Goal: Task Accomplishment & Management: Complete application form

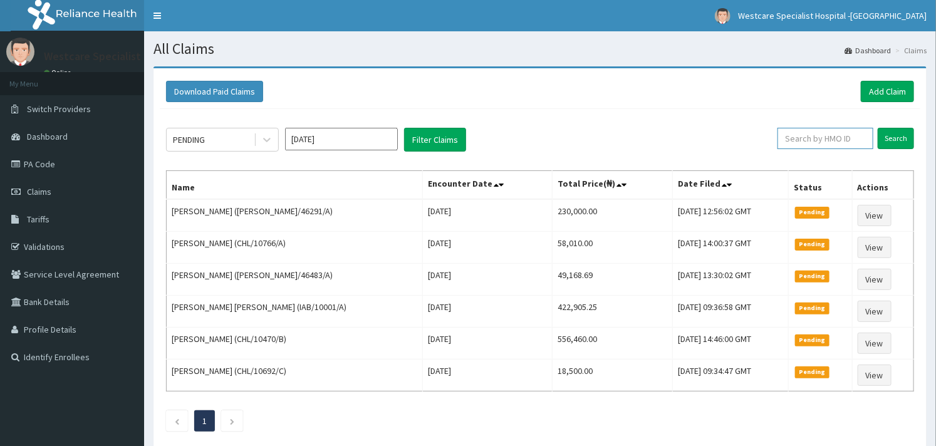
click at [806, 142] on input "text" at bounding box center [825, 138] width 96 height 21
paste input "RET/46291/A"
click at [903, 133] on input "Search" at bounding box center [896, 138] width 36 height 21
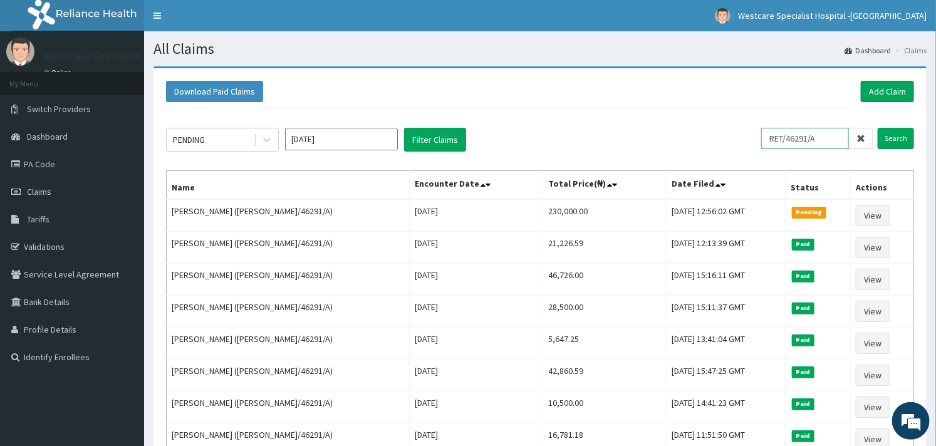
click at [811, 146] on input "RET/46291/A" at bounding box center [805, 138] width 88 height 21
paste input "ITE/10049"
type input "ITE/10049/A"
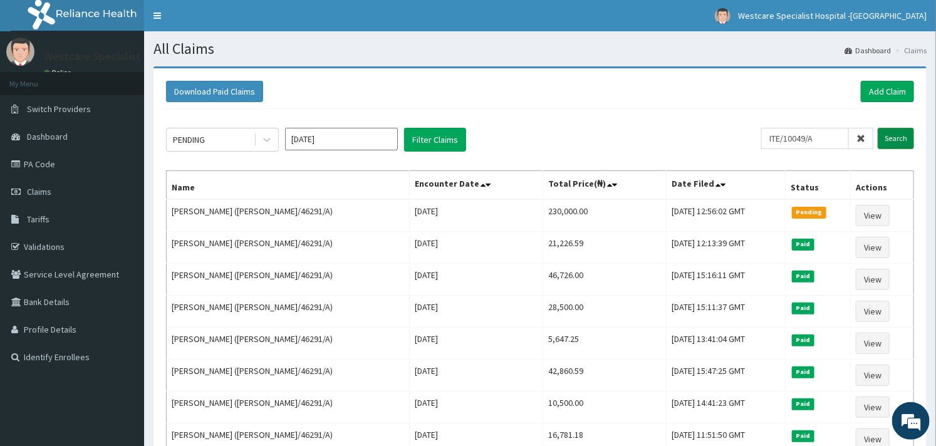
click at [893, 137] on input "Search" at bounding box center [896, 138] width 36 height 21
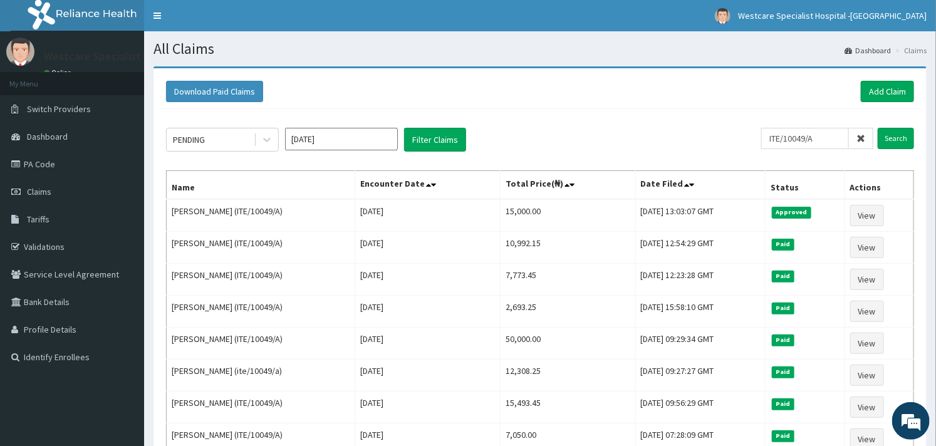
click at [581, 121] on div "PENDING Sep 2025 Filter Claims ITE/10049/A Search Name Encounter Date Total Pri…" at bounding box center [540, 324] width 761 height 431
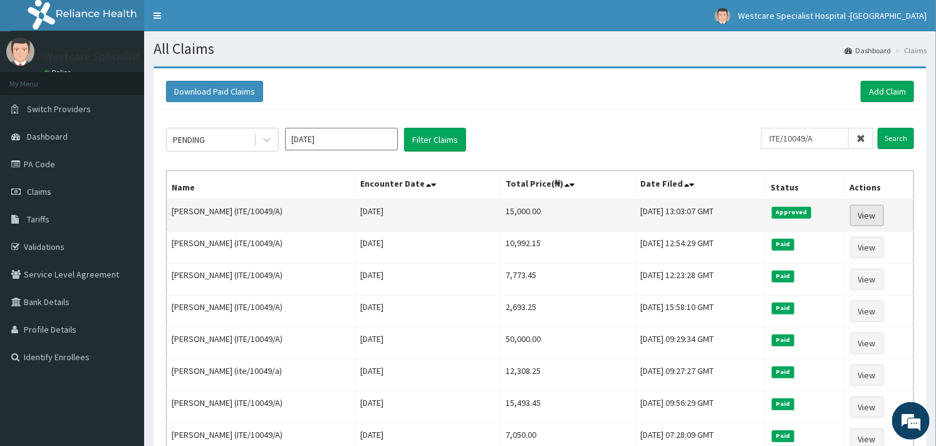
click at [878, 213] on link "View" at bounding box center [867, 215] width 34 height 21
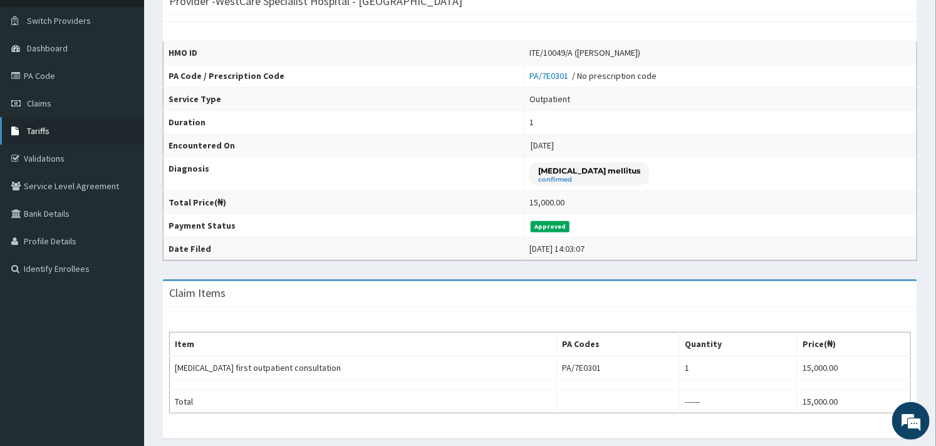
scroll to position [64, 0]
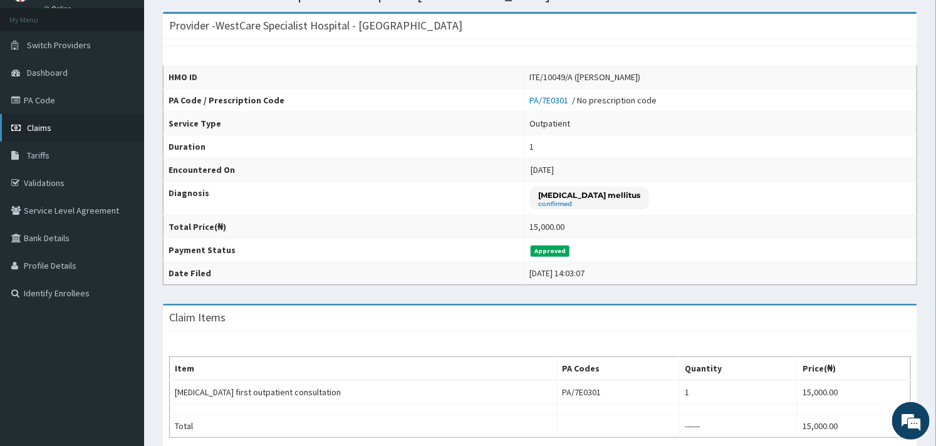
click at [46, 128] on span "Claims" at bounding box center [39, 127] width 24 height 11
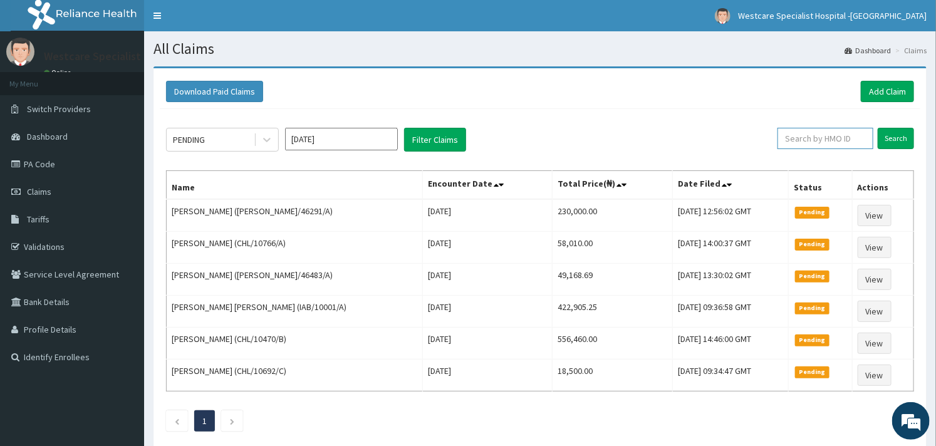
click at [804, 130] on input "text" at bounding box center [825, 138] width 96 height 21
paste input "ITE/10049/A"
type input "ITE/10049/A"
click at [893, 140] on input "Search" at bounding box center [896, 138] width 36 height 21
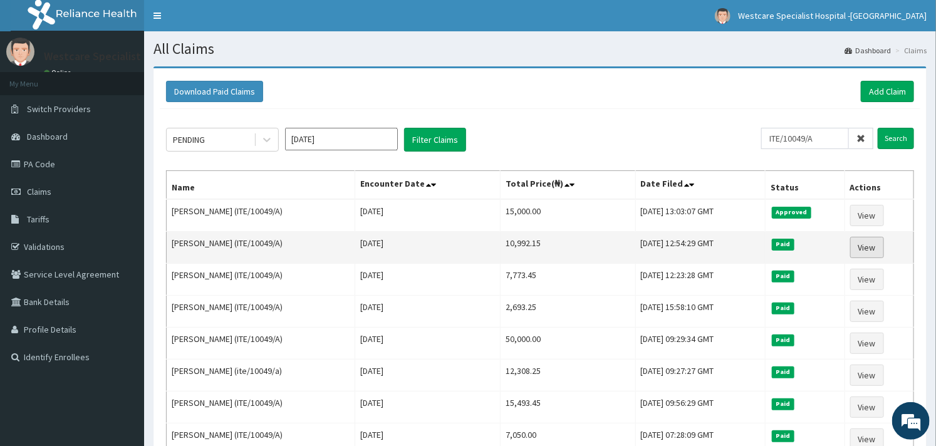
click at [869, 243] on link "View" at bounding box center [867, 247] width 34 height 21
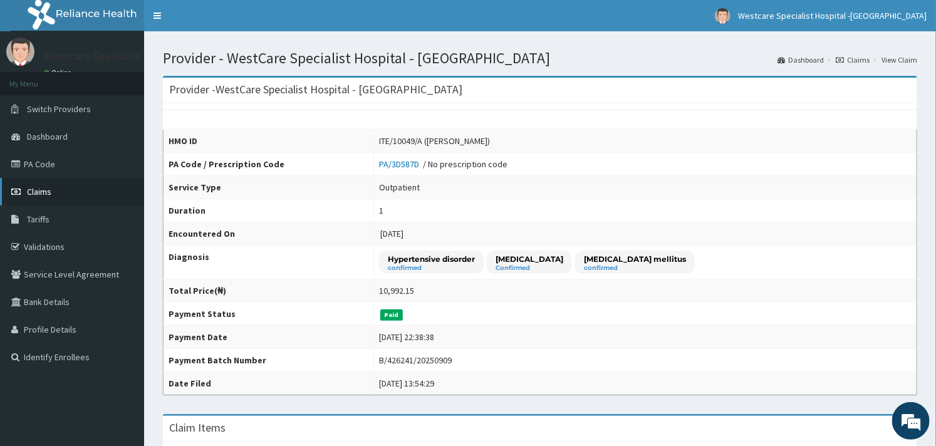
click at [29, 190] on span "Claims" at bounding box center [39, 191] width 24 height 11
click at [57, 165] on link "PA Code" at bounding box center [72, 164] width 144 height 28
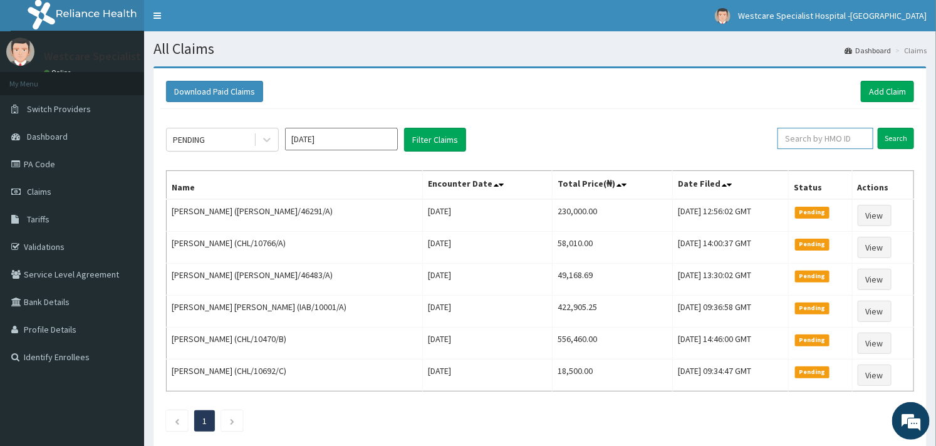
click at [803, 139] on input "text" at bounding box center [825, 138] width 96 height 21
paste input "CHL/10692/C"
click at [900, 129] on input "Search" at bounding box center [896, 138] width 36 height 21
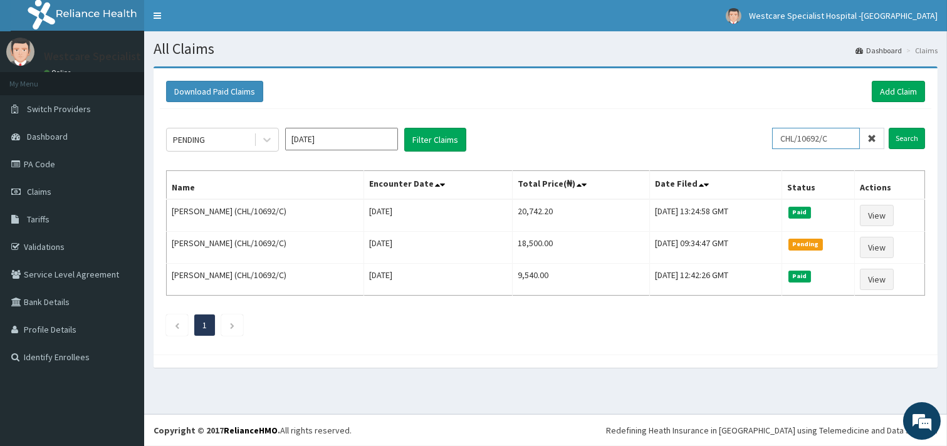
click at [801, 135] on input "CHL/10692/C" at bounding box center [816, 138] width 88 height 21
paste input "766/A"
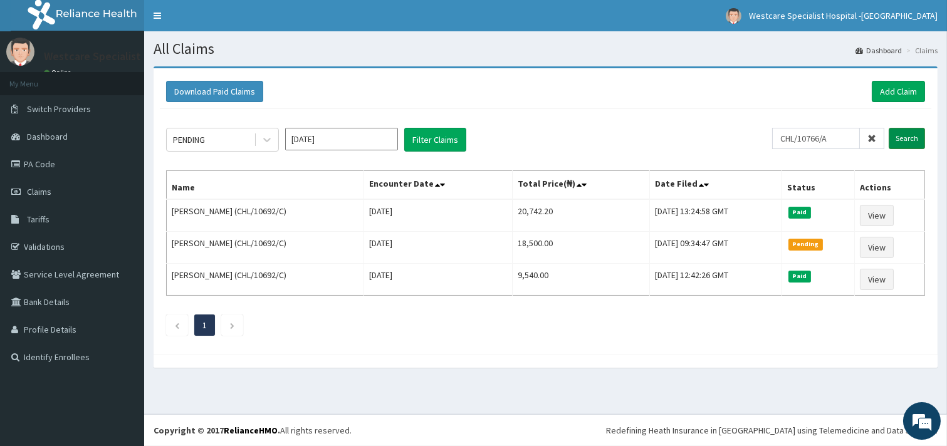
click at [912, 130] on input "Search" at bounding box center [906, 138] width 36 height 21
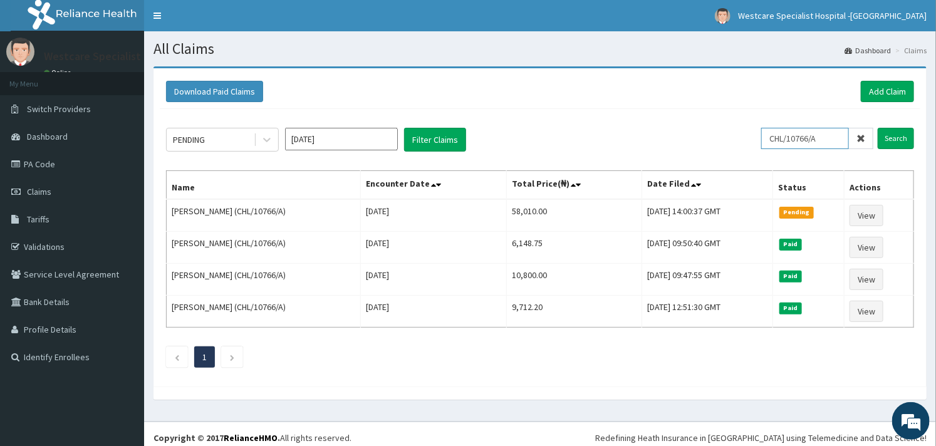
click at [769, 133] on input "CHL/10766/A" at bounding box center [805, 138] width 88 height 21
paste input "EXT/10011"
click at [904, 137] on input "Search" at bounding box center [896, 138] width 36 height 21
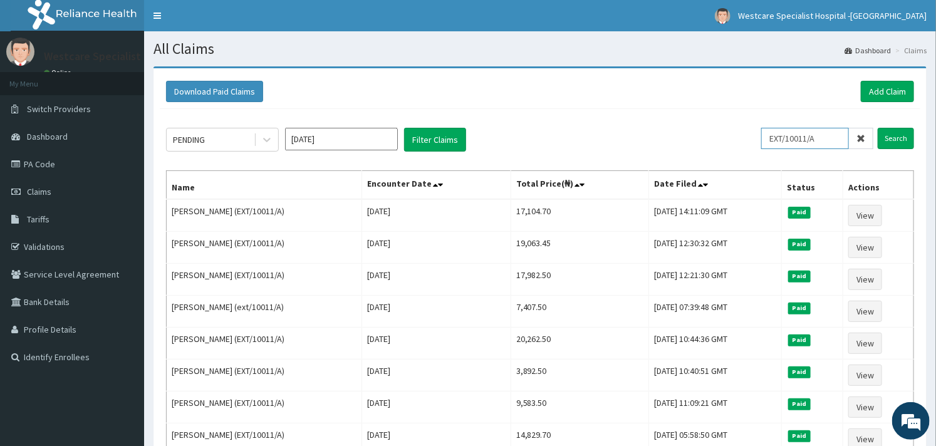
click at [782, 130] on input "EXT/10011/A" at bounding box center [805, 138] width 88 height 21
paste input "MOR/10095/B"
click at [890, 138] on input "Search" at bounding box center [896, 138] width 36 height 21
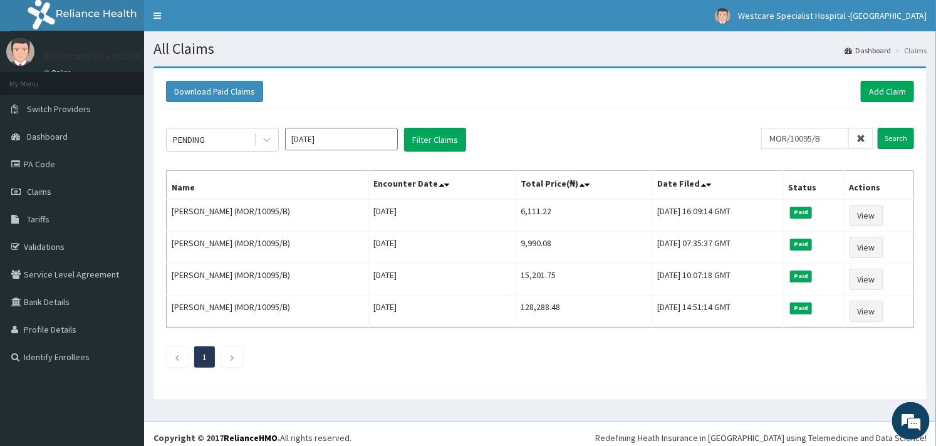
click at [761, 133] on div "PENDING Sep 2025 Filter Claims" at bounding box center [463, 140] width 595 height 24
click at [773, 135] on input "MOR/10095/B" at bounding box center [805, 138] width 88 height 21
paste input "OLM/10037/D"
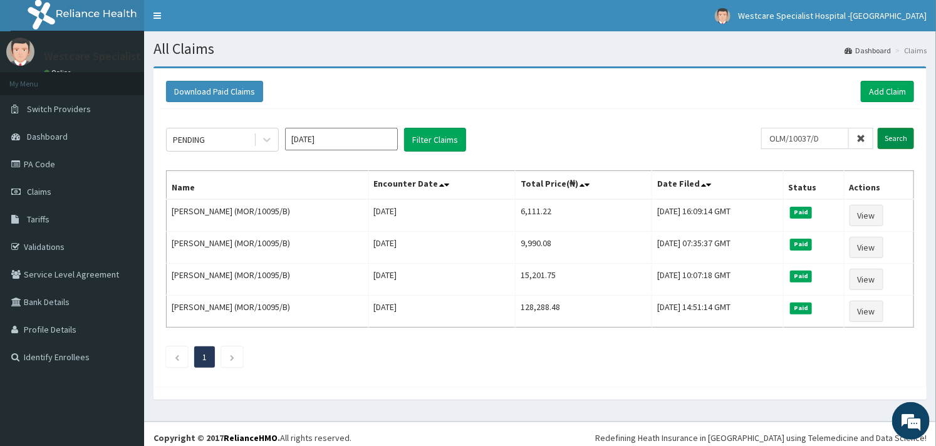
click at [908, 138] on input "Search" at bounding box center [896, 138] width 36 height 21
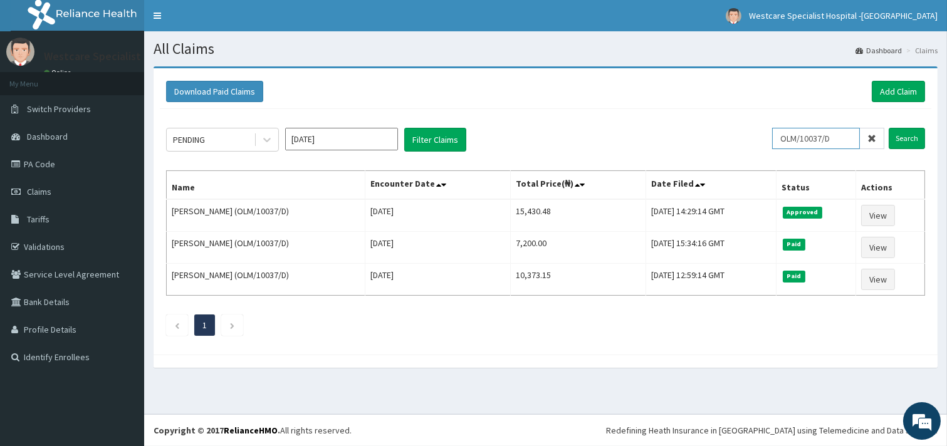
click at [796, 136] on input "OLM/10037/D" at bounding box center [816, 138] width 88 height 21
paste input "MHM/10002/A"
click at [904, 142] on input "Search" at bounding box center [906, 138] width 36 height 21
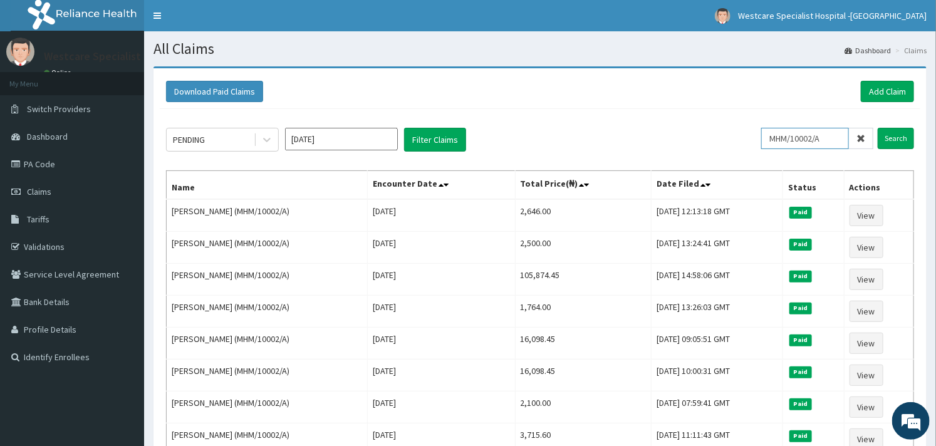
click at [793, 134] on input "MHM/10002/A" at bounding box center [805, 138] width 88 height 21
paste input "CHL/10633/B"
type input "CHL/10633/B"
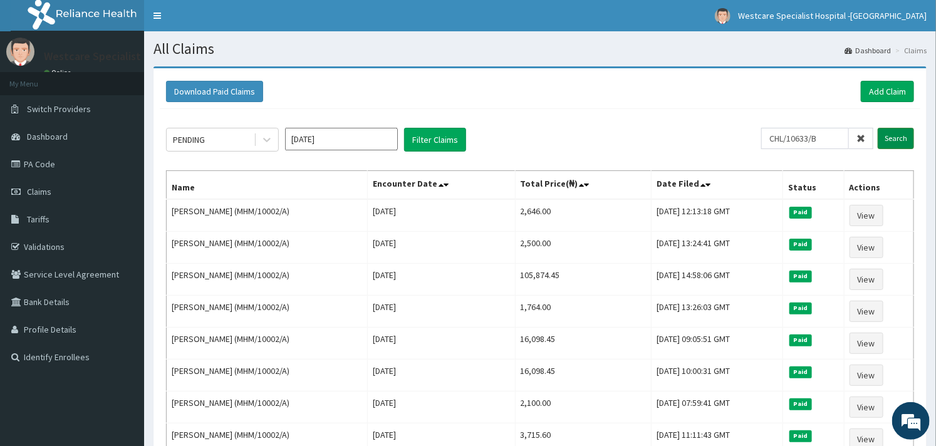
click at [886, 138] on input "Search" at bounding box center [896, 138] width 36 height 21
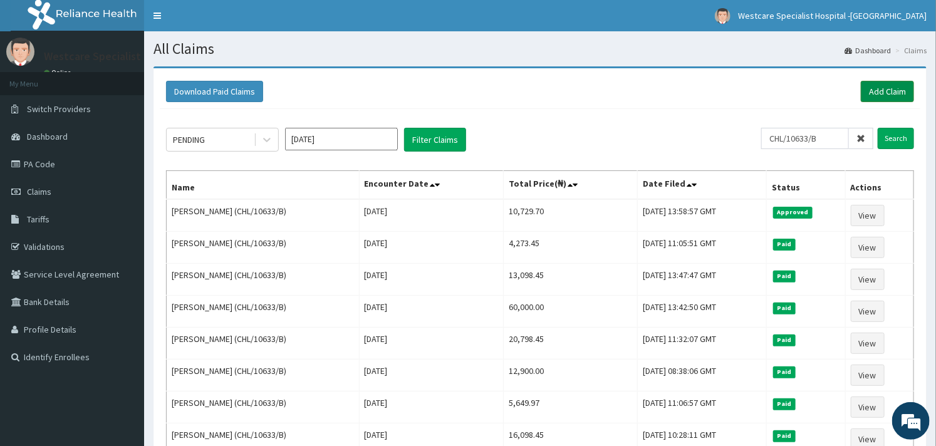
click at [896, 95] on link "Add Claim" at bounding box center [887, 91] width 53 height 21
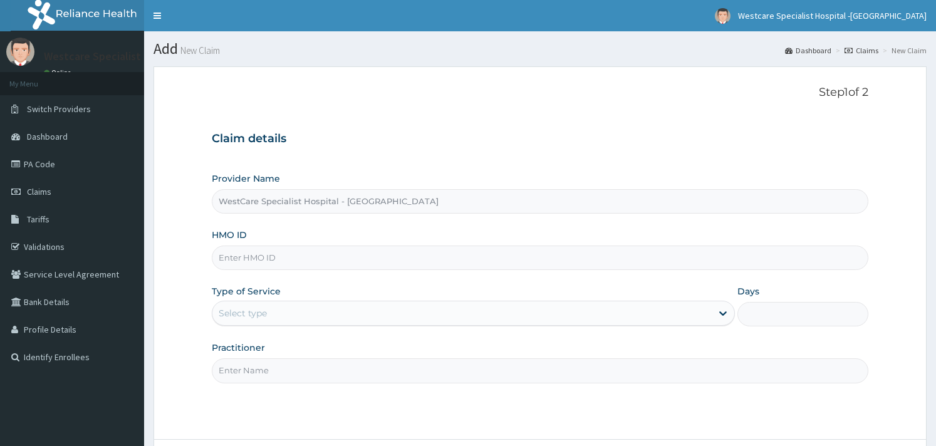
click at [298, 257] on input "HMO ID" at bounding box center [540, 258] width 656 height 24
paste input "MHM/10002/A"
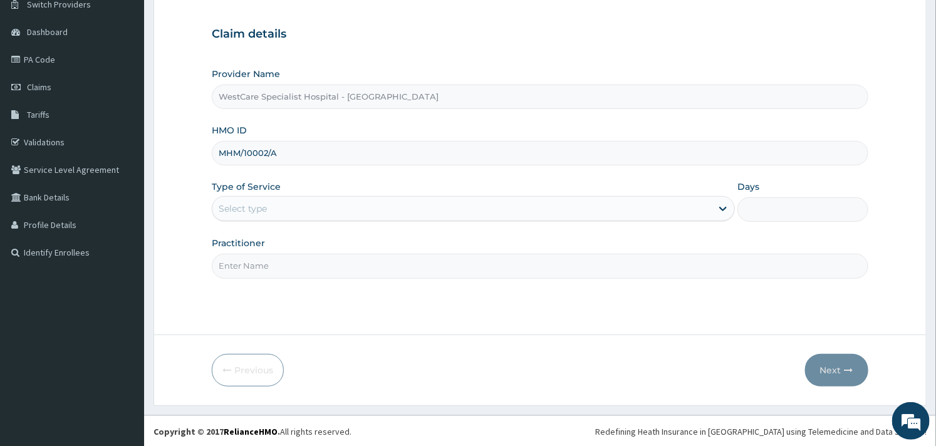
scroll to position [107, 0]
type input "MHM/10002/A"
click at [292, 217] on div "Select type" at bounding box center [473, 207] width 523 height 25
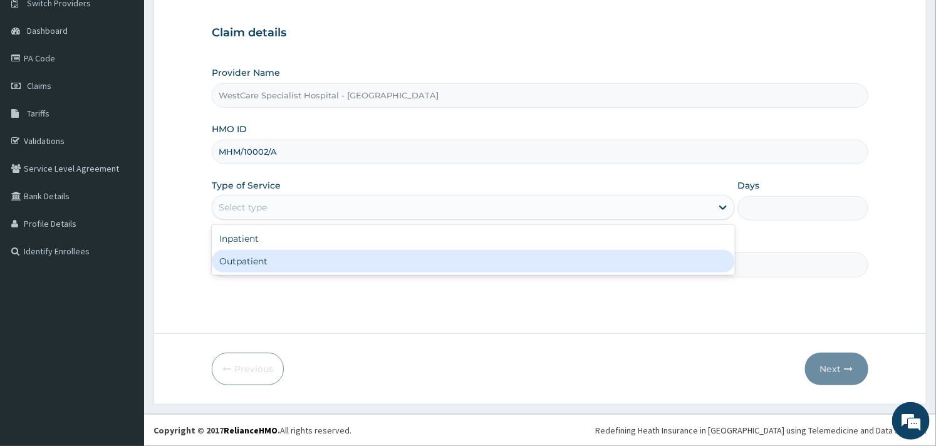
click at [266, 254] on div "Outpatient" at bounding box center [473, 261] width 523 height 23
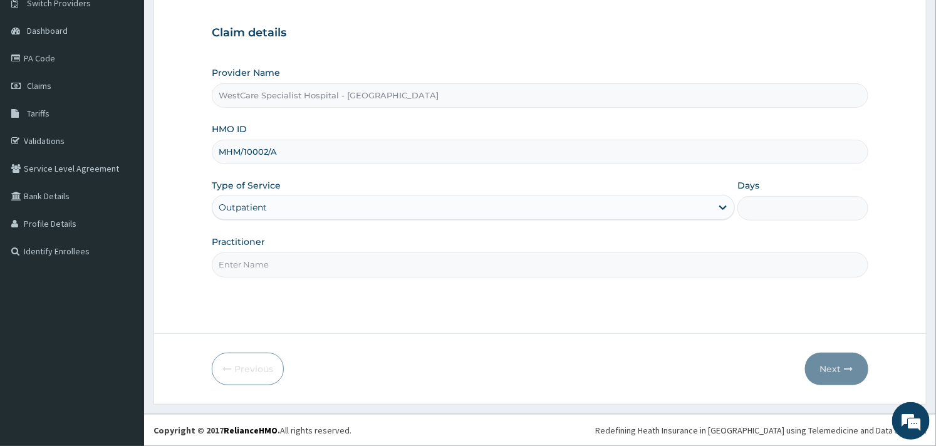
type input "1"
click at [266, 254] on input "Practitioner" at bounding box center [540, 264] width 656 height 24
type input "OBIDEYI"
click at [834, 367] on button "Next" at bounding box center [836, 369] width 63 height 33
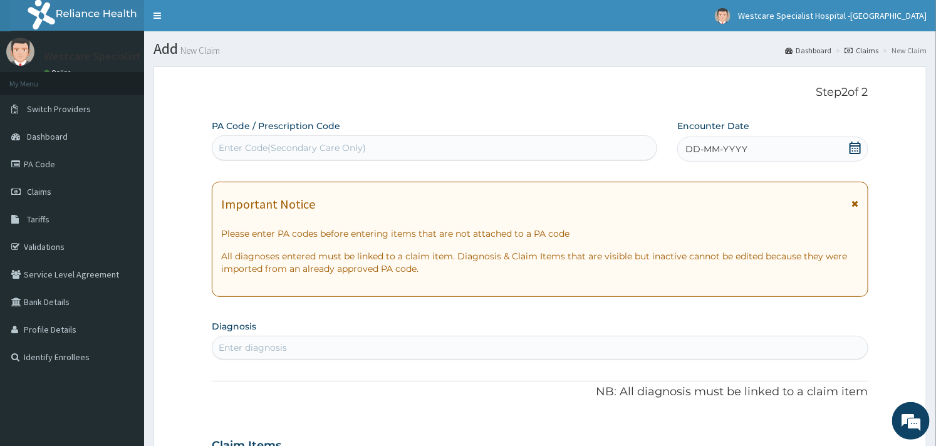
scroll to position [0, 0]
click at [465, 148] on div "Enter Code(Secondary Care Only)" at bounding box center [434, 148] width 444 height 20
paste input "PA/2E9F0A"
type input "PA/2E9F0A"
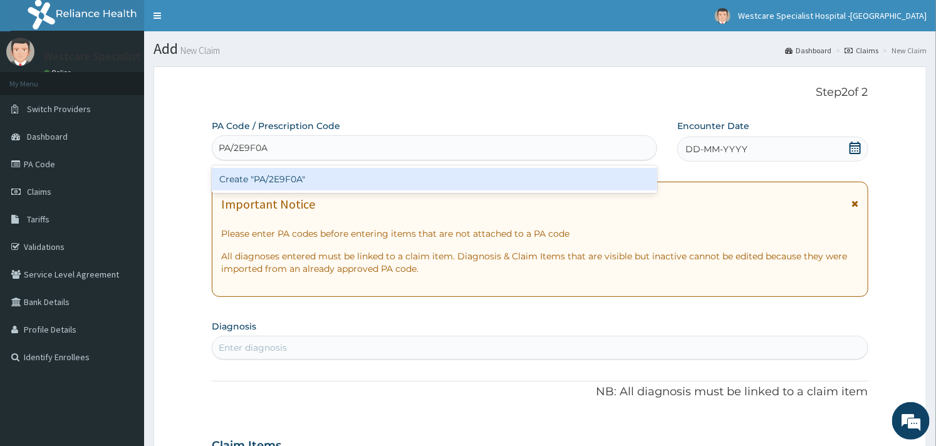
click at [360, 180] on div "Create "PA/2E9F0A"" at bounding box center [434, 179] width 445 height 23
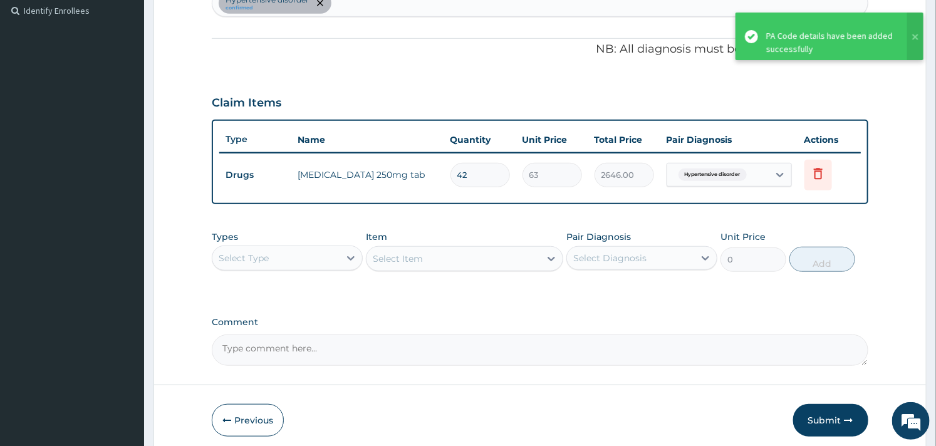
scroll to position [397, 0]
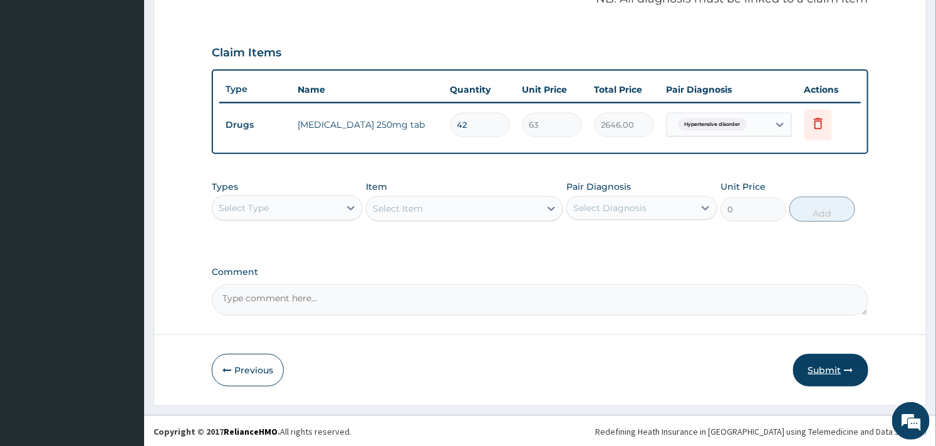
click at [836, 362] on button "Submit" at bounding box center [830, 370] width 75 height 33
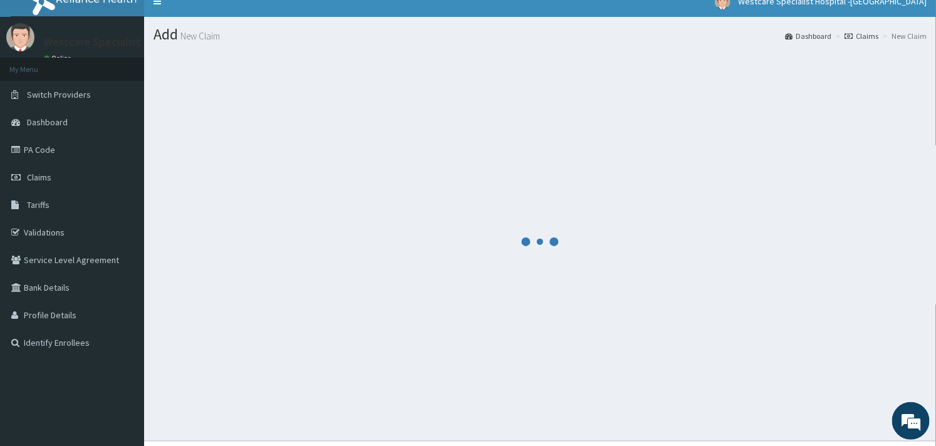
scroll to position [0, 0]
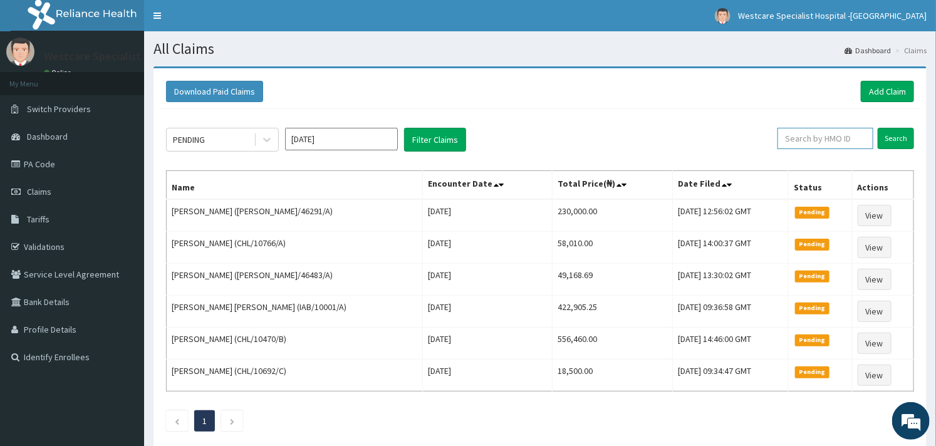
click at [790, 132] on input "text" at bounding box center [825, 138] width 96 height 21
paste input "PRN/10059/C"
type input "PRN/10059/C"
click at [895, 141] on input "Search" at bounding box center [896, 138] width 36 height 21
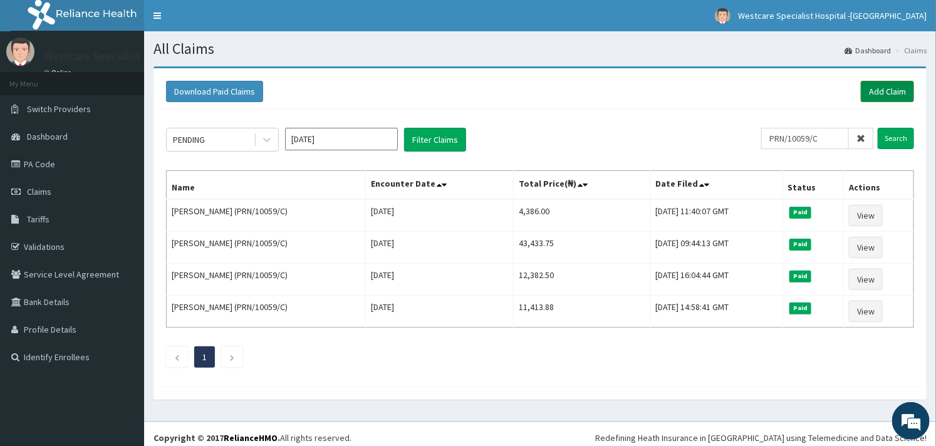
click at [885, 92] on link "Add Claim" at bounding box center [887, 91] width 53 height 21
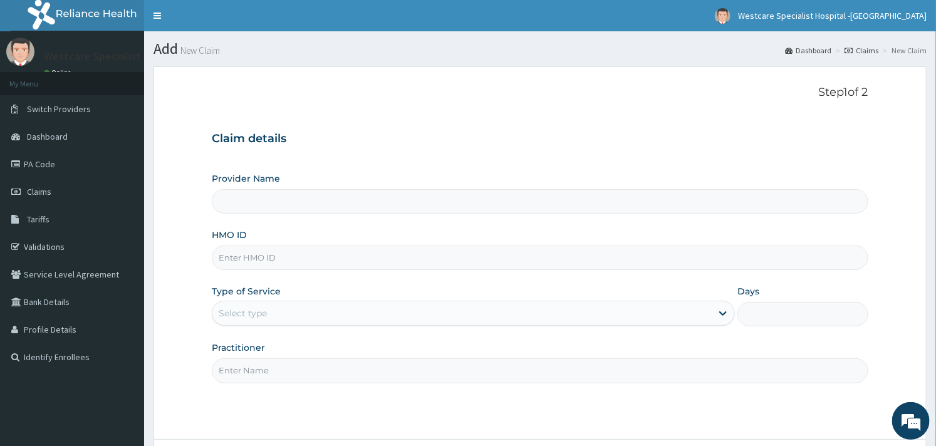
type input "WestCare Specialist Hospital - [GEOGRAPHIC_DATA]"
click at [266, 256] on input "HMO ID" at bounding box center [540, 258] width 656 height 24
paste input "PRN/10059/C"
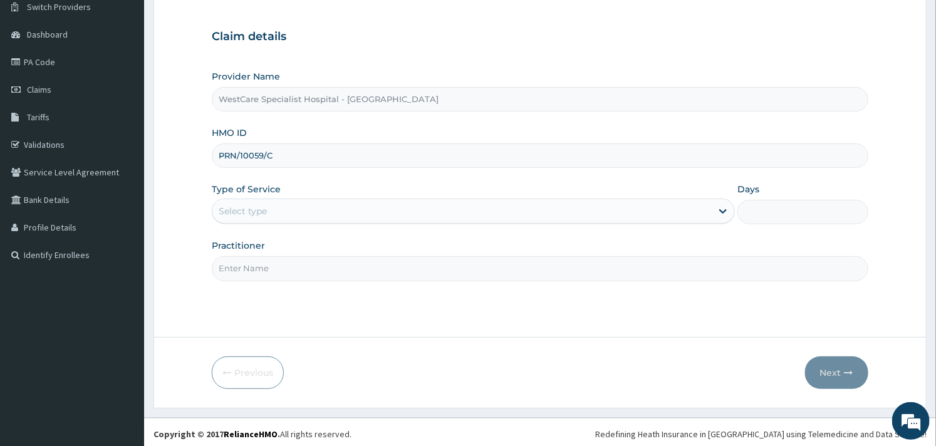
scroll to position [107, 0]
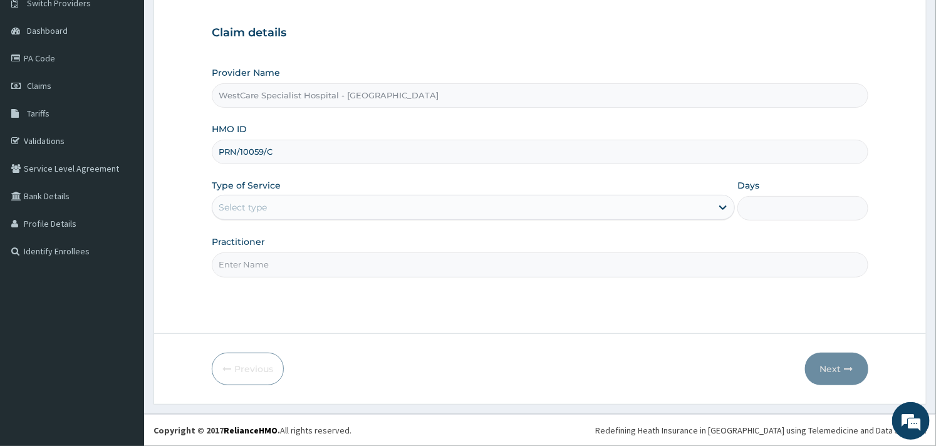
type input "PRN/10059/C"
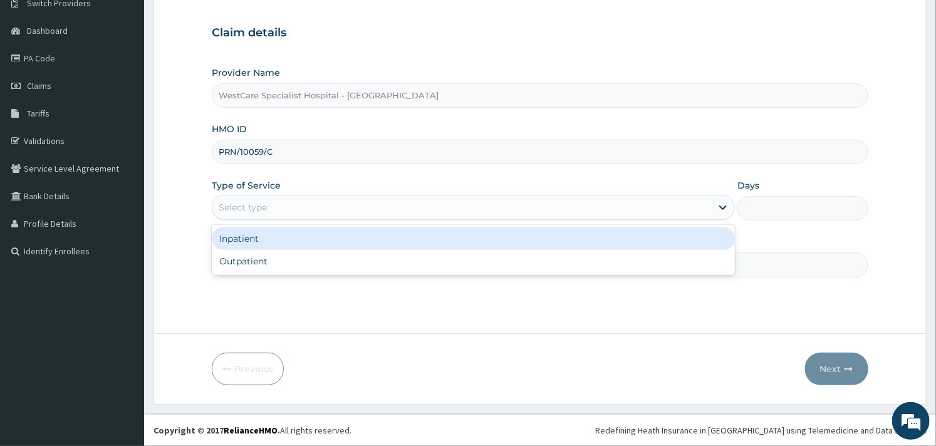
click at [299, 214] on div "Select type" at bounding box center [461, 207] width 499 height 20
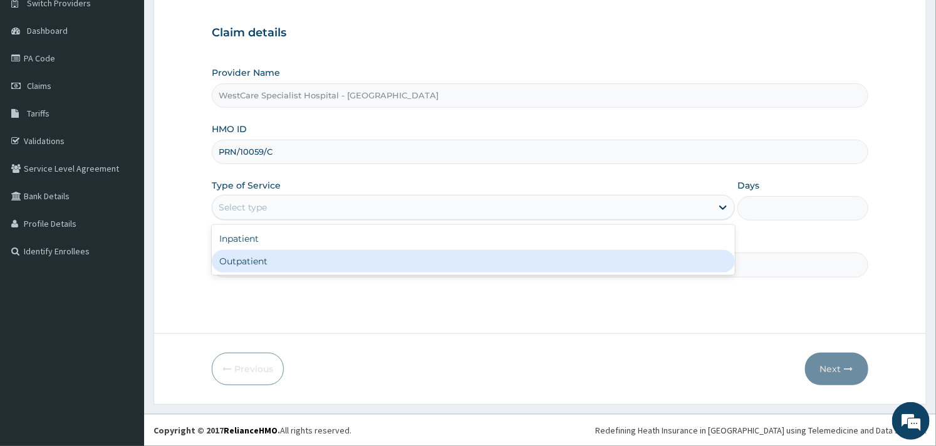
click at [271, 264] on div "Outpatient" at bounding box center [473, 261] width 523 height 23
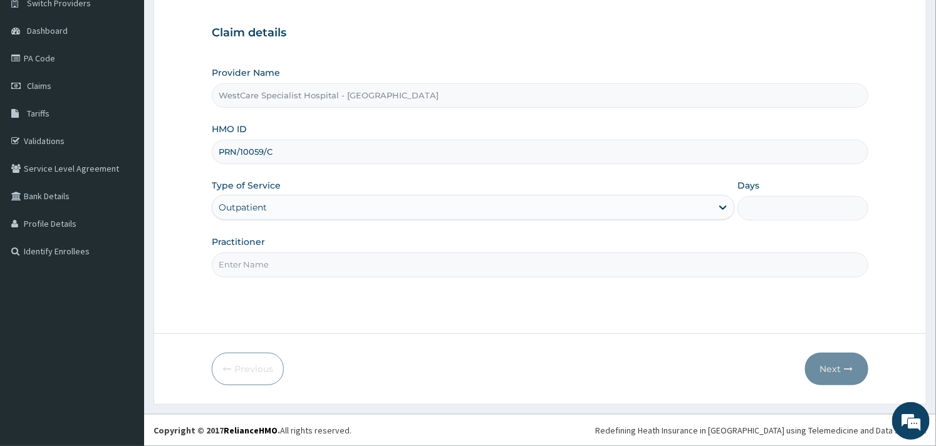
type input "1"
click at [274, 263] on input "Practitioner" at bounding box center [540, 264] width 656 height 24
type input "OBIDEYI"
click at [847, 353] on button "Next" at bounding box center [836, 369] width 63 height 33
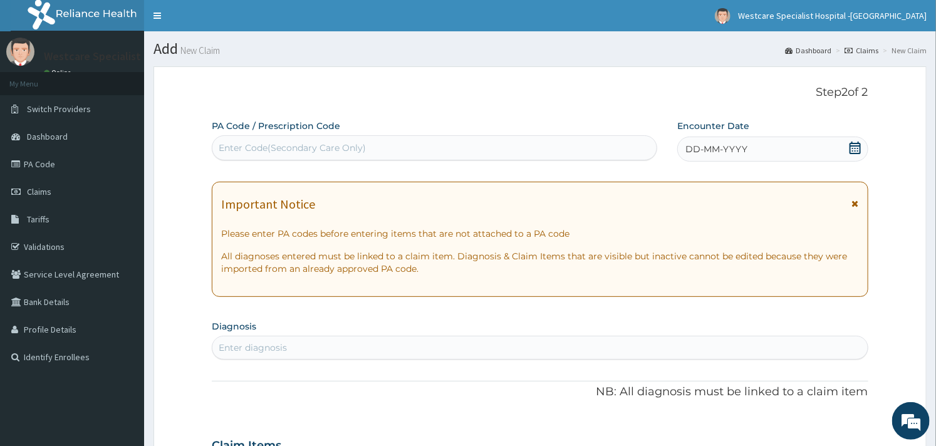
scroll to position [0, 0]
click at [853, 144] on icon at bounding box center [855, 148] width 13 height 13
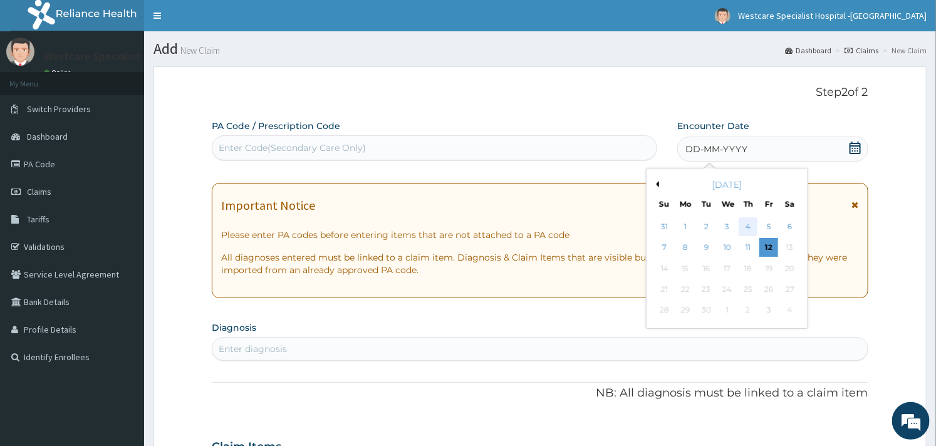
click at [747, 232] on div "4" at bounding box center [748, 226] width 19 height 19
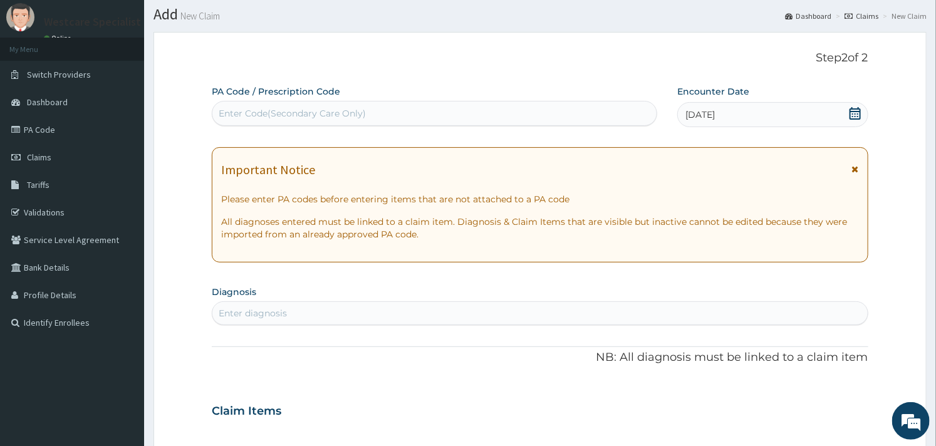
scroll to position [139, 0]
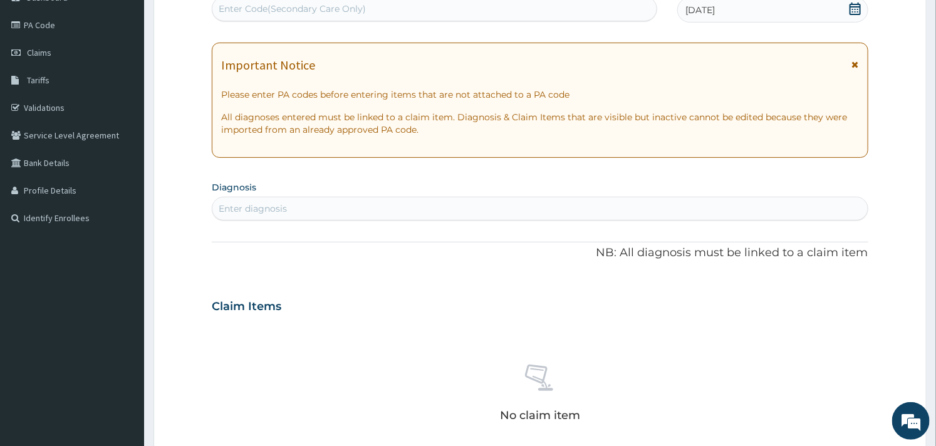
click at [372, 207] on div "Enter diagnosis" at bounding box center [539, 209] width 655 height 20
type input "Malaria"
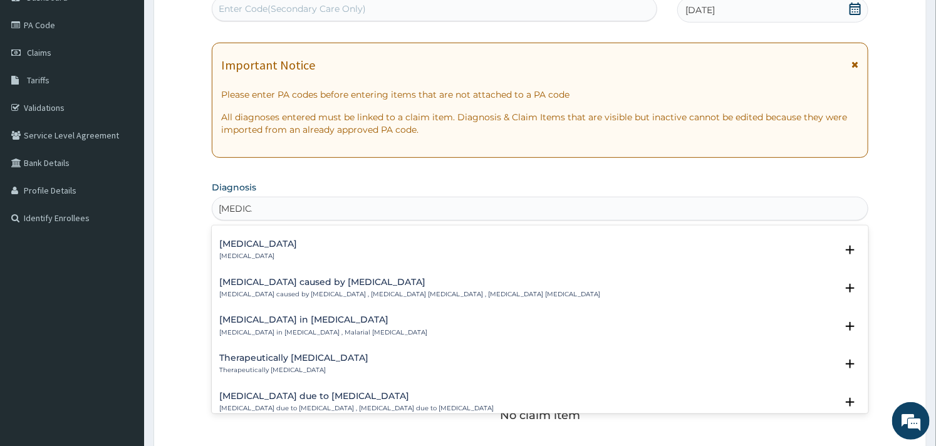
scroll to position [556, 0]
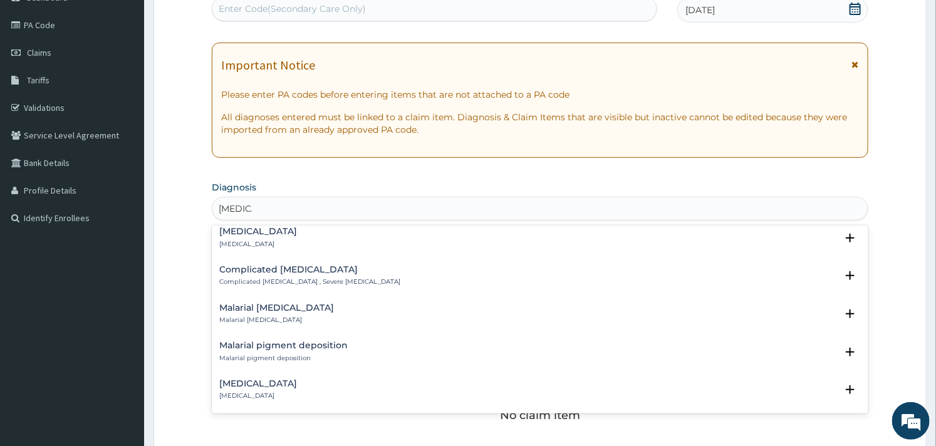
click at [255, 278] on p "Complicated malaria , Severe malaria" at bounding box center [309, 282] width 181 height 9
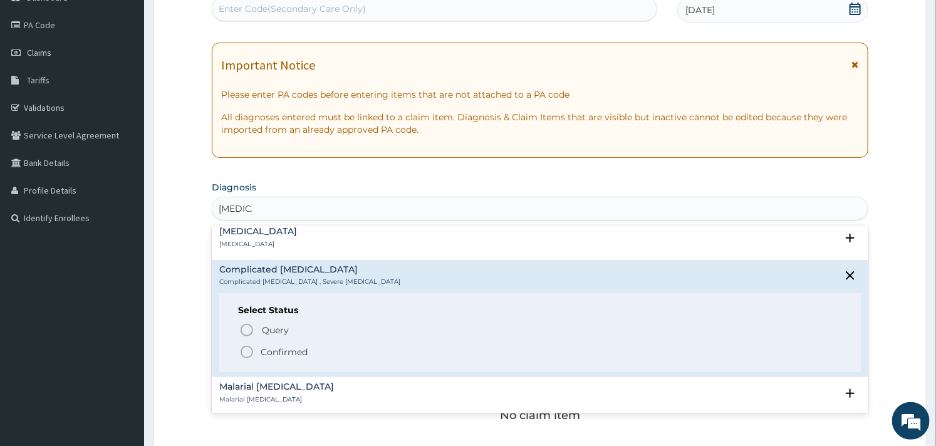
click at [242, 345] on icon "status option filled" at bounding box center [246, 352] width 15 height 15
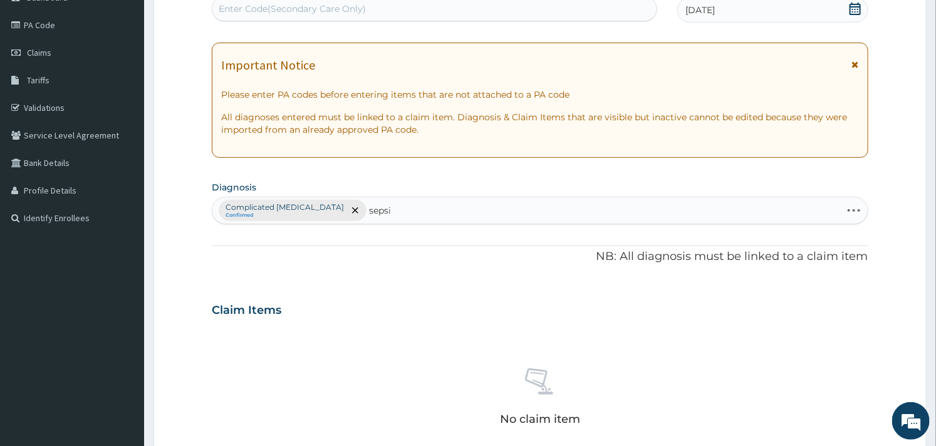
type input "sepsis"
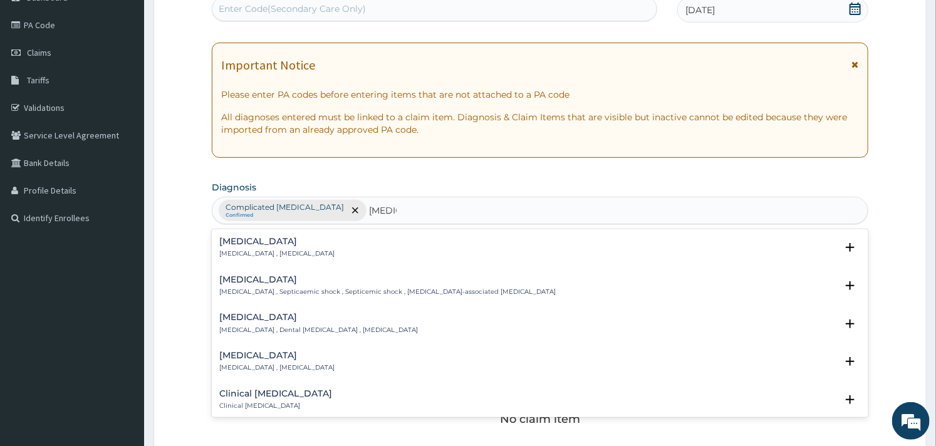
click at [235, 254] on p "Systemic infection , Sepsis" at bounding box center [276, 253] width 115 height 9
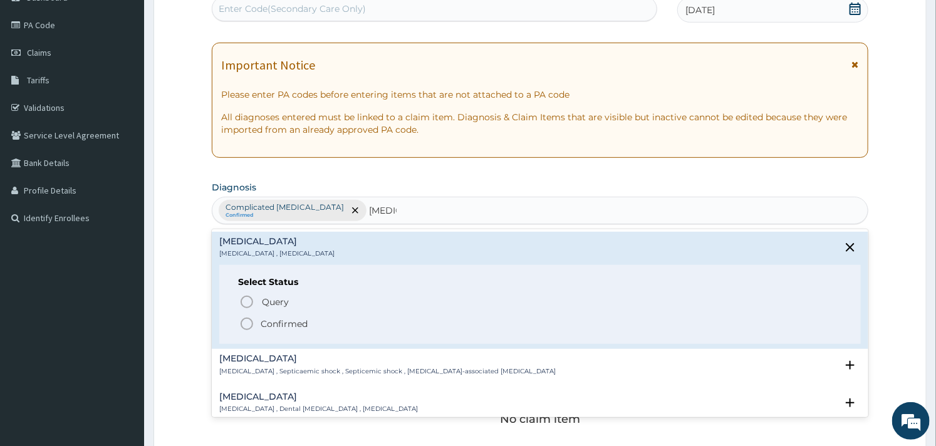
click at [246, 321] on icon "status option filled" at bounding box center [246, 323] width 15 height 15
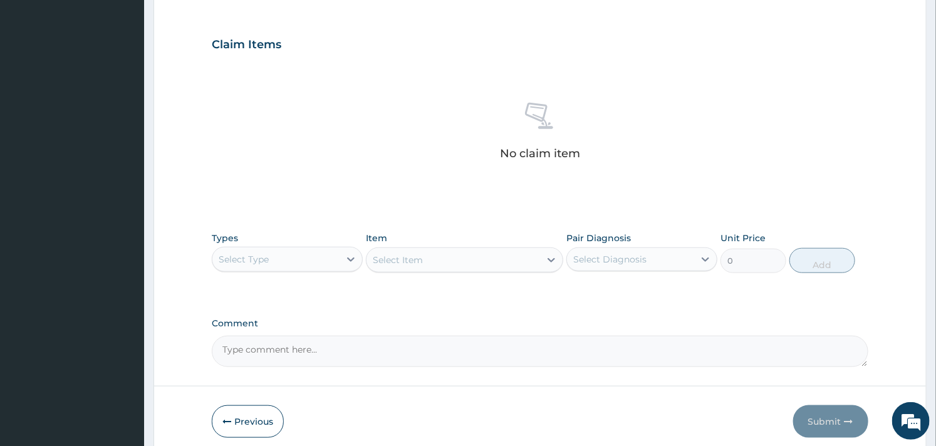
scroll to position [457, 0]
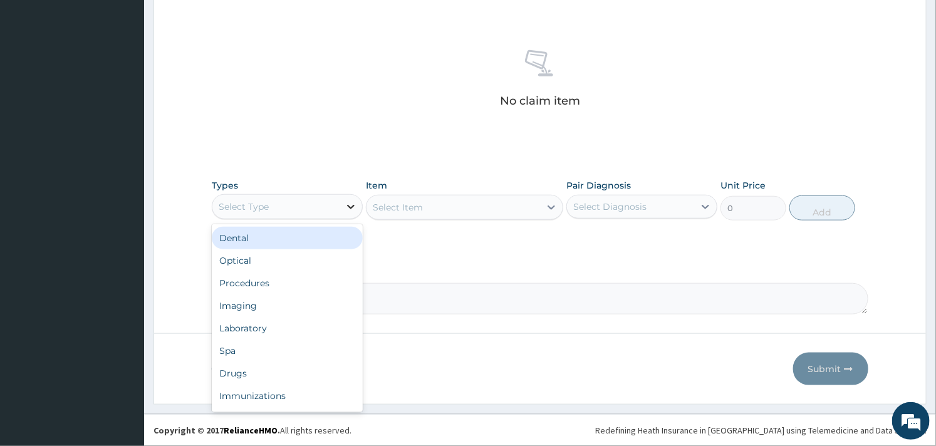
click at [355, 205] on icon at bounding box center [351, 206] width 13 height 13
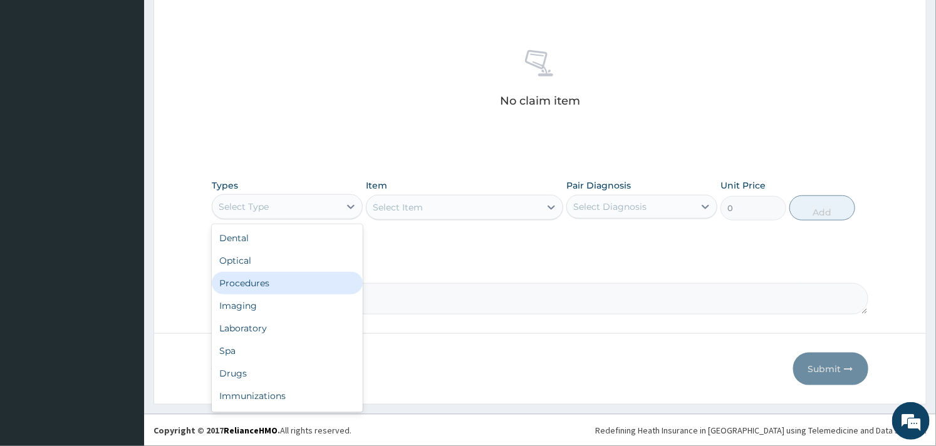
click at [280, 284] on div "Procedures" at bounding box center [287, 283] width 151 height 23
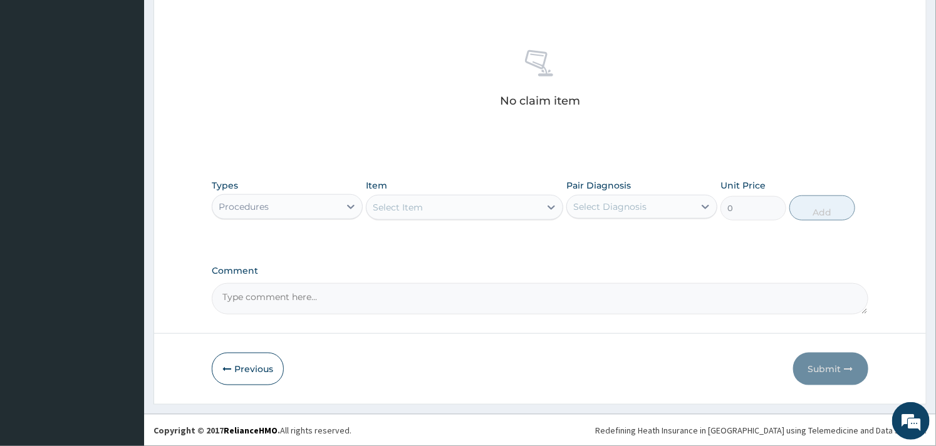
click at [422, 203] on div "Select Item" at bounding box center [398, 207] width 50 height 13
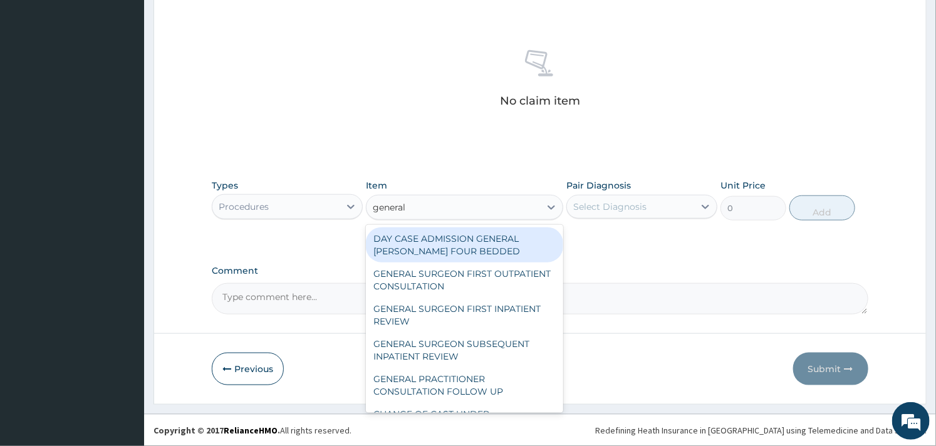
type input "general p"
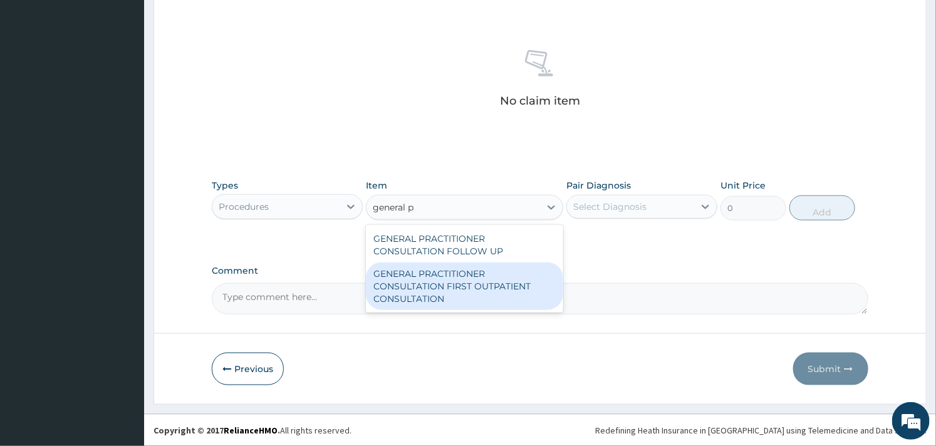
click at [446, 272] on div "GENERAL PRACTITIONER CONSULTATION FIRST OUTPATIENT CONSULTATION" at bounding box center [464, 286] width 197 height 48
type input "3000"
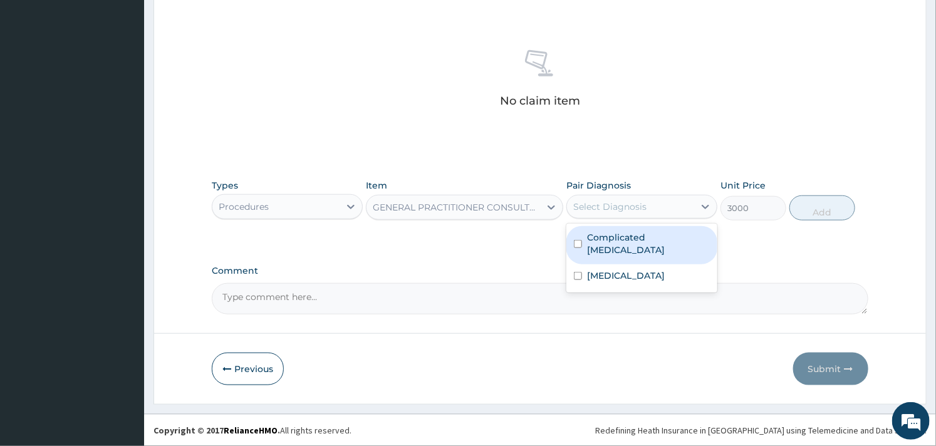
click at [584, 213] on div "Select Diagnosis" at bounding box center [609, 206] width 73 height 13
click at [578, 240] on input "checkbox" at bounding box center [578, 244] width 8 height 8
checkbox input "true"
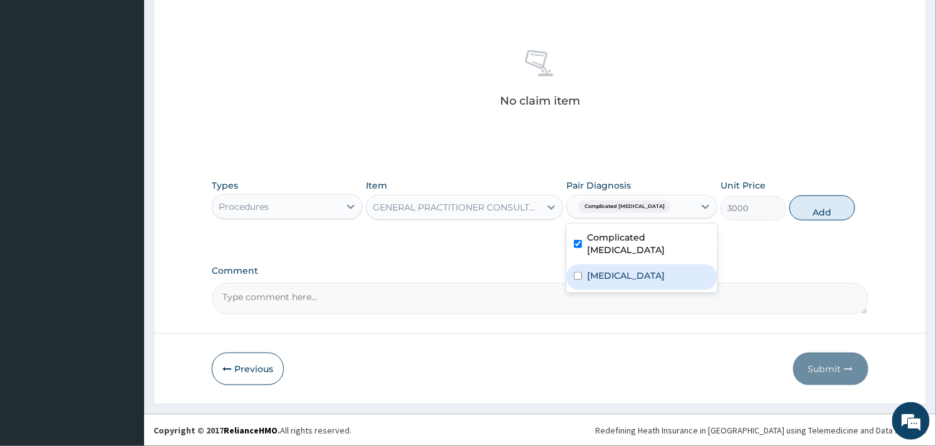
click at [579, 272] on input "checkbox" at bounding box center [578, 276] width 8 height 8
checkbox input "true"
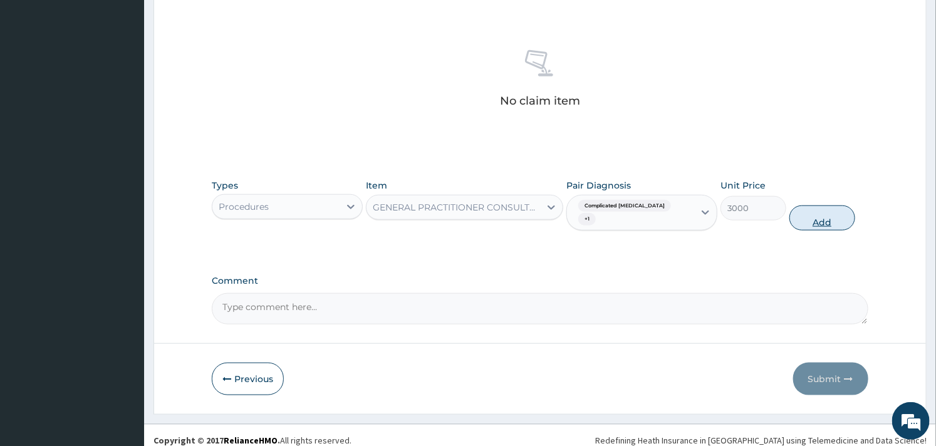
click at [813, 205] on button "Add" at bounding box center [822, 217] width 66 height 25
type input "0"
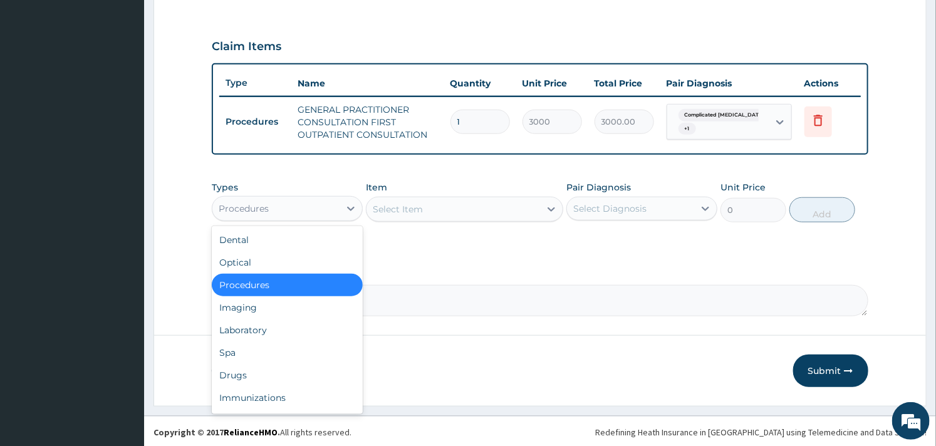
click at [334, 204] on div "Procedures" at bounding box center [275, 209] width 127 height 20
click at [271, 335] on div "Laboratory" at bounding box center [287, 330] width 151 height 23
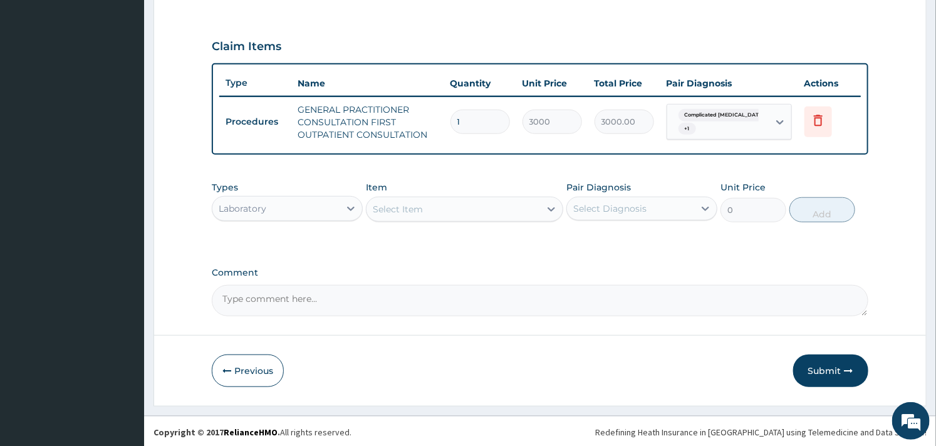
click at [491, 204] on div "Select Item" at bounding box center [452, 209] width 173 height 20
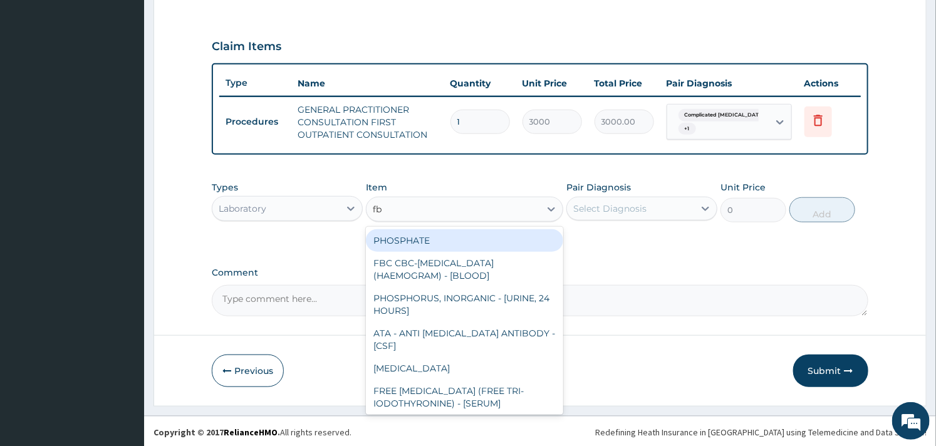
type input "fbc"
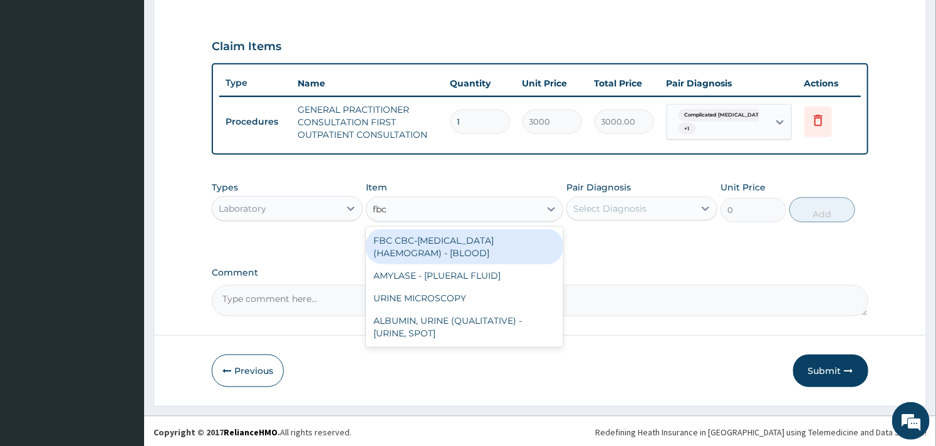
click at [454, 241] on div "FBC CBC-COMPLETE BLOOD COUNT (HAEMOGRAM) - [BLOOD]" at bounding box center [464, 246] width 197 height 35
type input "3000"
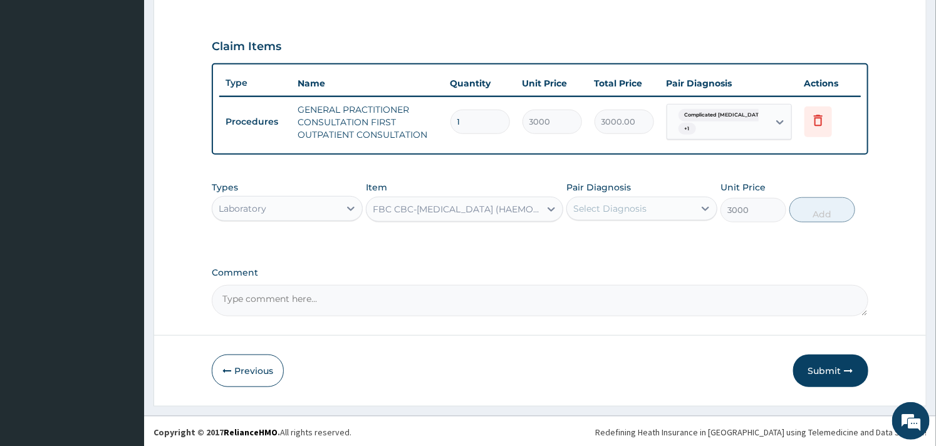
click at [625, 211] on div "Select Diagnosis" at bounding box center [609, 208] width 73 height 13
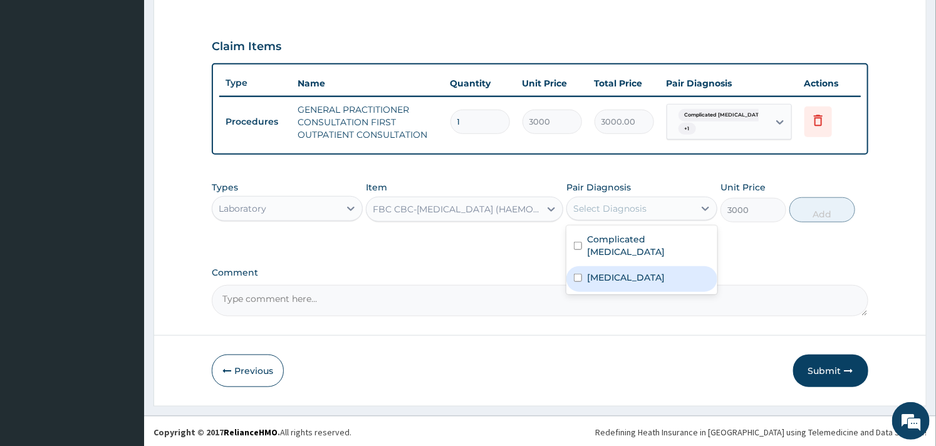
click at [586, 266] on div "Sepsis" at bounding box center [641, 279] width 151 height 26
checkbox input "true"
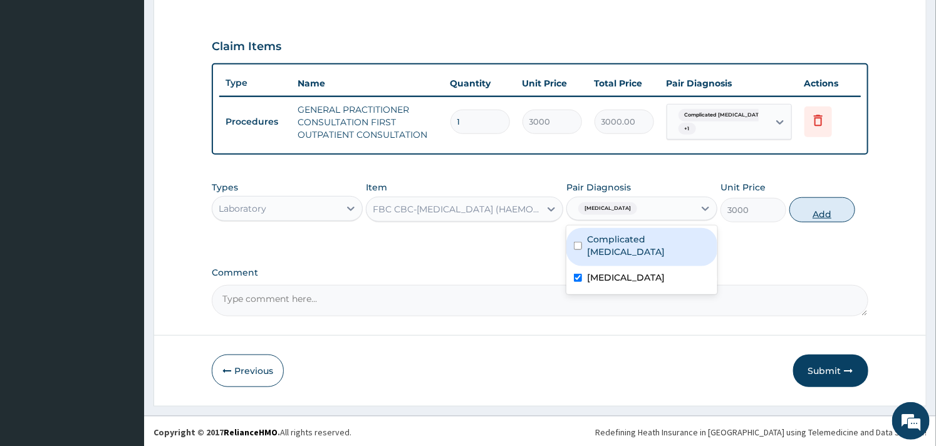
click at [830, 207] on button "Add" at bounding box center [822, 209] width 66 height 25
type input "0"
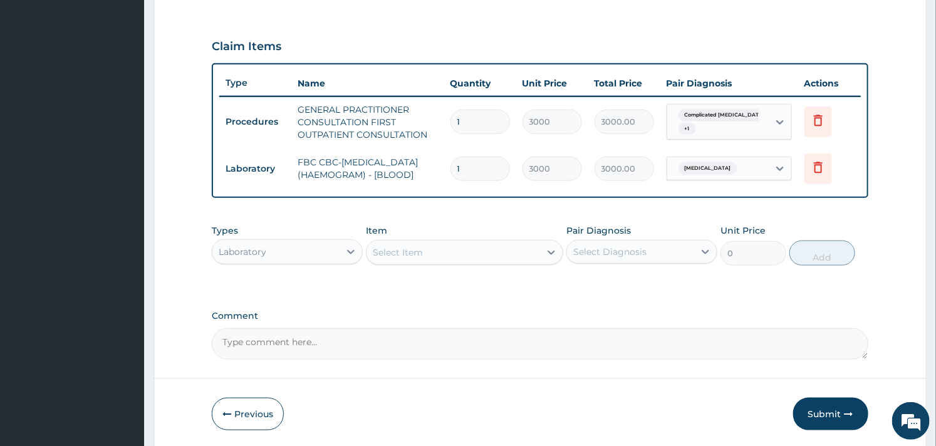
click at [496, 247] on div "Select Item" at bounding box center [452, 252] width 173 height 20
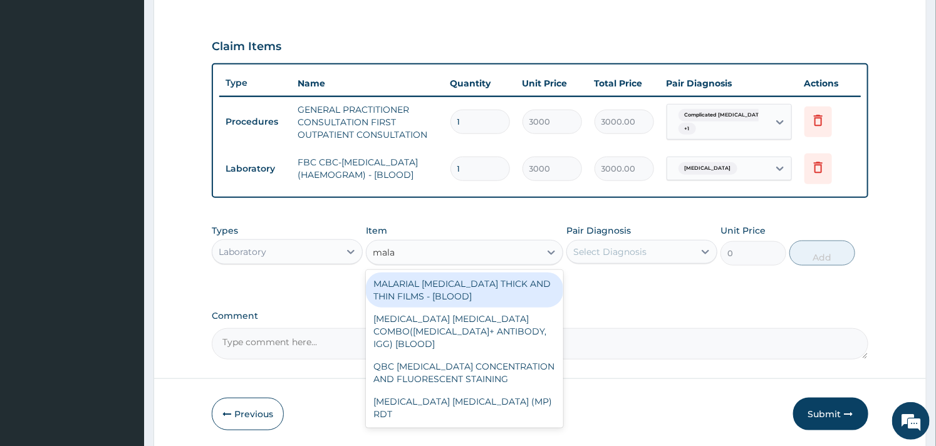
type input "malar"
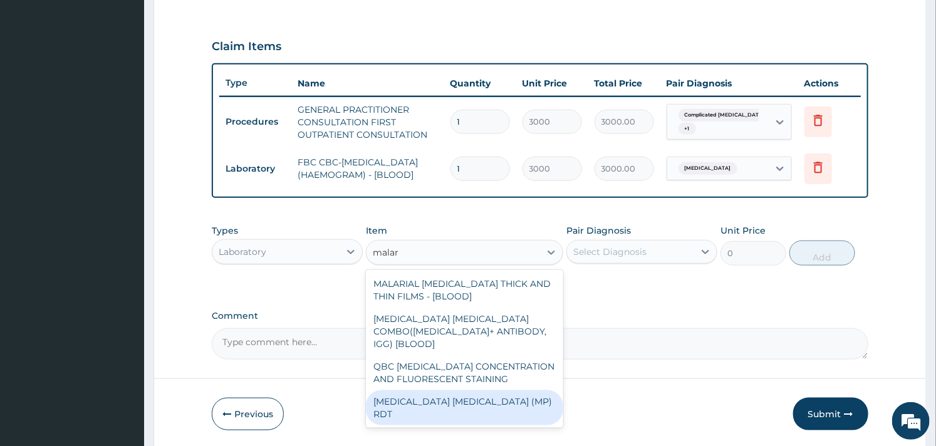
click at [490, 390] on div "MALARIA PARASITE (MP) RDT" at bounding box center [464, 407] width 197 height 35
type input "1500"
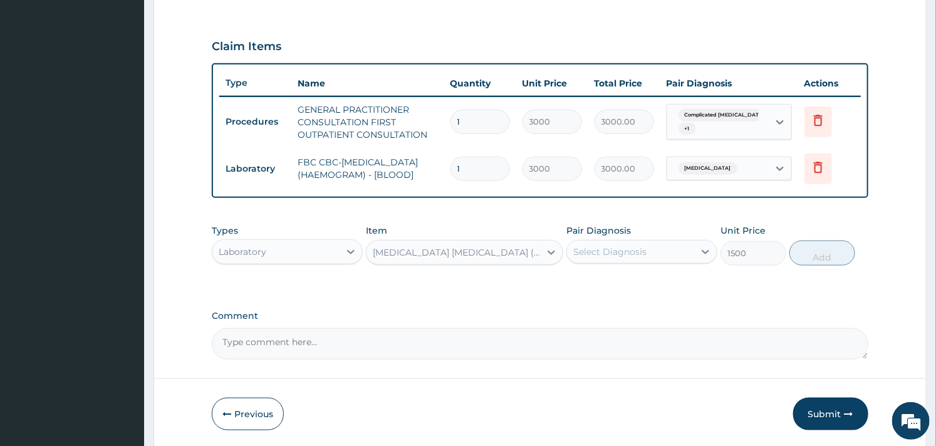
click at [681, 254] on div "Select Diagnosis" at bounding box center [630, 252] width 127 height 20
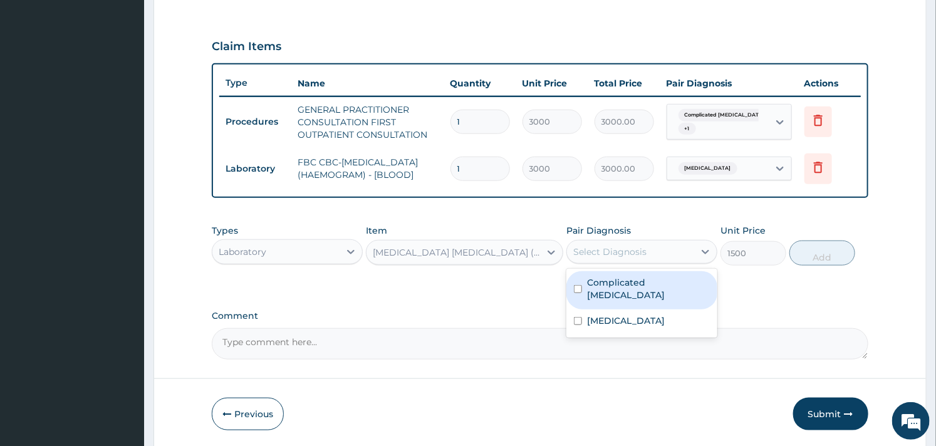
click at [618, 283] on label "Complicated [MEDICAL_DATA]" at bounding box center [648, 288] width 123 height 25
checkbox input "true"
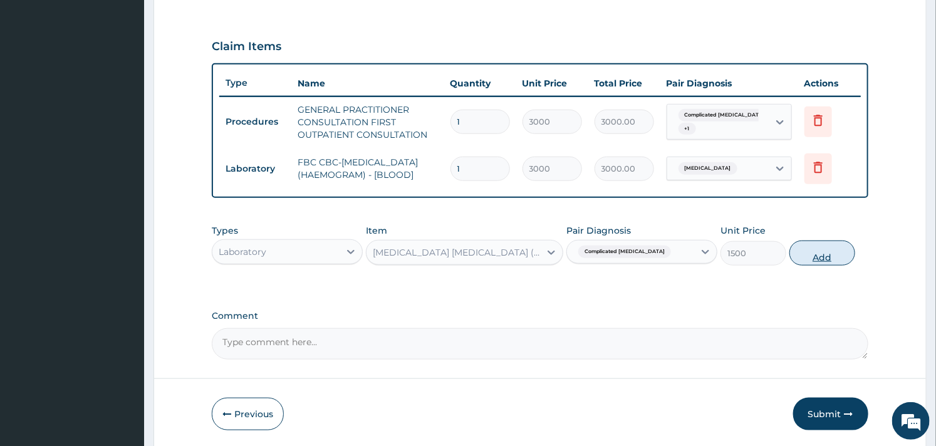
click at [809, 254] on button "Add" at bounding box center [822, 253] width 66 height 25
type input "0"
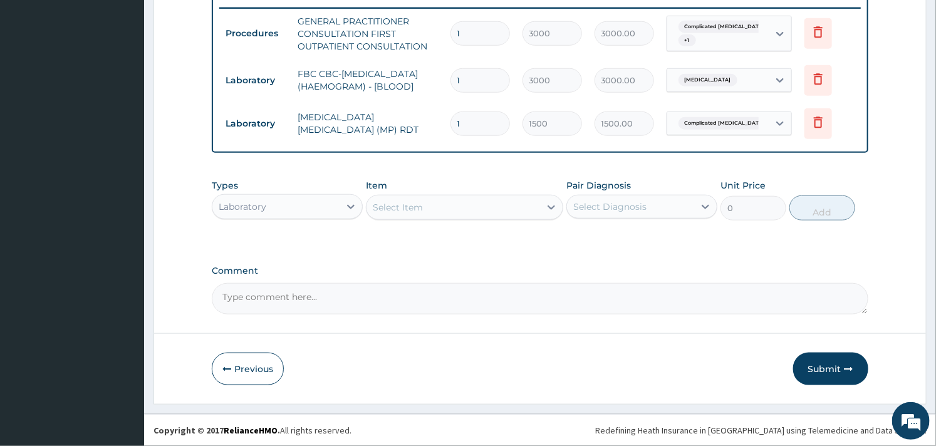
scroll to position [497, 0]
click at [348, 210] on icon at bounding box center [351, 206] width 13 height 13
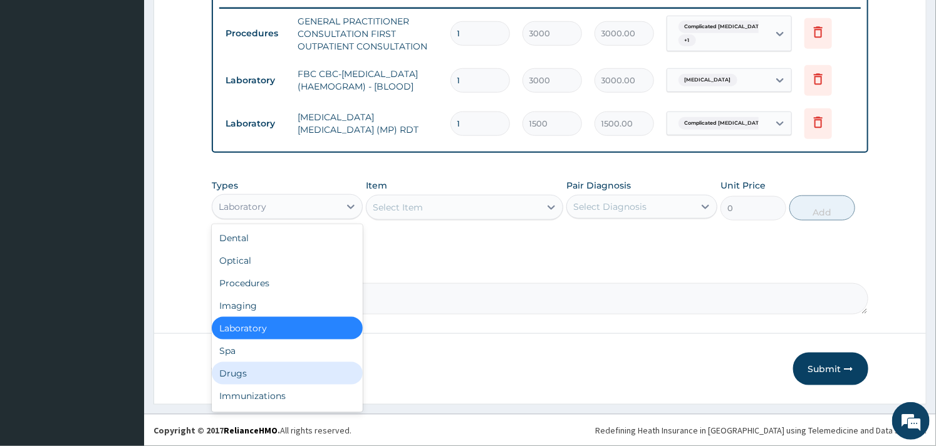
click at [229, 368] on div "Drugs" at bounding box center [287, 373] width 151 height 23
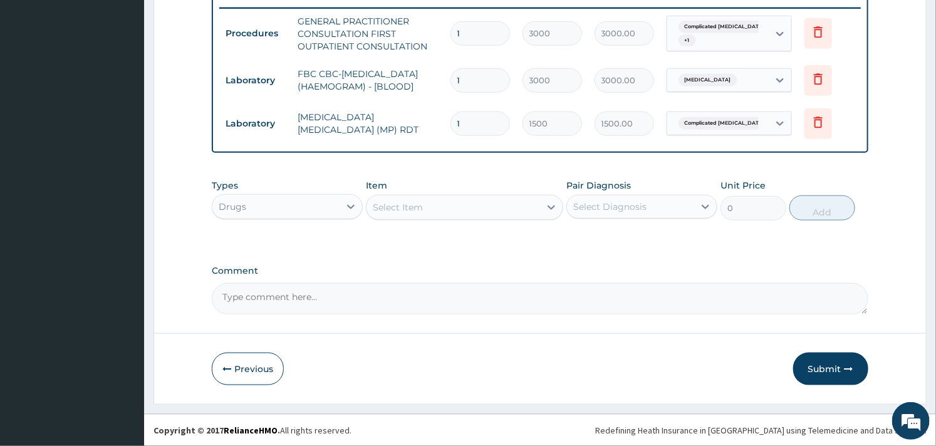
click at [492, 210] on div "Select Item" at bounding box center [452, 207] width 173 height 20
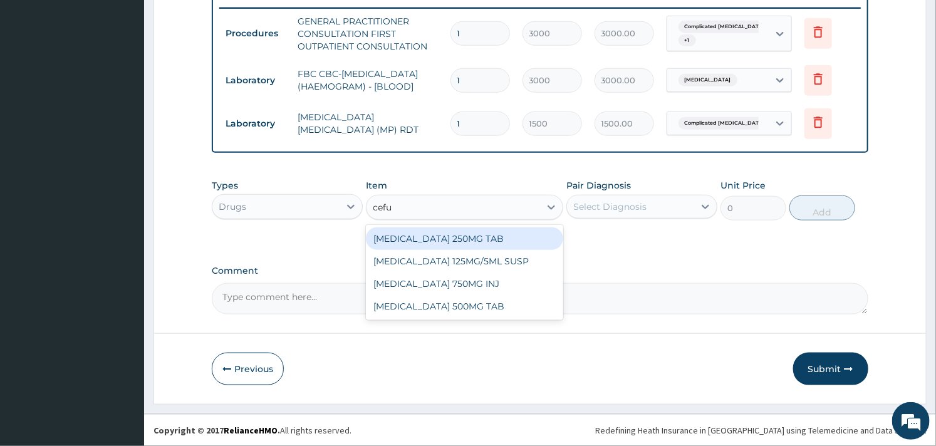
type input "cefur"
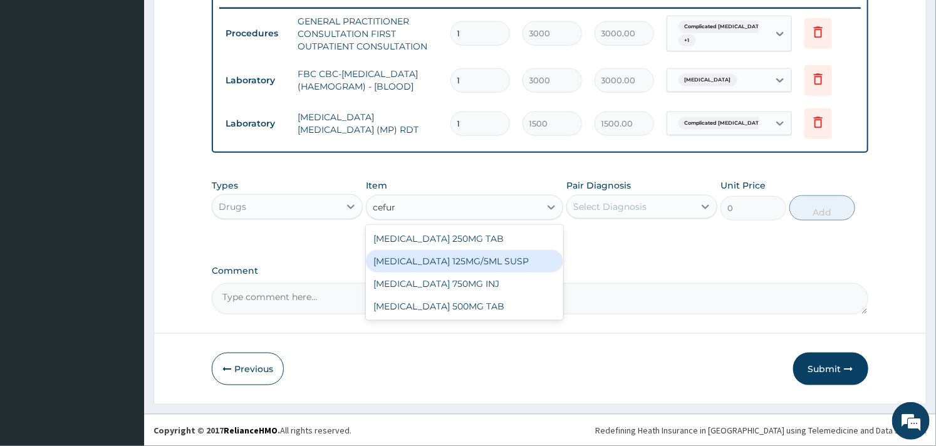
click at [490, 259] on div "[MEDICAL_DATA] 125MG/5ML SUSP" at bounding box center [464, 261] width 197 height 23
type input "2126.25"
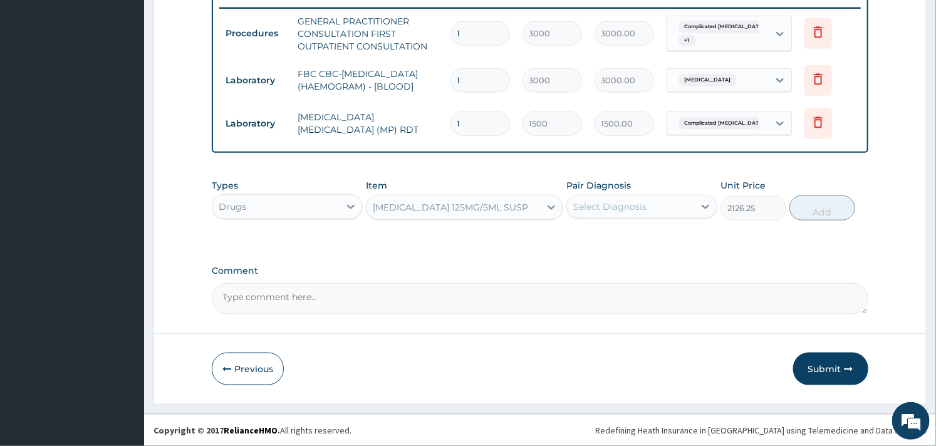
click at [687, 202] on div "Select Diagnosis" at bounding box center [630, 207] width 127 height 20
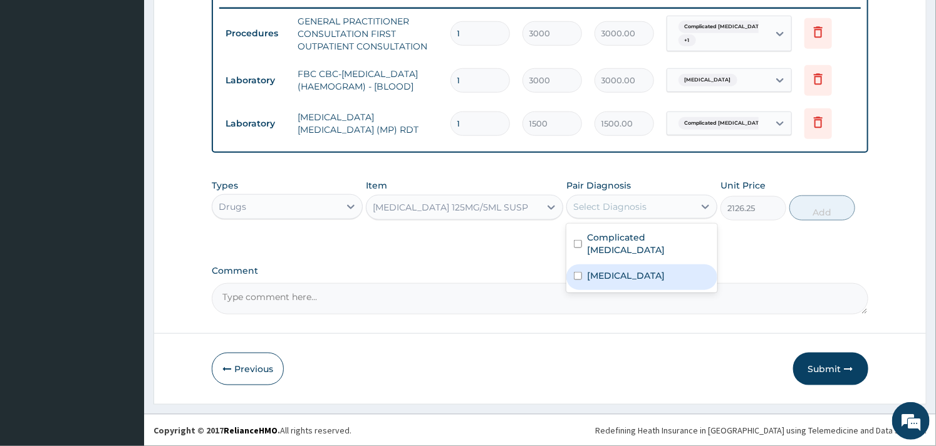
click at [610, 269] on label "[MEDICAL_DATA]" at bounding box center [626, 275] width 78 height 13
checkbox input "true"
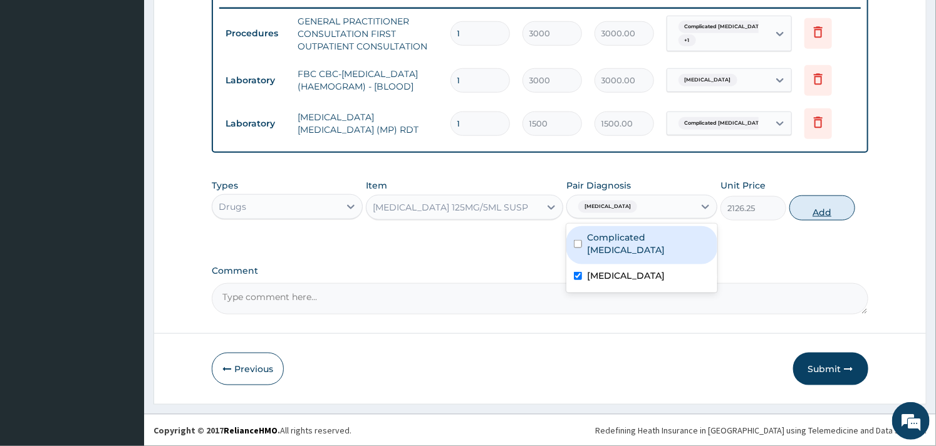
click at [815, 204] on button "Add" at bounding box center [822, 207] width 66 height 25
type input "0"
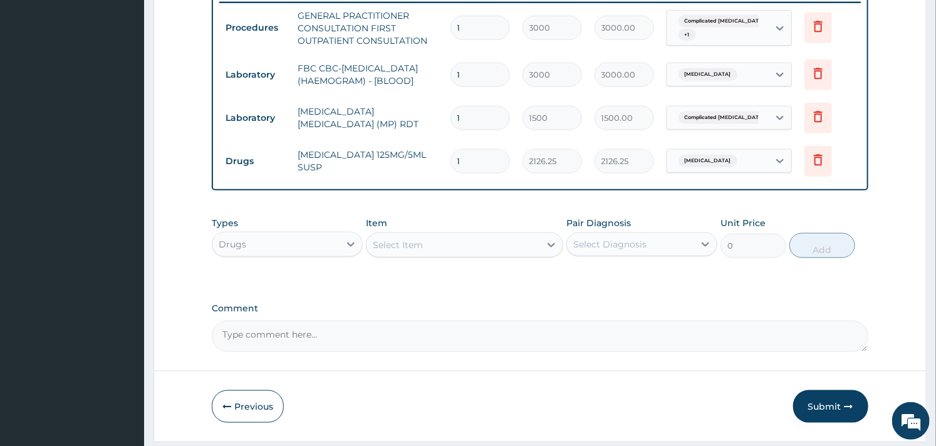
click at [409, 251] on div "Select Item" at bounding box center [398, 245] width 50 height 13
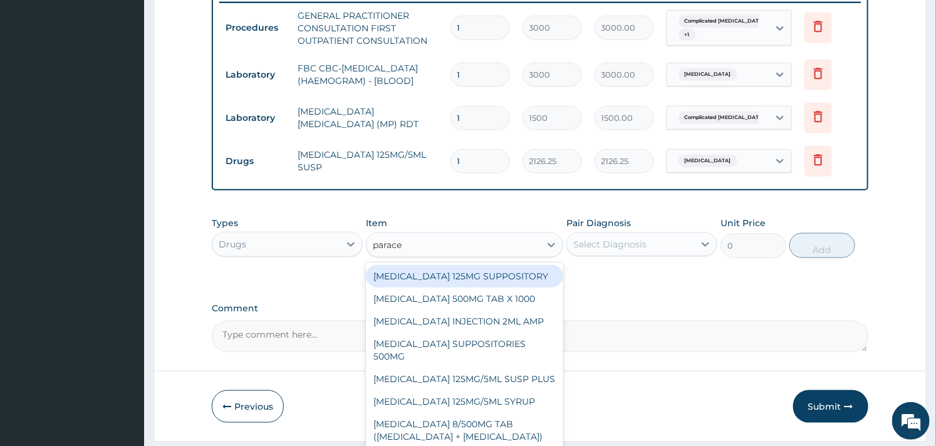
type input "paracet"
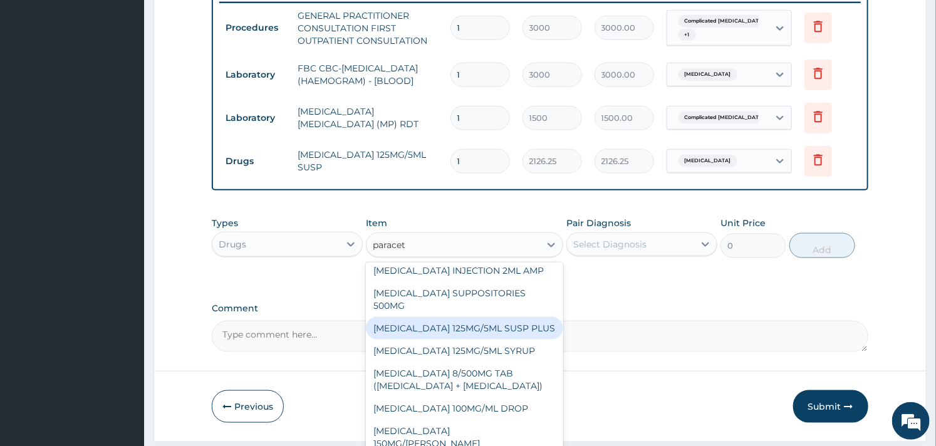
scroll to position [70, 0]
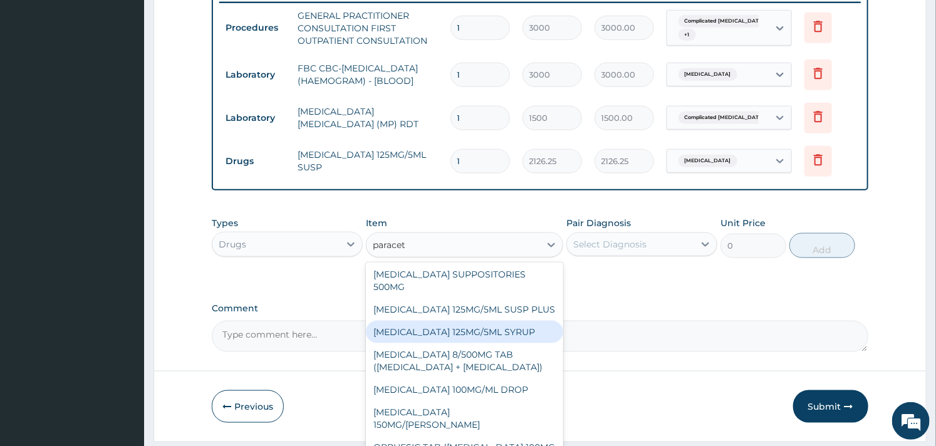
click at [459, 343] on div "[MEDICAL_DATA] 125MG/5ML SYRUP" at bounding box center [464, 332] width 197 height 23
type input "525"
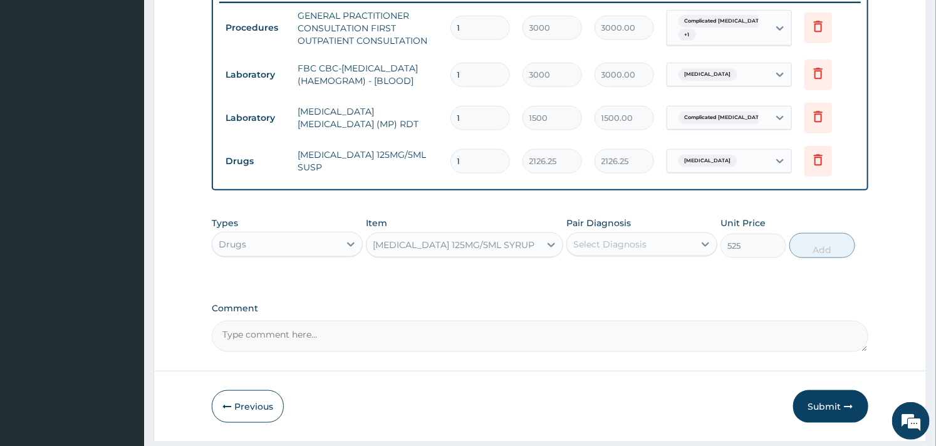
click at [595, 249] on div "Select Diagnosis" at bounding box center [609, 244] width 73 height 13
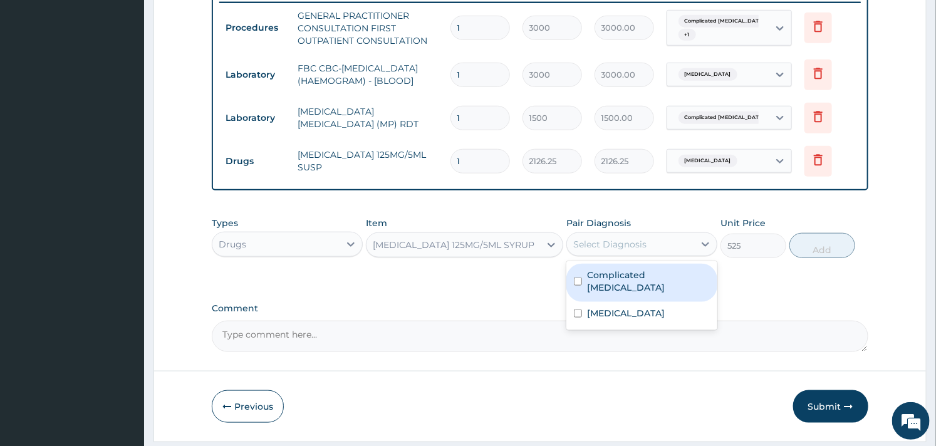
click at [578, 282] on input "checkbox" at bounding box center [578, 282] width 8 height 8
checkbox input "true"
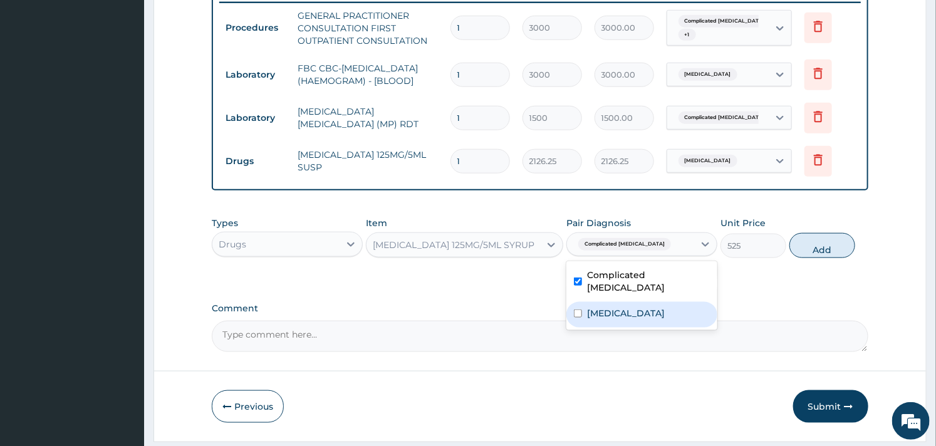
click at [578, 309] on input "checkbox" at bounding box center [578, 313] width 8 height 8
checkbox input "true"
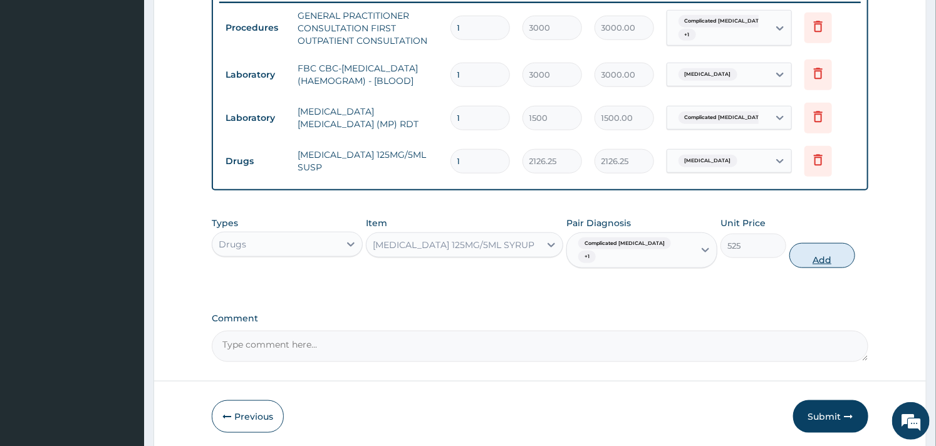
click at [821, 247] on button "Add" at bounding box center [822, 255] width 66 height 25
type input "0"
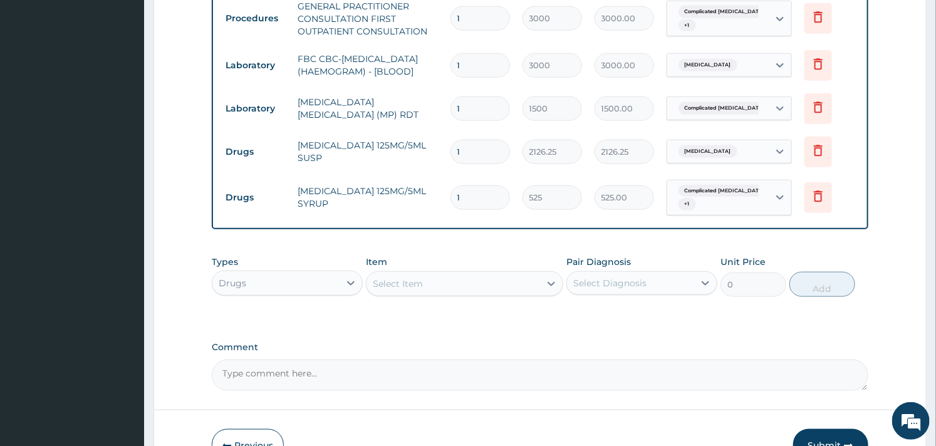
scroll to position [589, 0]
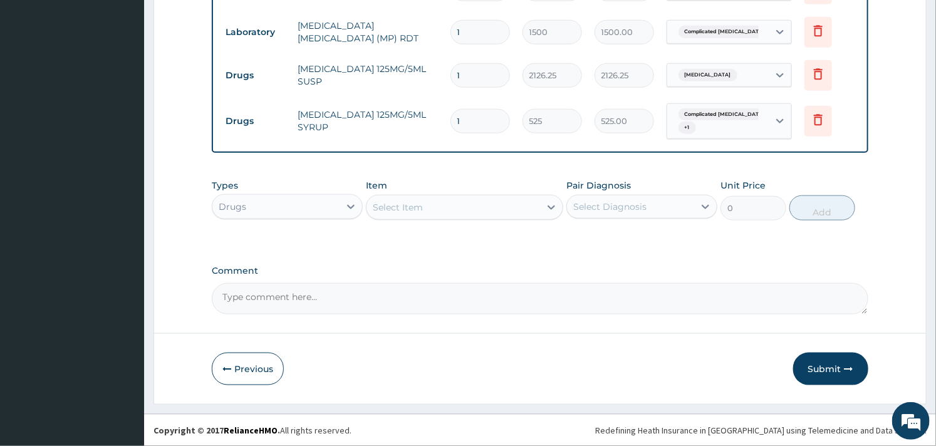
click at [414, 198] on div "Select Item" at bounding box center [452, 207] width 173 height 20
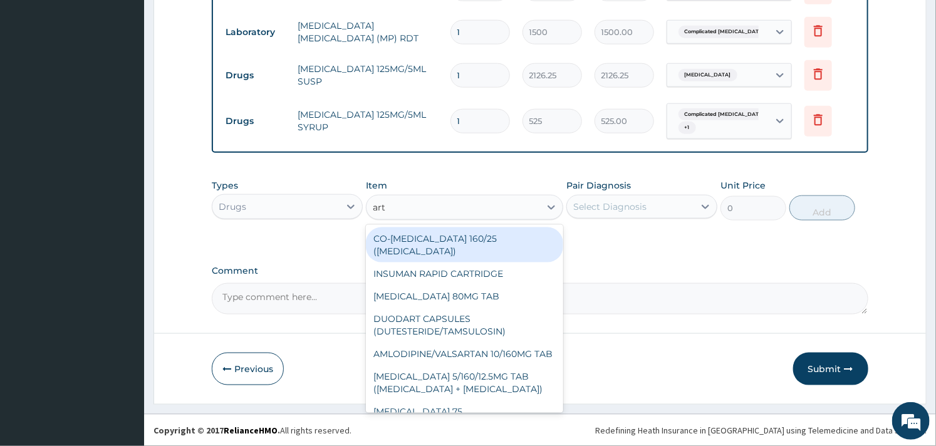
type input "arte"
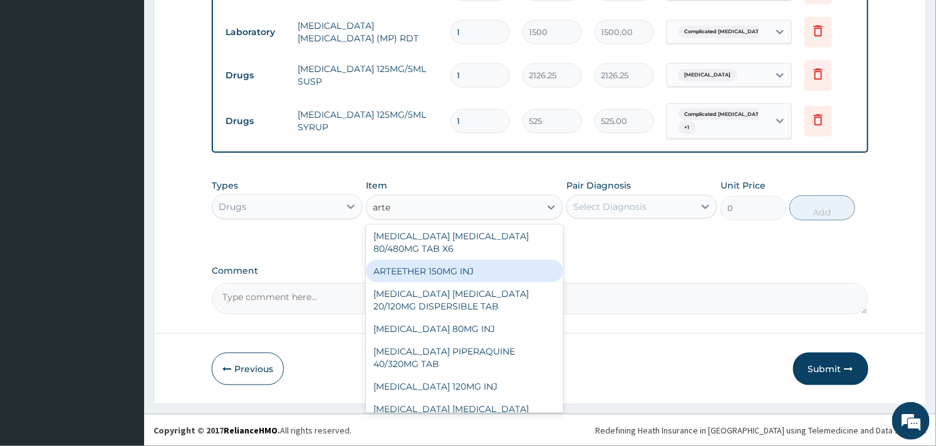
scroll to position [92, 0]
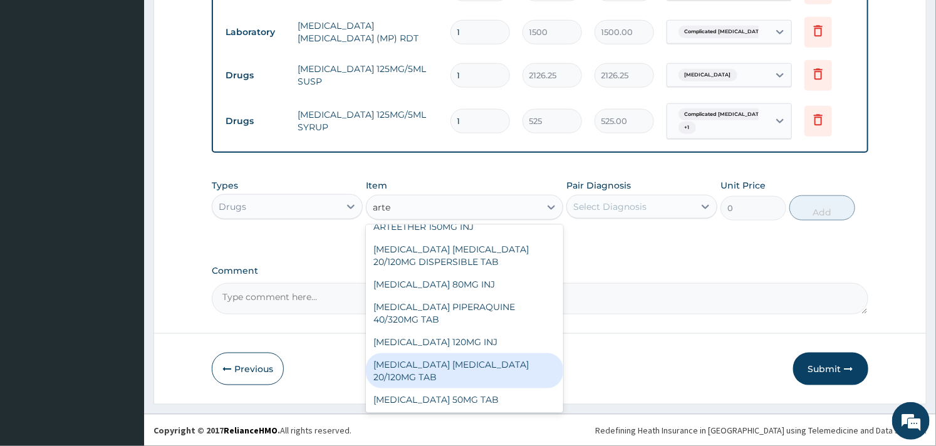
click at [427, 359] on div "[MEDICAL_DATA] [MEDICAL_DATA] 20/120MG TAB" at bounding box center [464, 370] width 197 height 35
type input "84"
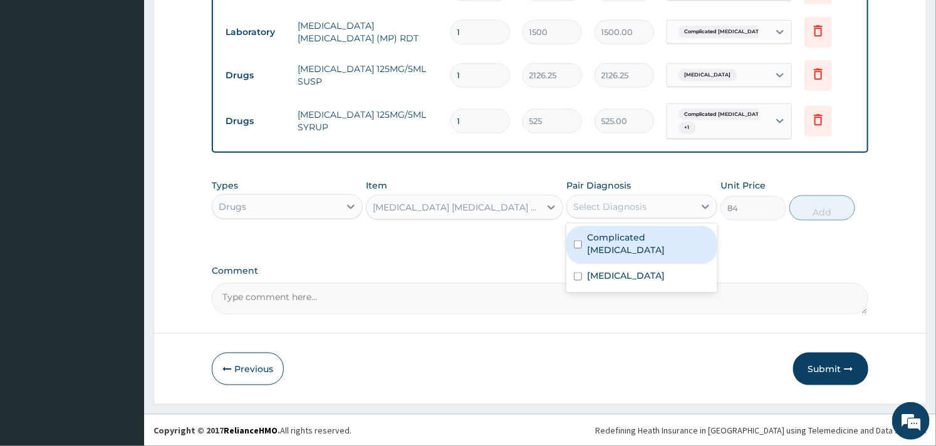
click at [597, 201] on div "Select Diagnosis" at bounding box center [609, 206] width 73 height 13
click at [590, 235] on label "Complicated [MEDICAL_DATA]" at bounding box center [648, 243] width 123 height 25
checkbox input "true"
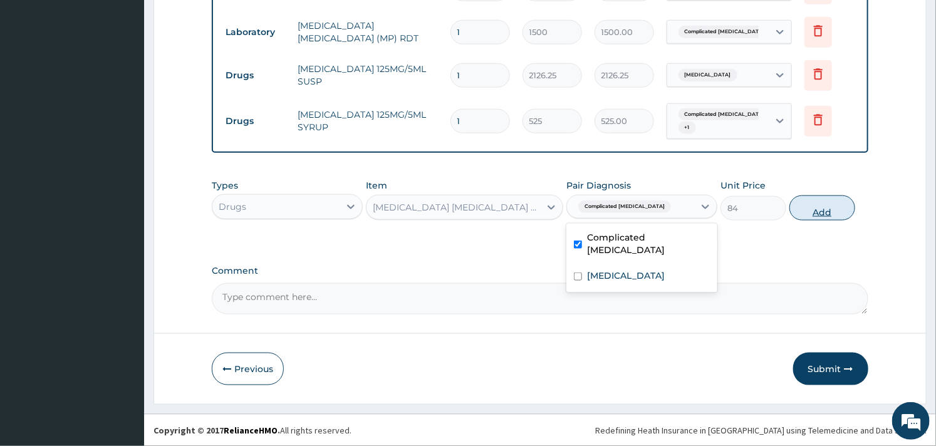
click at [836, 213] on button "Add" at bounding box center [822, 207] width 66 height 25
type input "0"
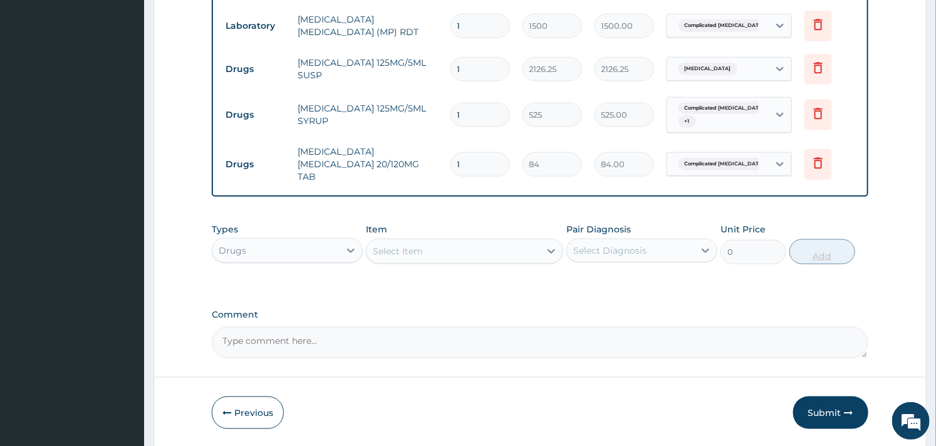
type input "12"
type input "1008.00"
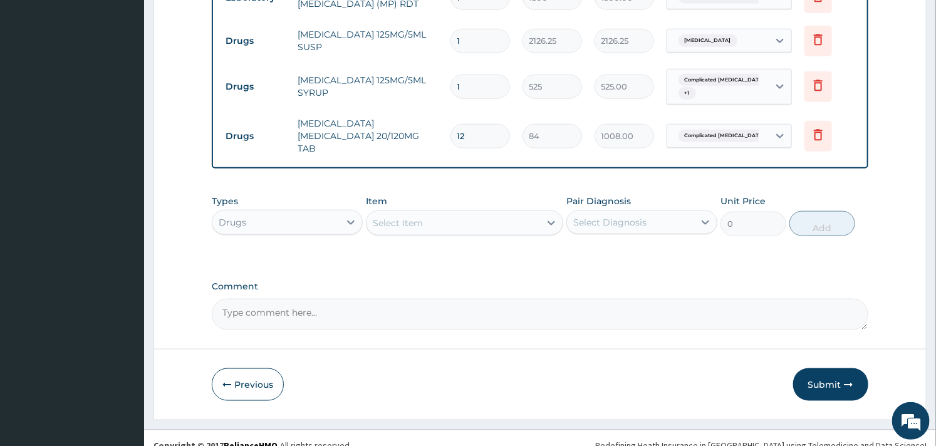
scroll to position [633, 0]
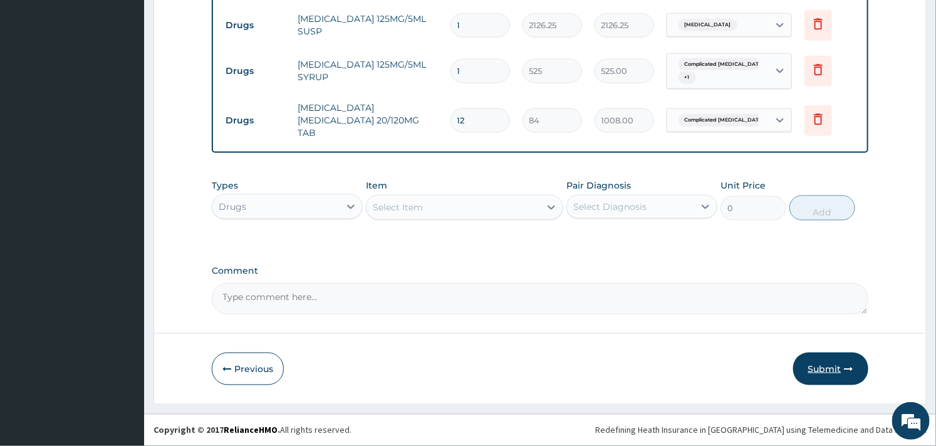
type input "12"
click at [821, 362] on button "Submit" at bounding box center [830, 369] width 75 height 33
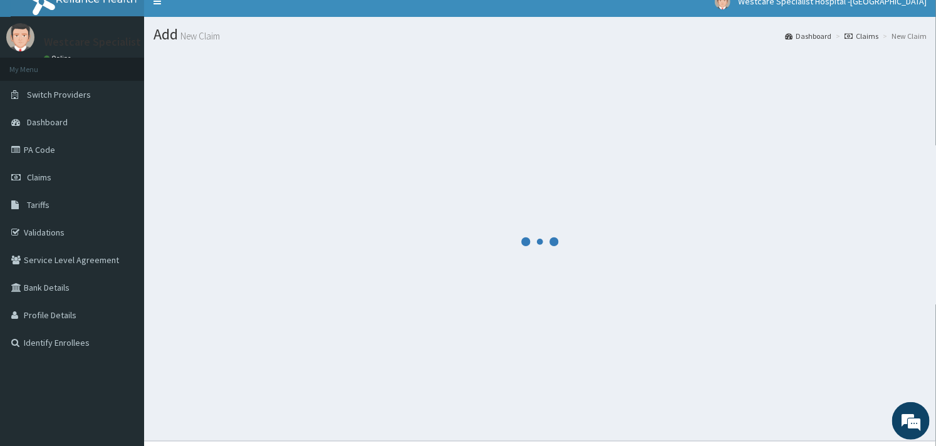
scroll to position [0, 0]
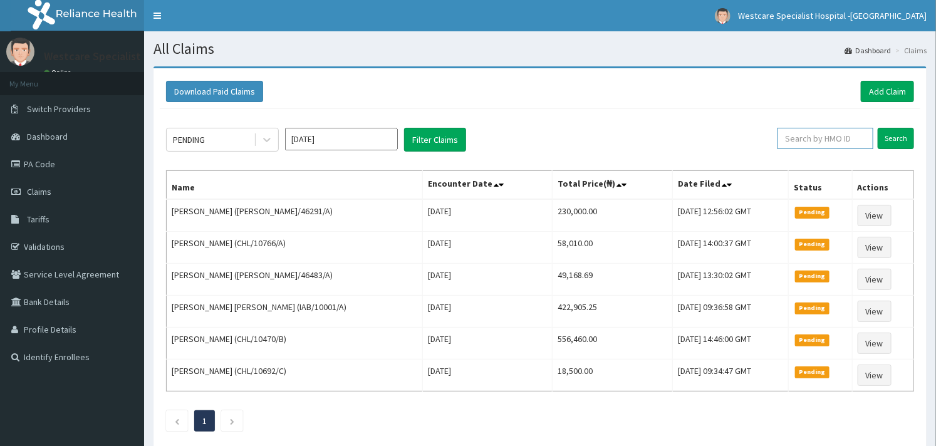
click at [786, 130] on input "text" at bounding box center [825, 138] width 96 height 21
paste input "MOR/10095/B"
type input "MOR/10095/B"
click at [907, 140] on input "Search" at bounding box center [896, 138] width 36 height 21
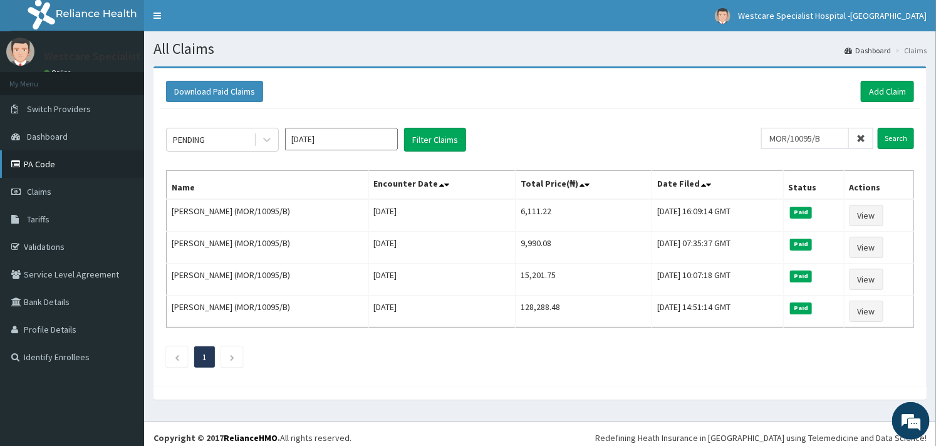
click at [51, 172] on link "PA Code" at bounding box center [72, 164] width 144 height 28
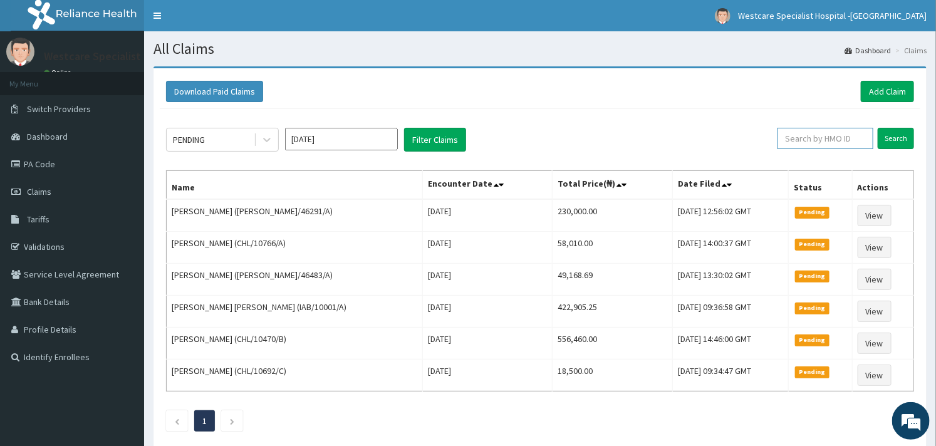
click at [804, 133] on input "text" at bounding box center [825, 138] width 96 height 21
paste input "CHL/10141/C"
click at [892, 134] on input "Search" at bounding box center [896, 138] width 36 height 21
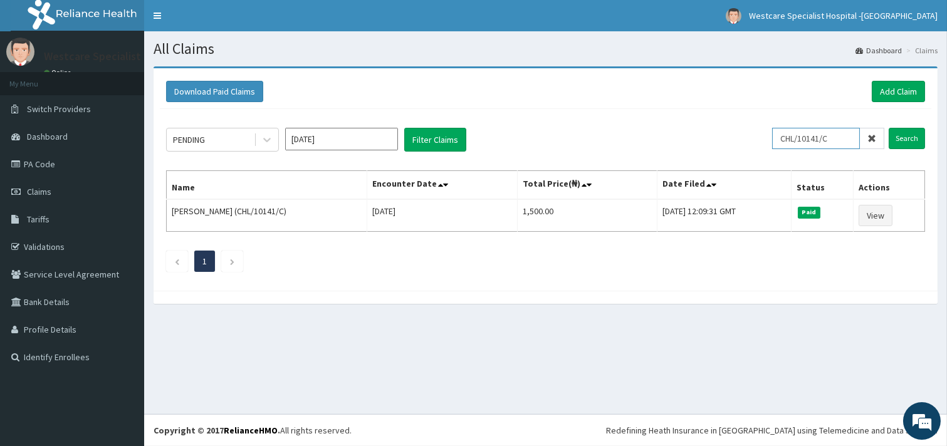
click at [834, 136] on input "CHL/10141/C" at bounding box center [816, 138] width 88 height 21
type input "CHL/10141/b"
click at [910, 130] on input "Search" at bounding box center [906, 138] width 36 height 21
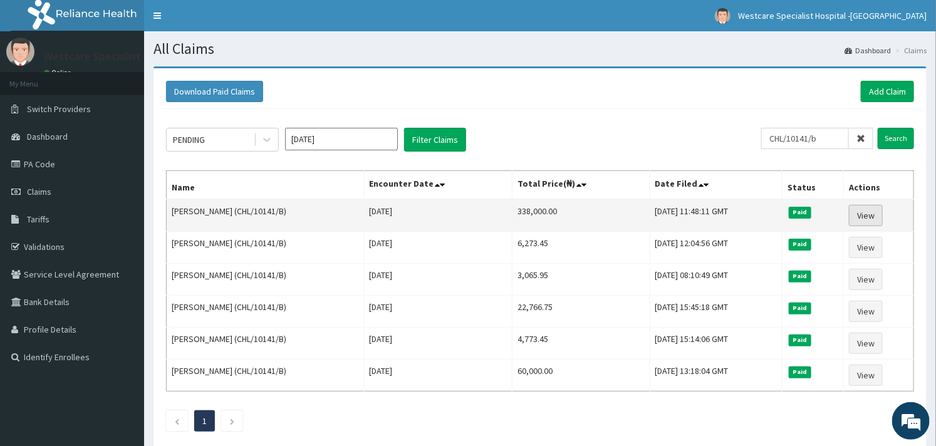
click at [865, 211] on link "View" at bounding box center [866, 215] width 34 height 21
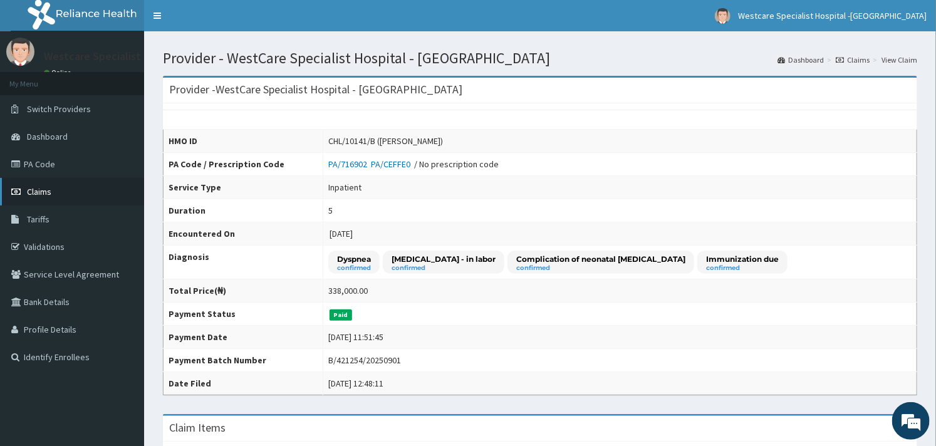
drag, startPoint x: 42, startPoint y: 184, endPoint x: 61, endPoint y: 183, distance: 19.5
click at [42, 184] on link "Claims" at bounding box center [72, 192] width 144 height 28
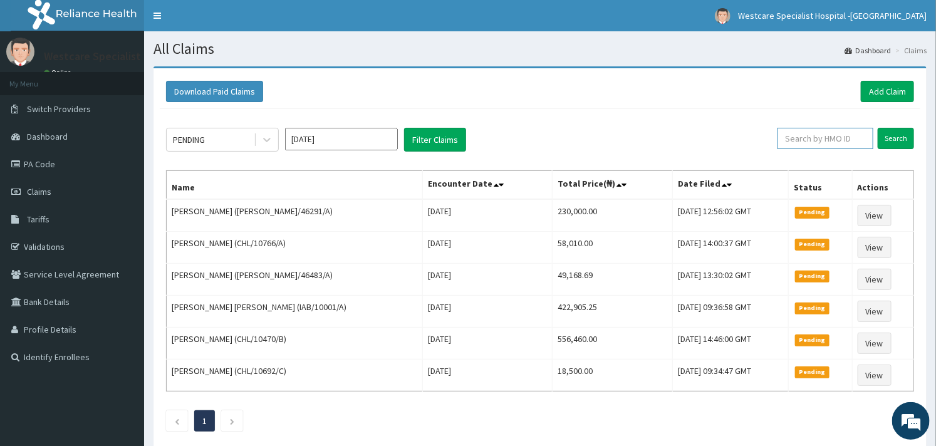
click at [803, 138] on input "text" at bounding box center [825, 138] width 96 height 21
paste input "CHL/10141/C"
type input "CHL/10141/C"
click at [894, 134] on input "Search" at bounding box center [896, 138] width 36 height 21
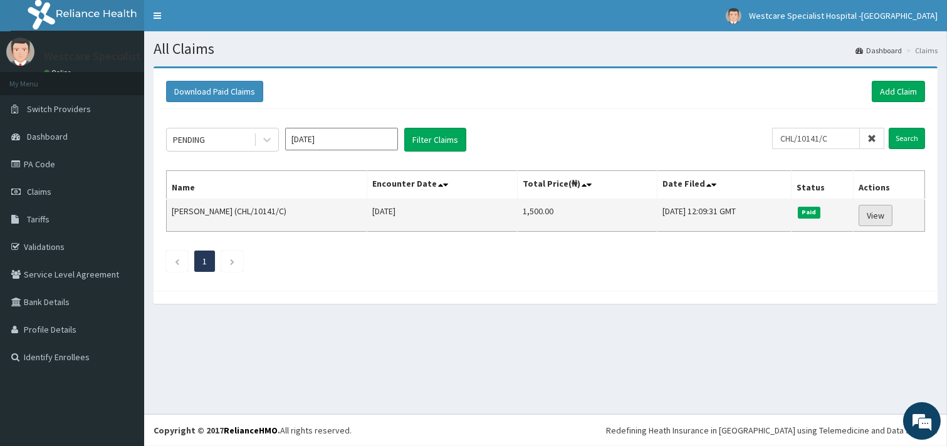
click at [880, 207] on link "View" at bounding box center [875, 215] width 34 height 21
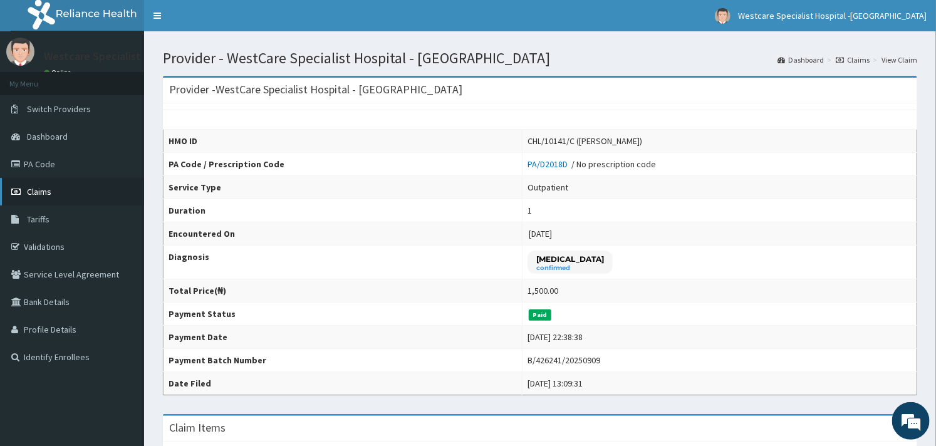
click at [43, 184] on link "Claims" at bounding box center [72, 192] width 144 height 28
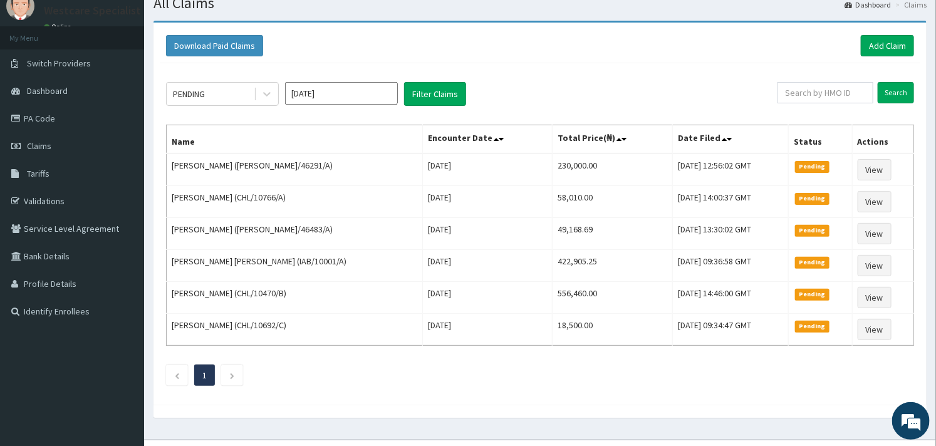
scroll to position [70, 0]
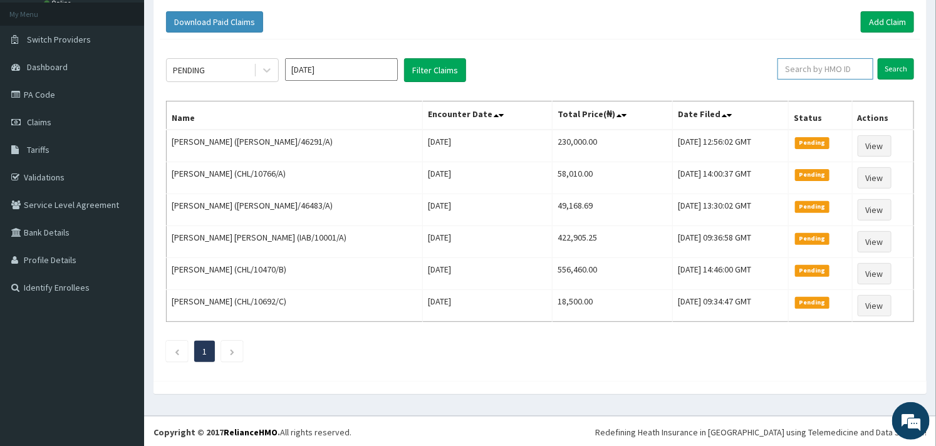
click at [811, 73] on input "text" at bounding box center [825, 68] width 96 height 21
paste input "SUD/10008/A"
type input "SUD/10008/A"
click at [896, 75] on input "Search" at bounding box center [896, 68] width 36 height 21
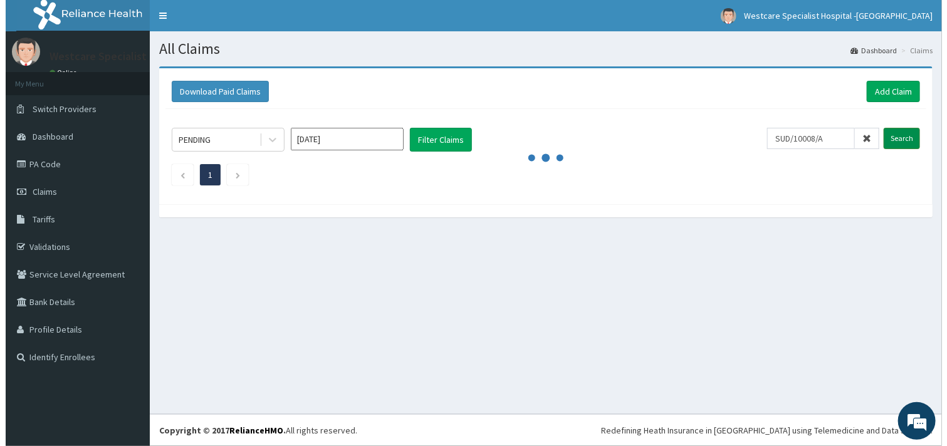
scroll to position [0, 0]
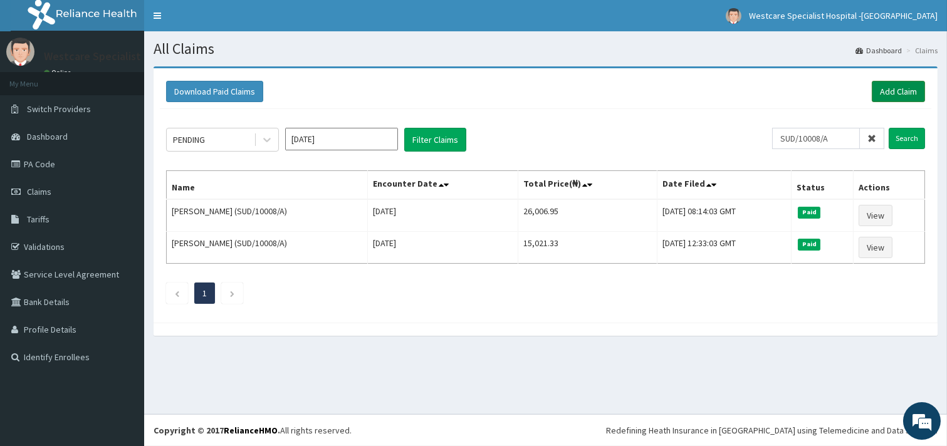
click at [903, 91] on link "Add Claim" at bounding box center [897, 91] width 53 height 21
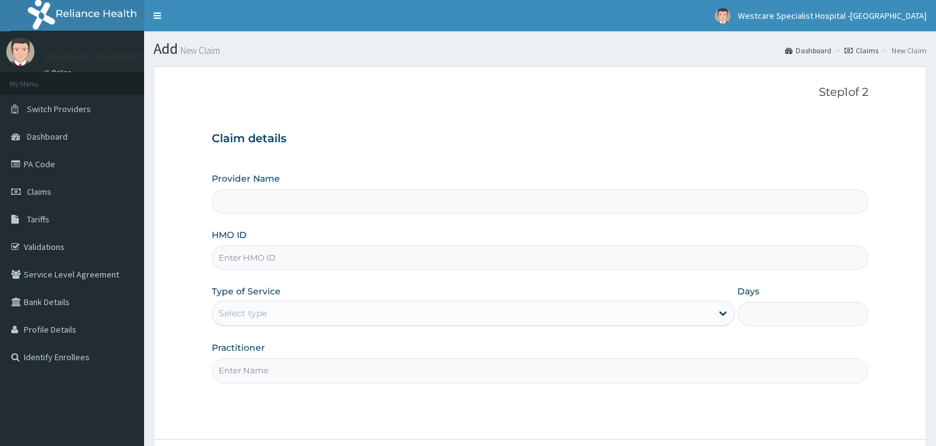
click at [277, 202] on input "Provider Name" at bounding box center [540, 201] width 656 height 24
click at [267, 252] on input "HMO ID" at bounding box center [540, 258] width 656 height 24
paste input "SUD/10008/A"
type input "SUD/10008/A"
type input "WestCare Specialist Hospital - [GEOGRAPHIC_DATA]"
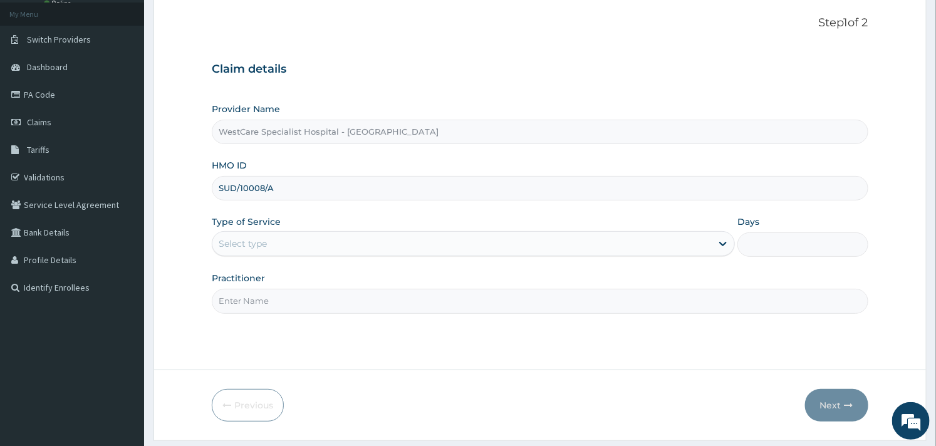
type input "SUD/10008/A"
click at [272, 241] on div "Select type" at bounding box center [461, 244] width 499 height 20
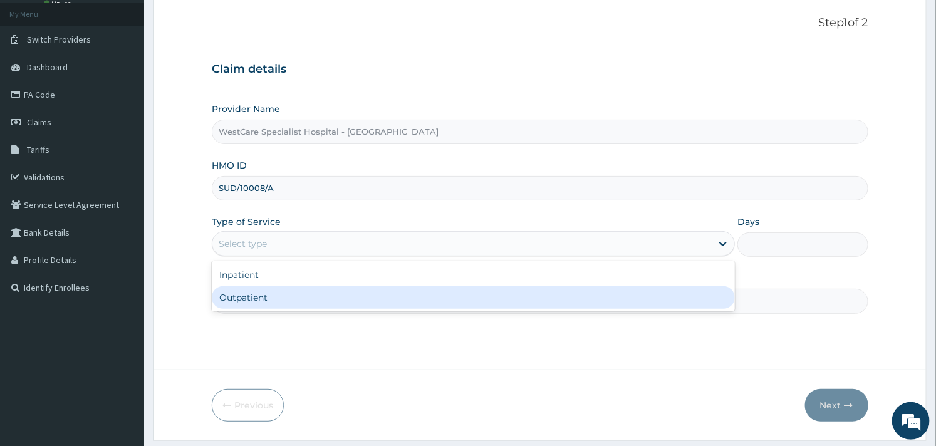
click at [261, 296] on div "Outpatient" at bounding box center [473, 297] width 523 height 23
type input "1"
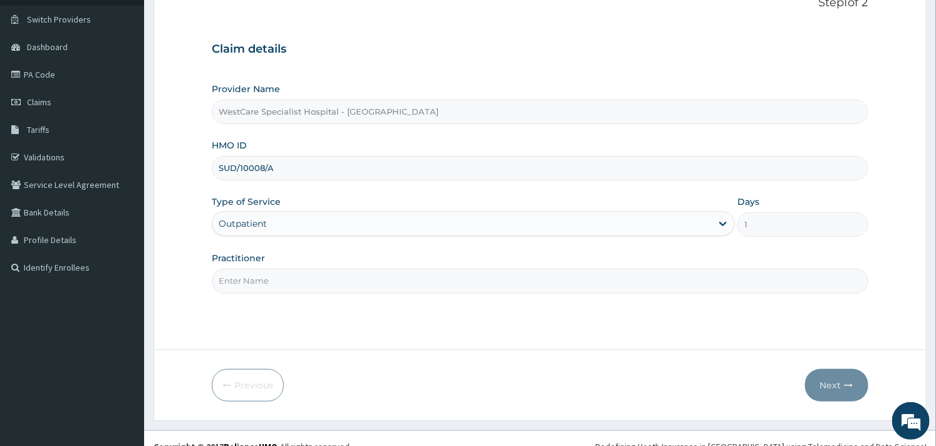
scroll to position [107, 0]
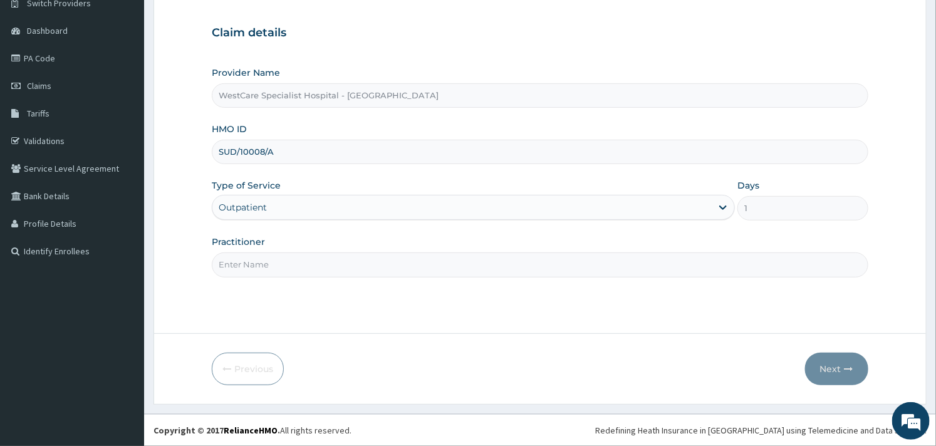
click at [273, 264] on input "Practitioner" at bounding box center [540, 264] width 656 height 24
type input "OBIDEYI"
click at [828, 368] on button "Next" at bounding box center [836, 369] width 63 height 33
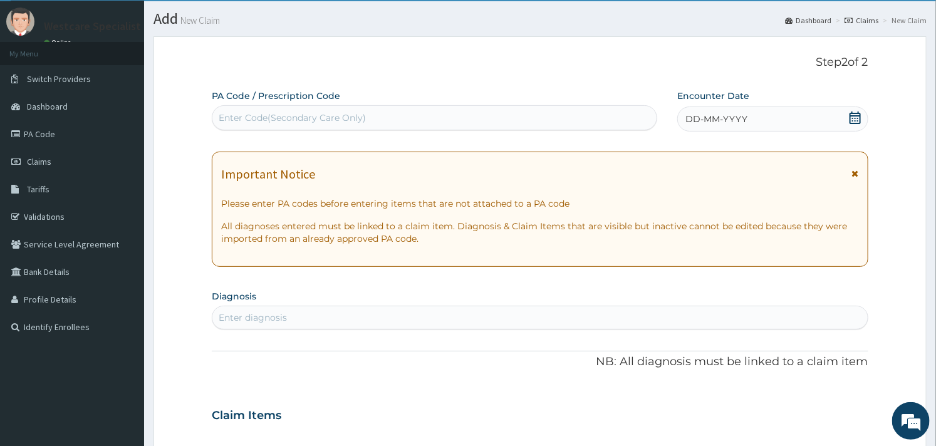
scroll to position [0, 0]
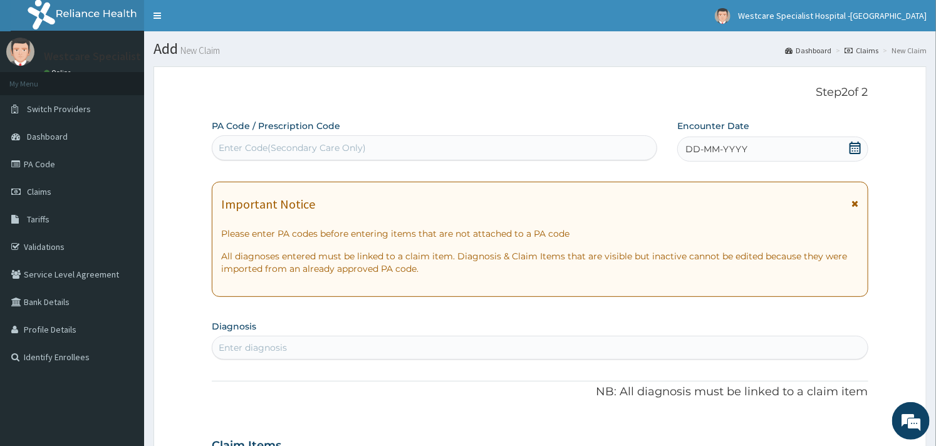
click at [854, 140] on div "DD-MM-YYYY" at bounding box center [772, 149] width 191 height 25
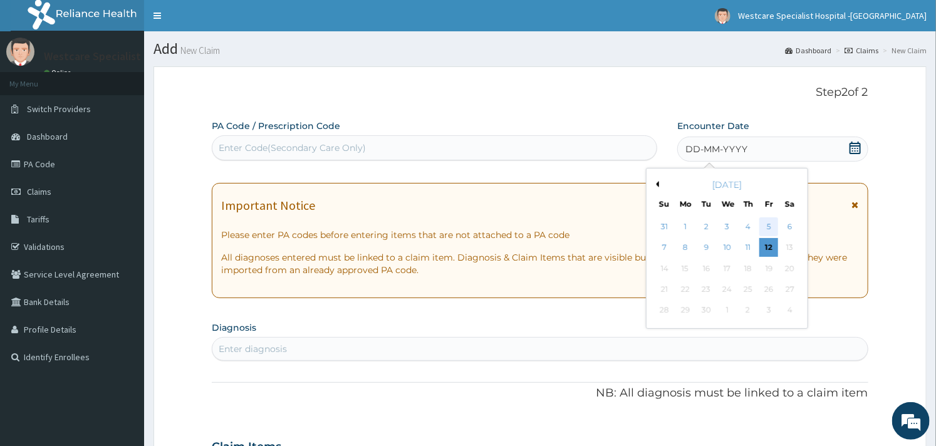
click at [769, 234] on div "5" at bounding box center [768, 226] width 19 height 19
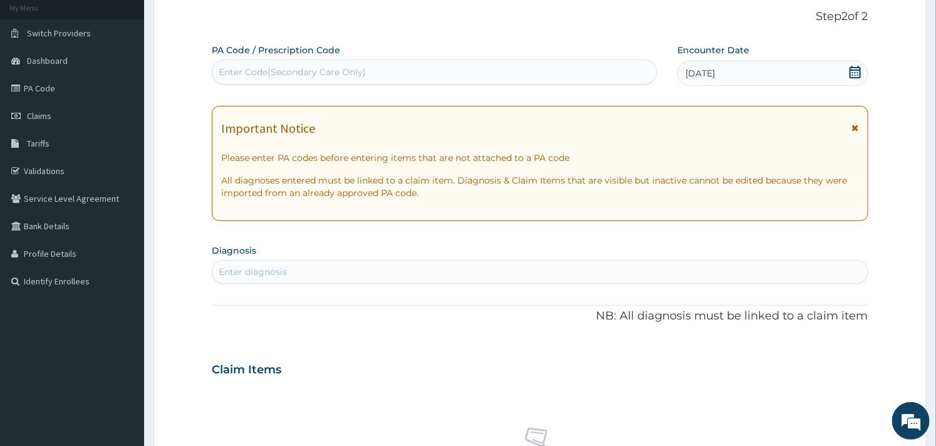
scroll to position [278, 0]
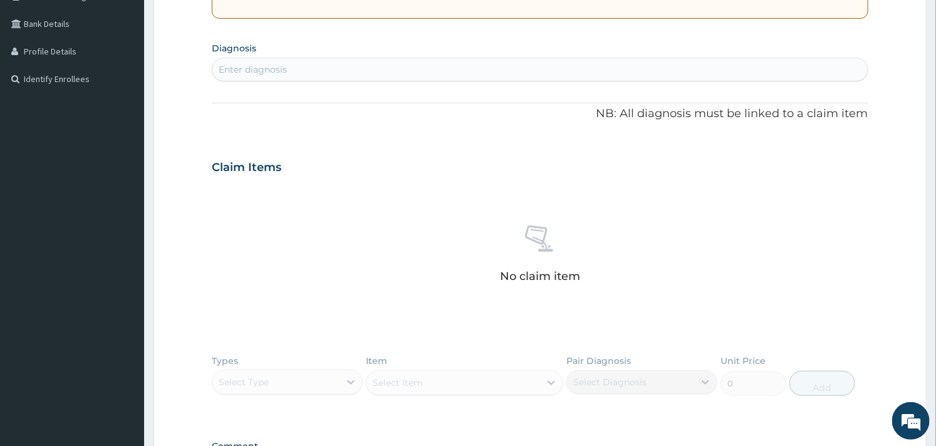
click at [335, 79] on div "Enter diagnosis" at bounding box center [539, 70] width 655 height 20
type input "[MEDICAL_DATA]"
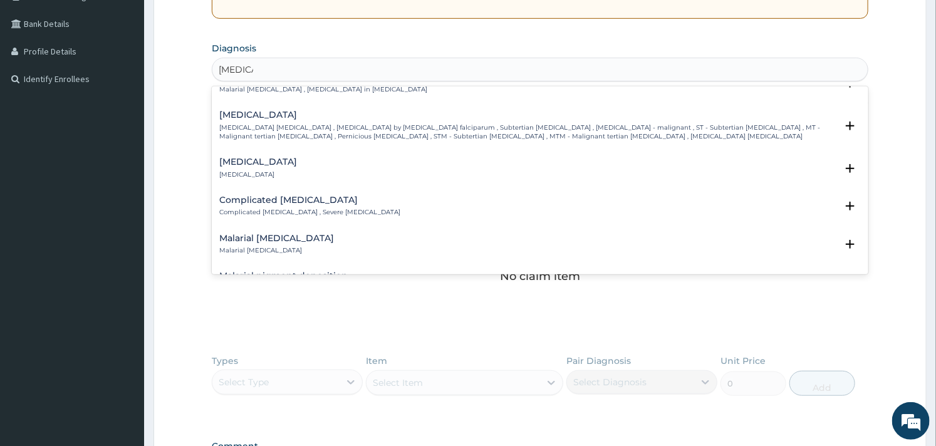
click at [266, 195] on h4 "Complicated [MEDICAL_DATA]" at bounding box center [309, 199] width 181 height 9
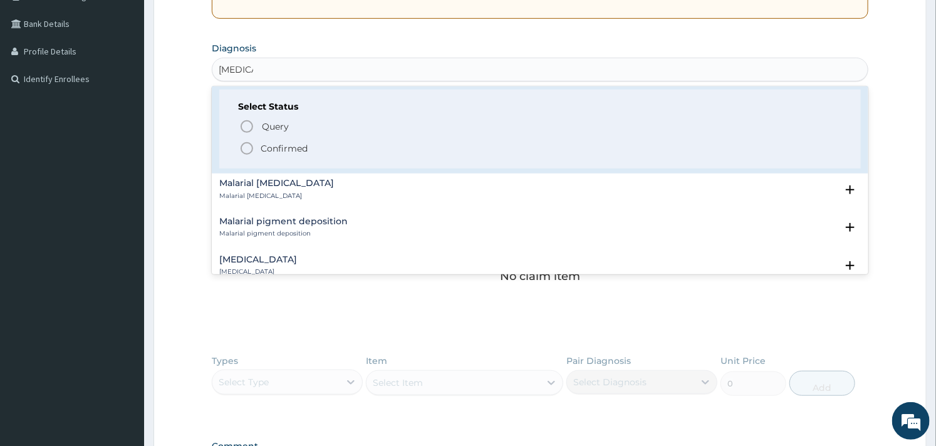
scroll to position [626, 0]
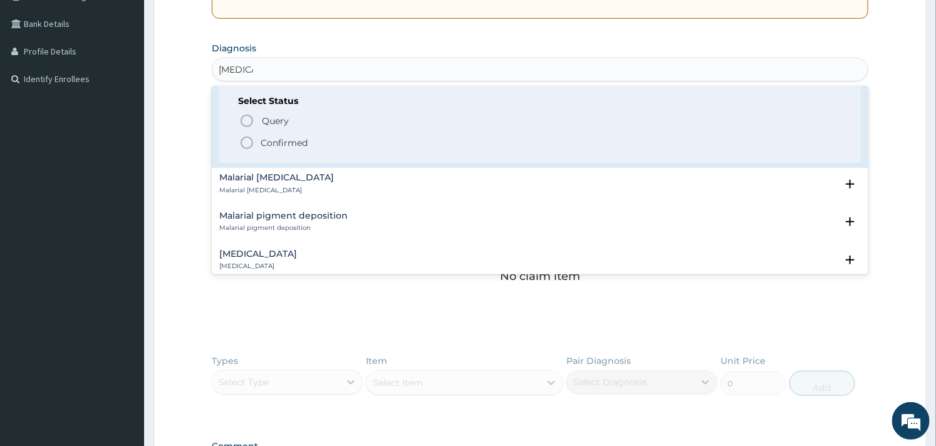
click at [247, 137] on icon "status option filled" at bounding box center [246, 142] width 15 height 15
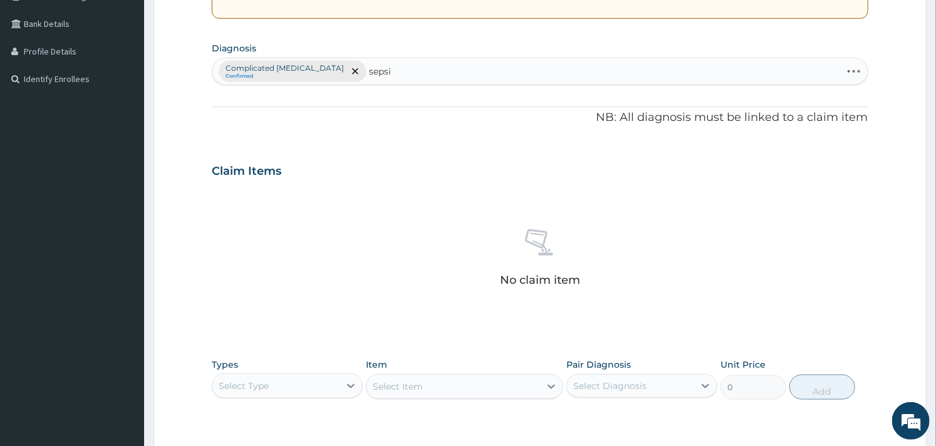
type input "[MEDICAL_DATA]"
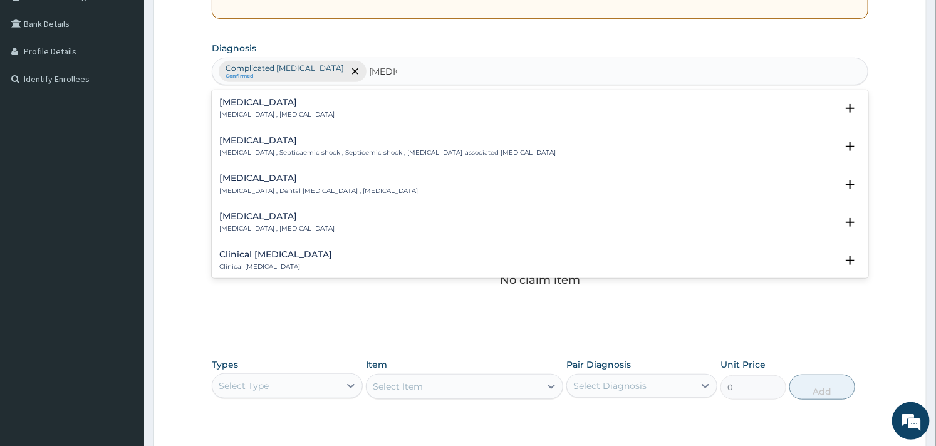
click at [246, 111] on p "Systemic infection , Sepsis" at bounding box center [276, 114] width 115 height 9
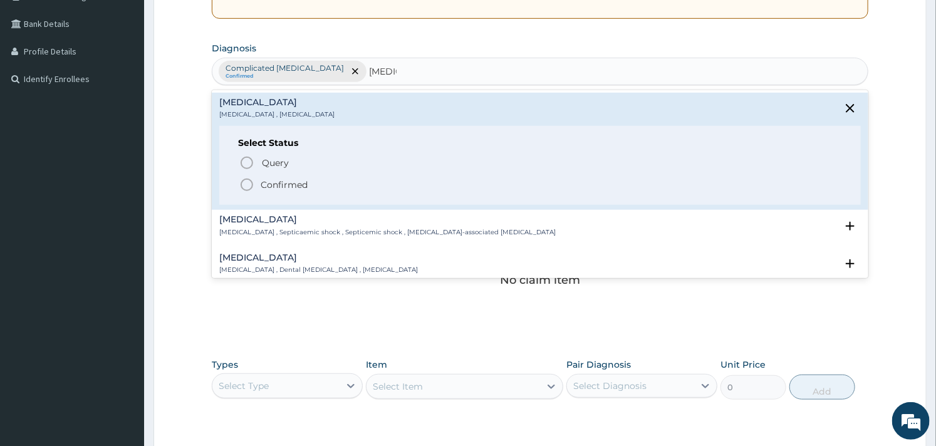
click at [246, 178] on icon "status option filled" at bounding box center [246, 184] width 15 height 15
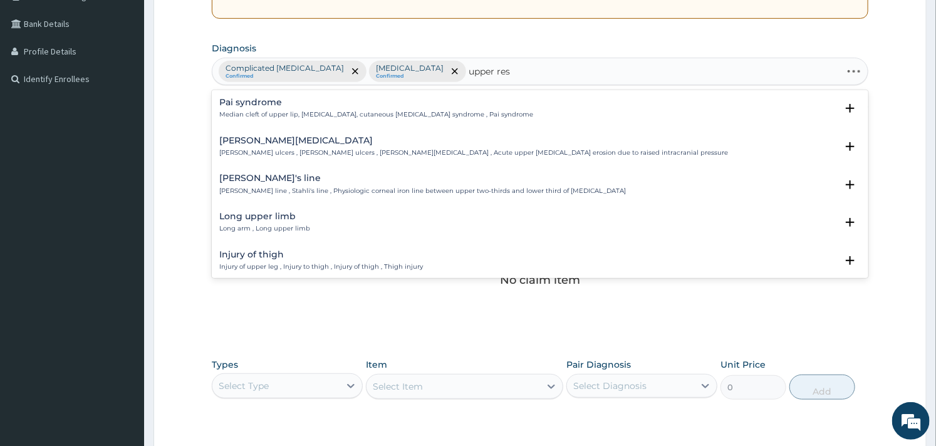
type input "upper resp"
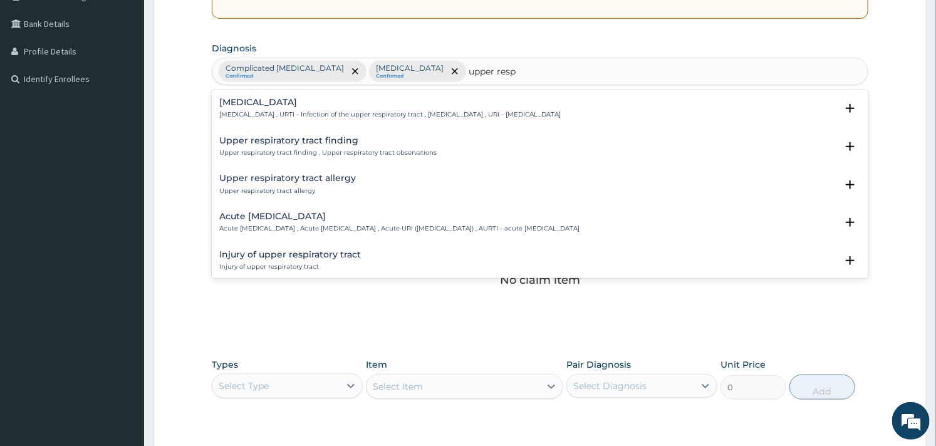
click at [322, 108] on div "Upper respiratory infection Upper respiratory infection , URTI - Infection of t…" at bounding box center [389, 109] width 341 height 22
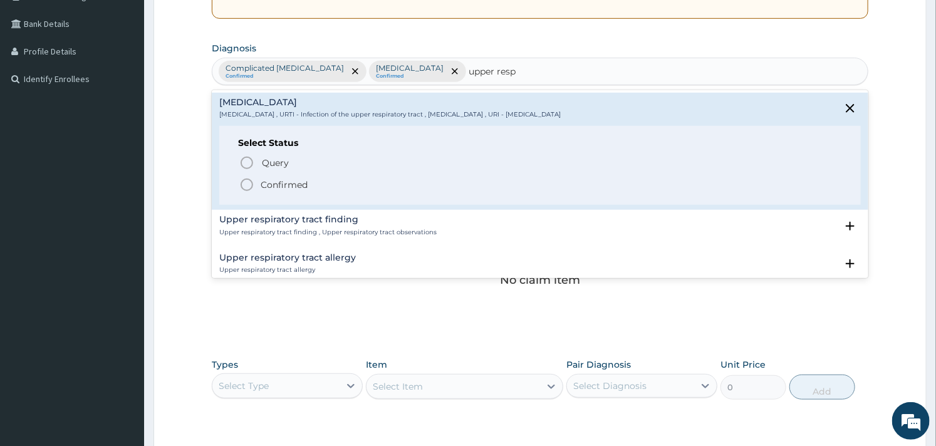
click at [249, 179] on circle "status option filled" at bounding box center [246, 184] width 11 height 11
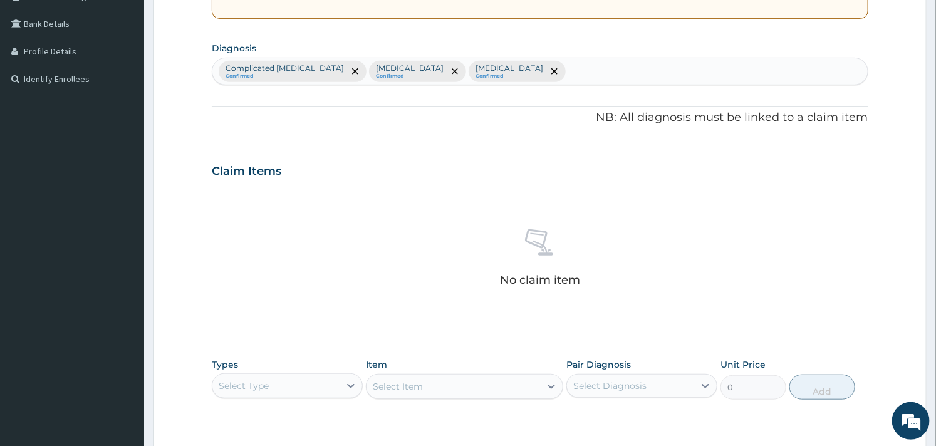
scroll to position [457, 0]
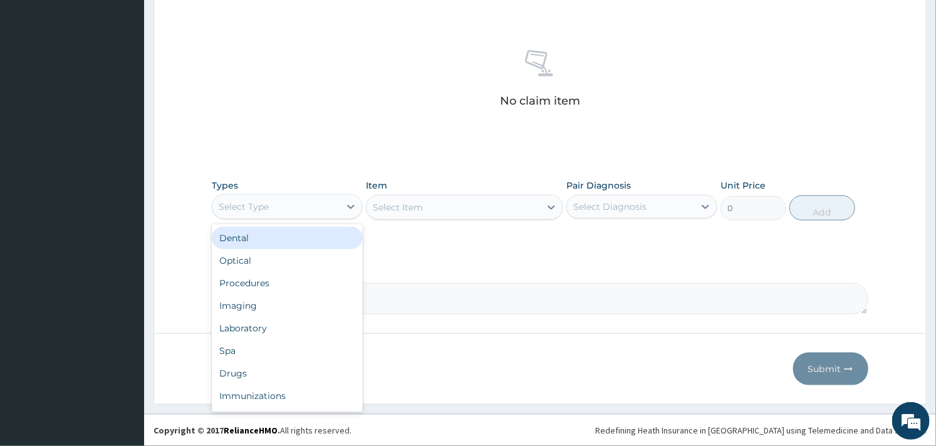
click at [318, 203] on div "Select Type" at bounding box center [275, 207] width 127 height 20
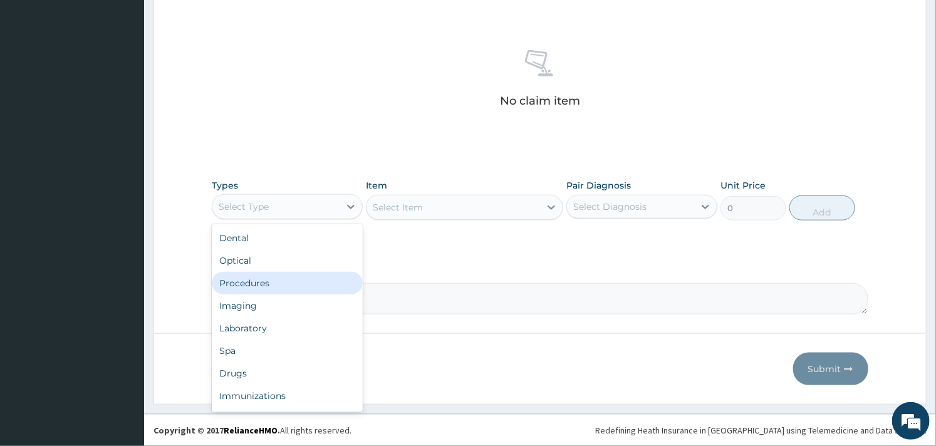
click at [263, 282] on div "Procedures" at bounding box center [287, 283] width 151 height 23
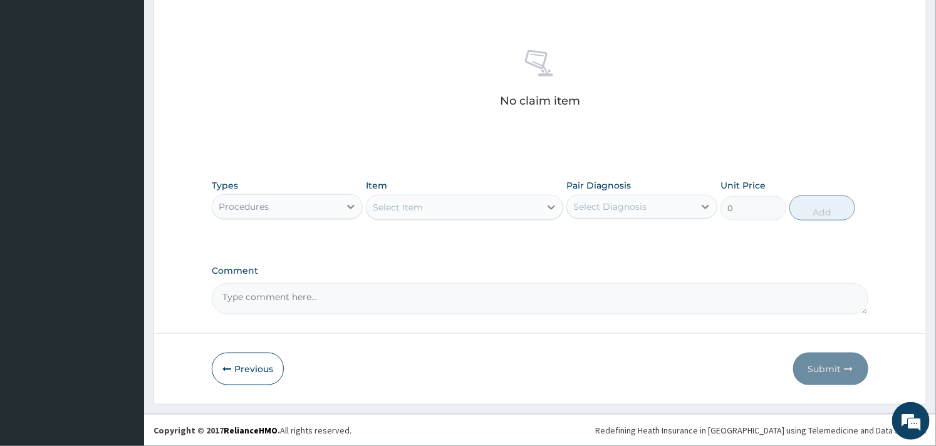
click at [496, 211] on div "Select Item" at bounding box center [452, 207] width 173 height 20
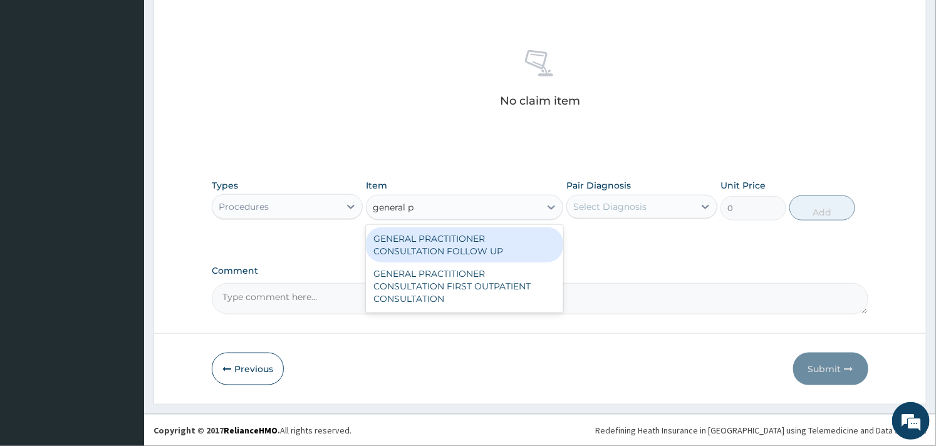
type input "general pr"
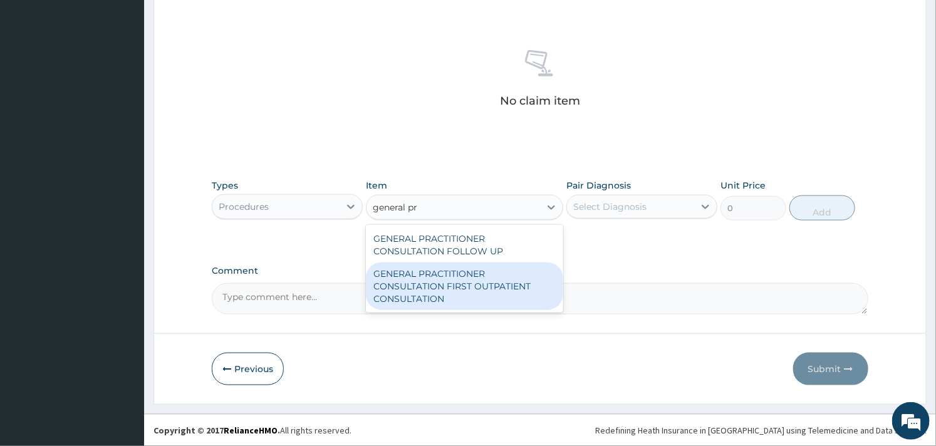
click at [492, 266] on div "GENERAL PRACTITIONER CONSULTATION FIRST OUTPATIENT CONSULTATION" at bounding box center [464, 286] width 197 height 48
type input "3000"
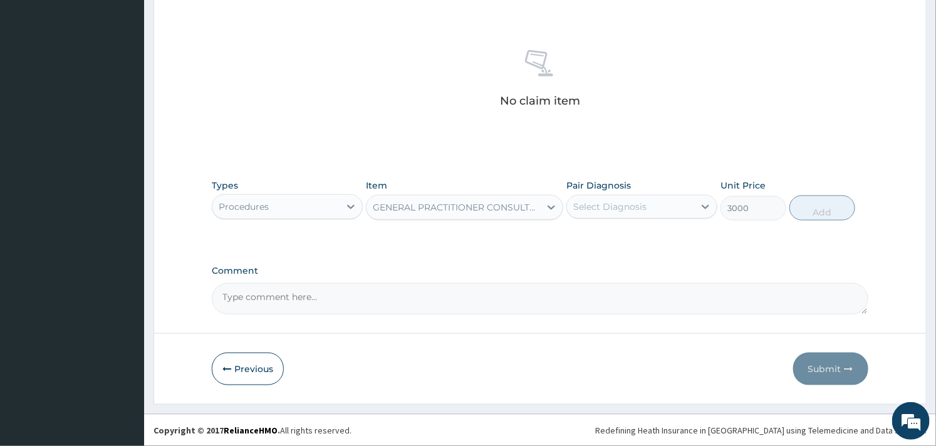
click at [535, 205] on div "GENERAL PRACTITIONER CONSULTATION FIRST OUTPATIENT CONSULTATION" at bounding box center [457, 207] width 168 height 13
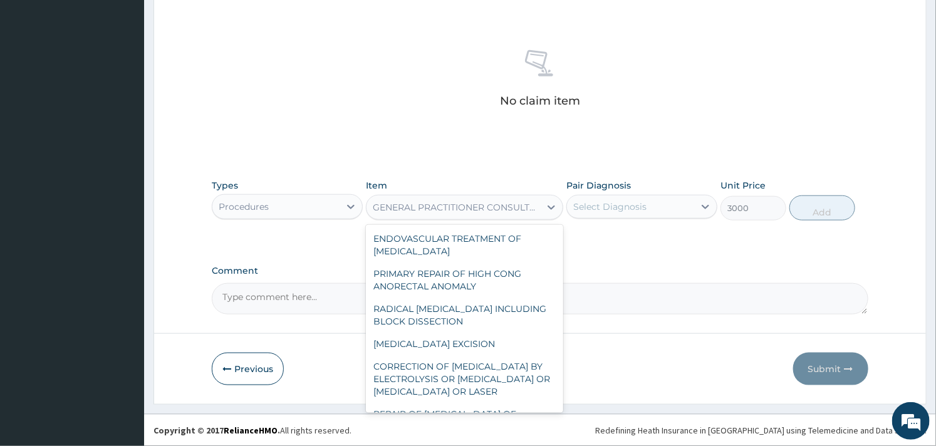
scroll to position [43992, 0]
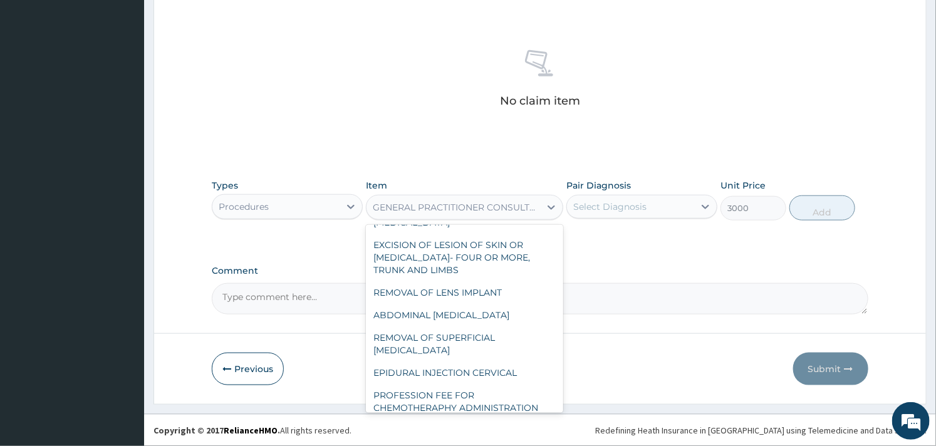
click at [535, 205] on div "GENERAL PRACTITIONER CONSULTATION FIRST OUTPATIENT CONSULTATION" at bounding box center [457, 207] width 168 height 13
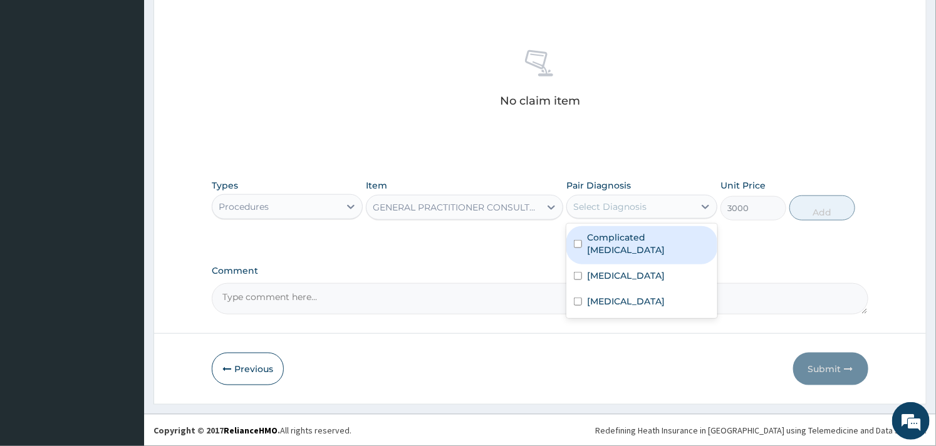
click at [659, 205] on div "Select Diagnosis" at bounding box center [630, 207] width 127 height 20
click at [626, 229] on div "Complicated malaria" at bounding box center [641, 245] width 151 height 38
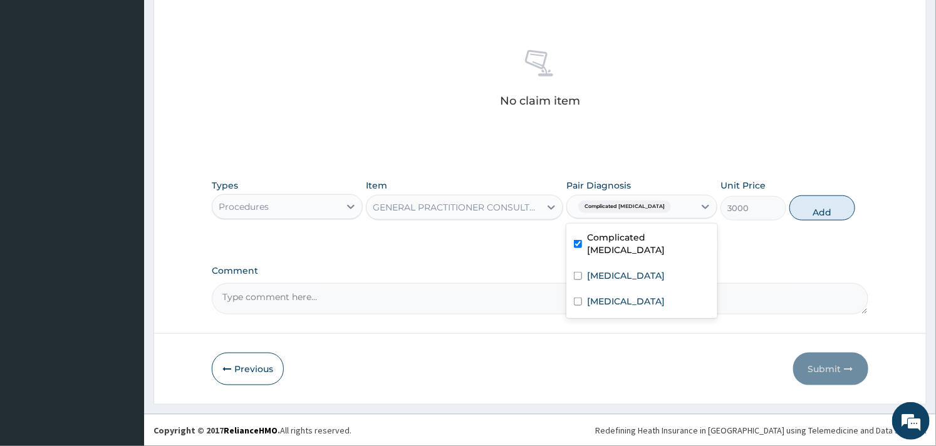
checkbox input "true"
click at [585, 264] on div "[MEDICAL_DATA]" at bounding box center [641, 277] width 151 height 26
checkbox input "true"
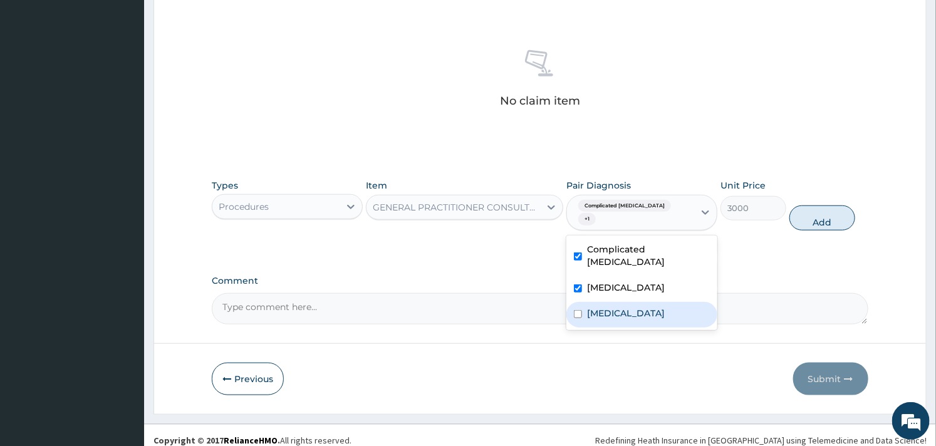
click at [585, 302] on div "Upper respiratory infection" at bounding box center [641, 315] width 151 height 26
checkbox input "true"
click at [824, 216] on button "Add" at bounding box center [822, 217] width 66 height 25
type input "0"
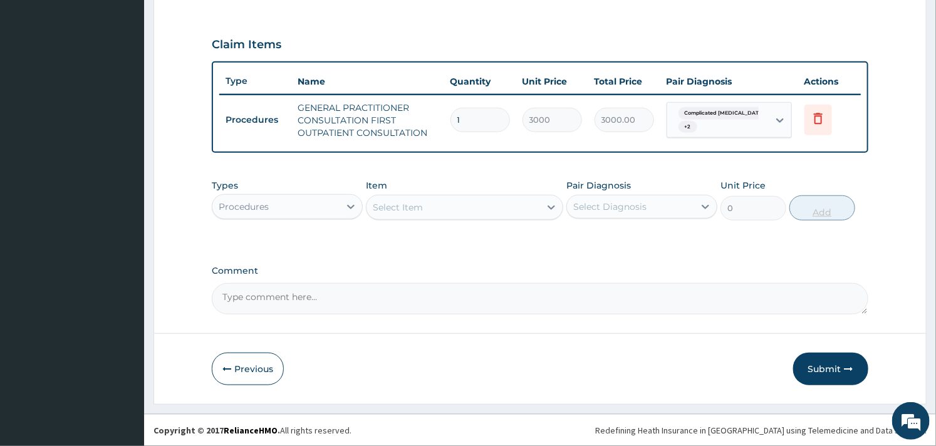
scroll to position [403, 0]
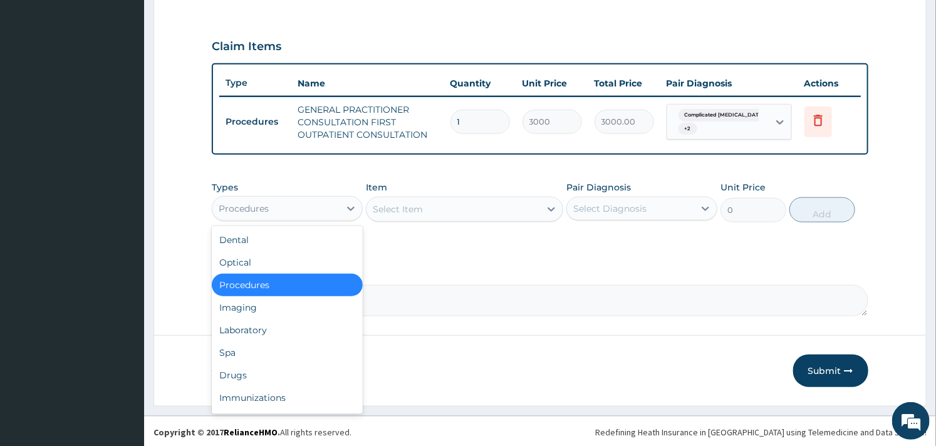
click at [336, 202] on div "Procedures" at bounding box center [275, 209] width 127 height 20
click at [265, 323] on div "Laboratory" at bounding box center [287, 330] width 151 height 23
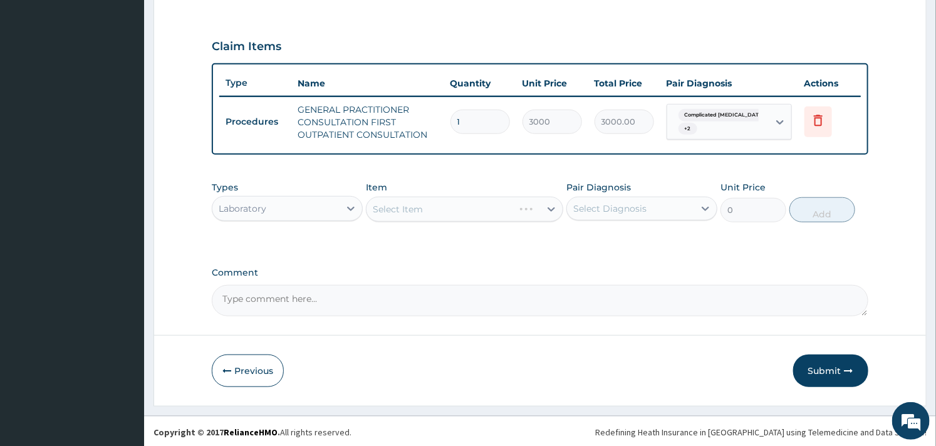
click at [479, 215] on div "Select Item" at bounding box center [464, 209] width 197 height 25
click at [479, 213] on div "Select Item" at bounding box center [464, 209] width 197 height 25
click at [528, 216] on div "Select Item" at bounding box center [452, 209] width 173 height 20
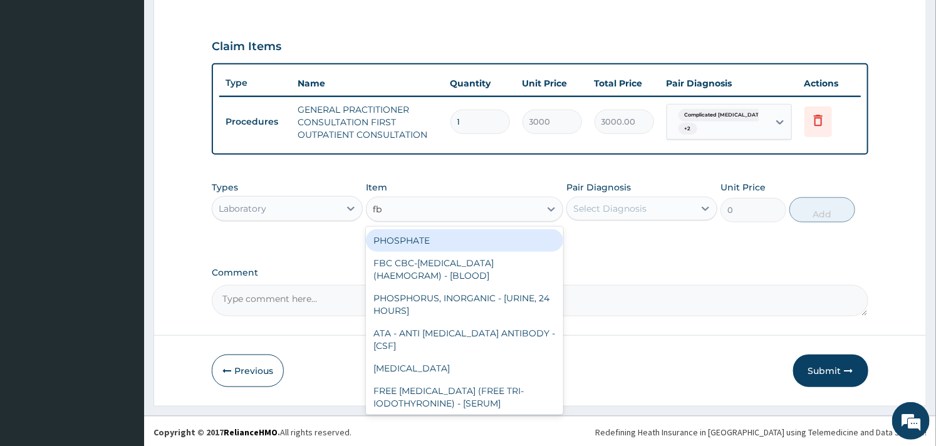
type input "fbc"
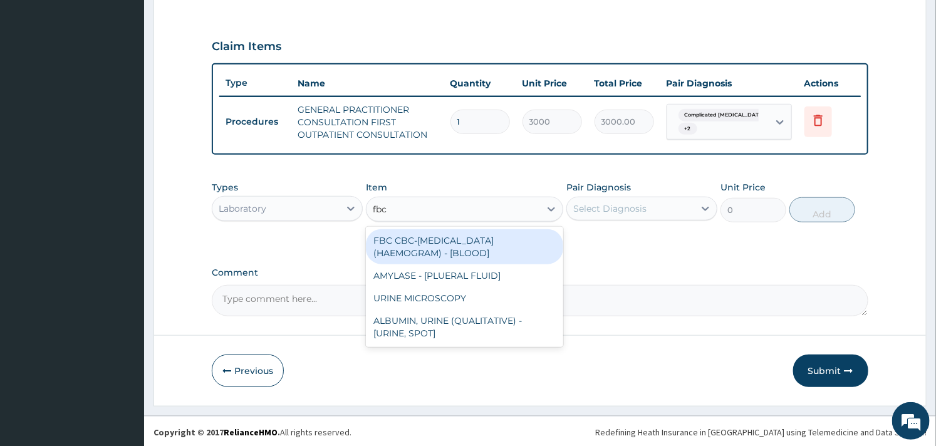
click at [475, 241] on div "FBC CBC-COMPLETE BLOOD COUNT (HAEMOGRAM) - [BLOOD]" at bounding box center [464, 246] width 197 height 35
type input "3000"
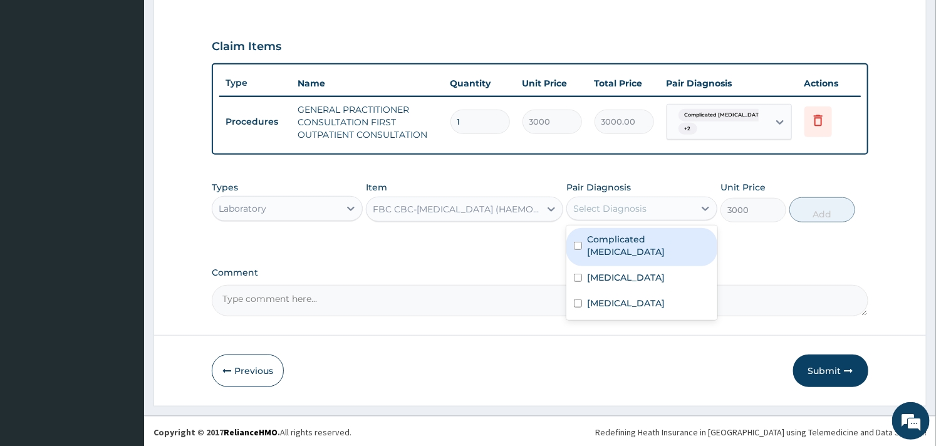
click at [640, 212] on div "Select Diagnosis" at bounding box center [609, 208] width 73 height 13
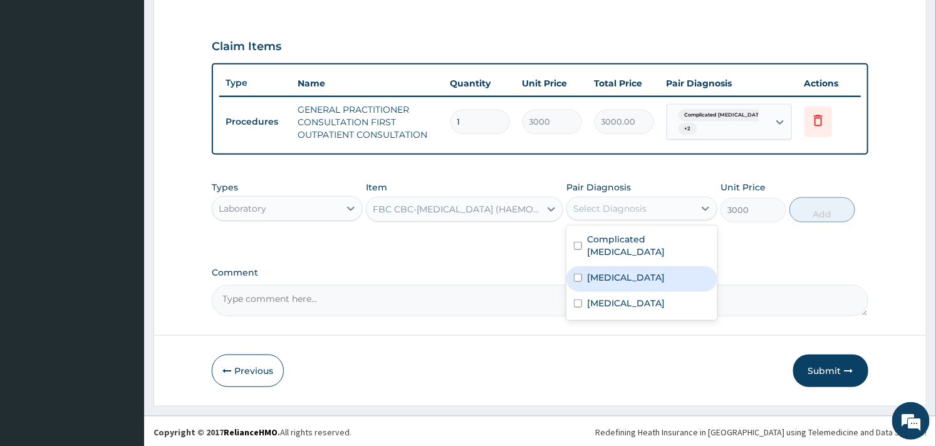
click at [587, 271] on label "Sepsis" at bounding box center [626, 277] width 78 height 13
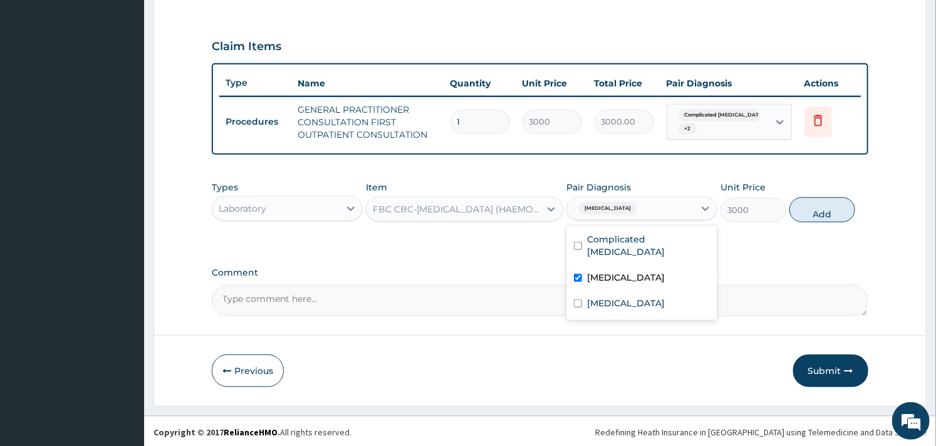
checkbox input "true"
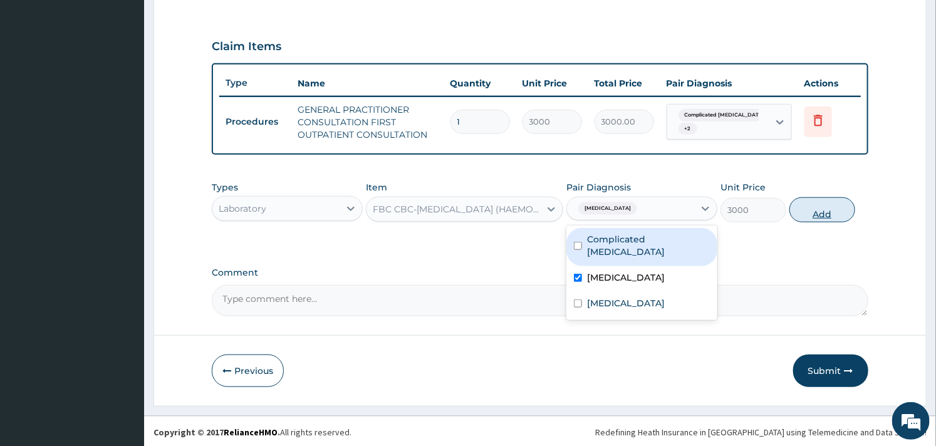
click at [811, 220] on button "Add" at bounding box center [822, 209] width 66 height 25
type input "0"
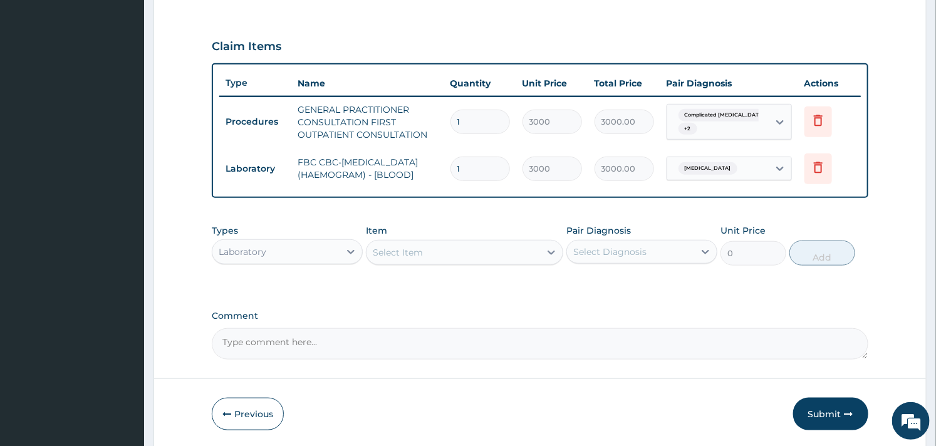
click at [424, 247] on div "Select Item" at bounding box center [452, 252] width 173 height 20
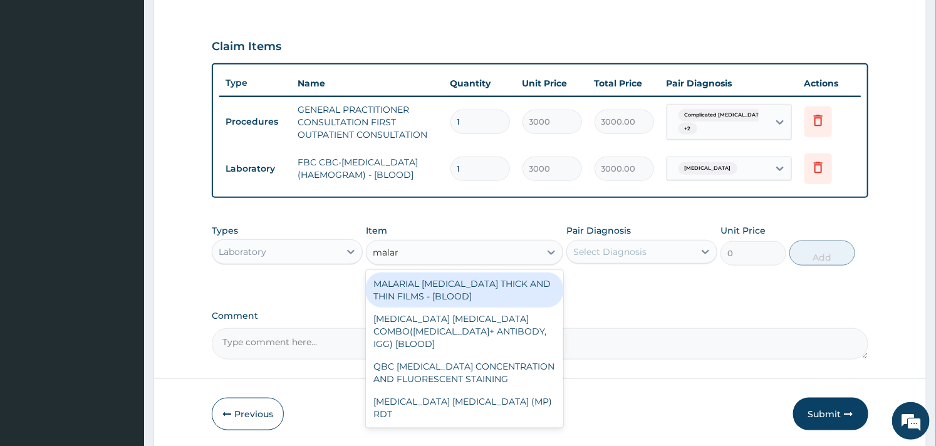
type input "malari"
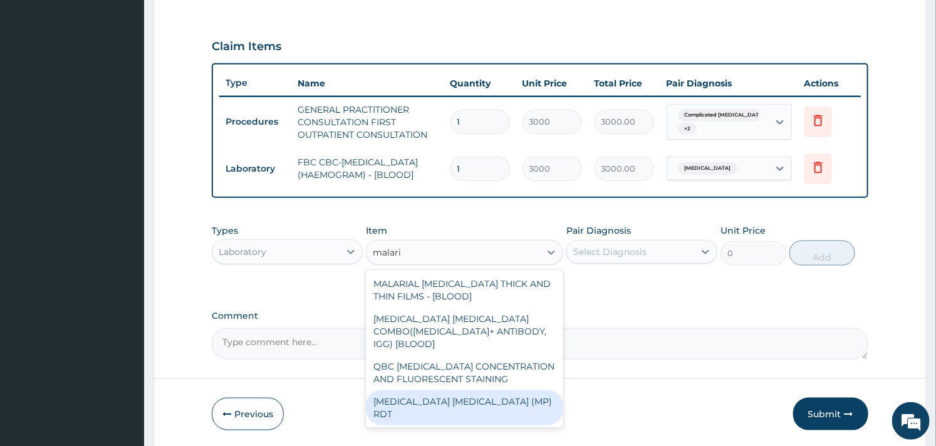
click at [497, 393] on div "MALARIA PARASITE (MP) RDT" at bounding box center [464, 407] width 197 height 35
type input "1500"
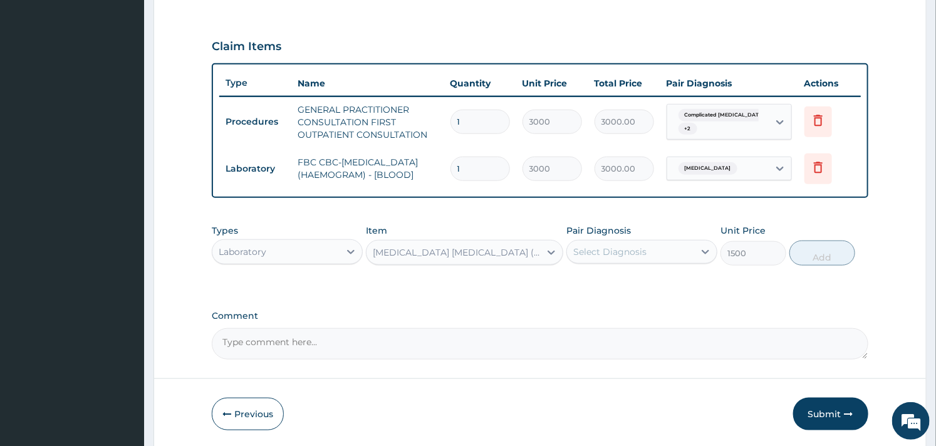
click at [658, 260] on div "Select Diagnosis" at bounding box center [630, 252] width 127 height 20
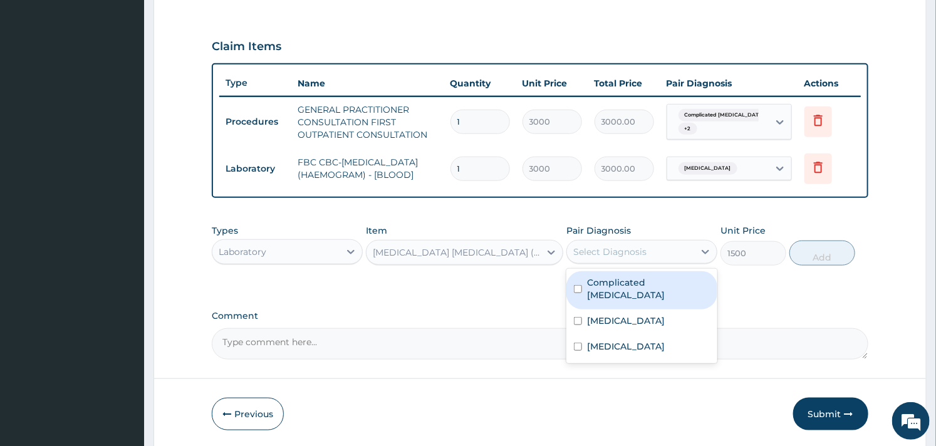
click at [598, 288] on label "Complicated malaria" at bounding box center [648, 288] width 123 height 25
checkbox input "true"
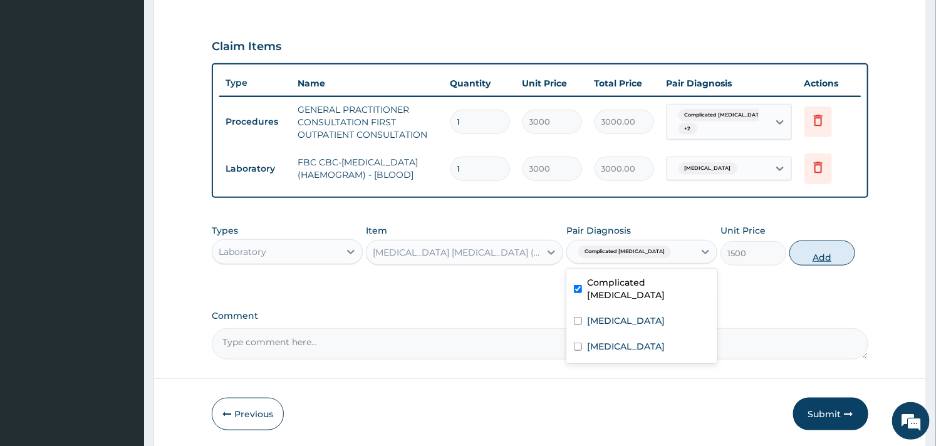
click at [831, 264] on button "Add" at bounding box center [822, 253] width 66 height 25
type input "0"
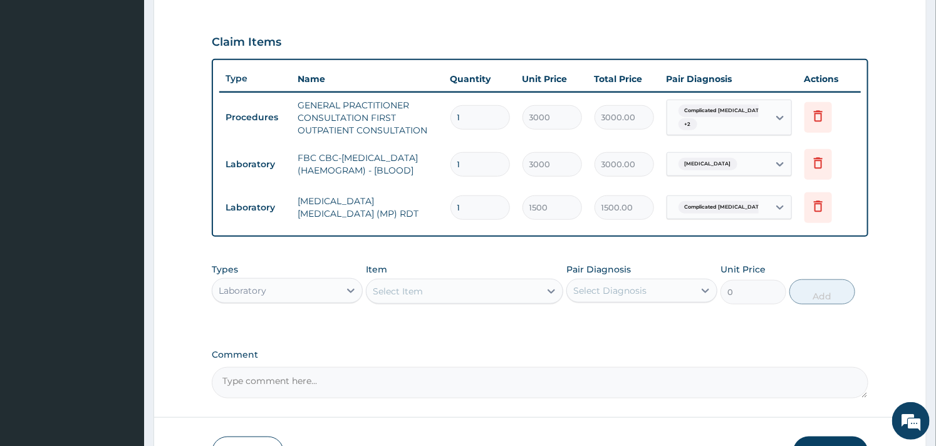
scroll to position [472, 0]
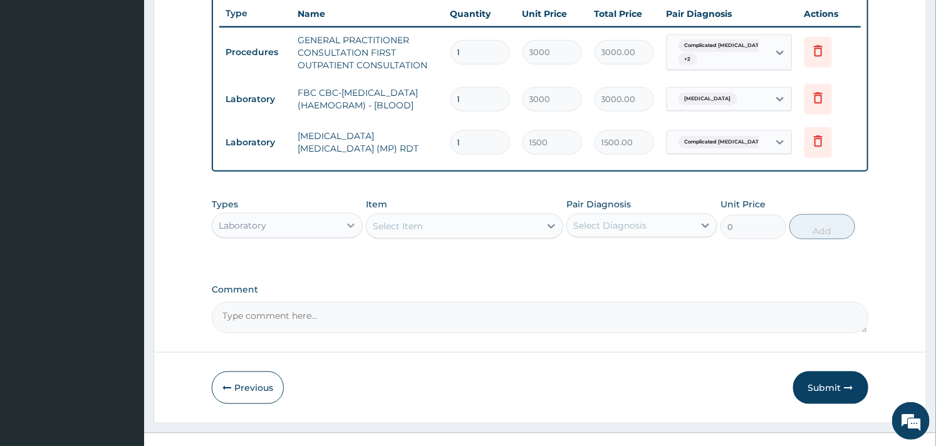
click at [340, 221] on div at bounding box center [351, 225] width 23 height 23
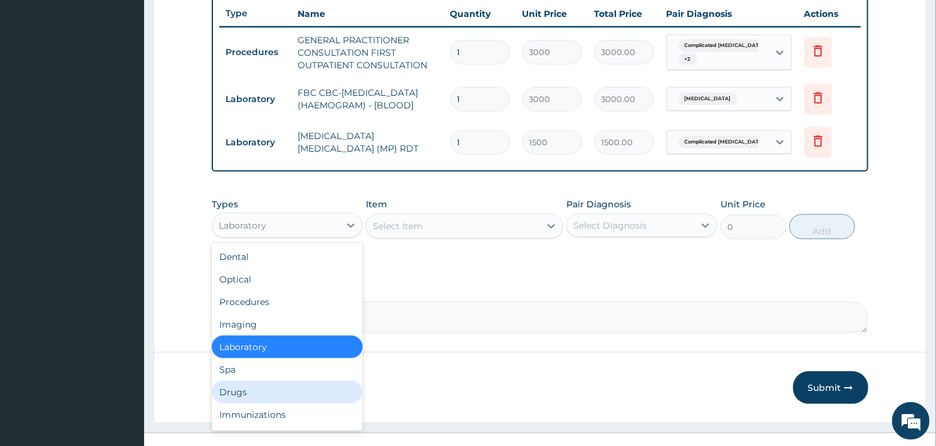
click at [249, 395] on div "Drugs" at bounding box center [287, 392] width 151 height 23
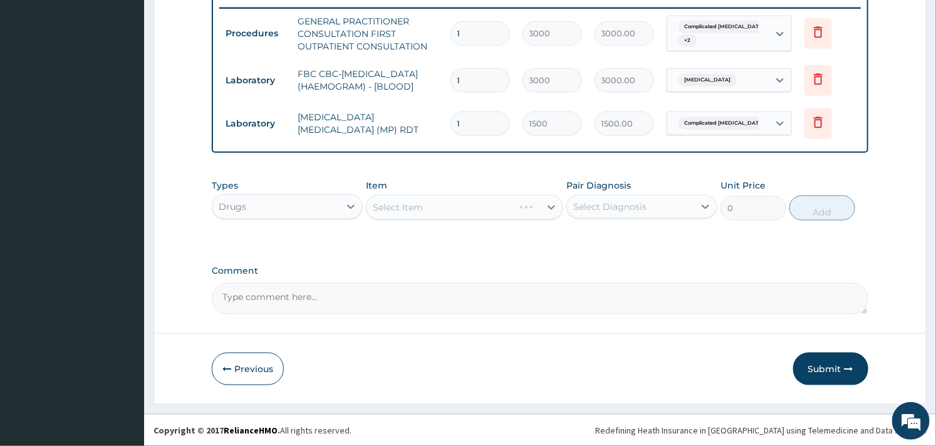
scroll to position [497, 0]
click at [492, 202] on div "Select Item" at bounding box center [452, 207] width 173 height 20
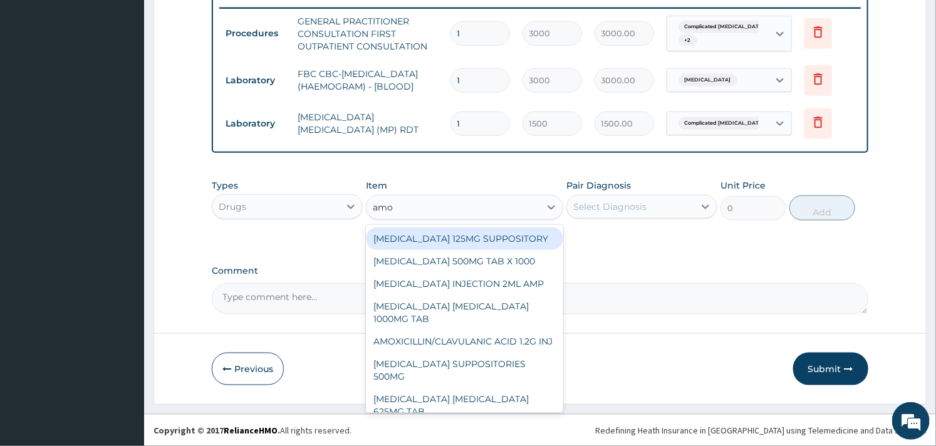
type input "amox"
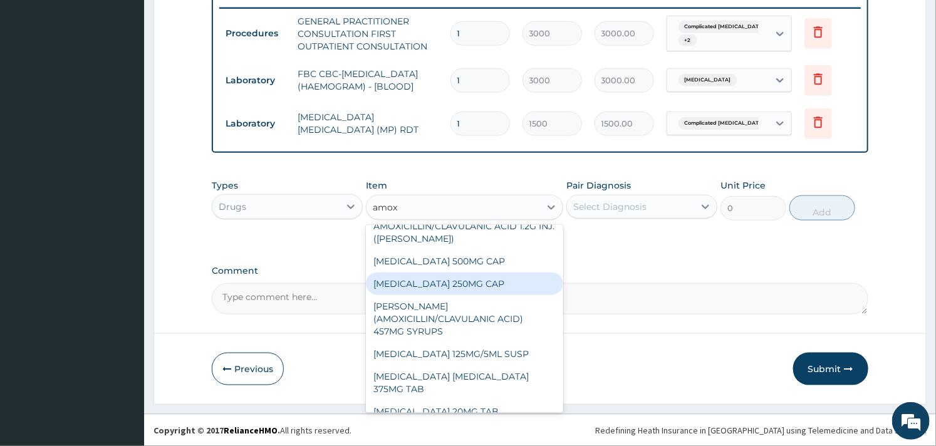
scroll to position [11, 0]
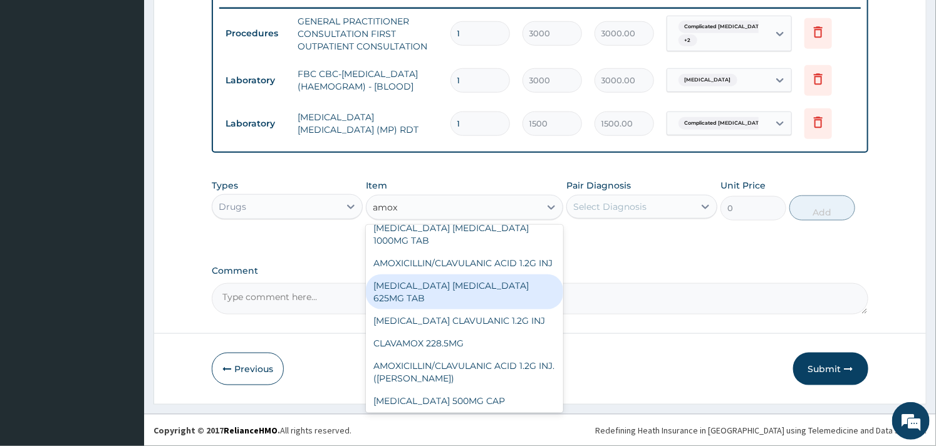
click at [460, 296] on div "[MEDICAL_DATA] [MEDICAL_DATA] 625MG TAB" at bounding box center [464, 291] width 197 height 35
type input "140.6250305175781"
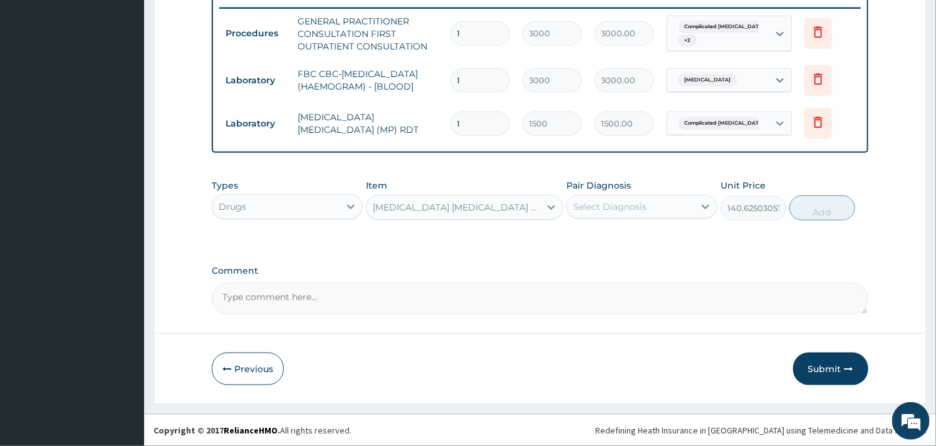
click at [694, 207] on div "Select Diagnosis" at bounding box center [630, 207] width 127 height 20
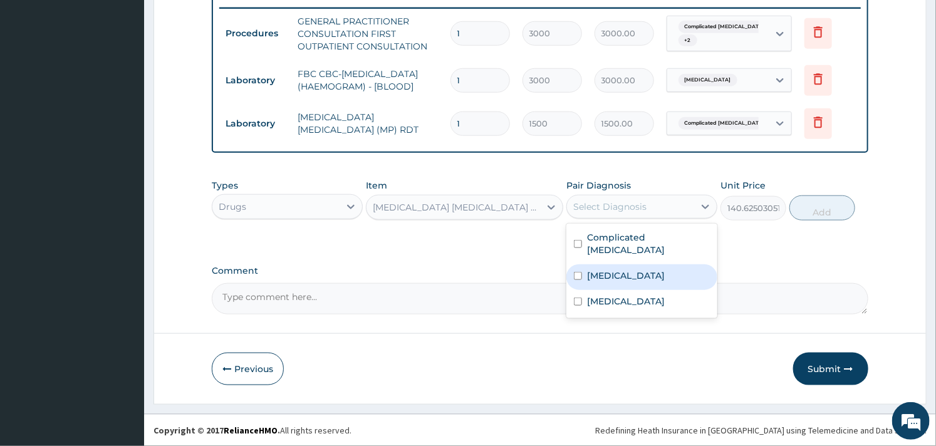
click at [586, 269] on div "Sepsis" at bounding box center [641, 277] width 151 height 26
checkbox input "true"
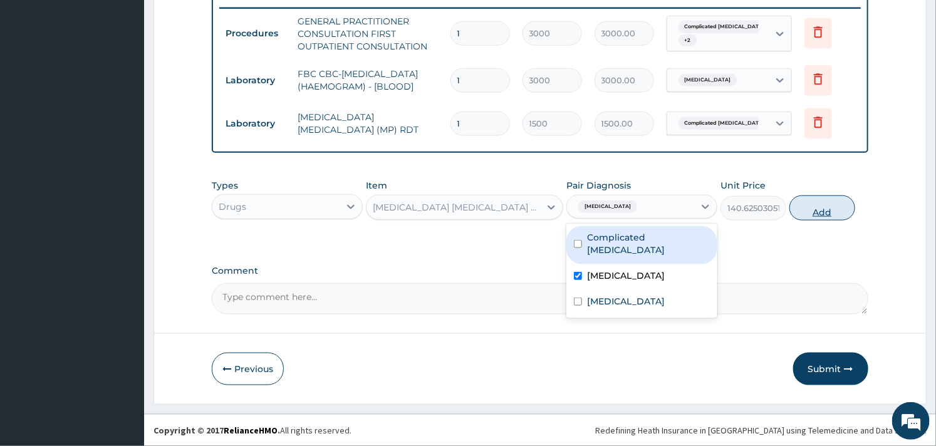
click at [815, 209] on button "Add" at bounding box center [822, 207] width 66 height 25
type input "0"
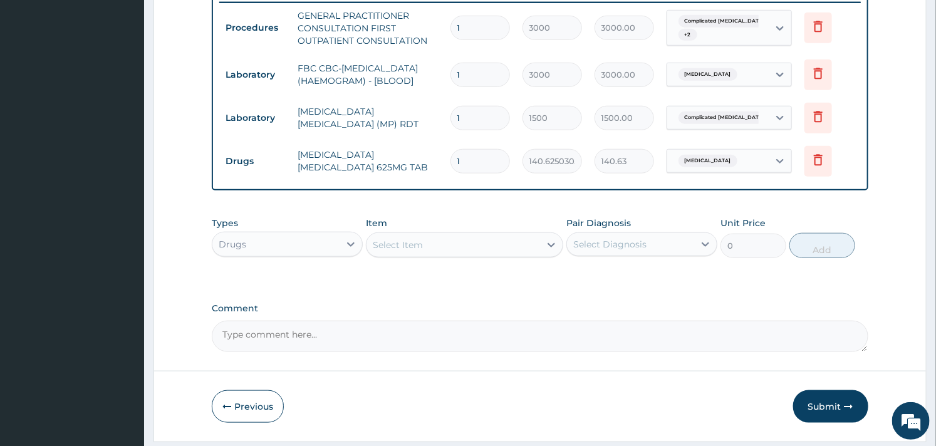
type input "14"
type input "1968.75"
type input "14"
click at [429, 255] on div "Select Item" at bounding box center [452, 245] width 173 height 20
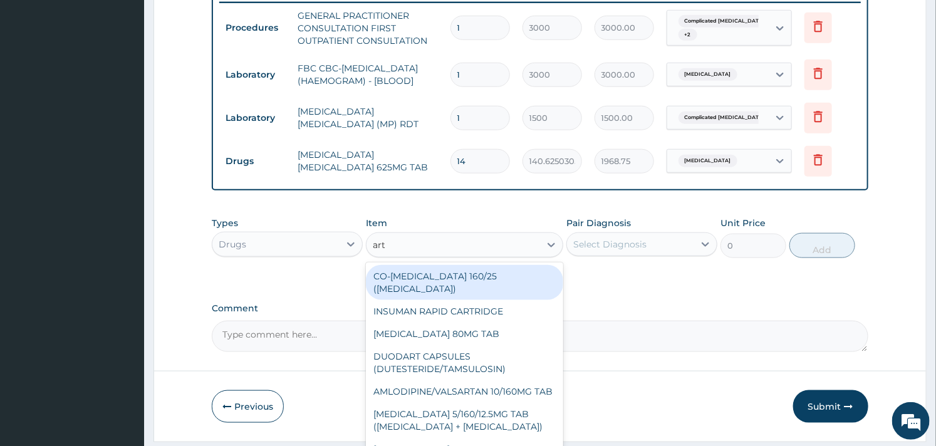
type input "arte"
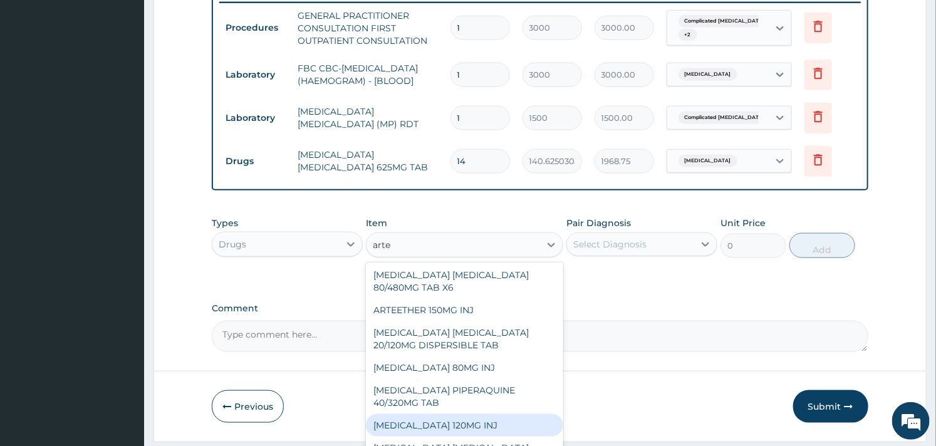
scroll to position [23, 0]
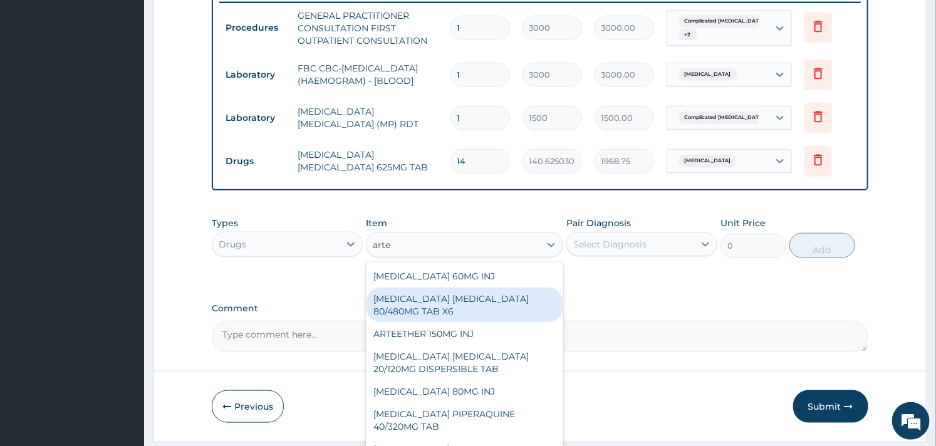
click at [441, 320] on div "[MEDICAL_DATA] [MEDICAL_DATA] 80/480MG TAB X6" at bounding box center [464, 305] width 197 height 35
type input "262.5"
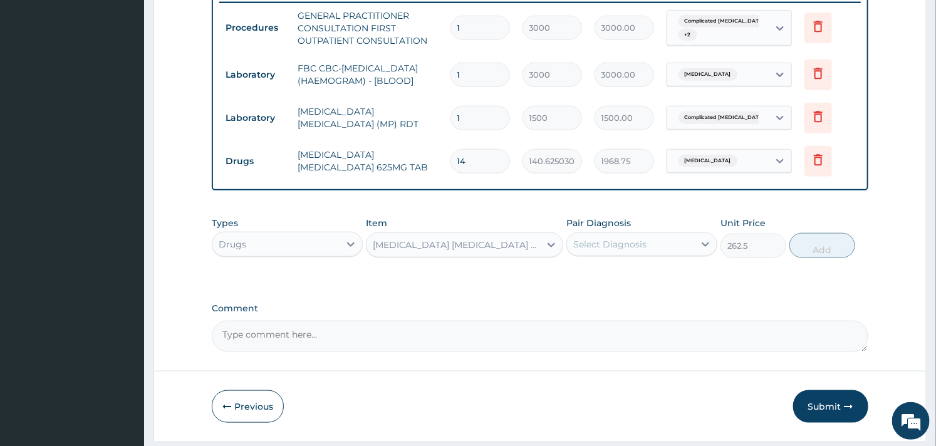
click at [604, 249] on div "Select Diagnosis" at bounding box center [609, 244] width 73 height 13
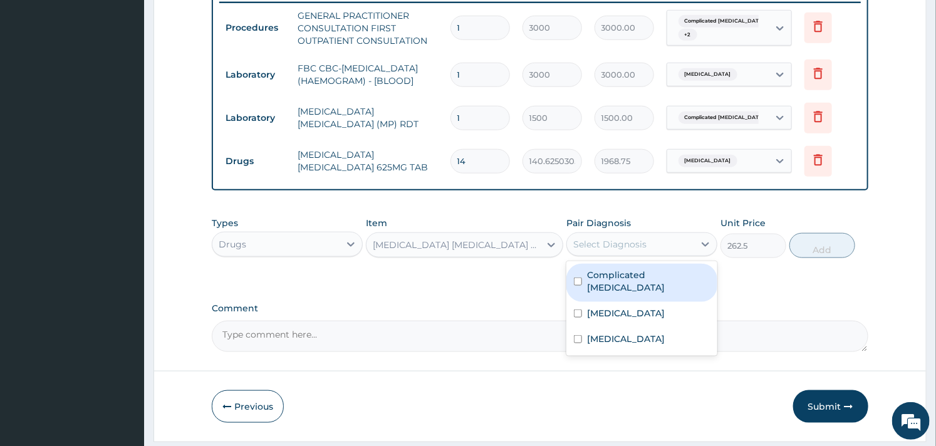
click at [590, 288] on div "Complicated malaria" at bounding box center [641, 283] width 151 height 38
checkbox input "true"
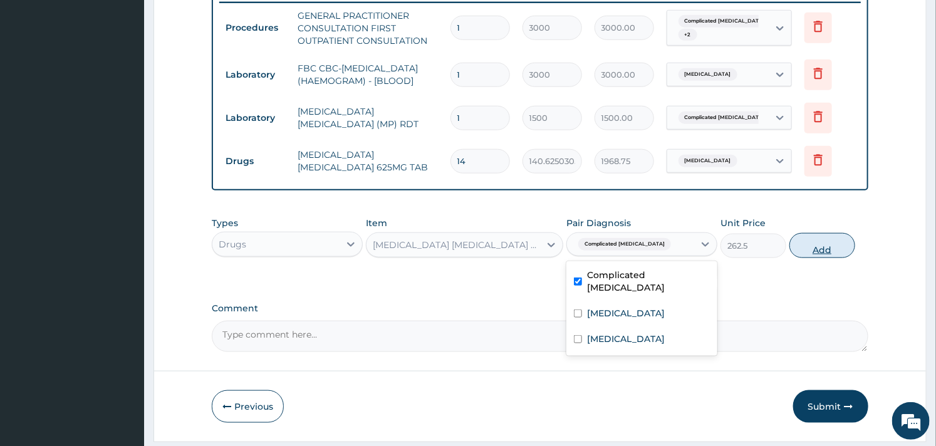
click at [816, 258] on button "Add" at bounding box center [822, 245] width 66 height 25
type input "0"
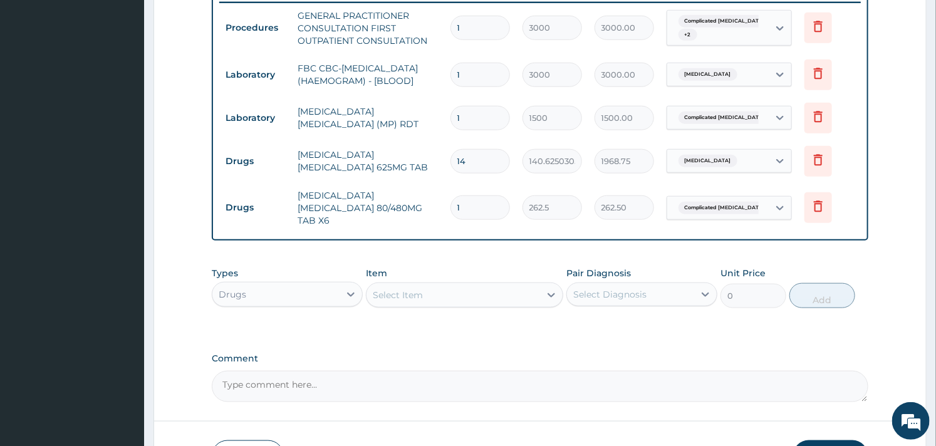
type input "0.00"
type input "6"
type input "1575.00"
type input "6"
click at [416, 302] on div "Select Item" at bounding box center [452, 295] width 173 height 20
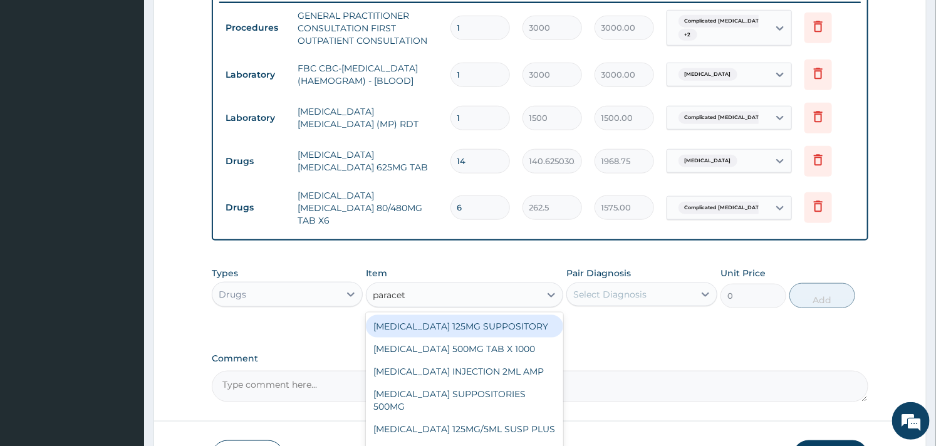
type input "paraceta"
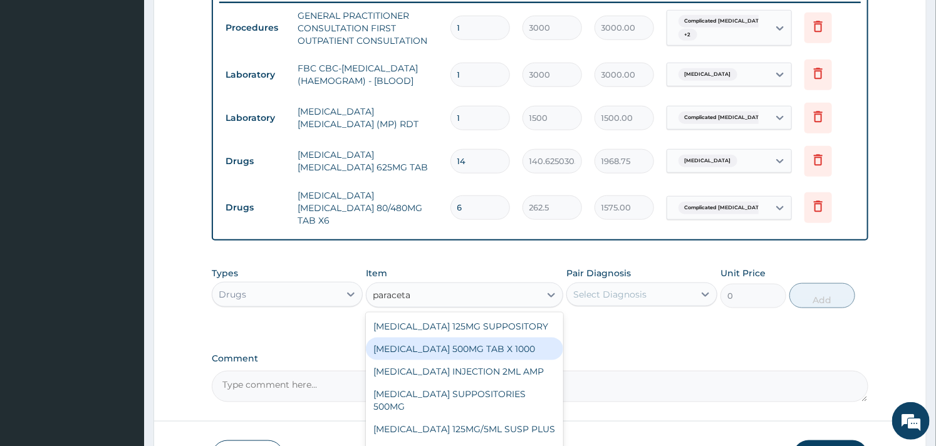
click at [455, 348] on div "PARACETAMOL 500MG TAB X 1000" at bounding box center [464, 349] width 197 height 23
type input "11.02499961853027"
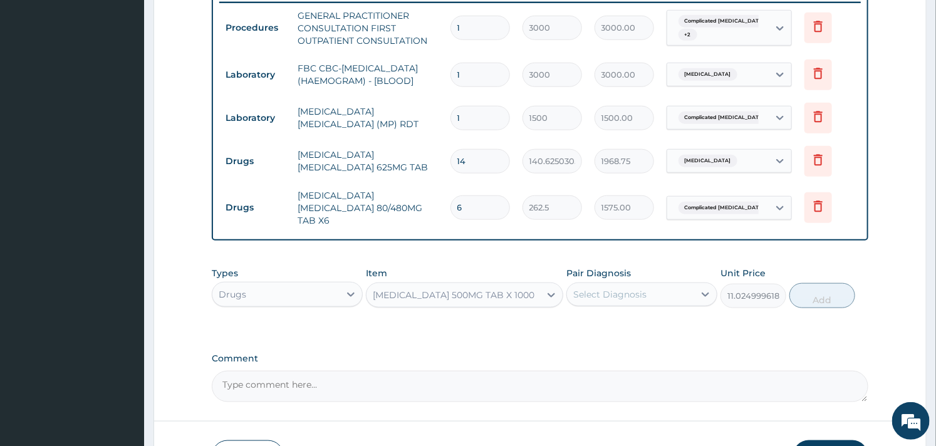
click at [678, 295] on div "Select Diagnosis" at bounding box center [630, 294] width 127 height 20
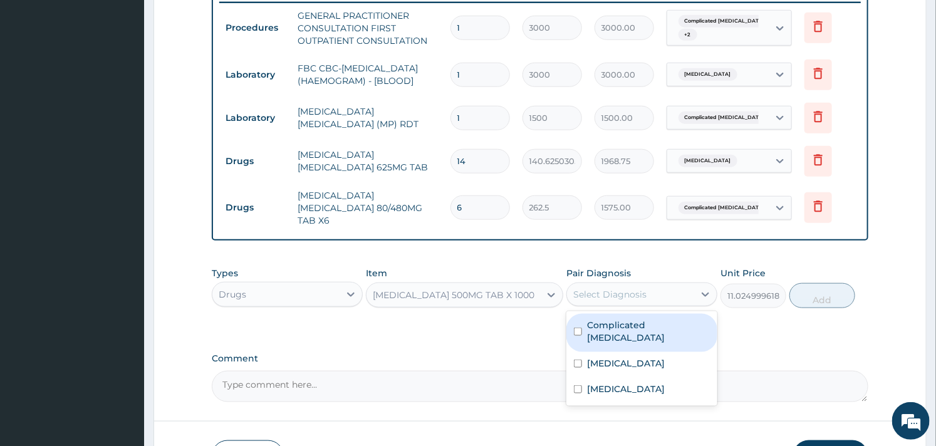
drag, startPoint x: 590, startPoint y: 328, endPoint x: 583, endPoint y: 351, distance: 24.4
click at [590, 328] on label "Complicated malaria" at bounding box center [648, 331] width 123 height 25
checkbox input "true"
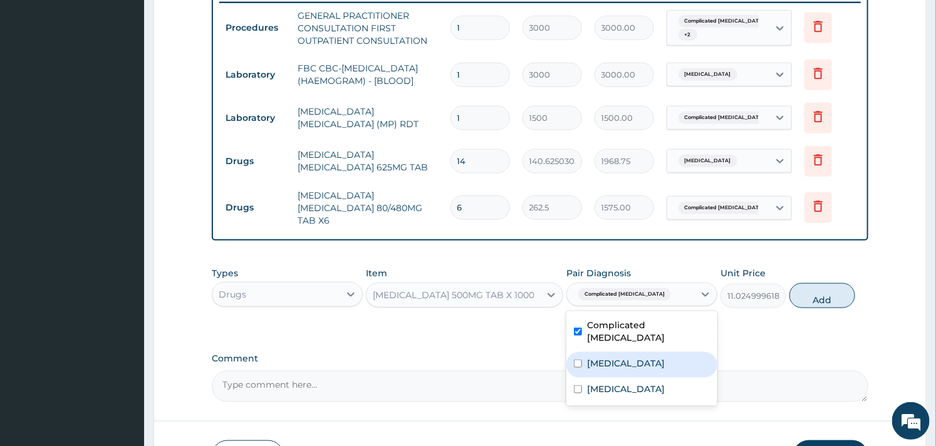
click at [581, 358] on div "[MEDICAL_DATA]" at bounding box center [641, 365] width 151 height 26
checkbox input "true"
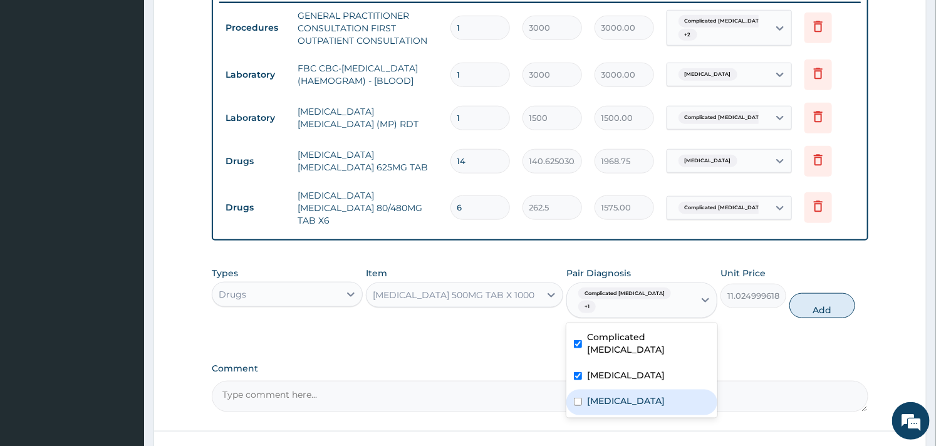
click at [576, 398] on input "checkbox" at bounding box center [578, 402] width 8 height 8
checkbox input "true"
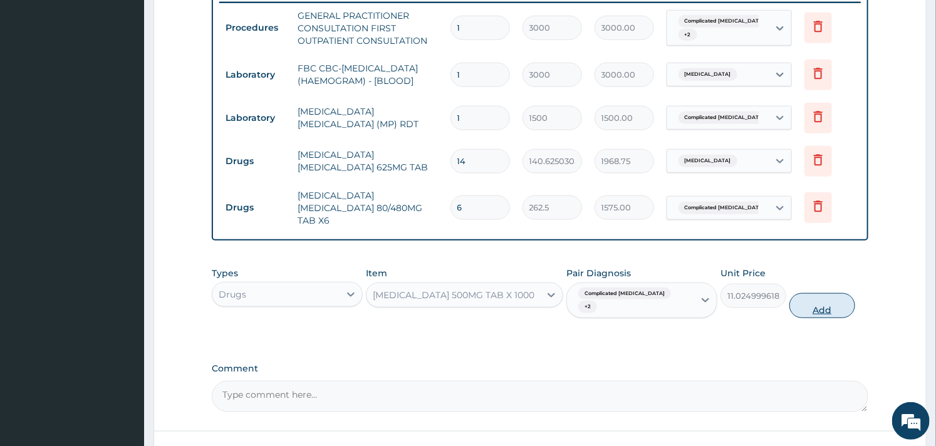
click at [811, 293] on button "Add" at bounding box center [822, 305] width 66 height 25
type input "0"
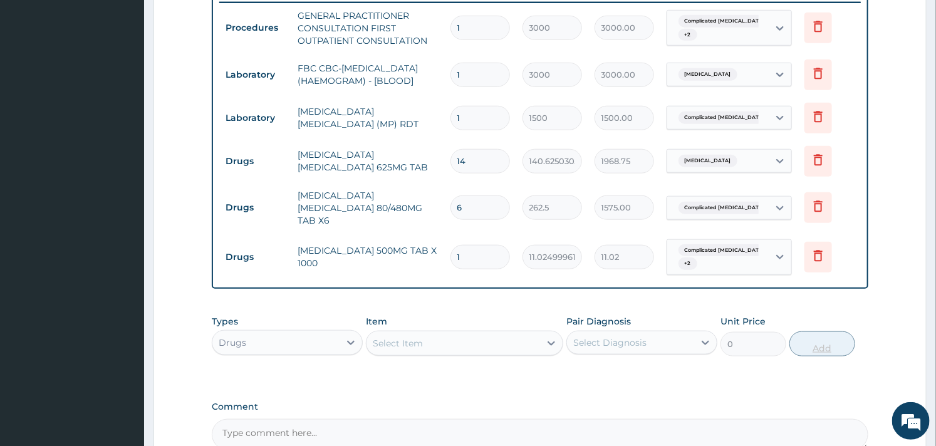
type input "18"
type input "198.45"
type input "18"
click at [407, 340] on div "Select Item" at bounding box center [398, 343] width 50 height 13
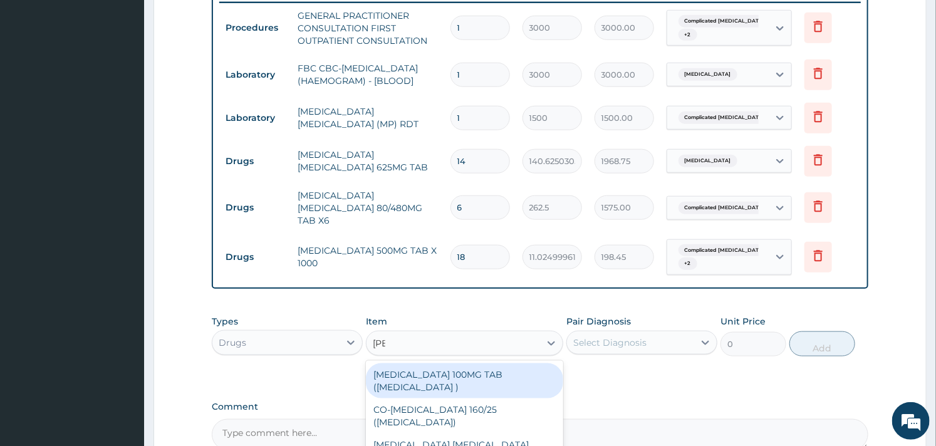
type input "lorat"
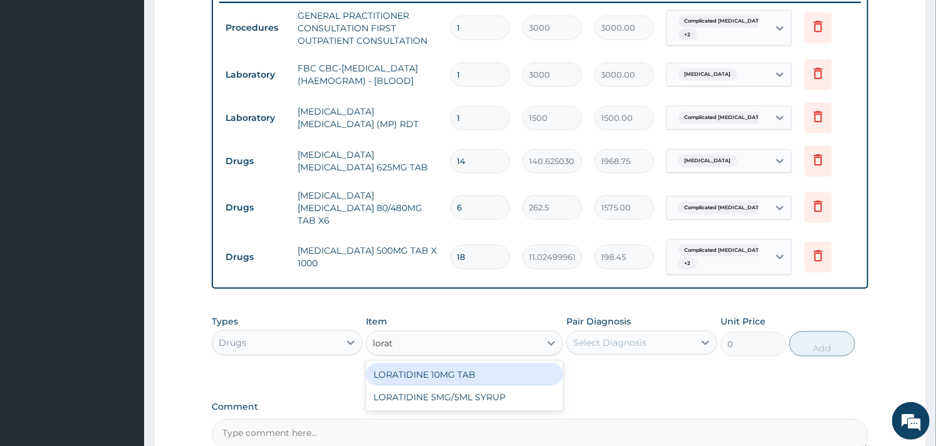
click at [423, 365] on div "LORATIDINE 10MG TAB" at bounding box center [464, 374] width 197 height 23
type input "52.5"
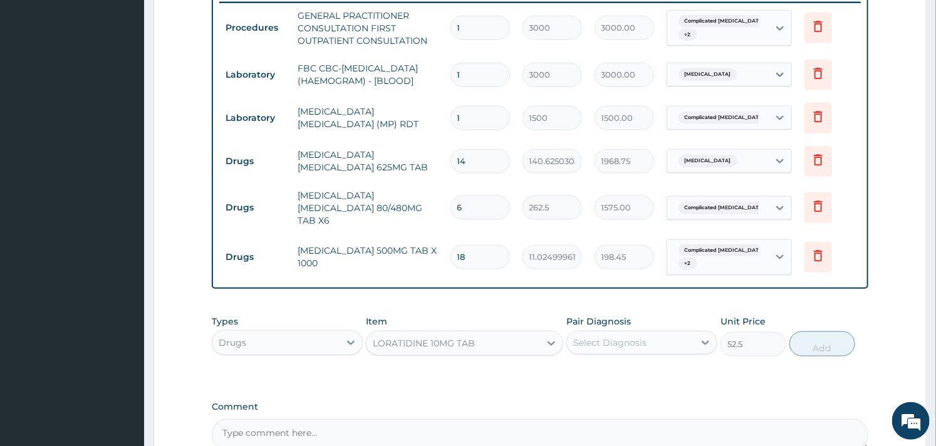
click at [601, 341] on div "Select Diagnosis" at bounding box center [609, 342] width 73 height 13
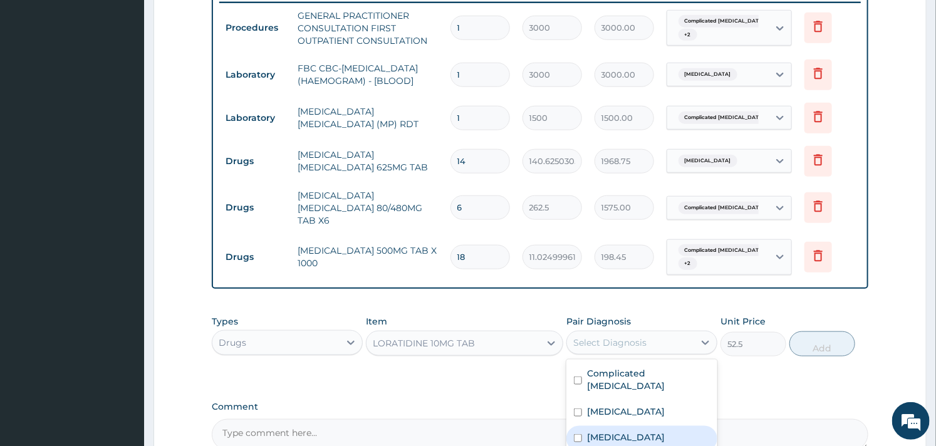
click at [585, 426] on div "[MEDICAL_DATA]" at bounding box center [641, 439] width 151 height 26
checkbox input "true"
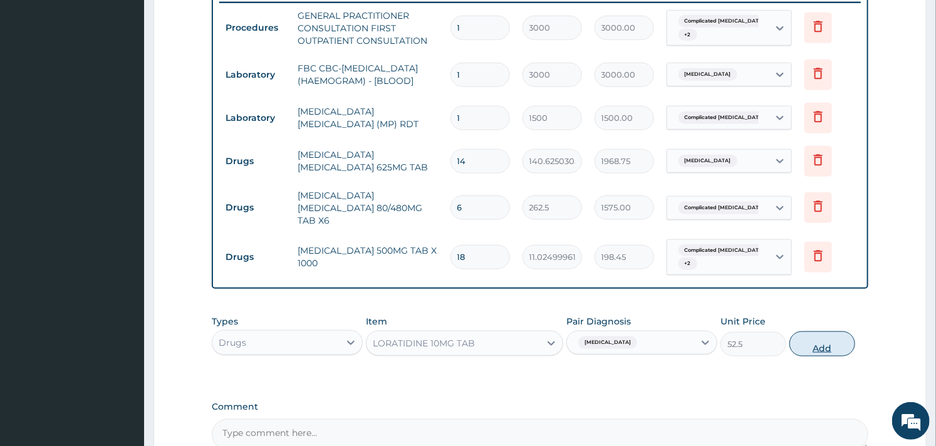
click at [829, 336] on button "Add" at bounding box center [822, 343] width 66 height 25
type input "0"
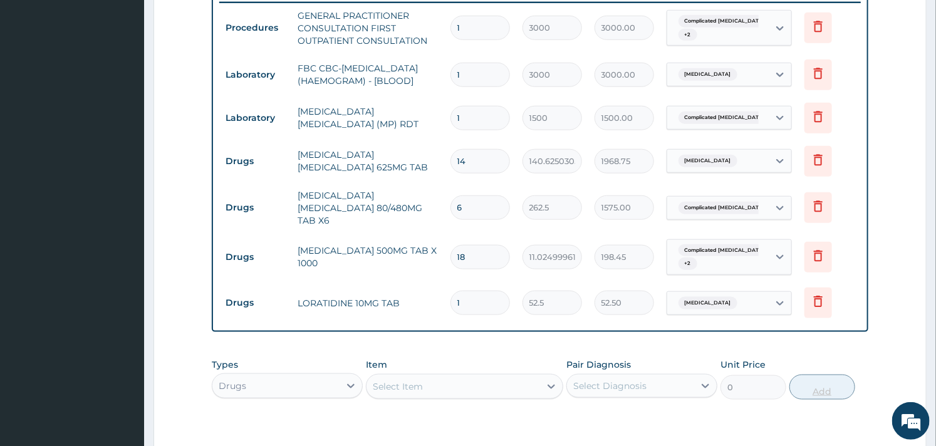
type input "0.00"
type input "5"
type input "262.50"
type input "5"
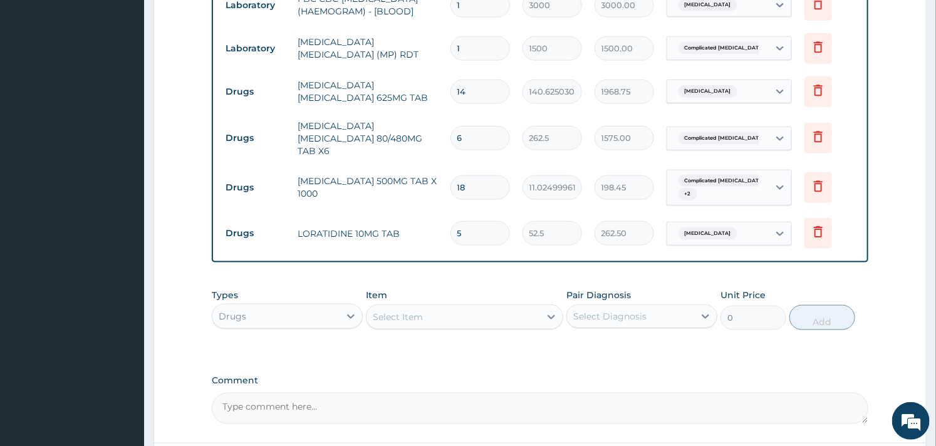
click at [427, 317] on div "Select Item" at bounding box center [452, 317] width 173 height 20
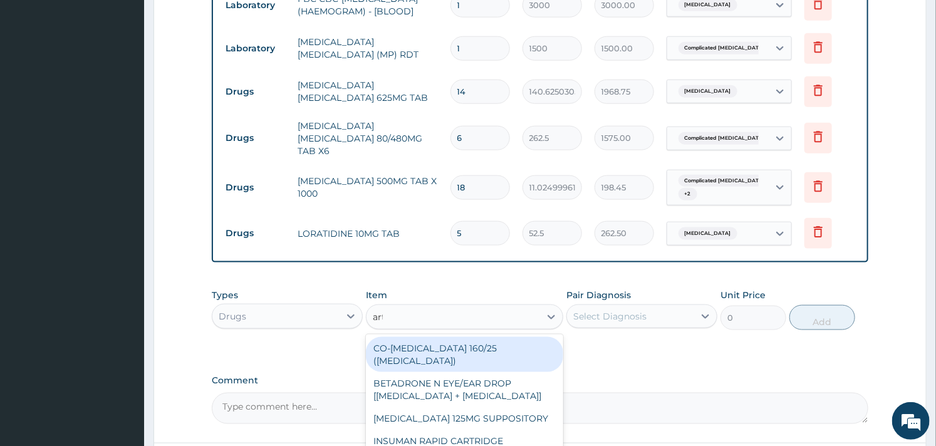
type input "arte"
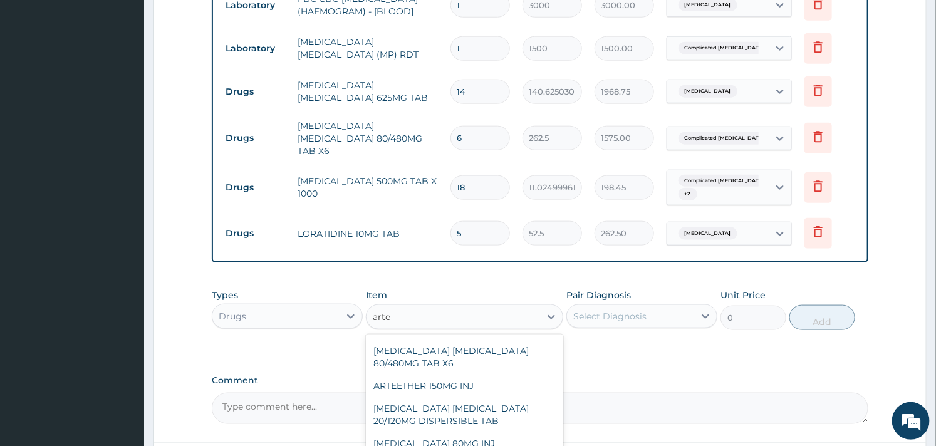
scroll to position [92, 0]
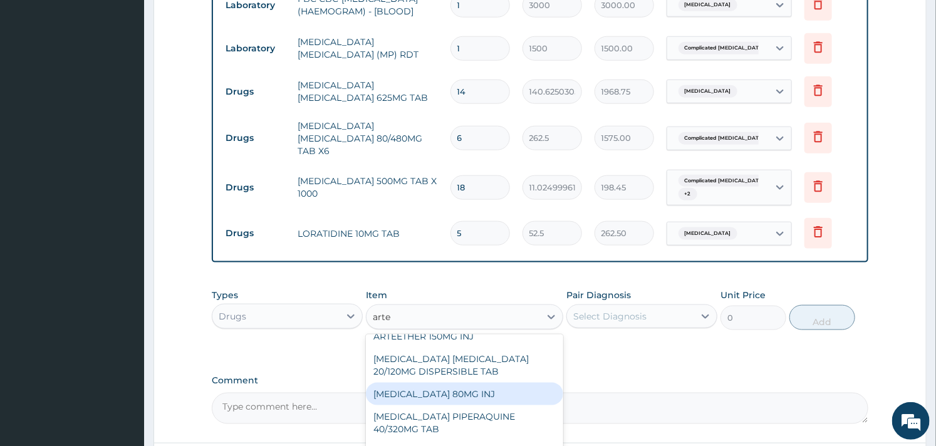
click at [448, 397] on div "ARTEMETHER 80MG INJ" at bounding box center [464, 394] width 197 height 23
type input "1400"
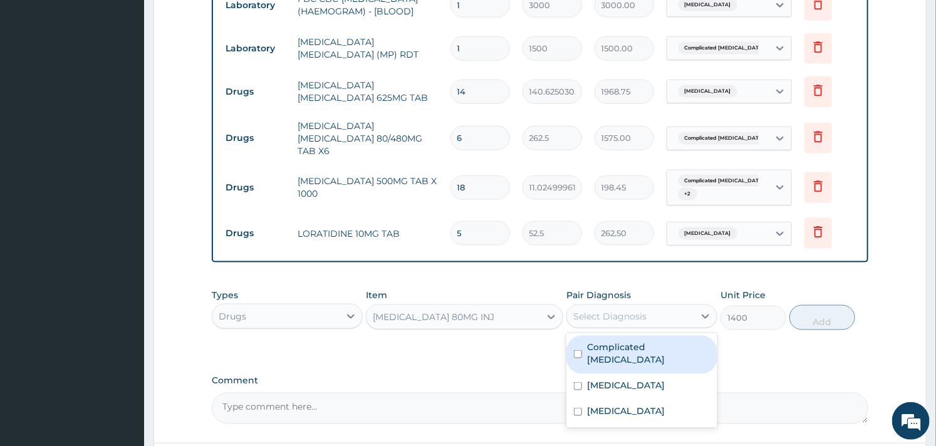
click at [629, 311] on div "Select Diagnosis" at bounding box center [609, 316] width 73 height 13
click at [601, 346] on label "Complicated malaria" at bounding box center [648, 353] width 123 height 25
checkbox input "true"
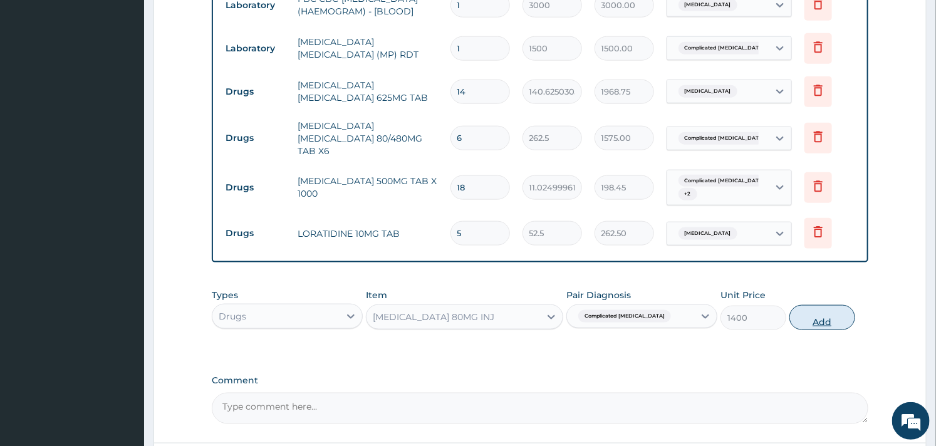
click at [838, 321] on button "Add" at bounding box center [822, 317] width 66 height 25
type input "0"
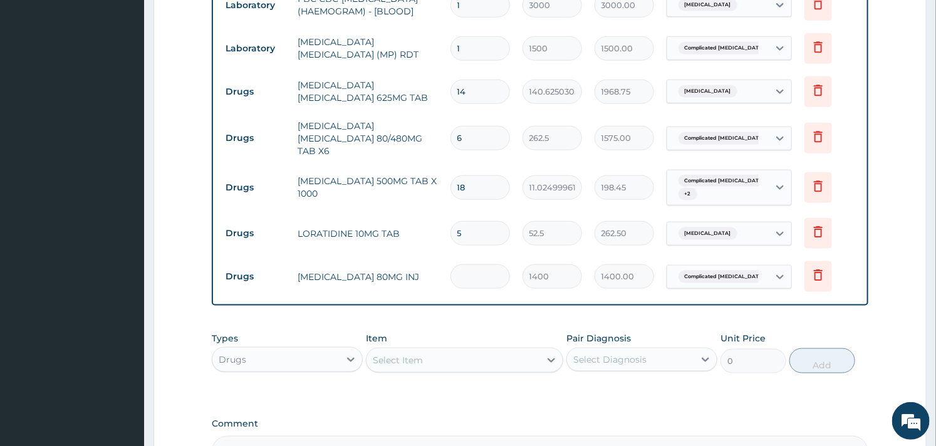
type input "0.00"
type input "2"
type input "2800.00"
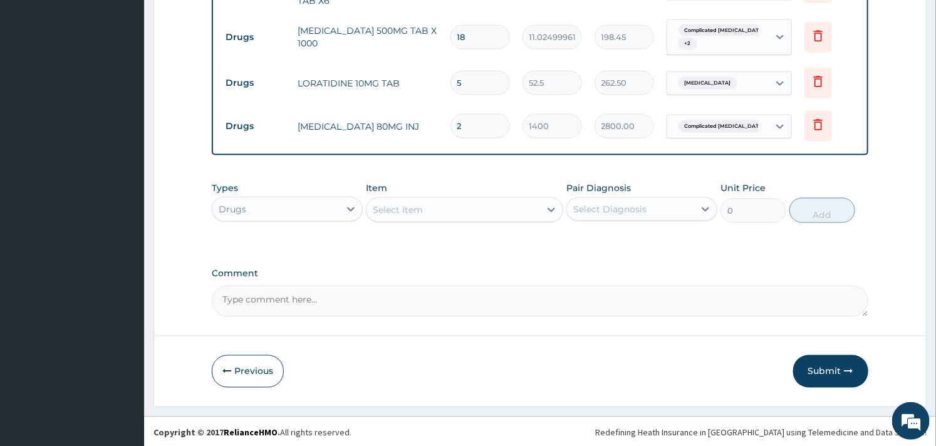
scroll to position [719, 0]
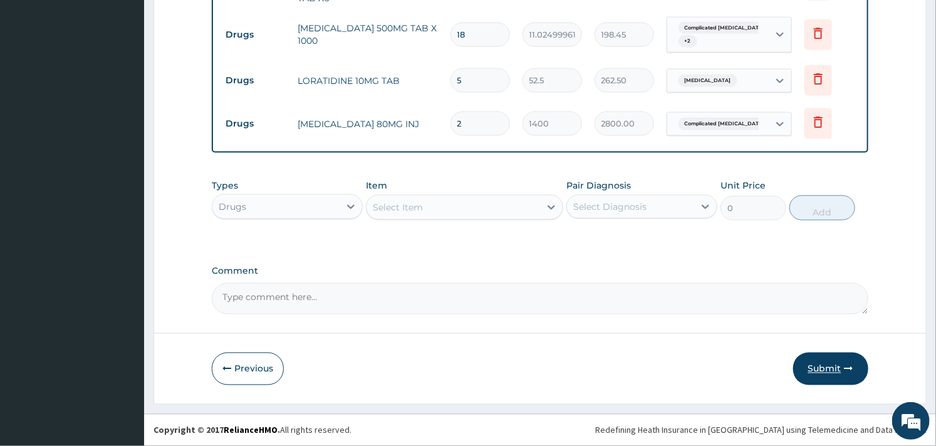
type input "2"
click at [806, 365] on button "Submit" at bounding box center [830, 369] width 75 height 33
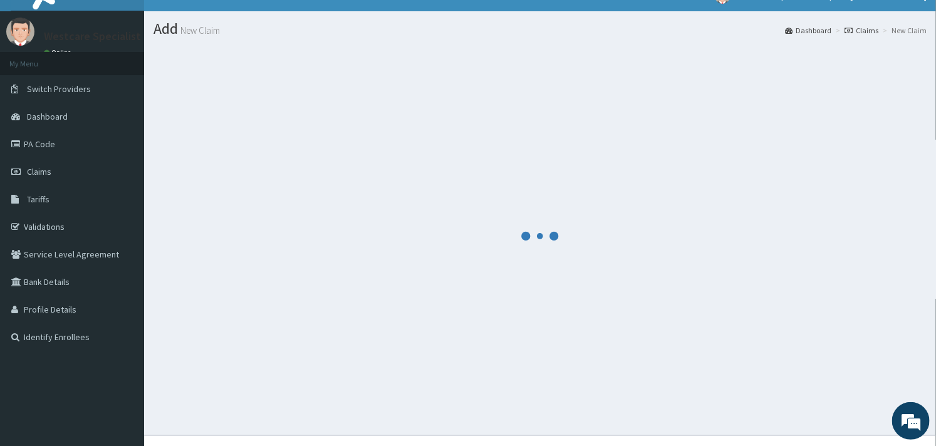
scroll to position [0, 0]
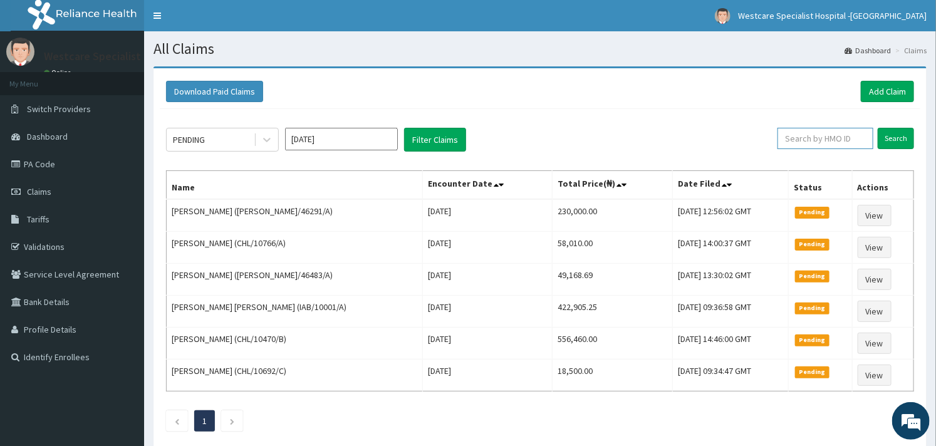
click at [824, 135] on input "text" at bounding box center [825, 138] width 96 height 21
paste input "ACQ/10070/C"
type input "ACQ/10070/C"
click at [894, 139] on input "Search" at bounding box center [896, 138] width 36 height 21
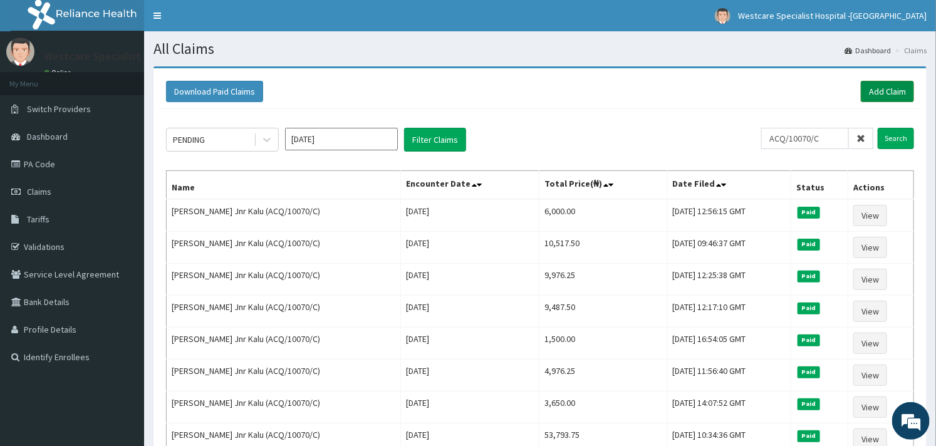
click at [886, 85] on link "Add Claim" at bounding box center [887, 91] width 53 height 21
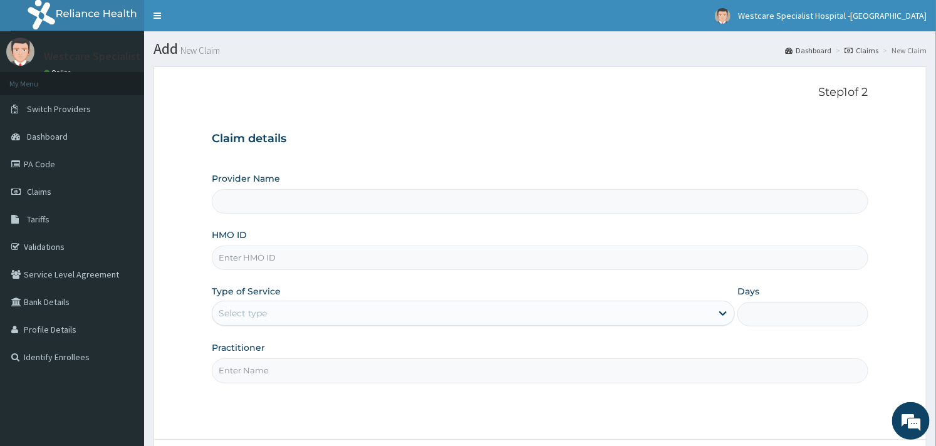
type input "WestCare Specialist Hospital - [GEOGRAPHIC_DATA]"
click at [282, 256] on input "HMO ID" at bounding box center [540, 258] width 656 height 24
paste input "ACQ/10070/C"
type input "ACQ/10070/C"
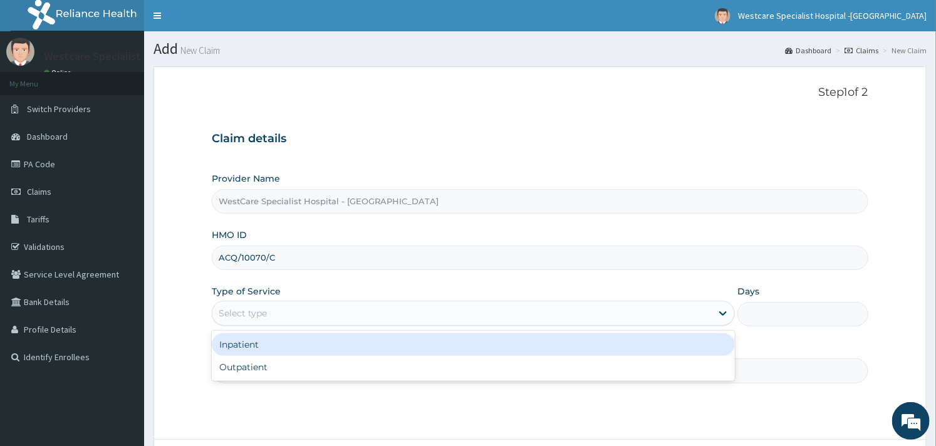
click at [299, 314] on div "Select type" at bounding box center [461, 313] width 499 height 20
click at [271, 343] on div "Inpatient" at bounding box center [473, 344] width 523 height 23
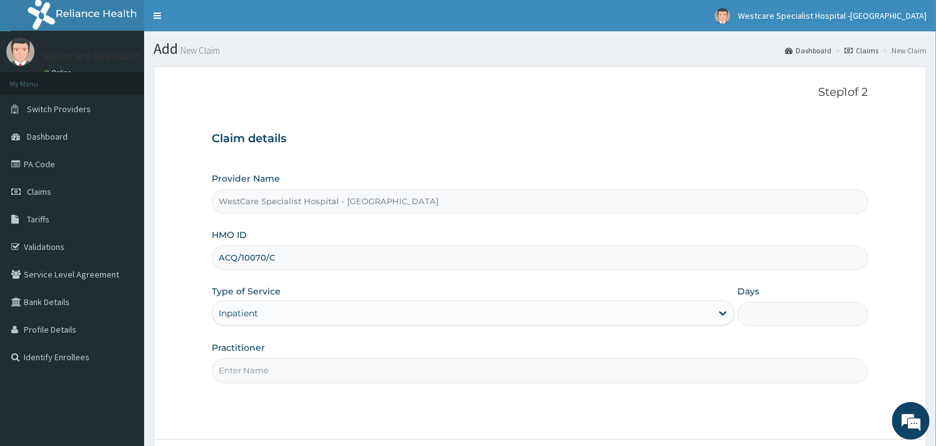
click at [410, 379] on input "Practitioner" at bounding box center [540, 370] width 656 height 24
type input "OBIDEYI"
click at [750, 312] on input "Days" at bounding box center [802, 314] width 131 height 24
type input "3"
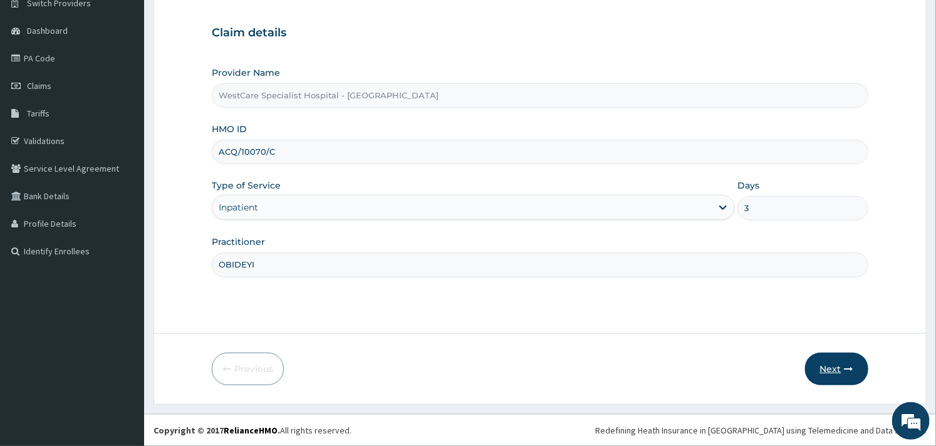
click at [829, 360] on button "Next" at bounding box center [836, 369] width 63 height 33
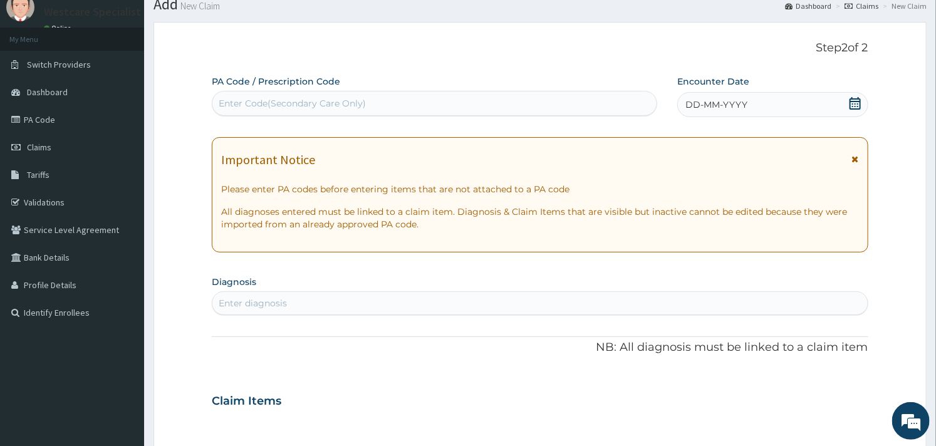
scroll to position [0, 0]
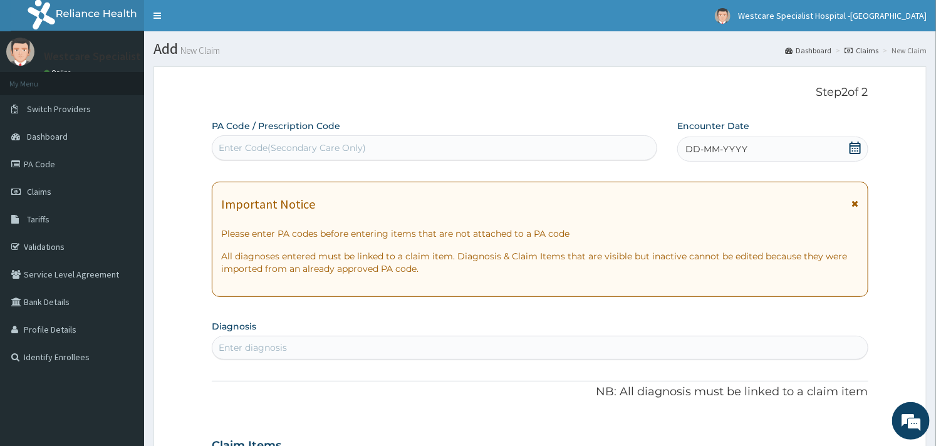
click at [279, 150] on div "Enter Code(Secondary Care Only)" at bounding box center [292, 148] width 147 height 13
paste input "PA/3C5C82"
type input "PA/3C5C82"
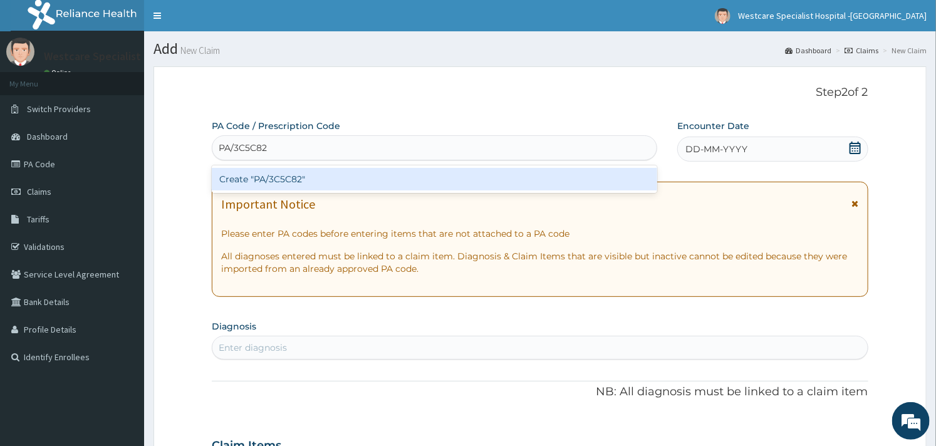
click at [284, 175] on div "Create "PA/3C5C82"" at bounding box center [434, 179] width 445 height 23
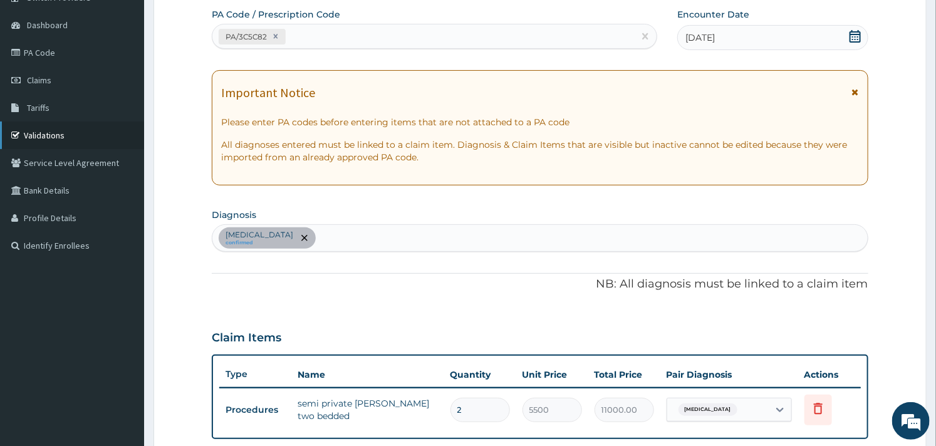
scroll to position [88, 0]
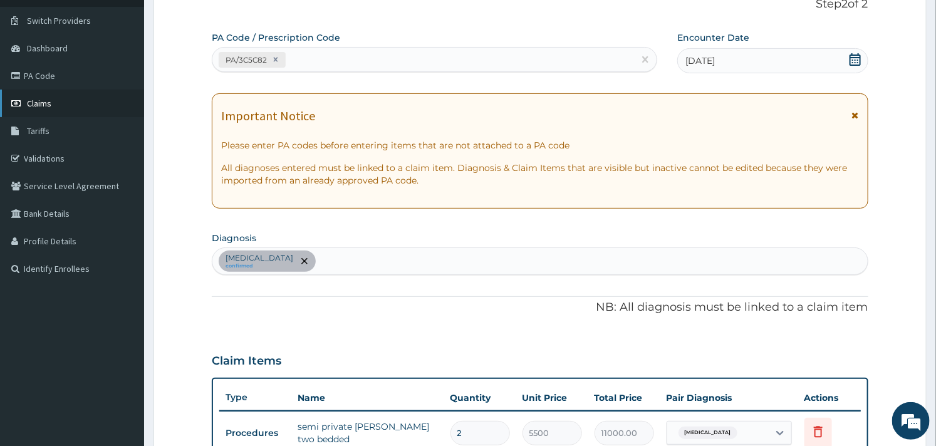
click at [39, 96] on link "Claims" at bounding box center [72, 104] width 144 height 28
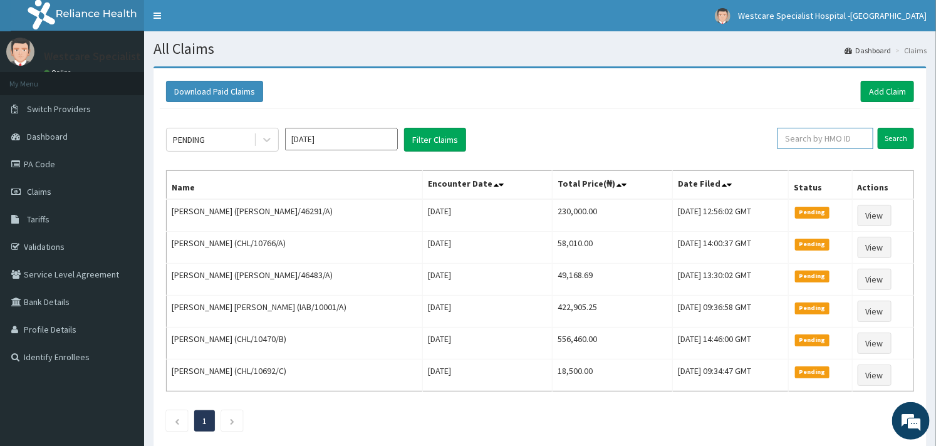
click at [799, 145] on input "text" at bounding box center [825, 138] width 96 height 21
paste input "TZA/10019/A"
click at [888, 138] on input "Search" at bounding box center [896, 138] width 36 height 21
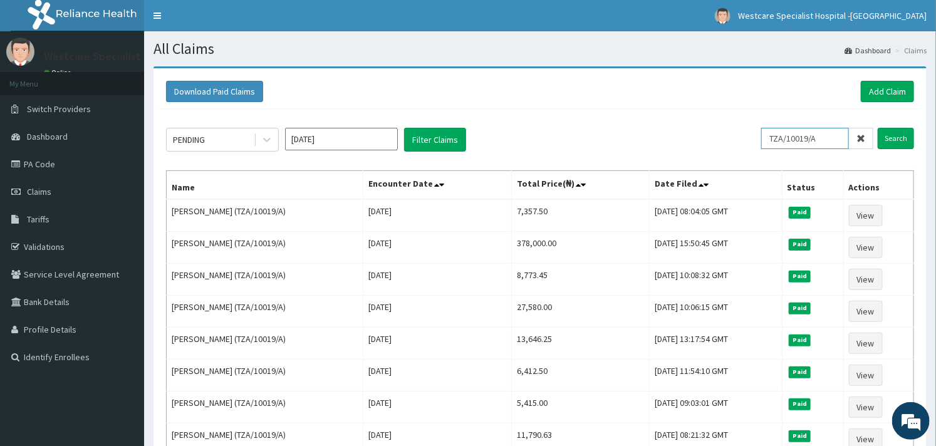
click at [784, 147] on input "TZA/10019/A" at bounding box center [805, 138] width 88 height 21
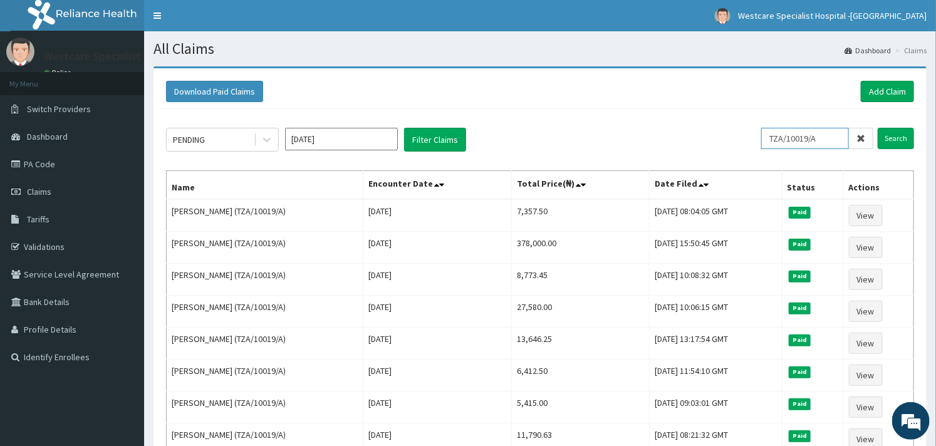
paste input "CHL/11237/C"
type input "CHL/11237/C"
click at [888, 140] on input "Search" at bounding box center [896, 138] width 36 height 21
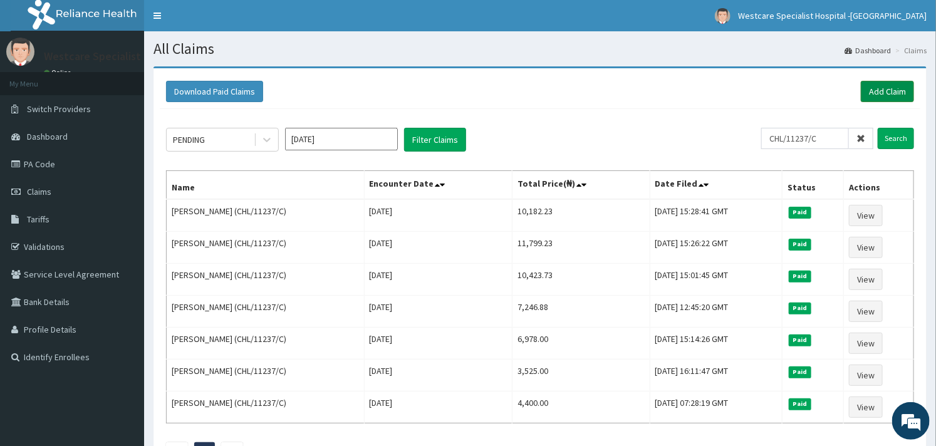
click at [886, 96] on link "Add Claim" at bounding box center [887, 91] width 53 height 21
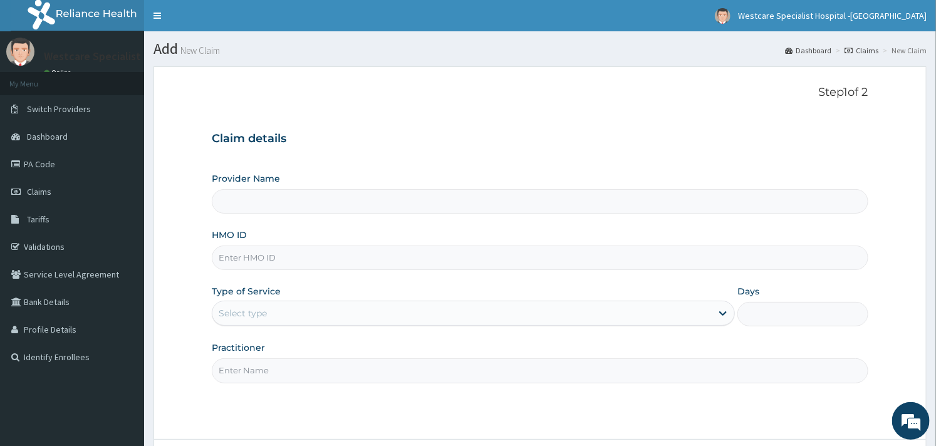
type input "WestCare Specialist Hospital - [GEOGRAPHIC_DATA]"
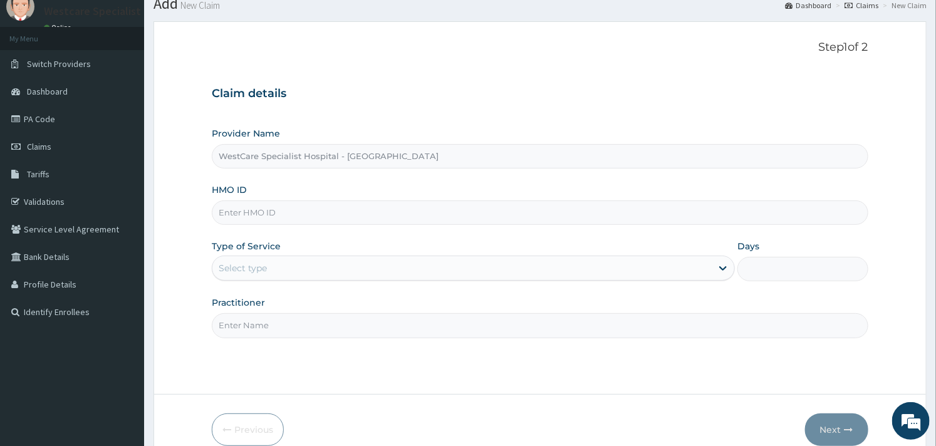
scroll to position [70, 0]
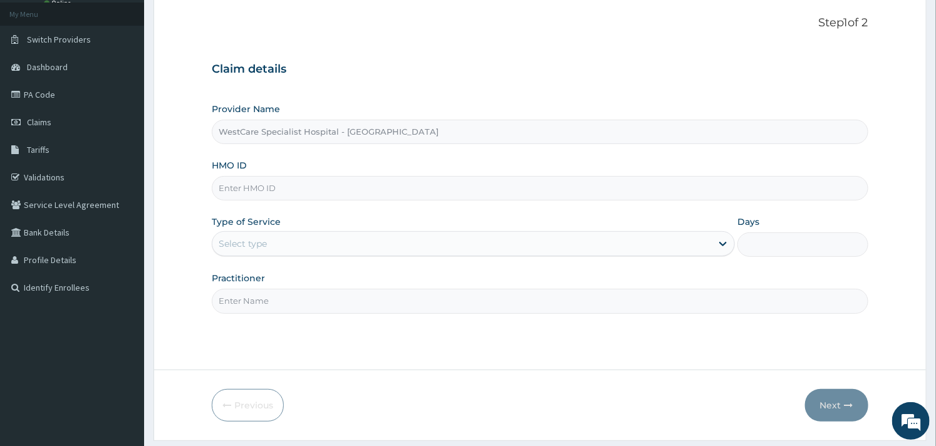
click at [301, 189] on input "HMO ID" at bounding box center [540, 188] width 656 height 24
paste input "CHL/11237/C"
type input "CHL/11237/C"
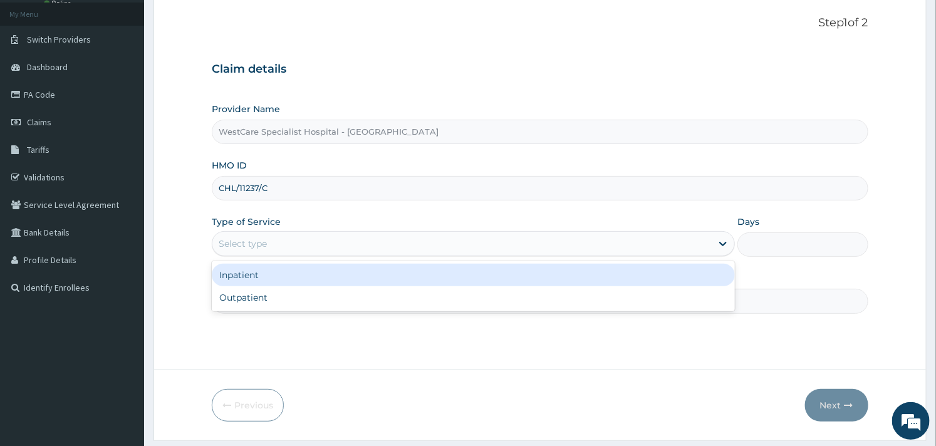
click at [309, 240] on div "Select type" at bounding box center [461, 244] width 499 height 20
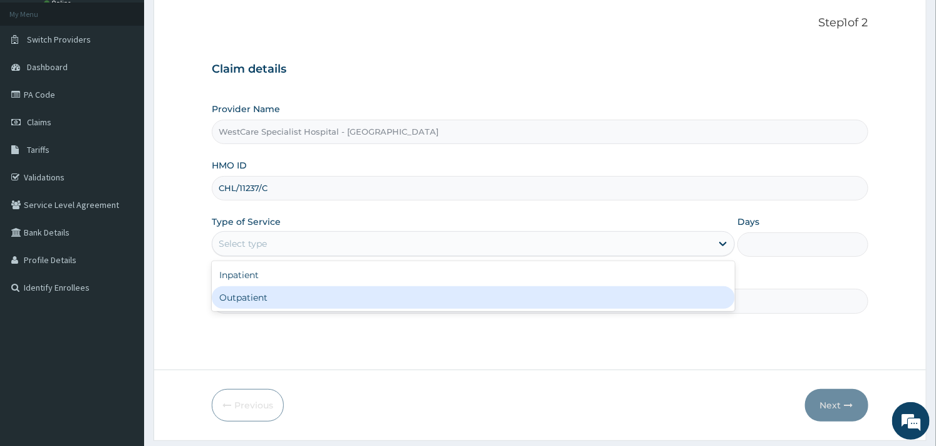
click at [278, 289] on div "Outpatient" at bounding box center [473, 297] width 523 height 23
type input "1"
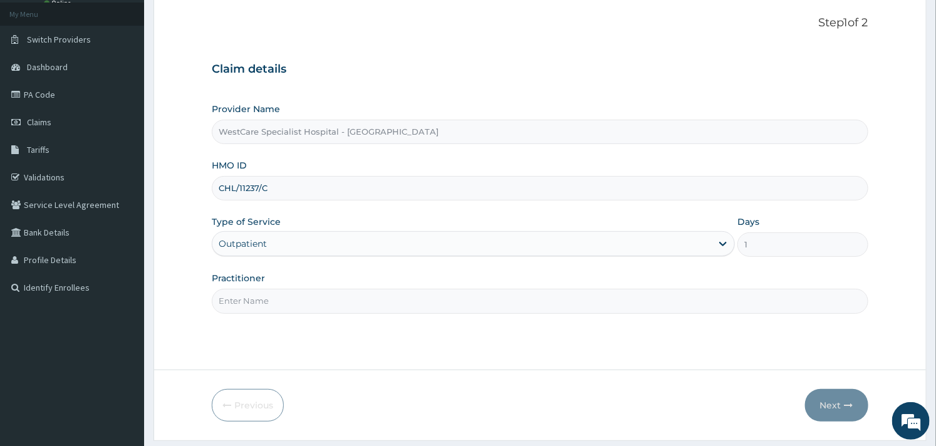
scroll to position [0, 0]
click at [278, 303] on input "Practitioner" at bounding box center [540, 301] width 656 height 24
type input "OBIDEYI"
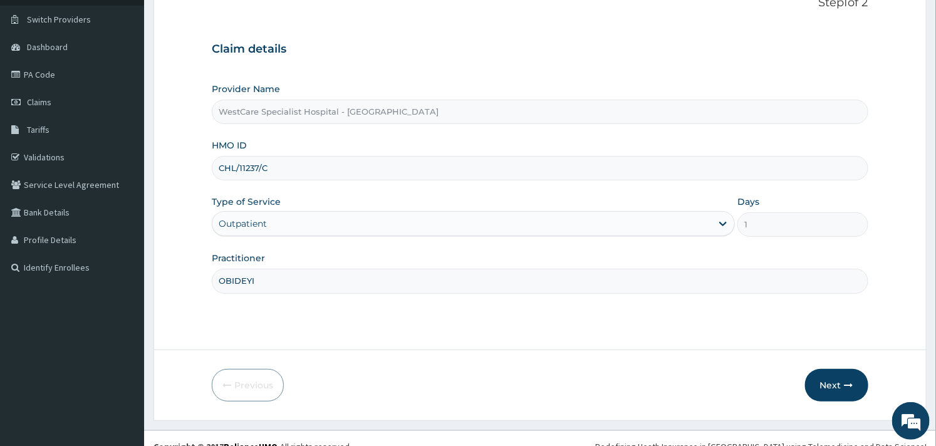
scroll to position [107, 0]
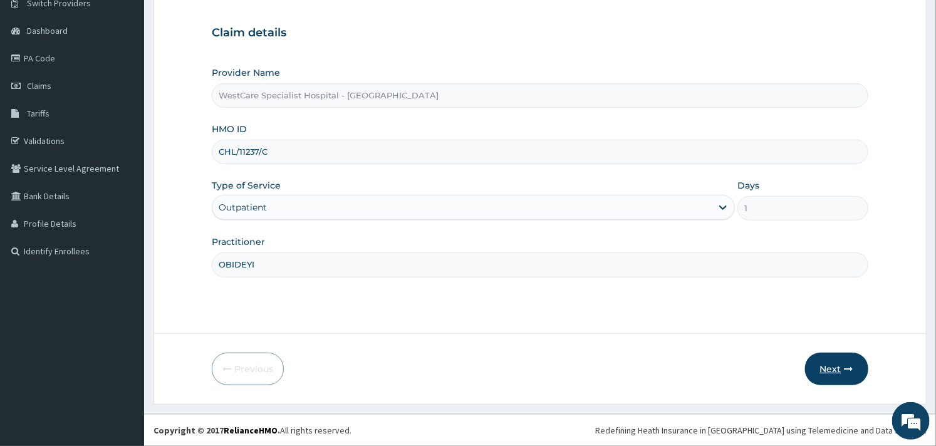
click at [842, 370] on button "Next" at bounding box center [836, 369] width 63 height 33
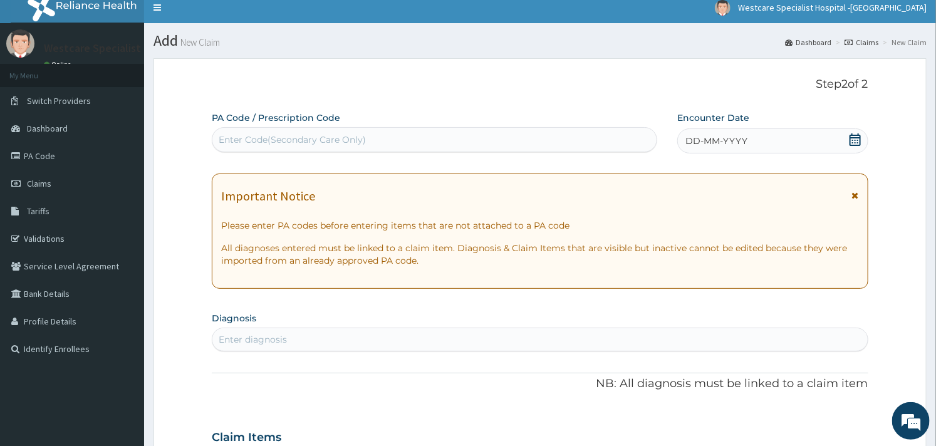
scroll to position [0, 0]
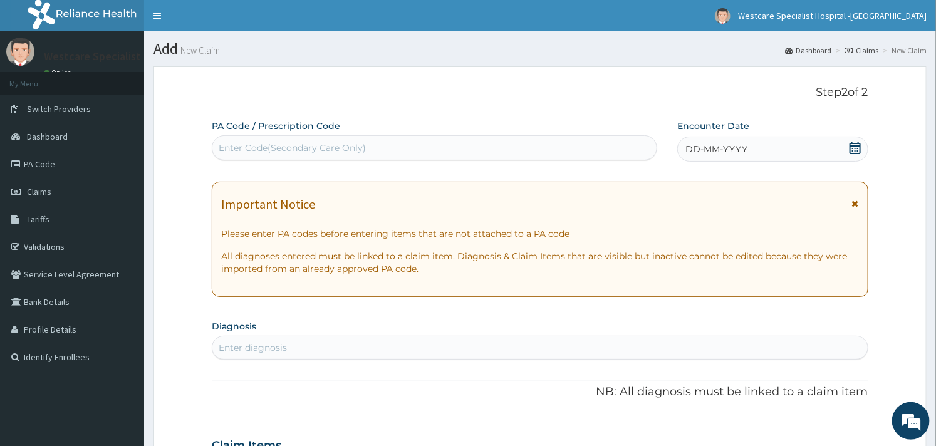
click at [850, 142] on icon at bounding box center [855, 148] width 11 height 13
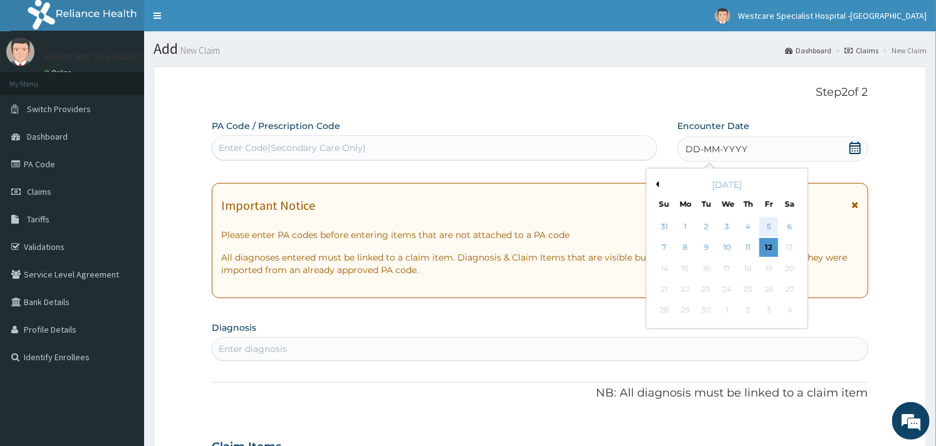
click at [766, 227] on div "5" at bounding box center [768, 226] width 19 height 19
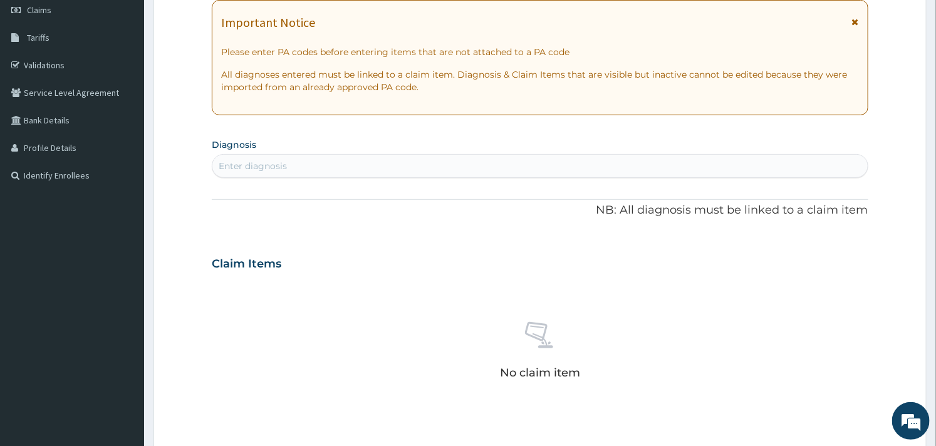
scroll to position [209, 0]
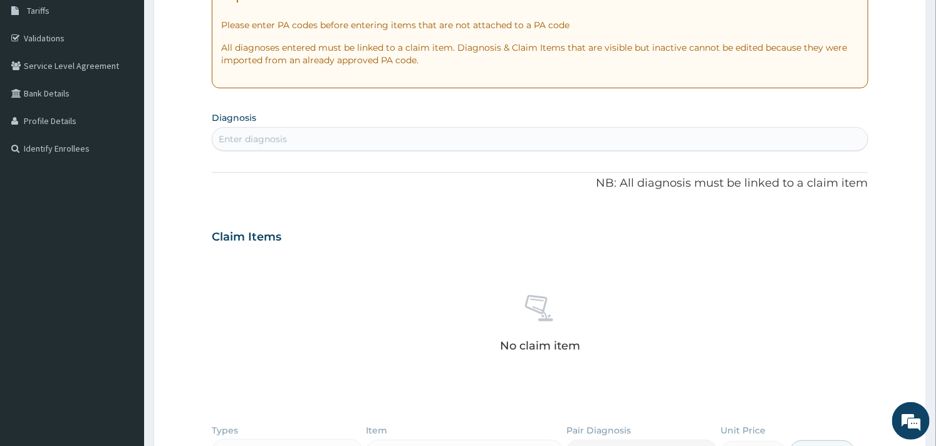
click at [313, 142] on div "Enter diagnosis" at bounding box center [539, 139] width 655 height 20
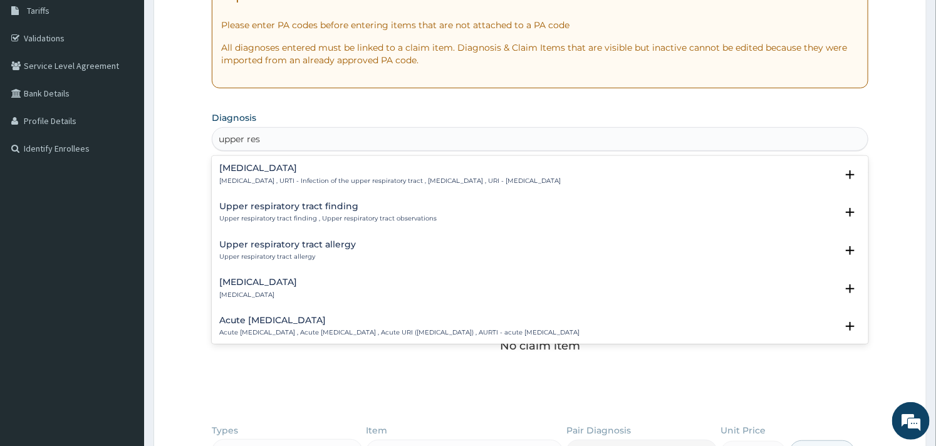
type input "upper resp"
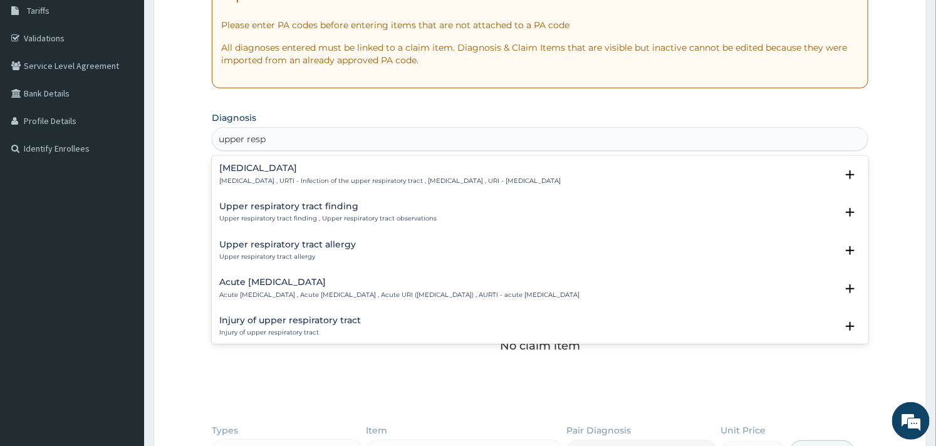
click at [292, 177] on p "Upper respiratory infection , URTI - Infection of the upper respiratory tract ,…" at bounding box center [389, 181] width 341 height 9
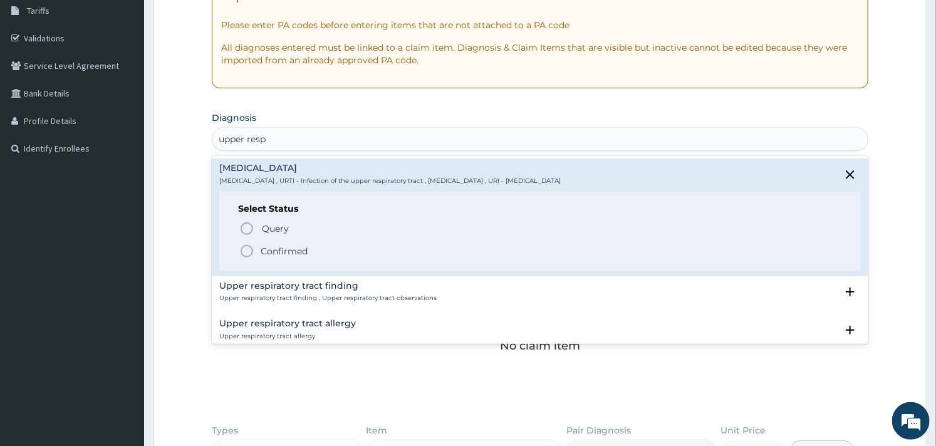
click at [243, 252] on icon "status option filled" at bounding box center [246, 251] width 15 height 15
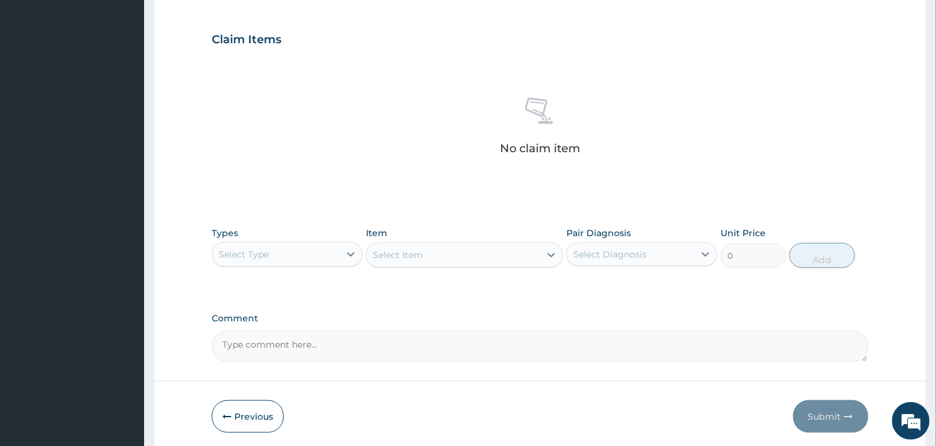
scroll to position [457, 0]
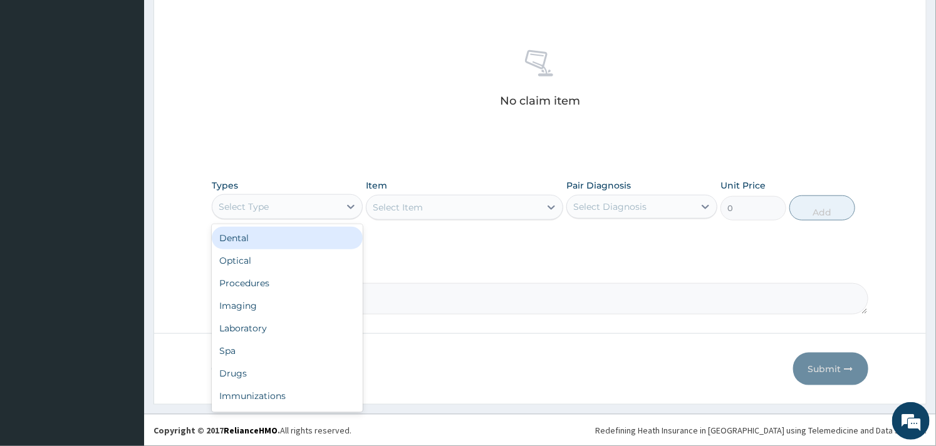
click at [320, 205] on div "Select Type" at bounding box center [275, 207] width 127 height 20
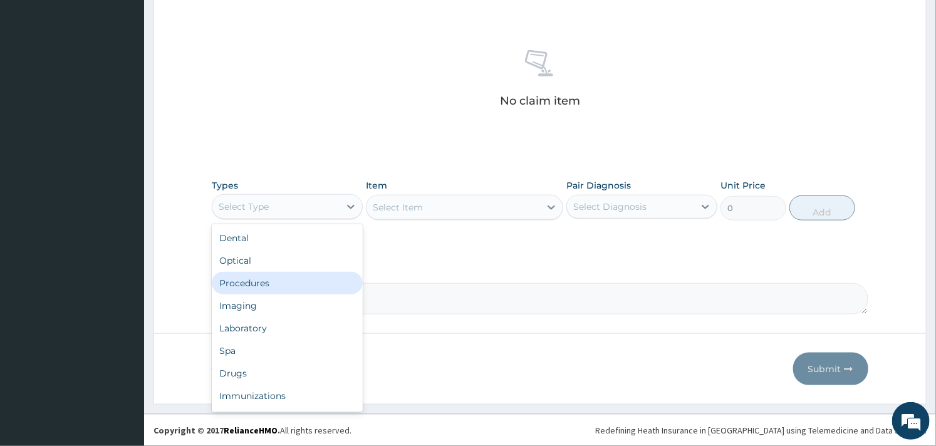
click at [247, 291] on div "Procedures" at bounding box center [287, 283] width 151 height 23
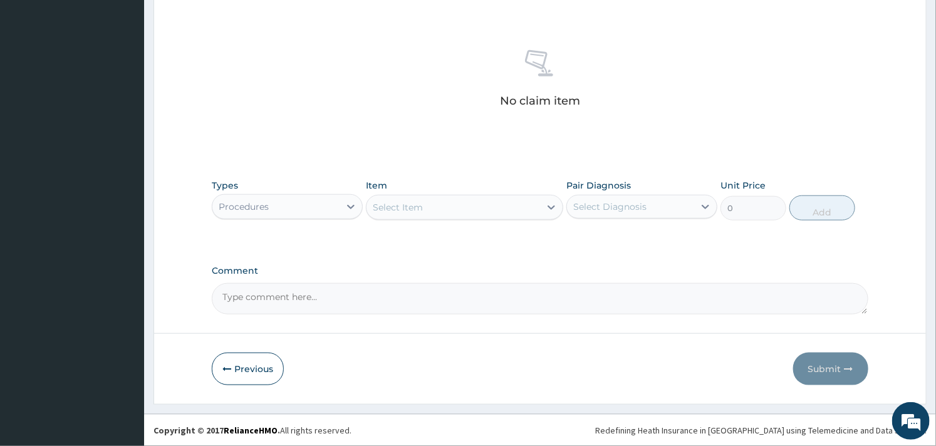
click at [481, 201] on div "Select Item" at bounding box center [452, 207] width 173 height 20
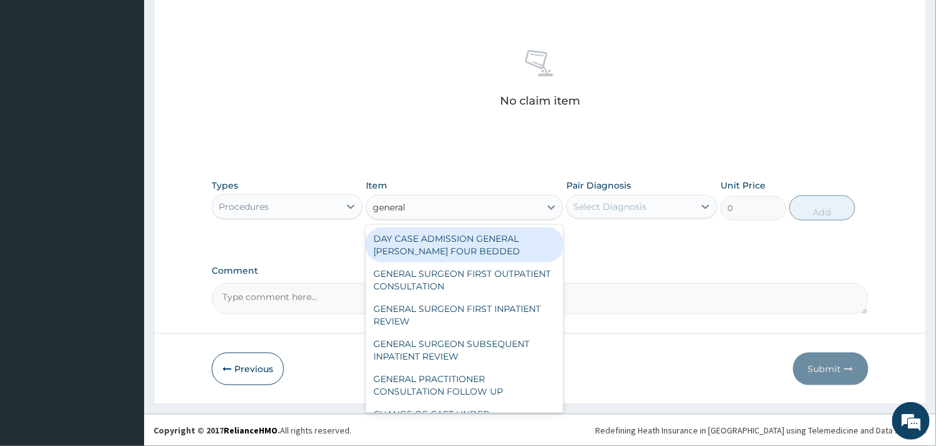
type input "general p"
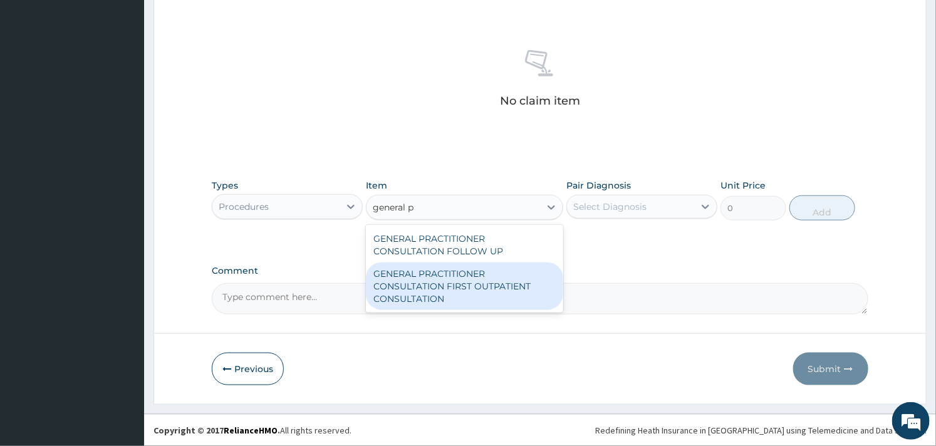
click at [497, 276] on div "GENERAL PRACTITIONER CONSULTATION FIRST OUTPATIENT CONSULTATION" at bounding box center [464, 286] width 197 height 48
type input "3000"
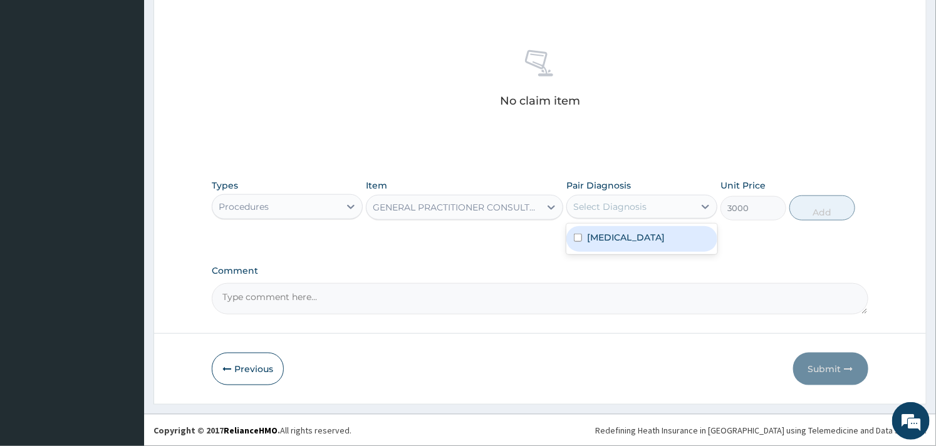
click at [628, 205] on div "Select Diagnosis" at bounding box center [609, 206] width 73 height 13
click at [599, 228] on div "Upper respiratory infection" at bounding box center [641, 239] width 151 height 26
checkbox input "true"
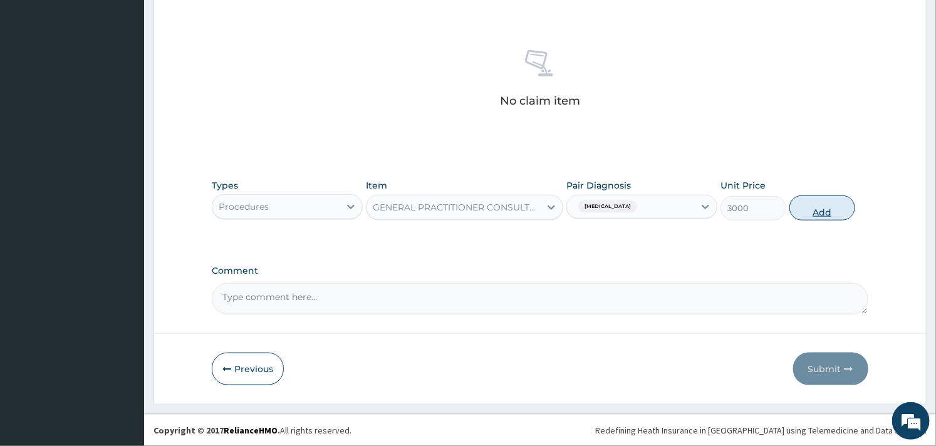
click at [834, 214] on button "Add" at bounding box center [822, 207] width 66 height 25
type input "0"
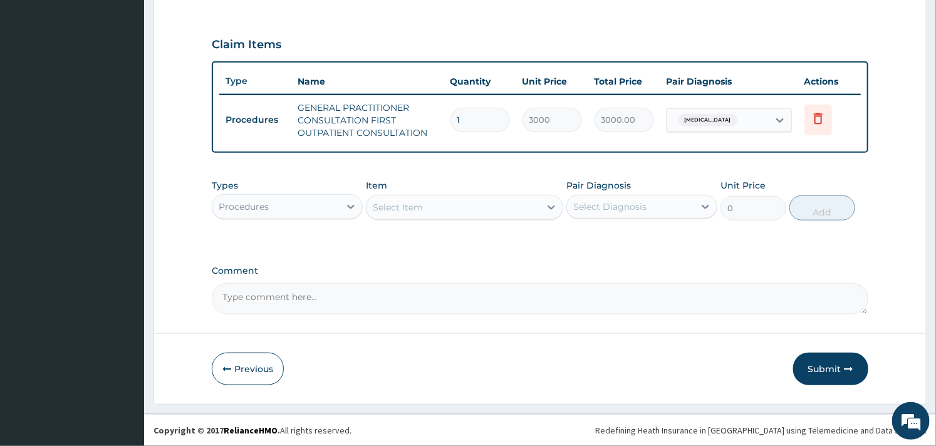
scroll to position [403, 0]
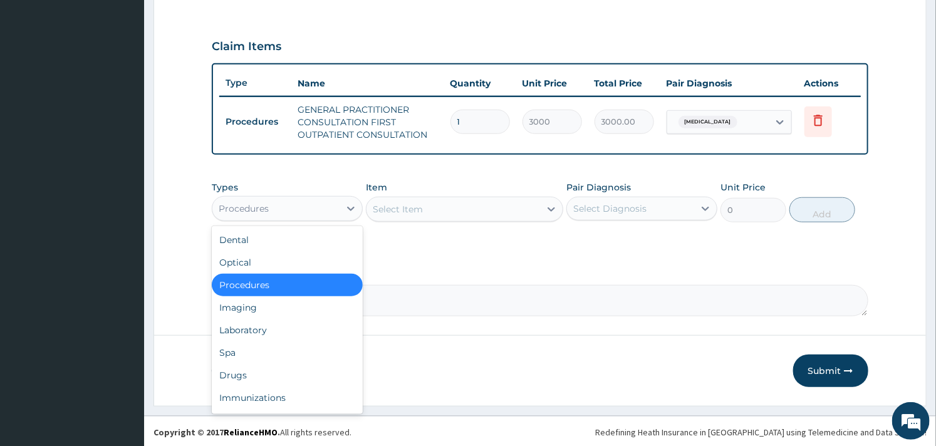
click at [320, 211] on div "Procedures" at bounding box center [275, 209] width 127 height 20
click at [256, 368] on div "Drugs" at bounding box center [287, 375] width 151 height 23
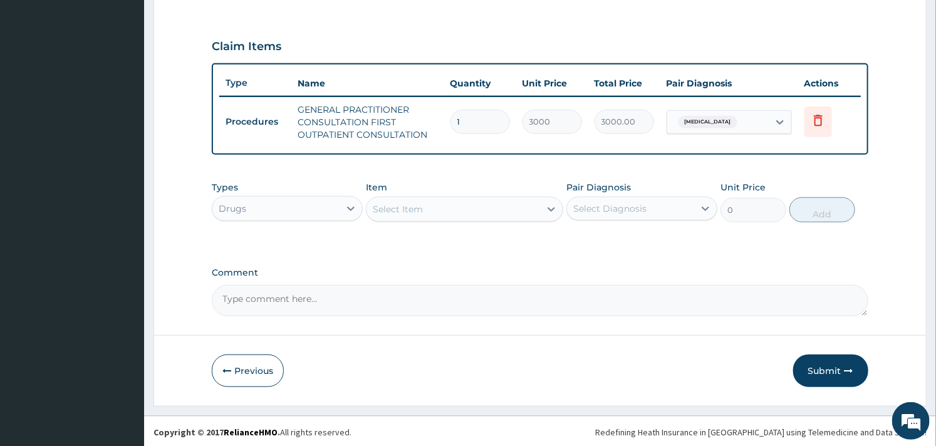
click at [476, 208] on div "Select Item" at bounding box center [452, 209] width 173 height 20
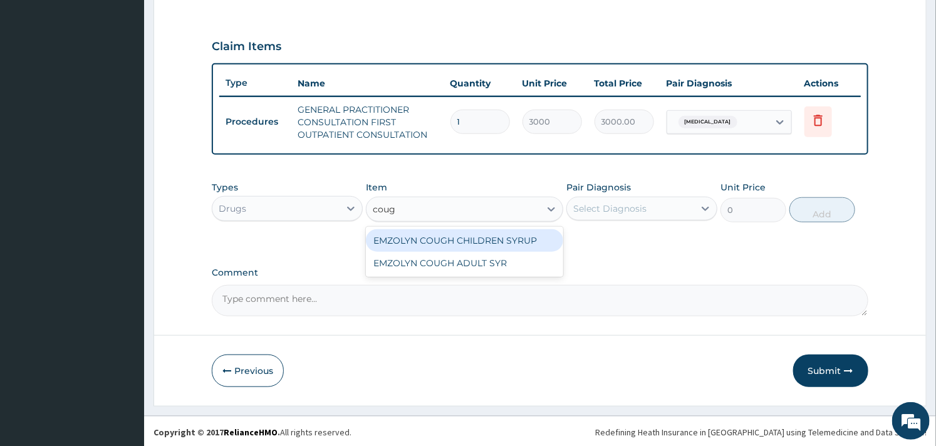
type input "cough"
click at [472, 242] on div "EMZOLYN COUGH CHILDREN SYRUP" at bounding box center [464, 240] width 197 height 23
type input "525"
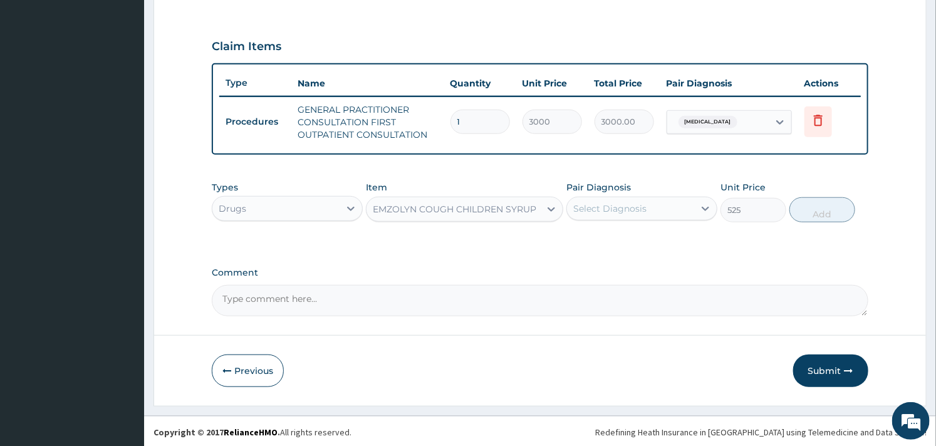
click at [683, 203] on div "Select Diagnosis" at bounding box center [630, 209] width 127 height 20
click at [590, 236] on label "[MEDICAL_DATA]" at bounding box center [626, 239] width 78 height 13
checkbox input "true"
click at [828, 213] on button "Add" at bounding box center [822, 209] width 66 height 25
type input "0"
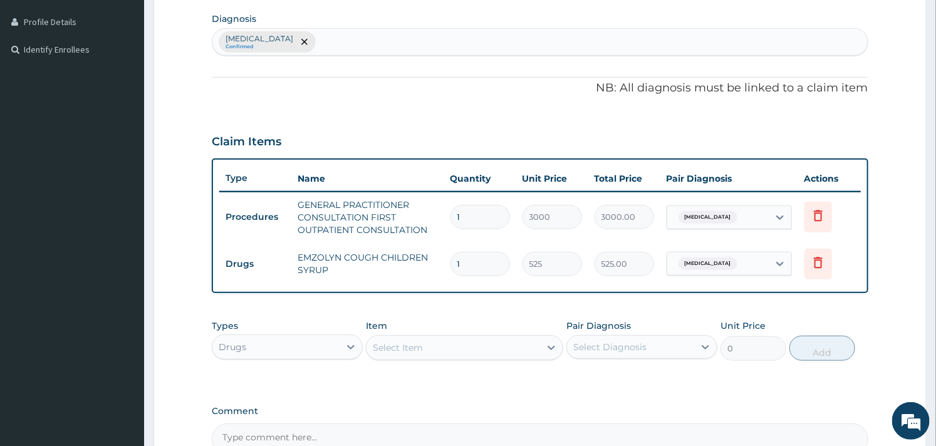
scroll to position [447, 0]
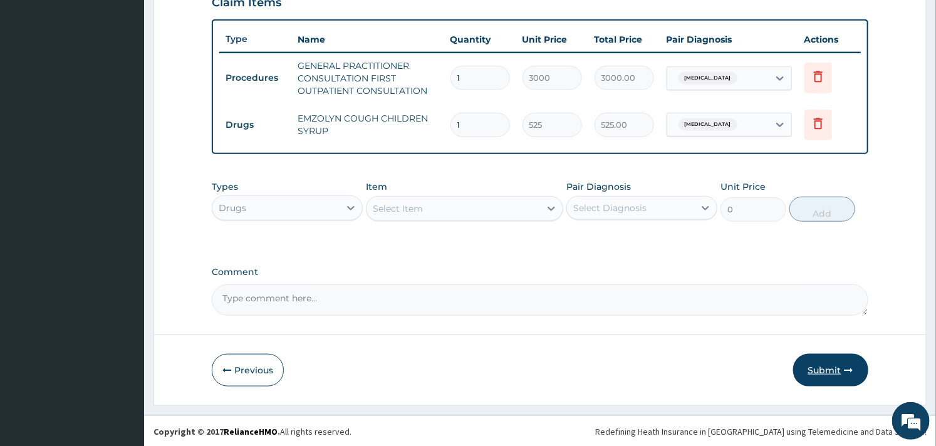
click at [824, 368] on button "Submit" at bounding box center [830, 370] width 75 height 33
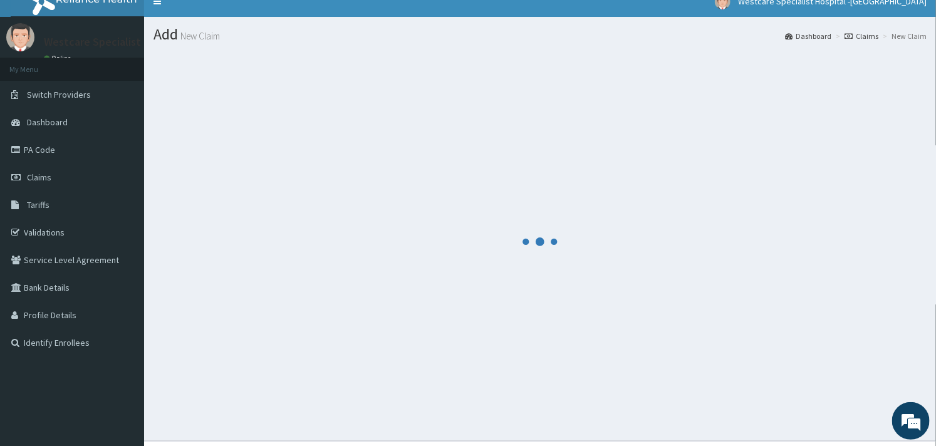
scroll to position [0, 0]
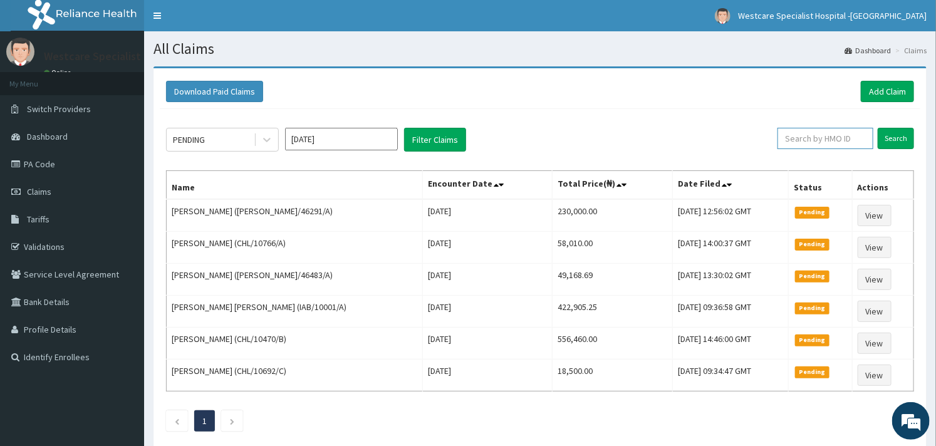
click at [798, 143] on input "text" at bounding box center [825, 138] width 96 height 21
paste input "MBM/10018/A"
type input "MBM/10018/A"
click at [885, 130] on input "Search" at bounding box center [896, 138] width 36 height 21
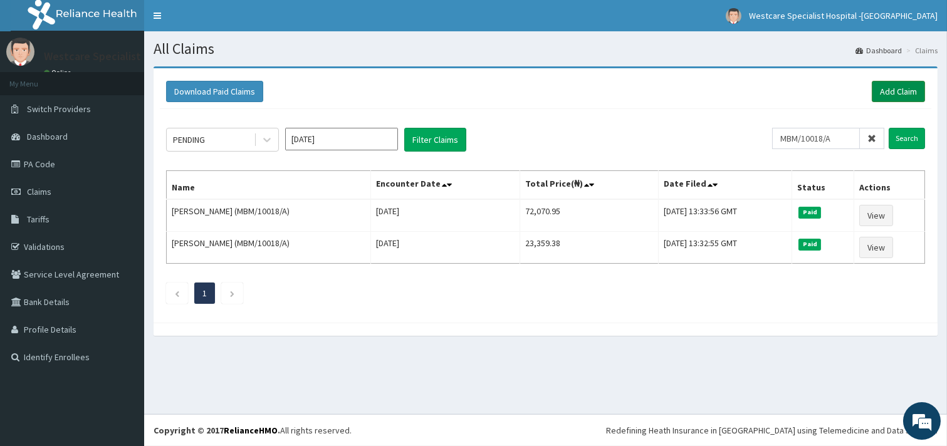
click at [896, 96] on link "Add Claim" at bounding box center [897, 91] width 53 height 21
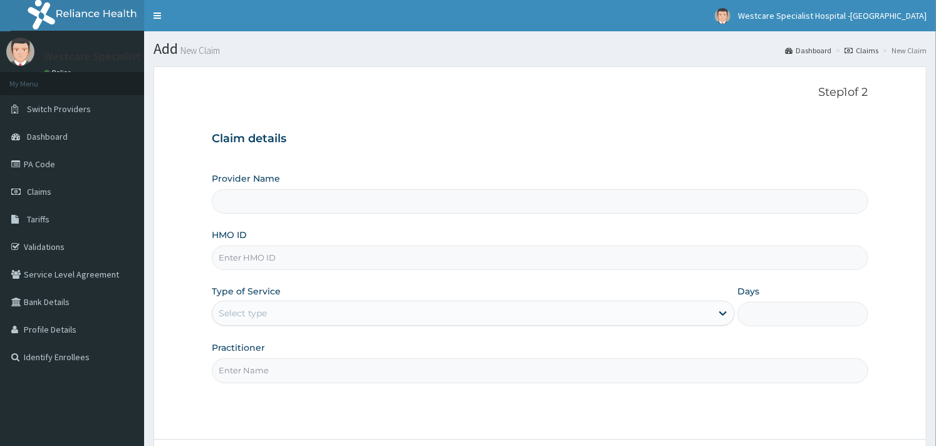
type input "WestCare Specialist Hospital - [GEOGRAPHIC_DATA]"
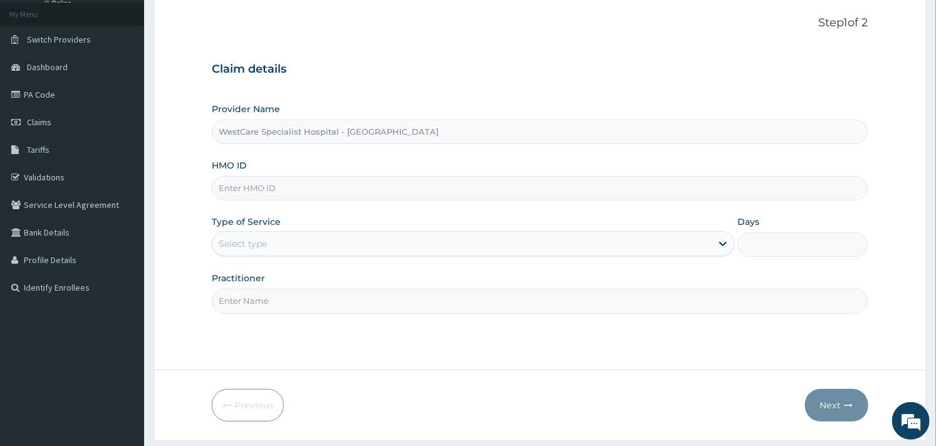
click at [267, 186] on input "HMO ID" at bounding box center [540, 188] width 656 height 24
paste input "MBM/10018/A"
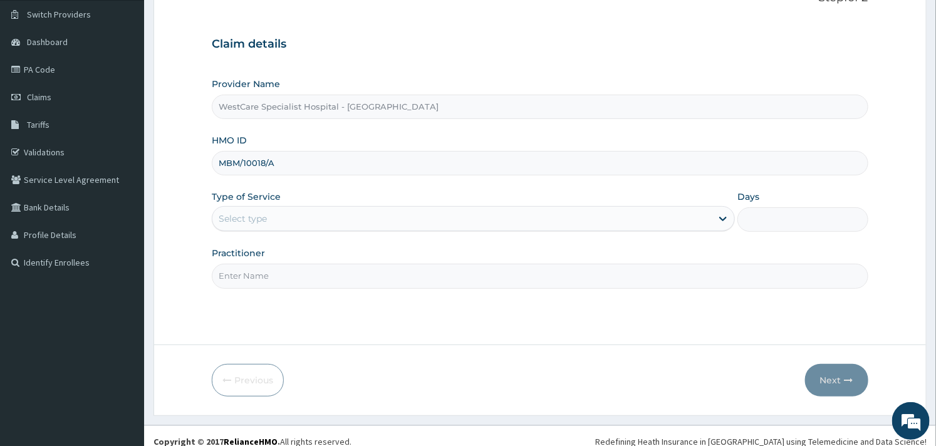
scroll to position [107, 0]
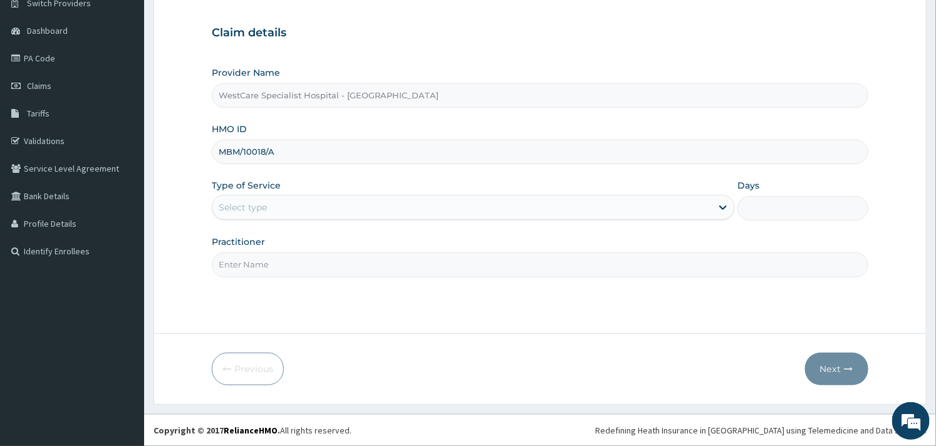
type input "MBM/10018/A"
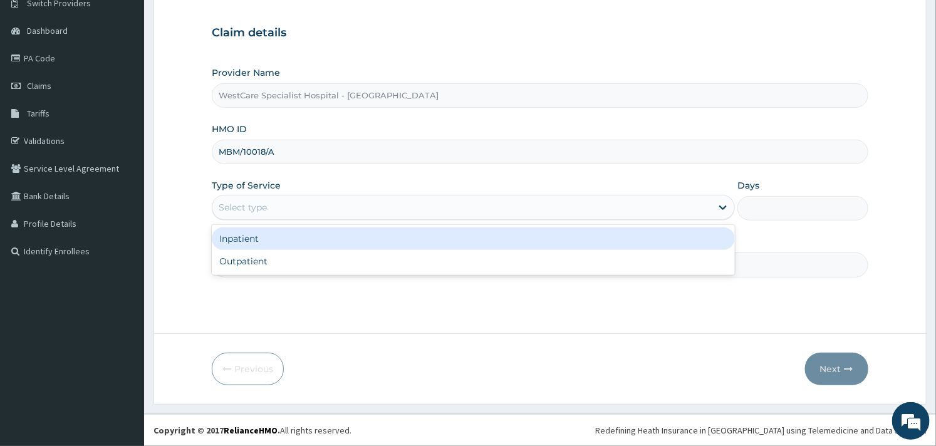
click at [311, 201] on div "Select type" at bounding box center [461, 207] width 499 height 20
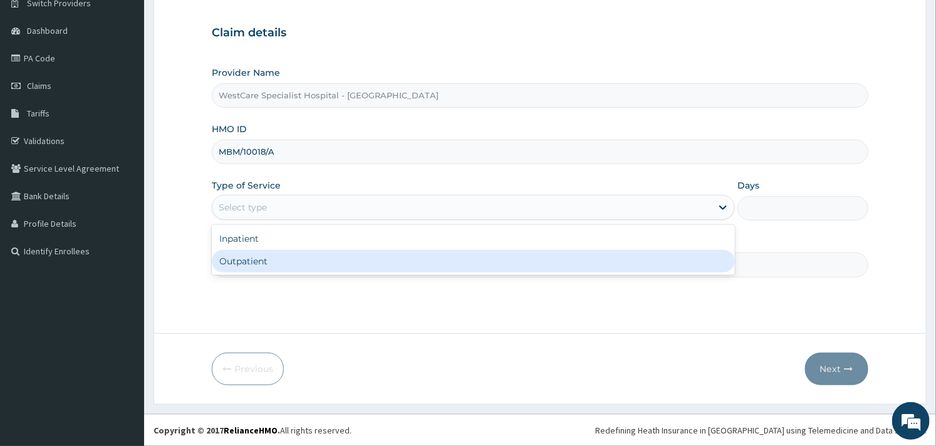
click at [265, 255] on div "Outpatient" at bounding box center [473, 261] width 523 height 23
type input "1"
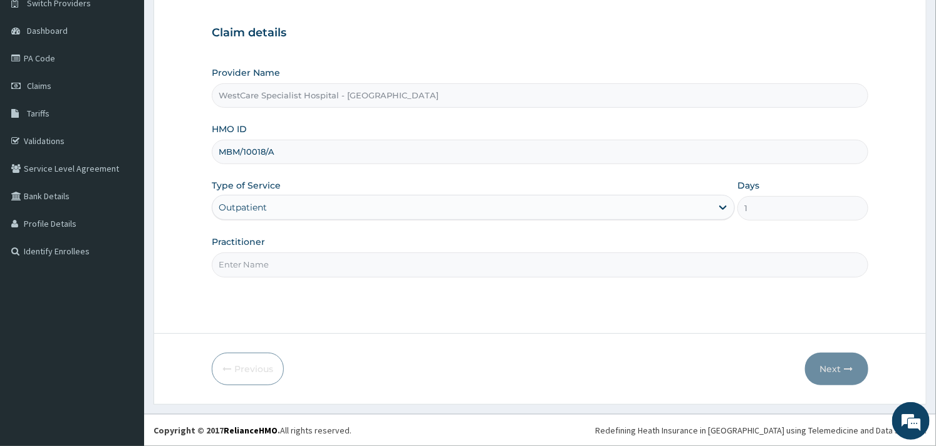
click at [318, 264] on input "Practitioner" at bounding box center [540, 264] width 656 height 24
type input "OBIDEYI"
click at [825, 371] on button "Next" at bounding box center [836, 369] width 63 height 33
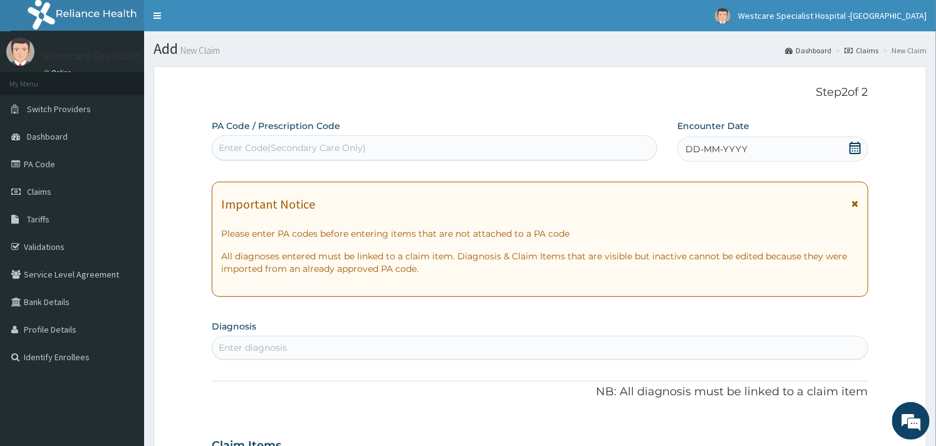
click at [323, 138] on div "Enter Code(Secondary Care Only)" at bounding box center [434, 148] width 444 height 20
paste input "PA/C73DF2"
type input "PA/C73DF2"
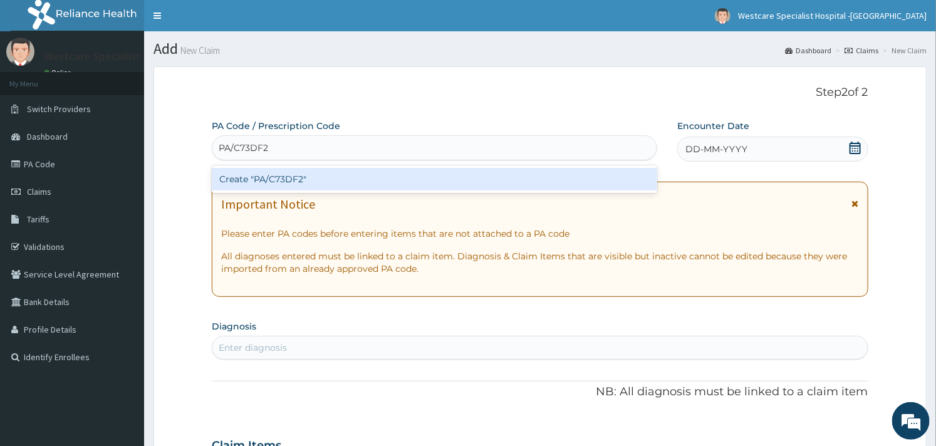
click at [308, 174] on div "Create "PA/C73DF2"" at bounding box center [434, 179] width 445 height 23
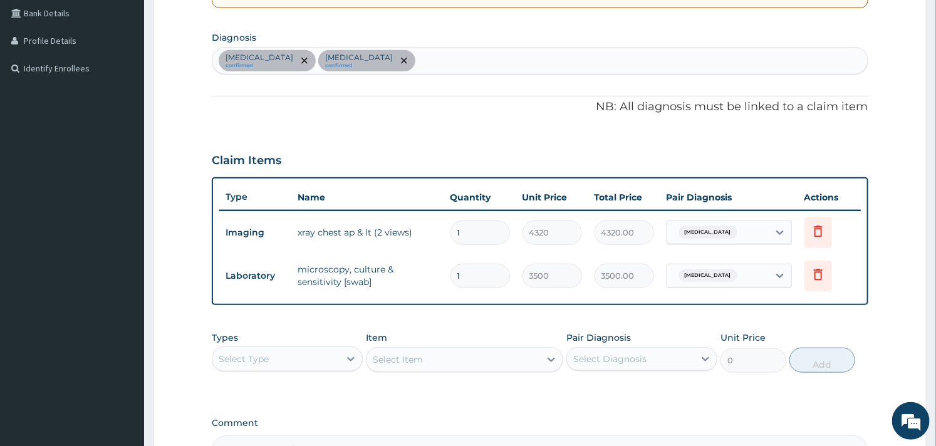
scroll to position [202, 0]
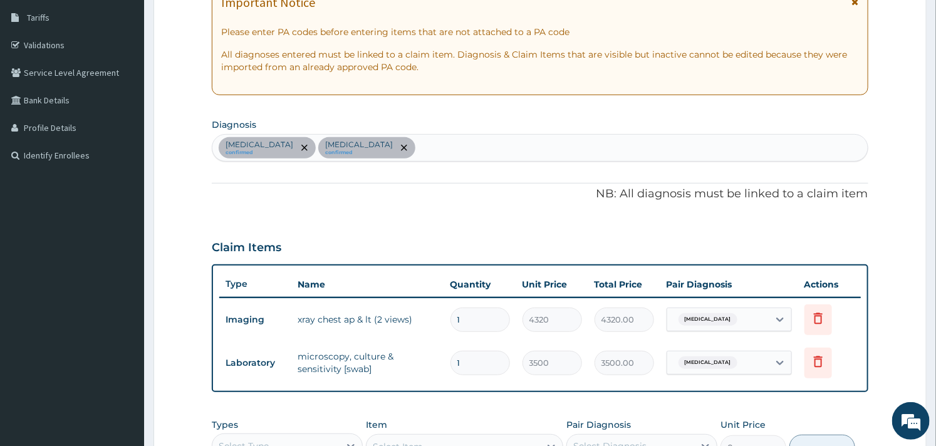
click at [461, 148] on div "[MEDICAL_DATA] confirmed [MEDICAL_DATA] confirmed" at bounding box center [539, 148] width 655 height 26
type input "[MEDICAL_DATA]"
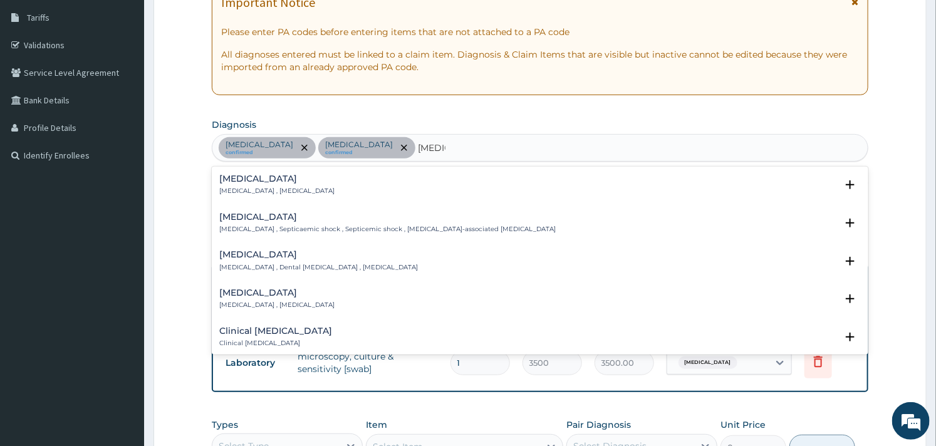
click at [236, 185] on div "[MEDICAL_DATA] [MEDICAL_DATA] , [MEDICAL_DATA]" at bounding box center [276, 185] width 115 height 22
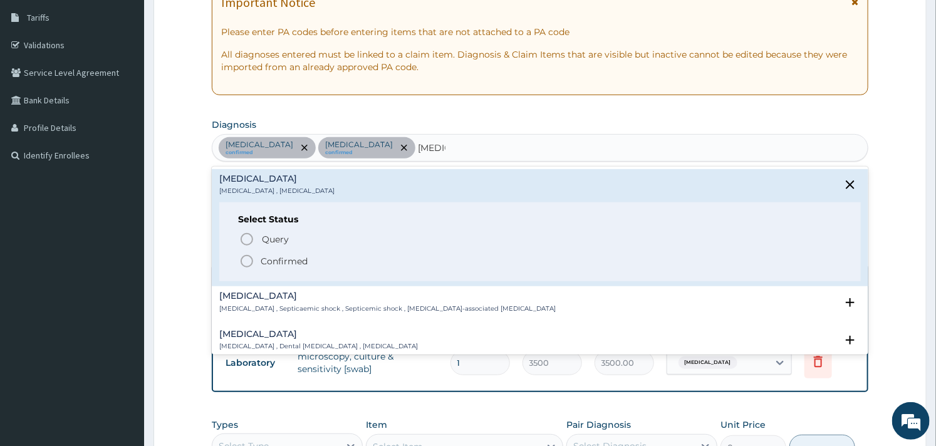
click at [247, 259] on icon "status option filled" at bounding box center [246, 261] width 15 height 15
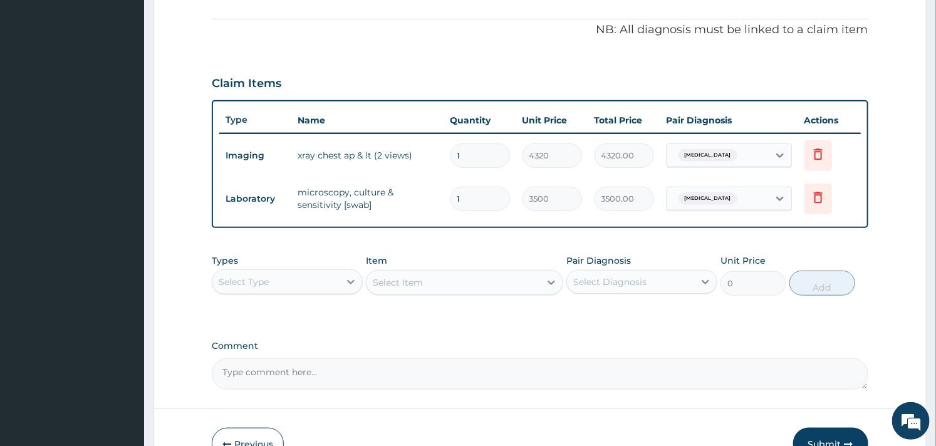
scroll to position [440, 0]
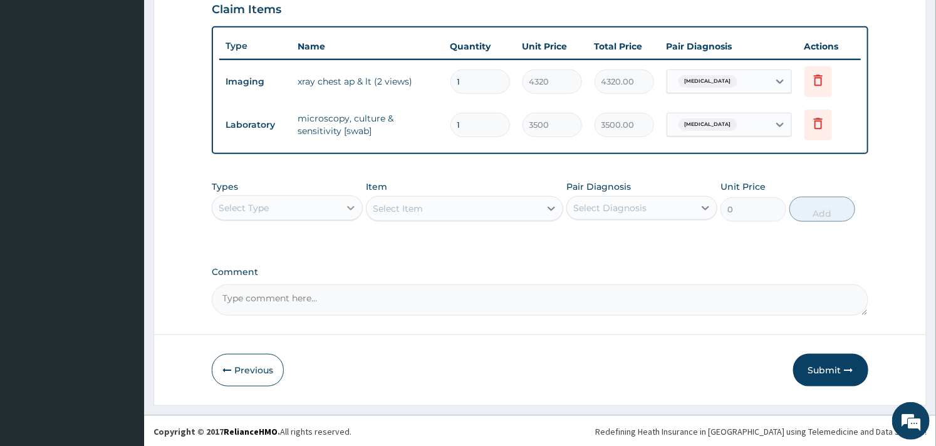
click at [358, 209] on div at bounding box center [351, 208] width 23 height 23
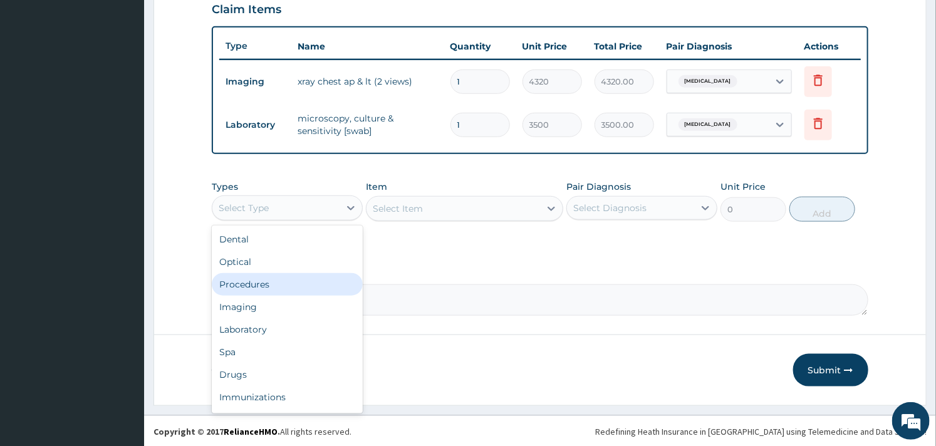
click at [280, 290] on div "Procedures" at bounding box center [287, 284] width 151 height 23
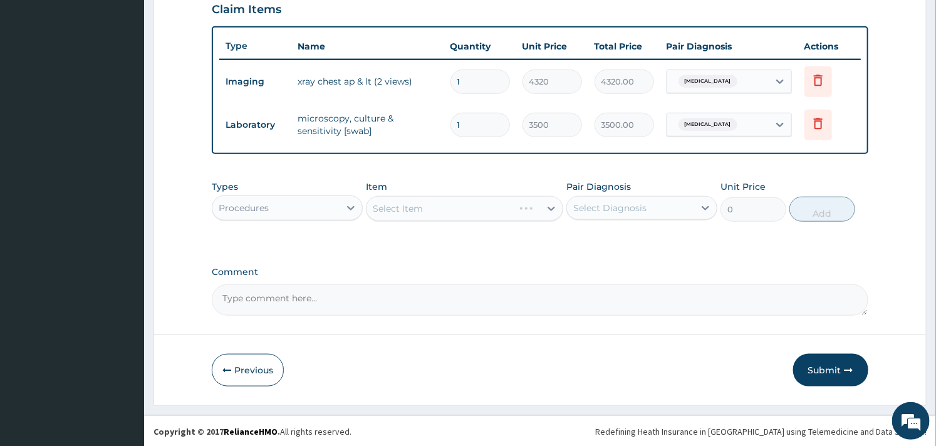
click at [445, 210] on div "Select Item" at bounding box center [464, 208] width 197 height 25
click at [446, 210] on div "Select Item" at bounding box center [452, 209] width 173 height 20
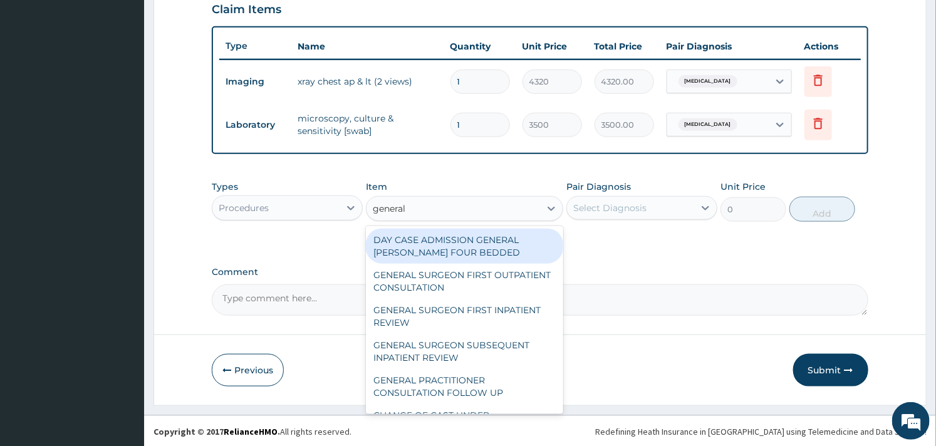
type input "general p"
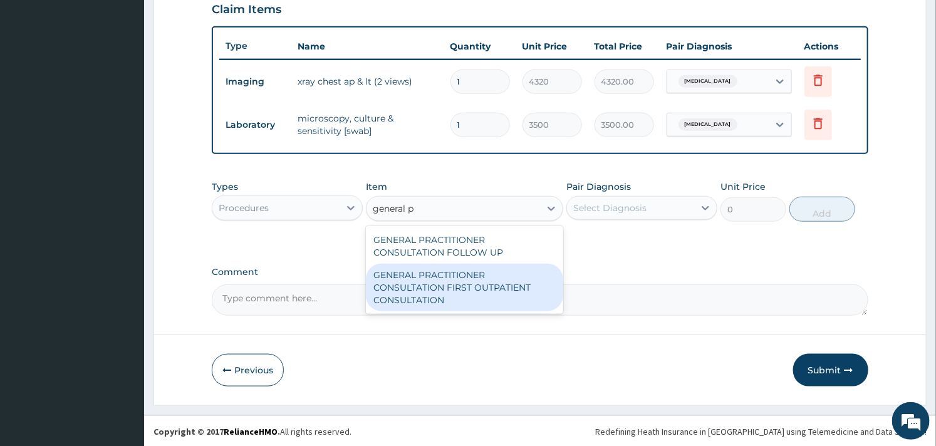
click at [449, 285] on div "GENERAL PRACTITIONER CONSULTATION FIRST OUTPATIENT CONSULTATION" at bounding box center [464, 288] width 197 height 48
type input "3000"
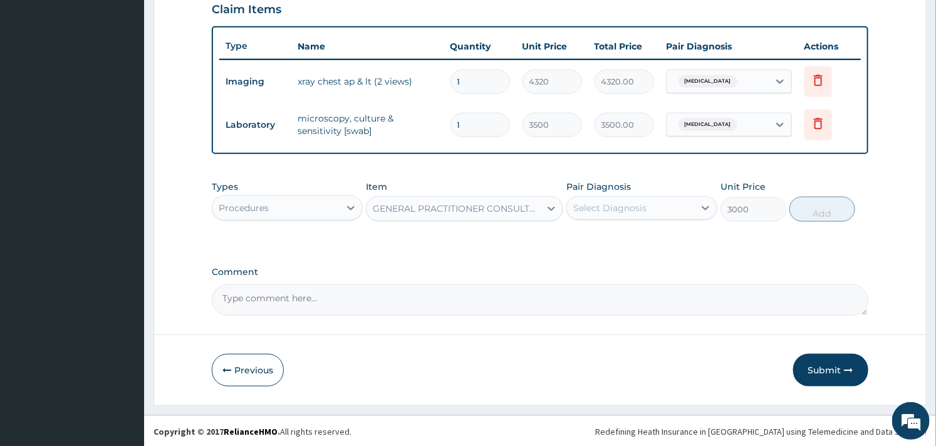
click at [584, 213] on div "Select Diagnosis" at bounding box center [609, 208] width 73 height 13
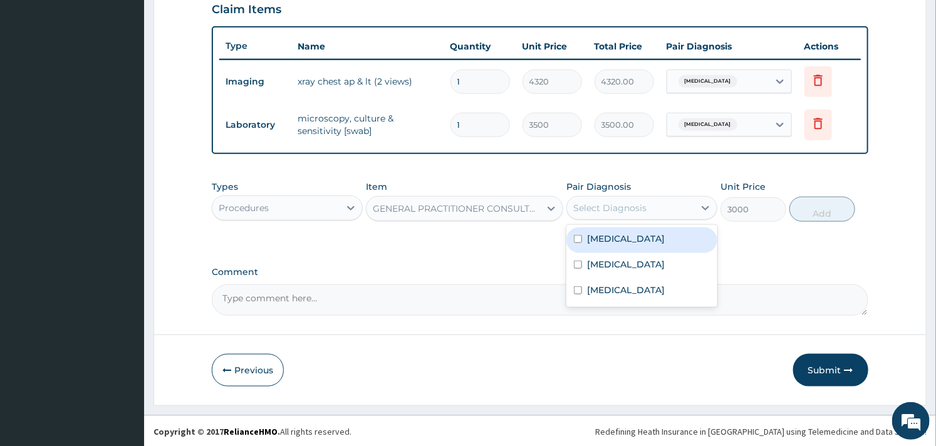
click at [583, 234] on div "Chest pain" at bounding box center [641, 240] width 151 height 26
checkbox input "true"
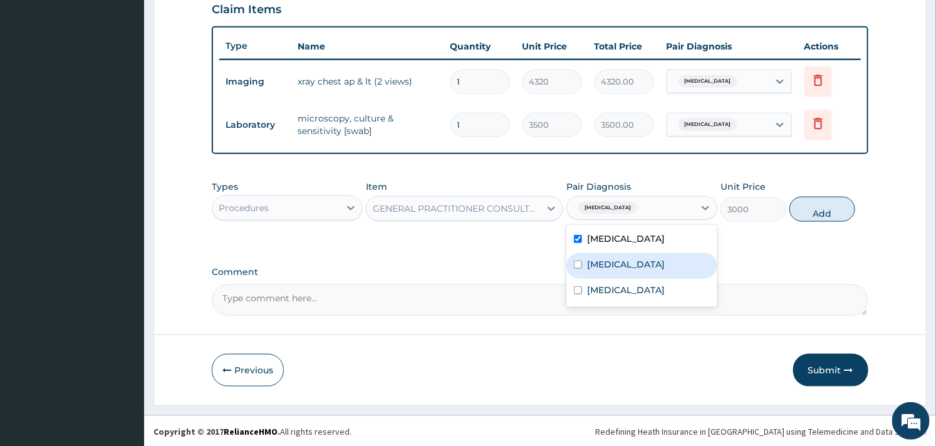
click at [586, 258] on div "Upper respiratory infection" at bounding box center [641, 266] width 151 height 26
checkbox input "true"
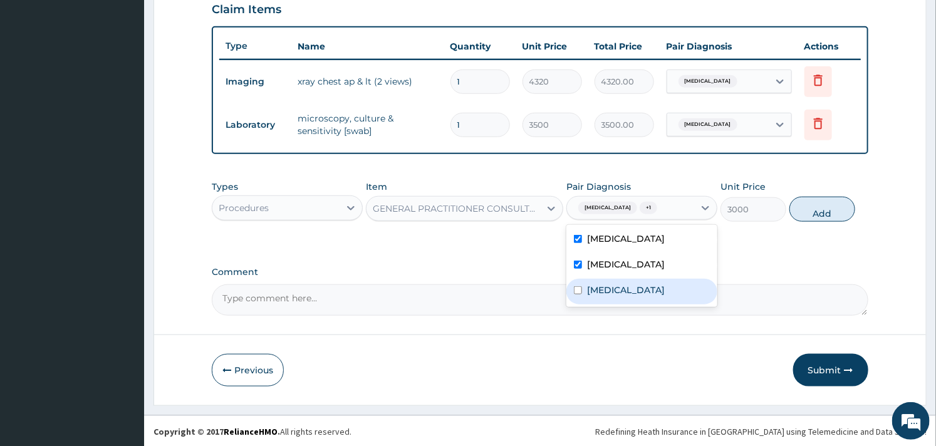
click at [584, 291] on div "Sepsis" at bounding box center [641, 292] width 151 height 26
checkbox input "true"
click at [809, 216] on button "Add" at bounding box center [822, 209] width 66 height 25
type input "0"
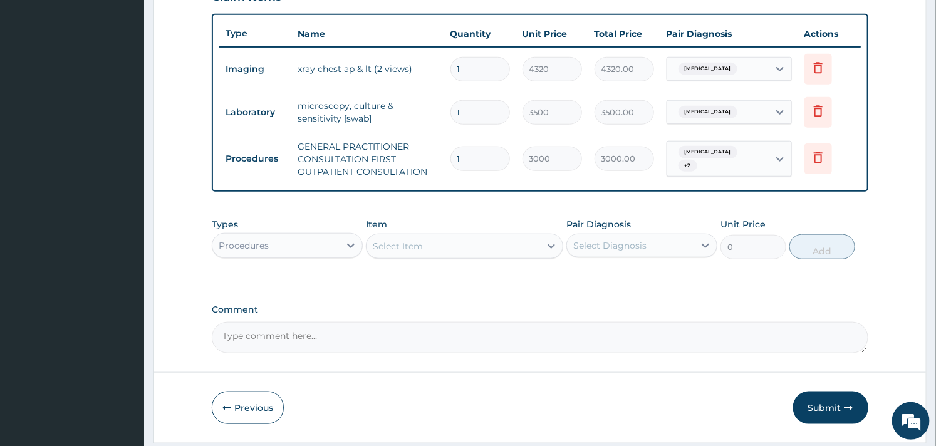
scroll to position [490, 0]
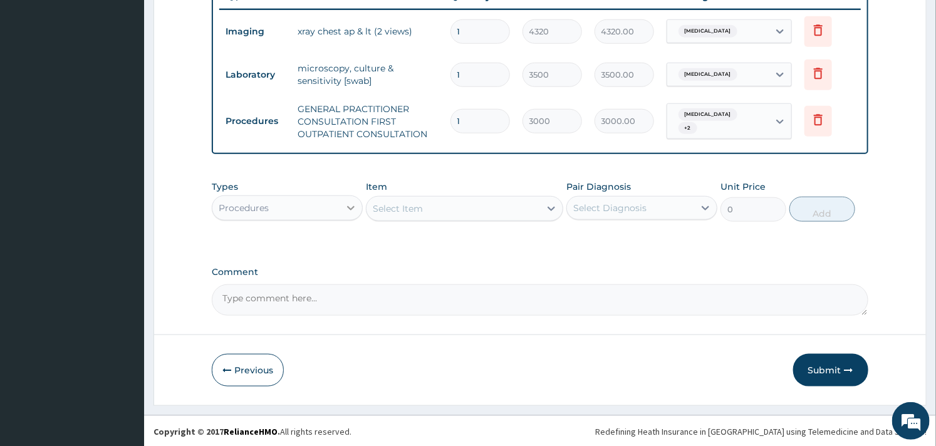
click at [351, 198] on div at bounding box center [351, 208] width 23 height 23
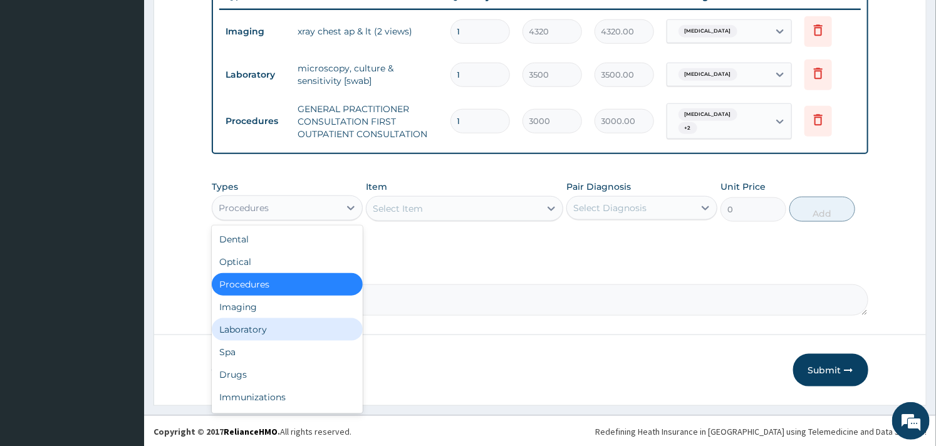
click at [279, 335] on div "Laboratory" at bounding box center [287, 329] width 151 height 23
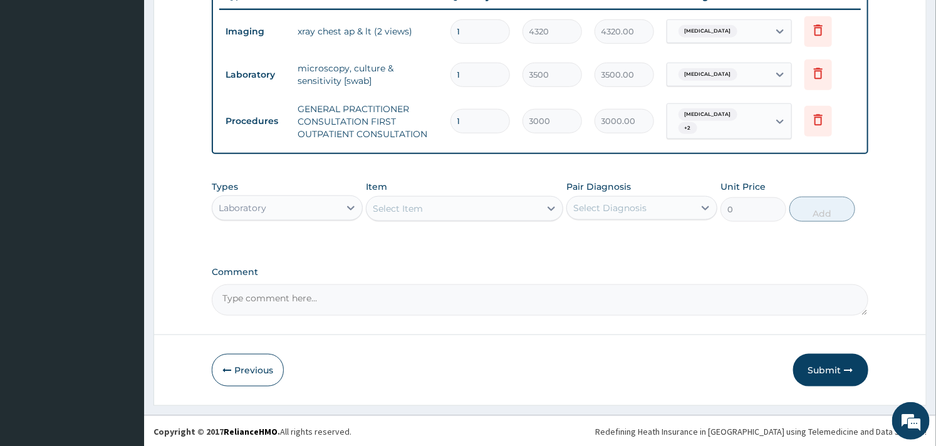
click at [467, 207] on div "Select Item" at bounding box center [452, 209] width 173 height 20
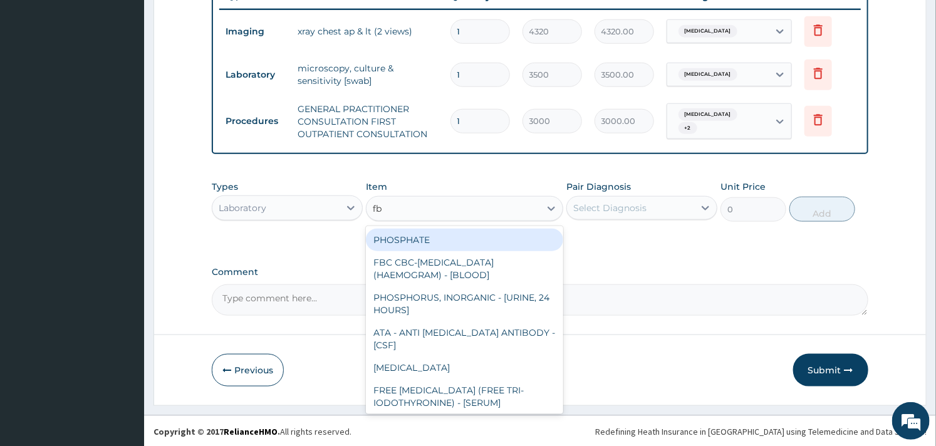
type input "fbc"
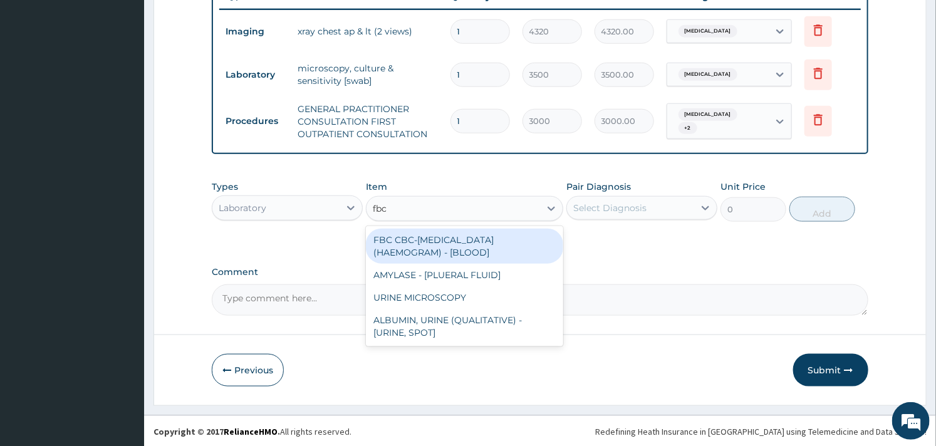
click at [472, 247] on div "FBC CBC-COMPLETE BLOOD COUNT (HAEMOGRAM) - [BLOOD]" at bounding box center [464, 246] width 197 height 35
type input "3000"
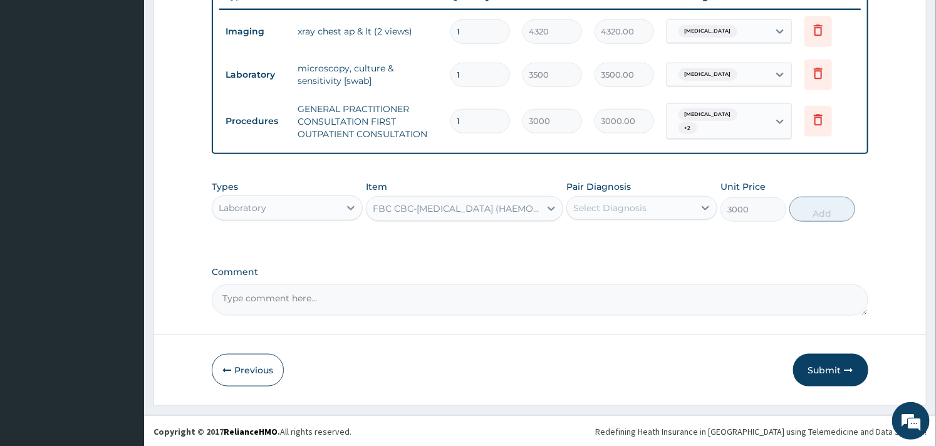
click at [620, 204] on div "Select Diagnosis" at bounding box center [609, 208] width 73 height 13
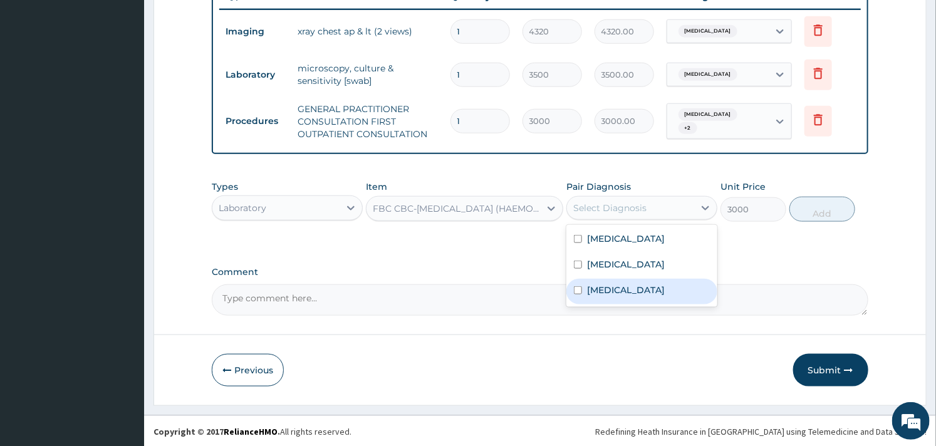
click at [585, 289] on div "Sepsis" at bounding box center [641, 292] width 151 height 26
checkbox input "true"
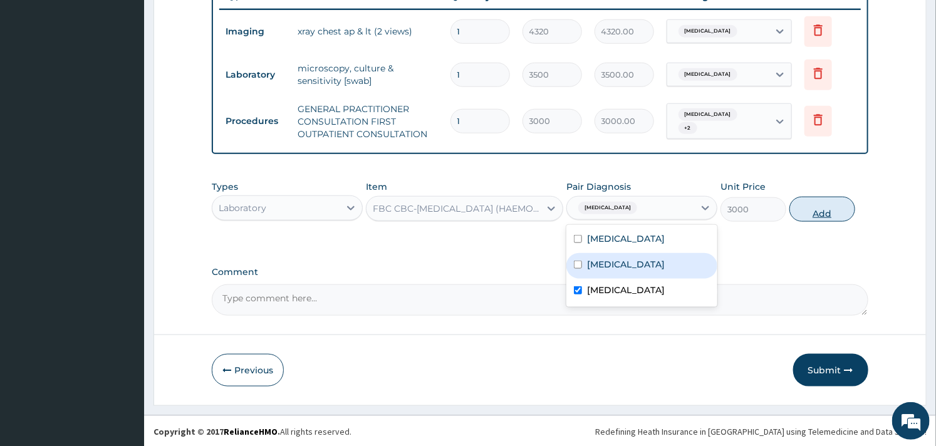
click at [828, 217] on button "Add" at bounding box center [822, 209] width 66 height 25
type input "0"
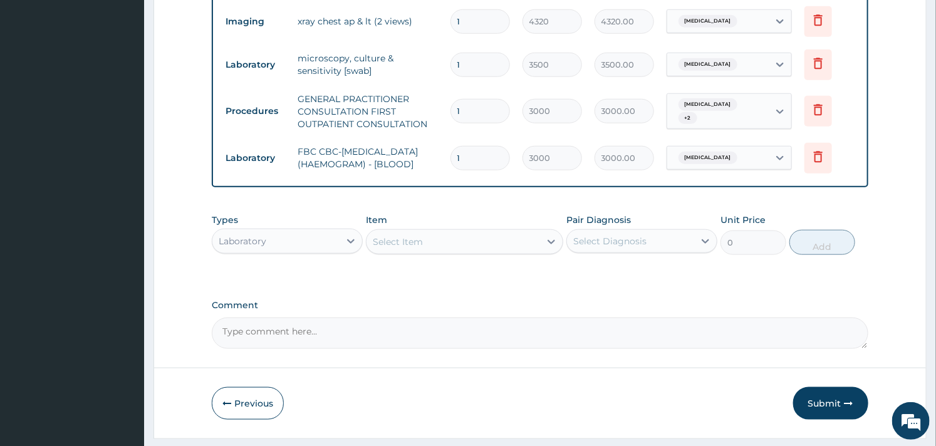
scroll to position [540, 0]
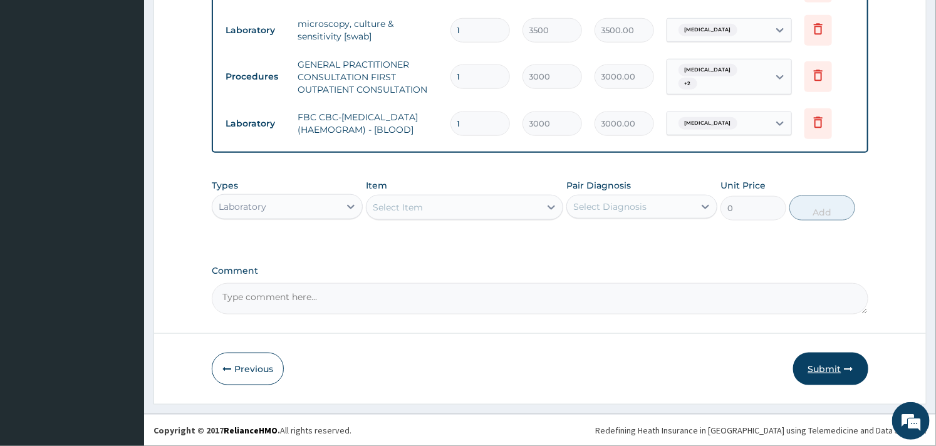
click at [818, 373] on button "Submit" at bounding box center [830, 369] width 75 height 33
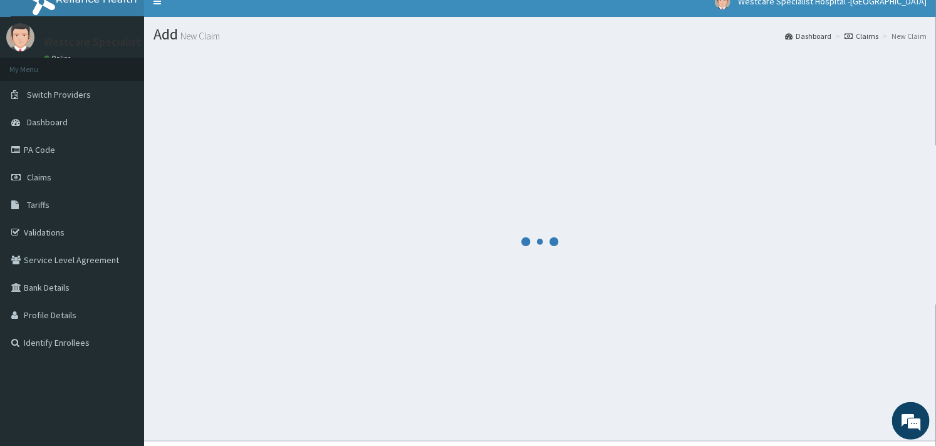
scroll to position [0, 0]
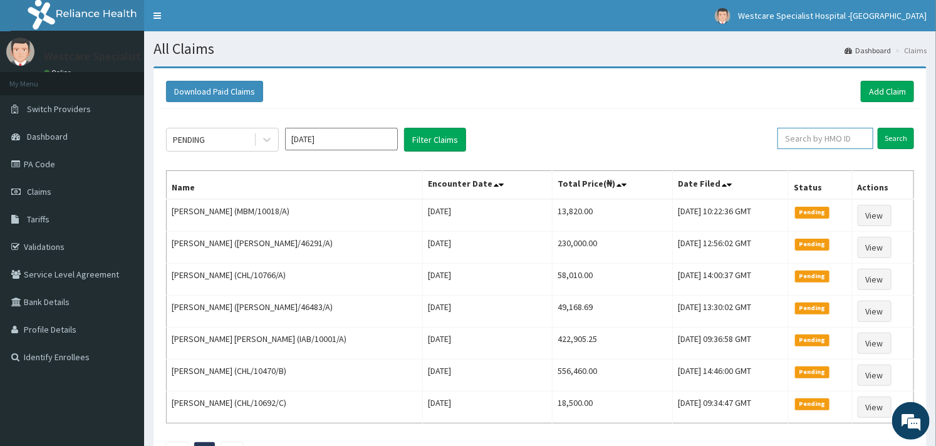
click at [786, 130] on input "text" at bounding box center [825, 138] width 96 height 21
paste input "GBM/10011/A"
click at [896, 138] on input "Search" at bounding box center [896, 138] width 36 height 21
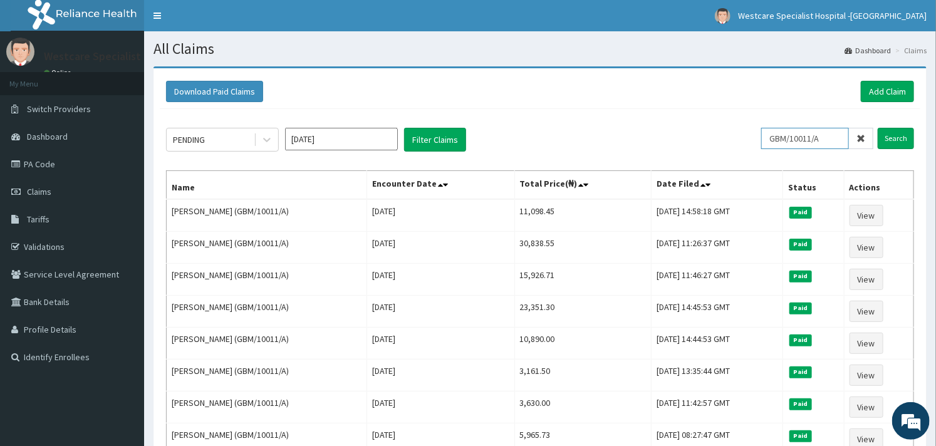
click at [772, 135] on input "GBM/10011/A" at bounding box center [805, 138] width 88 height 21
paste input "BCK/10015/C"
type input "BCK/10015/C"
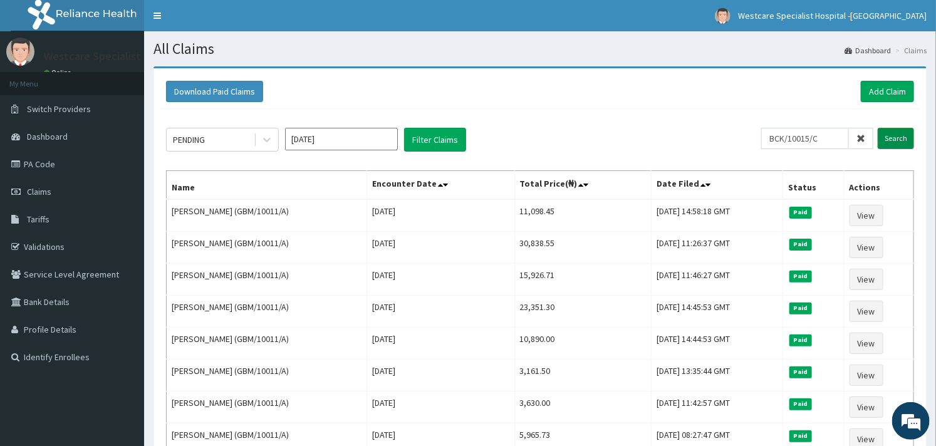
click at [900, 140] on input "Search" at bounding box center [896, 138] width 36 height 21
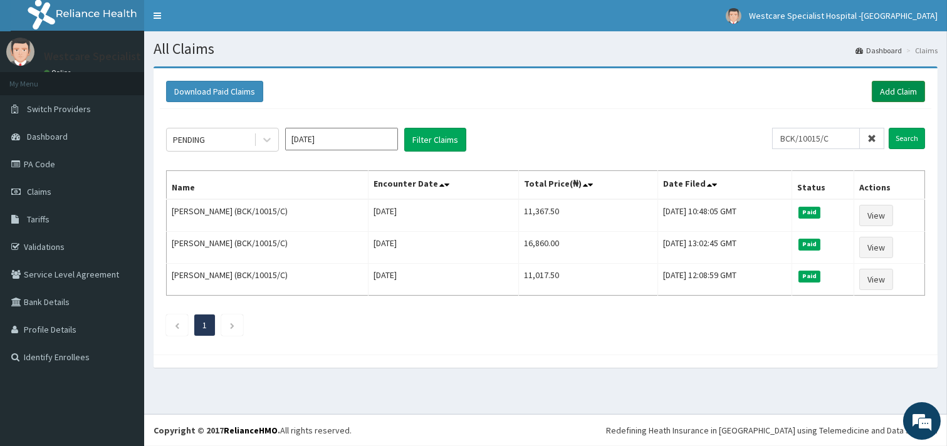
click at [887, 89] on link "Add Claim" at bounding box center [897, 91] width 53 height 21
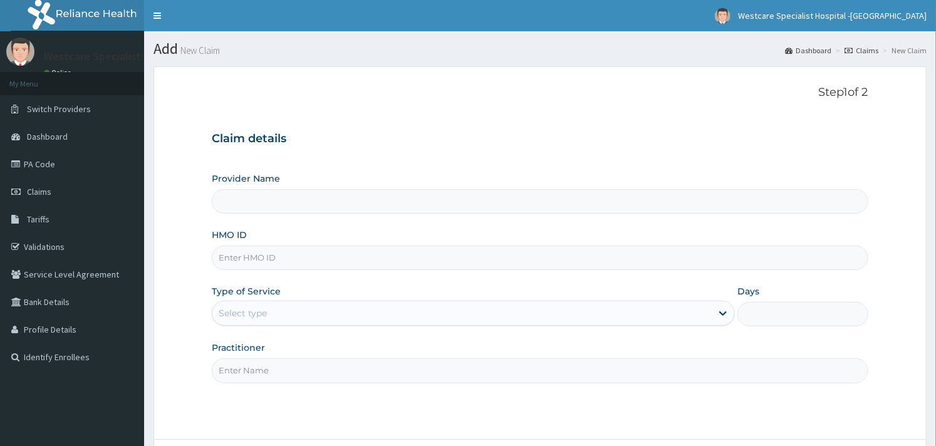
type input "WestCare Specialist Hospital - [GEOGRAPHIC_DATA]"
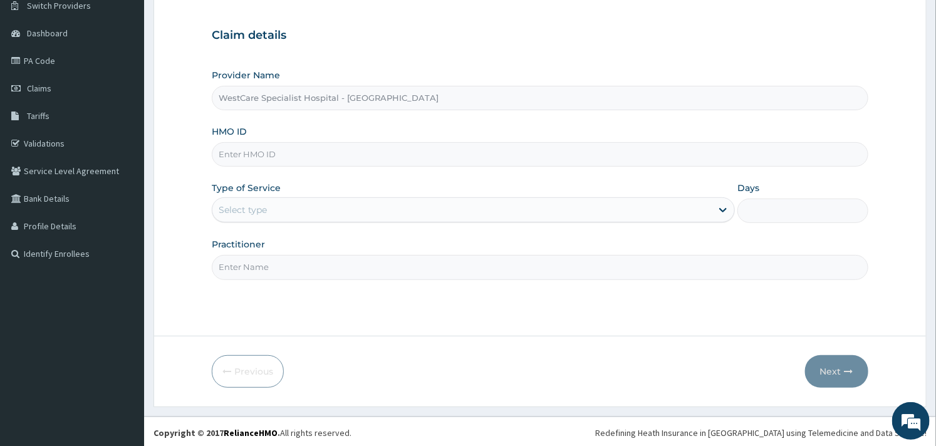
scroll to position [107, 0]
click at [385, 150] on input "HMO ID" at bounding box center [540, 152] width 656 height 24
paste input "BCK/10015/C"
type input "BCK/10015/C"
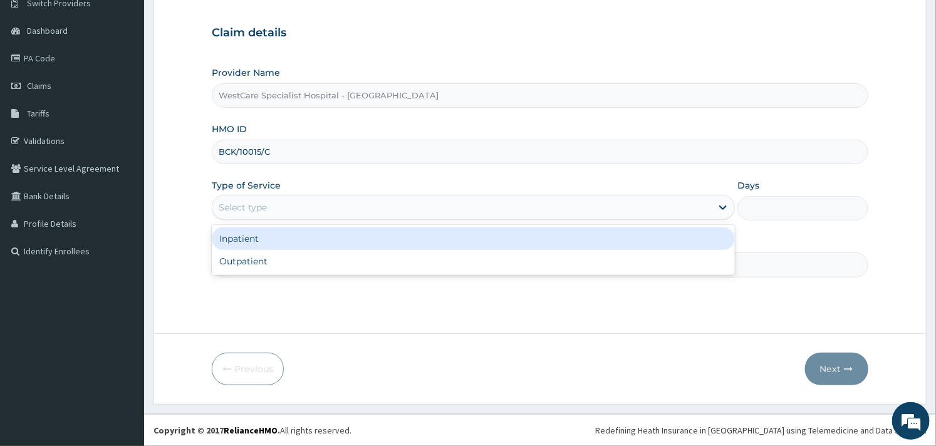
click at [356, 202] on div "Select type" at bounding box center [461, 207] width 499 height 20
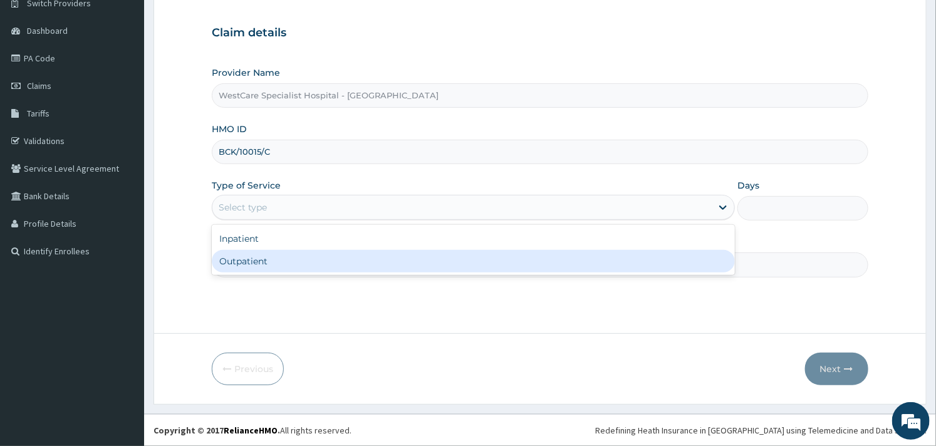
click at [296, 256] on div "Outpatient" at bounding box center [473, 261] width 523 height 23
type input "1"
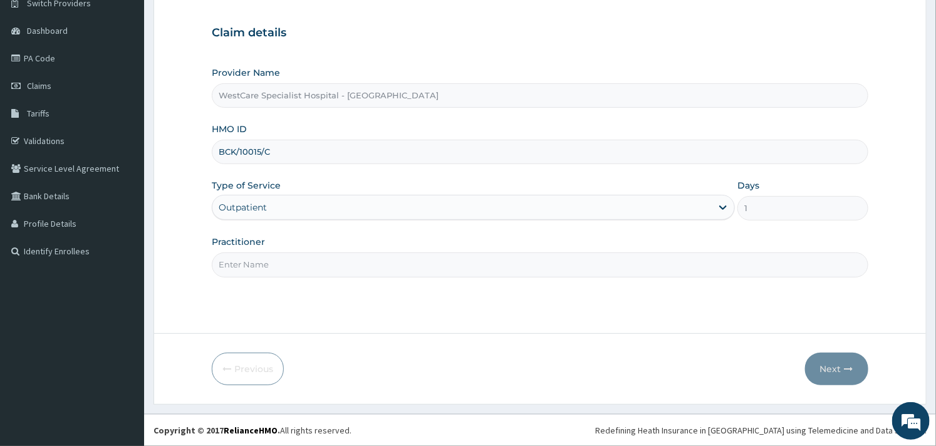
click at [296, 257] on input "Practitioner" at bounding box center [540, 264] width 656 height 24
type input "OBIDEYI"
click at [831, 376] on button "Next" at bounding box center [836, 369] width 63 height 33
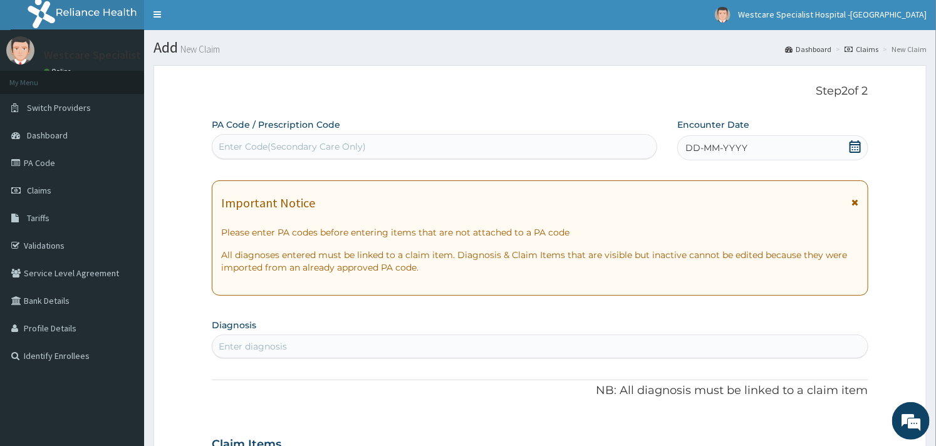
scroll to position [0, 0]
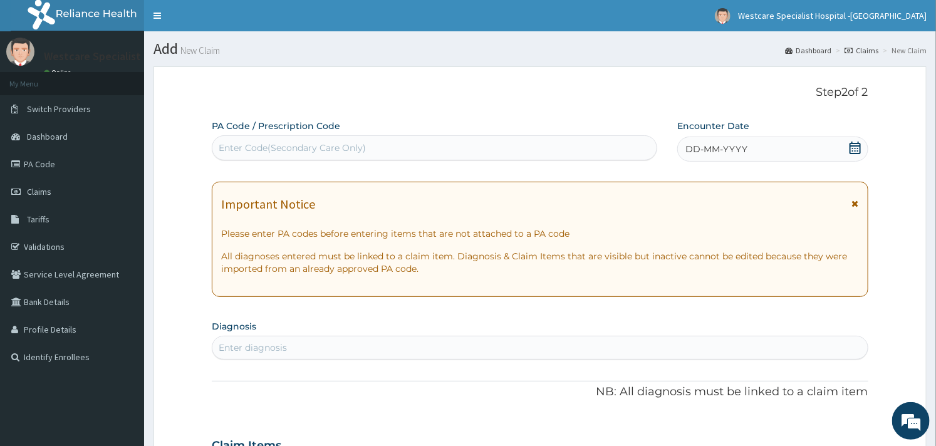
click at [860, 145] on icon at bounding box center [855, 148] width 11 height 13
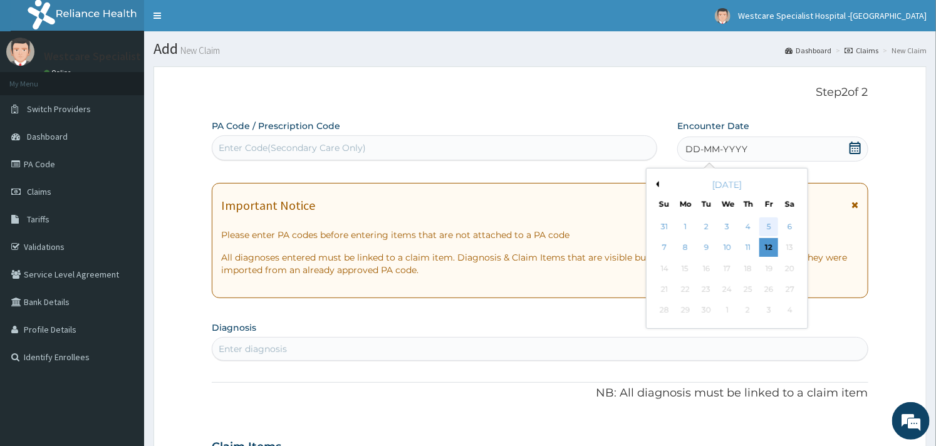
click at [767, 222] on div "5" at bounding box center [768, 226] width 19 height 19
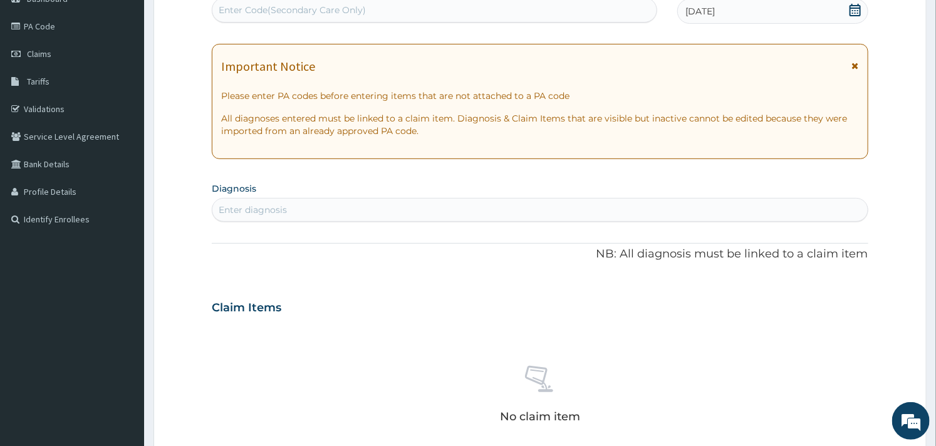
scroll to position [139, 0]
click at [346, 201] on div "Enter diagnosis" at bounding box center [539, 209] width 655 height 20
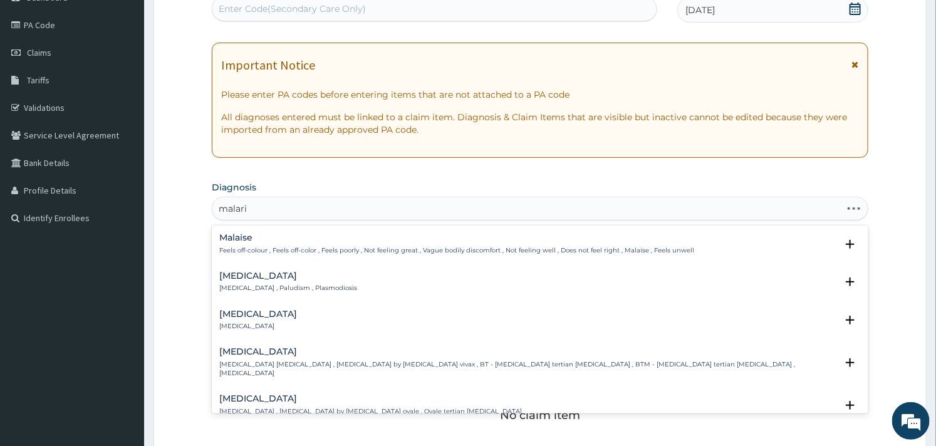
type input "malaria"
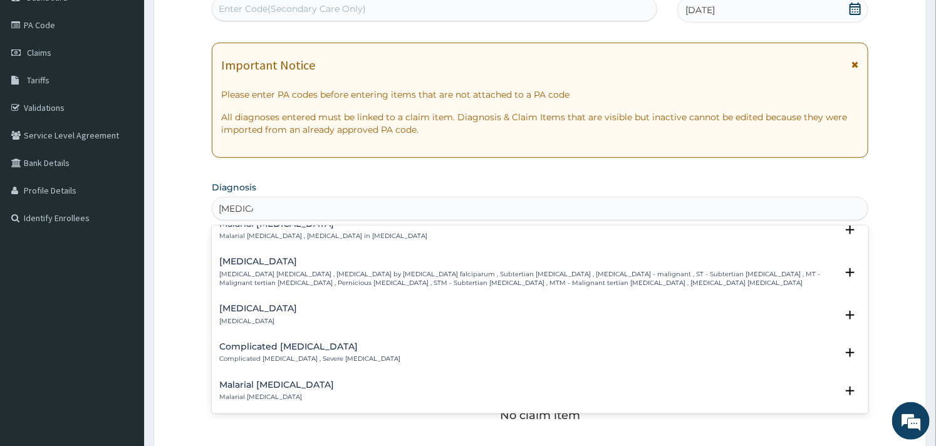
scroll to position [556, 0]
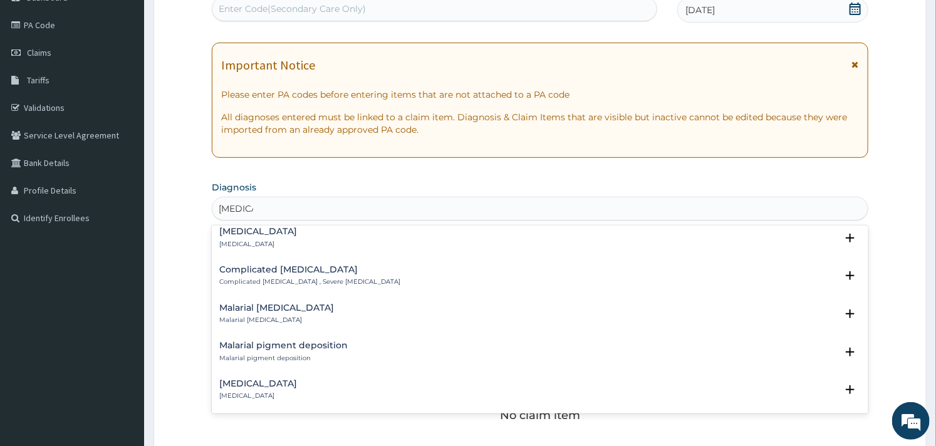
click at [261, 278] on p "Complicated malaria , Severe malaria" at bounding box center [309, 282] width 181 height 9
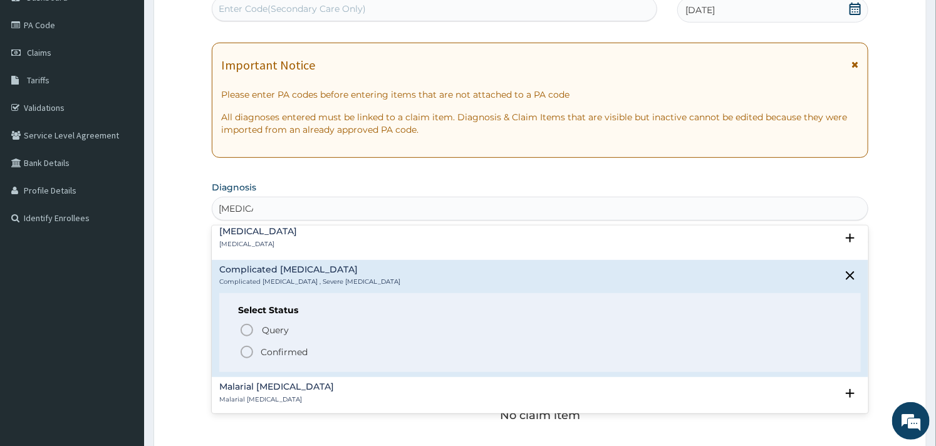
click at [242, 347] on icon "status option filled" at bounding box center [246, 352] width 15 height 15
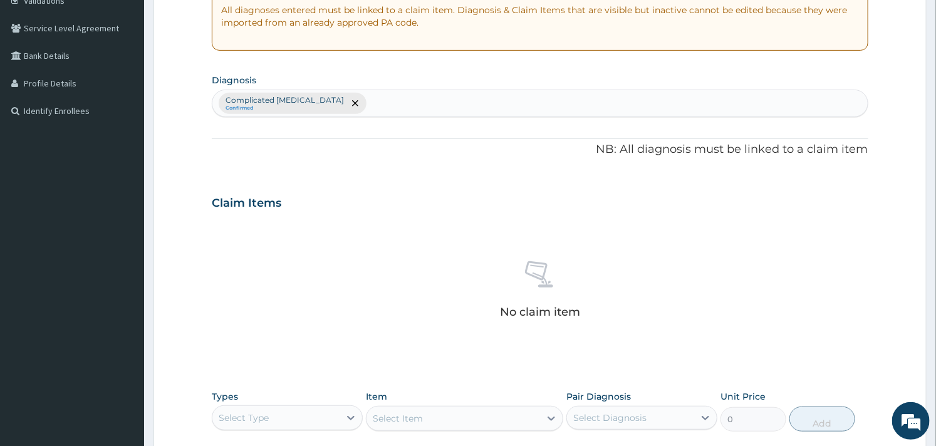
scroll to position [457, 0]
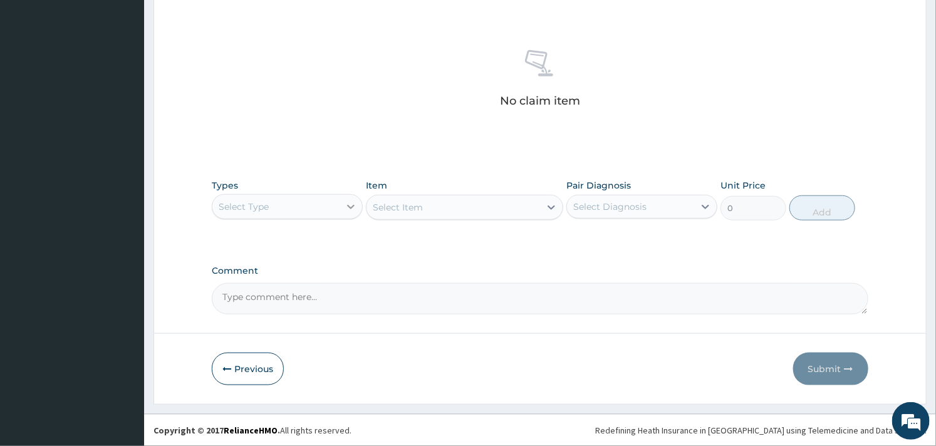
click at [345, 204] on icon at bounding box center [351, 206] width 13 height 13
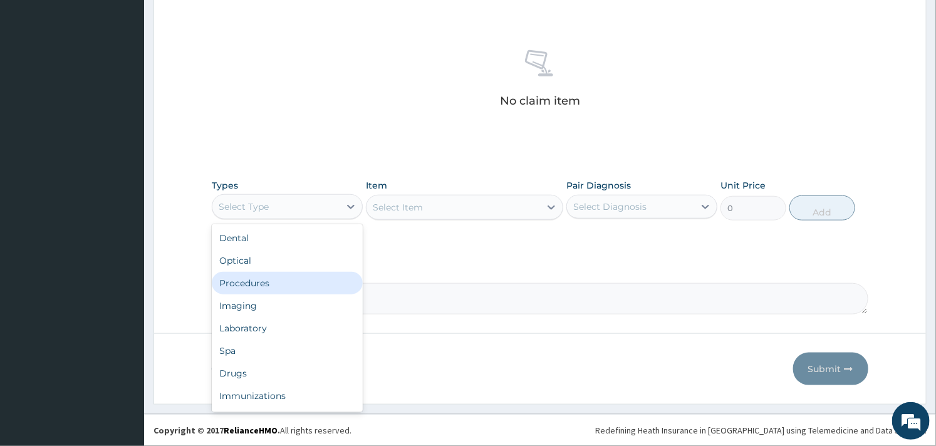
click at [265, 282] on div "Procedures" at bounding box center [287, 283] width 151 height 23
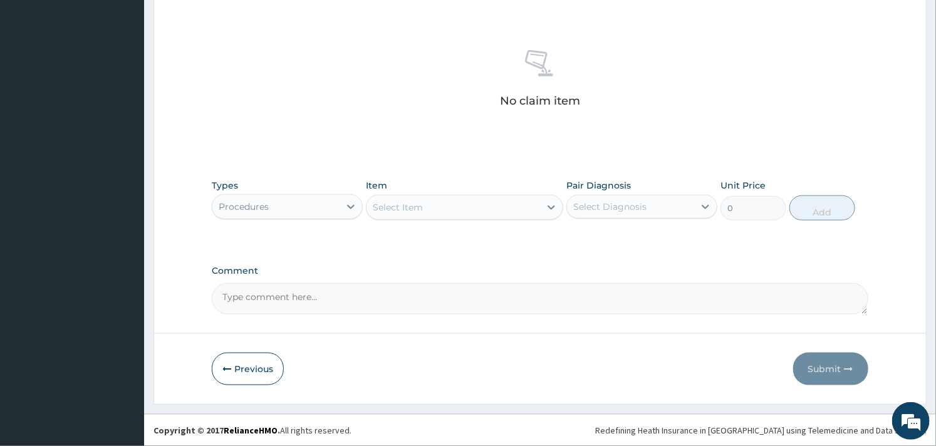
click at [461, 199] on div "Select Item" at bounding box center [452, 207] width 173 height 20
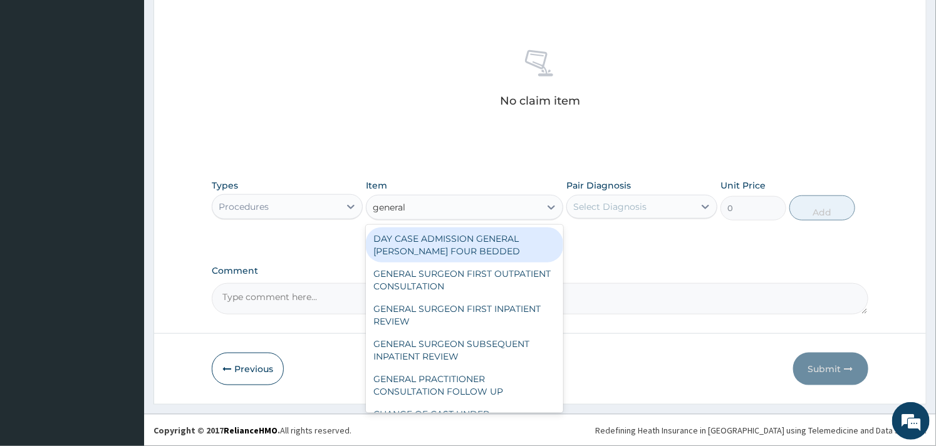
type input "general p"
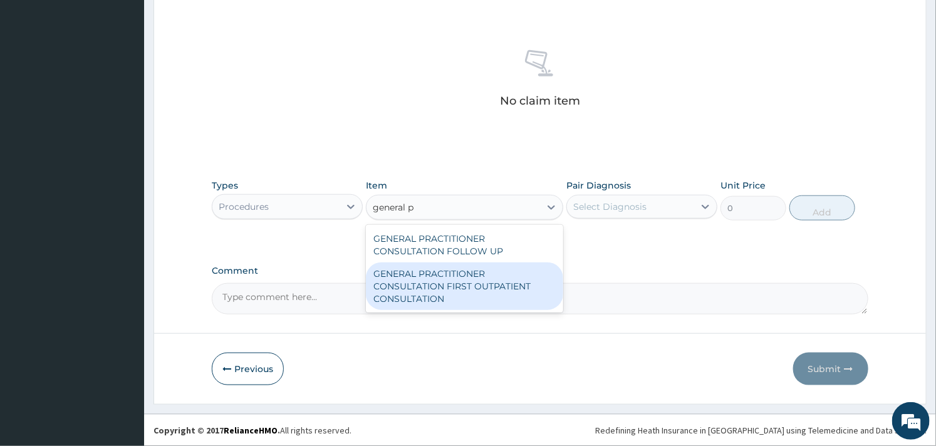
click at [442, 281] on div "GENERAL PRACTITIONER CONSULTATION FIRST OUTPATIENT CONSULTATION" at bounding box center [464, 286] width 197 height 48
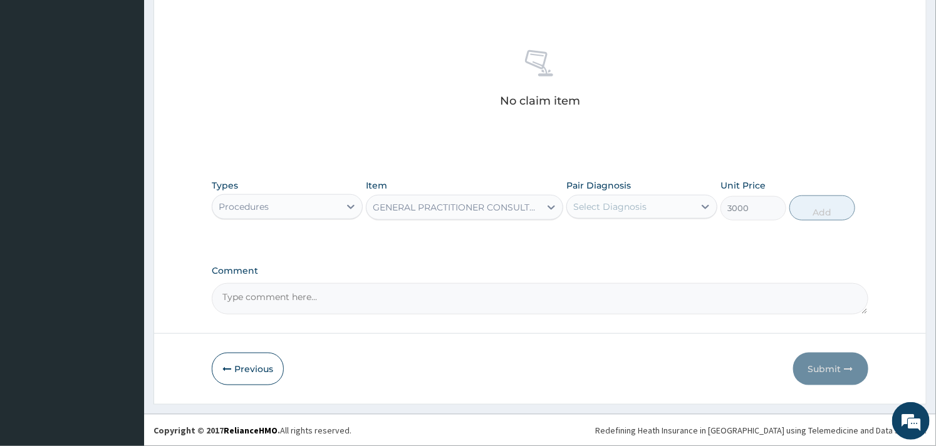
type input "3000"
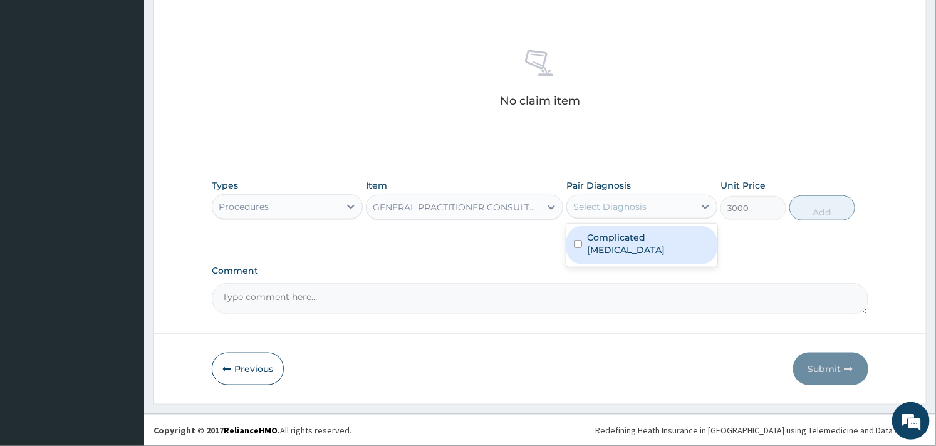
click at [662, 202] on div "Select Diagnosis" at bounding box center [630, 207] width 127 height 20
click at [596, 232] on label "Complicated malaria" at bounding box center [648, 243] width 123 height 25
checkbox input "true"
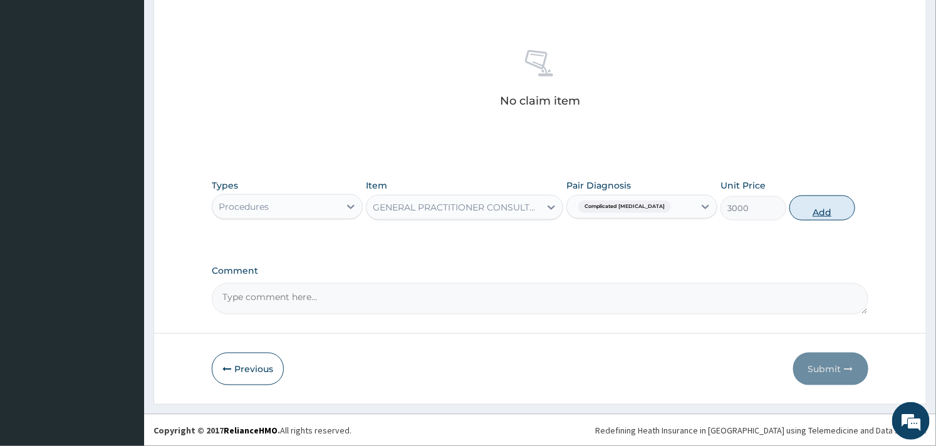
click at [803, 209] on button "Add" at bounding box center [822, 207] width 66 height 25
type input "0"
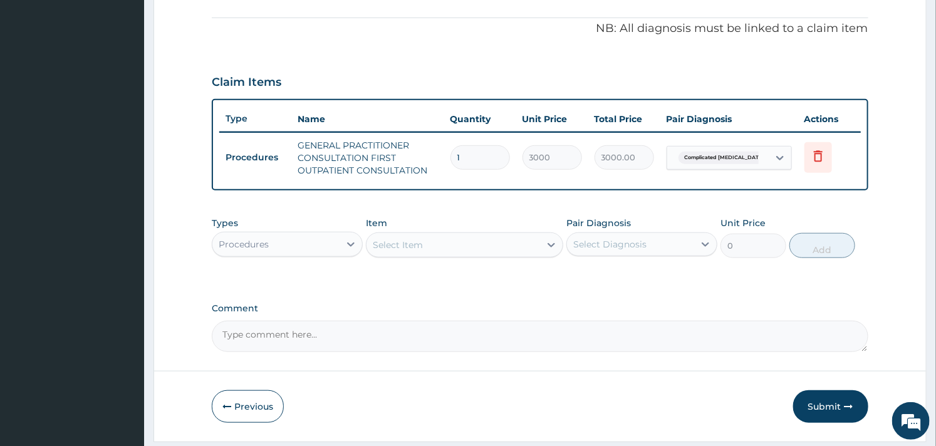
scroll to position [333, 0]
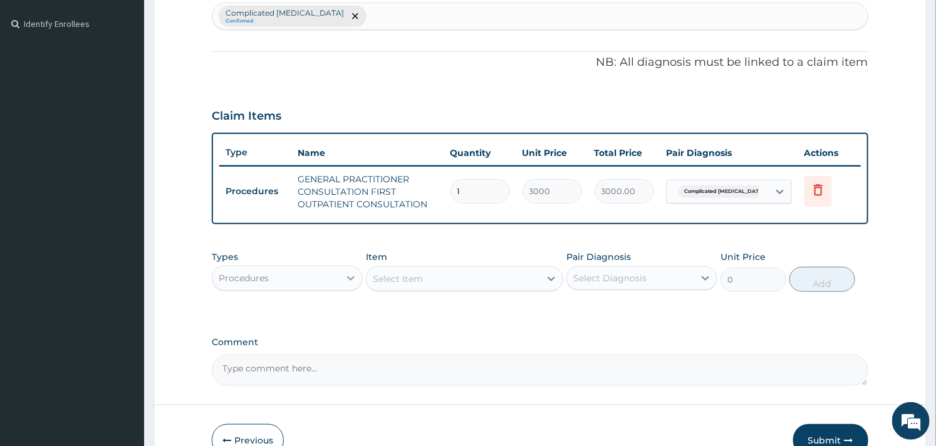
click at [345, 280] on icon at bounding box center [351, 278] width 13 height 13
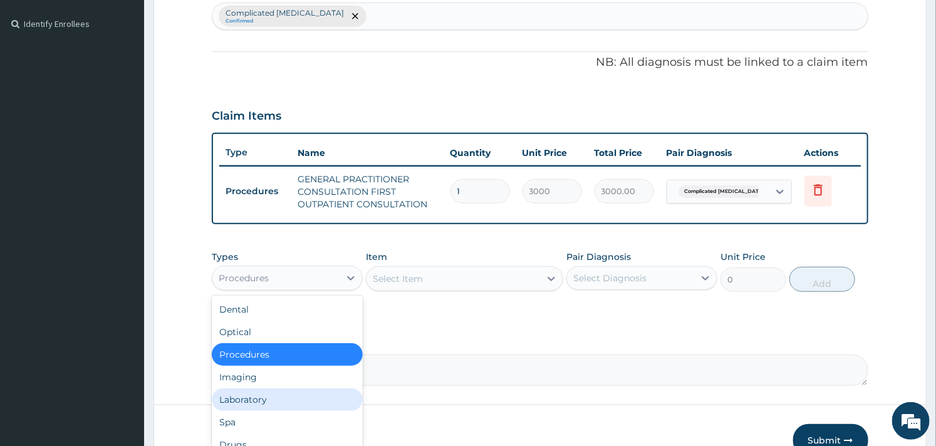
click at [271, 398] on div "Laboratory" at bounding box center [287, 399] width 151 height 23
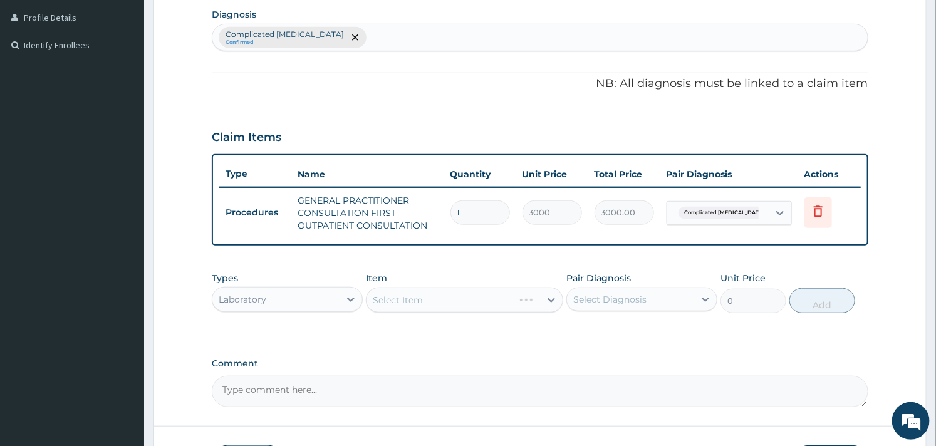
scroll to position [403, 0]
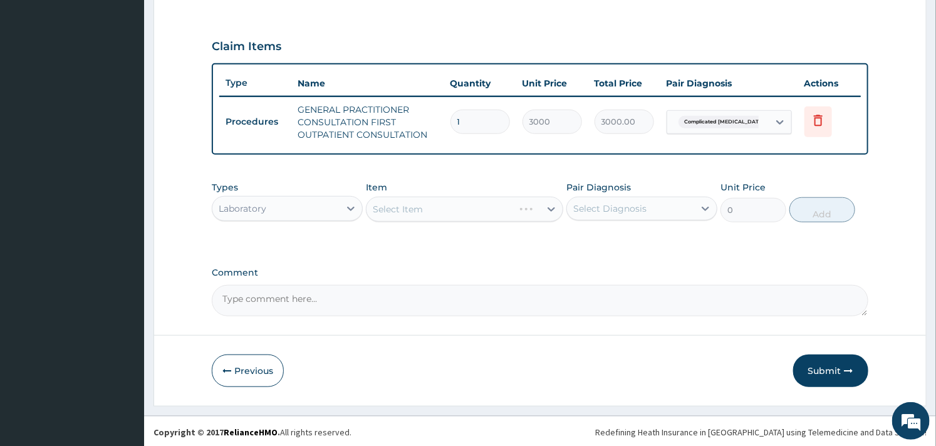
click at [408, 215] on div "Select Item" at bounding box center [464, 209] width 197 height 25
click at [245, 365] on button "Previous" at bounding box center [248, 371] width 72 height 33
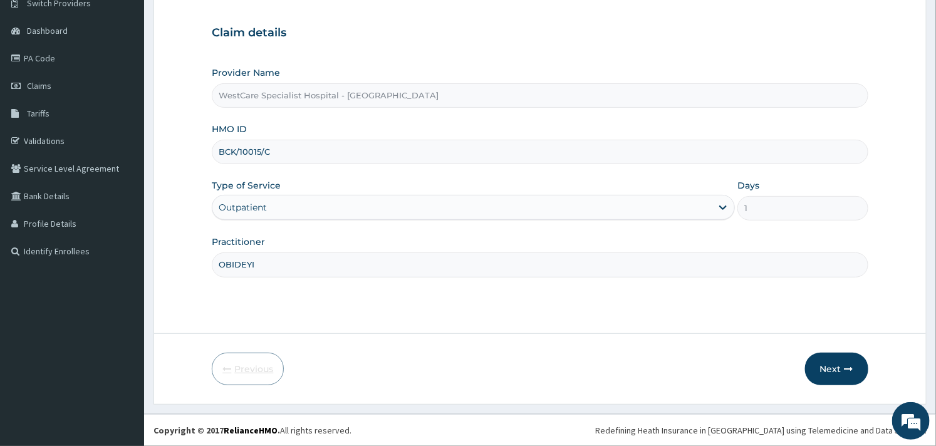
scroll to position [107, 0]
click at [823, 368] on button "Next" at bounding box center [836, 369] width 63 height 33
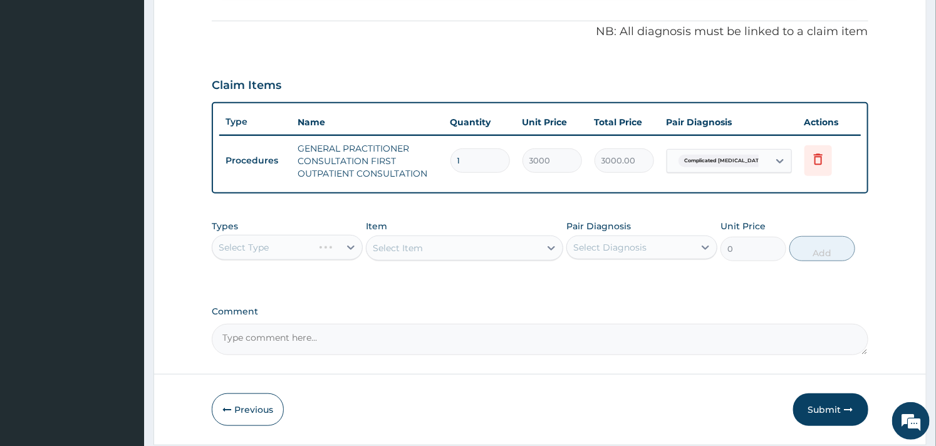
scroll to position [403, 0]
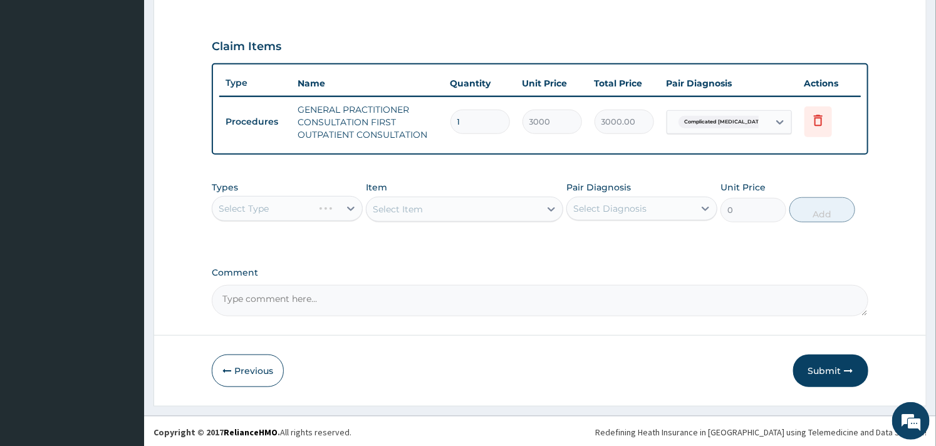
click at [350, 207] on div "Select Type" at bounding box center [287, 208] width 151 height 25
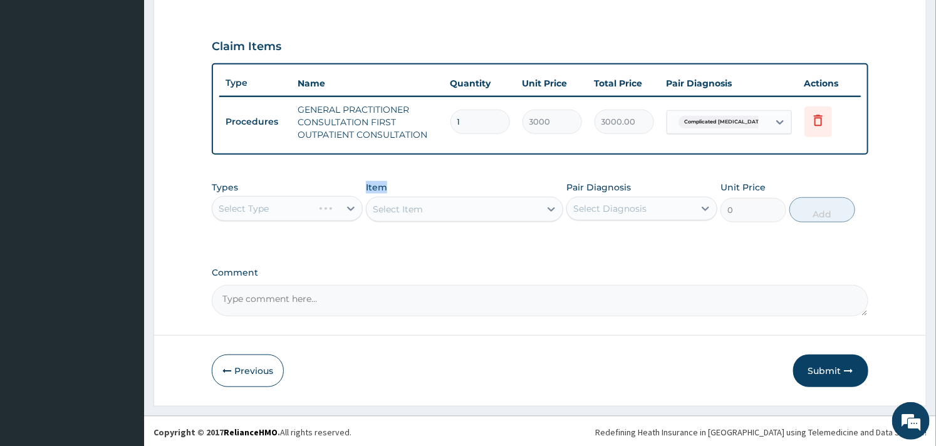
click at [350, 207] on div "Select Type" at bounding box center [287, 208] width 151 height 25
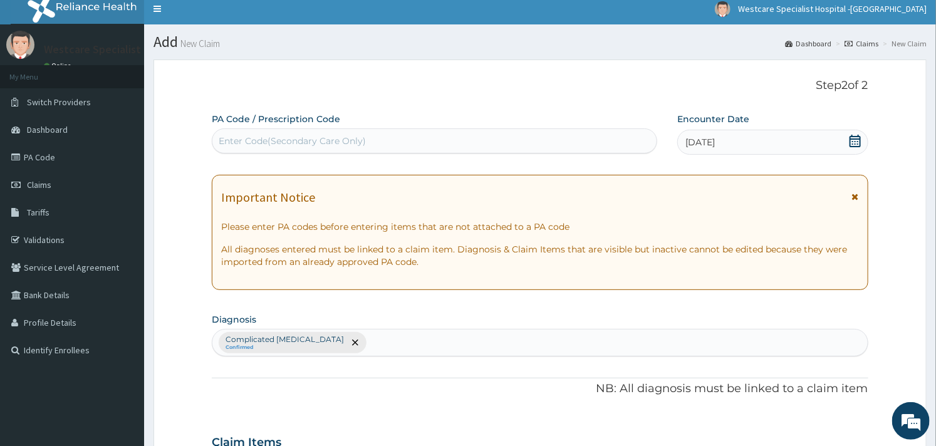
scroll to position [0, 0]
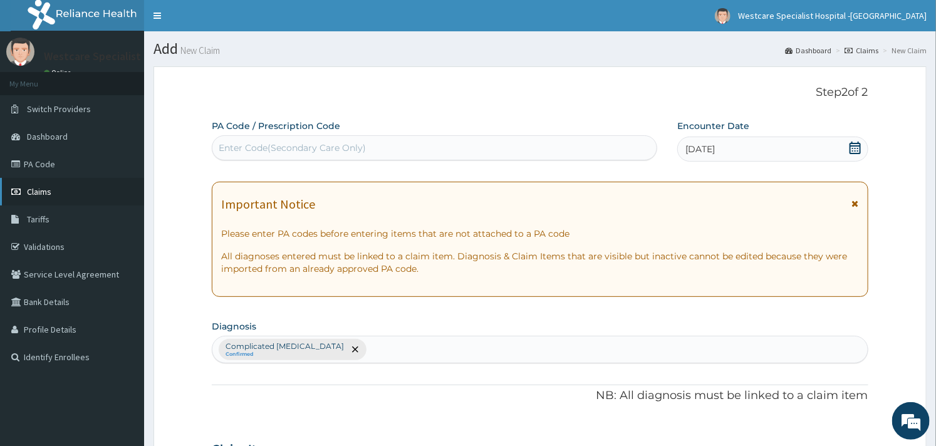
click at [64, 185] on link "Claims" at bounding box center [72, 192] width 144 height 28
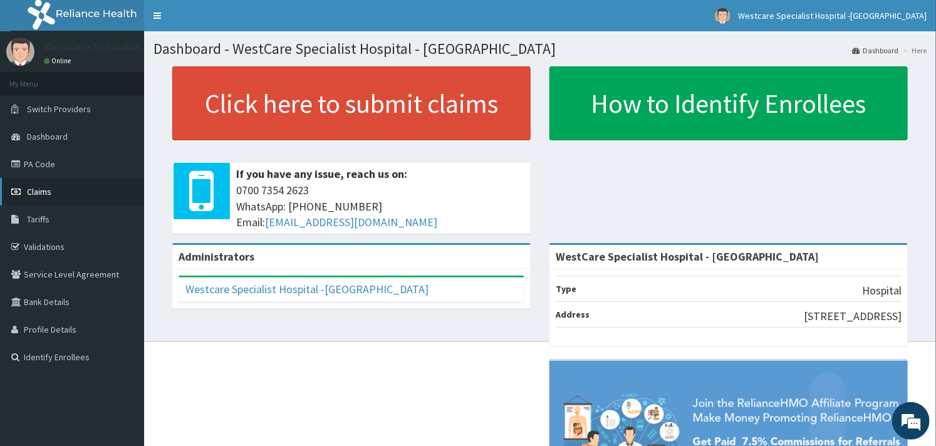
click at [50, 196] on link "Claims" at bounding box center [72, 192] width 144 height 28
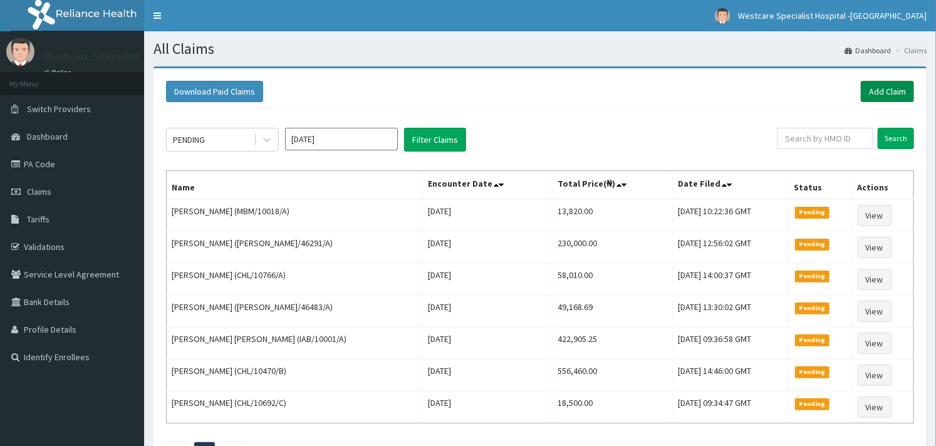
click at [879, 92] on link "Add Claim" at bounding box center [887, 91] width 53 height 21
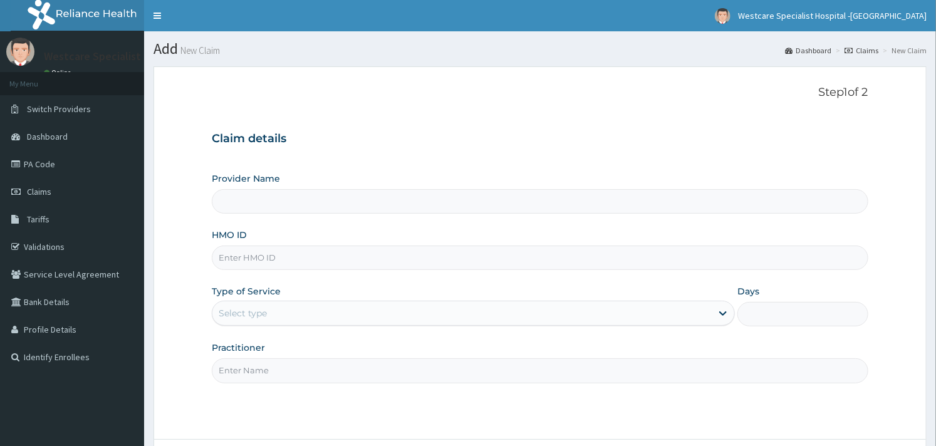
type input "WestCare Specialist Hospital - [GEOGRAPHIC_DATA]"
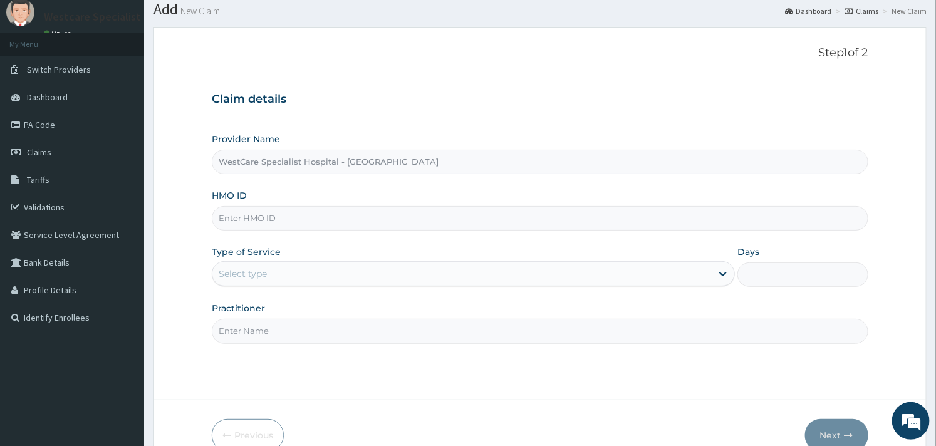
scroll to position [107, 0]
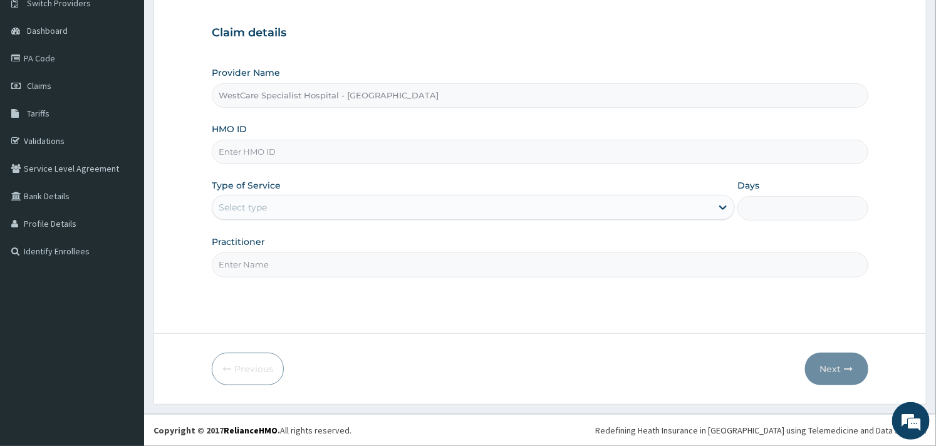
click at [267, 154] on input "HMO ID" at bounding box center [540, 152] width 656 height 24
paste input "BCK/10015/C"
type input "BCK/10015/C"
click at [420, 199] on div "Select type" at bounding box center [461, 207] width 499 height 20
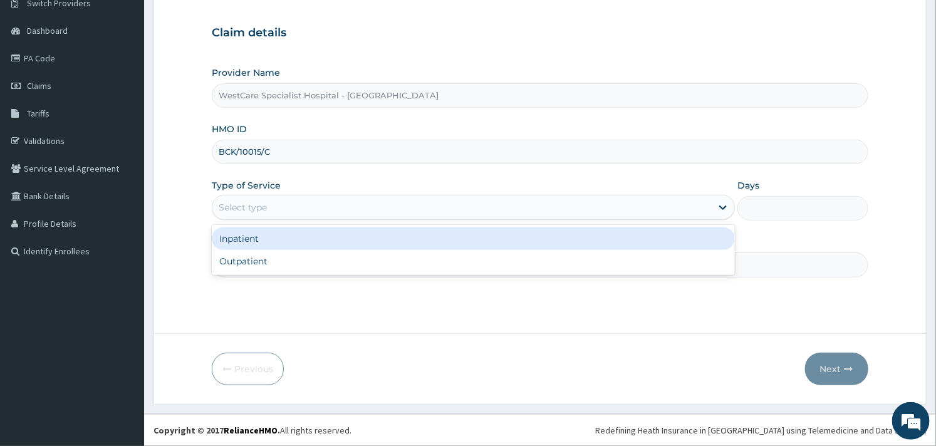
click at [348, 247] on div "Inpatient" at bounding box center [473, 238] width 523 height 23
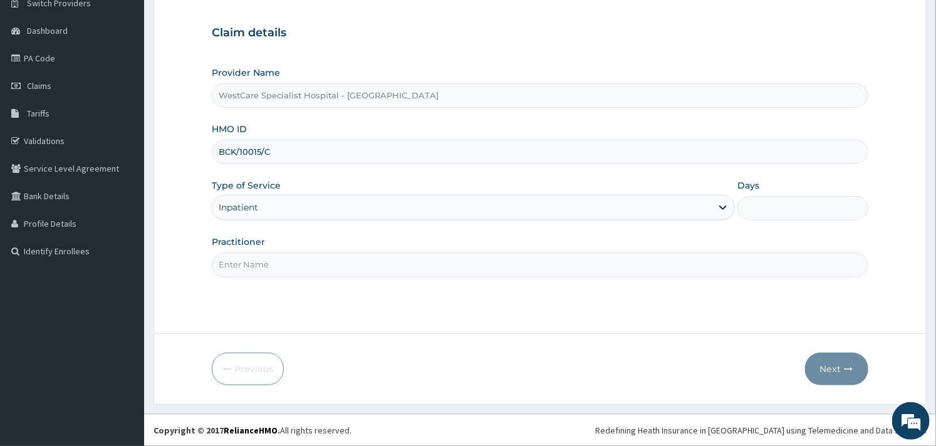
click at [358, 222] on div "Provider Name WestCare Specialist Hospital - Ejigbo HMO ID BCK/10015/C Type of …" at bounding box center [540, 171] width 656 height 210
click at [363, 213] on div "Inpatient" at bounding box center [461, 207] width 499 height 20
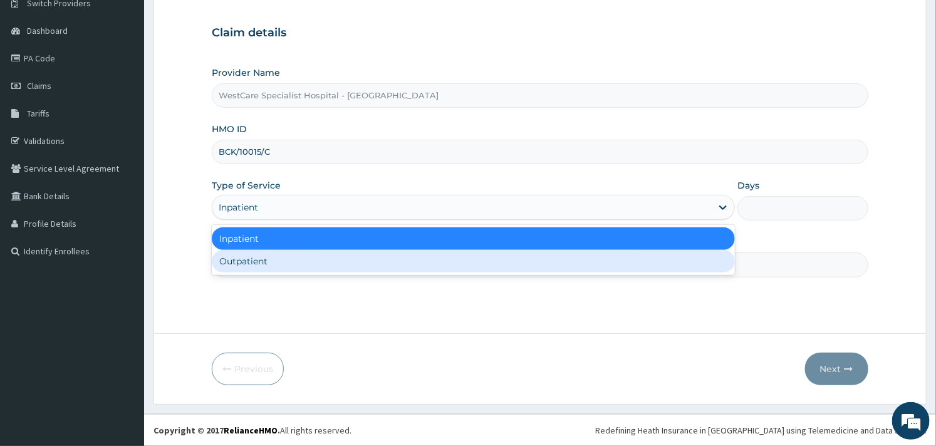
click at [324, 253] on div "Outpatient" at bounding box center [473, 261] width 523 height 23
type input "1"
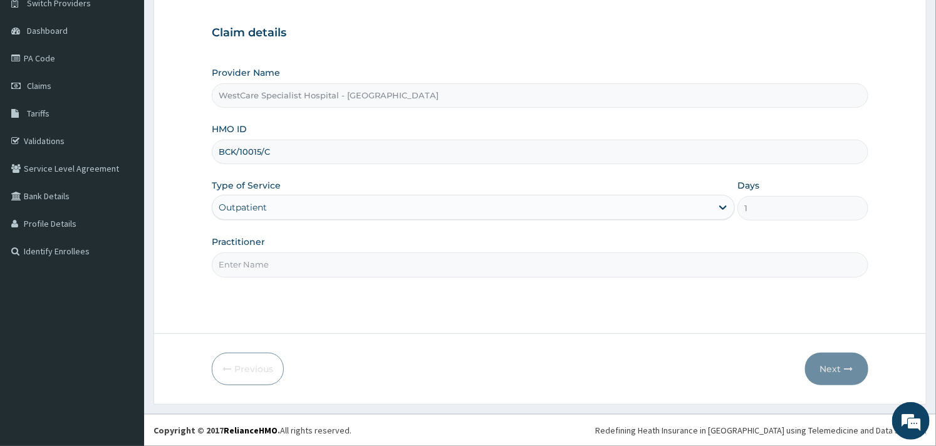
click at [383, 272] on input "Practitioner" at bounding box center [540, 264] width 656 height 24
type input "OBIDEYI"
click at [829, 368] on button "Next" at bounding box center [836, 369] width 63 height 33
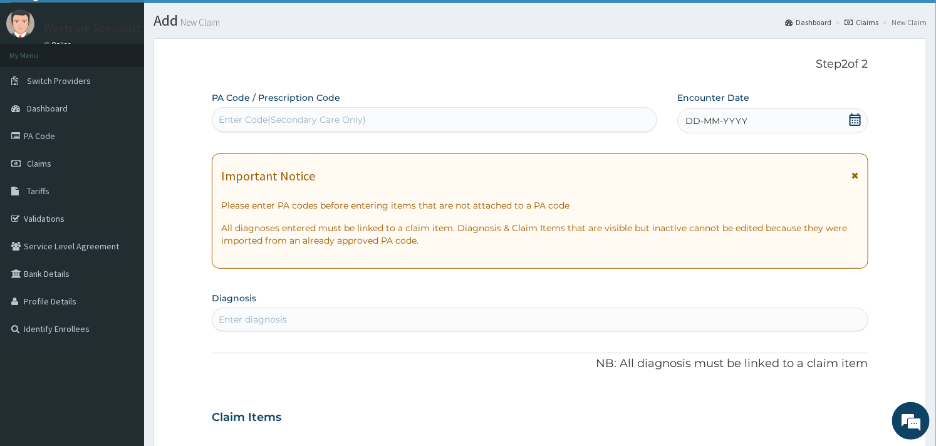
scroll to position [0, 0]
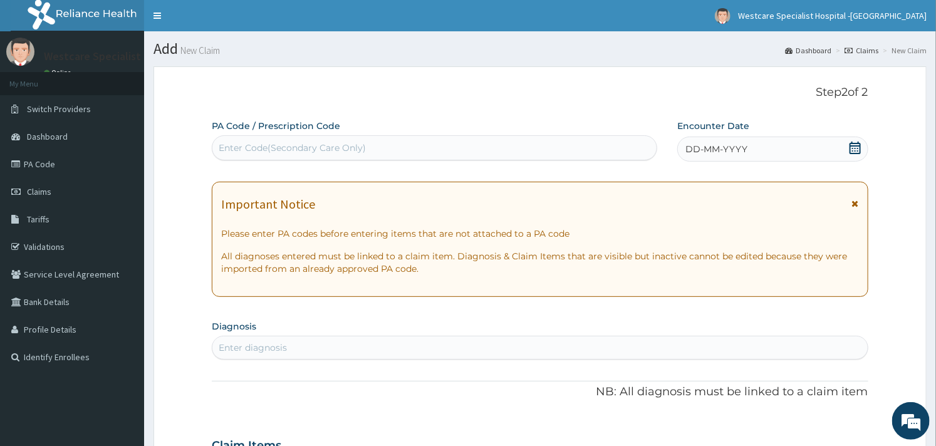
click at [856, 148] on icon at bounding box center [855, 148] width 13 height 13
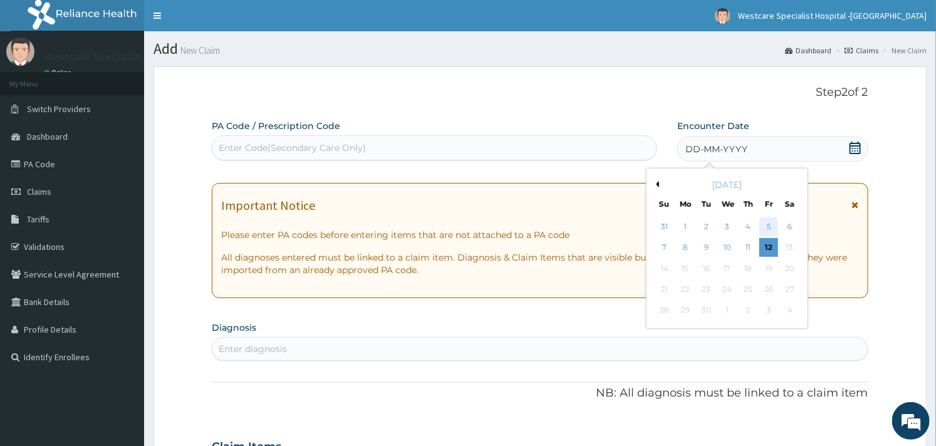
click at [761, 221] on div "5" at bounding box center [768, 226] width 19 height 19
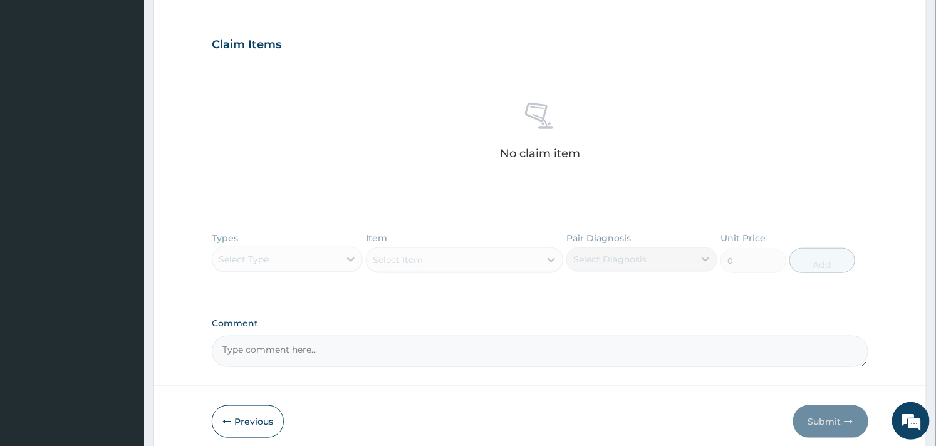
scroll to position [454, 0]
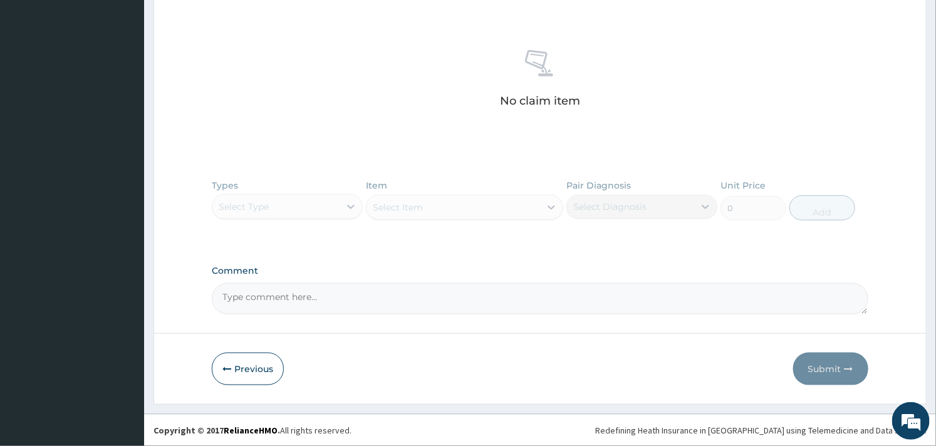
click at [337, 207] on div "Types Select Type Item Select Item Pair Diagnosis Select Diagnosis Unit Price 0…" at bounding box center [540, 209] width 656 height 73
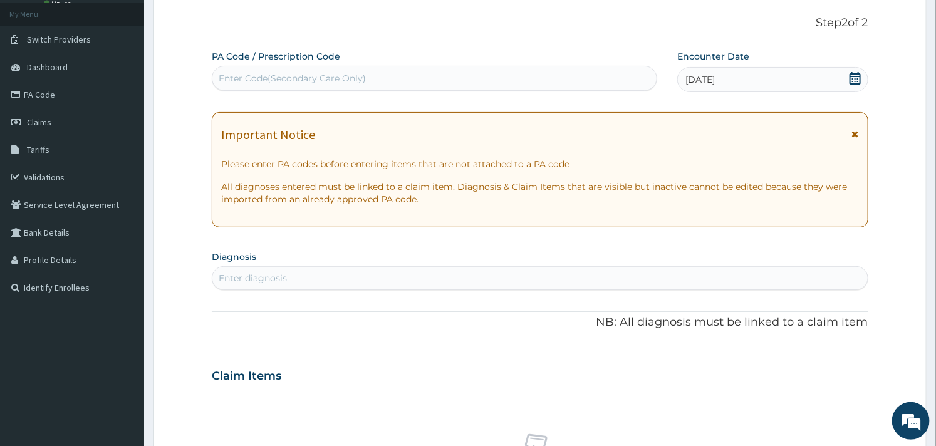
scroll to position [209, 0]
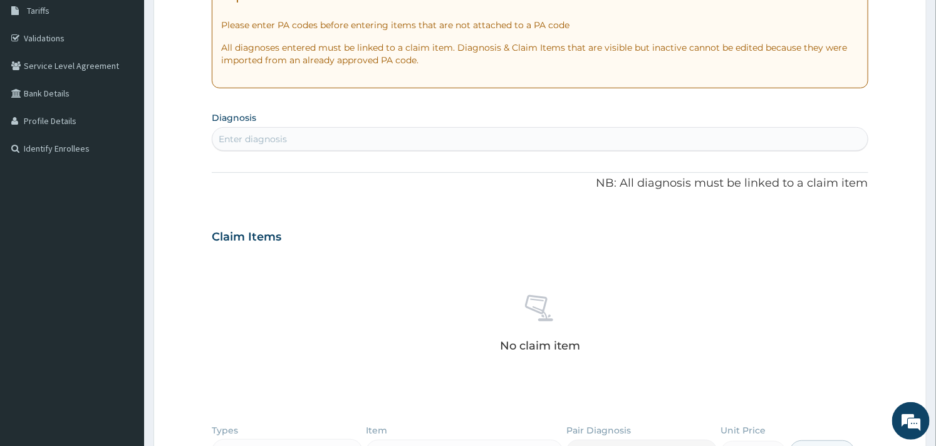
click at [274, 143] on div "Enter diagnosis" at bounding box center [253, 139] width 68 height 13
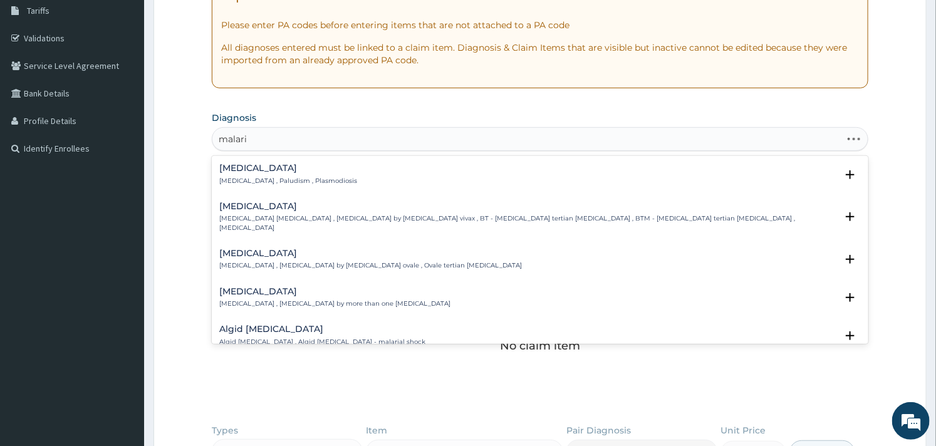
type input "malaria"
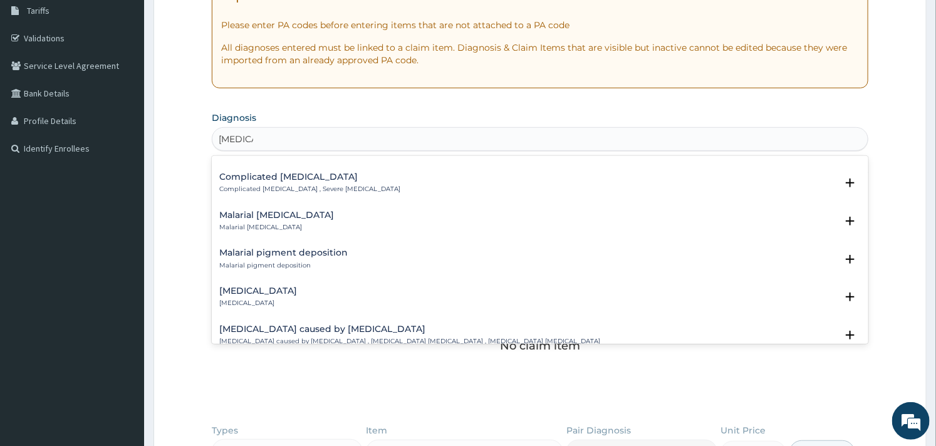
scroll to position [556, 0]
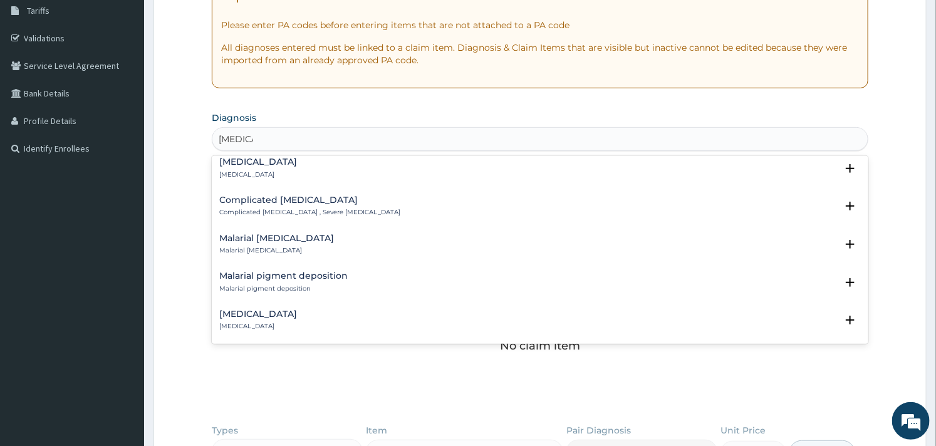
click at [288, 195] on h4 "Complicated malaria" at bounding box center [309, 199] width 181 height 9
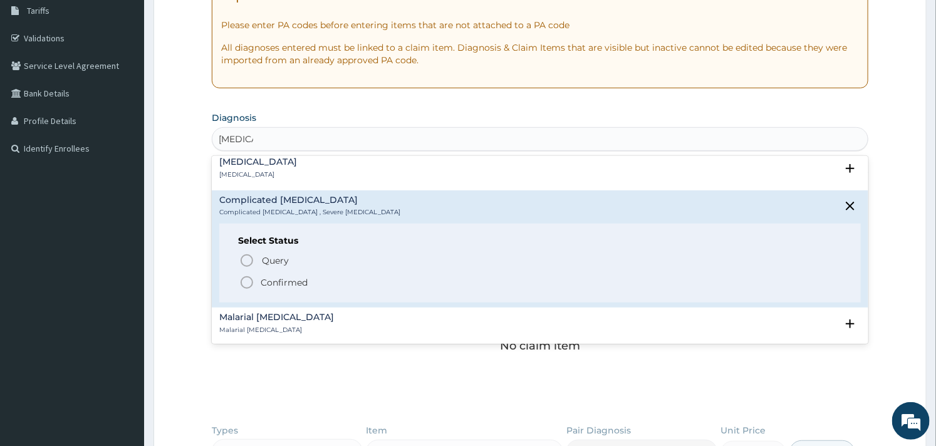
click at [247, 276] on icon "status option filled" at bounding box center [246, 282] width 15 height 15
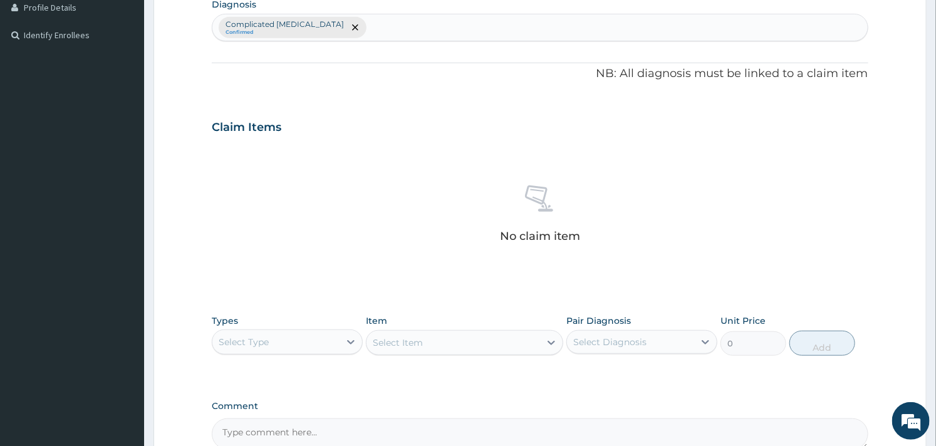
scroll to position [457, 0]
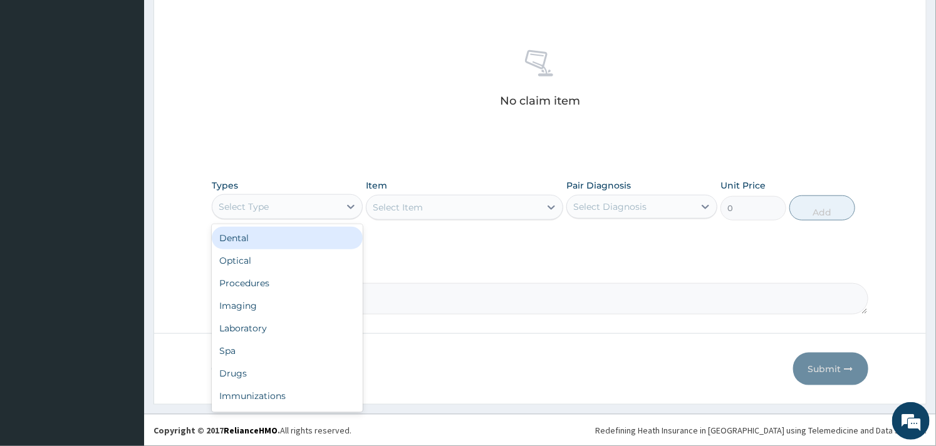
click at [338, 209] on div "Select Type" at bounding box center [275, 207] width 127 height 20
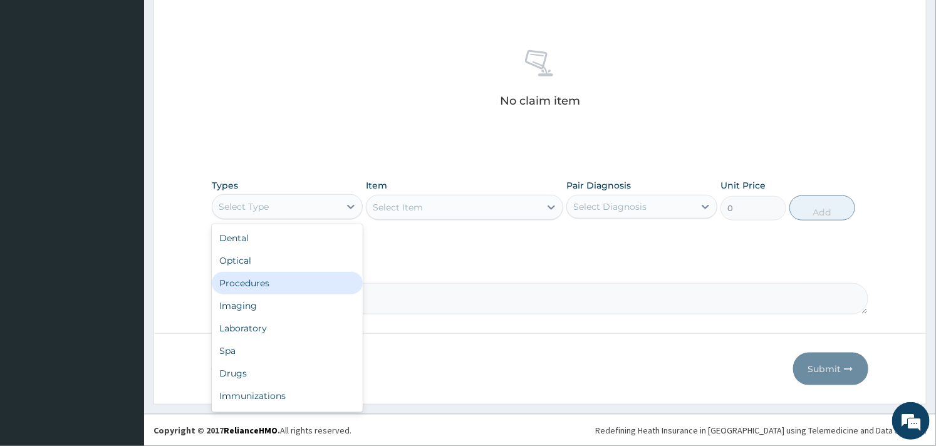
click at [261, 274] on div "Procedures" at bounding box center [287, 283] width 151 height 23
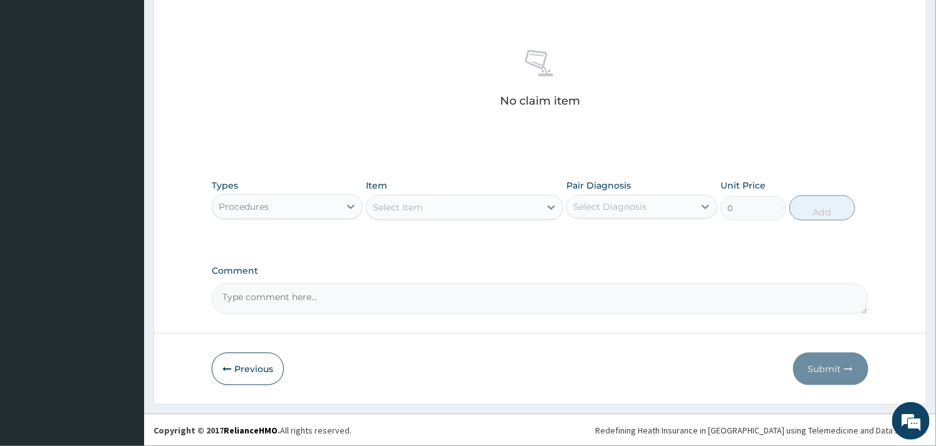
click at [407, 201] on div "Select Item" at bounding box center [398, 207] width 50 height 13
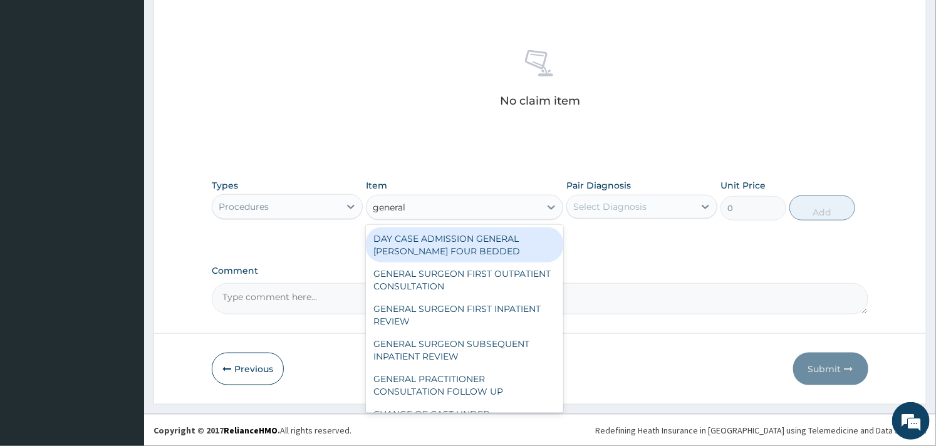
type input "general p"
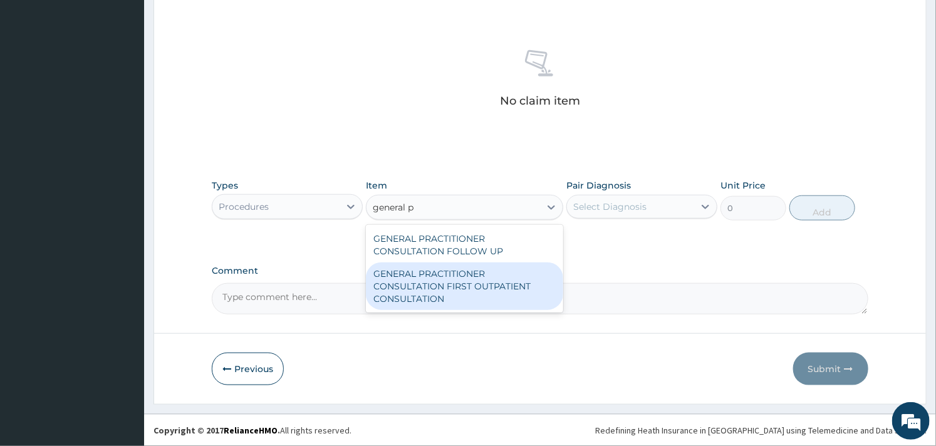
click at [440, 278] on div "GENERAL PRACTITIONER CONSULTATION FIRST OUTPATIENT CONSULTATION" at bounding box center [464, 286] width 197 height 48
type input "3000"
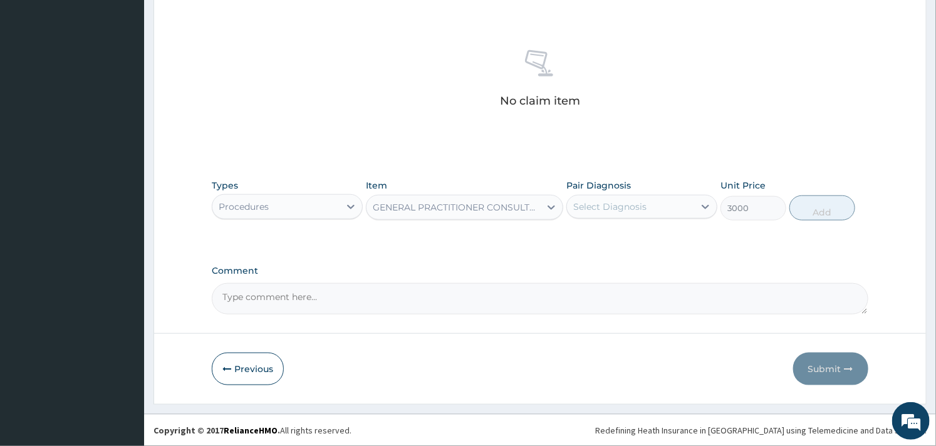
click at [608, 191] on label "Pair Diagnosis" at bounding box center [598, 185] width 65 height 13
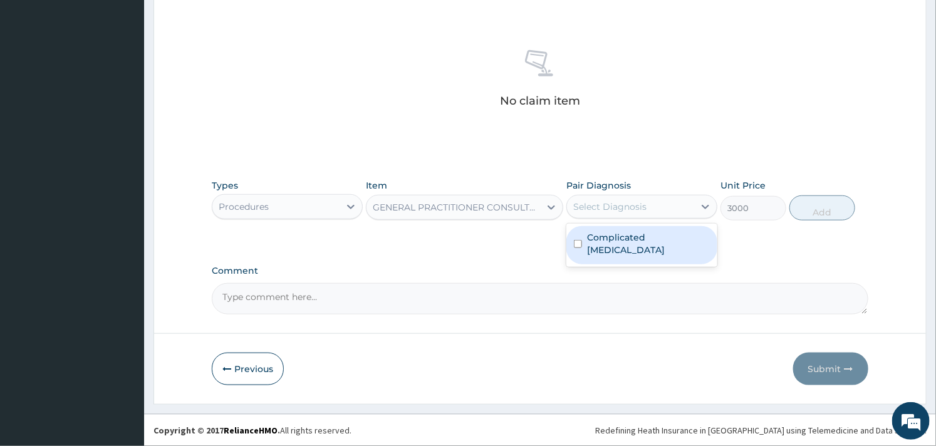
click at [606, 197] on div "Select Diagnosis" at bounding box center [630, 207] width 127 height 20
click at [591, 238] on label "Complicated malaria" at bounding box center [648, 243] width 123 height 25
checkbox input "true"
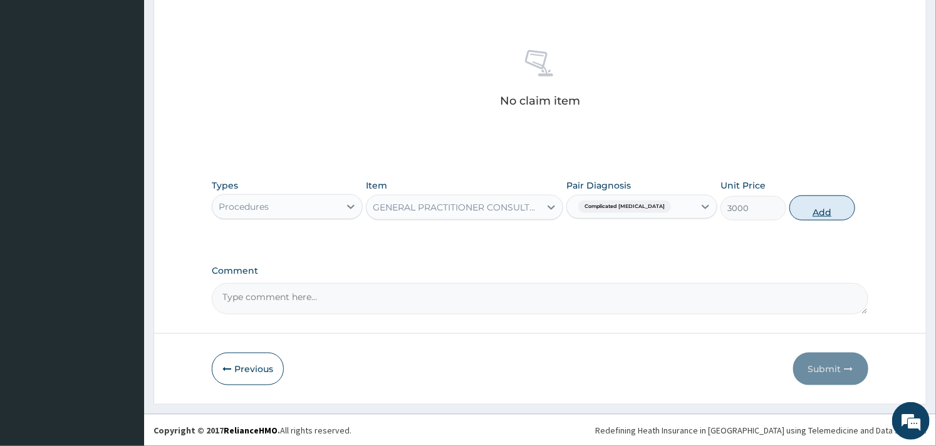
click at [817, 203] on button "Add" at bounding box center [822, 207] width 66 height 25
type input "0"
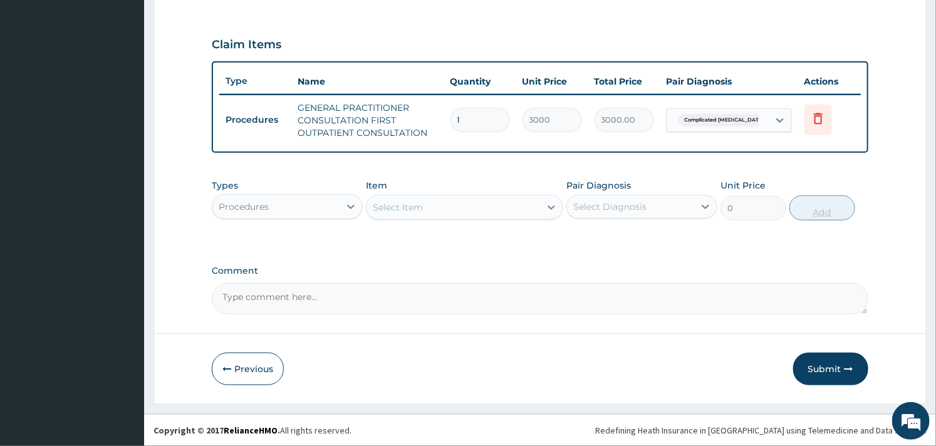
scroll to position [403, 0]
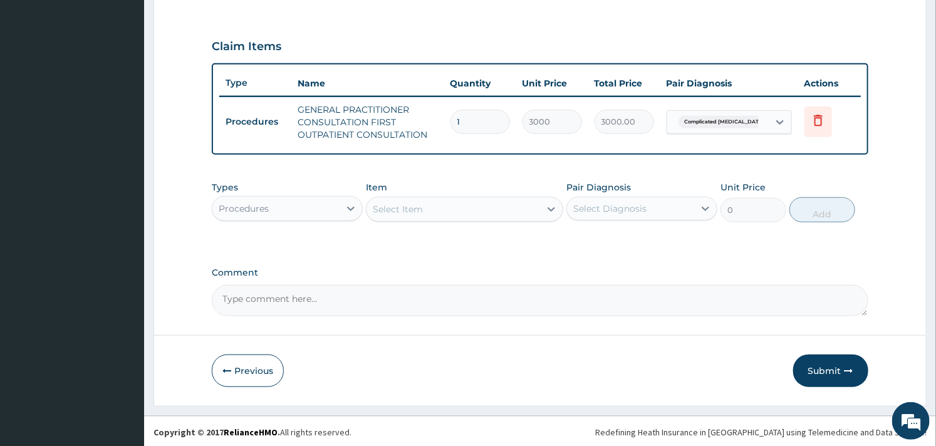
click at [338, 208] on div "Procedures" at bounding box center [275, 209] width 127 height 20
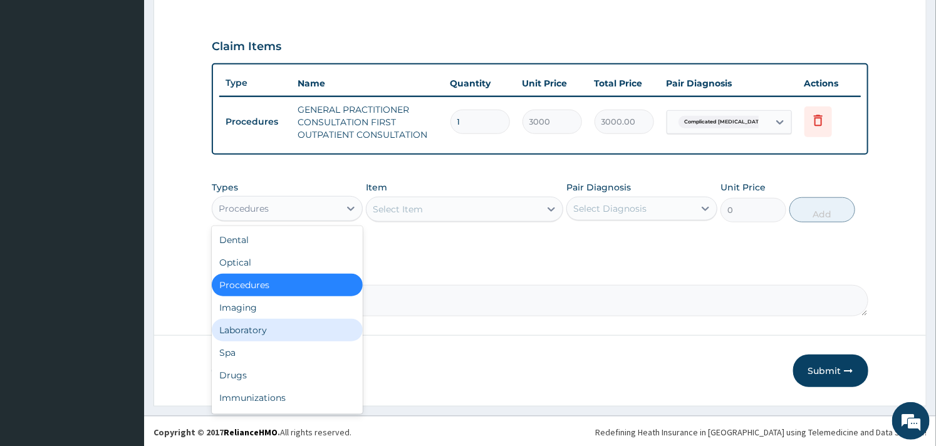
click at [261, 328] on div "Laboratory" at bounding box center [287, 330] width 151 height 23
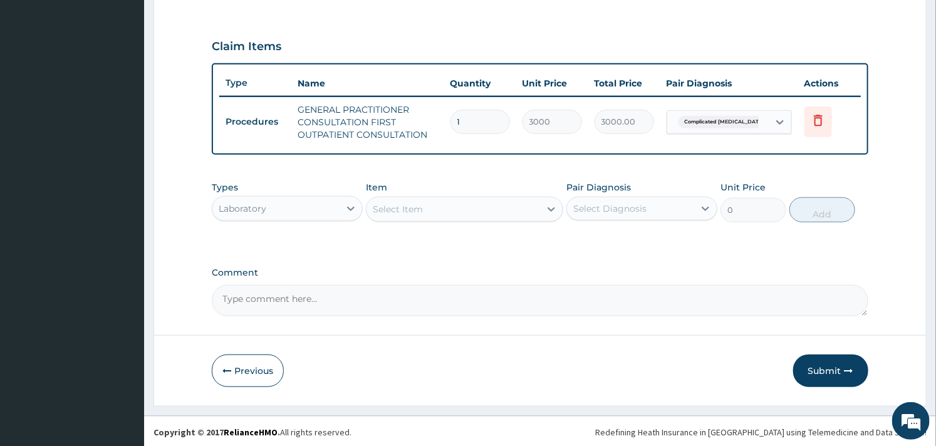
click at [461, 207] on div "Select Item" at bounding box center [452, 209] width 173 height 20
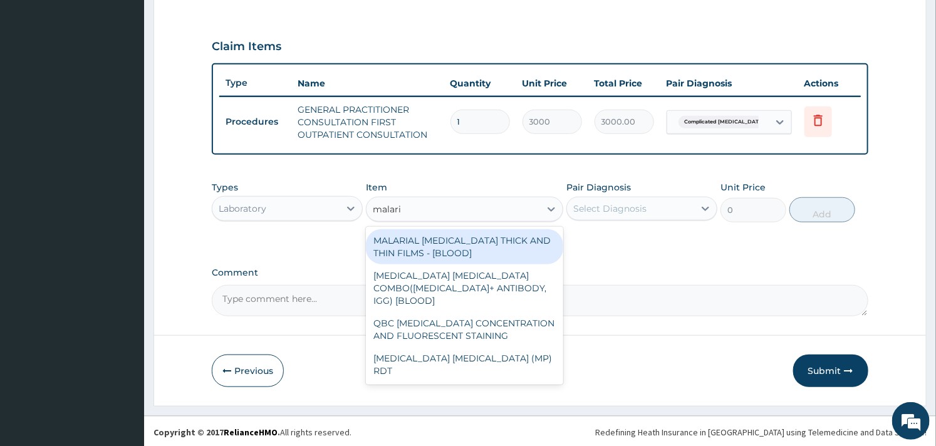
type input "malaria"
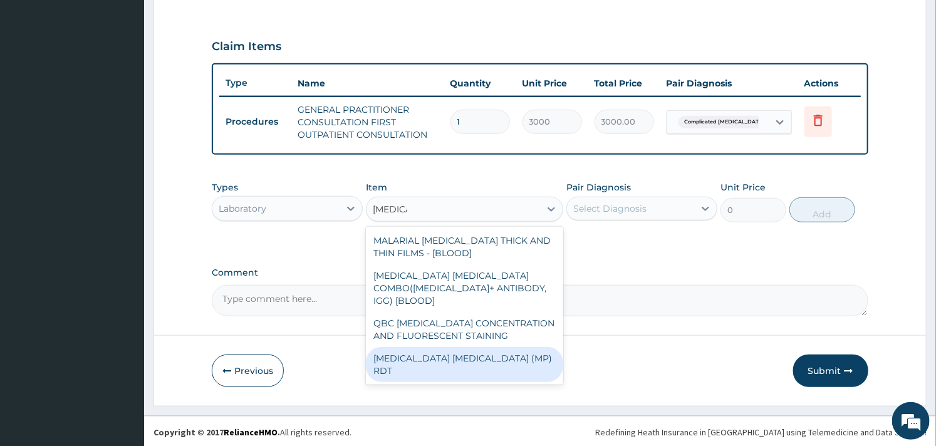
click at [457, 347] on div "MALARIA PARASITE (MP) RDT" at bounding box center [464, 364] width 197 height 35
type input "1500"
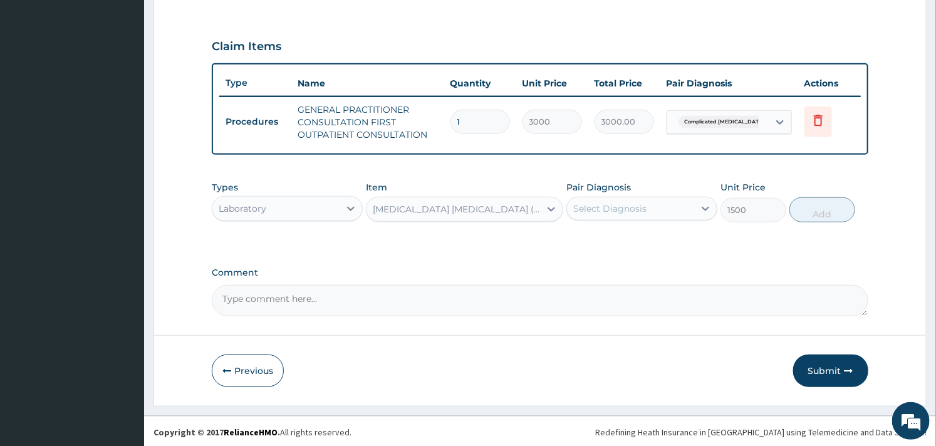
click at [663, 205] on div "Select Diagnosis" at bounding box center [630, 209] width 127 height 20
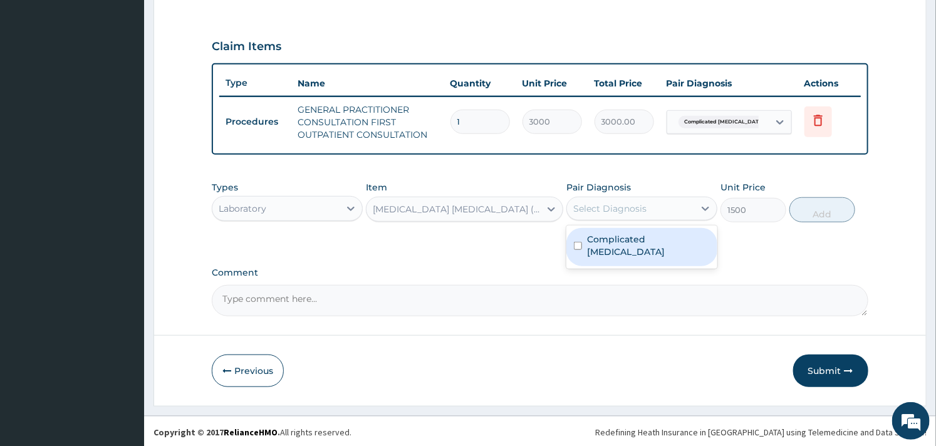
click at [601, 239] on label "Complicated malaria" at bounding box center [648, 245] width 123 height 25
checkbox input "true"
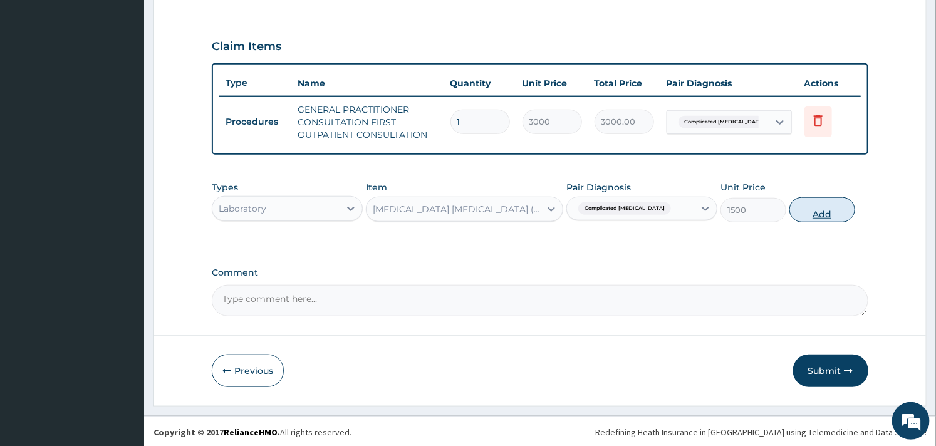
click at [813, 199] on button "Add" at bounding box center [822, 209] width 66 height 25
type input "0"
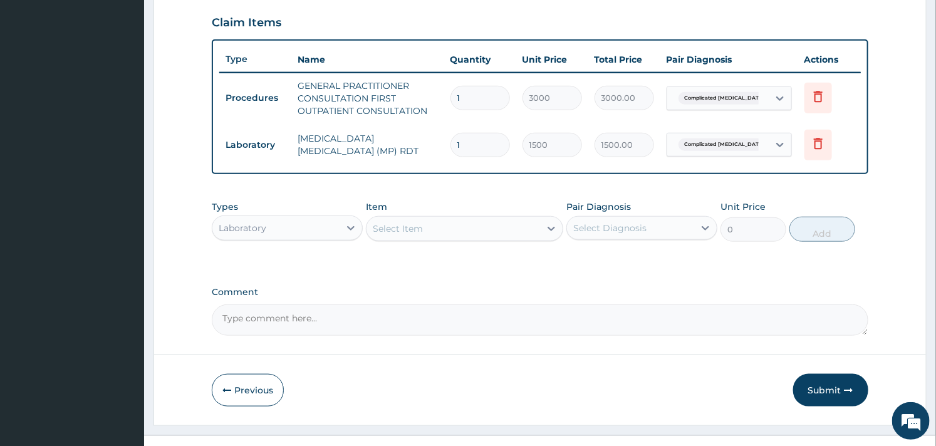
scroll to position [447, 0]
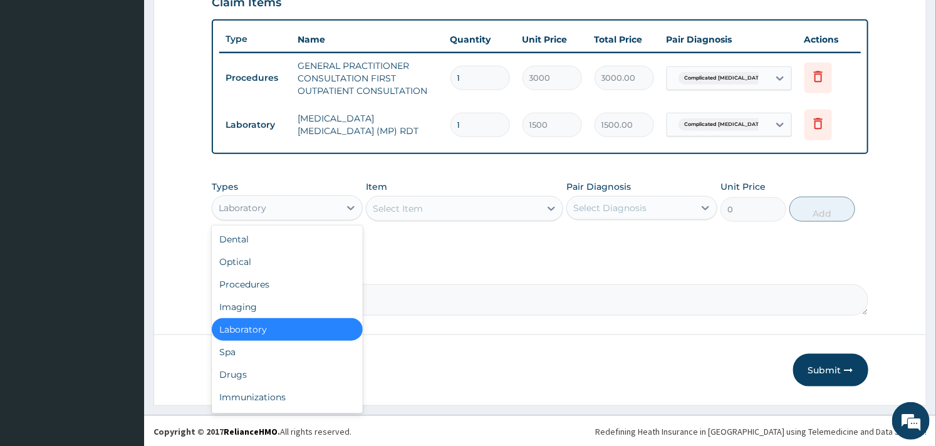
click at [334, 199] on div "Laboratory" at bounding box center [275, 208] width 127 height 20
click at [257, 378] on div "Drugs" at bounding box center [287, 374] width 151 height 23
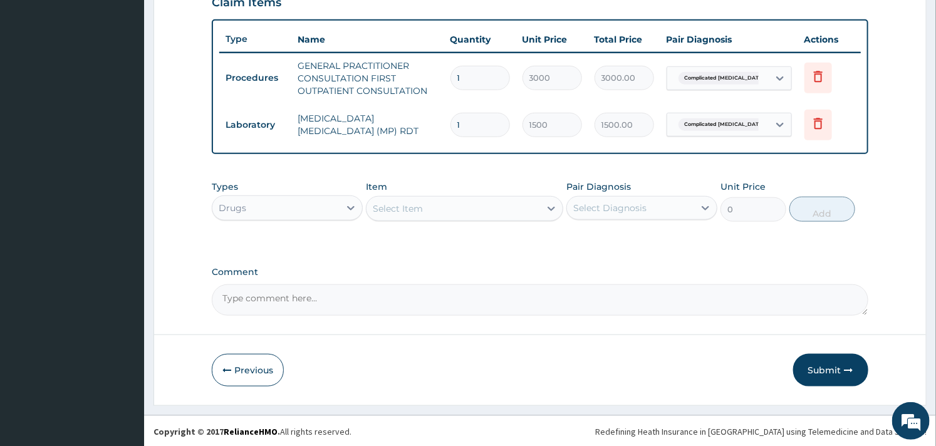
click at [431, 210] on div "Select Item" at bounding box center [452, 209] width 173 height 20
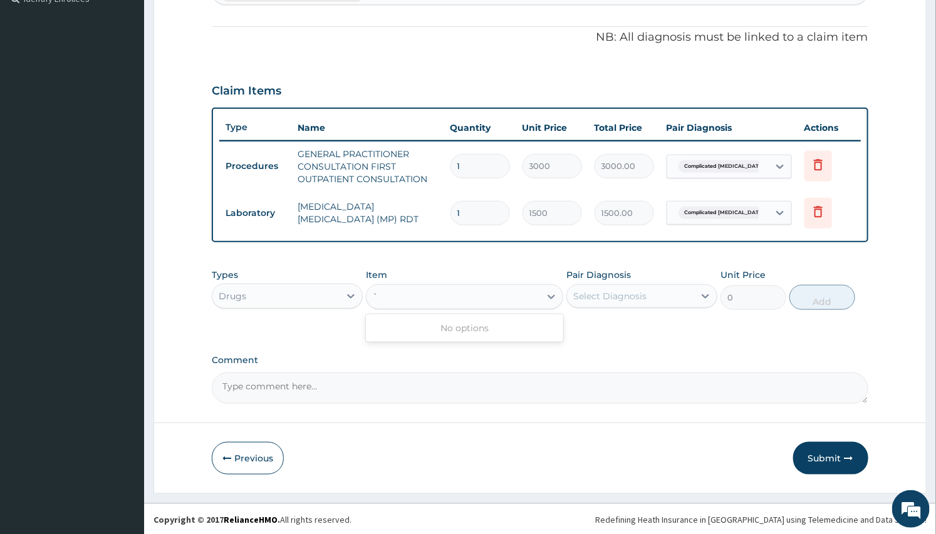
type input "`"
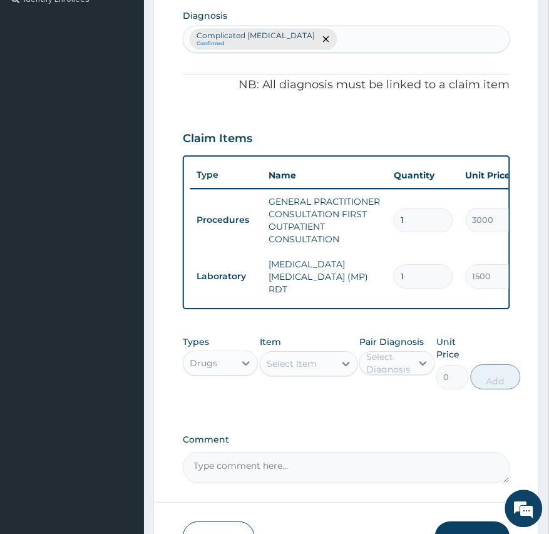
click at [511, 127] on form "Step 2 of 2 PA Code / Prescription Code Enter Code(Secondary Care Only) Encount…" at bounding box center [346, 152] width 387 height 843
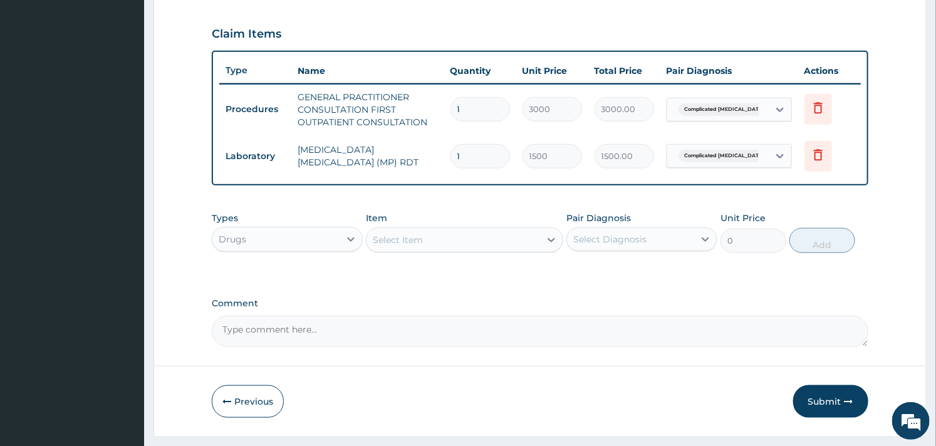
scroll to position [447, 0]
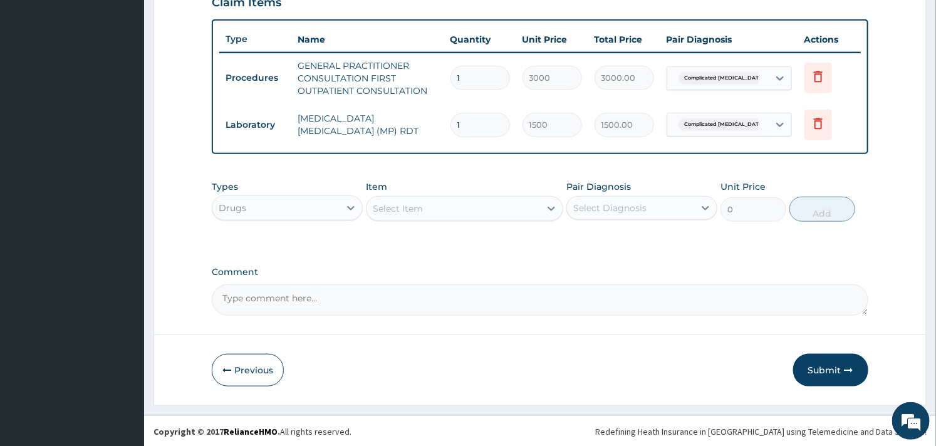
click at [417, 211] on div "Select Item" at bounding box center [398, 208] width 50 height 13
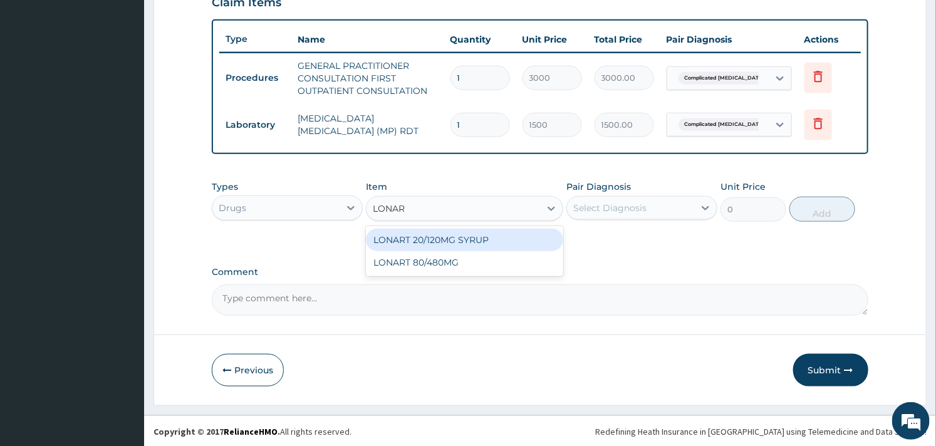
type input "LONART"
click at [412, 239] on div "LONART 20/120MG SYRUP" at bounding box center [464, 240] width 197 height 23
type input "2992.5"
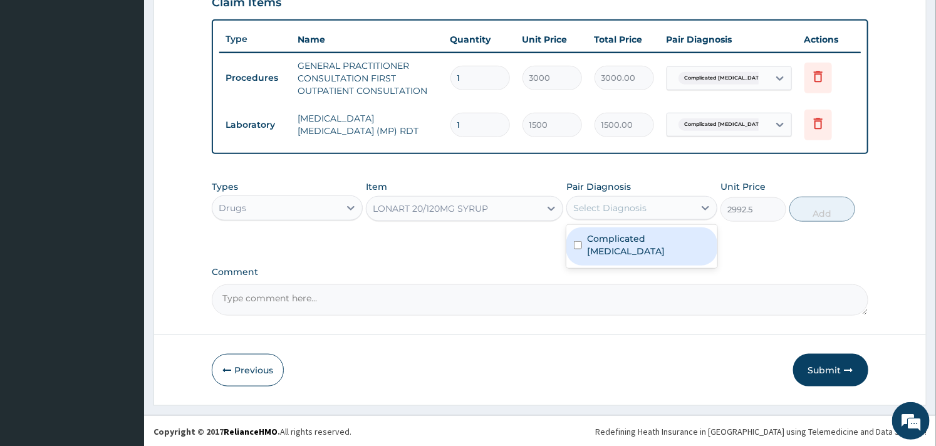
click at [614, 207] on div "Select Diagnosis" at bounding box center [609, 208] width 73 height 13
click at [595, 232] on label "Complicated malaria" at bounding box center [648, 244] width 123 height 25
checkbox input "true"
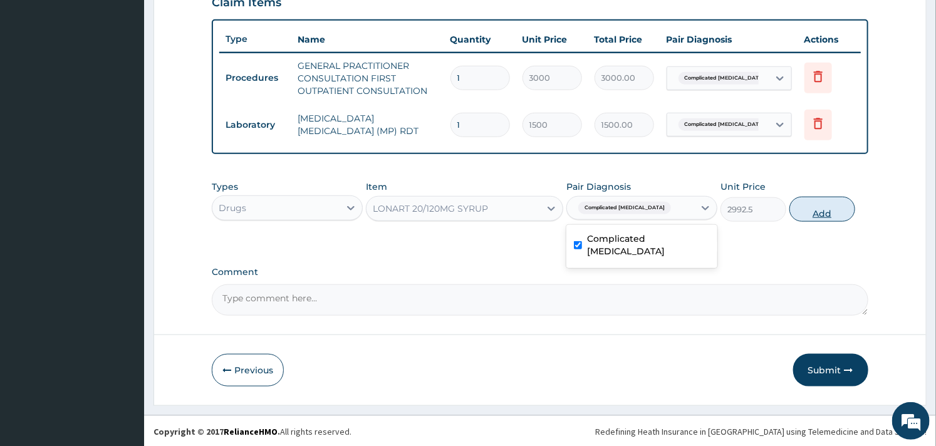
click at [829, 215] on button "Add" at bounding box center [822, 209] width 66 height 25
type input "0"
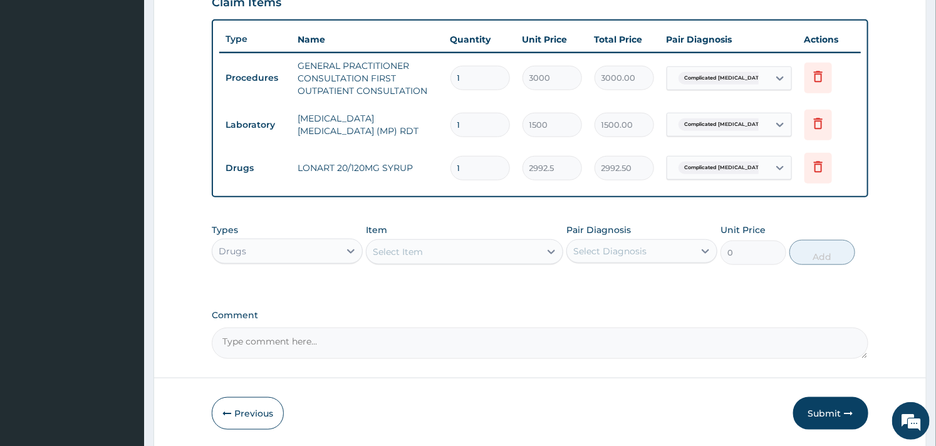
click at [502, 245] on div "Select Item" at bounding box center [452, 252] width 173 height 20
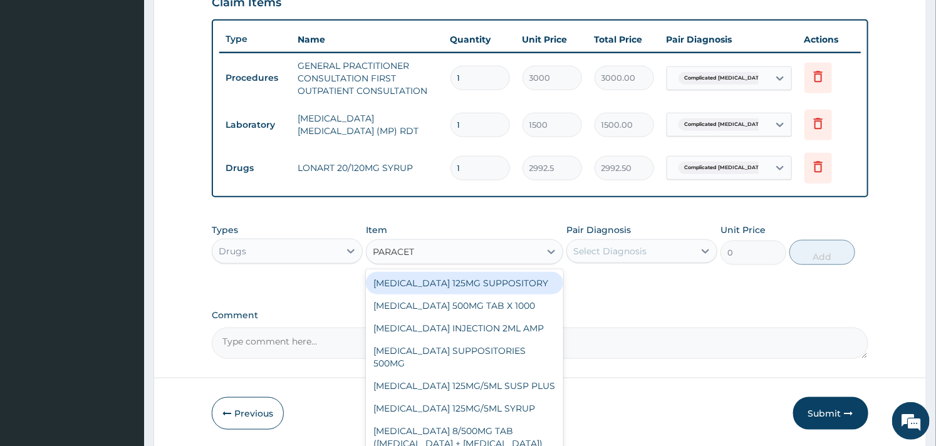
type input "PARACETA"
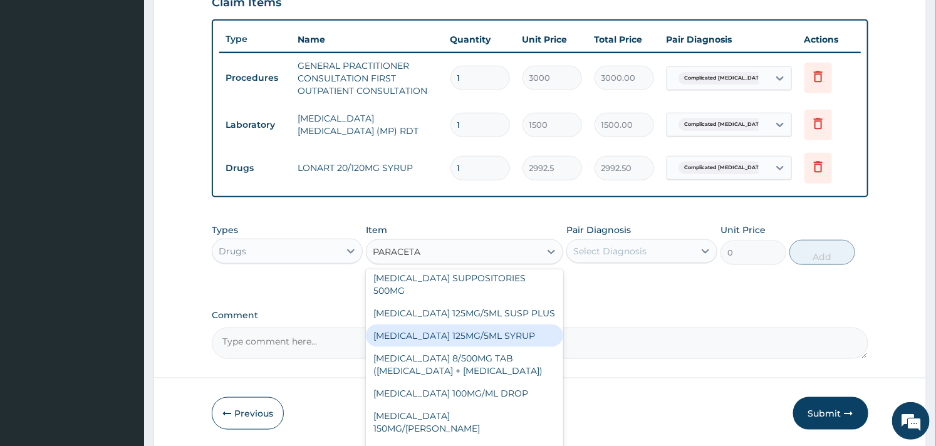
scroll to position [105, 0]
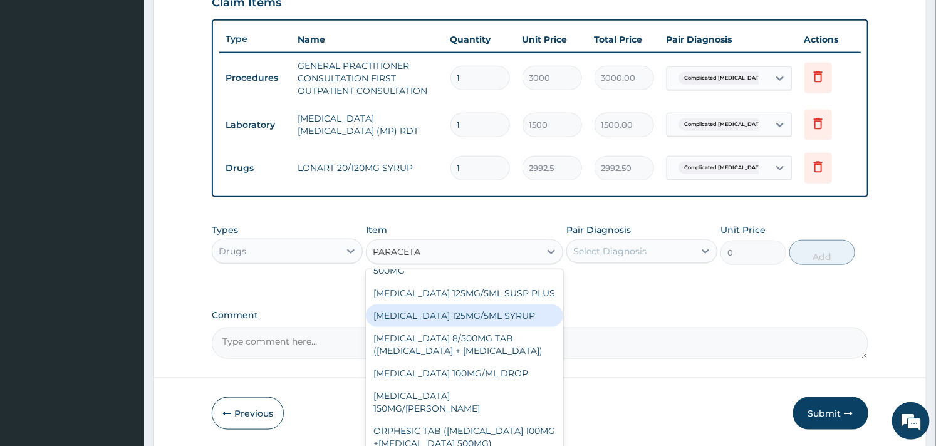
click at [464, 321] on div "PARACETAMOL 125MG/5ML SYRUP" at bounding box center [464, 315] width 197 height 23
type input "525"
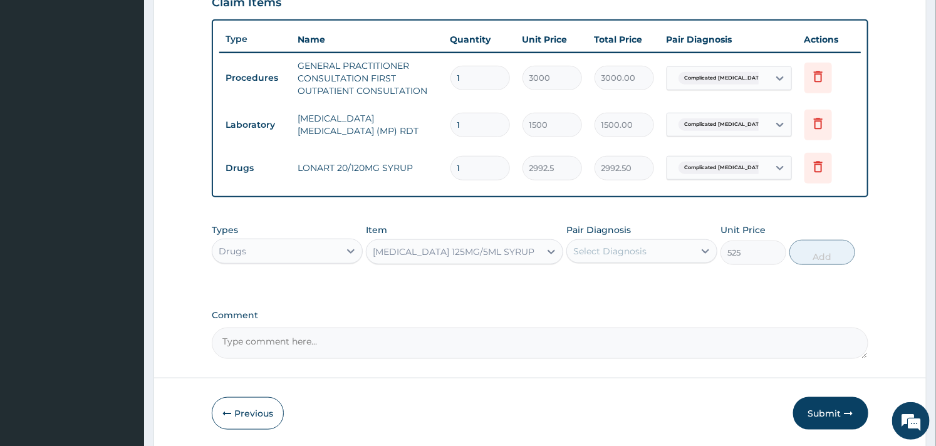
click at [630, 252] on div "Select Diagnosis" at bounding box center [609, 251] width 73 height 13
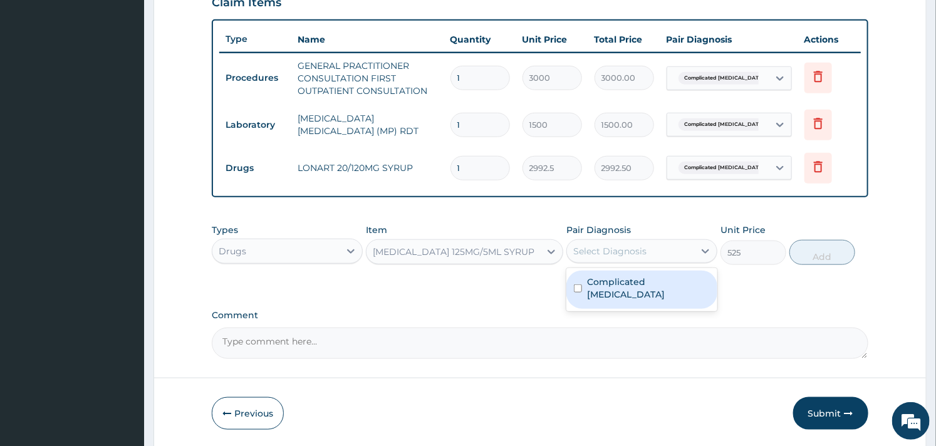
click at [598, 284] on label "Complicated malaria" at bounding box center [648, 288] width 123 height 25
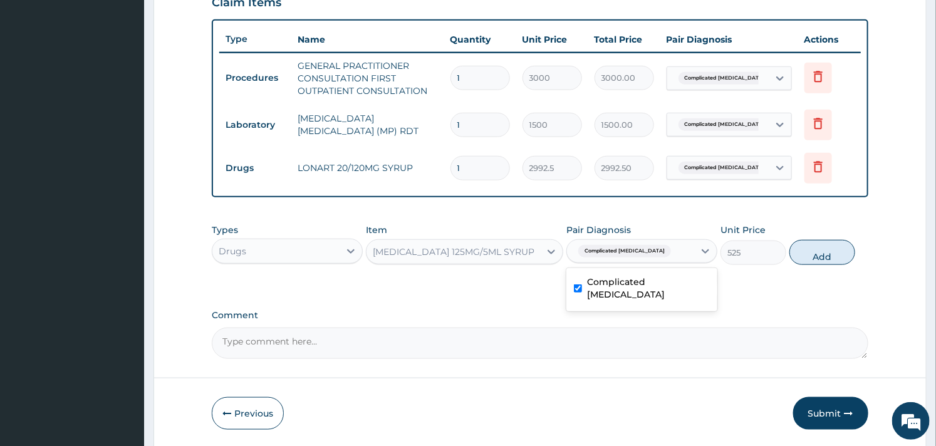
checkbox input "true"
click at [824, 252] on button "Add" at bounding box center [822, 252] width 66 height 25
type input "0"
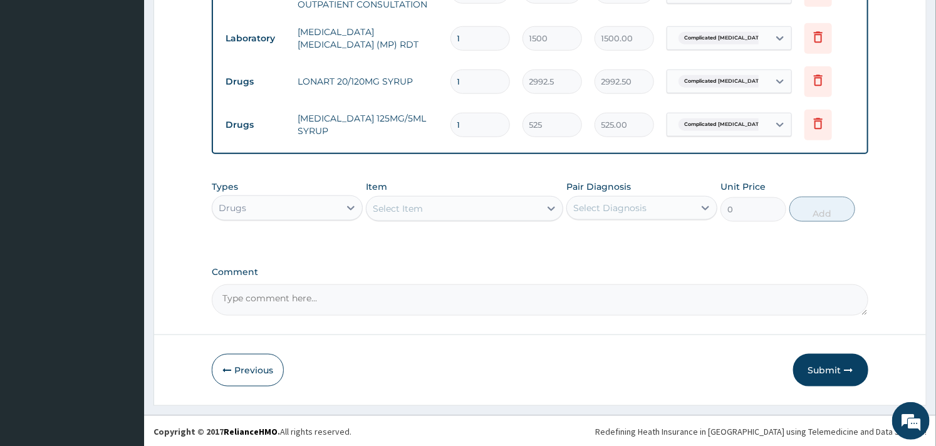
scroll to position [534, 0]
click at [816, 365] on button "Submit" at bounding box center [830, 369] width 75 height 33
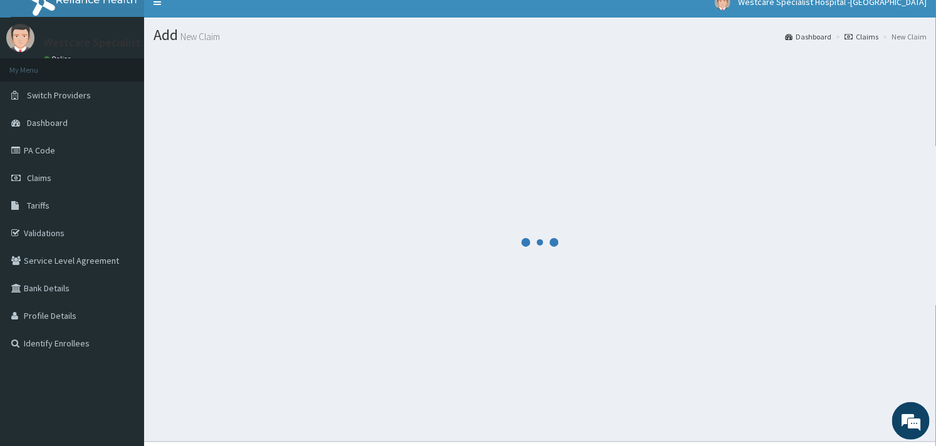
scroll to position [0, 0]
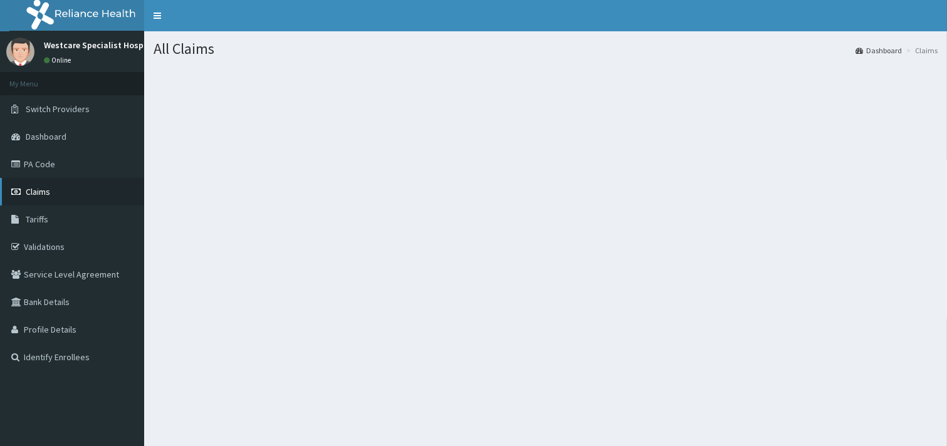
click at [66, 186] on link "Claims" at bounding box center [72, 192] width 144 height 28
click at [47, 197] on link "Claims" at bounding box center [72, 192] width 144 height 28
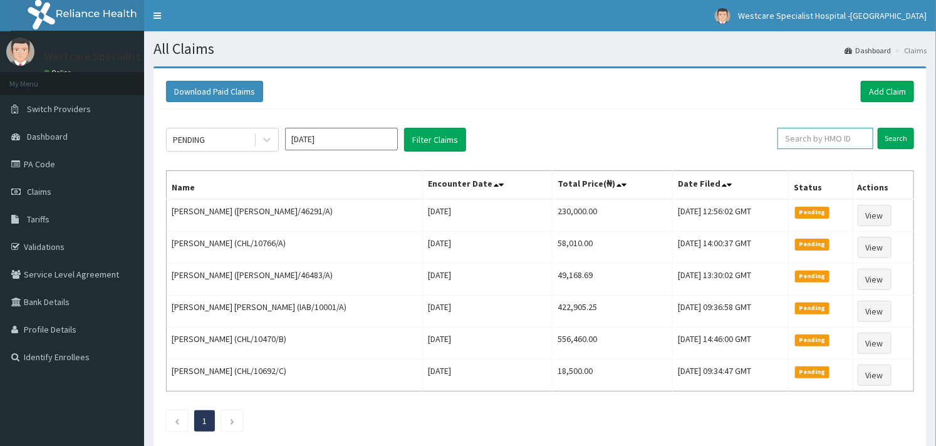
click at [794, 138] on input "text" at bounding box center [825, 138] width 96 height 21
paste input "BCK/10015/D"
type input "BCK/10015/D"
click at [891, 135] on input "Search" at bounding box center [896, 138] width 36 height 21
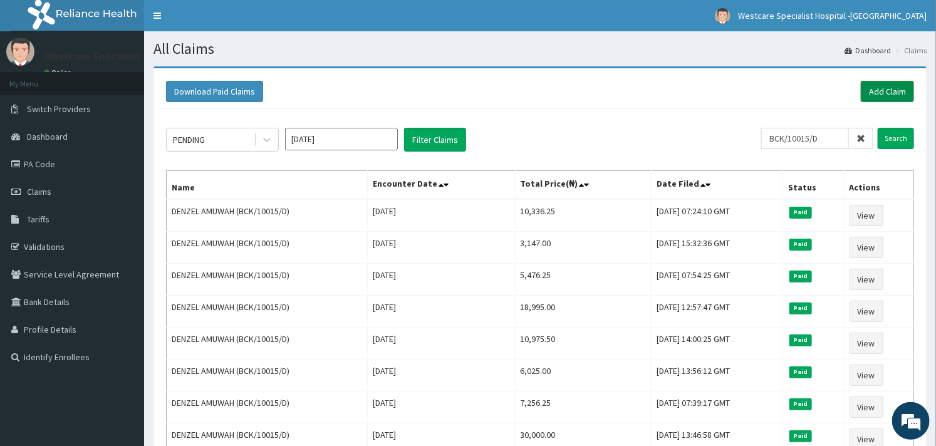
click at [880, 90] on link "Add Claim" at bounding box center [887, 91] width 53 height 21
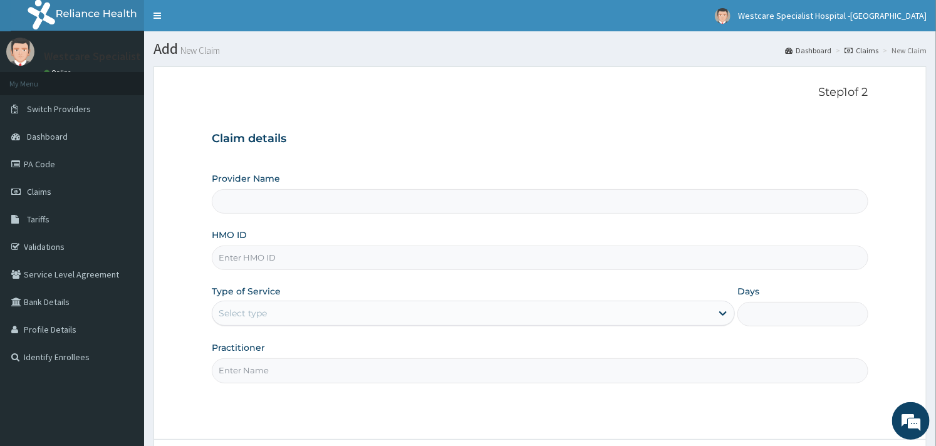
type input "WestCare Specialist Hospital - [GEOGRAPHIC_DATA]"
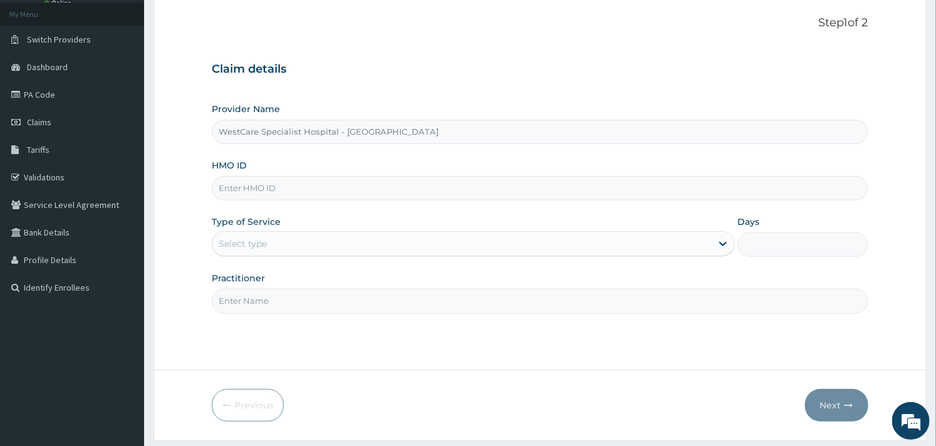
click at [276, 190] on input "HMO ID" at bounding box center [540, 188] width 656 height 24
paste input "BCK/10015/D"
type input "BCK/10015/D"
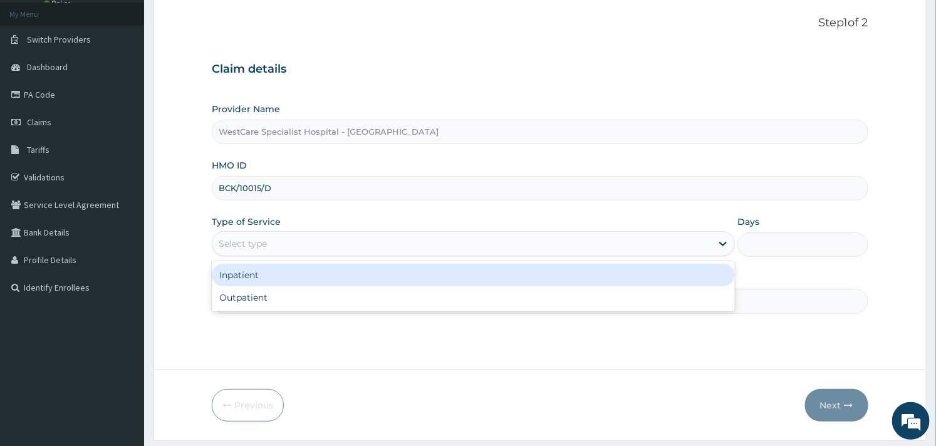
click at [260, 240] on div "Select type" at bounding box center [243, 243] width 48 height 13
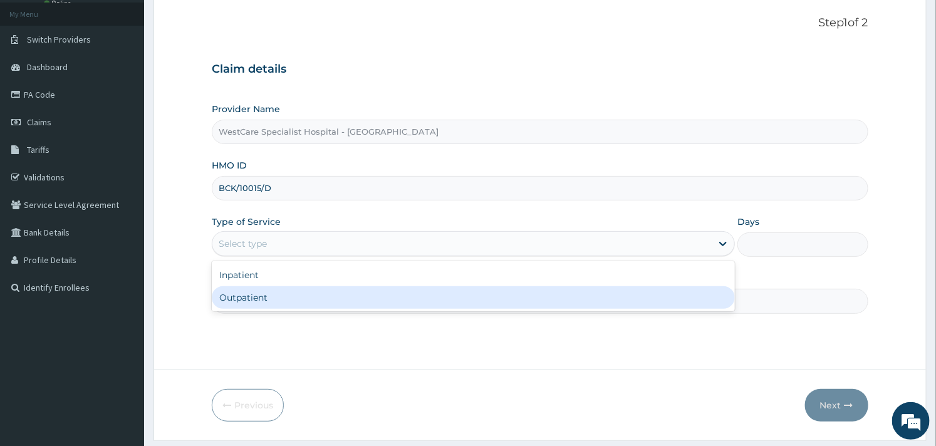
click at [236, 293] on div "Outpatient" at bounding box center [473, 297] width 523 height 23
type input "1"
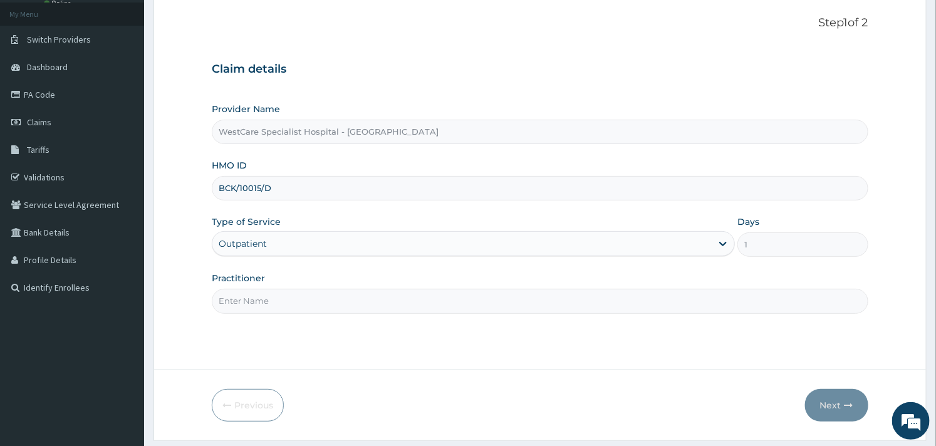
scroll to position [107, 0]
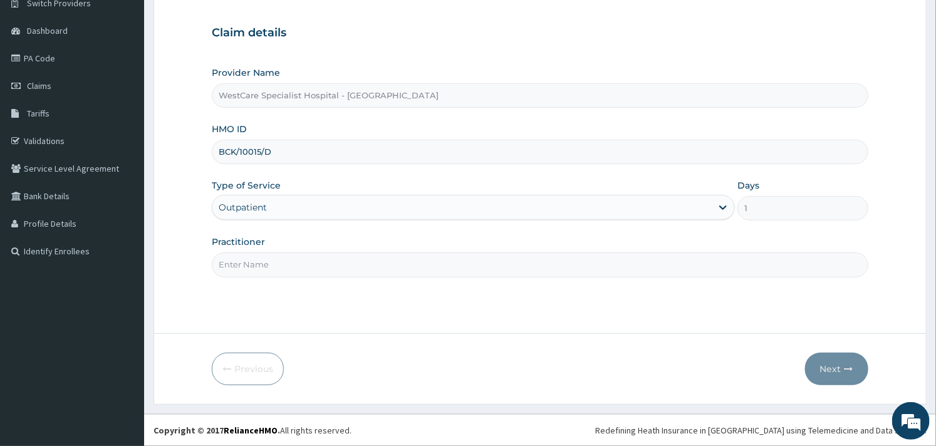
click at [274, 263] on input "Practitioner" at bounding box center [540, 264] width 656 height 24
type input "OBIDEYI"
click at [832, 372] on button "Next" at bounding box center [836, 369] width 63 height 33
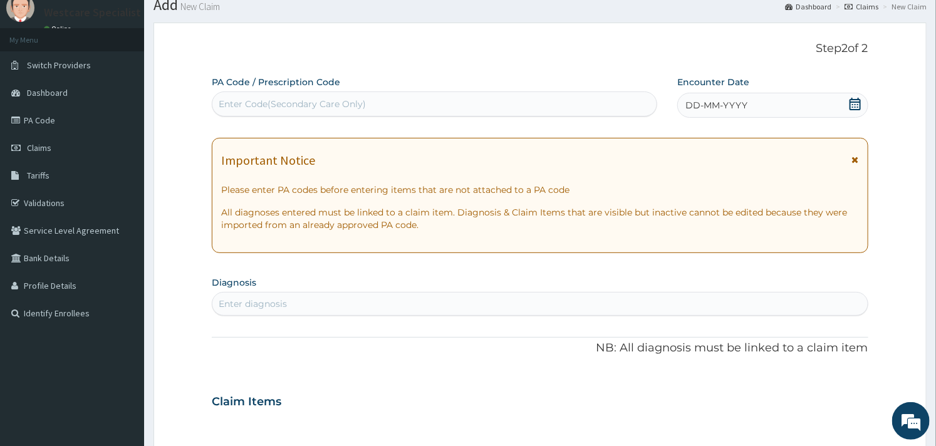
scroll to position [0, 0]
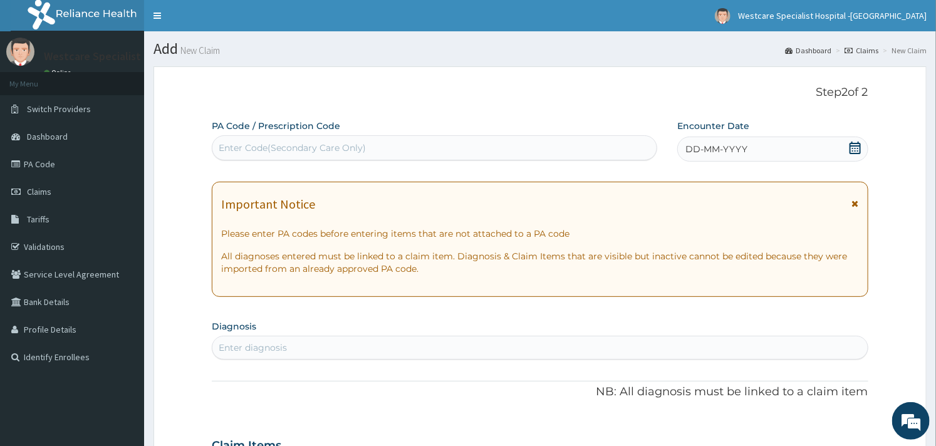
click at [853, 143] on icon at bounding box center [855, 148] width 11 height 13
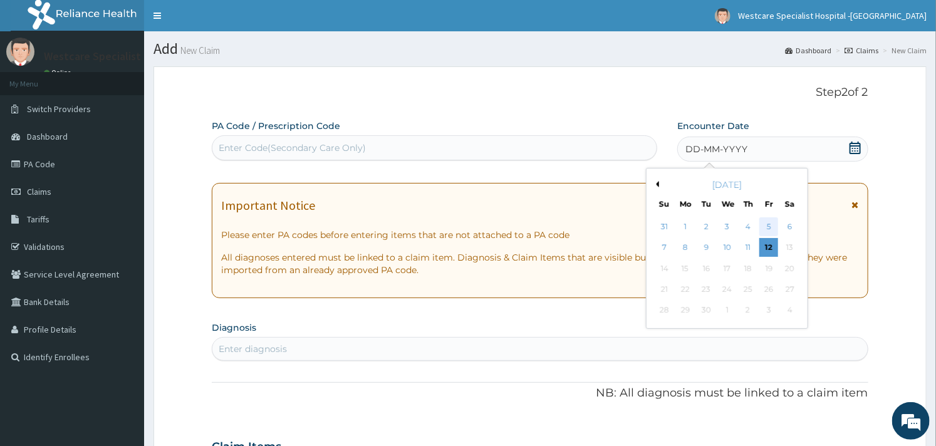
click at [776, 234] on div "5" at bounding box center [768, 226] width 19 height 19
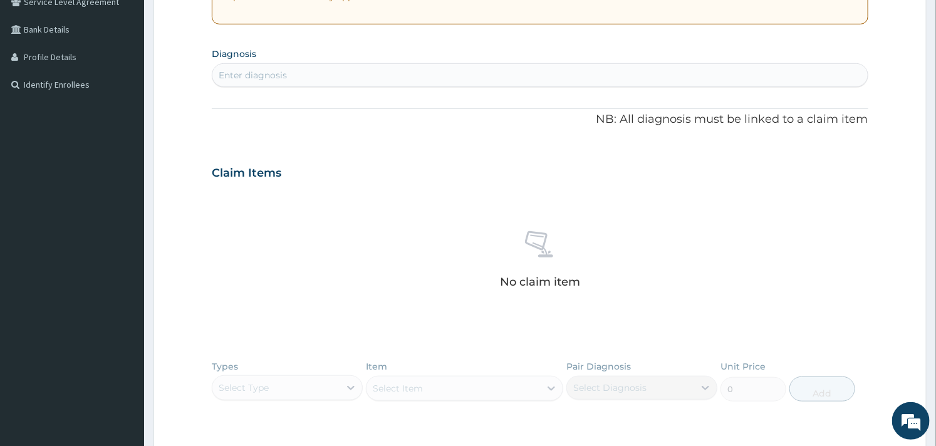
scroll to position [278, 0]
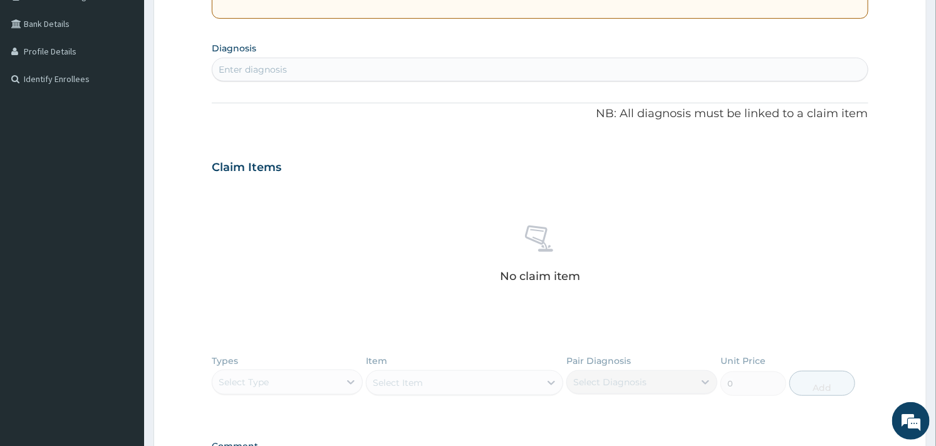
click at [426, 65] on div "Enter diagnosis" at bounding box center [539, 70] width 655 height 20
type input "MALARIA"
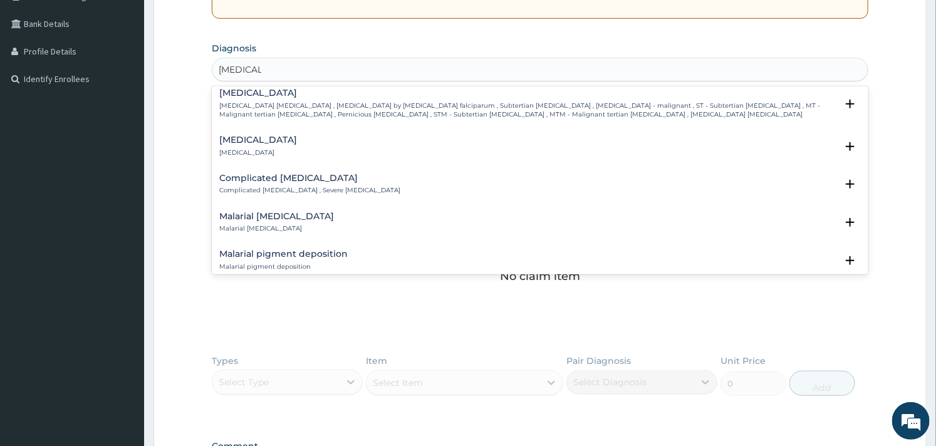
scroll to position [487, 0]
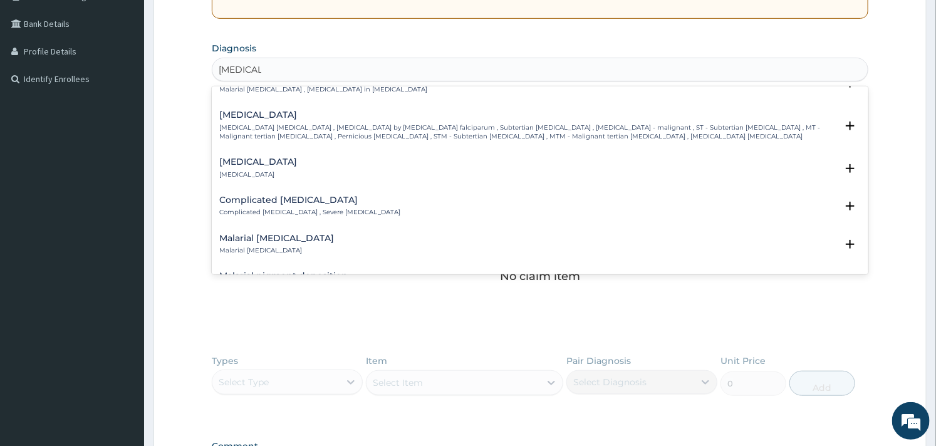
click at [276, 197] on div "Complicated malaria Complicated malaria , Severe malaria" at bounding box center [309, 206] width 181 height 22
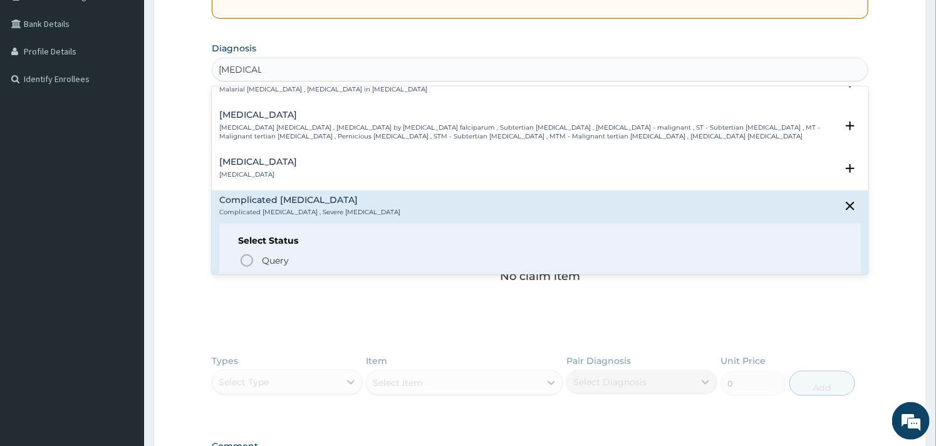
scroll to position [556, 0]
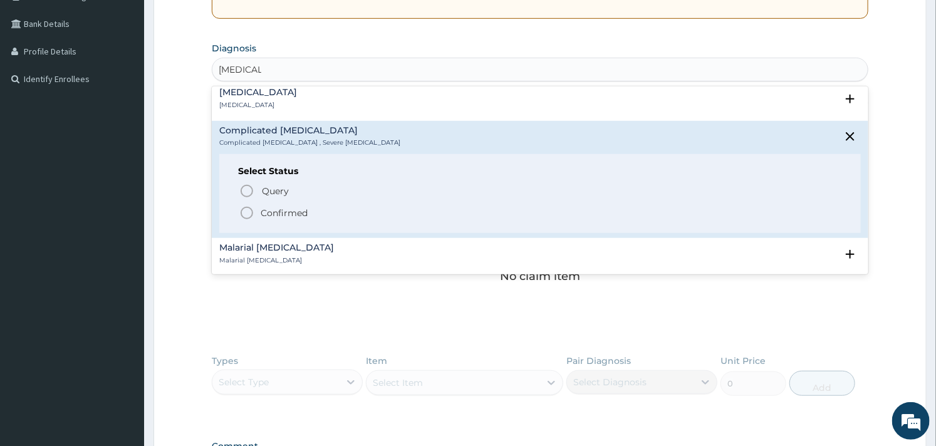
click at [251, 205] on icon "status option filled" at bounding box center [246, 212] width 15 height 15
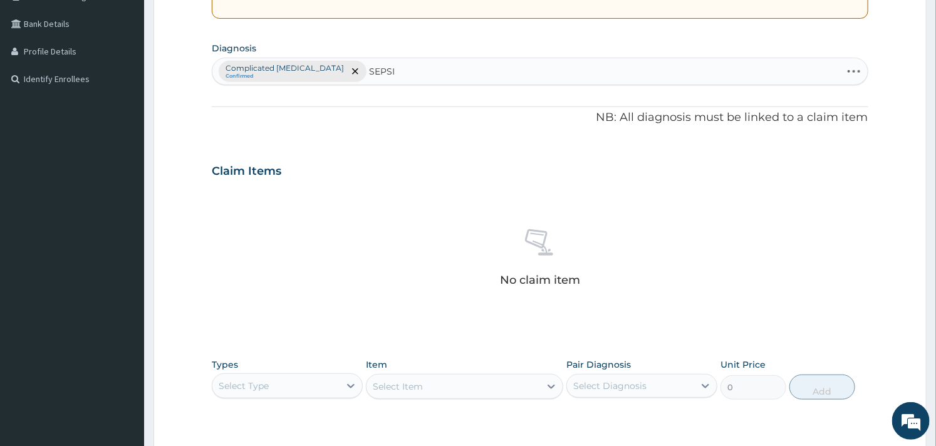
type input "SEPSIS"
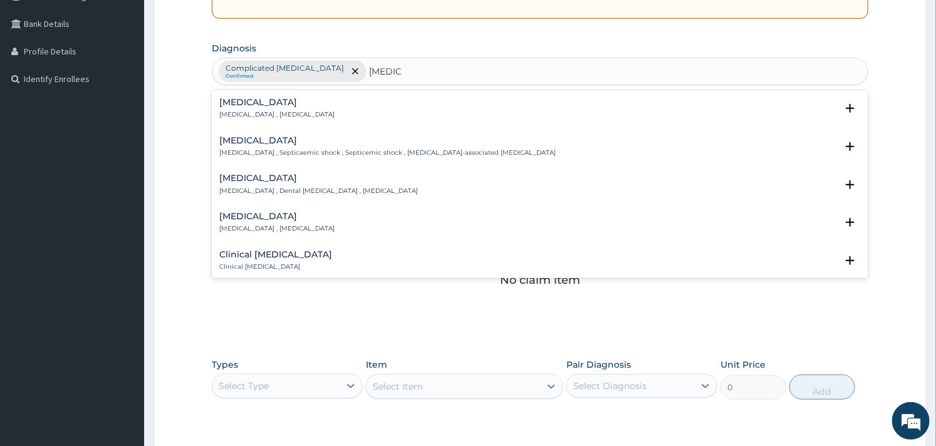
click at [256, 112] on p "Systemic infection , Sepsis" at bounding box center [276, 114] width 115 height 9
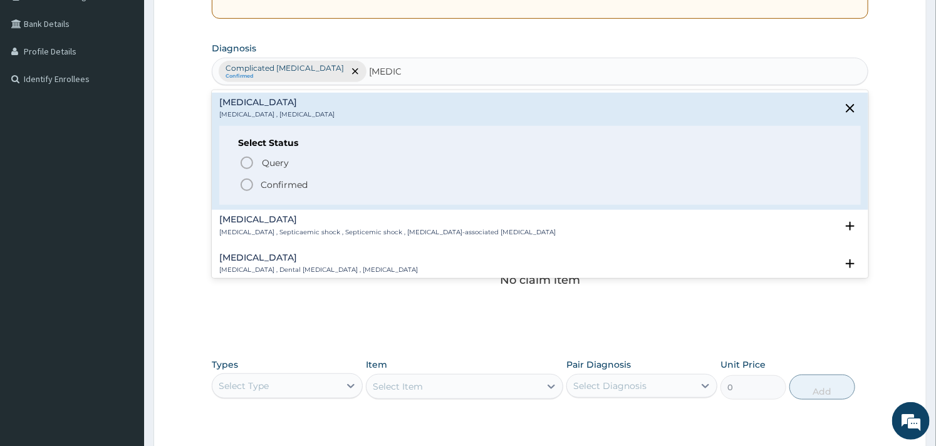
click at [242, 183] on circle "status option filled" at bounding box center [246, 184] width 11 height 11
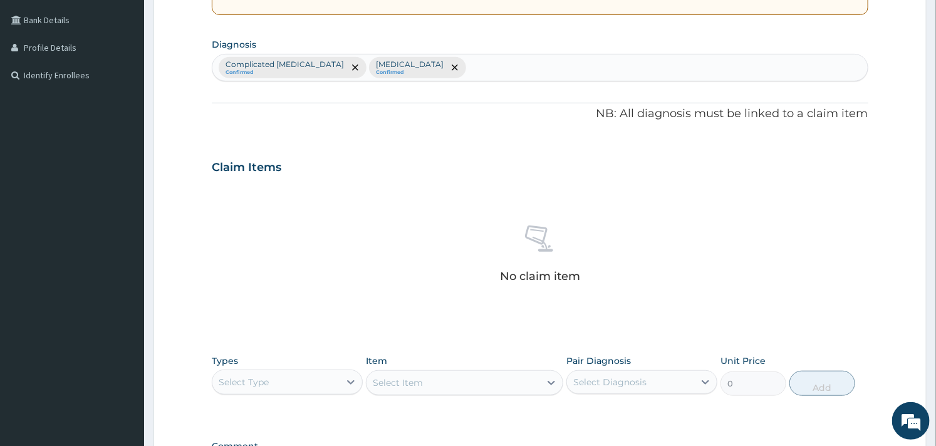
scroll to position [248, 0]
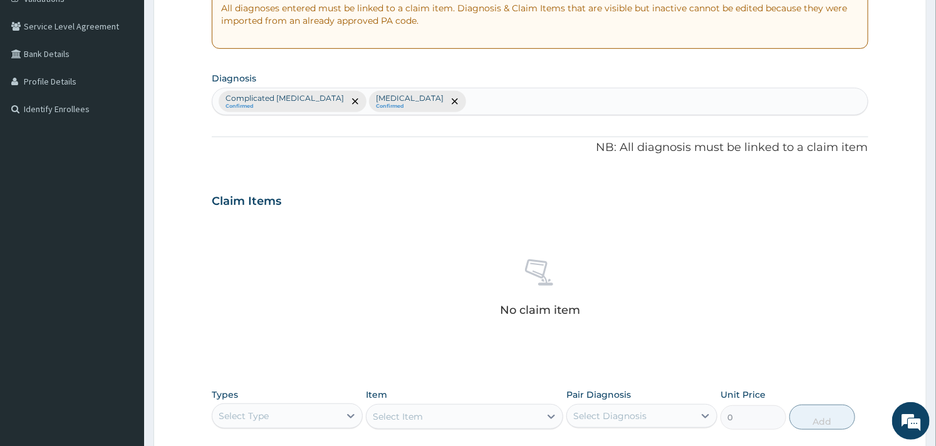
click at [423, 97] on div "Complicated malaria Confirmed Sepsis Confirmed" at bounding box center [539, 101] width 655 height 26
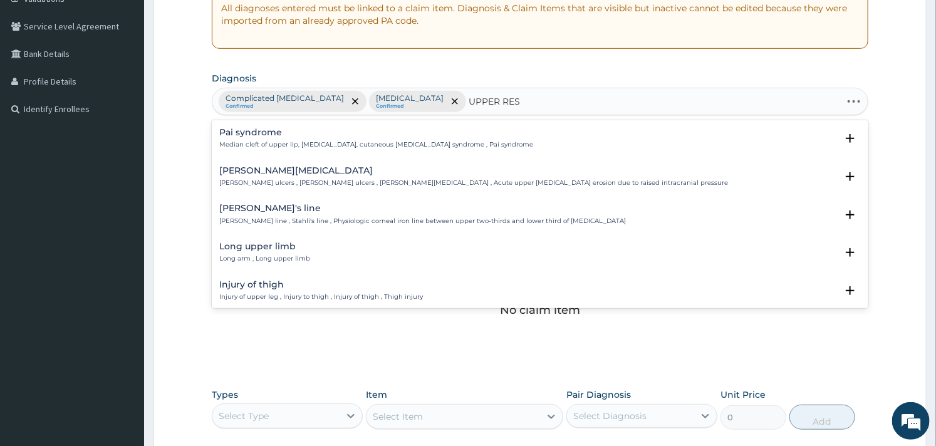
type input "UPPER RESP"
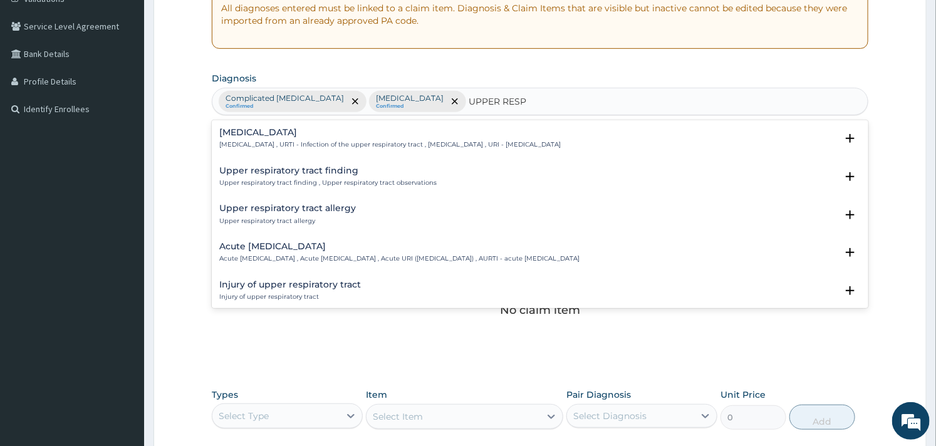
click at [310, 128] on h4 "[MEDICAL_DATA]" at bounding box center [389, 132] width 341 height 9
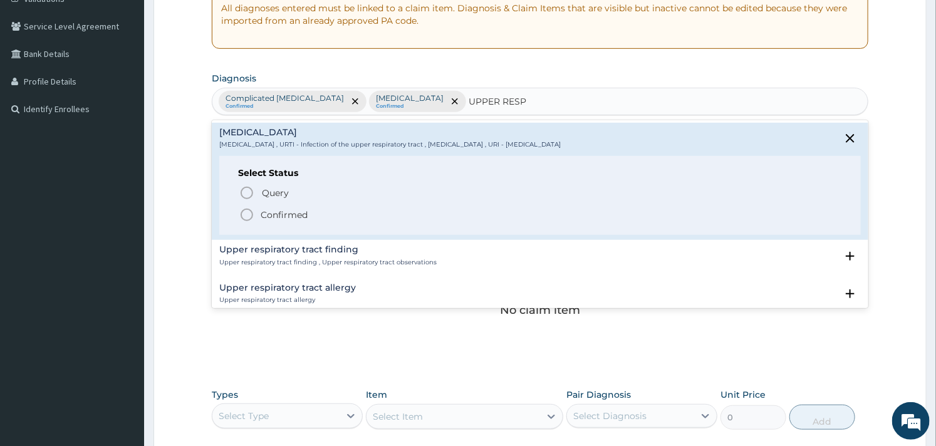
click at [248, 215] on icon "status option filled" at bounding box center [246, 214] width 15 height 15
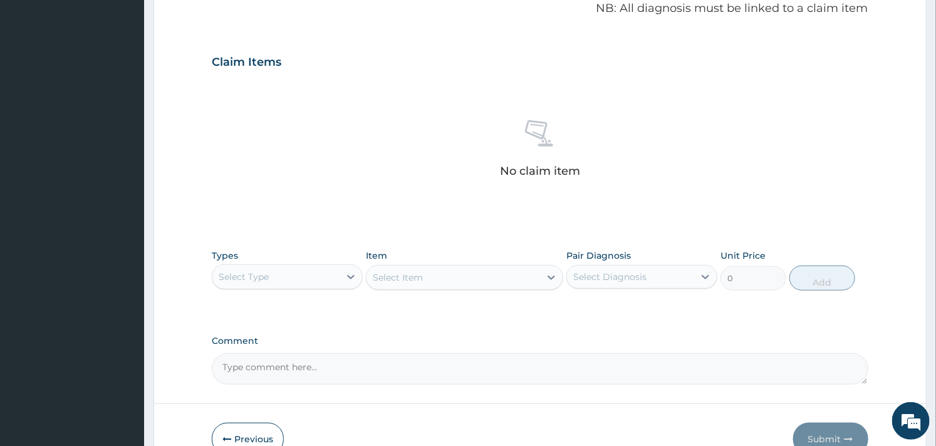
scroll to position [457, 0]
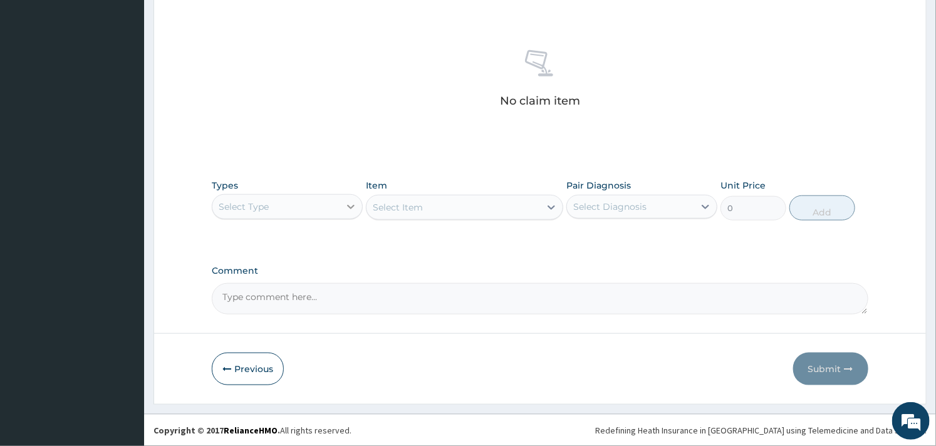
click at [343, 199] on div at bounding box center [351, 206] width 23 height 23
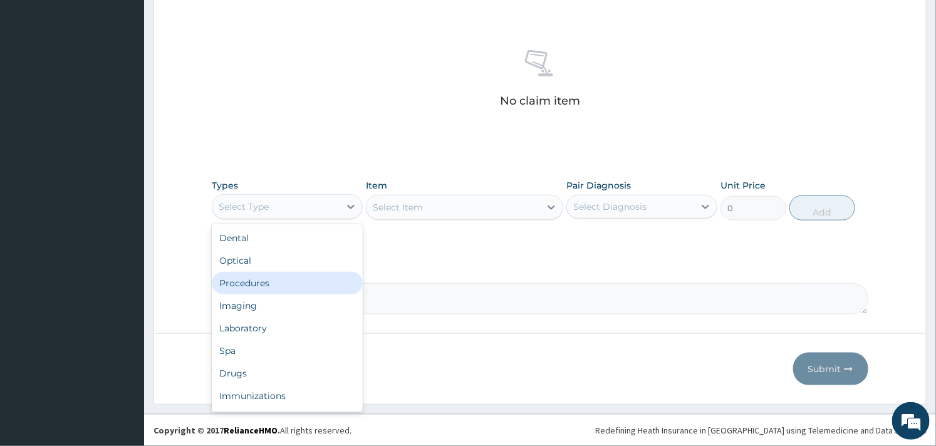
click at [290, 279] on div "Procedures" at bounding box center [287, 283] width 151 height 23
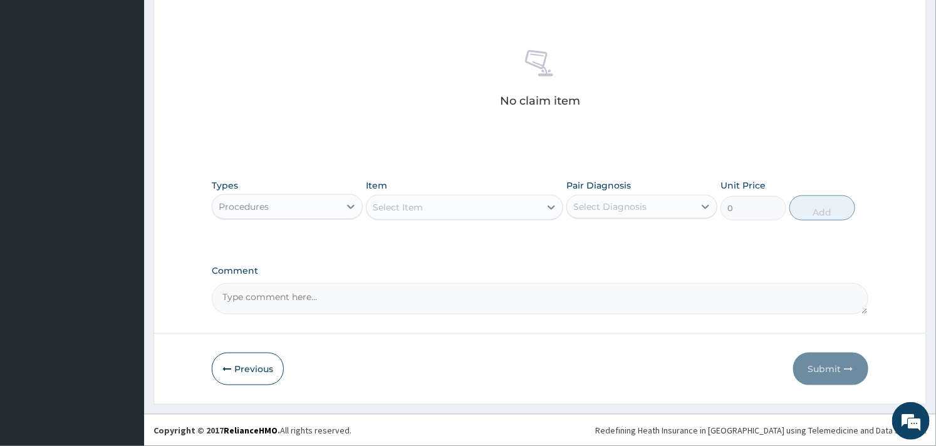
click at [481, 211] on div "Select Item" at bounding box center [452, 207] width 173 height 20
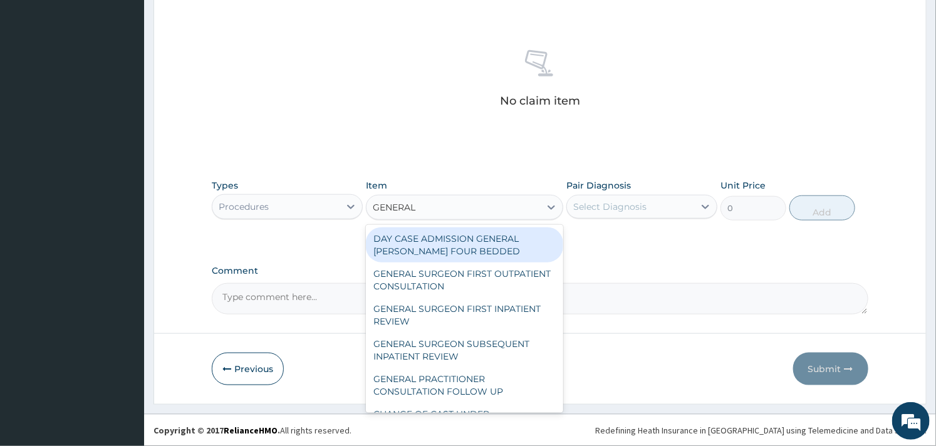
type input "GENERAL P"
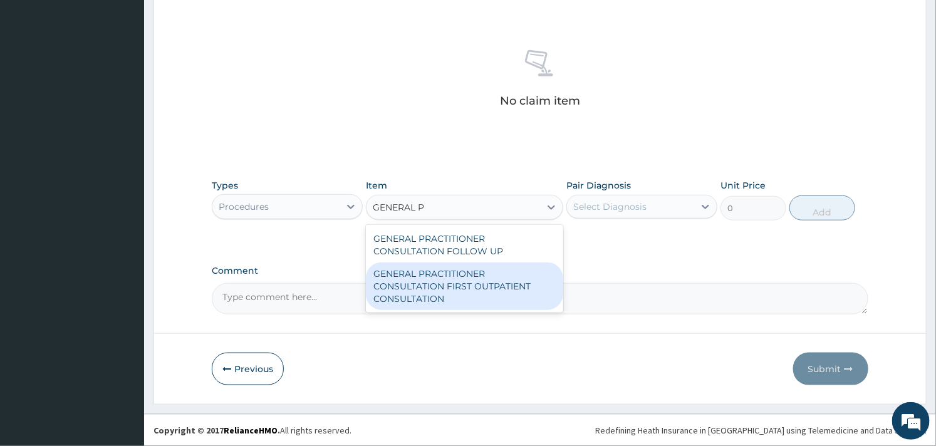
click at [474, 294] on div "GENERAL PRACTITIONER CONSULTATION FIRST OUTPATIENT CONSULTATION" at bounding box center [464, 286] width 197 height 48
type input "3000"
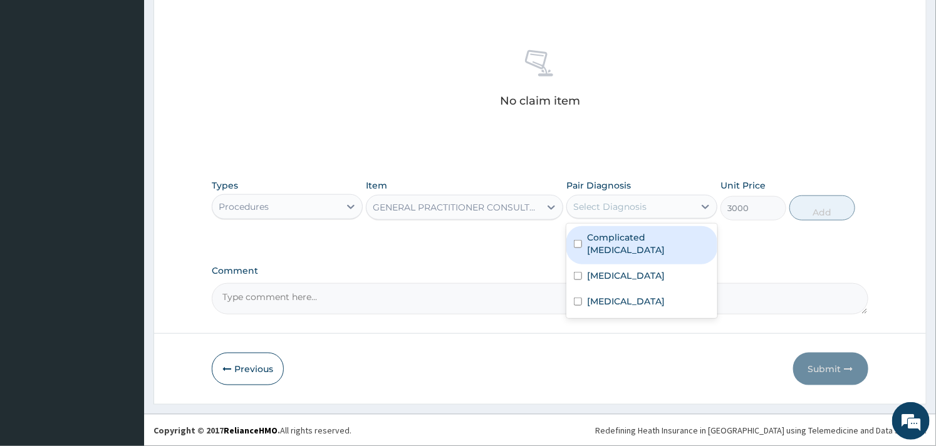
click at [597, 198] on div "Select Diagnosis" at bounding box center [630, 207] width 127 height 20
click at [571, 245] on div "Complicated malaria" at bounding box center [641, 245] width 151 height 38
checkbox input "true"
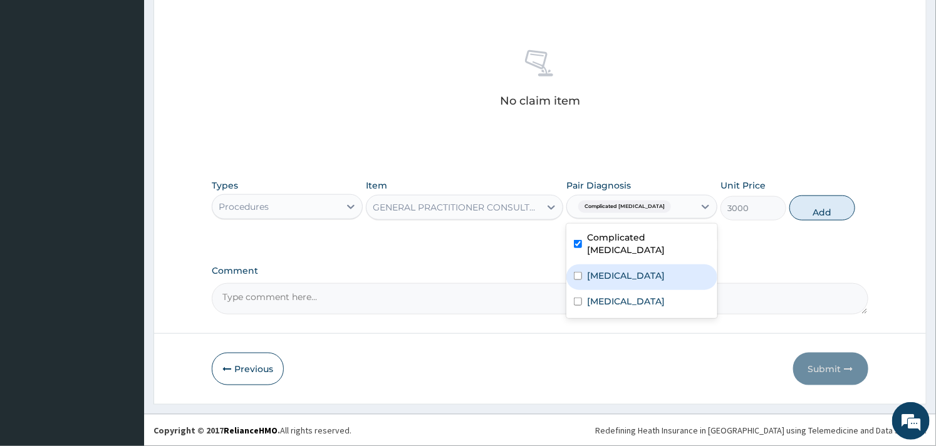
click at [579, 272] on input "checkbox" at bounding box center [578, 276] width 8 height 8
checkbox input "true"
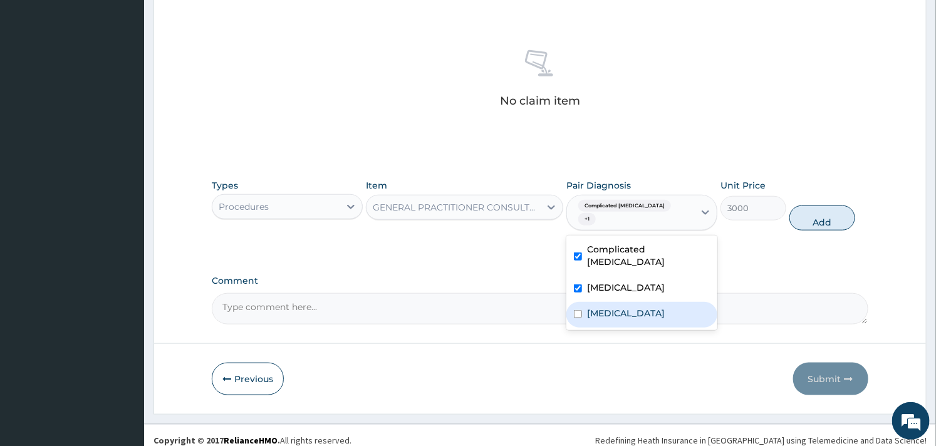
click at [576, 310] on input "checkbox" at bounding box center [578, 314] width 8 height 8
checkbox input "true"
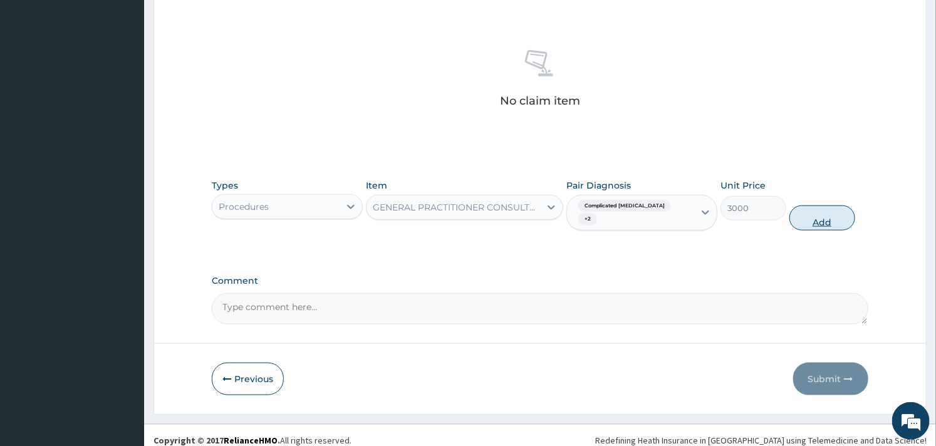
click at [818, 208] on button "Add" at bounding box center [822, 217] width 66 height 25
type input "0"
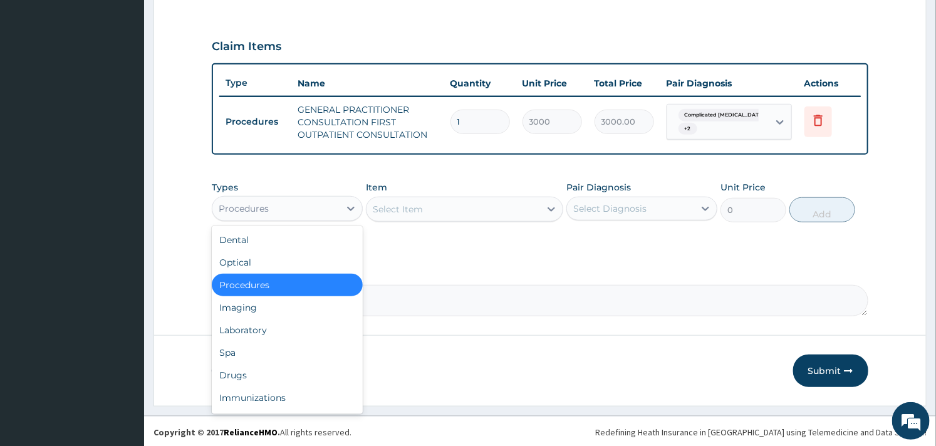
click at [269, 204] on div "Procedures" at bounding box center [275, 209] width 127 height 20
click at [256, 320] on div "Laboratory" at bounding box center [287, 330] width 151 height 23
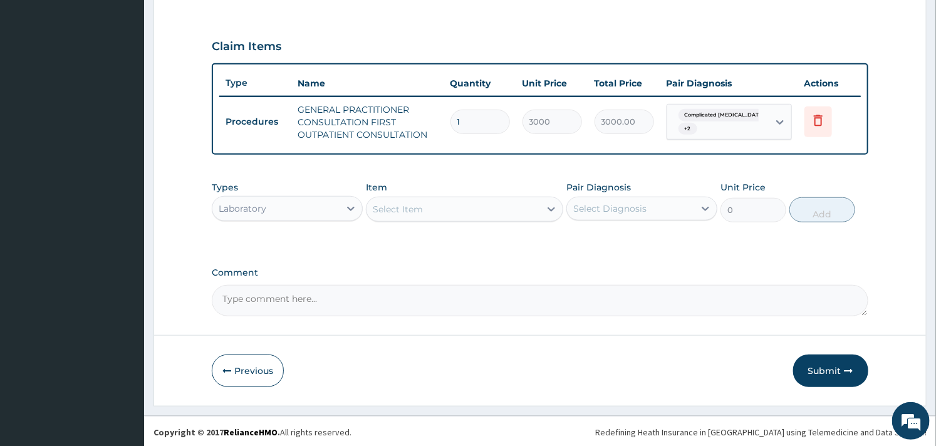
click at [479, 207] on div "Select Item" at bounding box center [452, 209] width 173 height 20
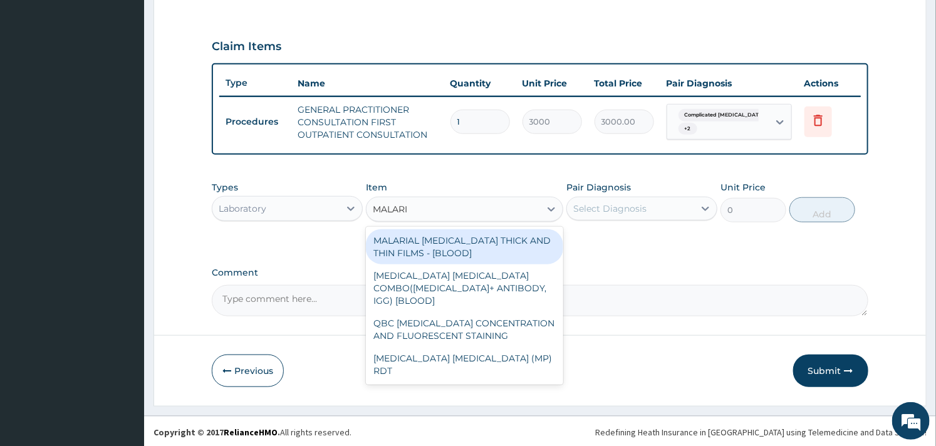
type input "MALARIA"
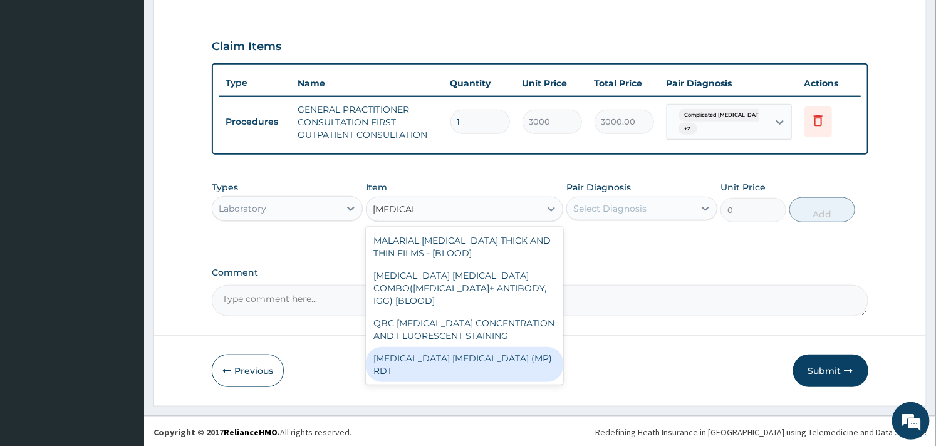
click at [482, 347] on div "MALARIA PARASITE (MP) RDT" at bounding box center [464, 364] width 197 height 35
type input "1500"
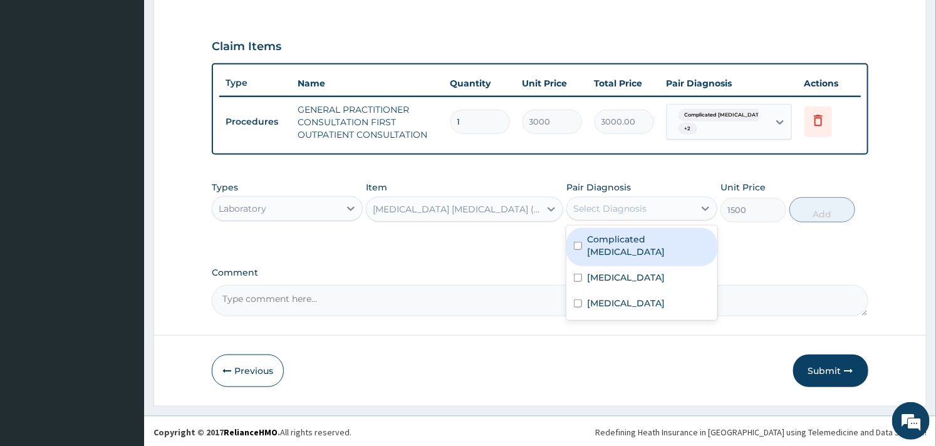
click at [648, 199] on div "Select Diagnosis" at bounding box center [630, 209] width 127 height 20
click at [599, 240] on label "Complicated malaria" at bounding box center [648, 245] width 123 height 25
checkbox input "true"
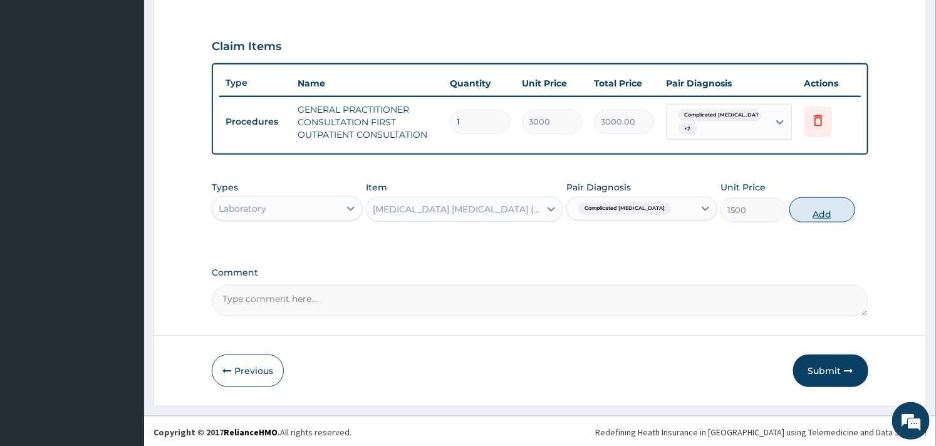
click at [809, 204] on button "Add" at bounding box center [822, 209] width 66 height 25
type input "0"
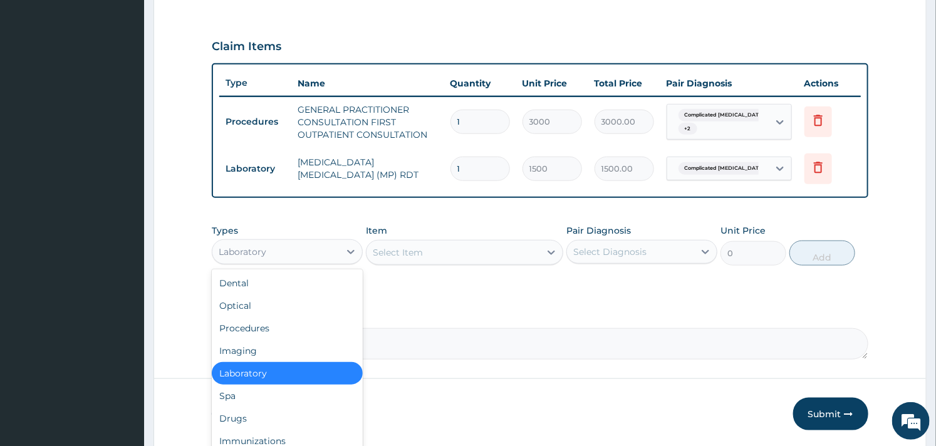
click at [338, 247] on div "Laboratory" at bounding box center [275, 252] width 127 height 20
click at [238, 420] on div "Drugs" at bounding box center [287, 418] width 151 height 23
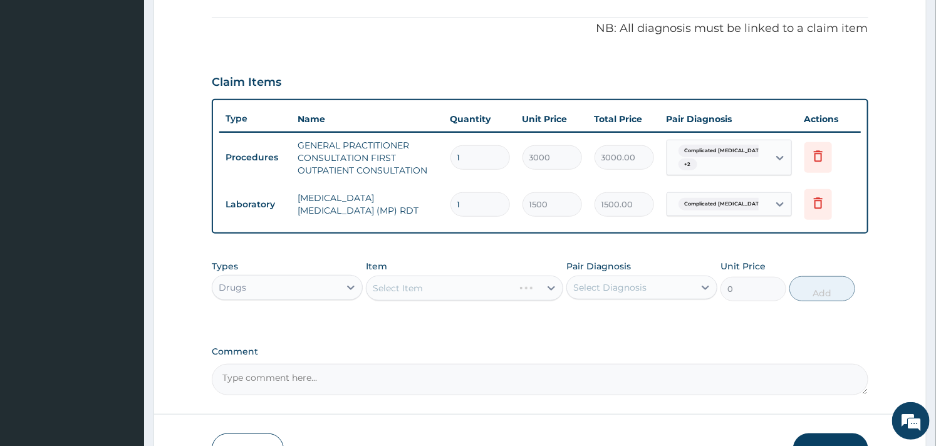
scroll to position [377, 0]
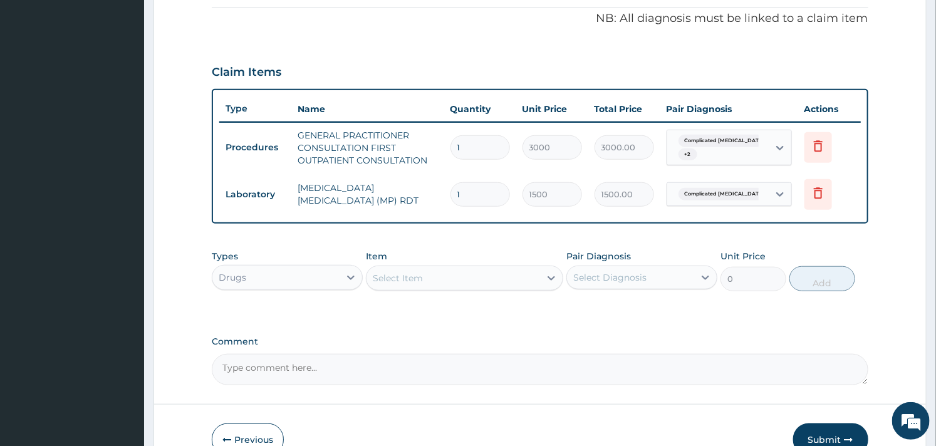
click at [428, 276] on div "Select Item" at bounding box center [452, 278] width 173 height 20
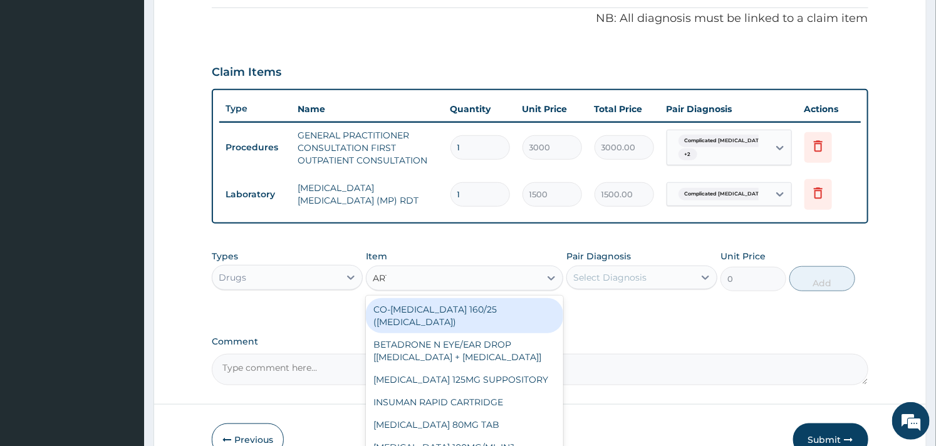
type input "ARTE"
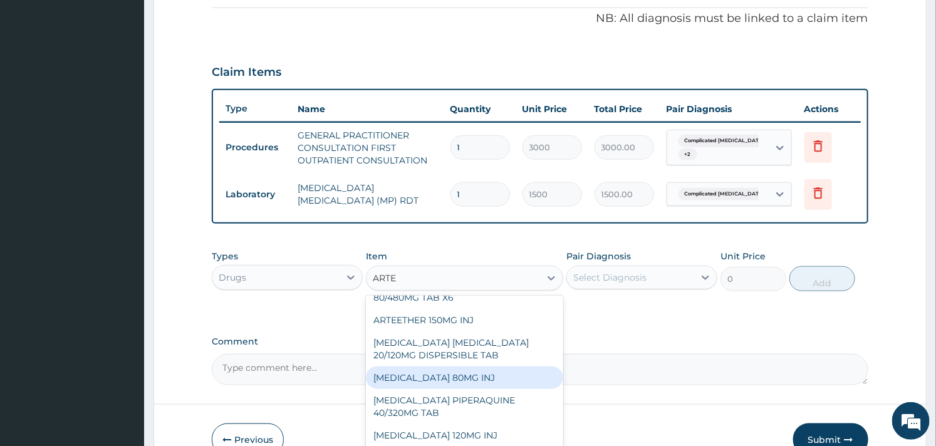
scroll to position [92, 0]
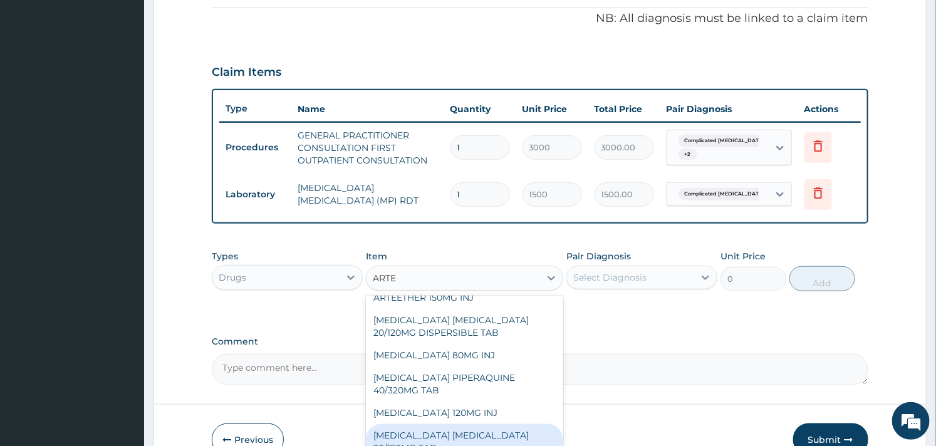
click at [459, 424] on div "ARTEMETHER LUMEFANTRINE 20/120MG TAB" at bounding box center [464, 441] width 197 height 35
type input "84"
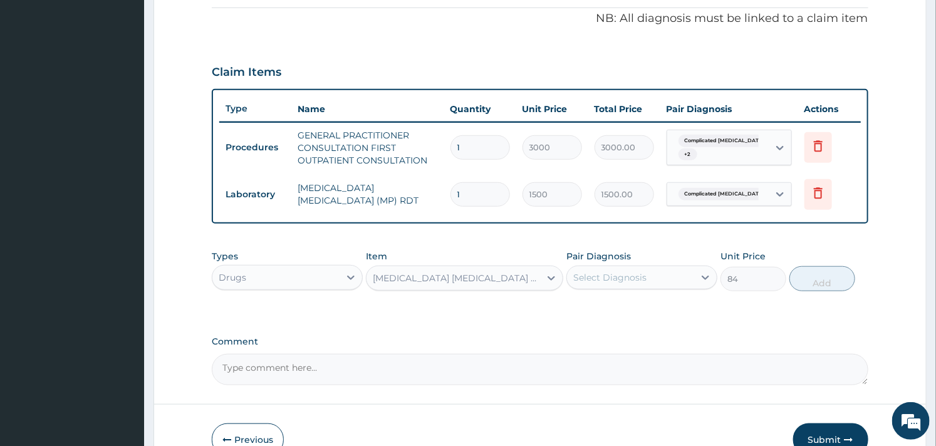
click at [611, 271] on div "Select Diagnosis" at bounding box center [609, 277] width 73 height 13
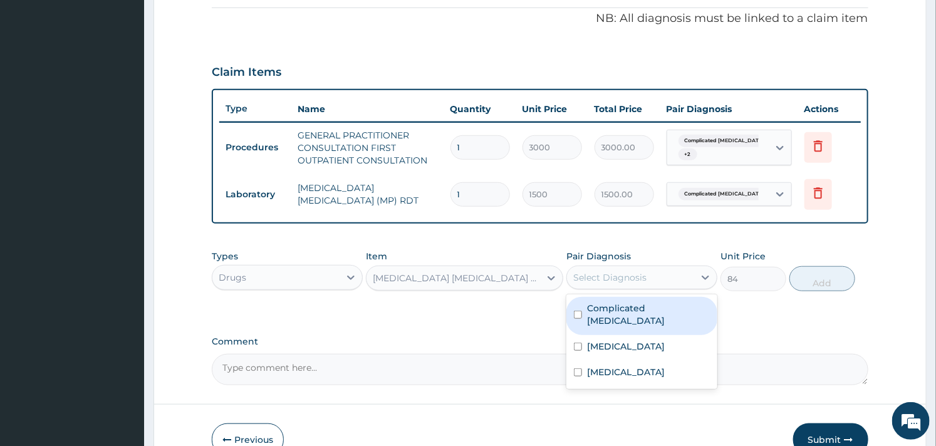
click at [603, 294] on div "Complicated malaria Sepsis Upper respiratory infection" at bounding box center [641, 341] width 151 height 95
click at [598, 302] on label "Complicated [MEDICAL_DATA]" at bounding box center [648, 314] width 123 height 25
checkbox input "true"
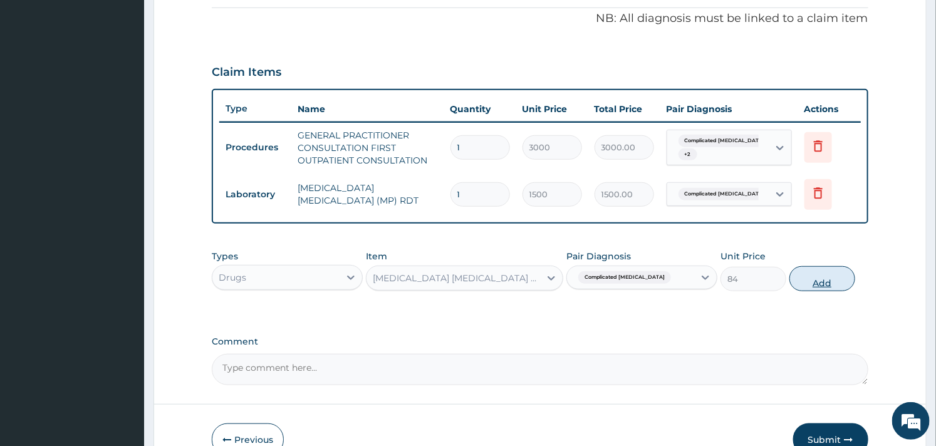
click at [830, 274] on button "Add" at bounding box center [822, 278] width 66 height 25
type input "0"
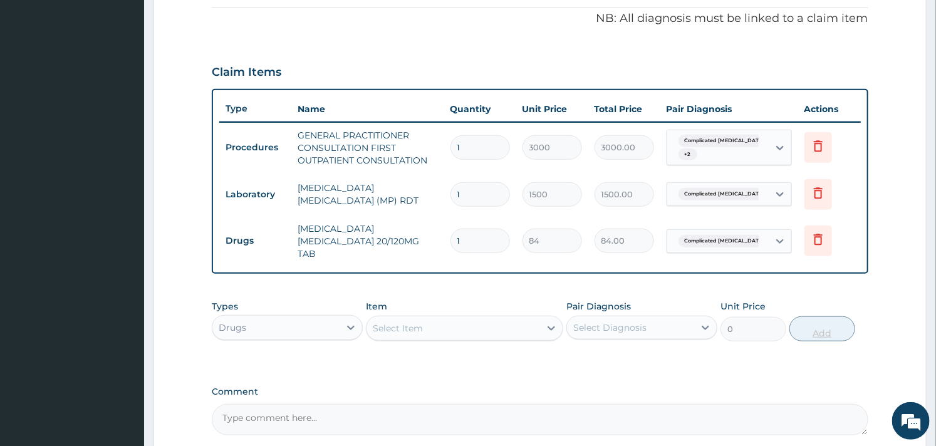
type input "12"
type input "1008.00"
type input "12"
click at [427, 318] on div "Select Item" at bounding box center [452, 328] width 173 height 20
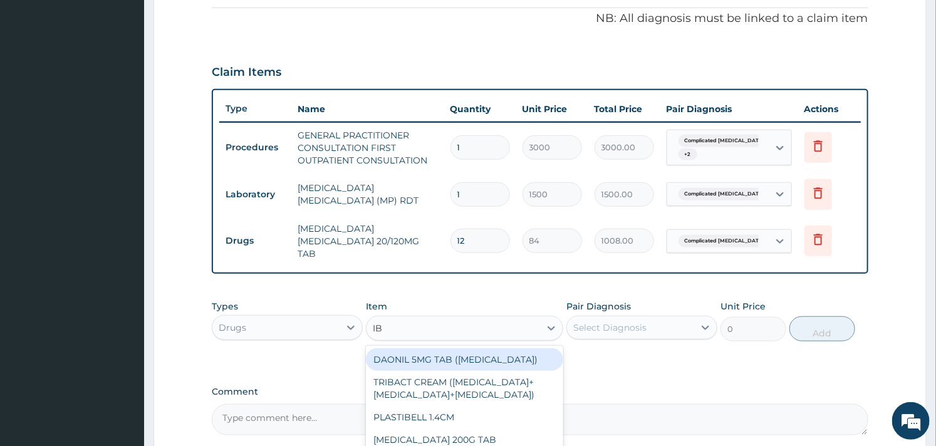
type input "IBU"
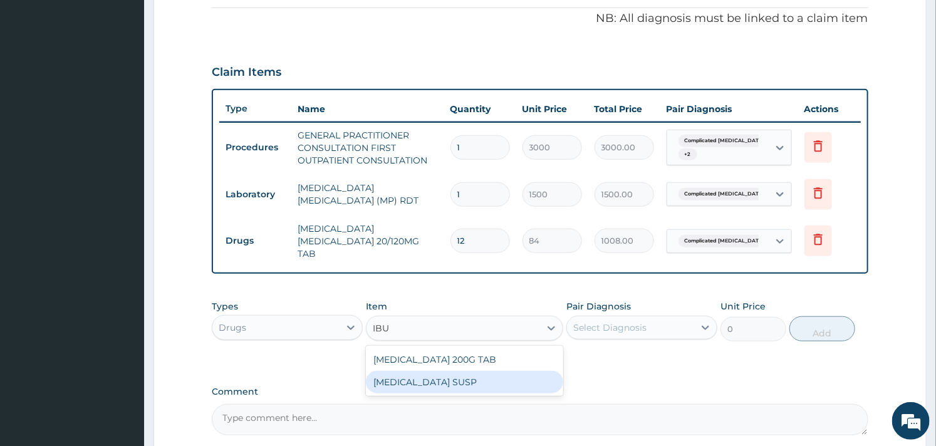
click at [434, 381] on div "IBUPROFEN SUSP" at bounding box center [464, 382] width 197 height 23
type input "525"
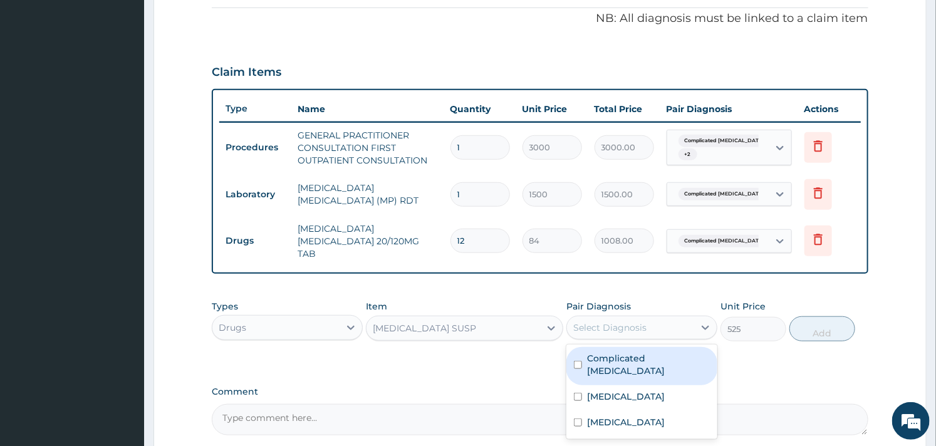
click at [598, 321] on div "Select Diagnosis" at bounding box center [609, 327] width 73 height 13
click at [585, 354] on div "Complicated [MEDICAL_DATA]" at bounding box center [641, 366] width 151 height 38
checkbox input "true"
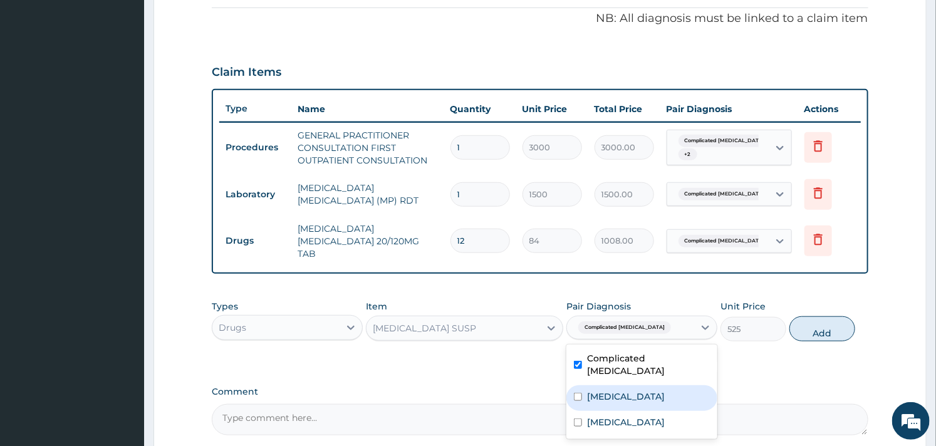
click at [590, 390] on label "Sepsis" at bounding box center [626, 396] width 78 height 13
checkbox input "true"
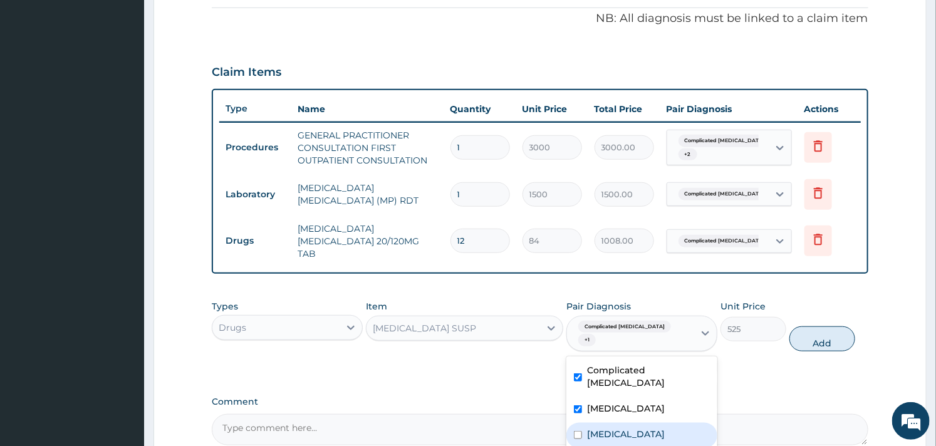
click at [585, 423] on div "Upper respiratory infection" at bounding box center [641, 436] width 151 height 26
checkbox input "true"
click at [838, 326] on button "Add" at bounding box center [822, 338] width 66 height 25
type input "0"
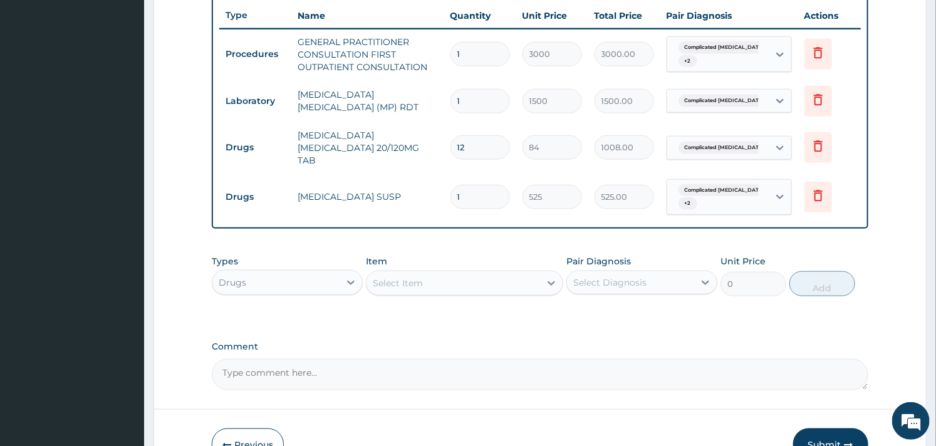
scroll to position [539, 0]
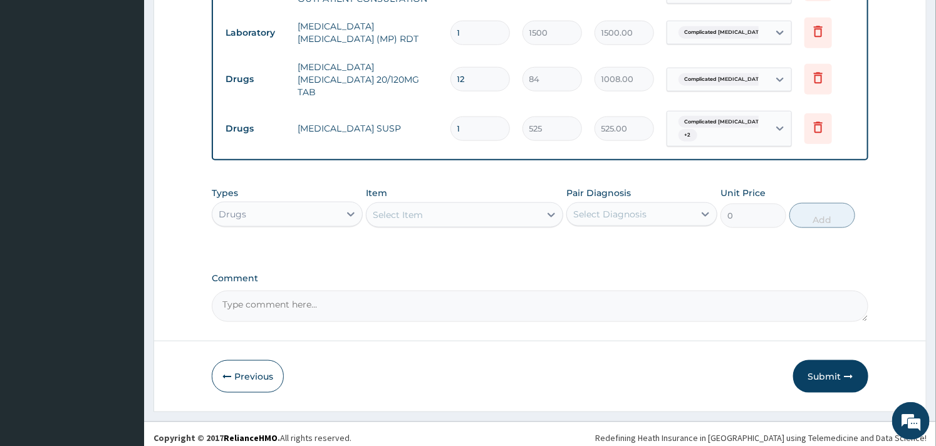
click at [423, 205] on div "Select Item" at bounding box center [452, 215] width 173 height 20
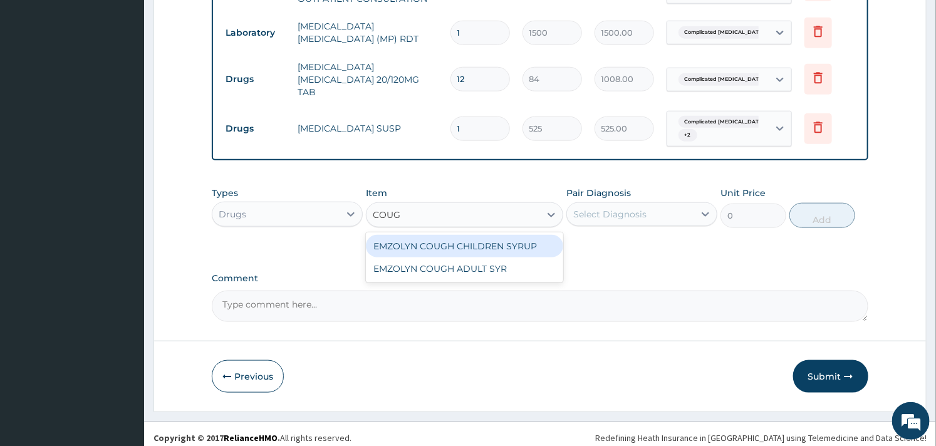
type input "COUGH"
click at [486, 245] on div "EMZOLYN COUGH CHILDREN SYRUP" at bounding box center [464, 246] width 197 height 23
type input "525"
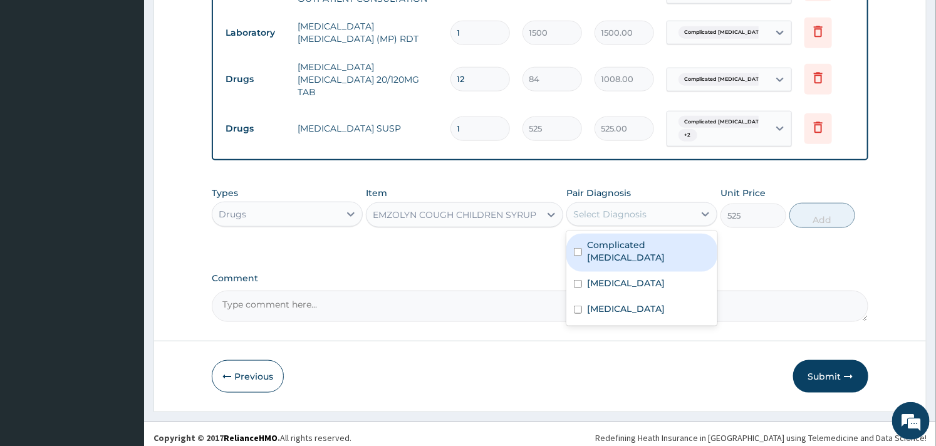
click at [605, 204] on div "Select Diagnosis" at bounding box center [630, 214] width 127 height 20
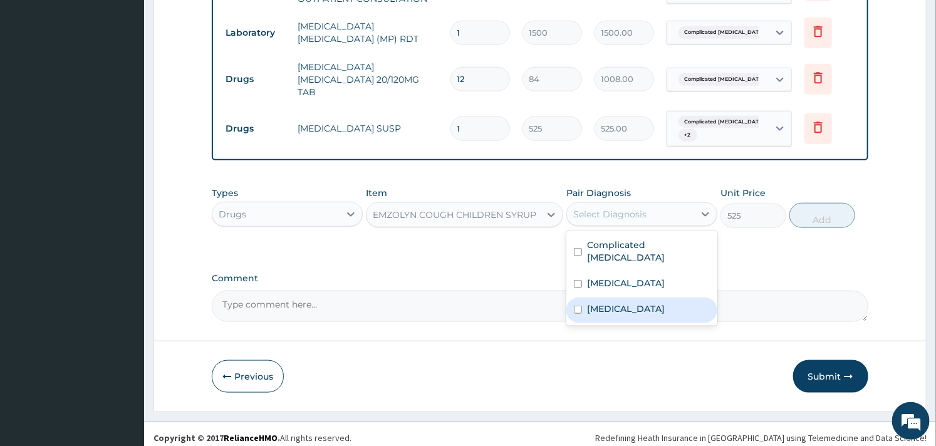
click at [579, 298] on div "Upper respiratory infection" at bounding box center [641, 311] width 151 height 26
checkbox input "true"
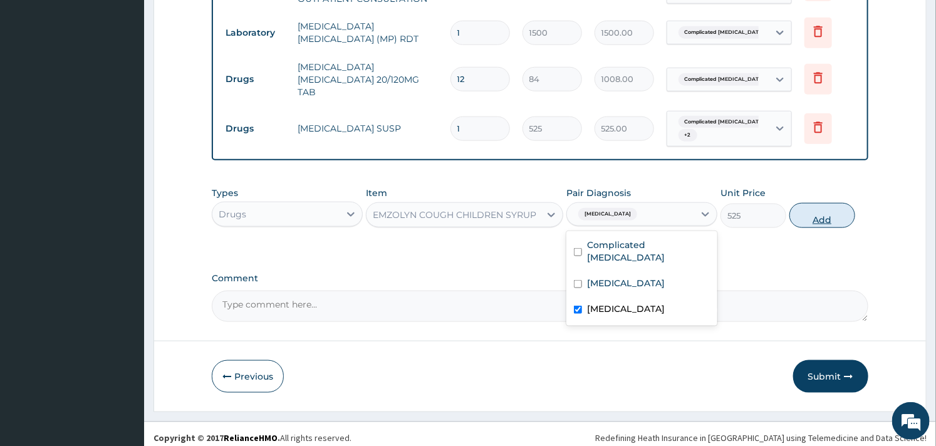
click at [834, 203] on button "Add" at bounding box center [822, 215] width 66 height 25
type input "0"
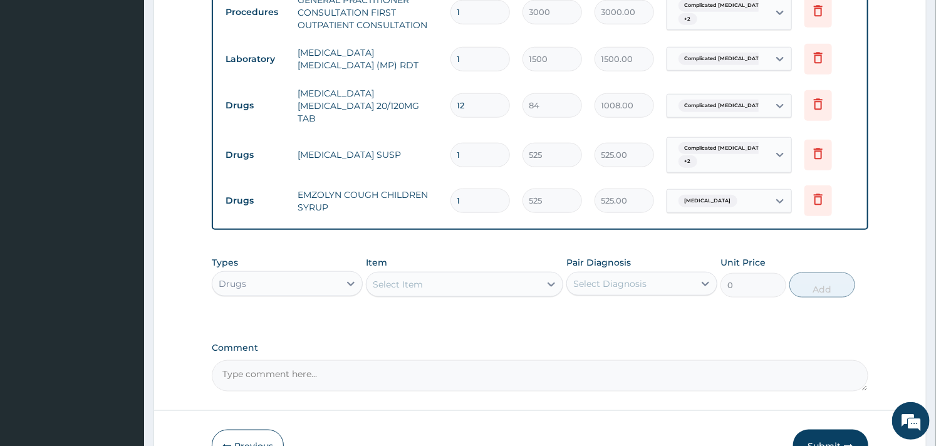
scroll to position [583, 0]
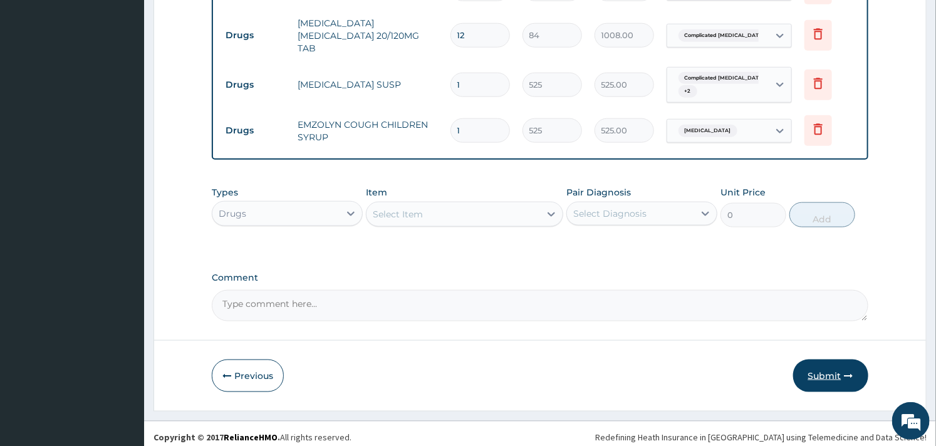
click at [828, 368] on button "Submit" at bounding box center [830, 376] width 75 height 33
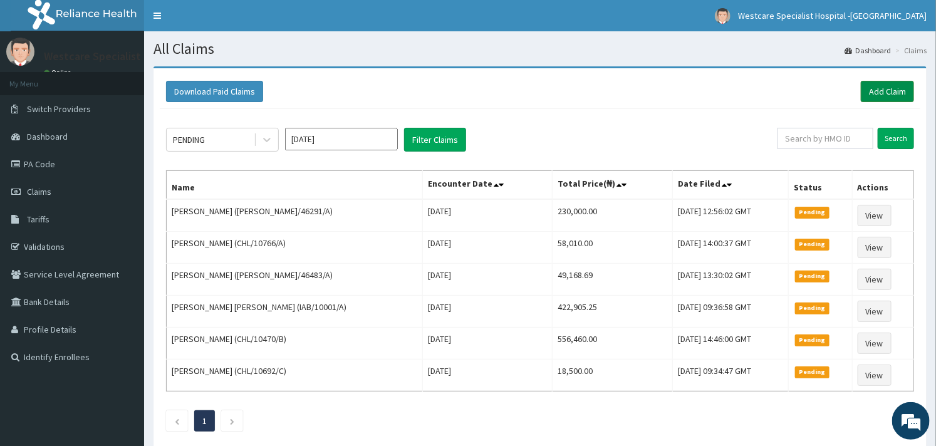
click at [888, 85] on link "Add Claim" at bounding box center [887, 91] width 53 height 21
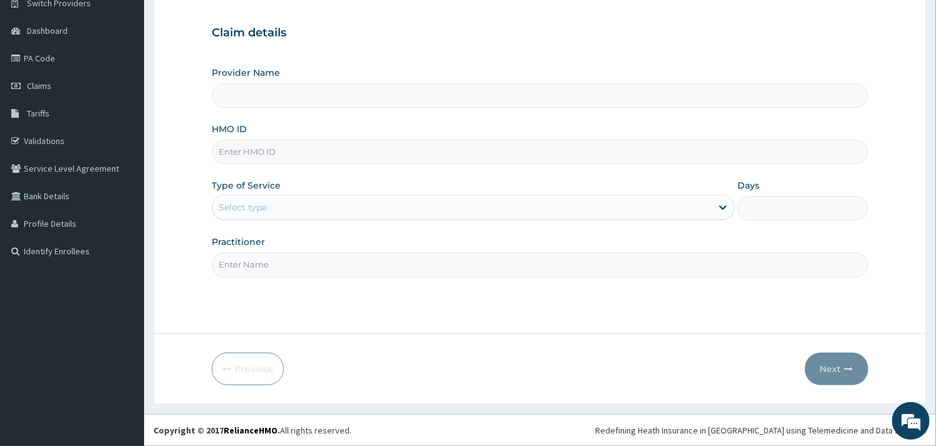
type input "WestCare Specialist Hospital - [GEOGRAPHIC_DATA]"
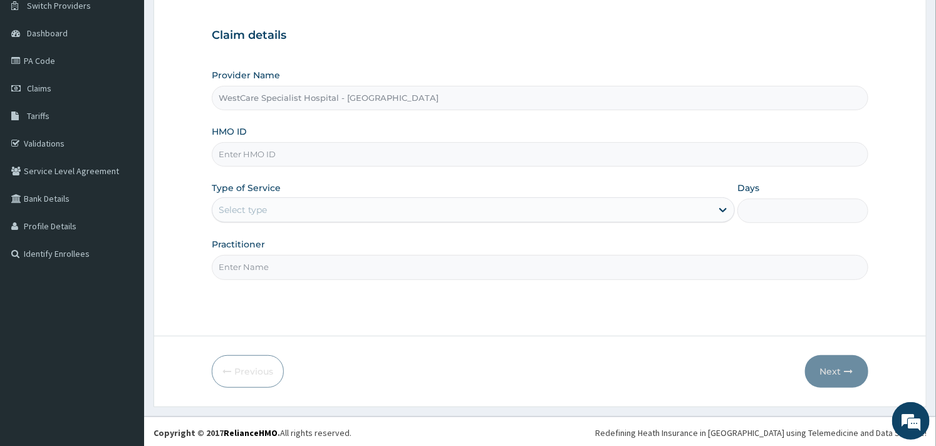
scroll to position [107, 0]
click at [264, 158] on input "HMO ID" at bounding box center [540, 152] width 656 height 24
paste input "BCK/10015/A"
type input "BCK/10015/A"
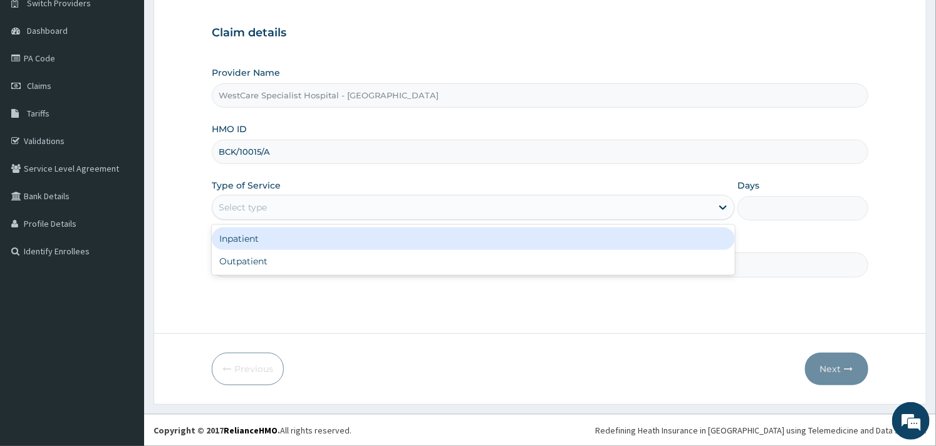
click at [254, 217] on div "Select type" at bounding box center [461, 207] width 499 height 20
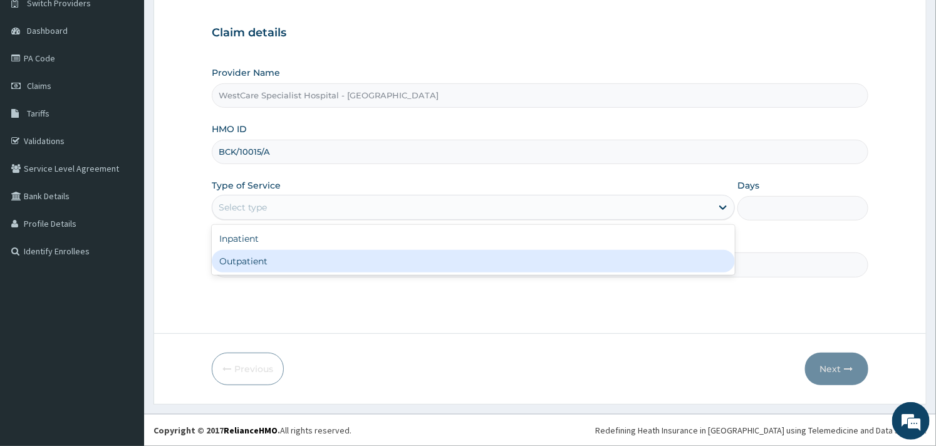
click at [248, 263] on div "Outpatient" at bounding box center [473, 261] width 523 height 23
type input "1"
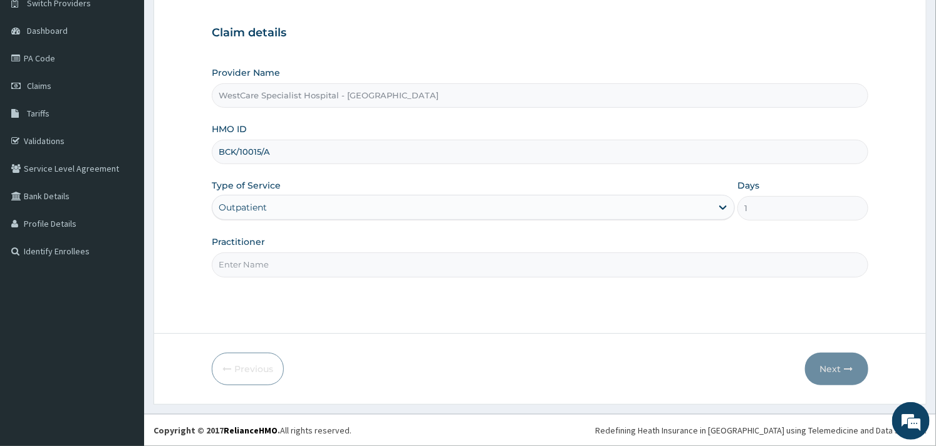
click at [261, 251] on div "Practitioner" at bounding box center [540, 256] width 656 height 41
click at [261, 254] on input "Practitioner" at bounding box center [540, 264] width 656 height 24
type input "OBIDEYI"
click at [825, 360] on button "Next" at bounding box center [836, 369] width 63 height 33
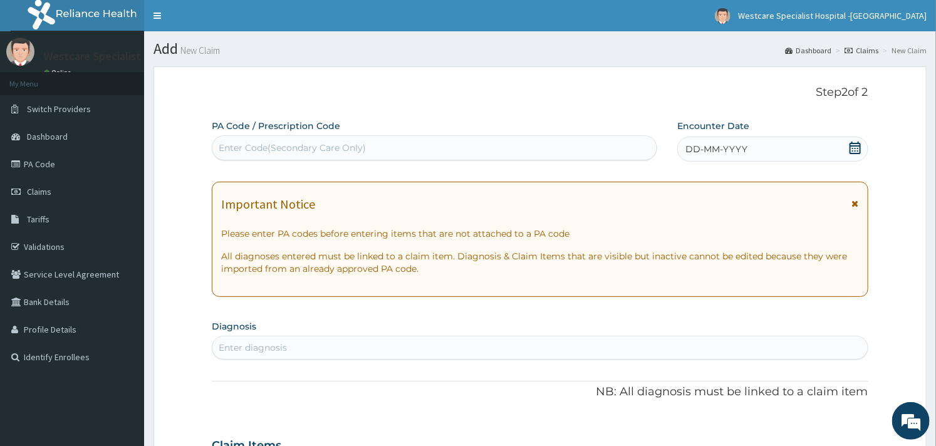
click at [855, 145] on icon at bounding box center [855, 148] width 13 height 13
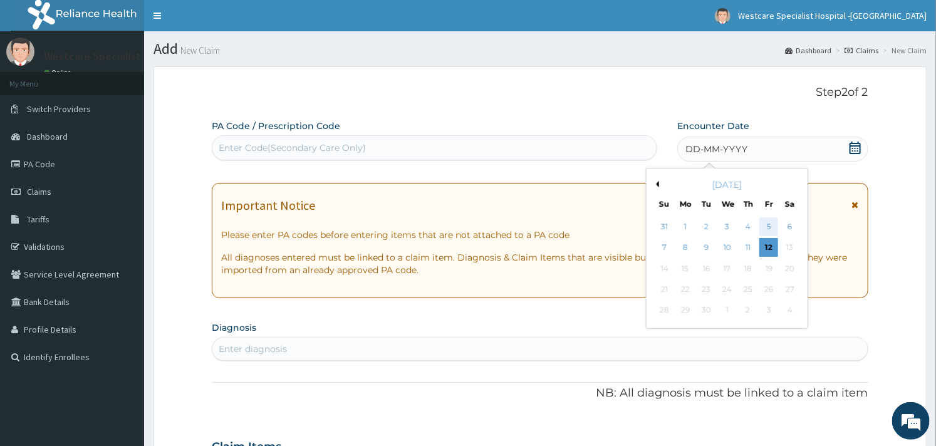
click at [769, 226] on div "5" at bounding box center [768, 226] width 19 height 19
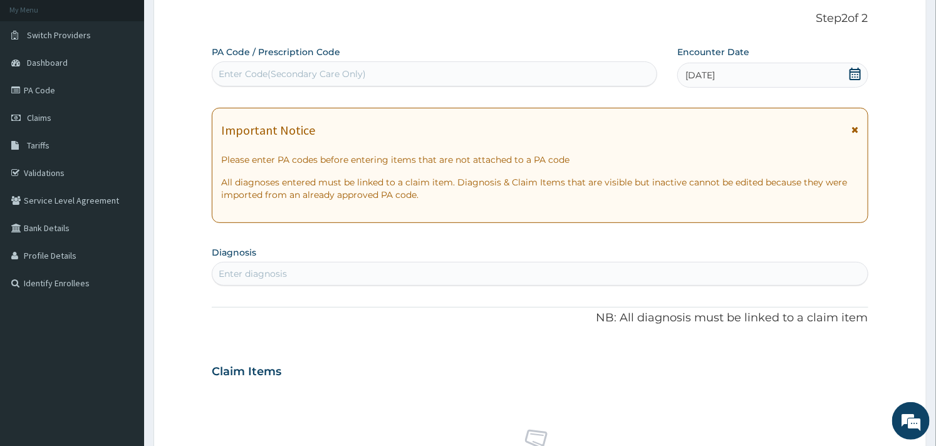
scroll to position [139, 0]
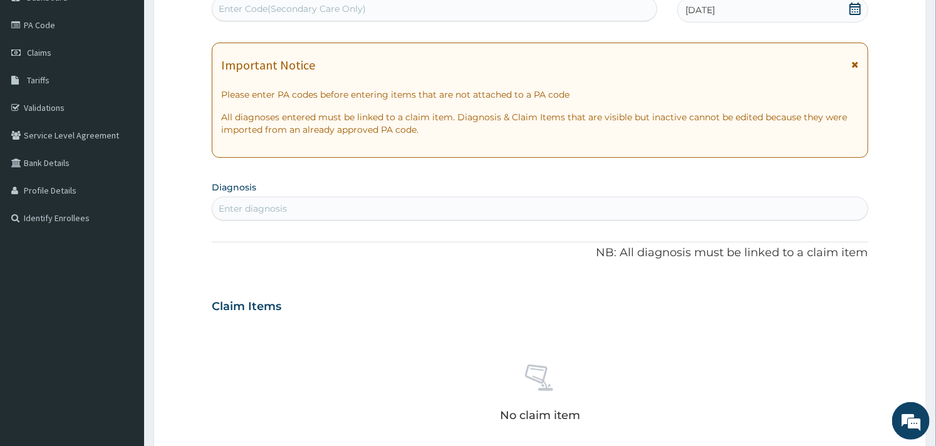
click at [446, 212] on div "Enter diagnosis" at bounding box center [539, 209] width 655 height 20
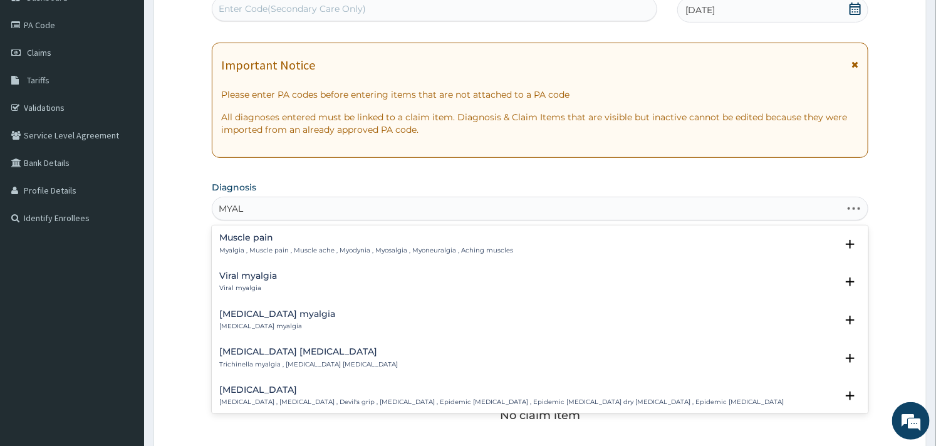
type input "MYALG"
click at [232, 234] on h4 "Muscle pain" at bounding box center [366, 237] width 294 height 9
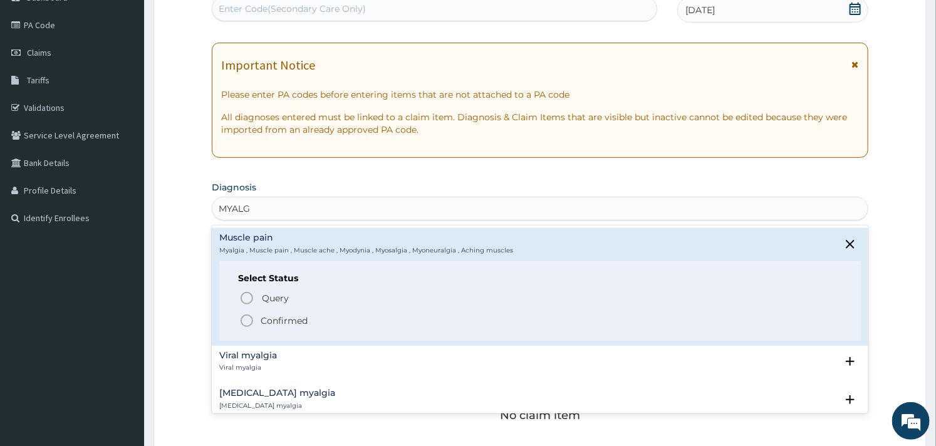
click at [247, 321] on icon "status option filled" at bounding box center [246, 320] width 15 height 15
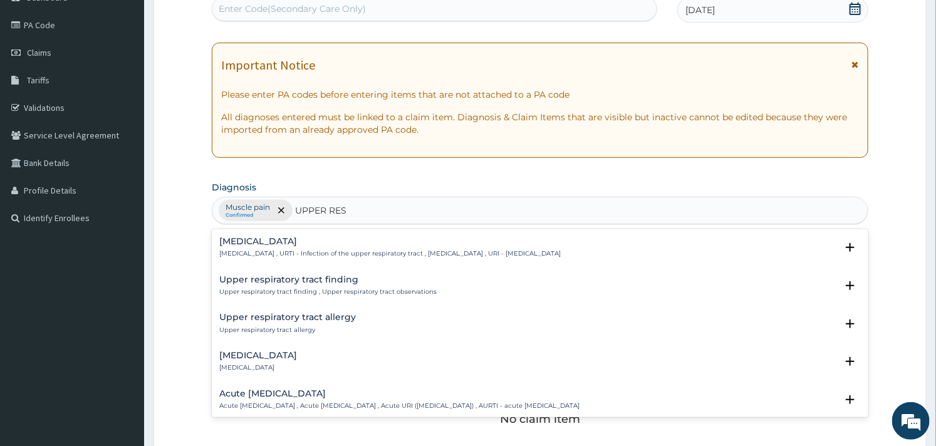
type input "UPPER RESP"
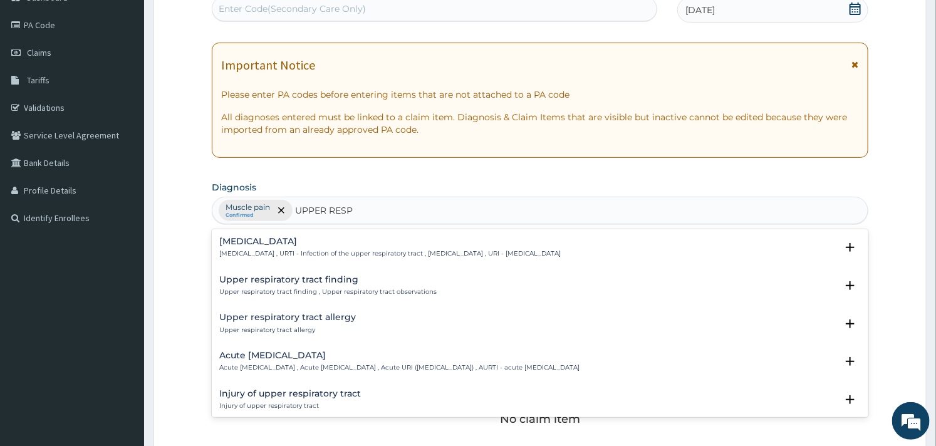
click at [312, 244] on h4 "[MEDICAL_DATA]" at bounding box center [389, 241] width 341 height 9
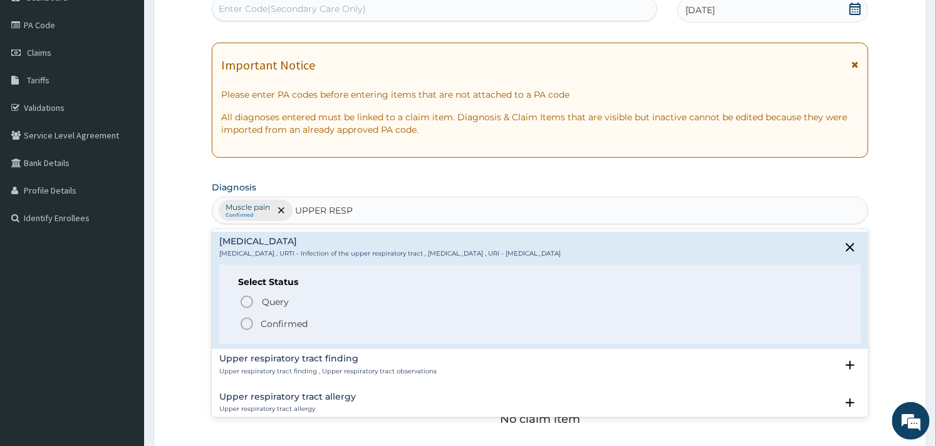
click at [255, 321] on span "Confirmed" at bounding box center [540, 323] width 602 height 15
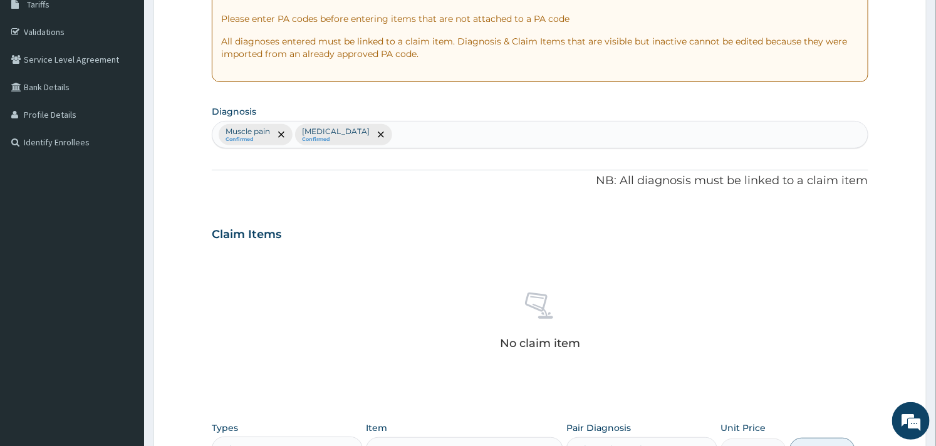
scroll to position [417, 0]
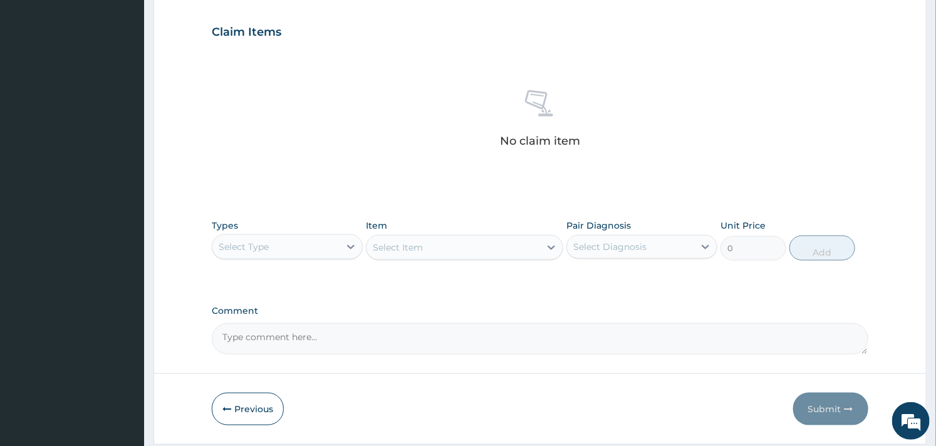
click at [336, 255] on div "Select Type" at bounding box center [275, 247] width 127 height 20
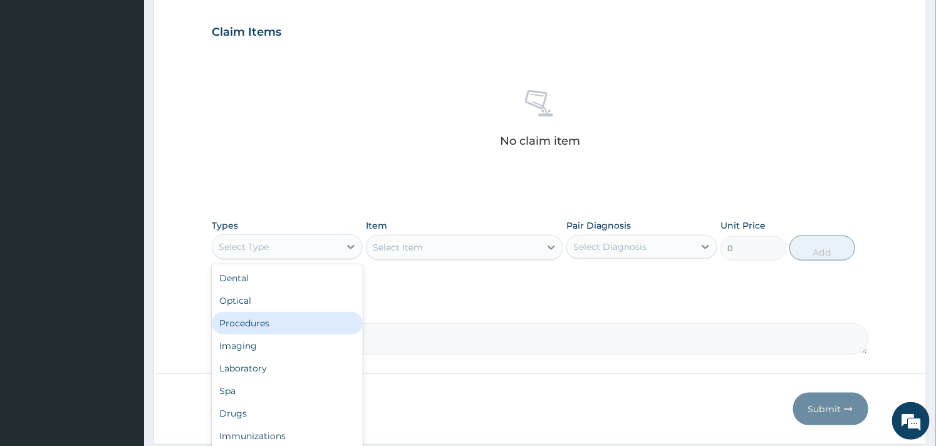
click at [279, 315] on div "Procedures" at bounding box center [287, 323] width 151 height 23
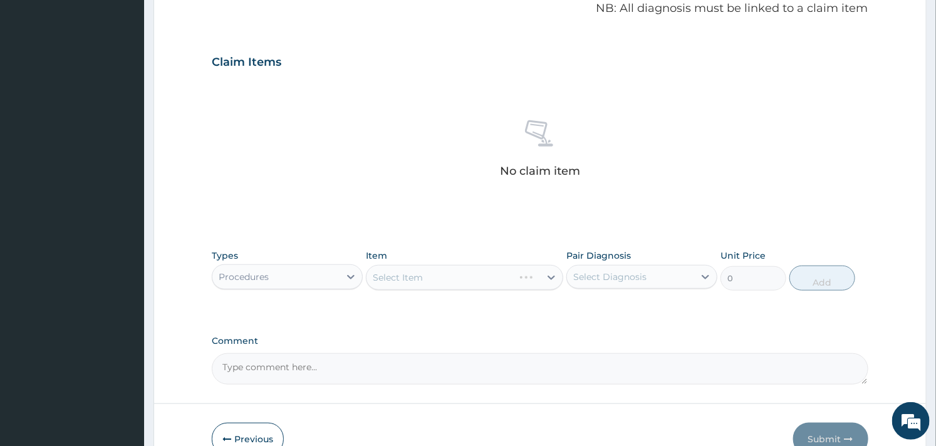
scroll to position [457, 0]
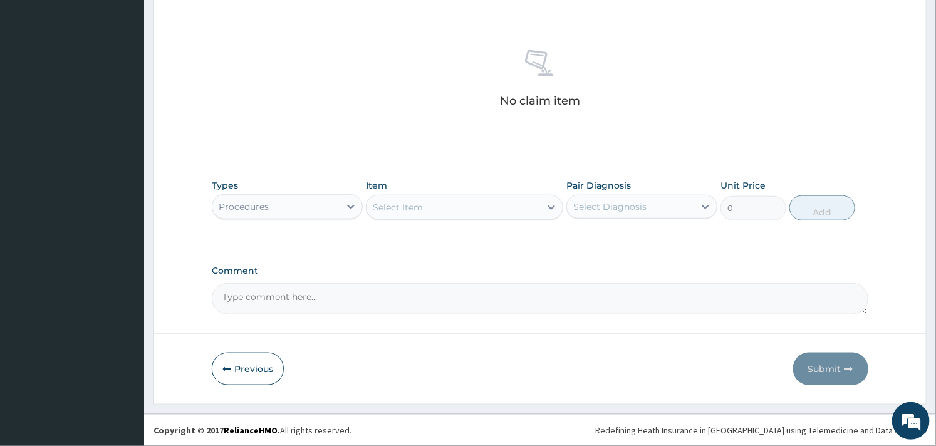
click at [472, 200] on div "Select Item" at bounding box center [452, 207] width 173 height 20
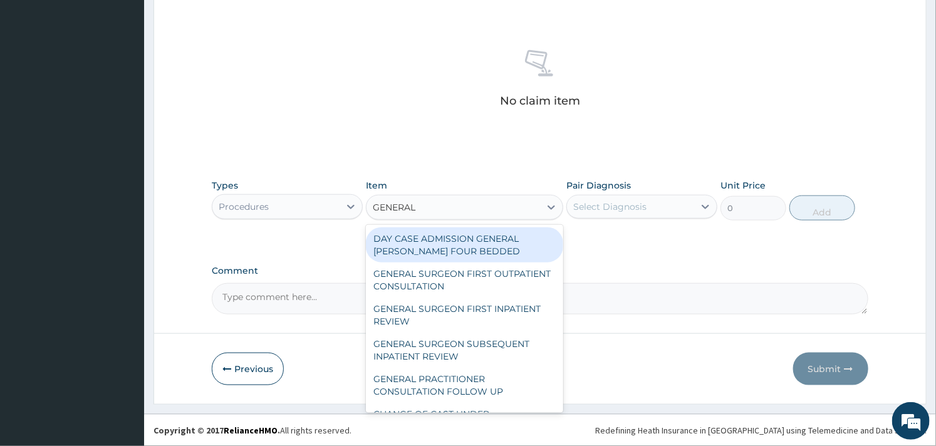
type input "GENERAL P"
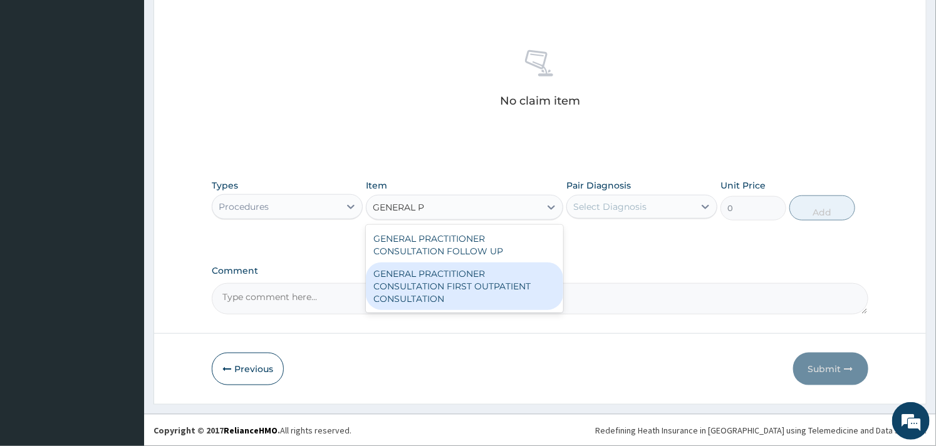
click at [455, 273] on div "GENERAL PRACTITIONER CONSULTATION FIRST OUTPATIENT CONSULTATION" at bounding box center [464, 286] width 197 height 48
type input "3000"
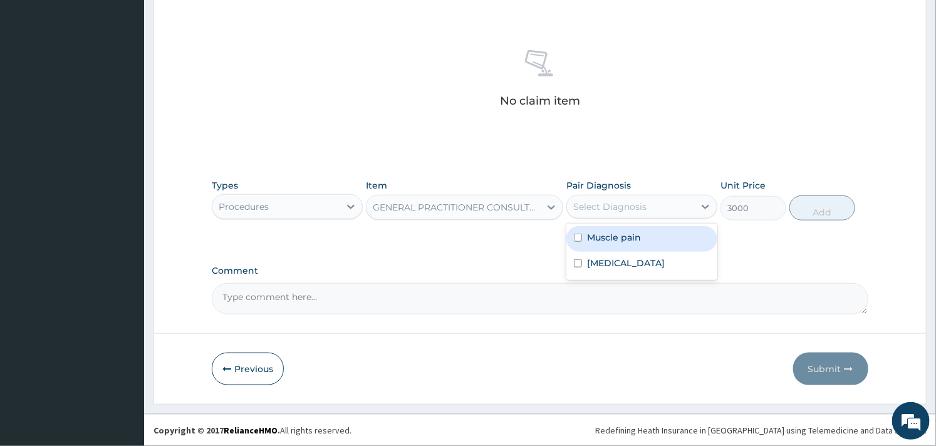
click at [593, 216] on div "Select Diagnosis" at bounding box center [630, 207] width 127 height 20
click at [592, 239] on label "Muscle pain" at bounding box center [614, 237] width 54 height 13
checkbox input "true"
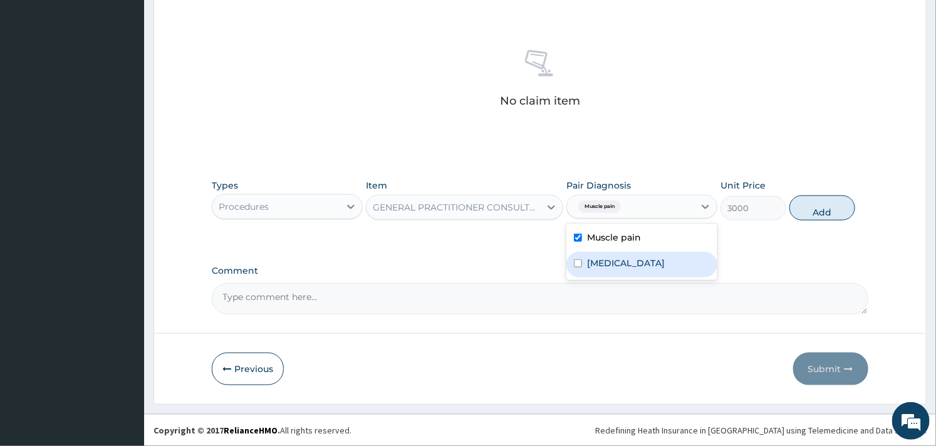
click at [590, 254] on div "[MEDICAL_DATA]" at bounding box center [641, 265] width 151 height 26
checkbox input "true"
click at [819, 204] on button "Add" at bounding box center [822, 207] width 66 height 25
type input "0"
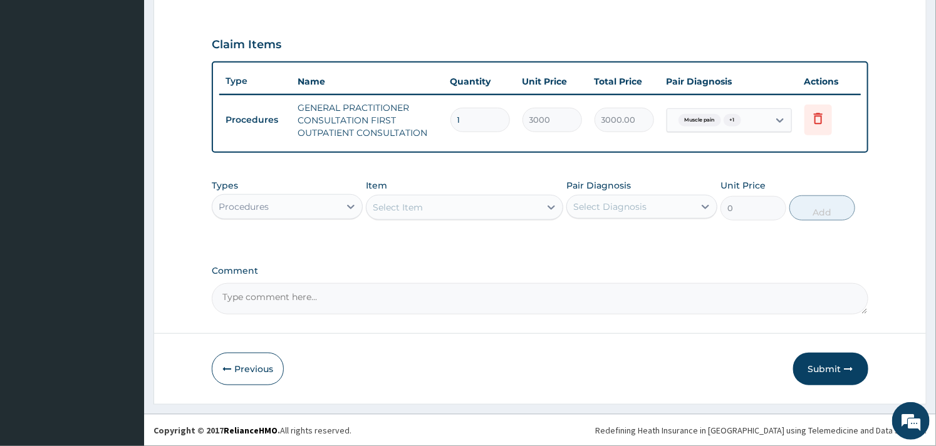
scroll to position [403, 0]
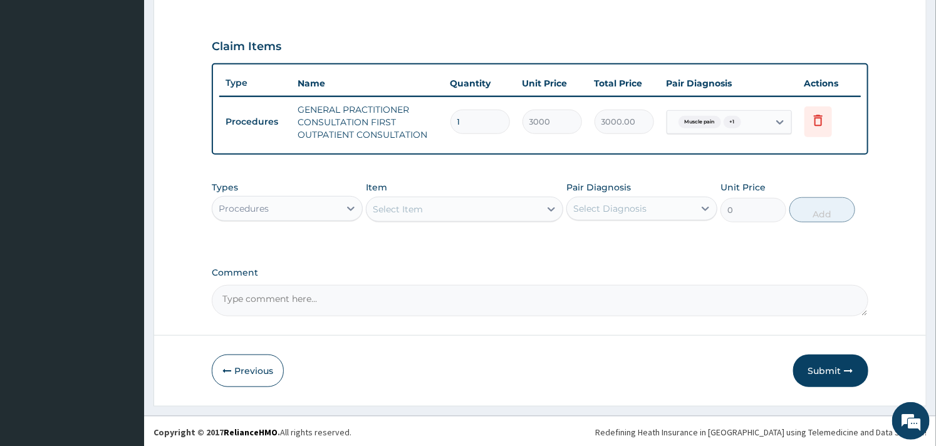
click at [337, 210] on div "Procedures" at bounding box center [275, 209] width 127 height 20
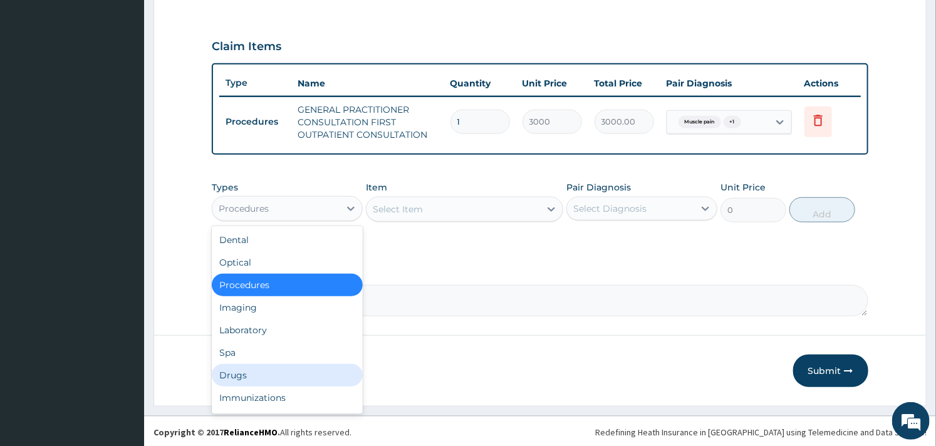
click at [246, 368] on div "Drugs" at bounding box center [287, 375] width 151 height 23
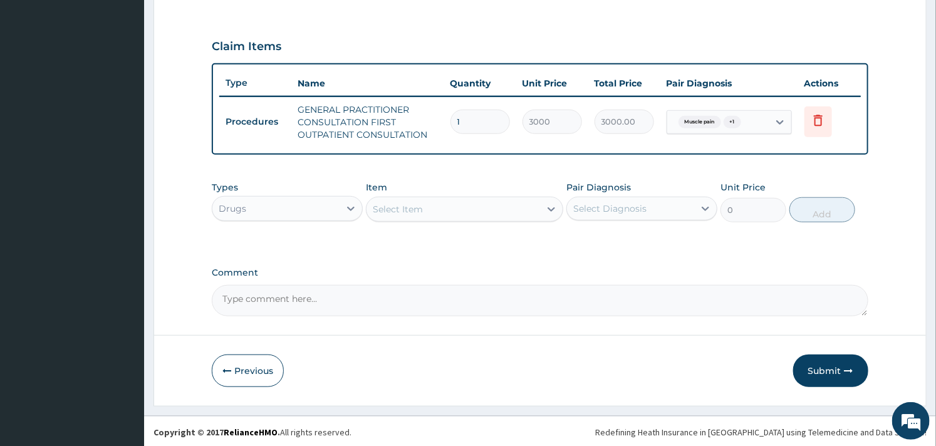
click at [470, 205] on div "Select Item" at bounding box center [452, 209] width 173 height 20
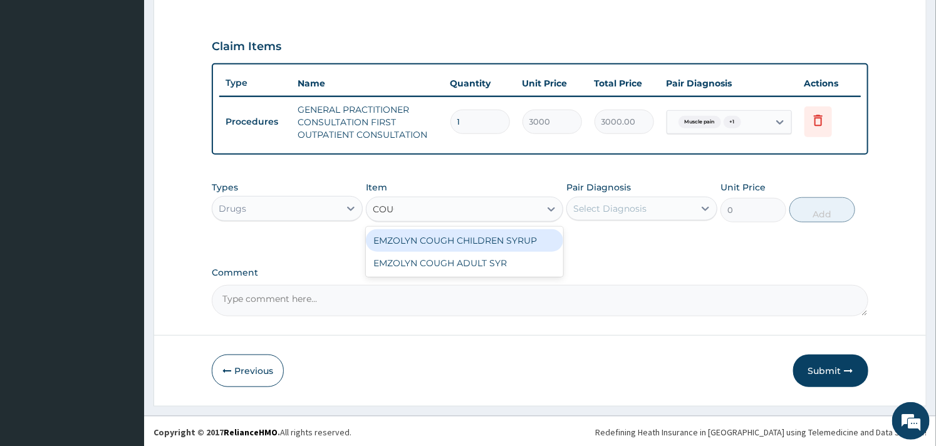
type input "COUGH"
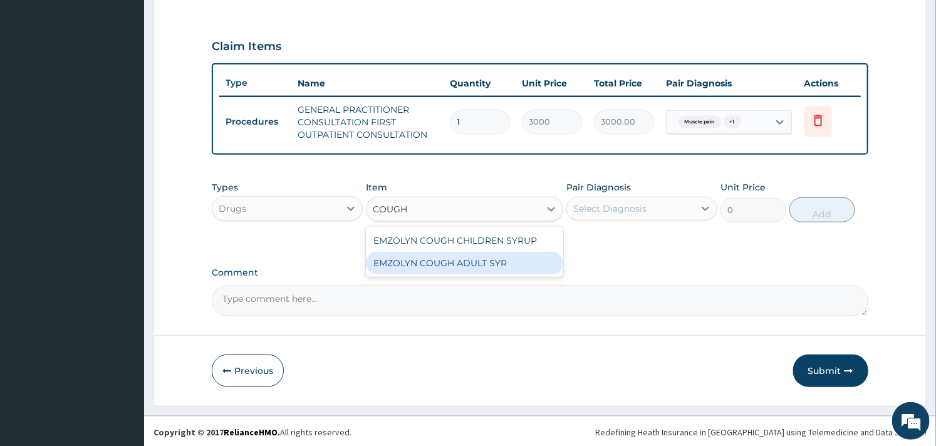
click at [484, 266] on div "EMZOLYN COUGH ADULT SYR" at bounding box center [464, 263] width 197 height 23
type input "735"
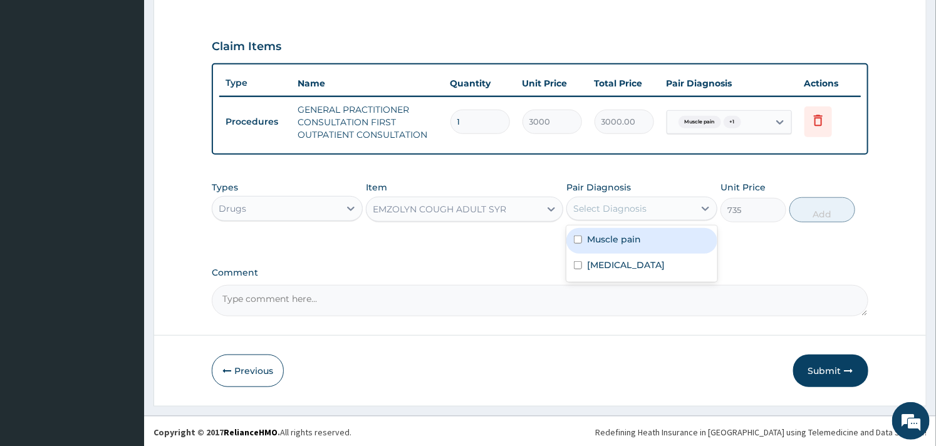
click at [608, 211] on div "Select Diagnosis" at bounding box center [609, 208] width 73 height 13
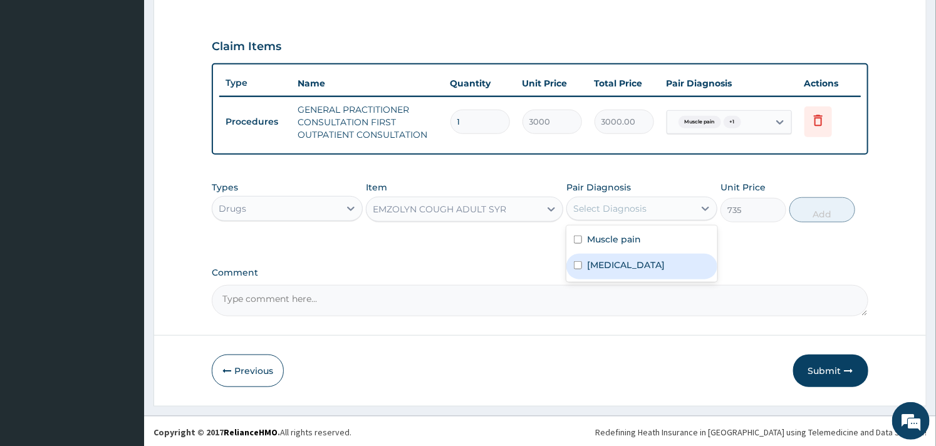
click at [587, 269] on label "[MEDICAL_DATA]" at bounding box center [626, 265] width 78 height 13
checkbox input "true"
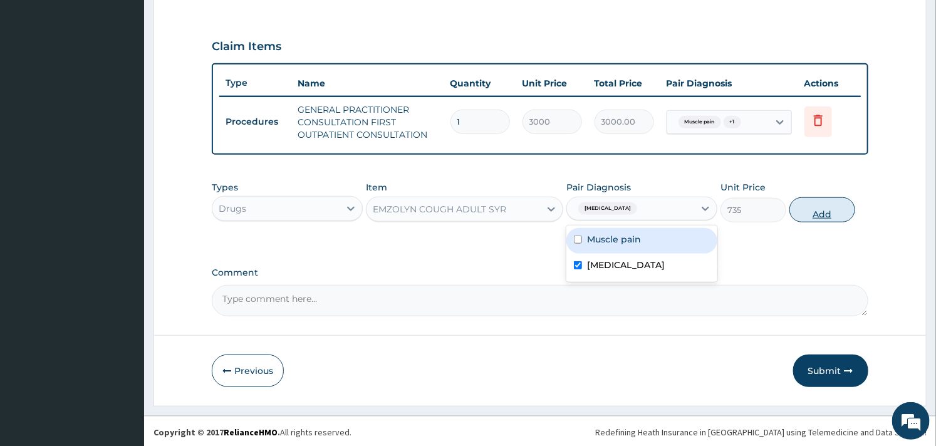
click at [811, 207] on button "Add" at bounding box center [822, 209] width 66 height 25
type input "0"
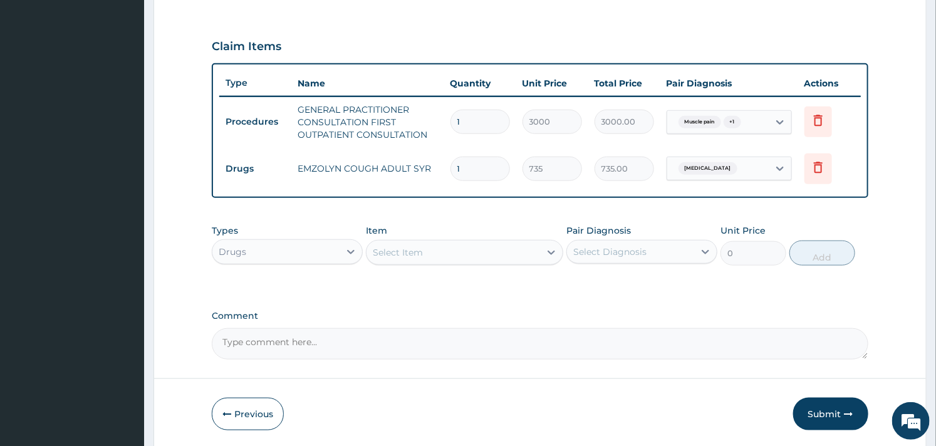
click at [461, 252] on div "Select Item" at bounding box center [452, 252] width 173 height 20
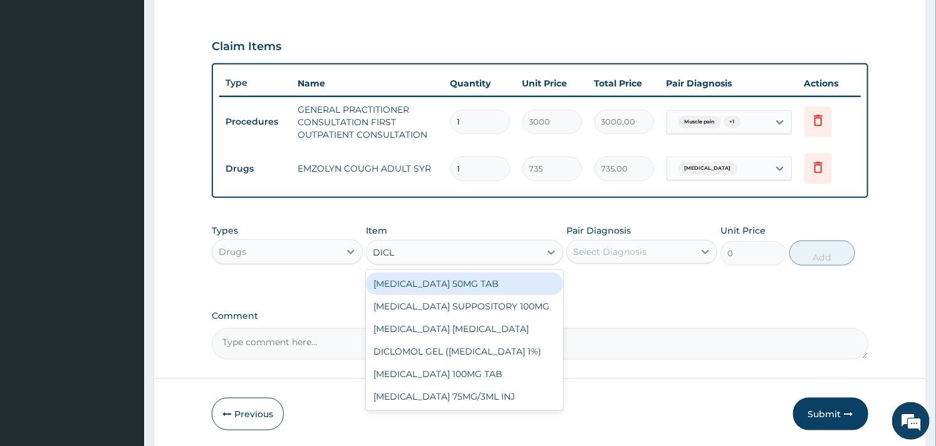
type input "DICLO"
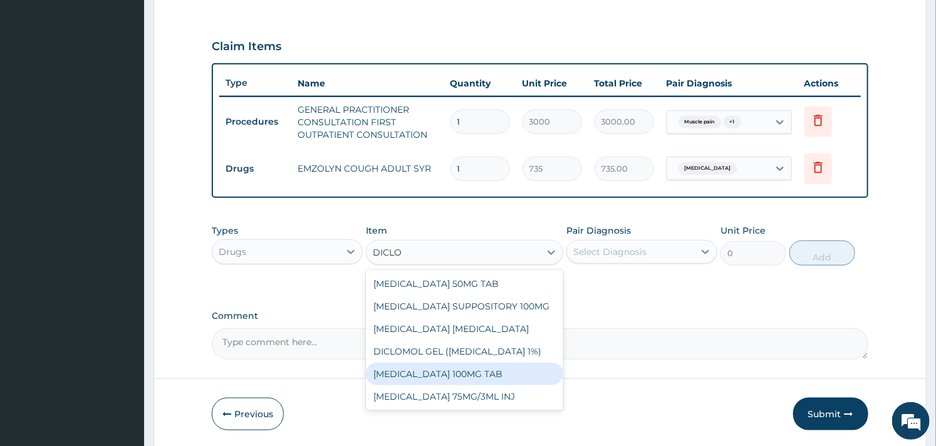
click at [474, 370] on div "[MEDICAL_DATA] 100MG TAB" at bounding box center [464, 374] width 197 height 23
type input "63"
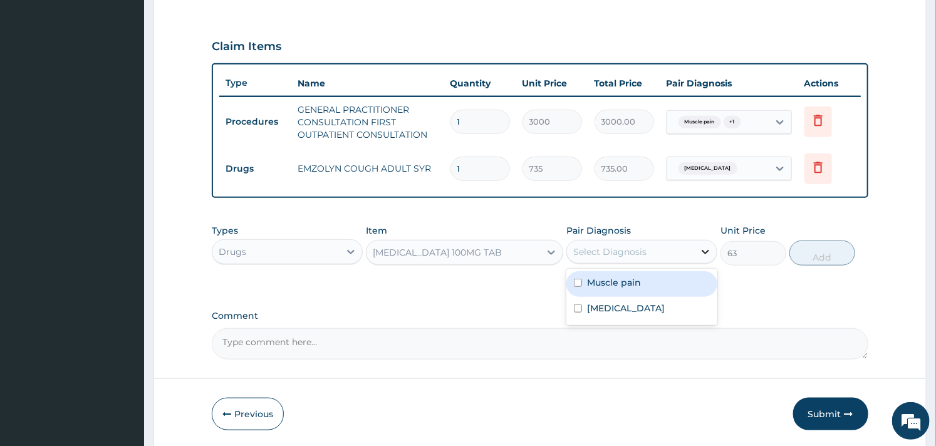
click at [694, 245] on div at bounding box center [705, 252] width 23 height 23
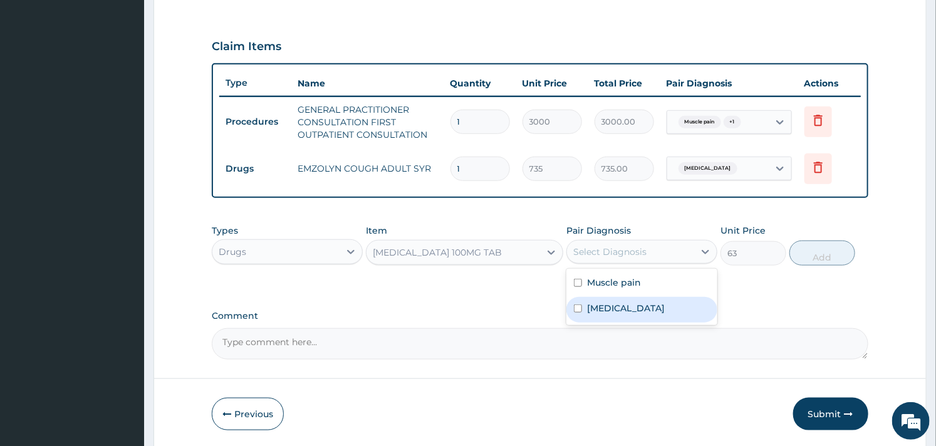
click at [590, 304] on label "[MEDICAL_DATA]" at bounding box center [626, 308] width 78 height 13
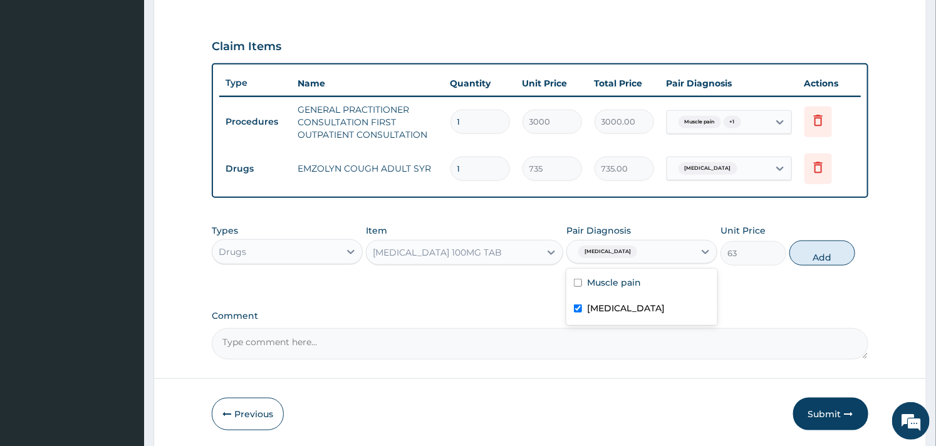
click at [579, 304] on input "checkbox" at bounding box center [578, 308] width 8 height 8
checkbox input "false"
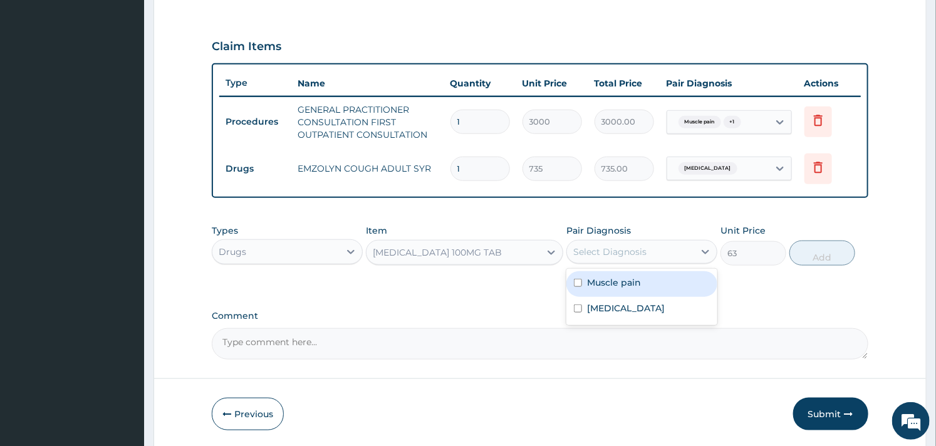
click at [581, 292] on div "Muscle pain" at bounding box center [641, 284] width 151 height 26
checkbox input "true"
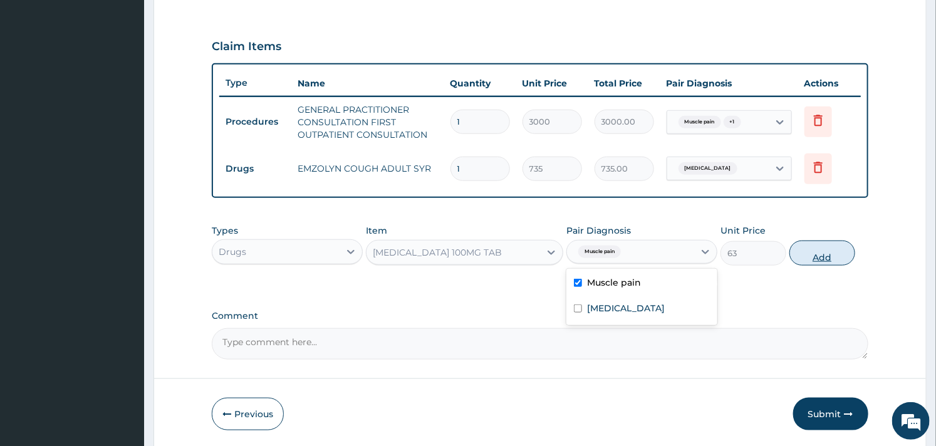
click at [811, 252] on button "Add" at bounding box center [822, 253] width 66 height 25
type input "0"
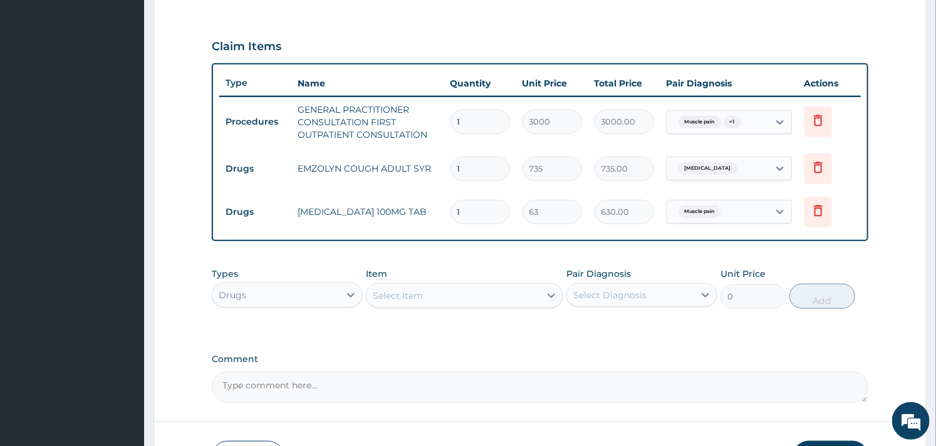
type input "10"
type input "630.00"
type input "1"
type input "63.00"
type input "0.00"
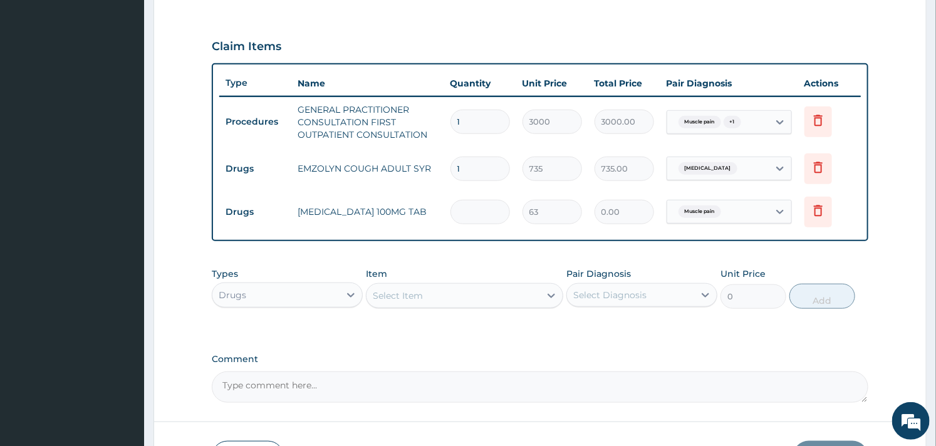
type input "5"
type input "315.00"
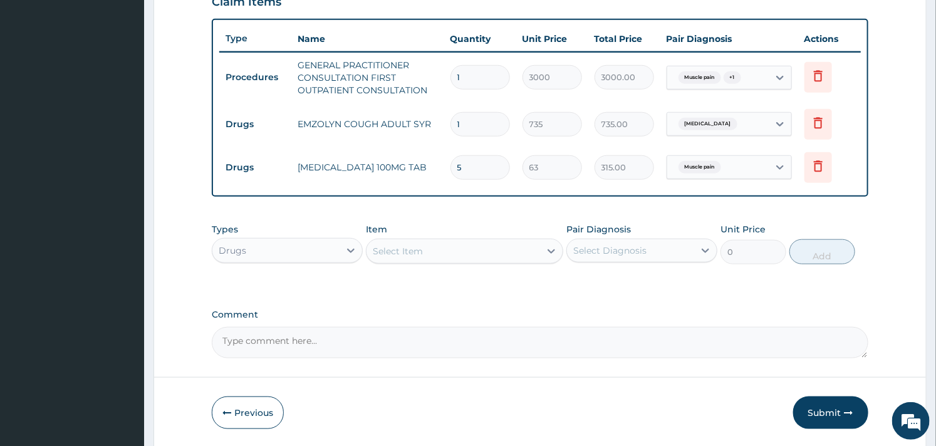
scroll to position [490, 0]
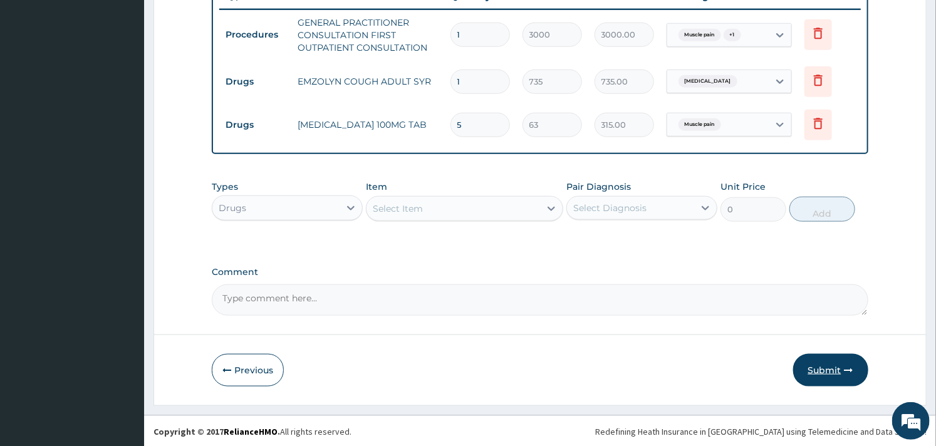
type input "5"
click at [829, 365] on button "Submit" at bounding box center [830, 370] width 75 height 33
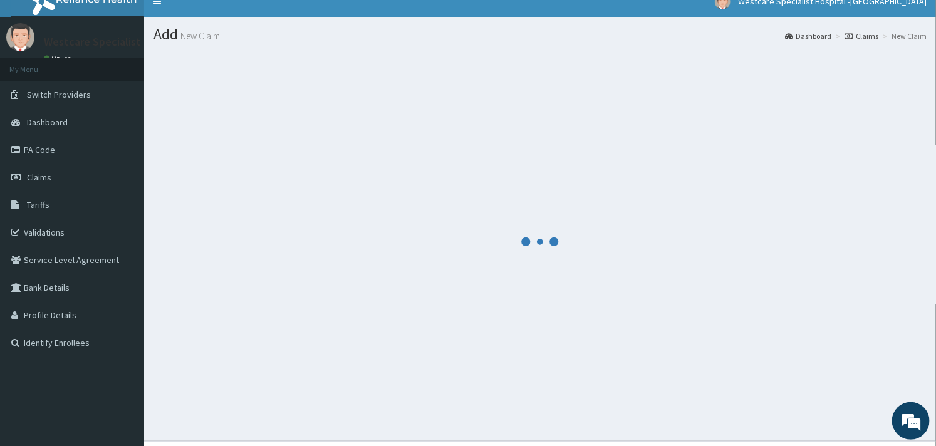
scroll to position [0, 0]
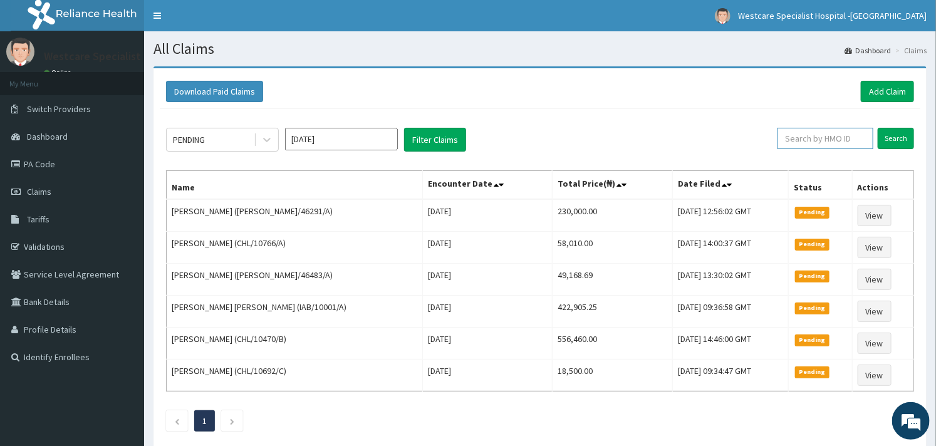
click at [796, 142] on input "text" at bounding box center [825, 138] width 96 height 21
paste input "NPP/10005/B"
type input "NPP/10005/B"
click at [893, 126] on div "PENDING [DATE] Filter Claims NPP/10005/B Search Name Encounter Date Total Price…" at bounding box center [540, 276] width 761 height 335
click at [893, 133] on input "Search" at bounding box center [896, 138] width 36 height 21
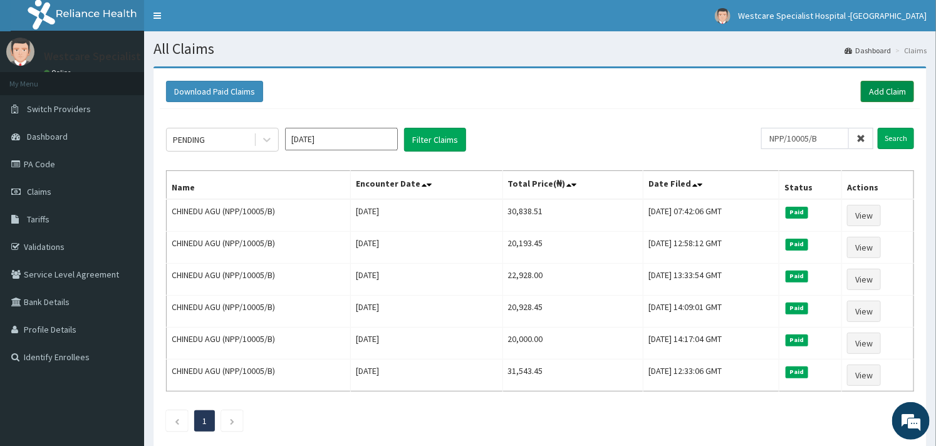
click at [894, 96] on link "Add Claim" at bounding box center [887, 91] width 53 height 21
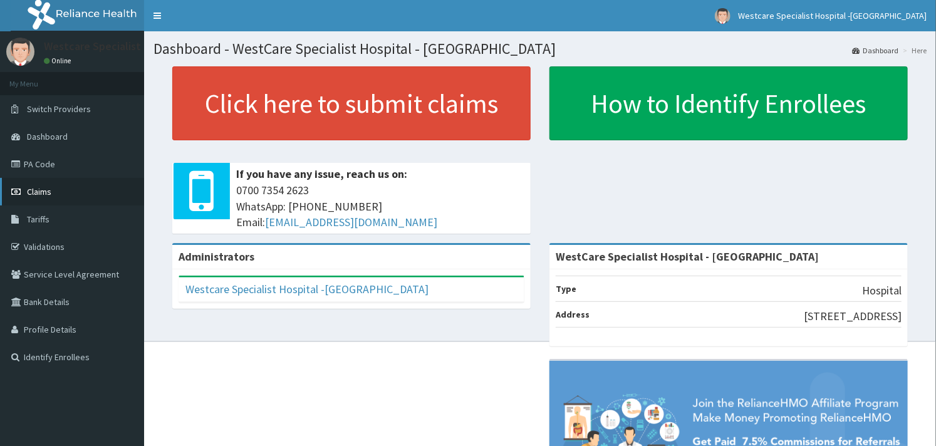
click at [58, 193] on link "Claims" at bounding box center [72, 192] width 144 height 28
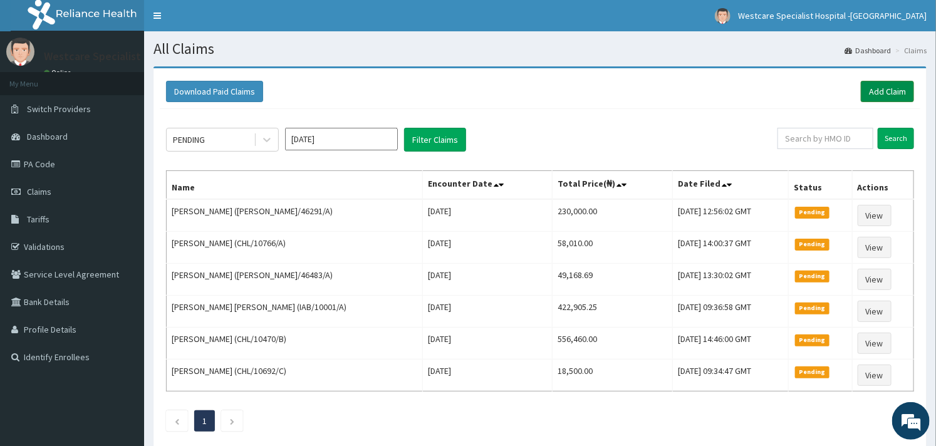
click at [878, 94] on link "Add Claim" at bounding box center [887, 91] width 53 height 21
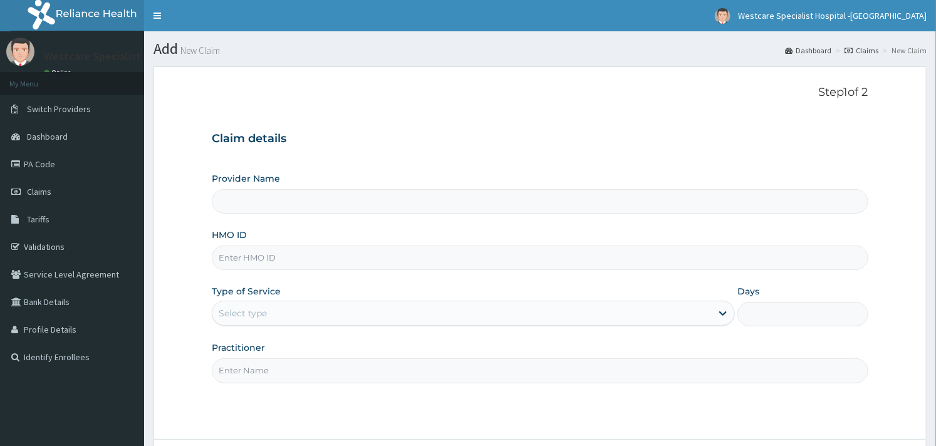
type input "WestCare Specialist Hospital - [GEOGRAPHIC_DATA]"
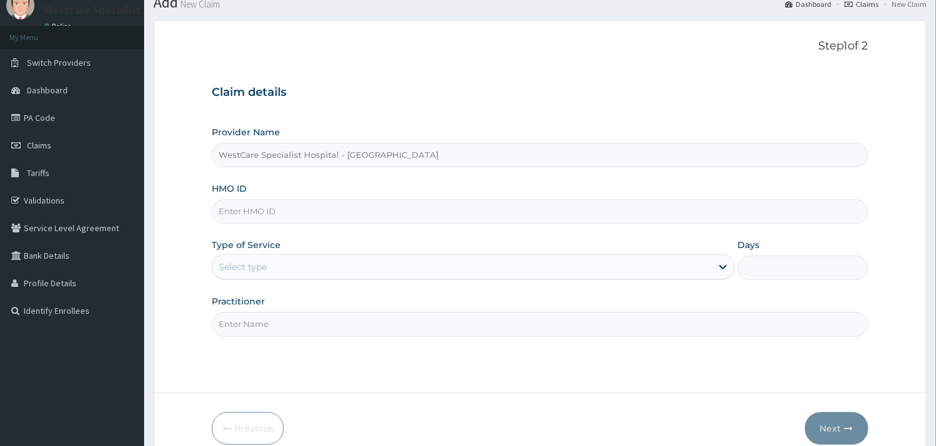
scroll to position [70, 0]
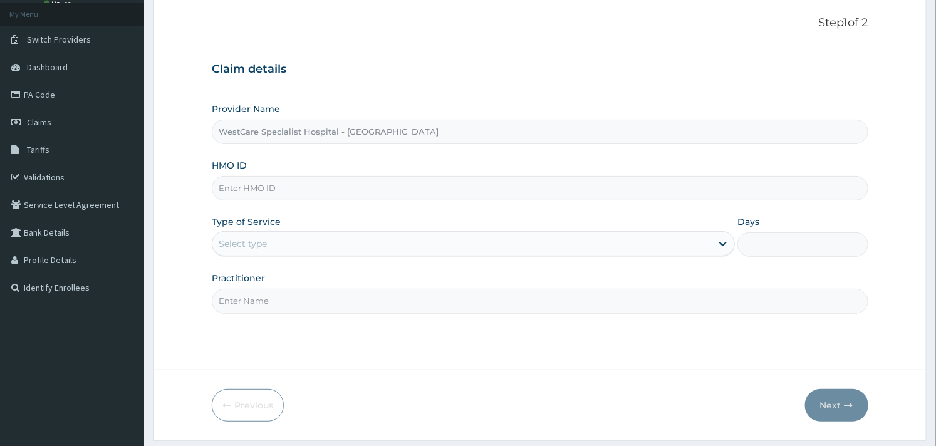
click at [278, 190] on input "HMO ID" at bounding box center [540, 188] width 656 height 24
paste input "NPP/10005/B"
type input "NPP/10005/B"
click at [273, 244] on div "Select type" at bounding box center [461, 244] width 499 height 20
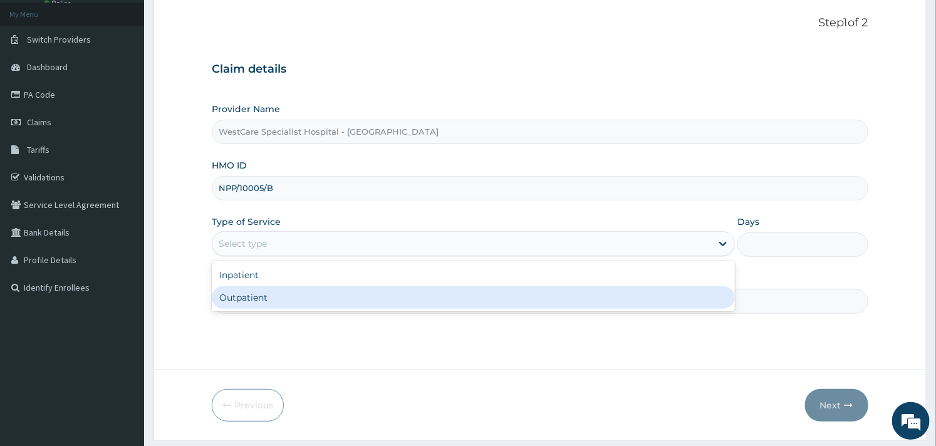
click at [242, 296] on div "Outpatient" at bounding box center [473, 297] width 523 height 23
type input "1"
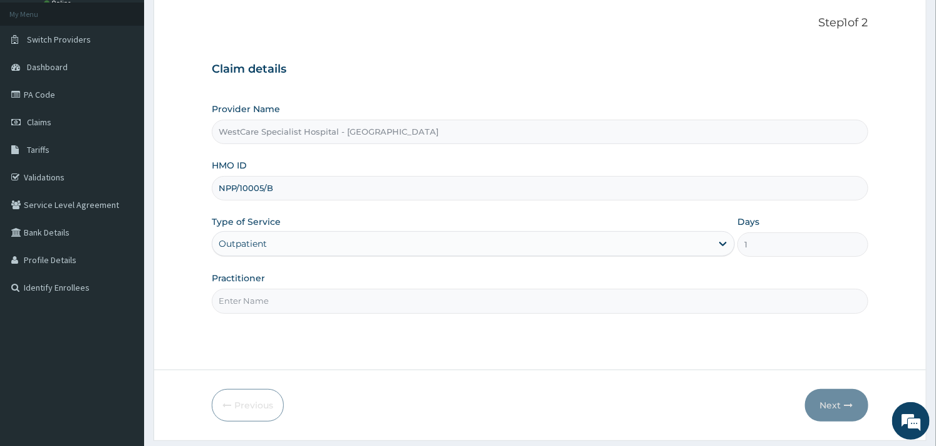
click at [276, 293] on input "Practitioner" at bounding box center [540, 301] width 656 height 24
type input "OBIDEYI"
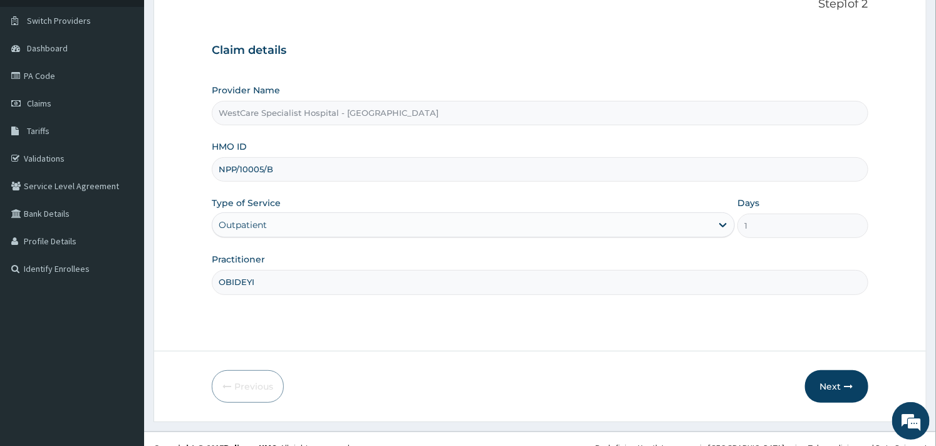
scroll to position [107, 0]
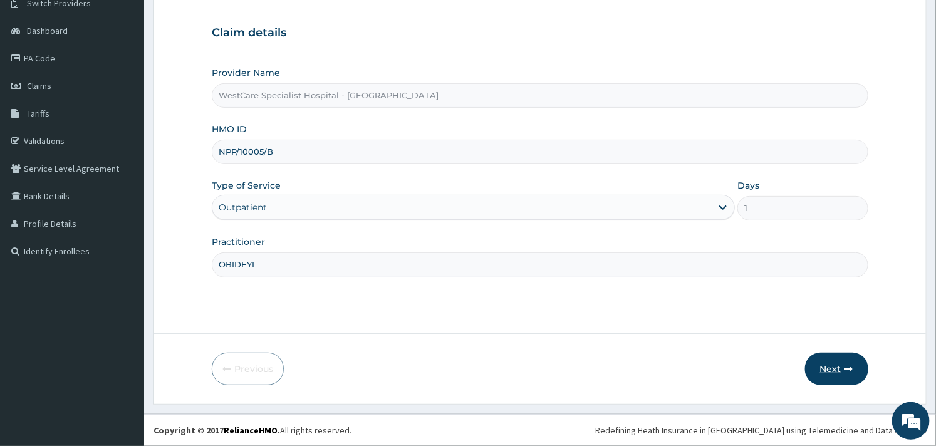
click at [828, 370] on button "Next" at bounding box center [836, 369] width 63 height 33
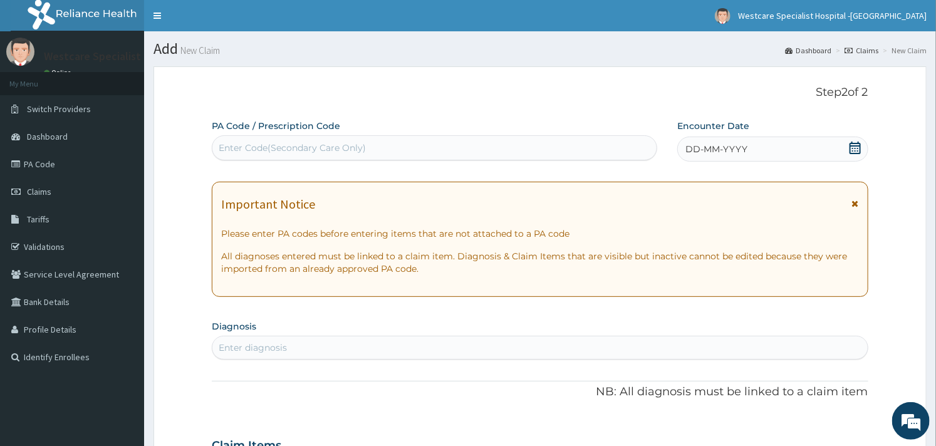
scroll to position [0, 0]
click at [335, 135] on div "Enter Code(Secondary Care Only)" at bounding box center [434, 147] width 445 height 25
paste input "PA/A47DE5"
type input "PA/A47DE5"
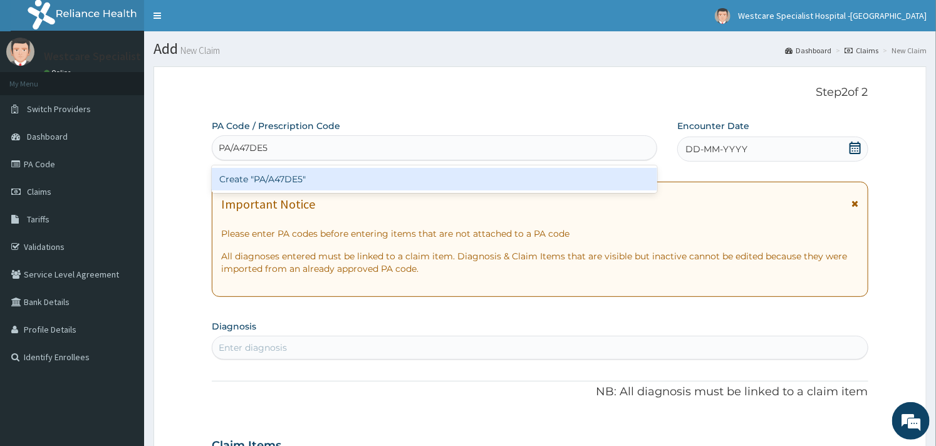
click at [307, 178] on div "Create "PA/A47DE5"" at bounding box center [434, 179] width 445 height 23
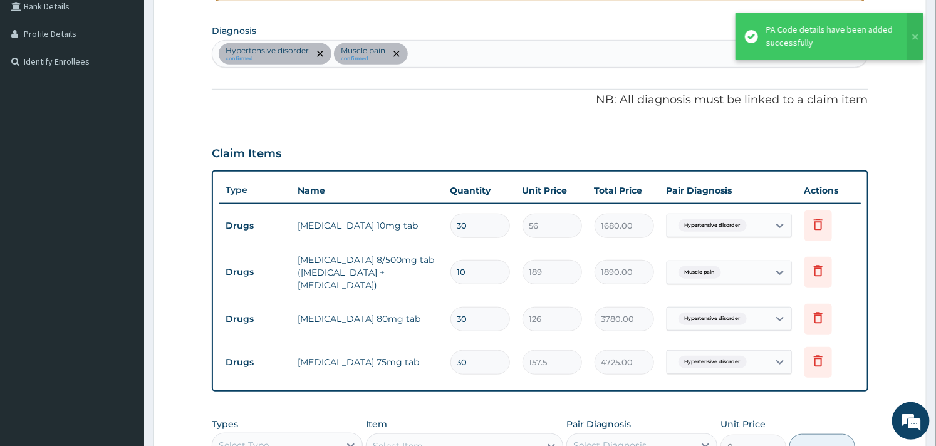
scroll to position [226, 0]
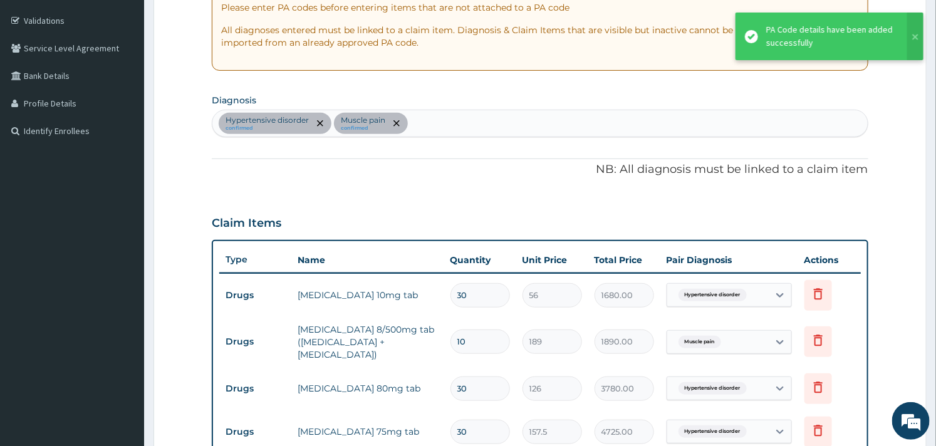
click at [510, 128] on div "Hypertensive disorder confirmed Muscle pain confirmed" at bounding box center [539, 123] width 655 height 26
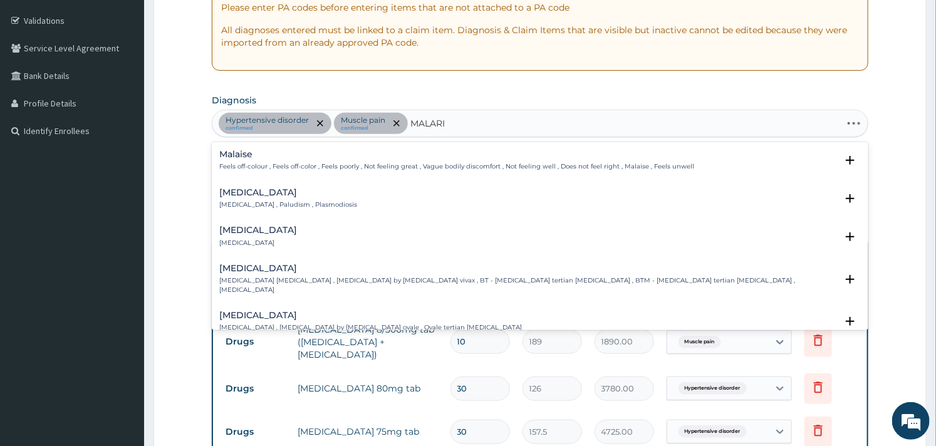
type input "[MEDICAL_DATA]"
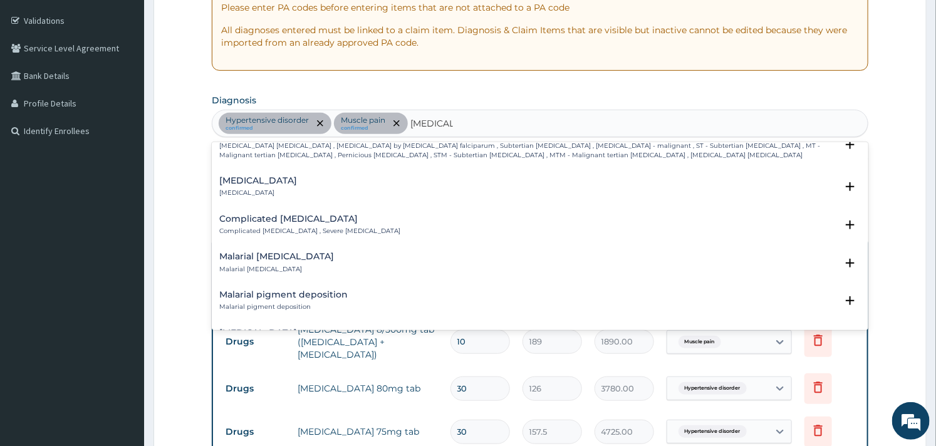
scroll to position [556, 0]
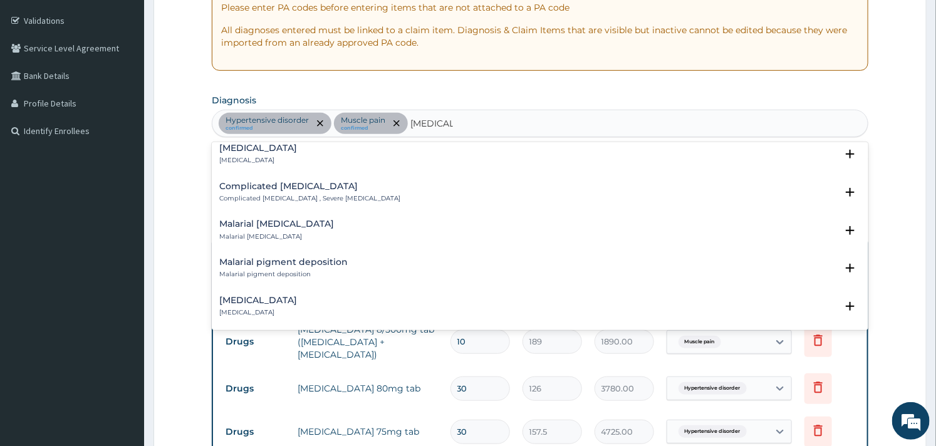
click at [258, 177] on div "Complicated [MEDICAL_DATA] Complicated [MEDICAL_DATA] , Severe [MEDICAL_DATA] S…" at bounding box center [540, 196] width 656 height 38
click at [255, 182] on h4 "Complicated [MEDICAL_DATA]" at bounding box center [309, 186] width 181 height 9
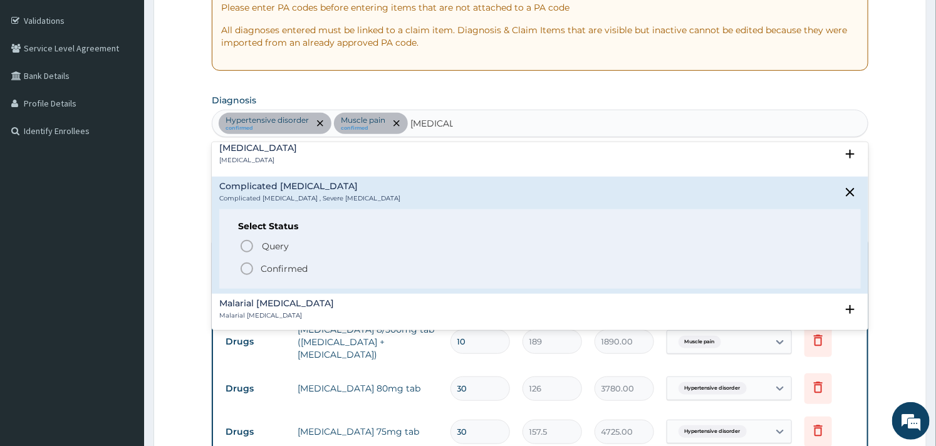
click at [246, 261] on icon "status option filled" at bounding box center [246, 268] width 15 height 15
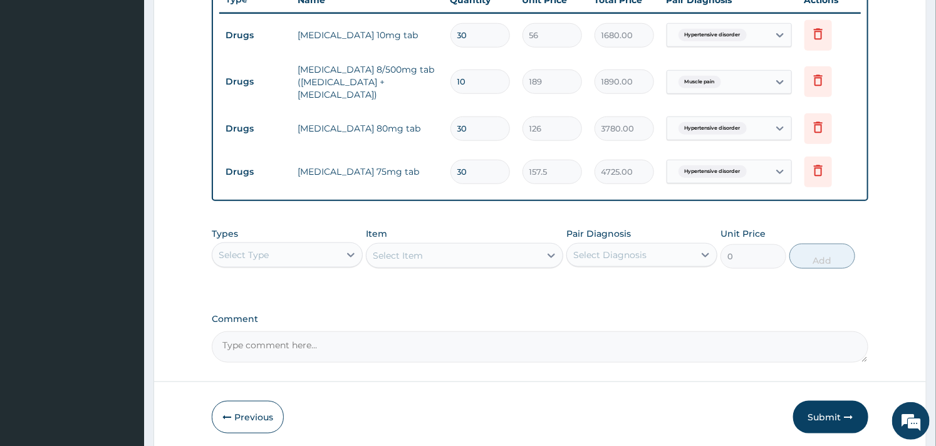
scroll to position [534, 0]
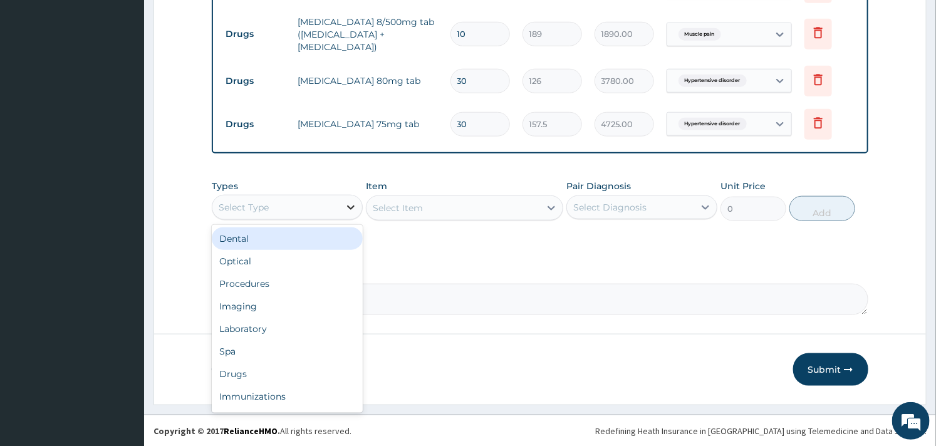
click at [348, 205] on icon at bounding box center [351, 207] width 13 height 13
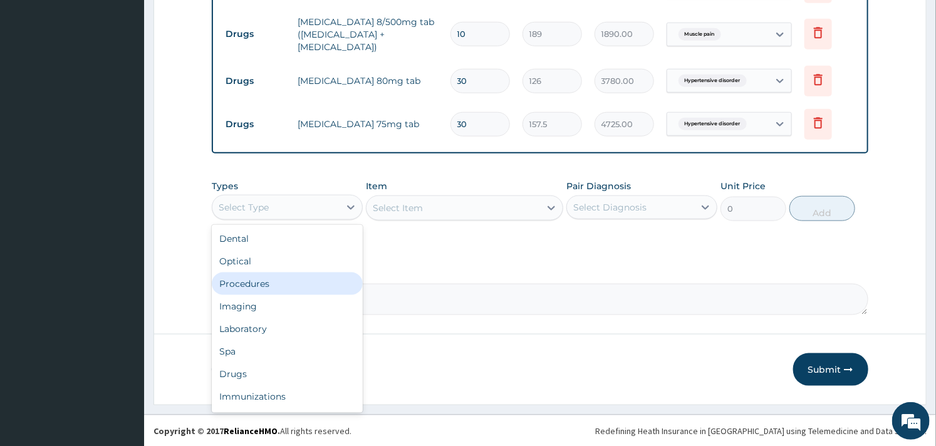
click at [287, 289] on div "Procedures" at bounding box center [287, 284] width 151 height 23
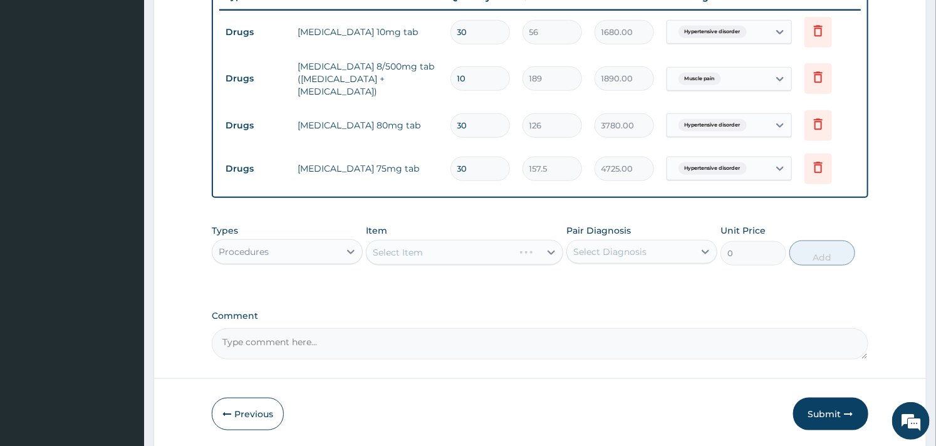
scroll to position [464, 0]
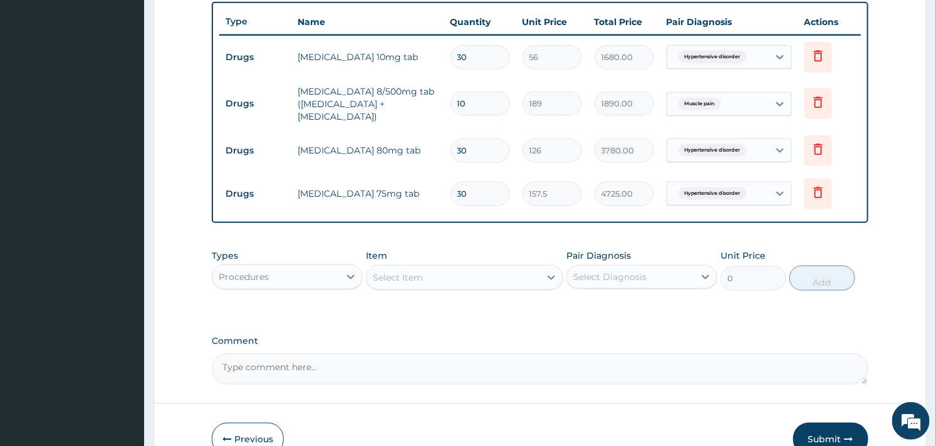
click at [454, 276] on div "Select Item" at bounding box center [452, 278] width 173 height 20
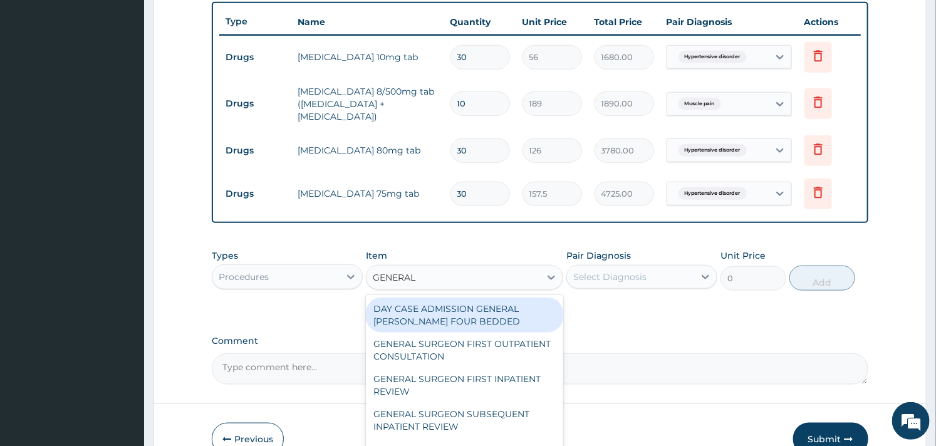
type input "GENERAL P"
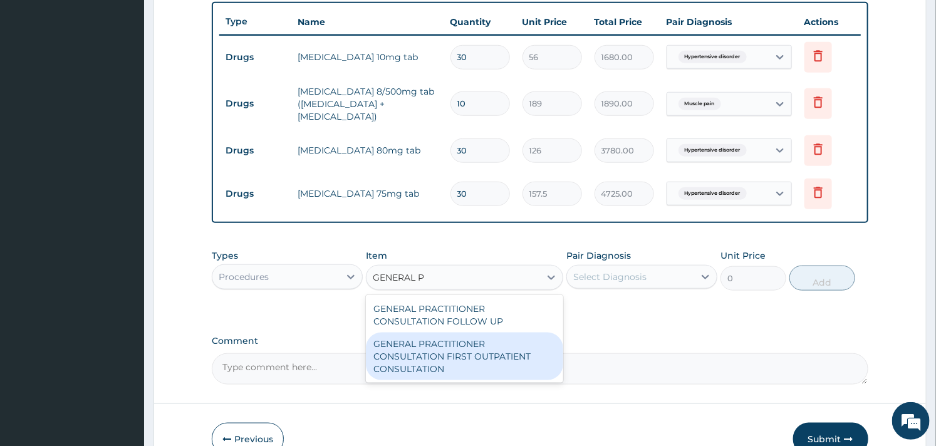
click at [460, 348] on div "GENERAL PRACTITIONER CONSULTATION FIRST OUTPATIENT CONSULTATION" at bounding box center [464, 357] width 197 height 48
type input "3000"
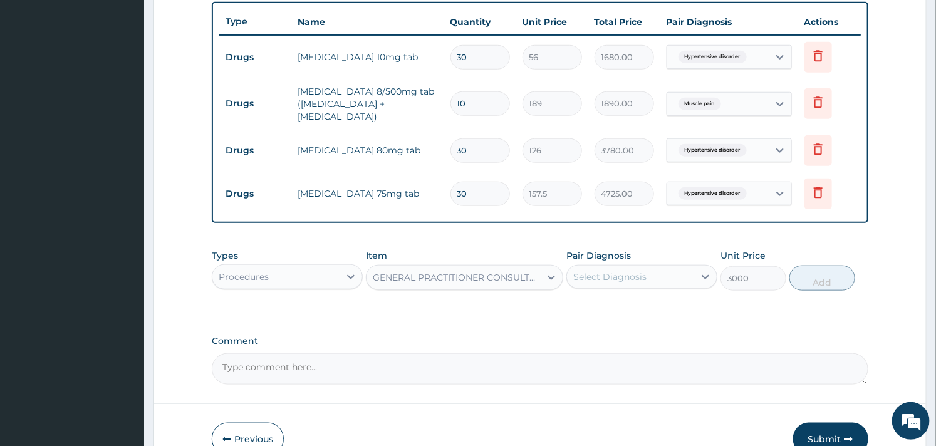
click at [623, 286] on div "Select Diagnosis" at bounding box center [630, 277] width 127 height 20
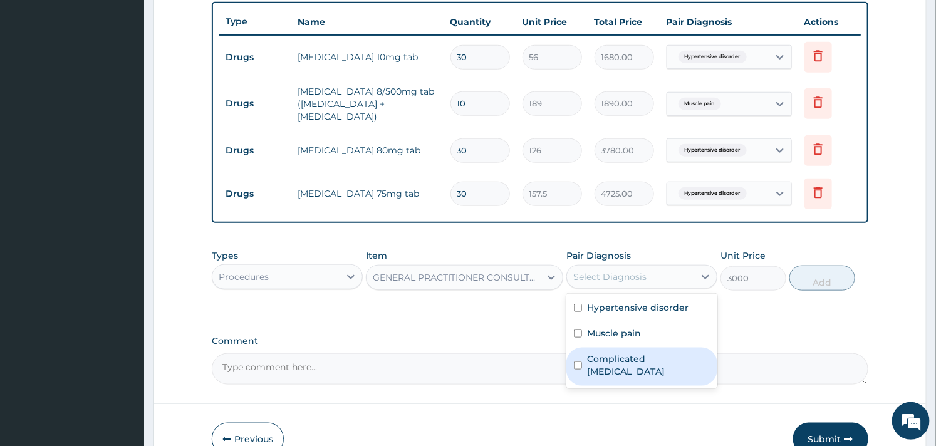
click at [575, 361] on input "checkbox" at bounding box center [578, 365] width 8 height 8
checkbox input "true"
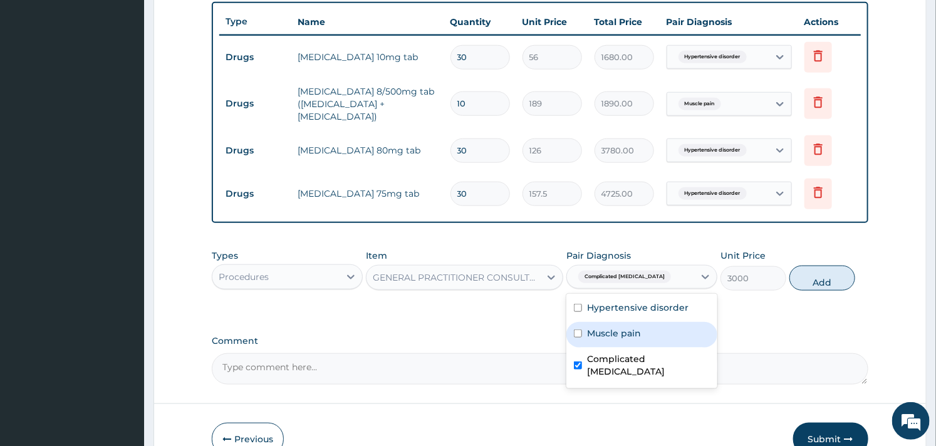
click at [583, 335] on div "Muscle pain" at bounding box center [641, 335] width 151 height 26
checkbox input "true"
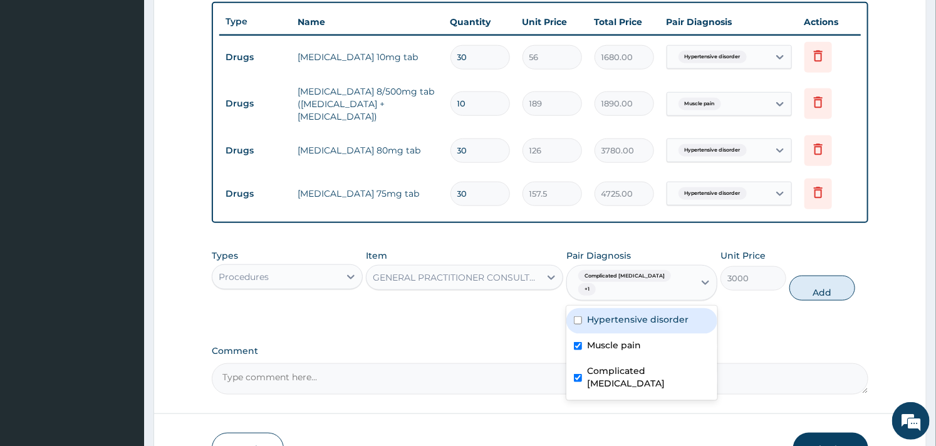
click at [585, 310] on div "Hypertensive disorder" at bounding box center [641, 321] width 151 height 26
checkbox input "true"
click at [825, 276] on button "Add" at bounding box center [822, 288] width 66 height 25
type input "0"
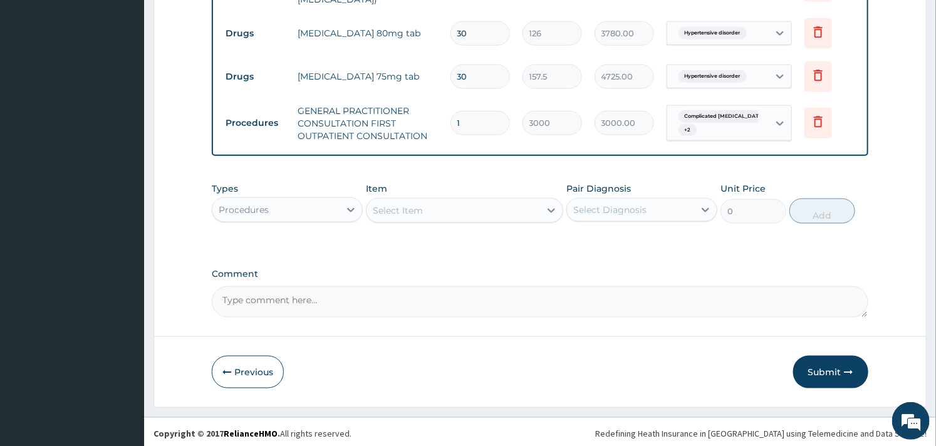
scroll to position [584, 0]
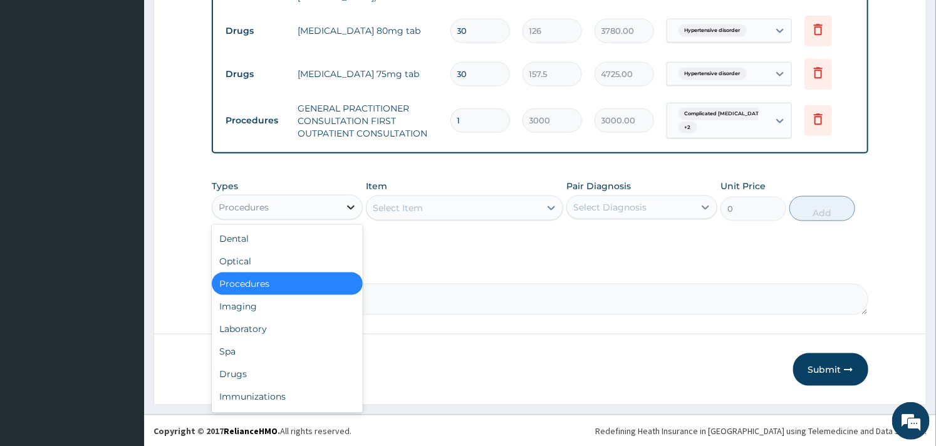
click at [347, 203] on icon at bounding box center [351, 207] width 13 height 13
click at [259, 333] on div "Laboratory" at bounding box center [287, 329] width 151 height 23
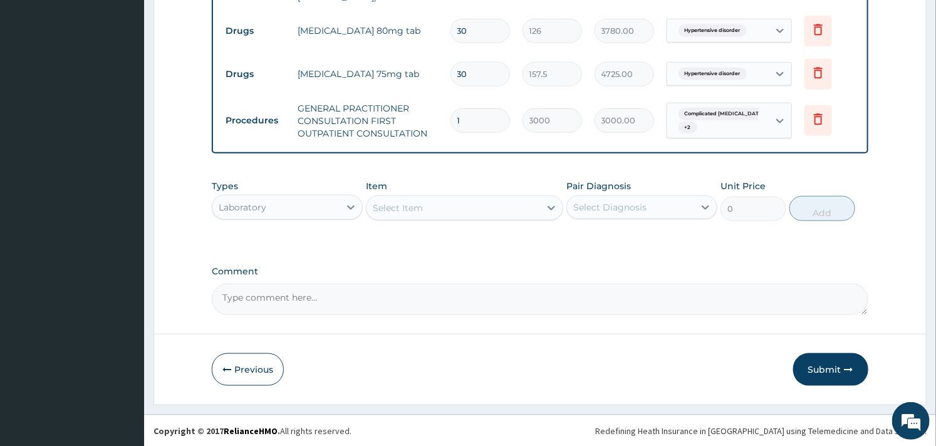
click at [458, 216] on div "Select Item" at bounding box center [452, 208] width 173 height 20
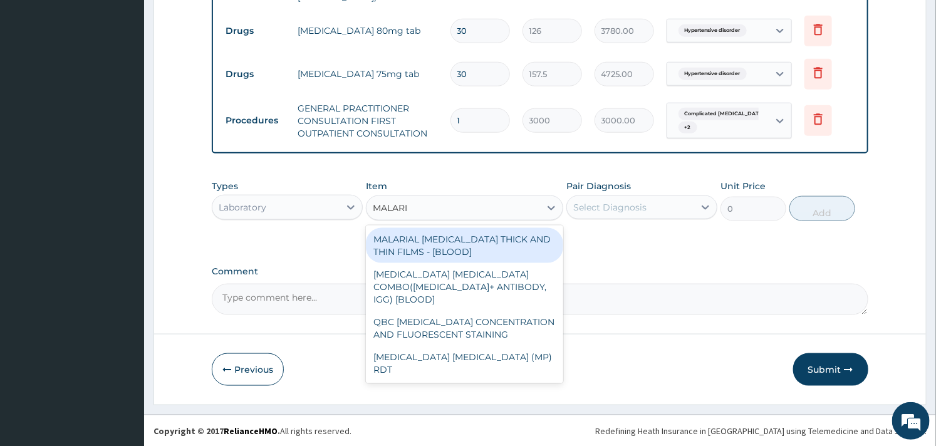
type input "MALARIA"
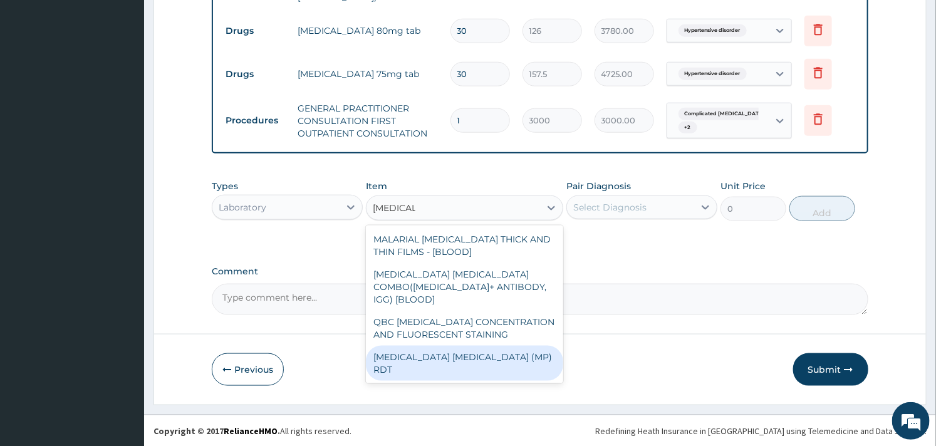
click at [475, 349] on div "MALARIA PARASITE (MP) RDT" at bounding box center [464, 363] width 197 height 35
type input "1500"
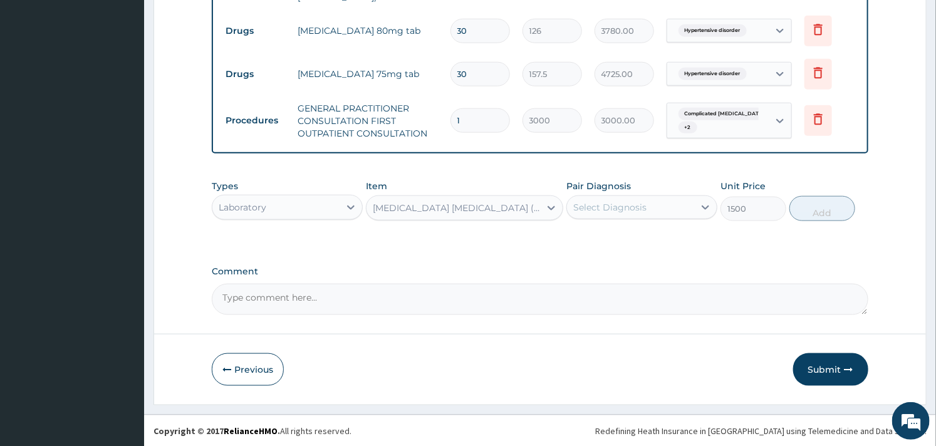
click at [614, 201] on div "Select Diagnosis" at bounding box center [609, 207] width 73 height 13
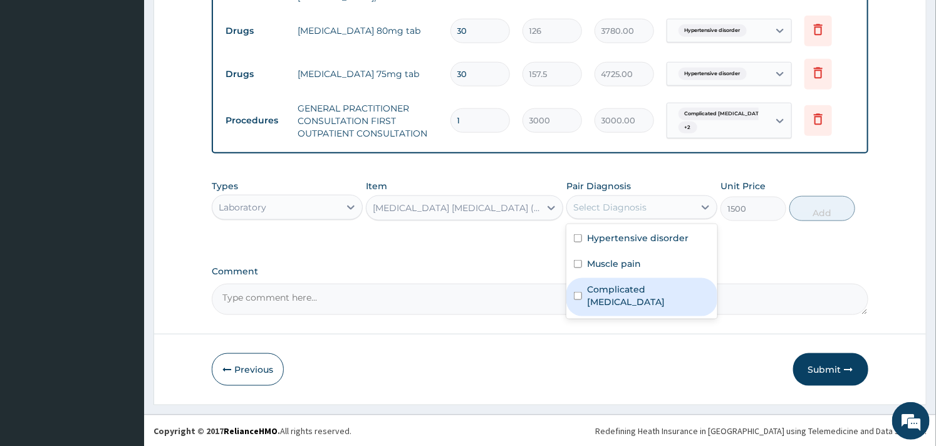
click at [589, 291] on label "Complicated malaria" at bounding box center [648, 295] width 123 height 25
checkbox input "true"
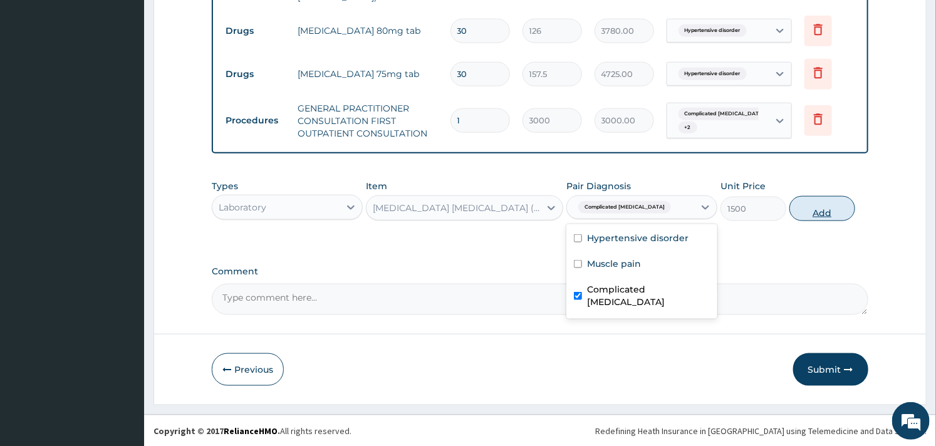
click at [832, 216] on button "Add" at bounding box center [822, 208] width 66 height 25
type input "0"
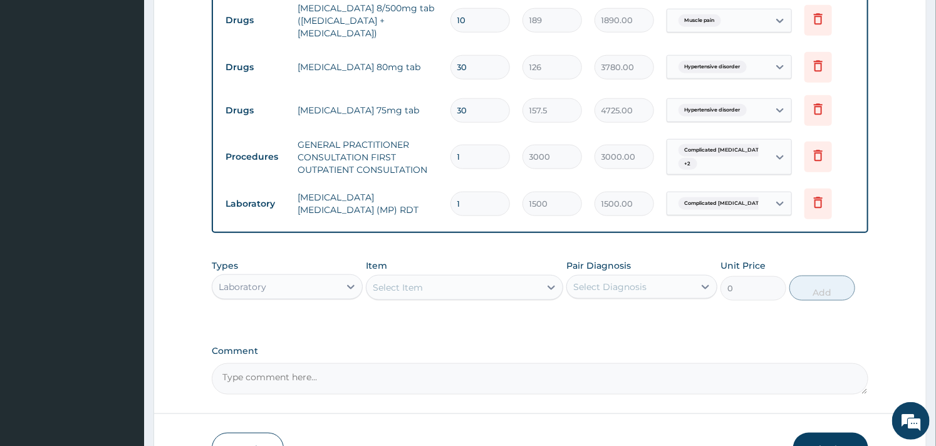
scroll to position [628, 0]
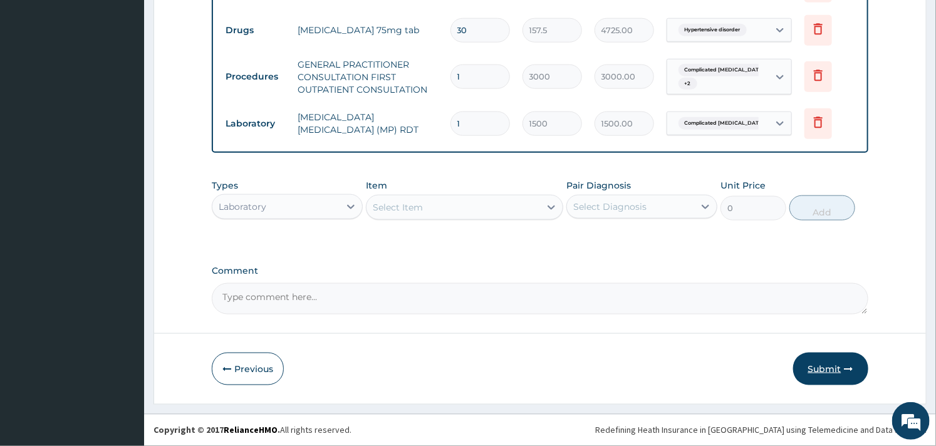
click at [821, 363] on button "Submit" at bounding box center [830, 369] width 75 height 33
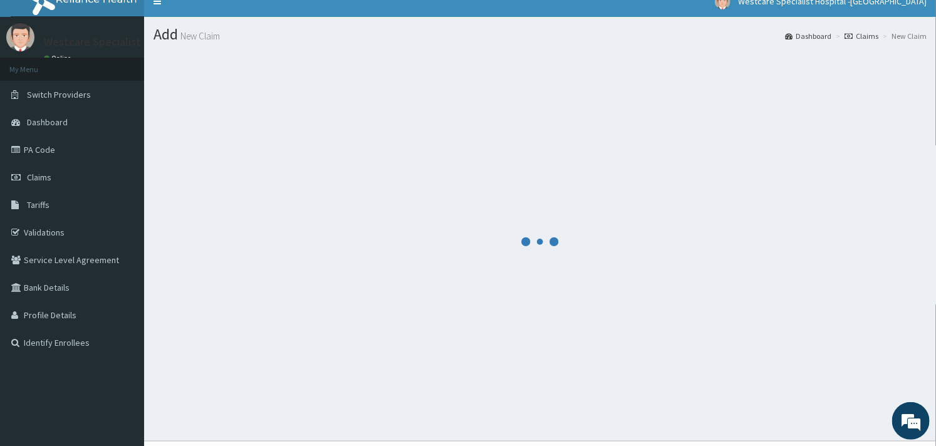
scroll to position [0, 0]
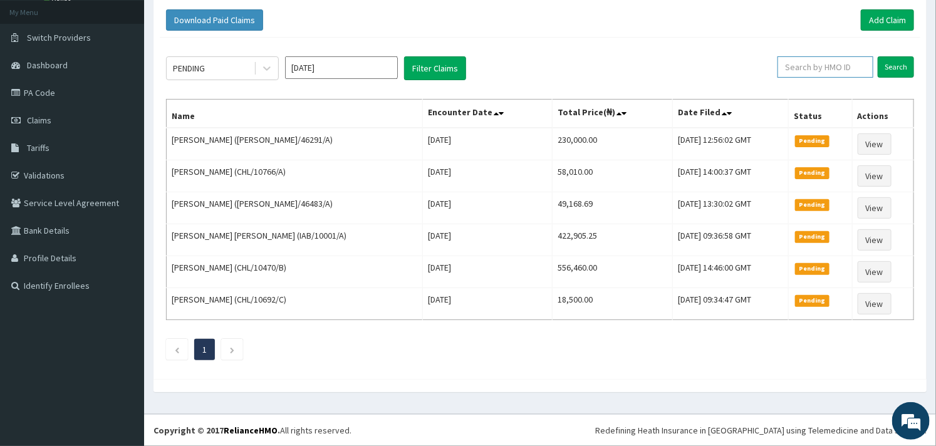
click at [789, 70] on input "text" at bounding box center [825, 66] width 96 height 21
paste input "NPP/10005/B"
click at [895, 61] on input "Search" at bounding box center [896, 66] width 36 height 21
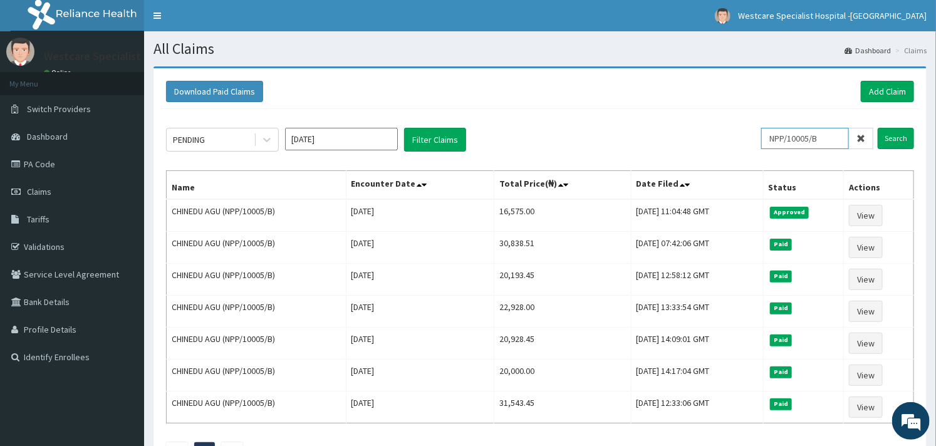
click at [794, 146] on input "NPP/10005/B" at bounding box center [805, 138] width 88 height 21
paste input "ORI/10059/A"
type input "ORI/10059/A"
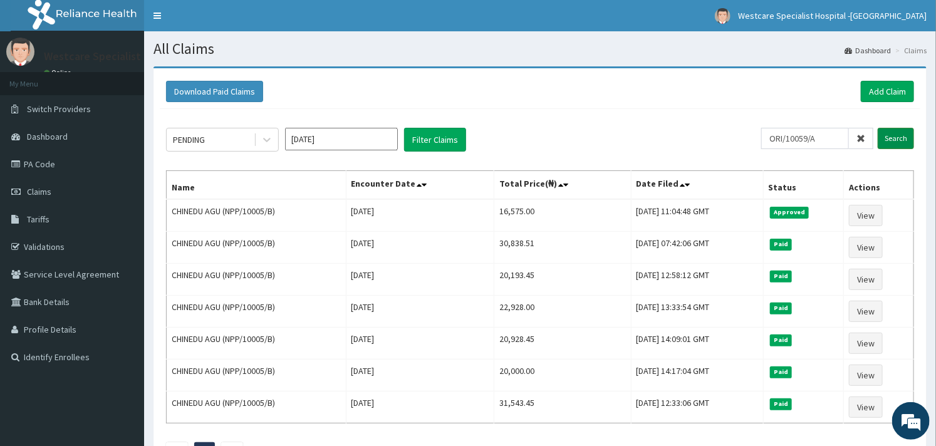
click at [891, 138] on input "Search" at bounding box center [896, 138] width 36 height 21
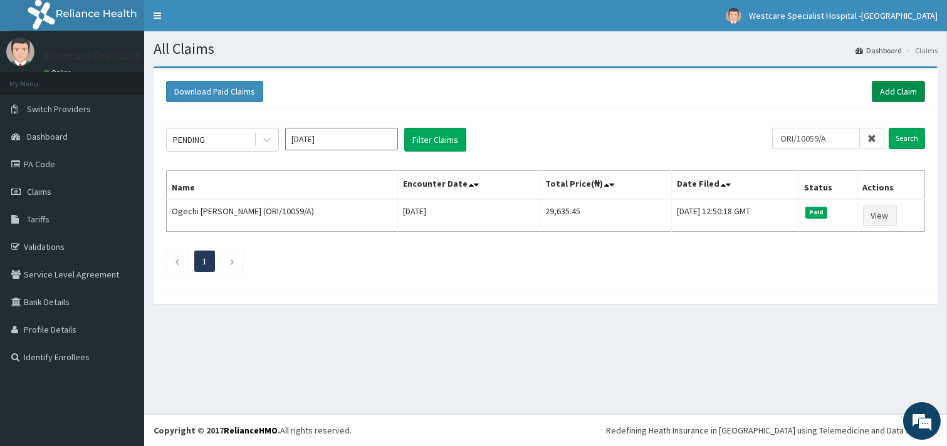
click at [885, 95] on link "Add Claim" at bounding box center [897, 91] width 53 height 21
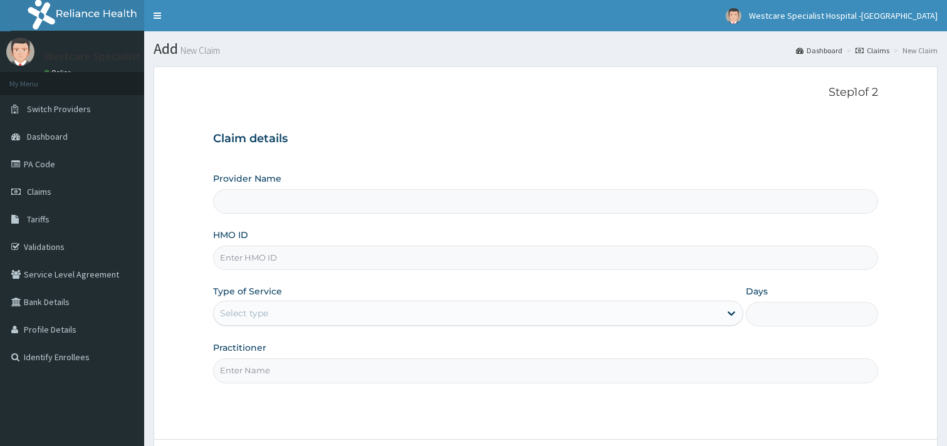
type input "WestCare Specialist Hospital - [GEOGRAPHIC_DATA]"
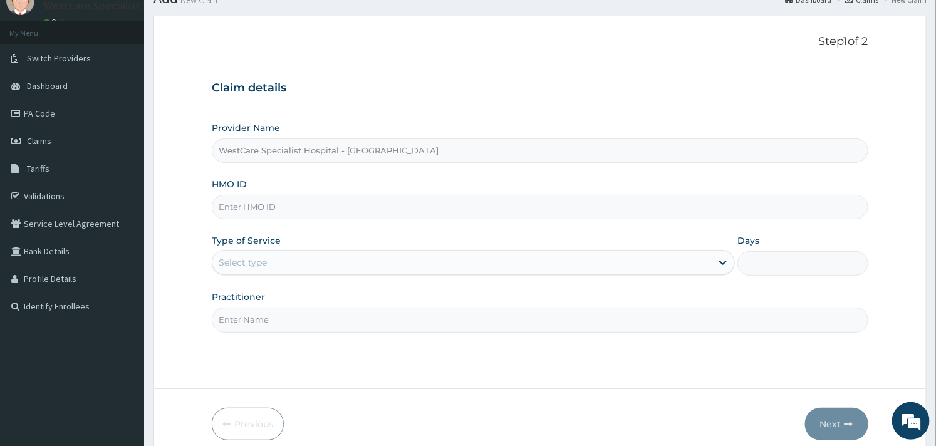
scroll to position [70, 0]
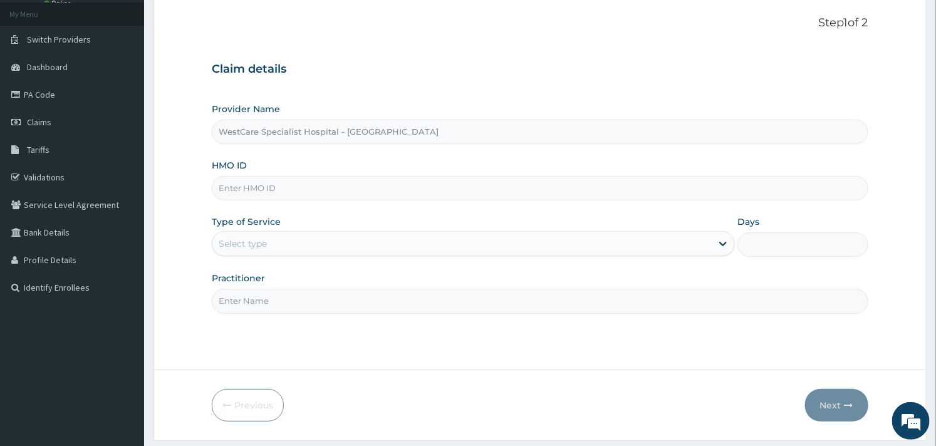
click at [336, 186] on input "HMO ID" at bounding box center [540, 188] width 656 height 24
paste input "ORI/10059/A"
type input "ORI/10059/A"
click at [318, 239] on div "Select type" at bounding box center [461, 244] width 499 height 20
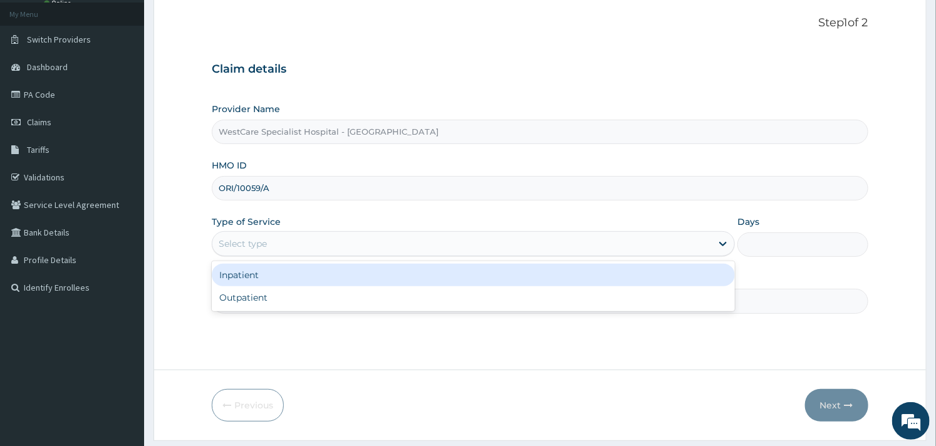
scroll to position [0, 0]
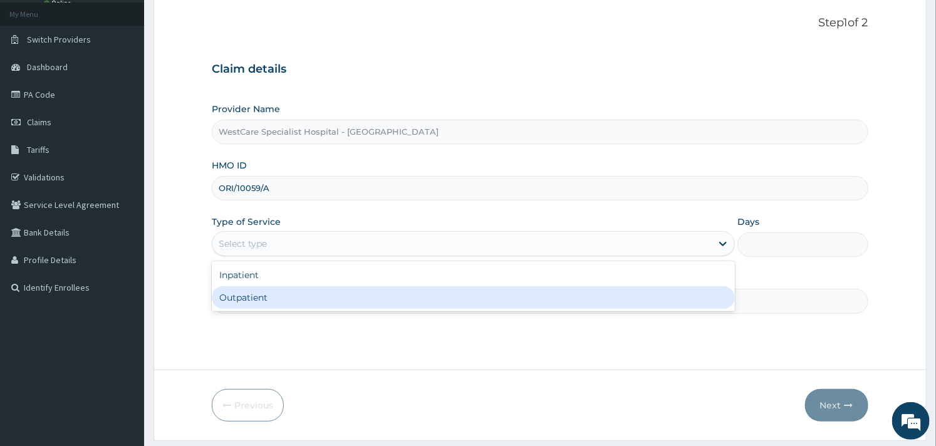
click at [296, 287] on div "Outpatient" at bounding box center [473, 297] width 523 height 23
type input "1"
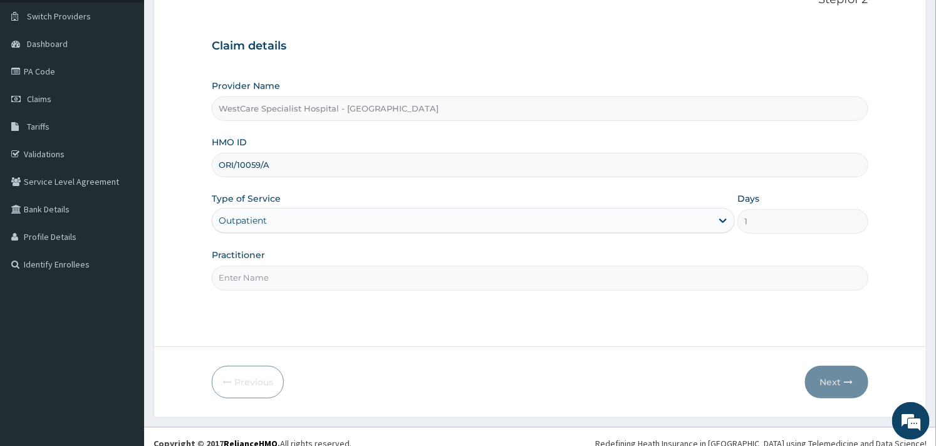
scroll to position [107, 0]
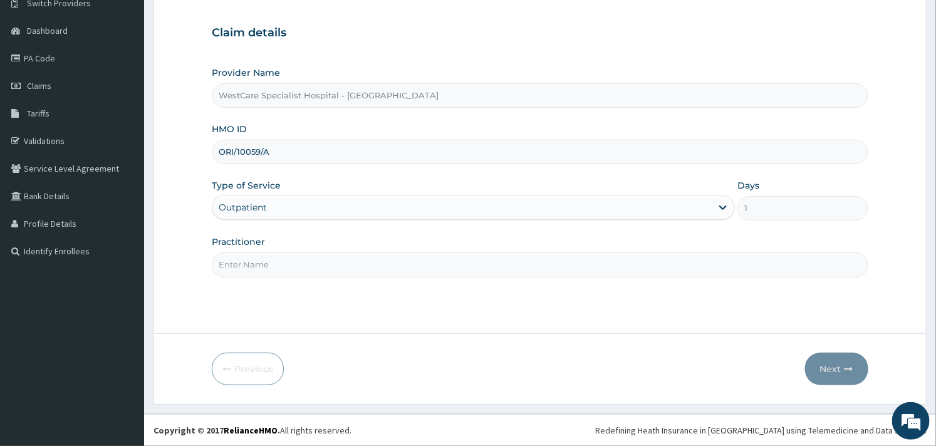
click at [294, 269] on input "Practitioner" at bounding box center [540, 264] width 656 height 24
type input "OBIDEYI"
click at [824, 370] on button "Next" at bounding box center [836, 369] width 63 height 33
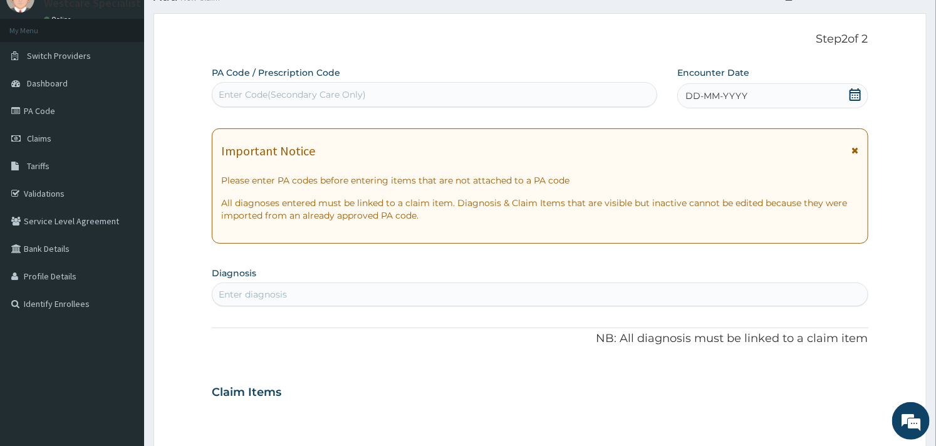
scroll to position [0, 0]
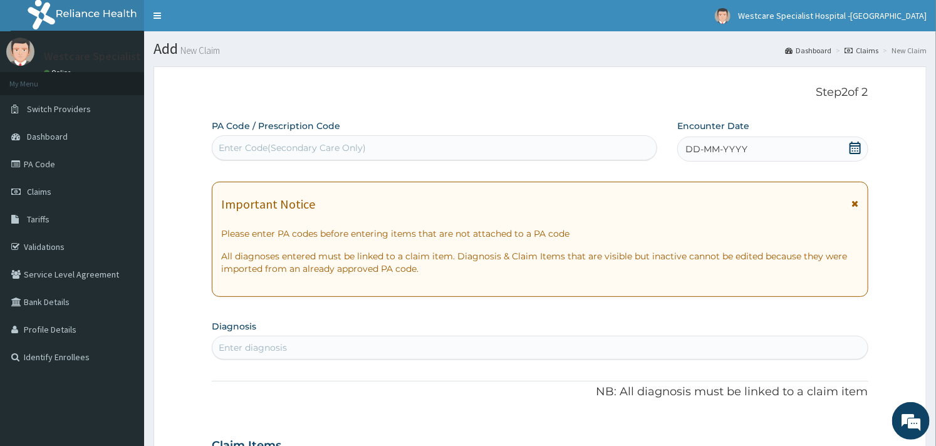
click at [333, 146] on div "Enter Code(Secondary Care Only)" at bounding box center [292, 148] width 147 height 13
paste input "PA/B4026F"
type input "PA/B4026F"
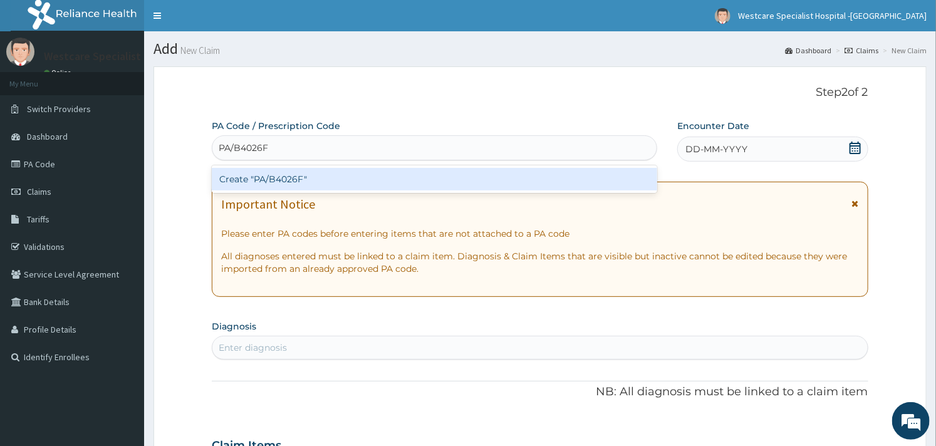
click at [308, 172] on div "Create "PA/B4026F"" at bounding box center [434, 179] width 445 height 23
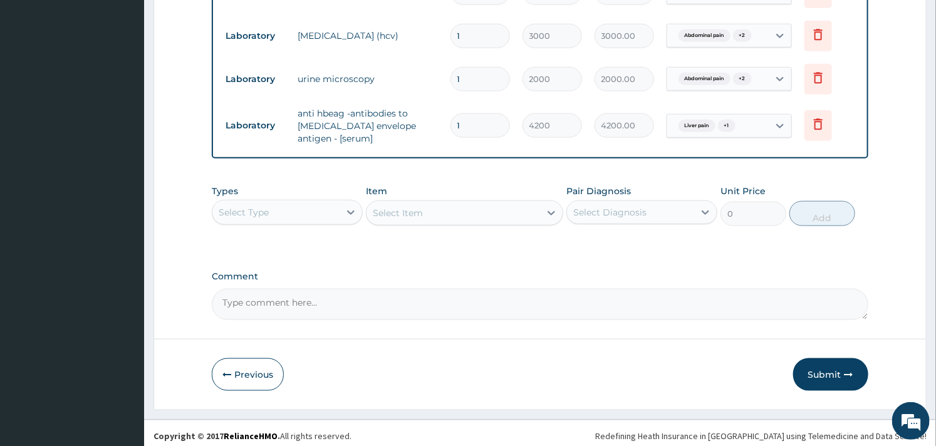
scroll to position [578, 0]
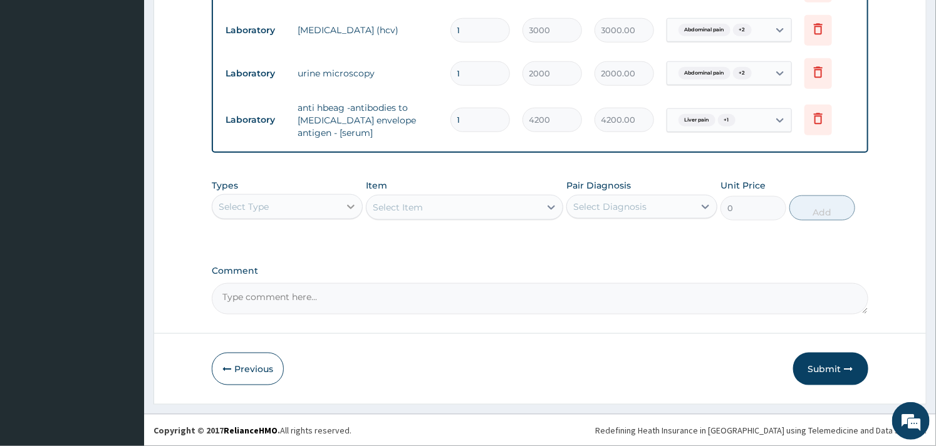
click at [346, 202] on icon at bounding box center [351, 206] width 13 height 13
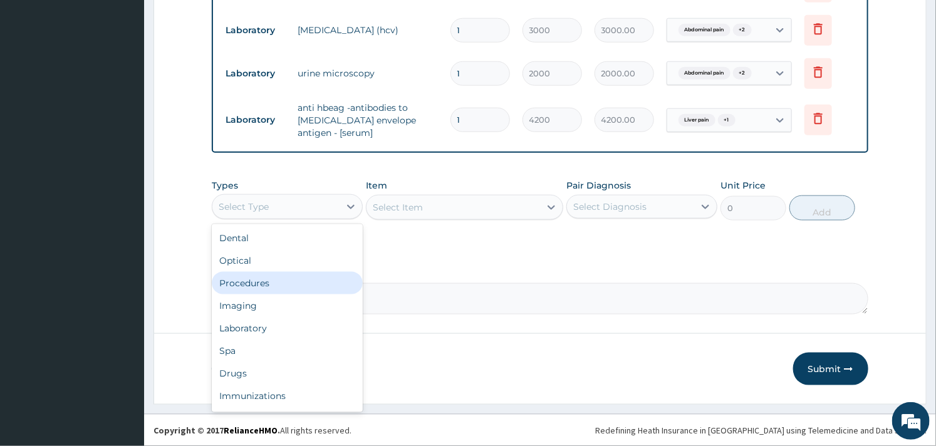
click at [276, 278] on div "Procedures" at bounding box center [287, 283] width 151 height 23
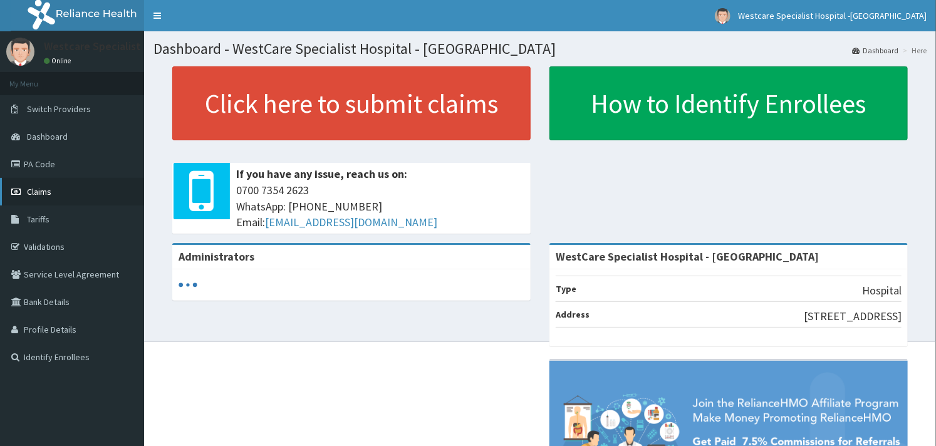
click at [41, 193] on span "Claims" at bounding box center [39, 191] width 24 height 11
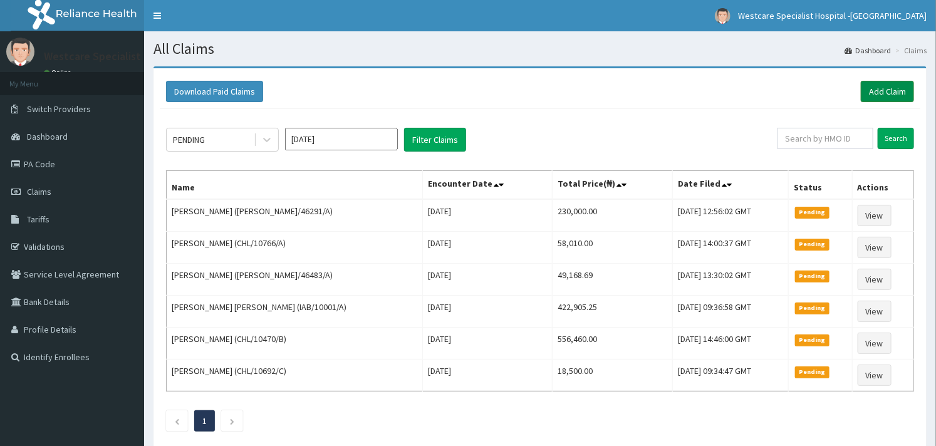
click at [891, 96] on link "Add Claim" at bounding box center [887, 91] width 53 height 21
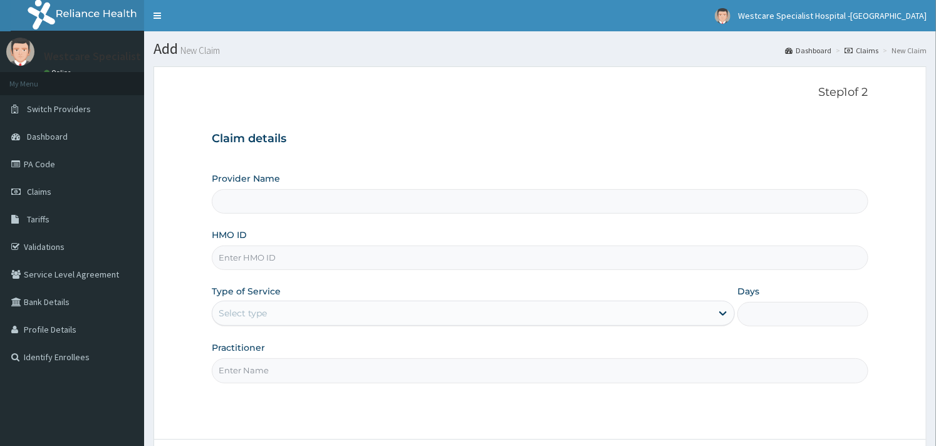
type input "WestCare Specialist Hospital - Ejigbo"
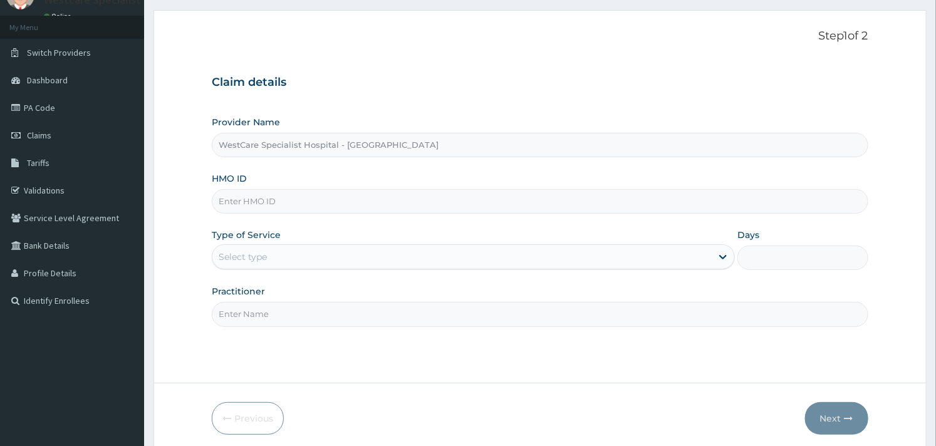
scroll to position [70, 0]
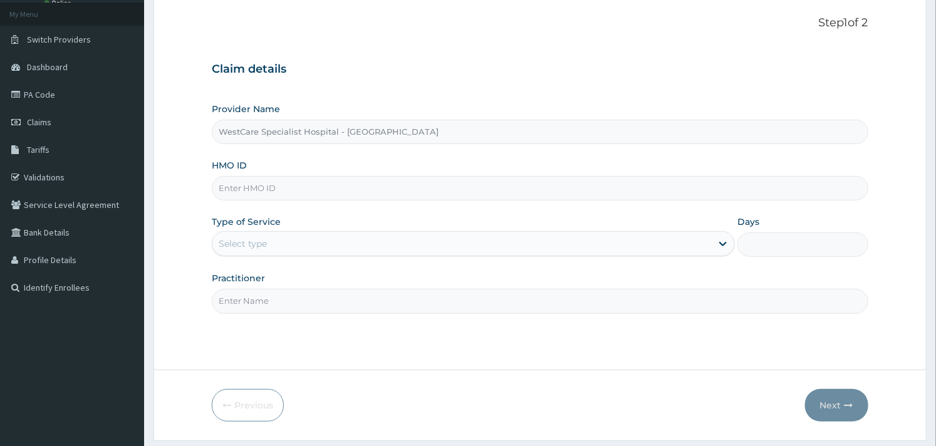
click at [284, 191] on input "HMO ID" at bounding box center [540, 188] width 656 height 24
paste input "ORI/10059/A"
type input "ORI/10059/A"
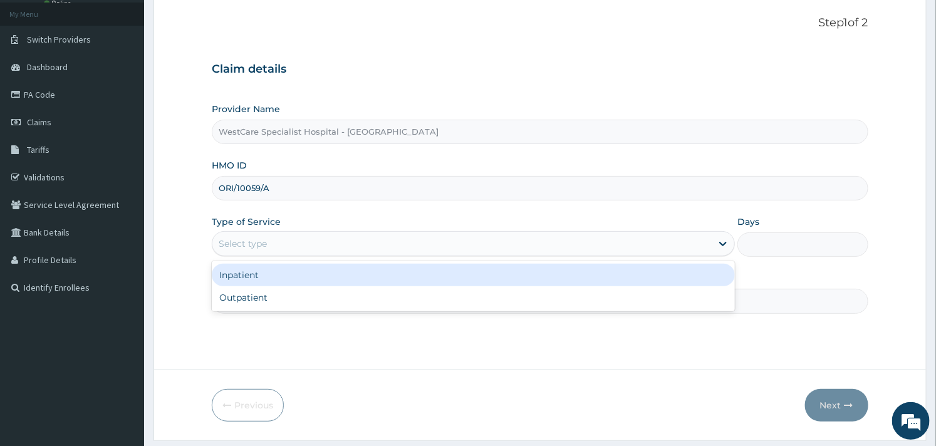
click at [299, 249] on div "Select type" at bounding box center [461, 244] width 499 height 20
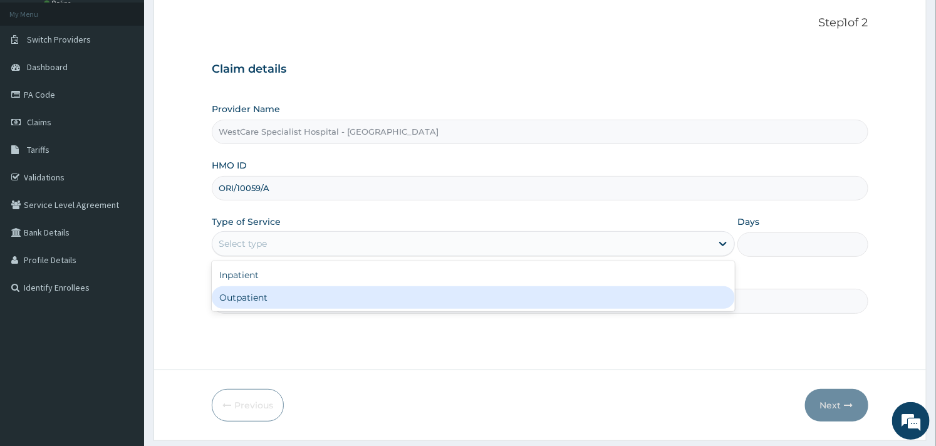
click at [279, 293] on div "Outpatient" at bounding box center [473, 297] width 523 height 23
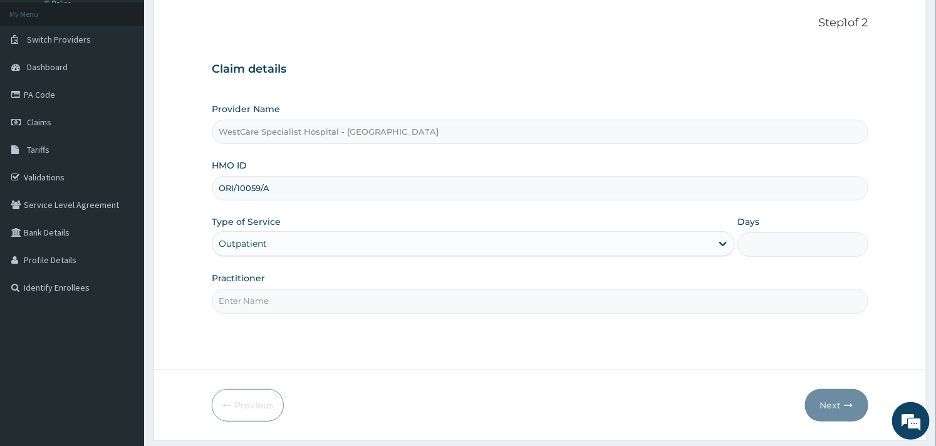
type input "1"
click at [284, 295] on input "Practitioner" at bounding box center [540, 301] width 656 height 24
type input "OBIDEYI"
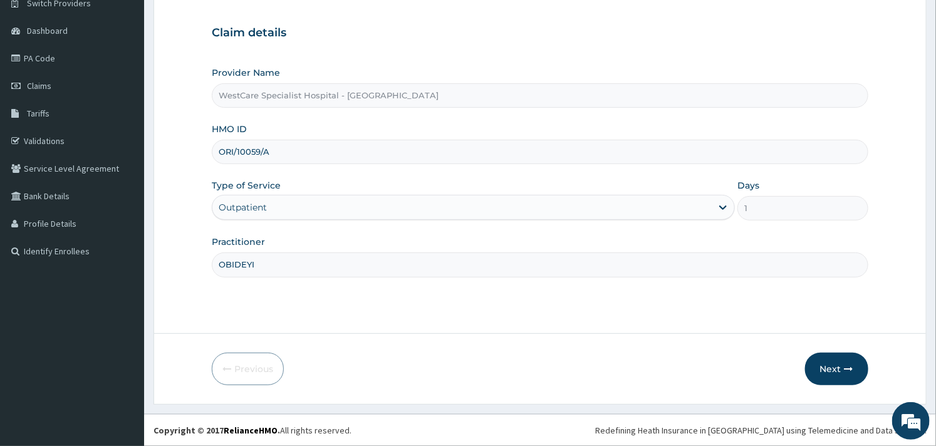
scroll to position [0, 0]
click at [833, 370] on button "Next" at bounding box center [836, 369] width 63 height 33
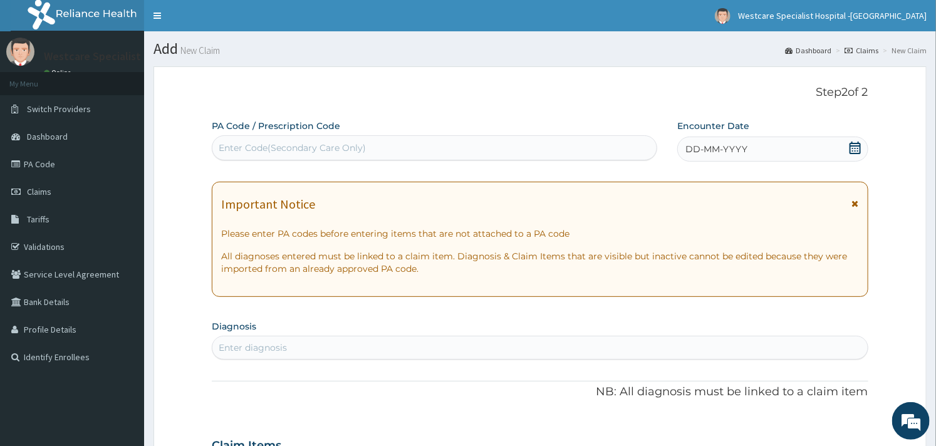
click at [346, 147] on div "Enter Code(Secondary Care Only)" at bounding box center [292, 148] width 147 height 13
paste input "PA/B4026F"
type input "PA/B4026F"
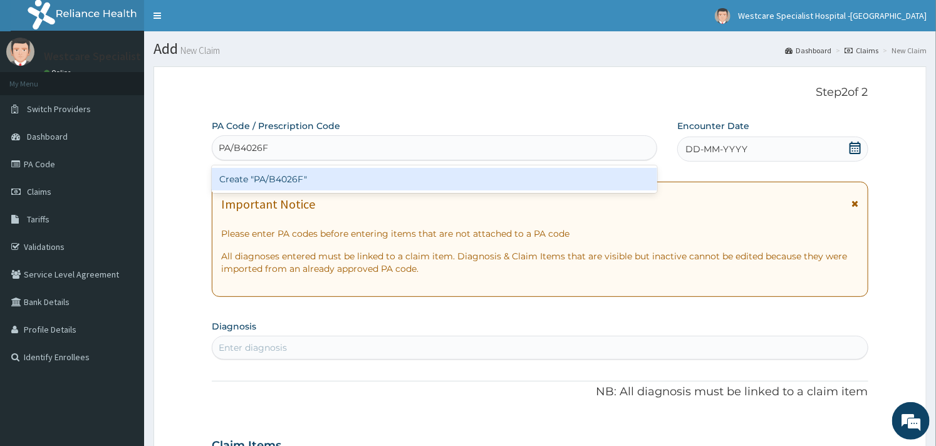
click at [308, 177] on div "Create "PA/B4026F"" at bounding box center [434, 179] width 445 height 23
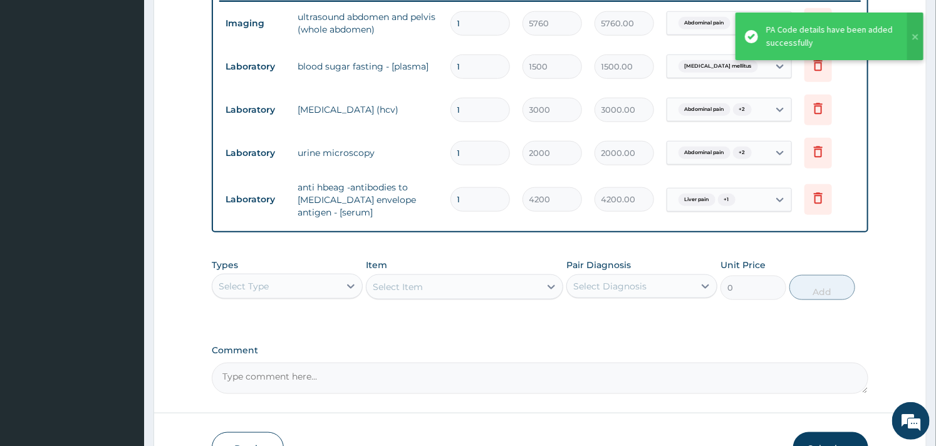
scroll to position [578, 0]
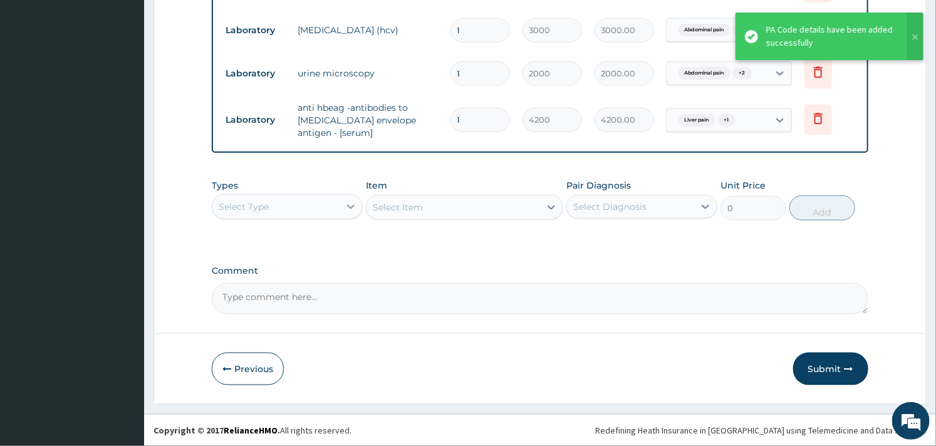
click at [348, 197] on div at bounding box center [351, 206] width 23 height 23
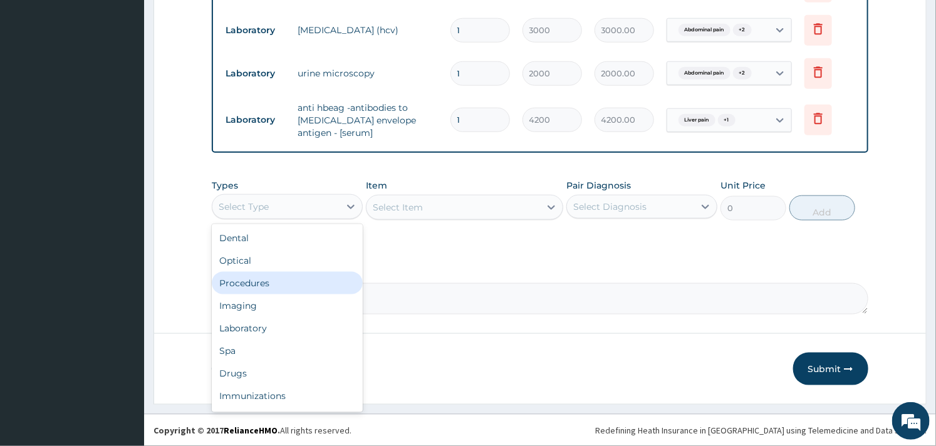
click at [265, 274] on div "Procedures" at bounding box center [287, 283] width 151 height 23
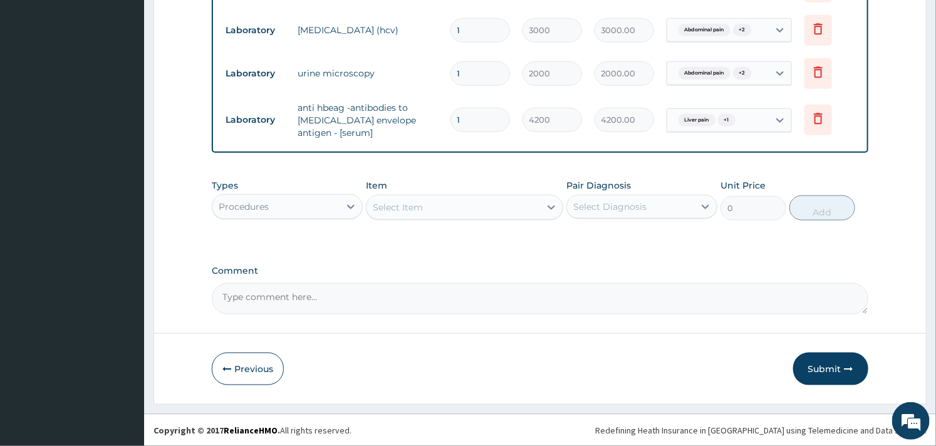
click at [440, 217] on div "Select Item" at bounding box center [464, 207] width 197 height 25
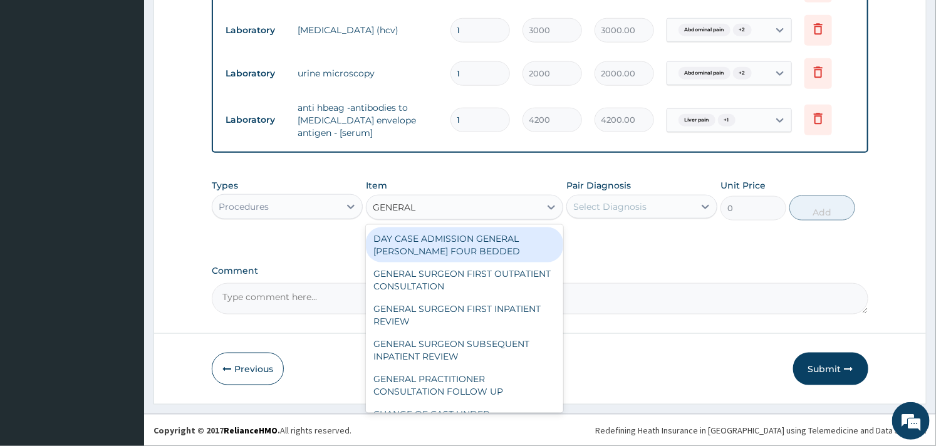
type input "GENERAL P"
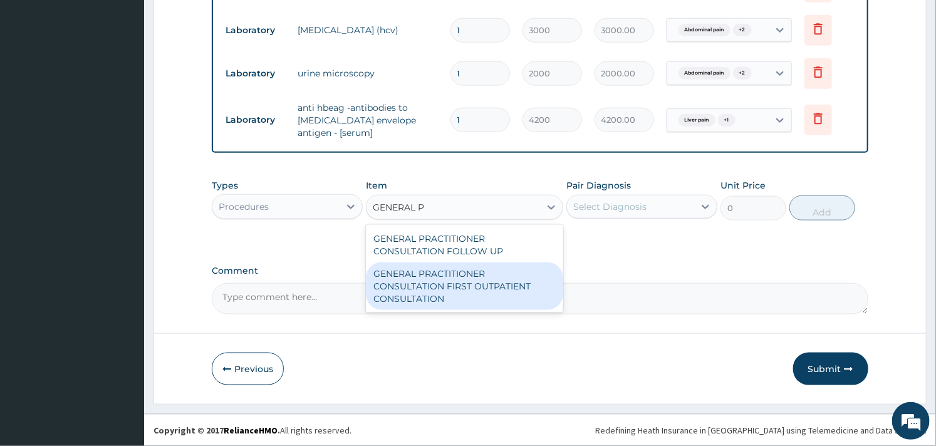
click at [459, 277] on div "GENERAL PRACTITIONER CONSULTATION FIRST OUTPATIENT CONSULTATION" at bounding box center [464, 286] width 197 height 48
type input "3000"
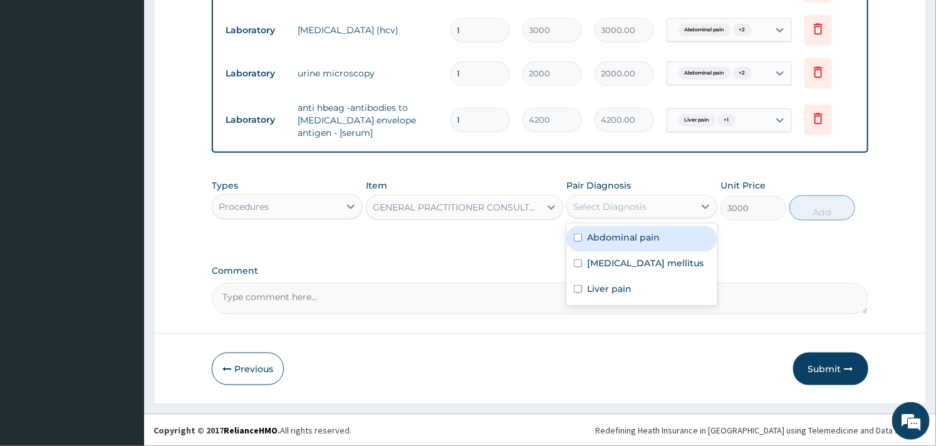
click at [623, 204] on div "Select Diagnosis" at bounding box center [609, 206] width 73 height 13
click at [596, 229] on div "Abdominal pain" at bounding box center [641, 239] width 151 height 26
checkbox input "true"
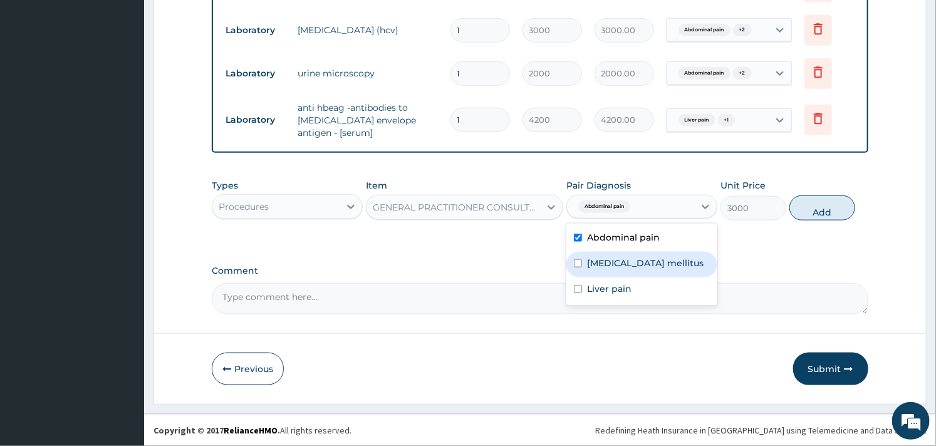
click at [585, 263] on div "Diabetes mellitus" at bounding box center [641, 265] width 151 height 26
checkbox input "true"
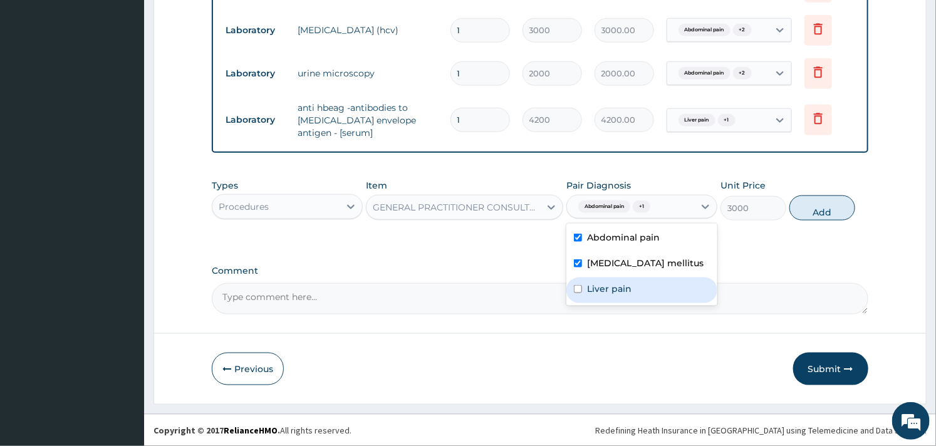
click at [587, 288] on label "Liver pain" at bounding box center [609, 289] width 44 height 13
checkbox input "true"
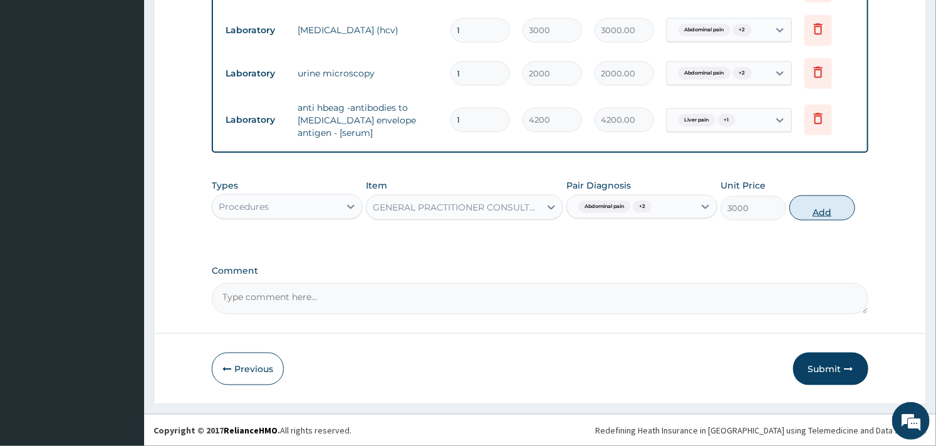
click at [828, 203] on button "Add" at bounding box center [822, 207] width 66 height 25
type input "0"
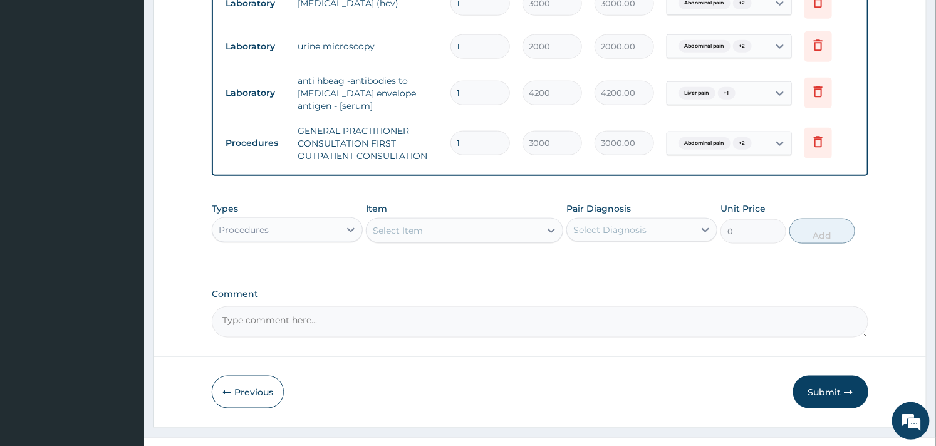
scroll to position [628, 0]
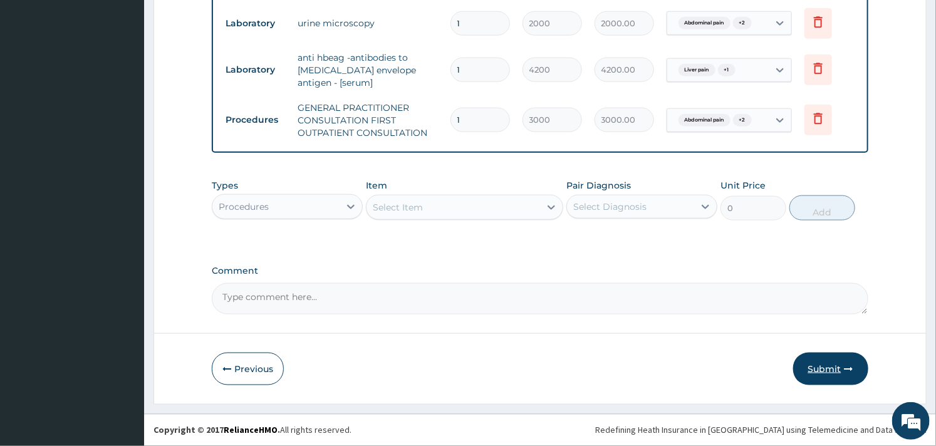
click at [825, 366] on button "Submit" at bounding box center [830, 369] width 75 height 33
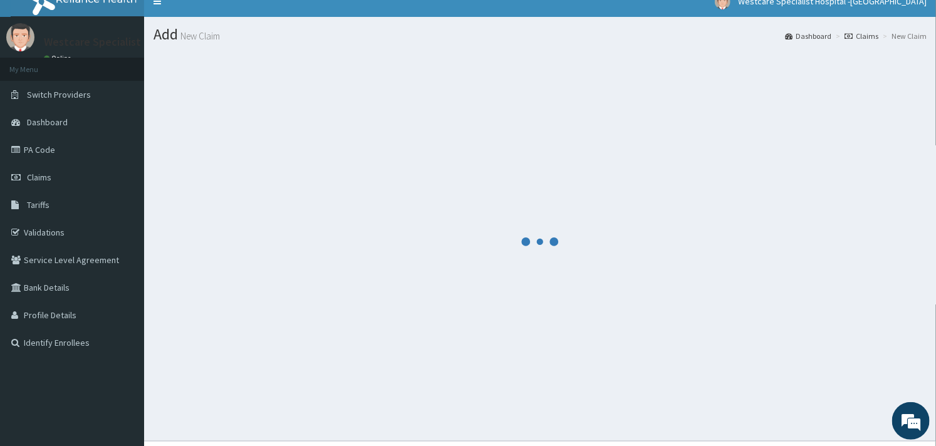
scroll to position [0, 0]
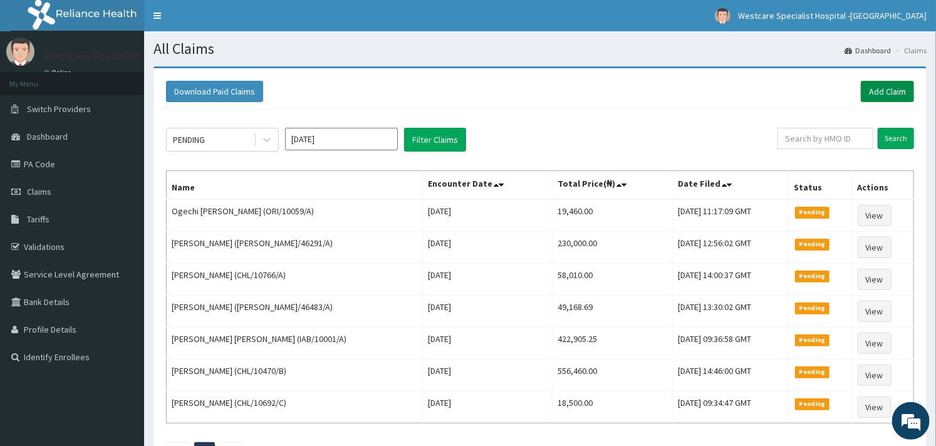
click at [897, 90] on link "Add Claim" at bounding box center [887, 91] width 53 height 21
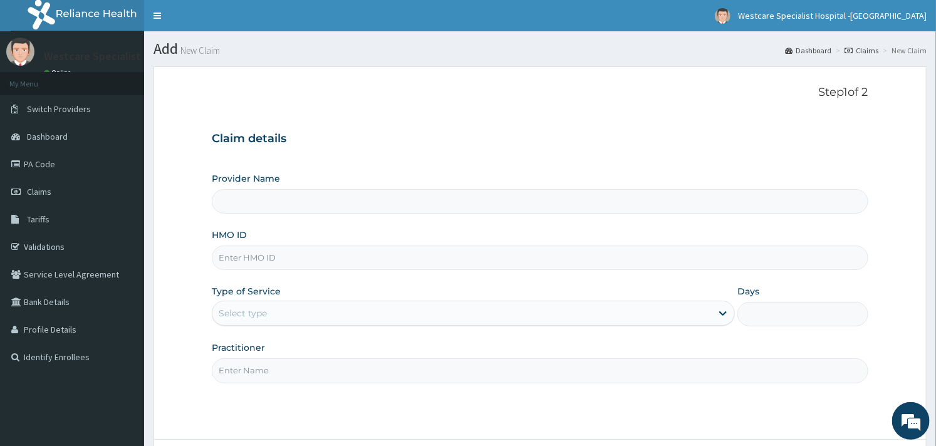
type input "WestCare Specialist Hospital - [GEOGRAPHIC_DATA]"
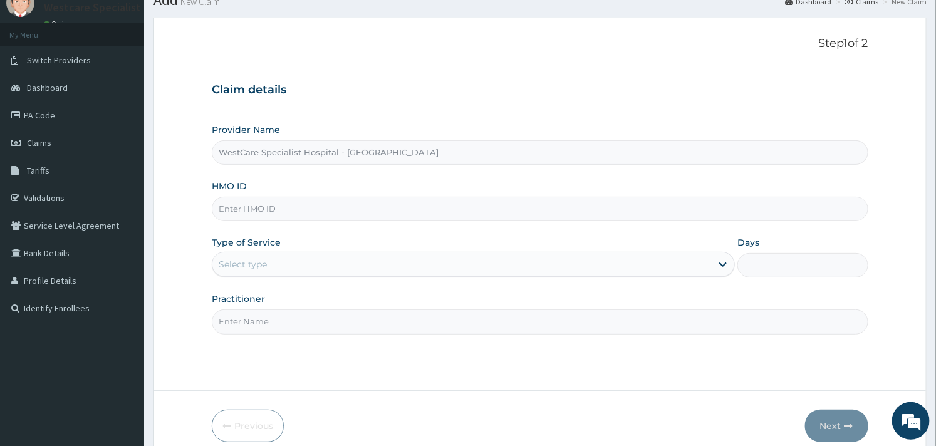
scroll to position [107, 0]
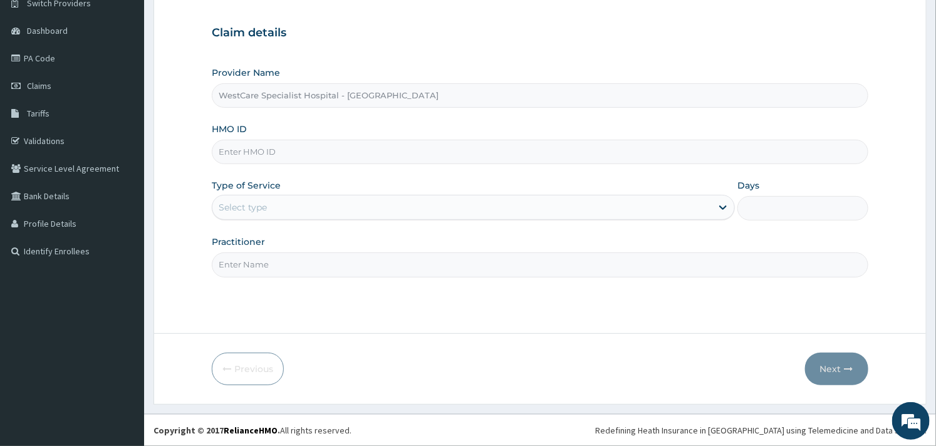
click at [273, 157] on input "HMO ID" at bounding box center [540, 152] width 656 height 24
paste input "FCC/10617/B"
type input "FCC/10617/B"
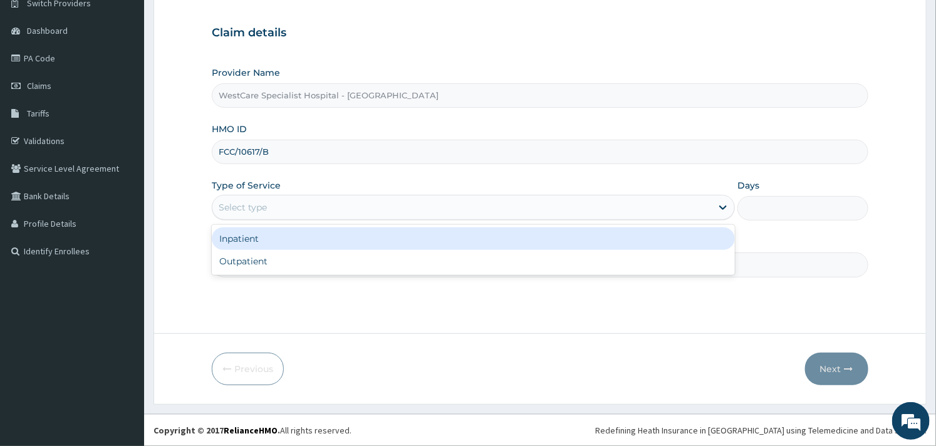
click at [259, 205] on div "Select type" at bounding box center [243, 207] width 48 height 13
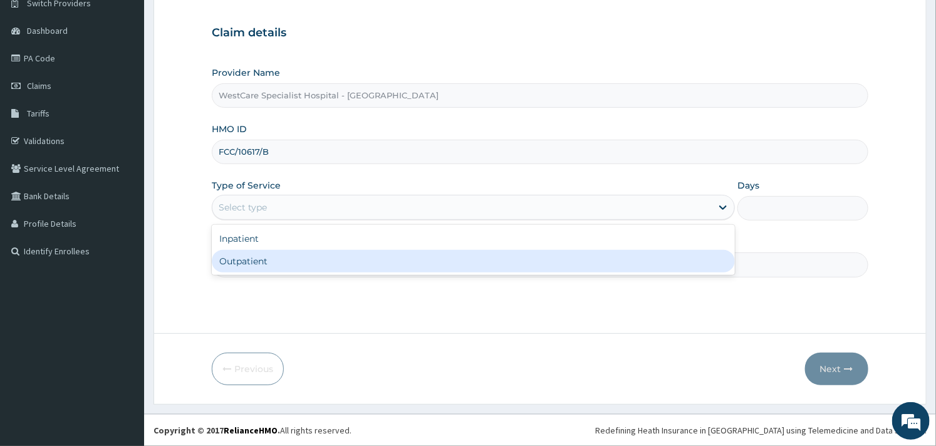
click at [245, 255] on div "Outpatient" at bounding box center [473, 261] width 523 height 23
type input "1"
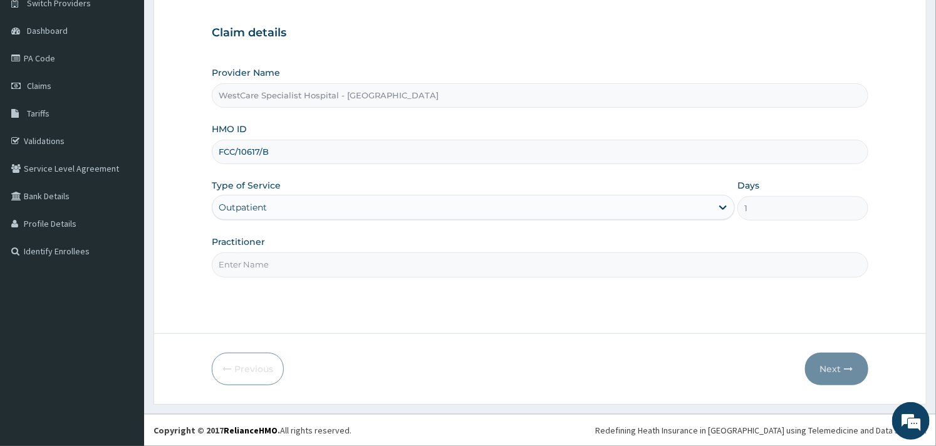
click at [266, 261] on input "Practitioner" at bounding box center [540, 264] width 656 height 24
type input "OBIDEYI"
click at [825, 358] on button "Next" at bounding box center [836, 369] width 63 height 33
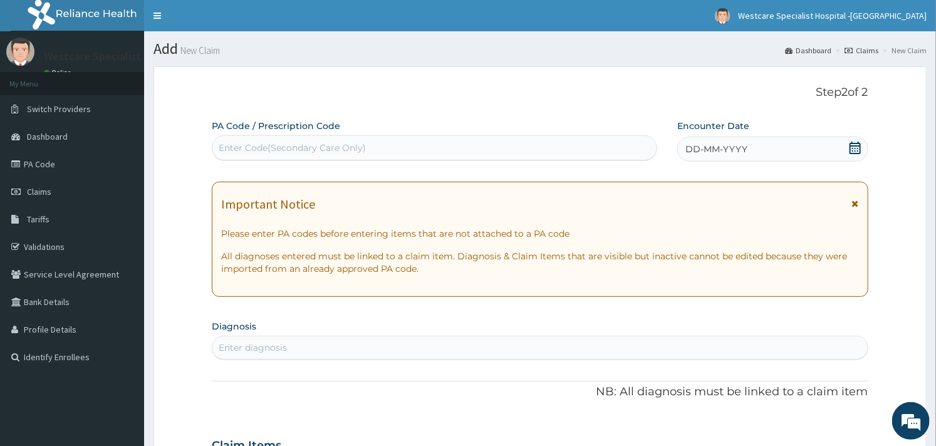
scroll to position [0, 0]
click at [855, 144] on icon at bounding box center [855, 148] width 13 height 13
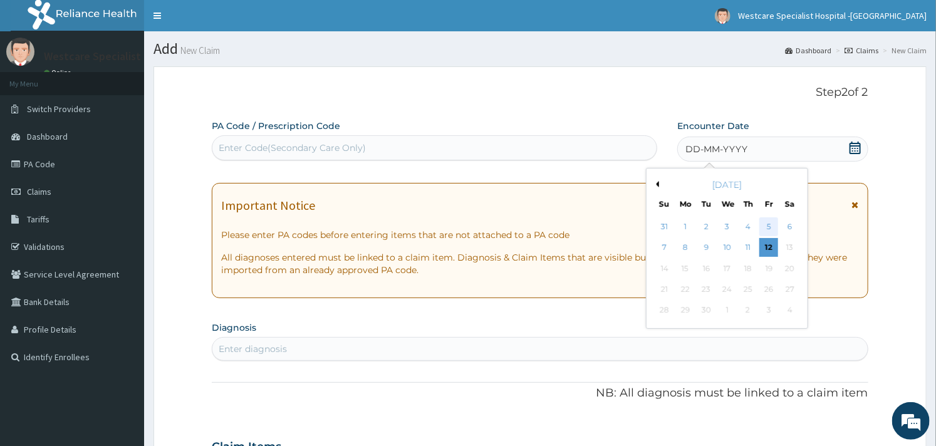
click at [768, 226] on div "5" at bounding box center [768, 226] width 19 height 19
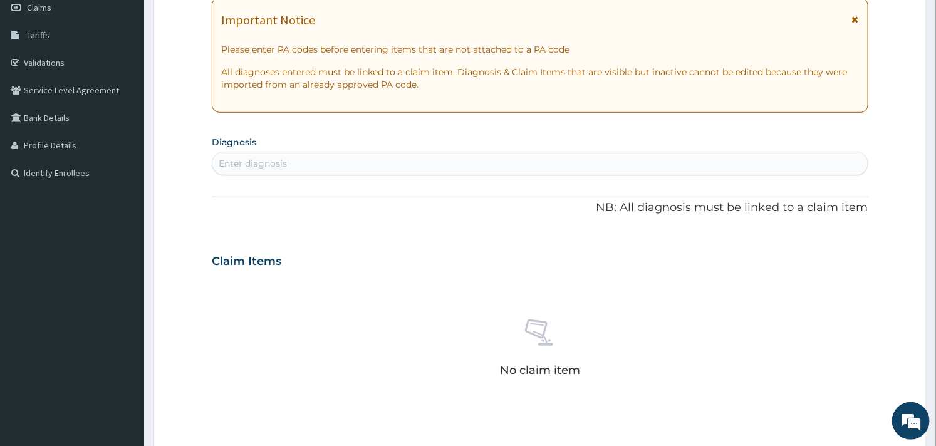
scroll to position [209, 0]
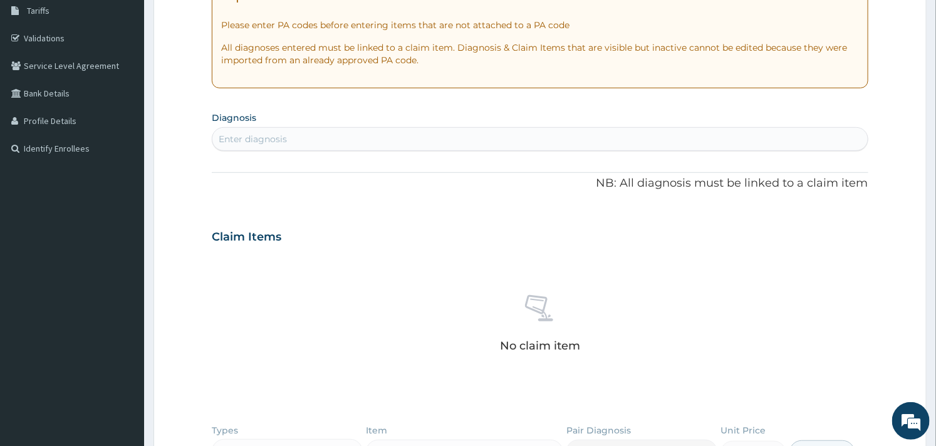
click at [323, 133] on div "Enter diagnosis" at bounding box center [539, 139] width 655 height 20
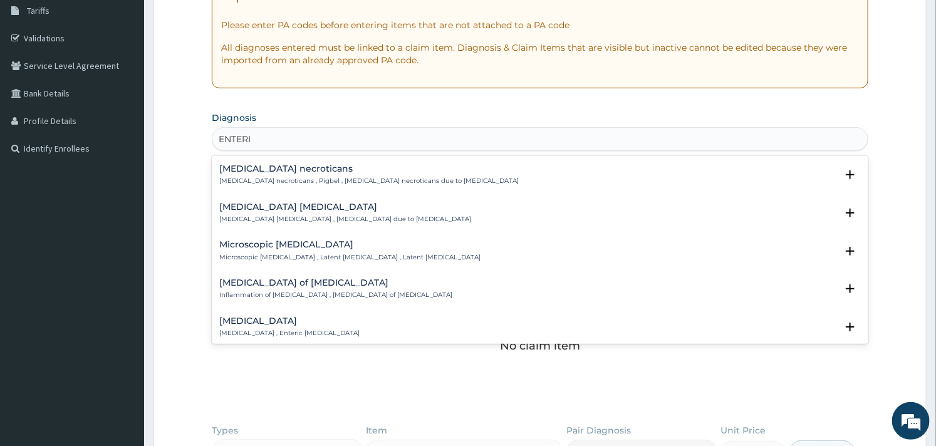
scroll to position [278, 0]
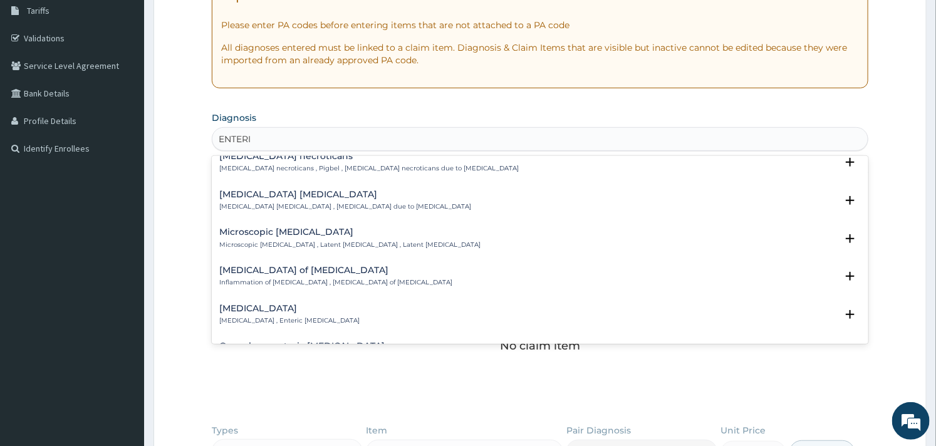
type input "ENTERI"
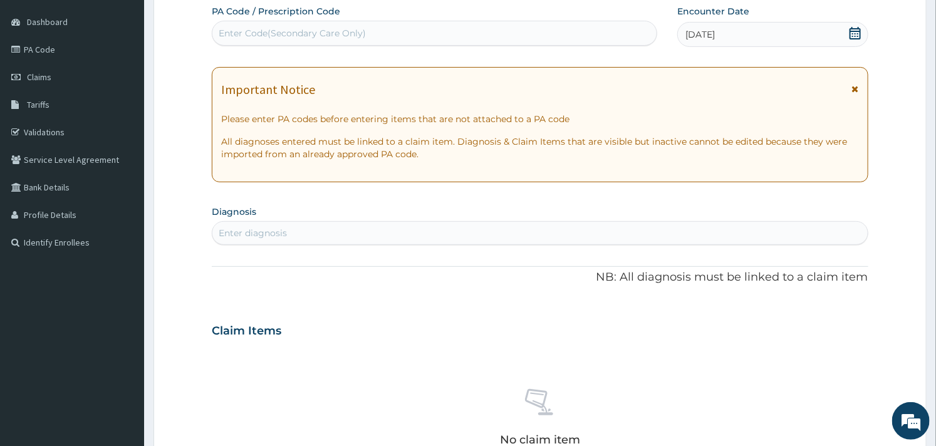
scroll to position [139, 0]
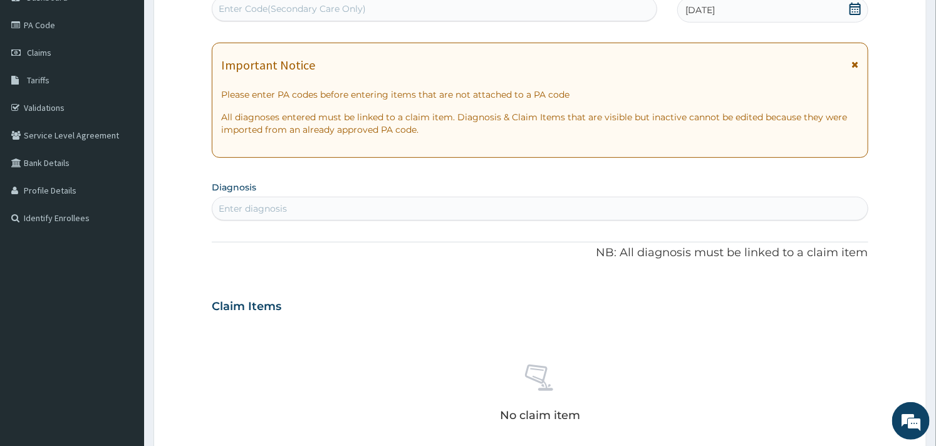
click at [278, 203] on div "Enter diagnosis" at bounding box center [253, 208] width 68 height 13
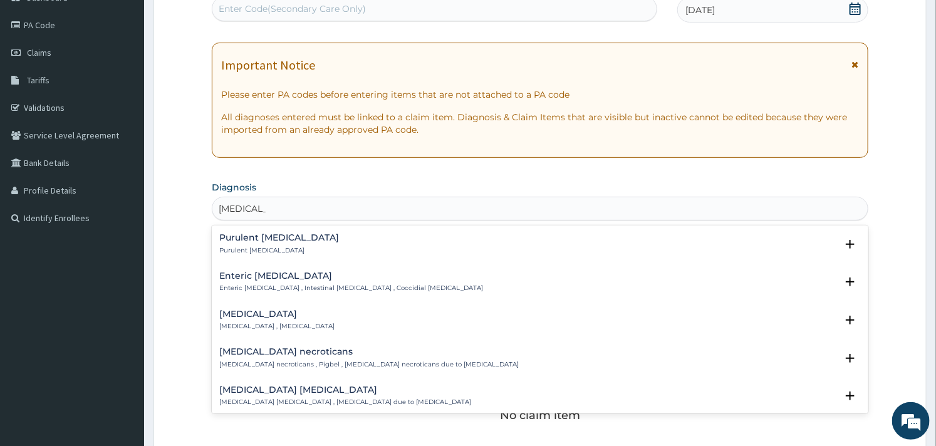
type input "[MEDICAL_DATA]"
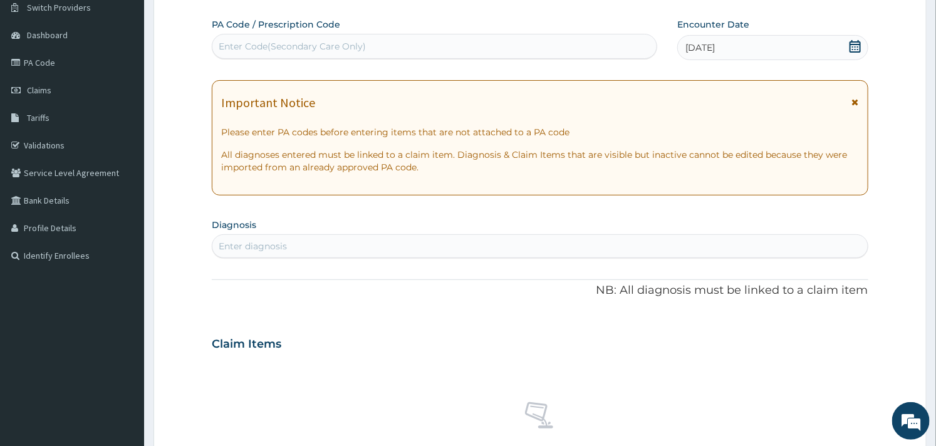
scroll to position [209, 0]
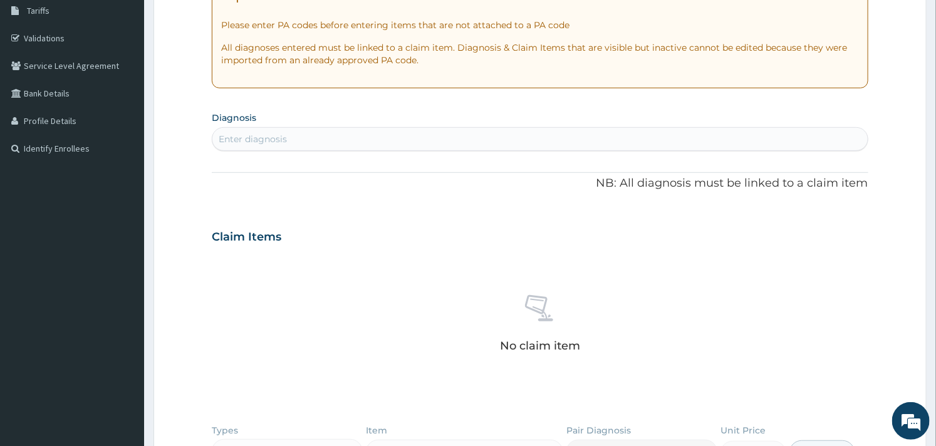
click at [252, 132] on div "Enter diagnosis" at bounding box center [539, 139] width 655 height 20
type input "ENTER"
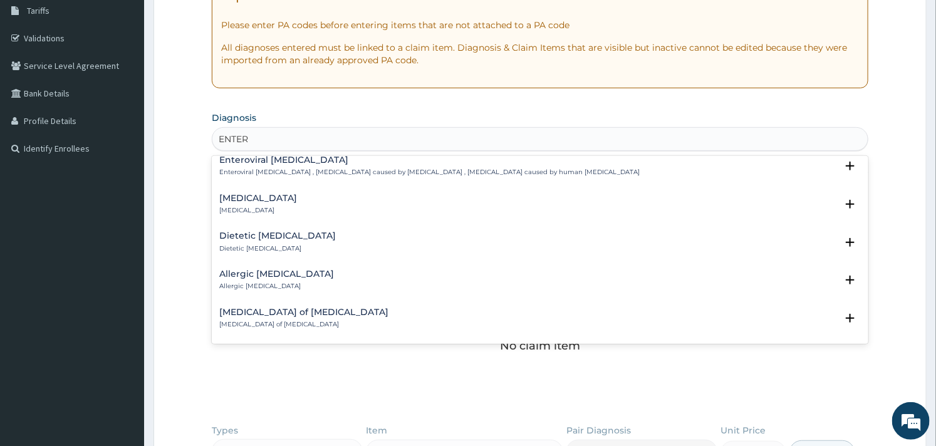
scroll to position [1552, 0]
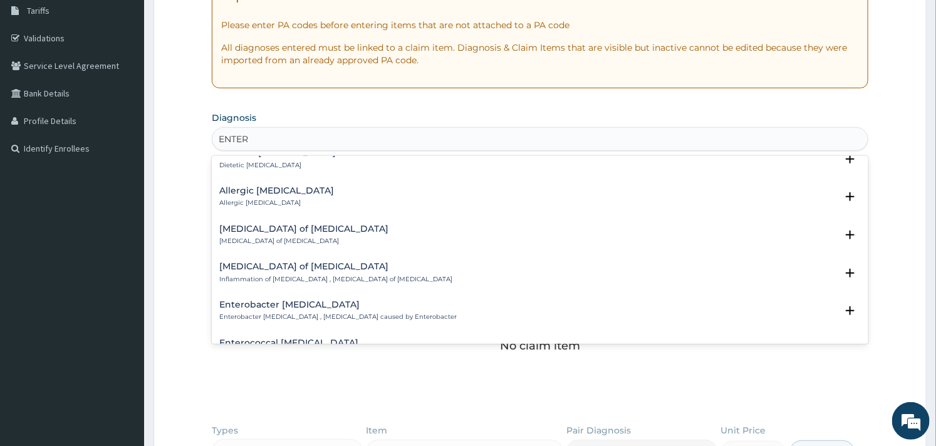
click at [289, 262] on div "Enteritis of intestine Inflammation of intestine , Enteritis of intestine" at bounding box center [335, 273] width 233 height 22
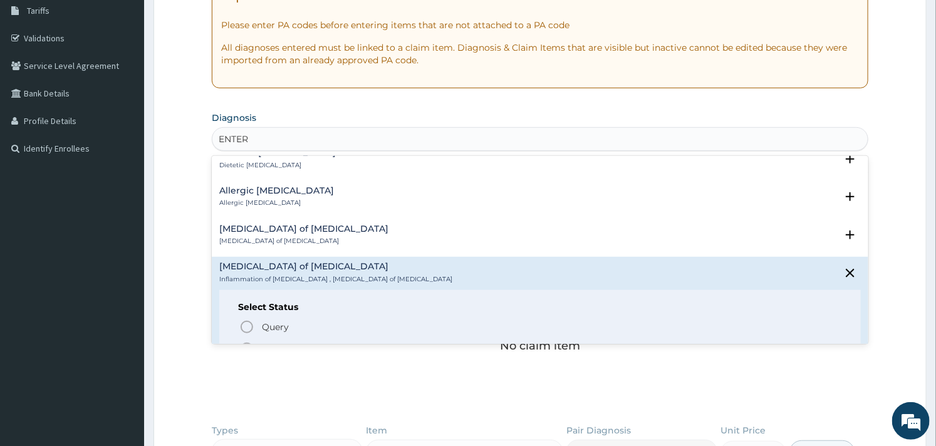
scroll to position [1621, 0]
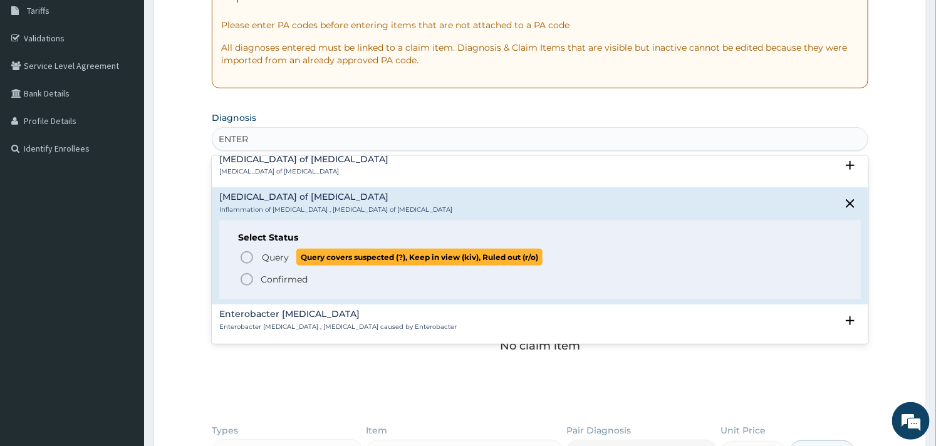
click at [249, 250] on icon "status option query" at bounding box center [246, 257] width 15 height 15
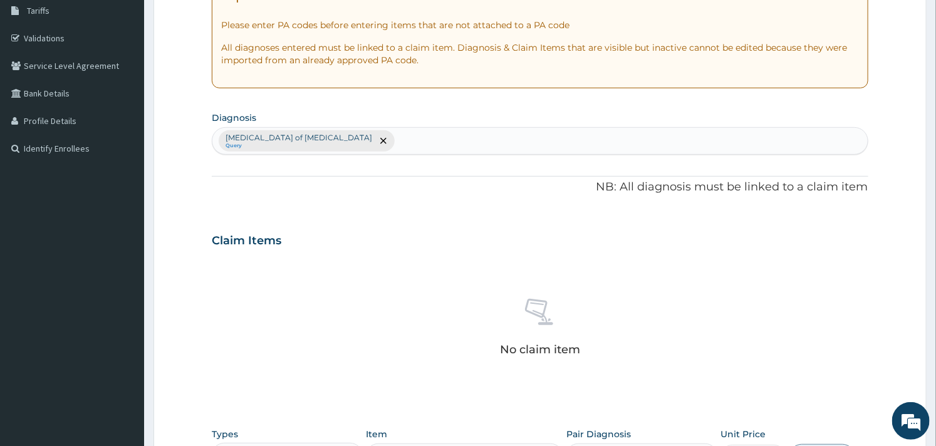
scroll to position [417, 0]
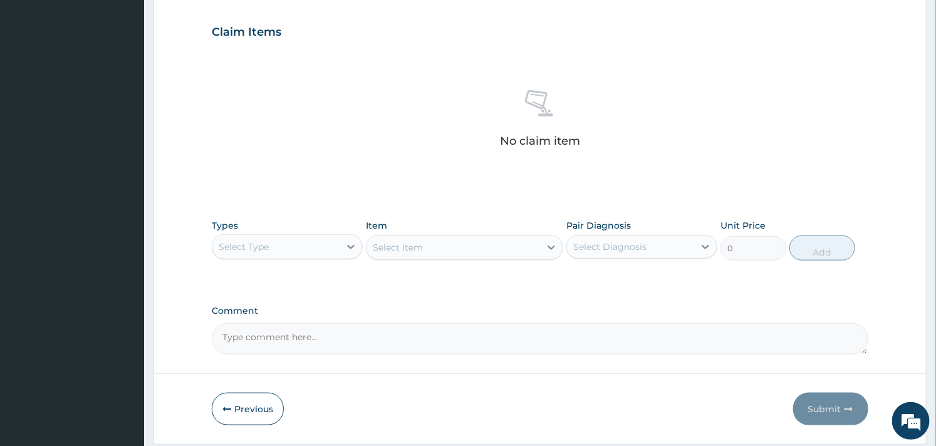
click at [323, 248] on div "Select Type" at bounding box center [275, 247] width 127 height 20
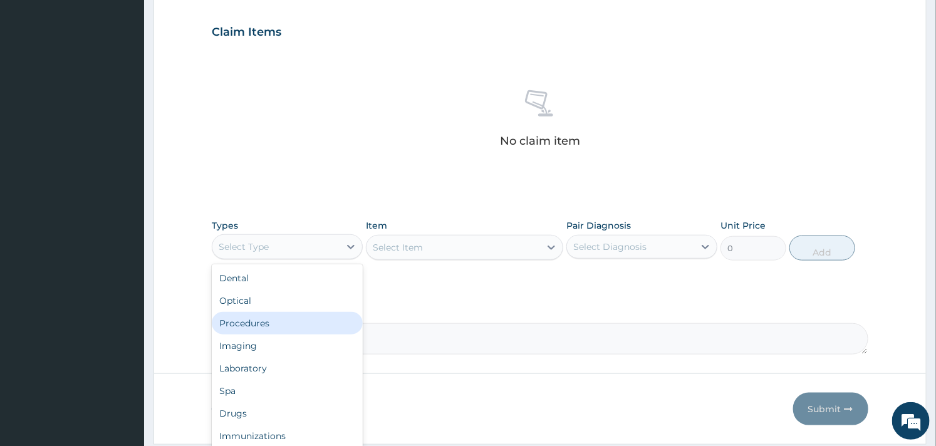
click at [286, 335] on div "Imaging" at bounding box center [287, 346] width 151 height 23
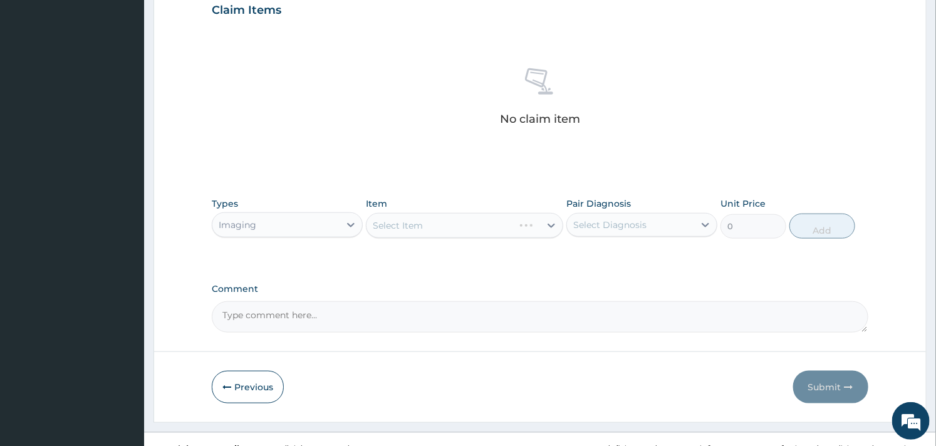
scroll to position [457, 0]
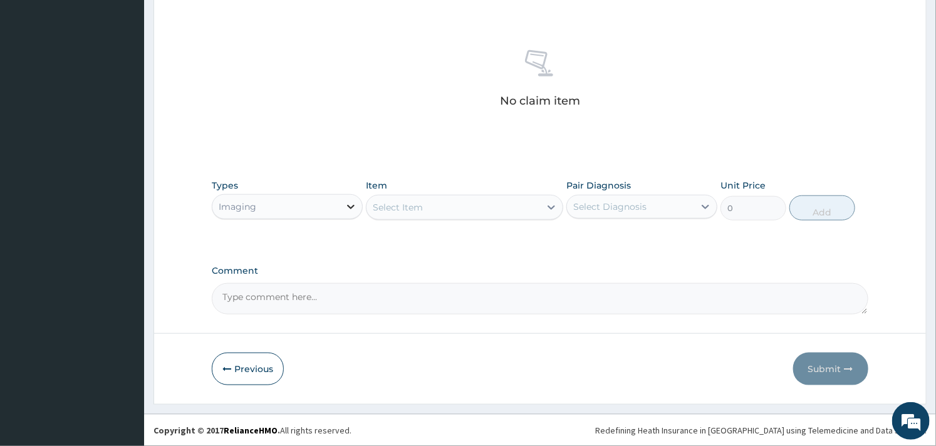
click at [345, 208] on icon at bounding box center [351, 206] width 13 height 13
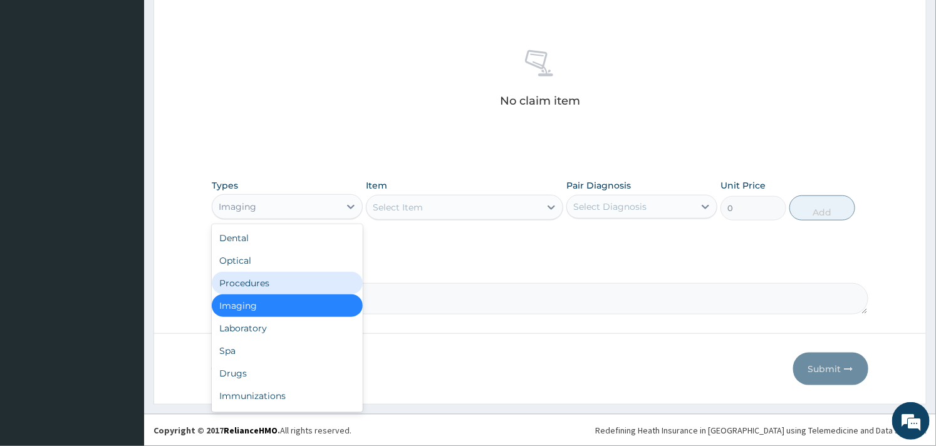
click at [281, 285] on div "Procedures" at bounding box center [287, 283] width 151 height 23
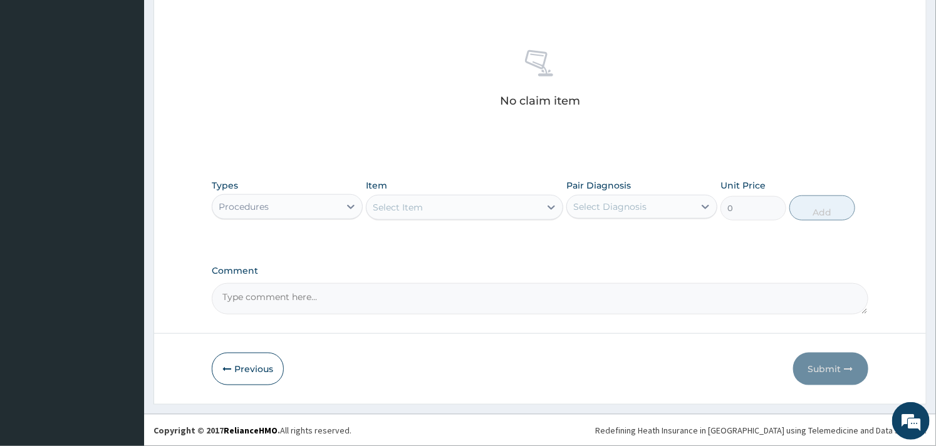
click at [456, 216] on div "Select Item" at bounding box center [452, 207] width 173 height 20
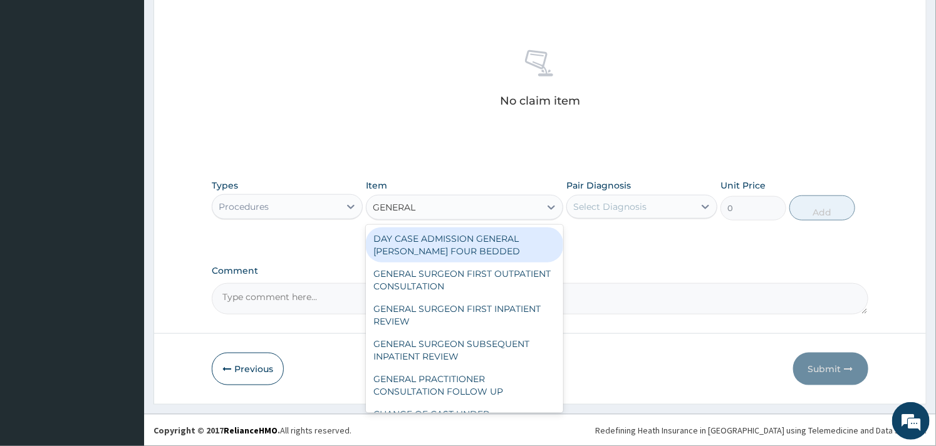
type input "GENERAL P"
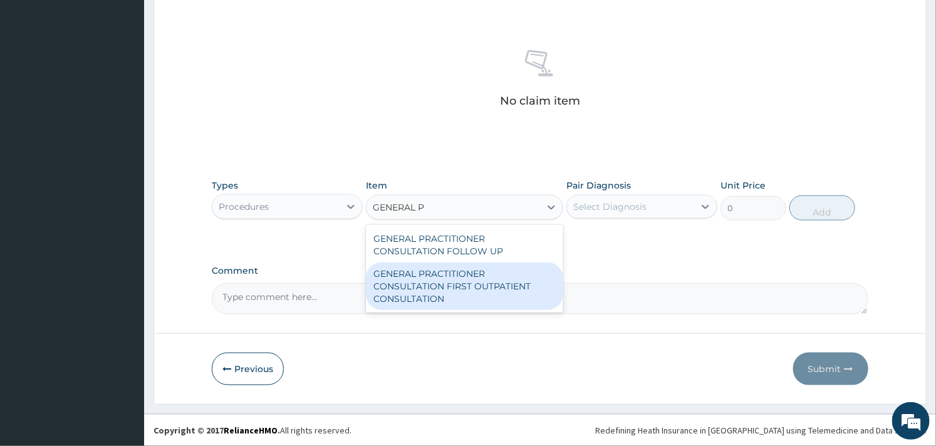
click at [468, 274] on div "GENERAL PRACTITIONER CONSULTATION FIRST OUTPATIENT CONSULTATION" at bounding box center [464, 286] width 197 height 48
type input "3000"
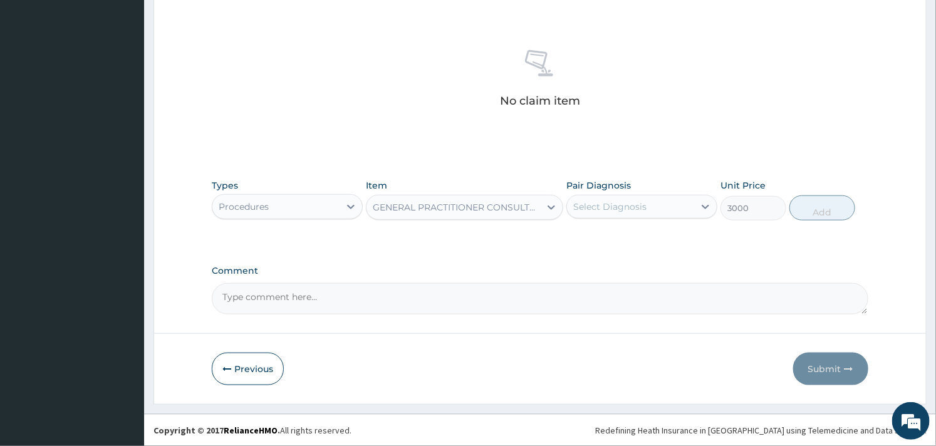
click at [672, 210] on div "Select Diagnosis" at bounding box center [630, 207] width 127 height 20
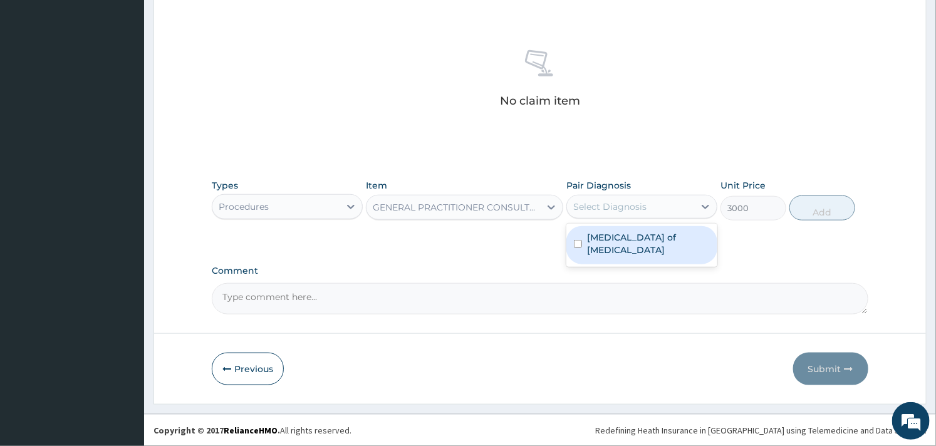
click at [579, 240] on input "checkbox" at bounding box center [578, 244] width 8 height 8
checkbox input "true"
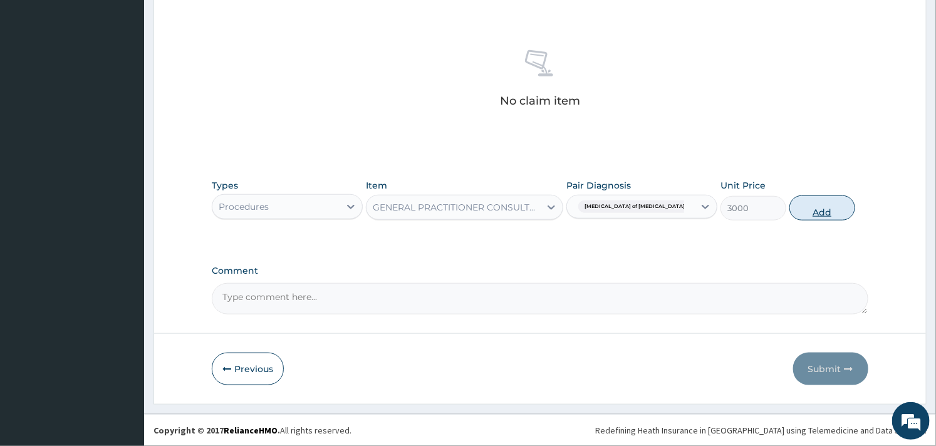
click at [822, 209] on button "Add" at bounding box center [822, 207] width 66 height 25
type input "0"
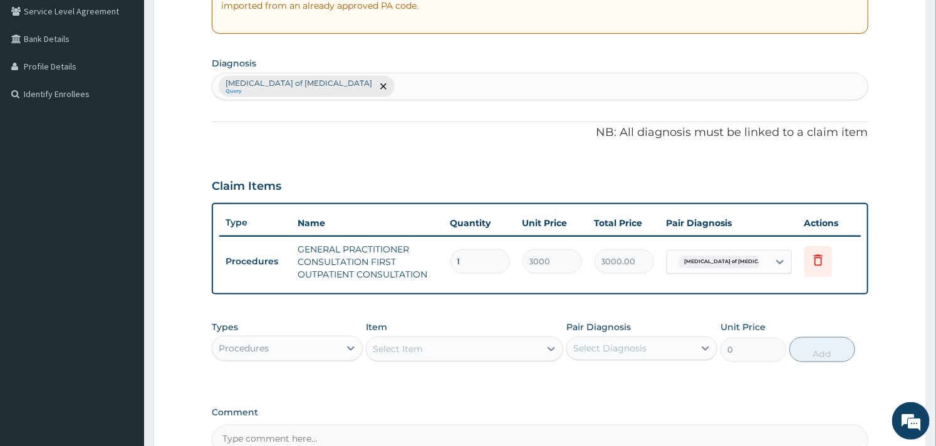
scroll to position [403, 0]
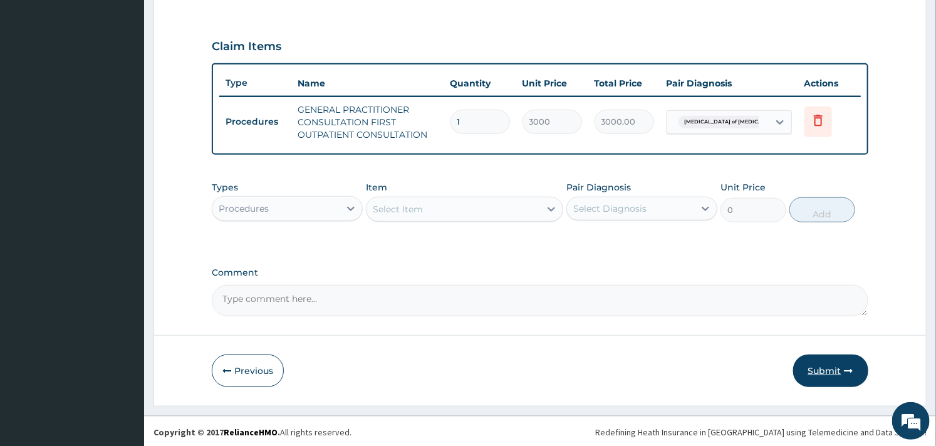
click at [817, 364] on button "Submit" at bounding box center [830, 371] width 75 height 33
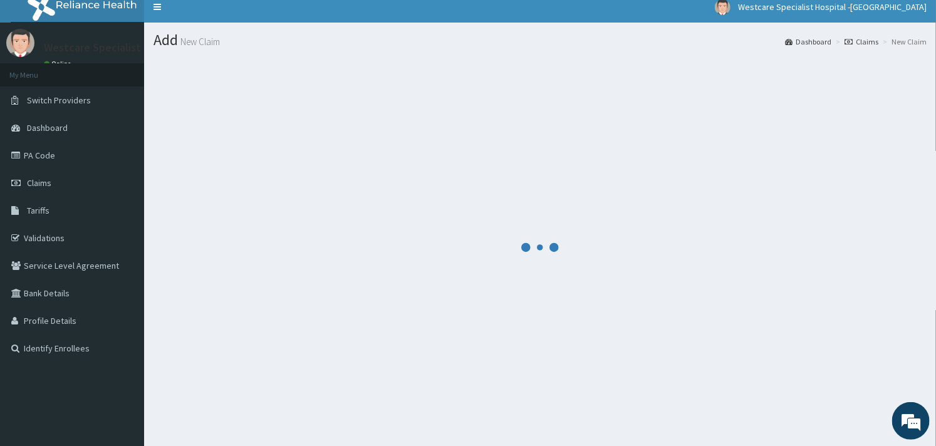
scroll to position [0, 0]
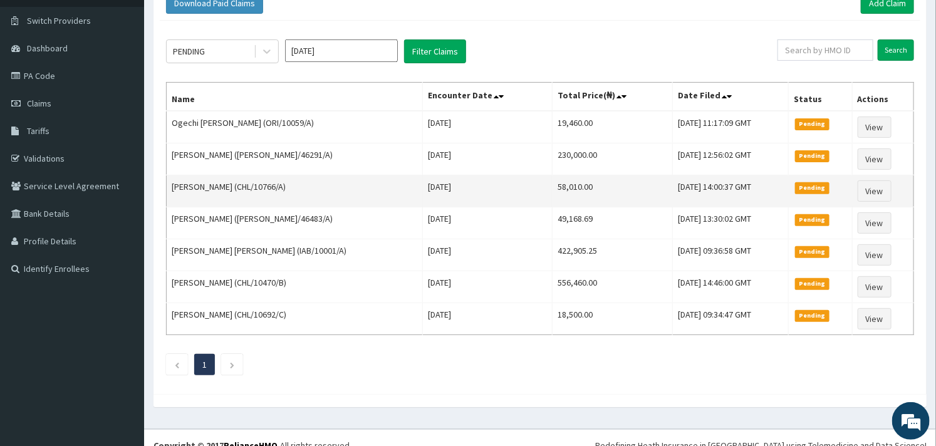
scroll to position [104, 0]
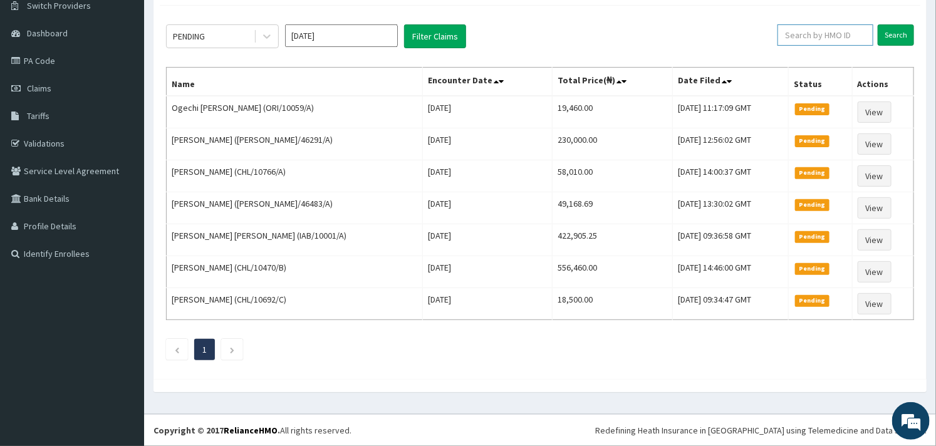
click at [814, 31] on input "text" at bounding box center [825, 34] width 96 height 21
paste input "FCC/10617/c"
type input "FCC/10617/c"
click at [905, 29] on input "Search" at bounding box center [896, 34] width 36 height 21
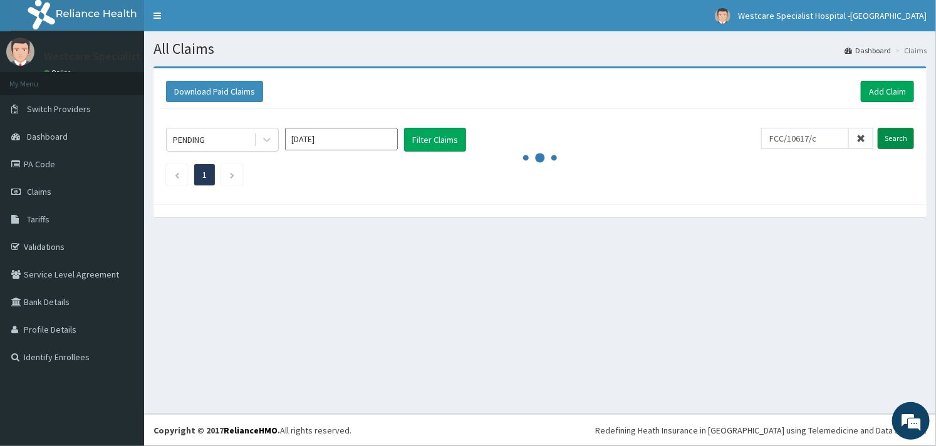
scroll to position [0, 0]
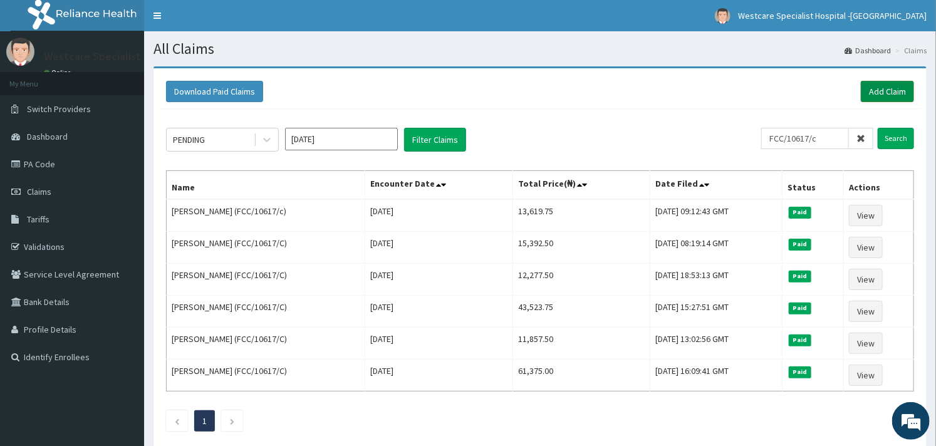
click at [878, 84] on link "Add Claim" at bounding box center [887, 91] width 53 height 21
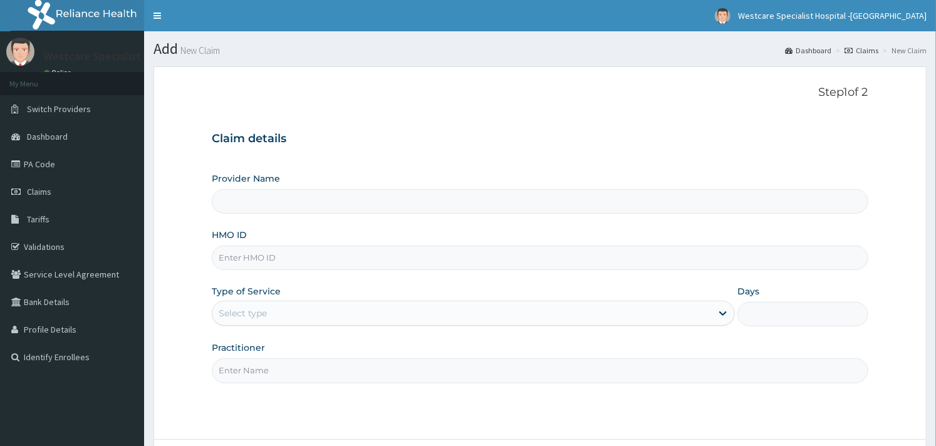
type input "WestCare Specialist Hospital - [GEOGRAPHIC_DATA]"
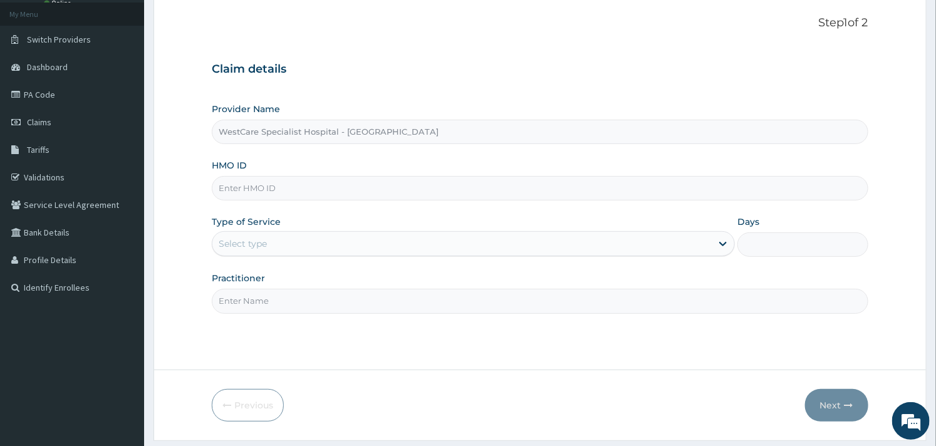
click at [278, 191] on input "HMO ID" at bounding box center [540, 188] width 656 height 24
paste input "FCC/10617/c"
type input "FCC/10617/c"
click at [324, 239] on div "Select type" at bounding box center [461, 244] width 499 height 20
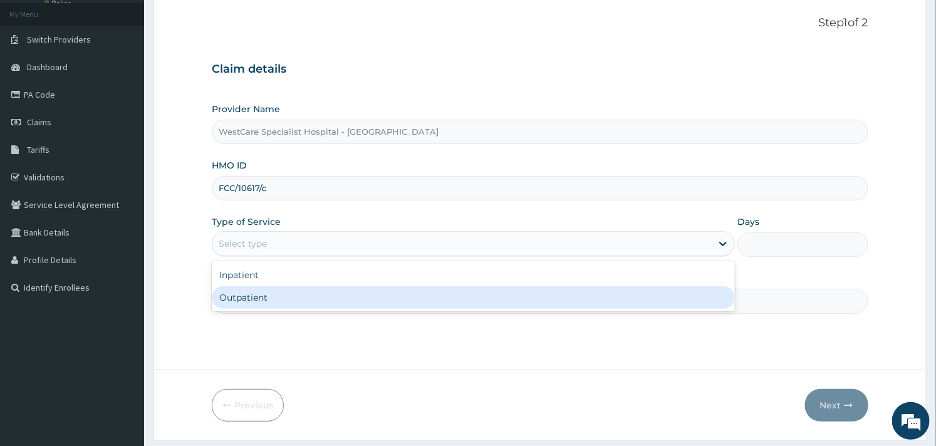
click at [286, 289] on div "Outpatient" at bounding box center [473, 297] width 523 height 23
type input "1"
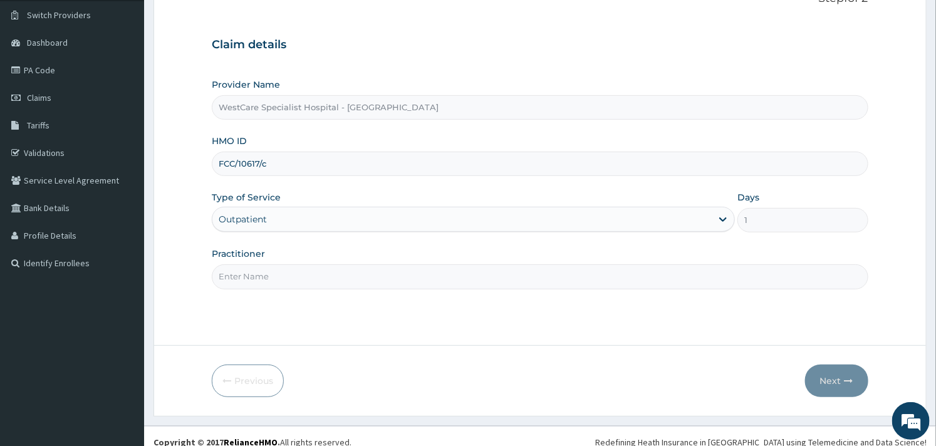
scroll to position [107, 0]
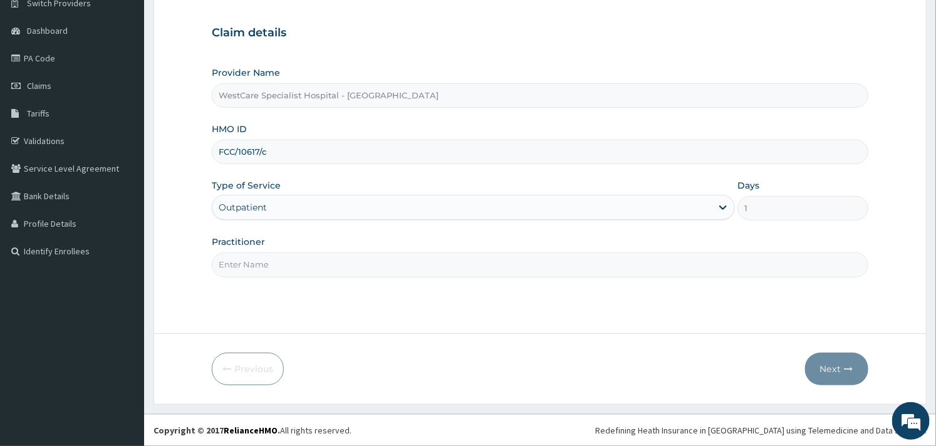
click at [318, 271] on input "Practitioner" at bounding box center [540, 264] width 656 height 24
type input "OBIDEYI"
click at [832, 372] on button "Next" at bounding box center [836, 369] width 63 height 33
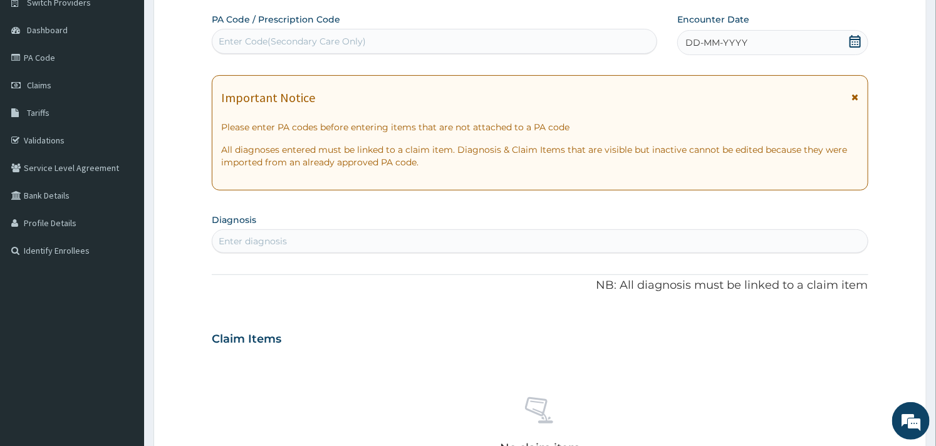
scroll to position [0, 0]
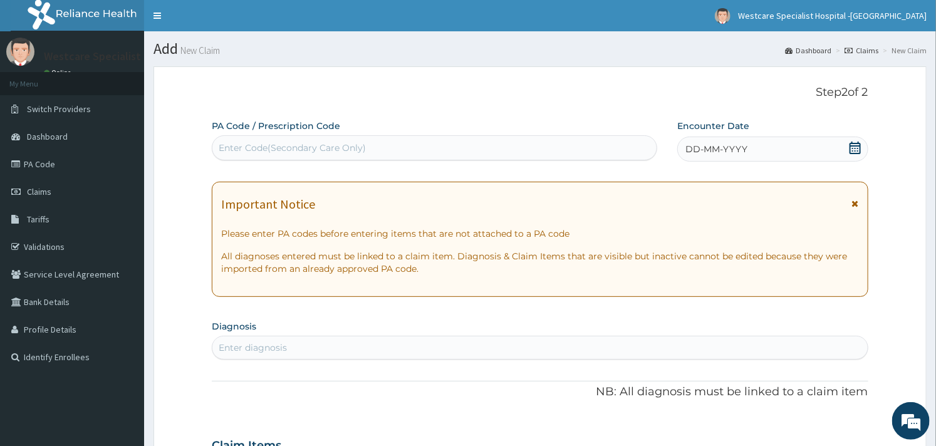
click at [853, 146] on icon at bounding box center [855, 148] width 11 height 13
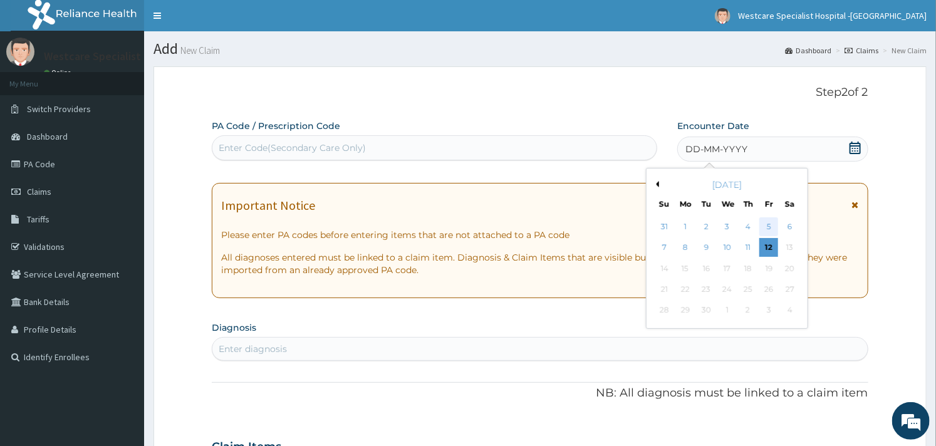
click at [766, 222] on div "5" at bounding box center [768, 226] width 19 height 19
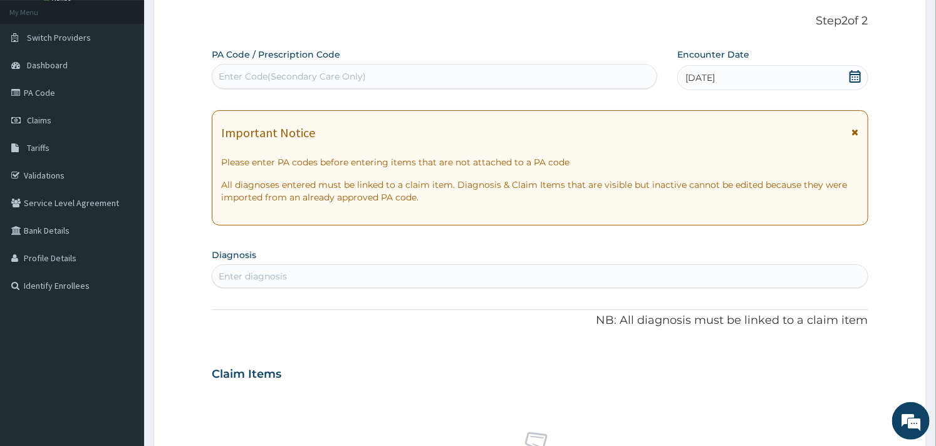
scroll to position [139, 0]
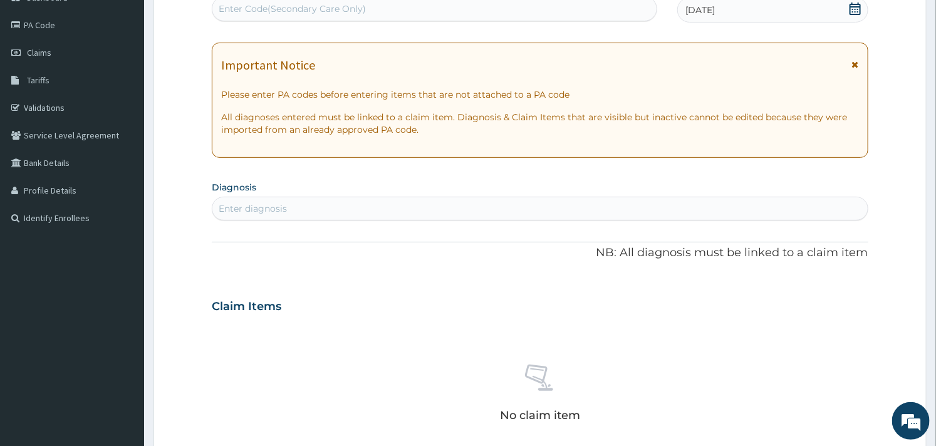
click at [370, 204] on div "Enter diagnosis" at bounding box center [539, 209] width 655 height 20
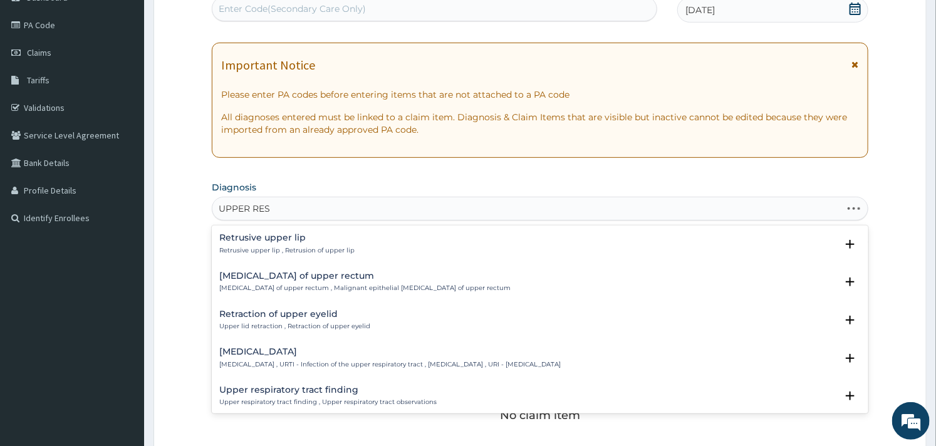
type input "UPPER RESP"
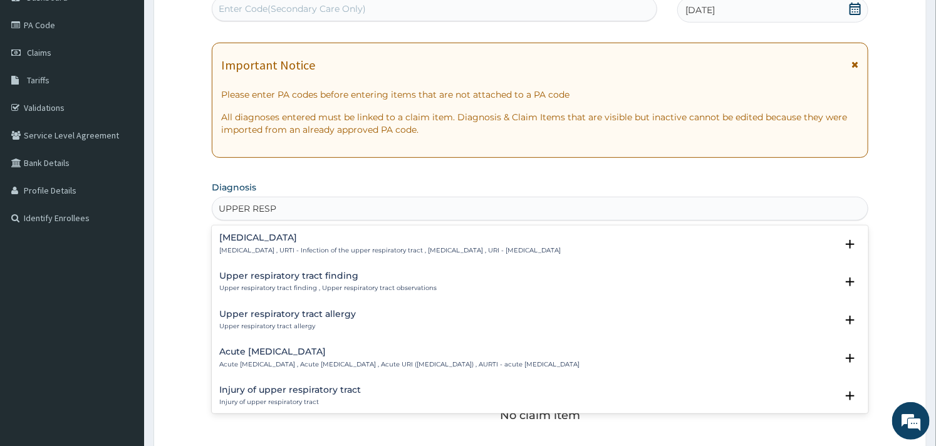
click at [323, 239] on h4 "[MEDICAL_DATA]" at bounding box center [389, 237] width 341 height 9
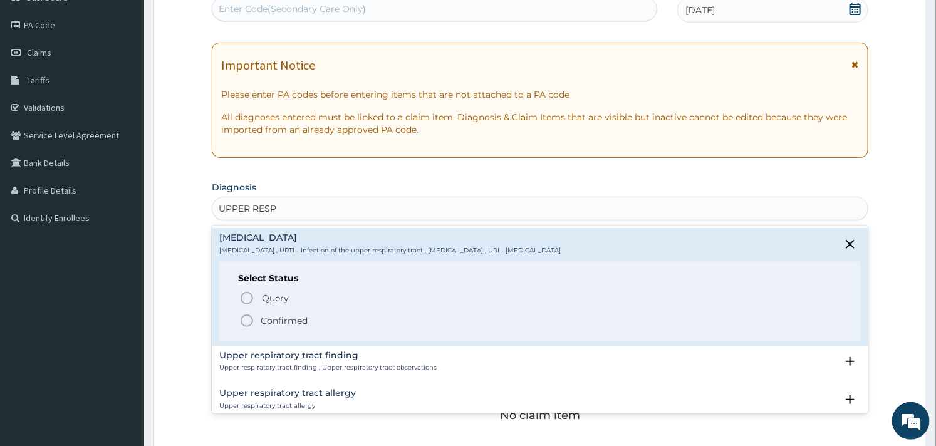
click at [247, 315] on circle "status option filled" at bounding box center [246, 320] width 11 height 11
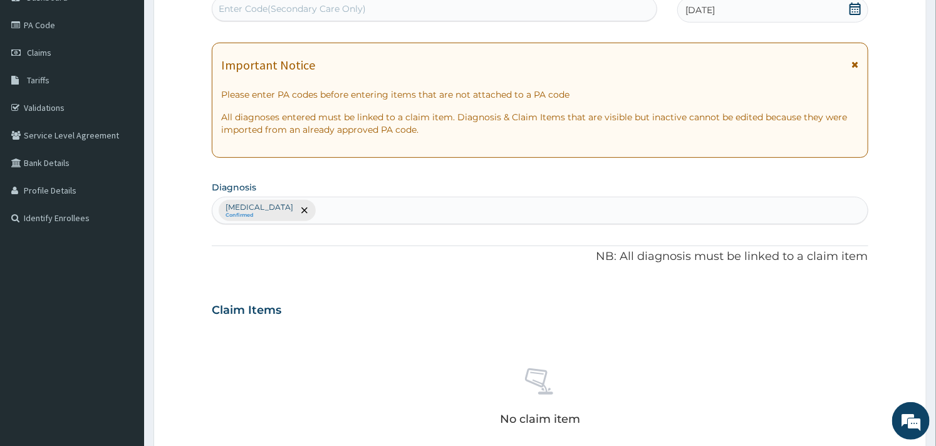
scroll to position [417, 0]
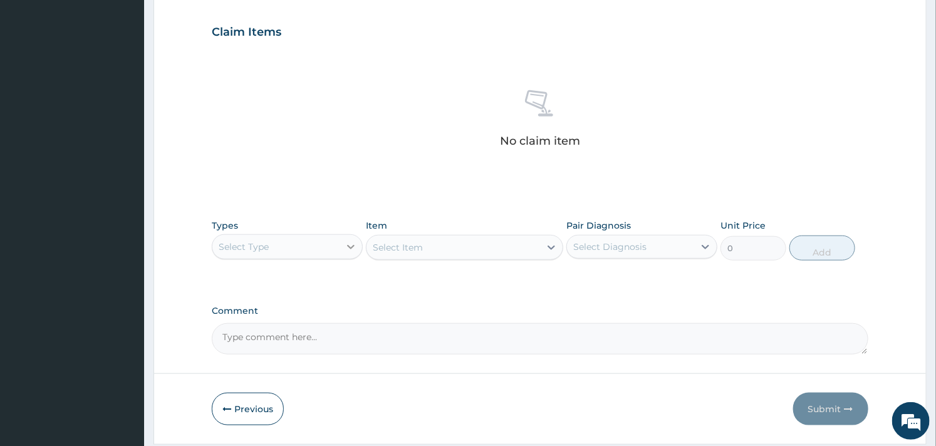
click at [348, 252] on div at bounding box center [351, 247] width 23 height 23
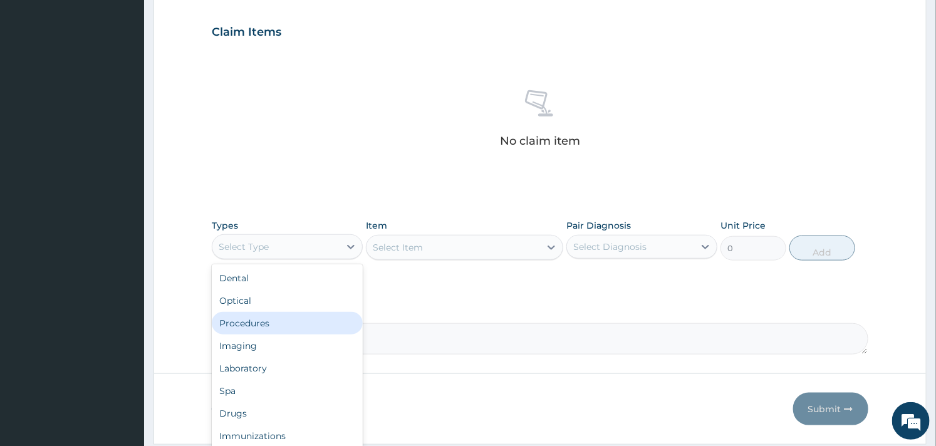
click at [285, 325] on div "Procedures" at bounding box center [287, 323] width 151 height 23
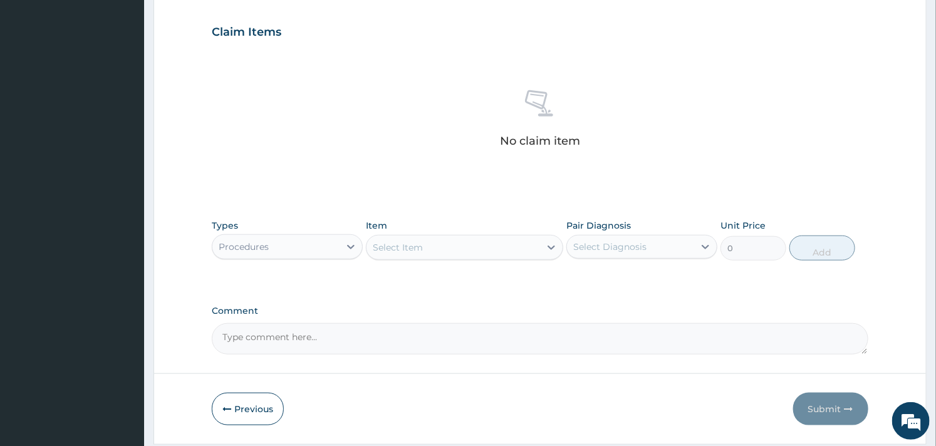
click at [508, 243] on div "Select Item" at bounding box center [452, 247] width 173 height 20
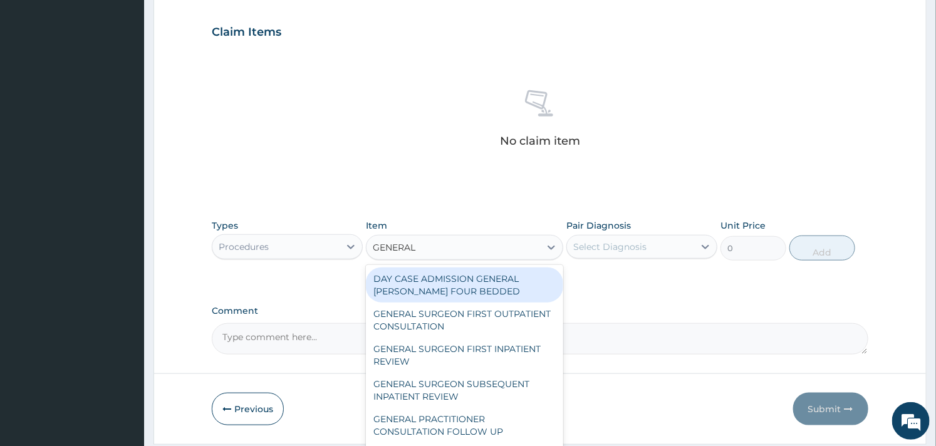
type input "GENERAL P"
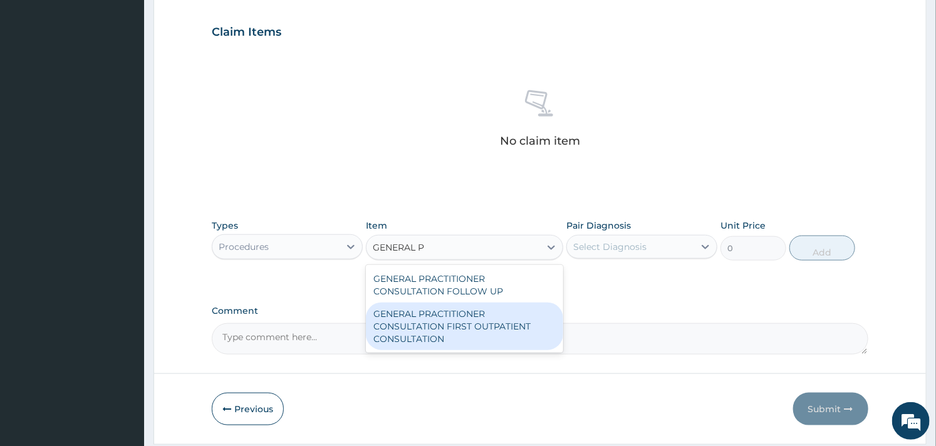
click at [503, 316] on div "GENERAL PRACTITIONER CONSULTATION FIRST OUTPATIENT CONSULTATION" at bounding box center [464, 327] width 197 height 48
type input "3000"
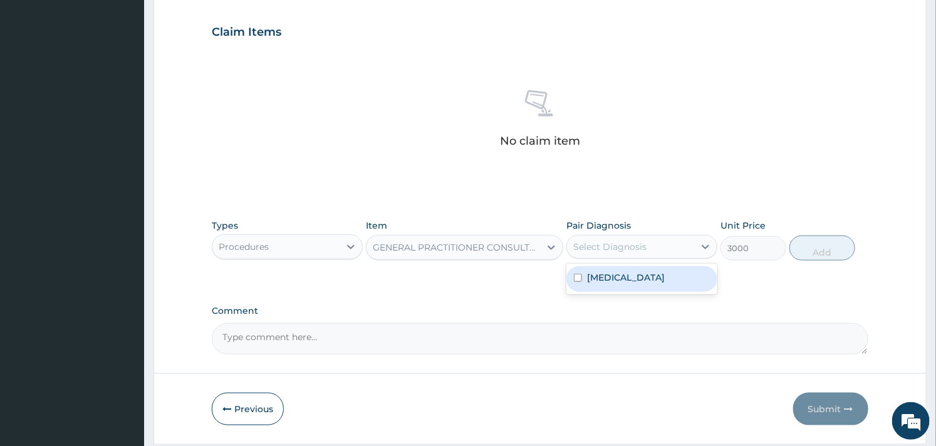
click at [663, 242] on div "Select Diagnosis" at bounding box center [630, 247] width 127 height 20
click at [608, 271] on label "Upper respiratory infection" at bounding box center [626, 277] width 78 height 13
checkbox input "true"
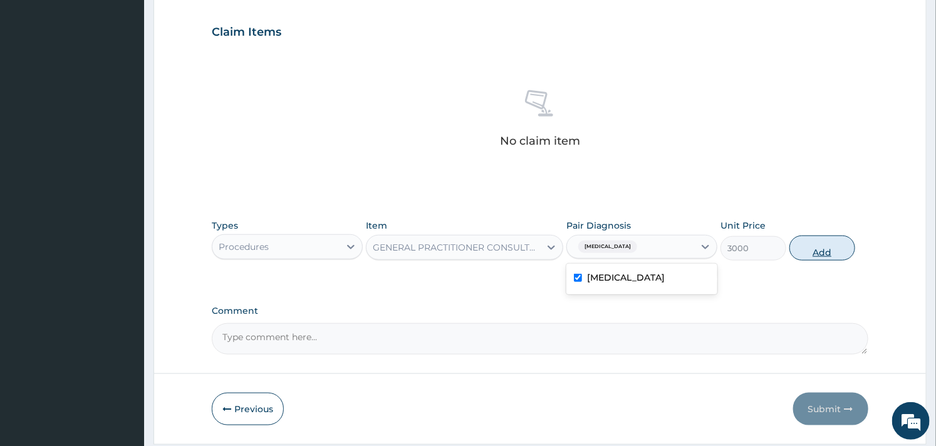
click at [827, 247] on button "Add" at bounding box center [822, 248] width 66 height 25
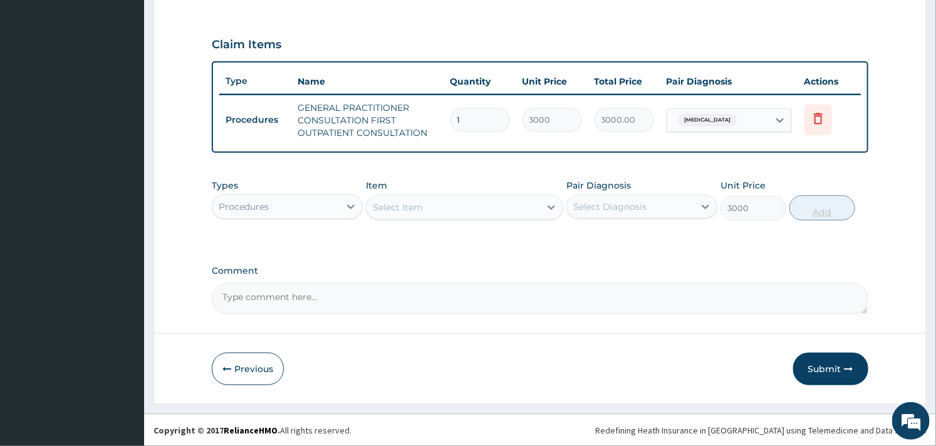
type input "0"
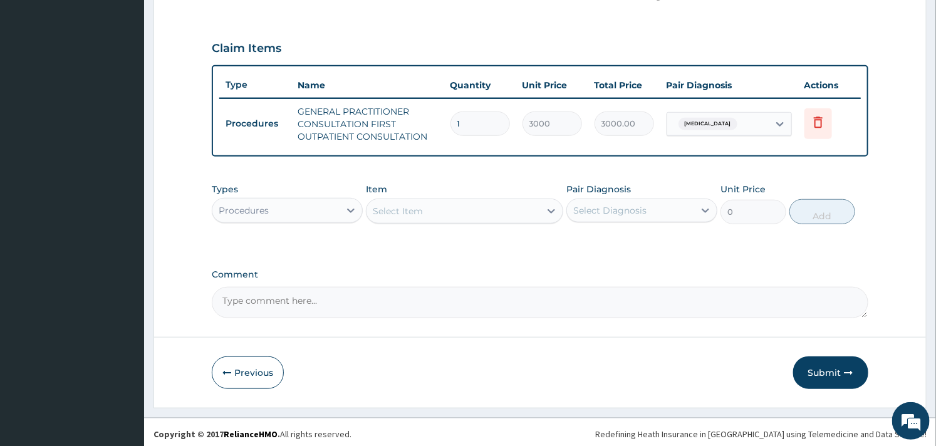
scroll to position [403, 0]
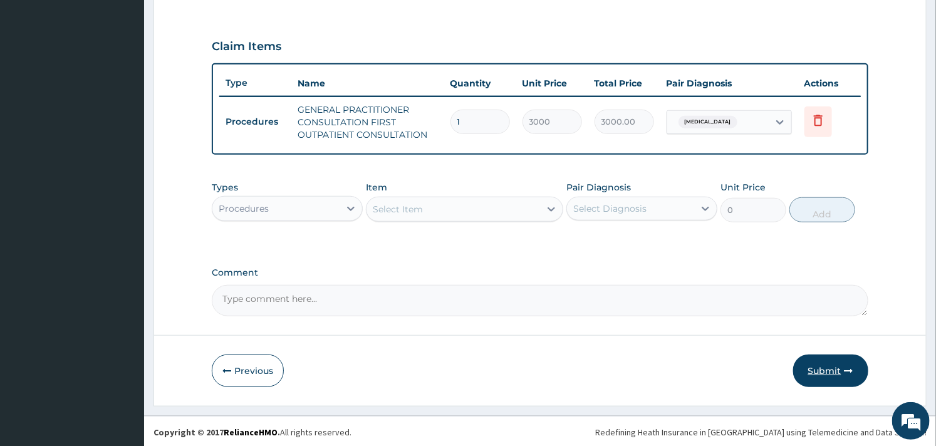
click at [824, 372] on button "Submit" at bounding box center [830, 371] width 75 height 33
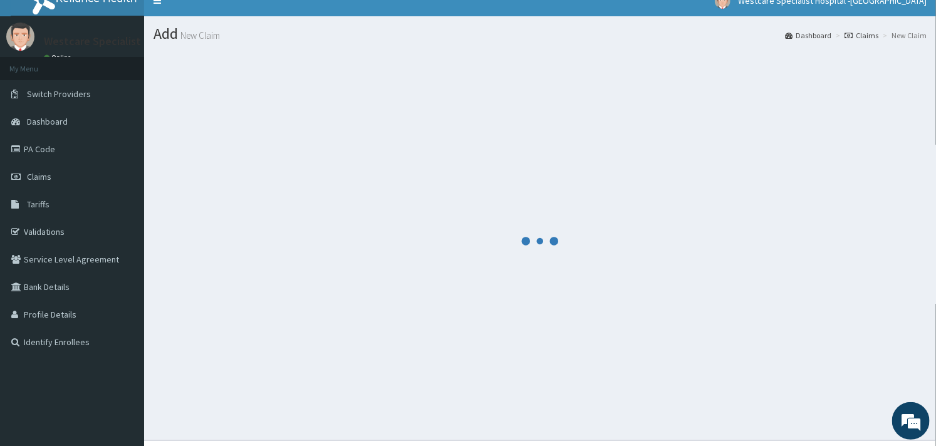
scroll to position [0, 0]
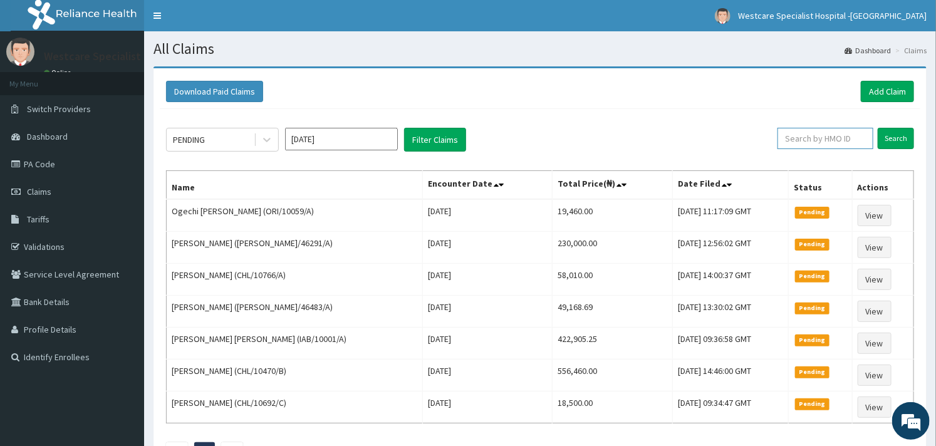
click at [798, 134] on input "text" at bounding box center [825, 138] width 96 height 21
paste input "OHT/11313/D"
type input "OHT/11313/D"
click at [897, 130] on input "Search" at bounding box center [896, 138] width 36 height 21
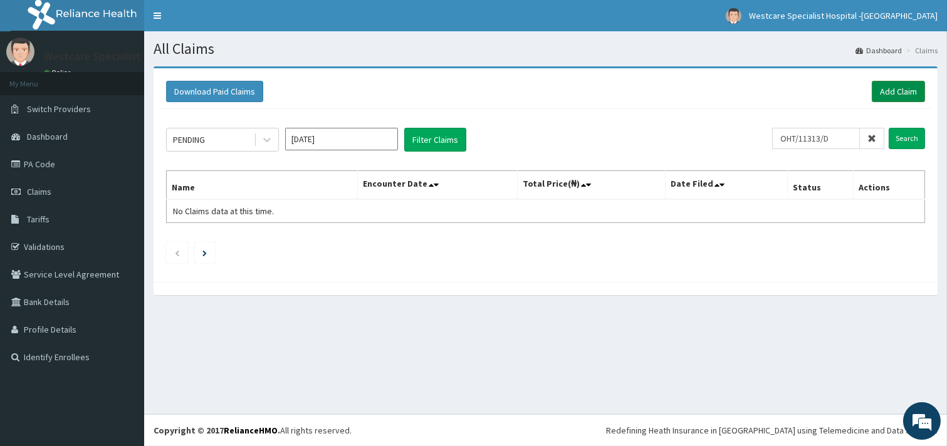
click at [907, 85] on link "Add Claim" at bounding box center [897, 91] width 53 height 21
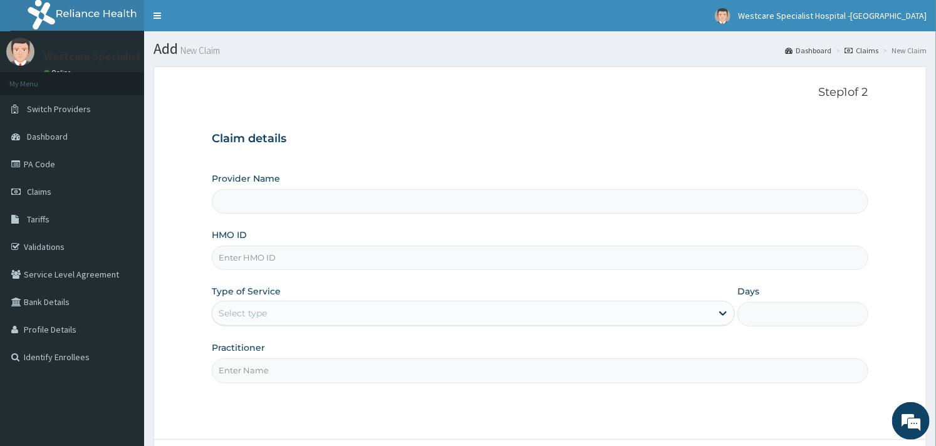
type input "WestCare Specialist Hospital - [GEOGRAPHIC_DATA]"
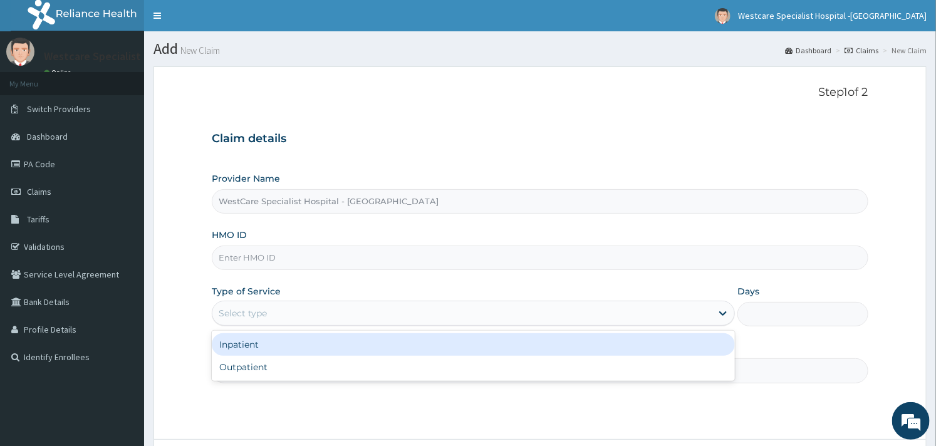
click at [606, 321] on div "Select type" at bounding box center [461, 313] width 499 height 20
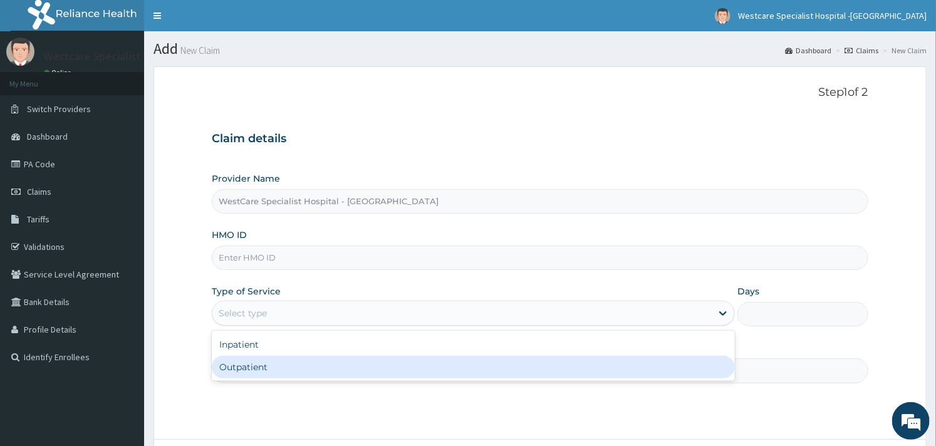
click at [389, 367] on div "Outpatient" at bounding box center [473, 367] width 523 height 23
type input "1"
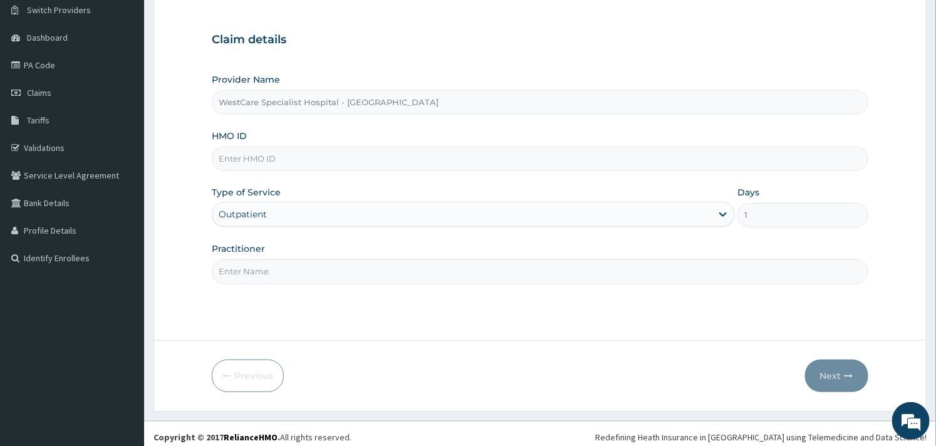
scroll to position [107, 0]
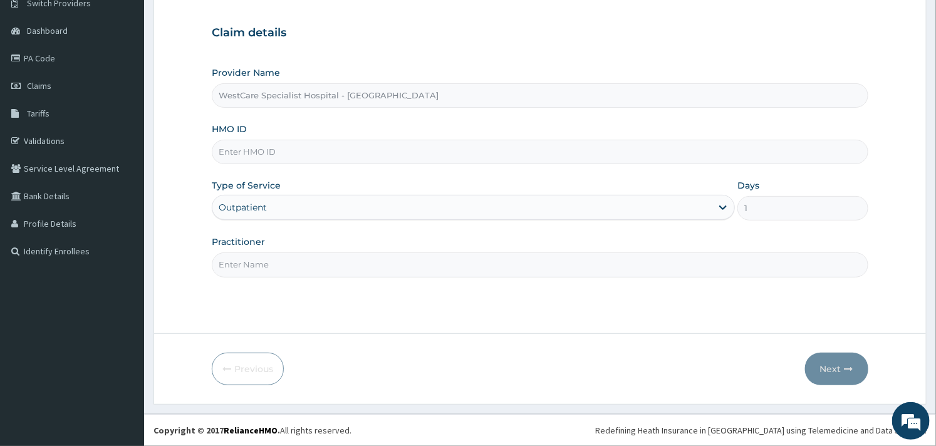
click at [367, 274] on input "Practitioner" at bounding box center [540, 264] width 656 height 24
type input "OBIDEYI"
click at [327, 158] on input "HMO ID" at bounding box center [540, 152] width 656 height 24
paste input "OHT/11313/D"
type input "OHT/11313/D"
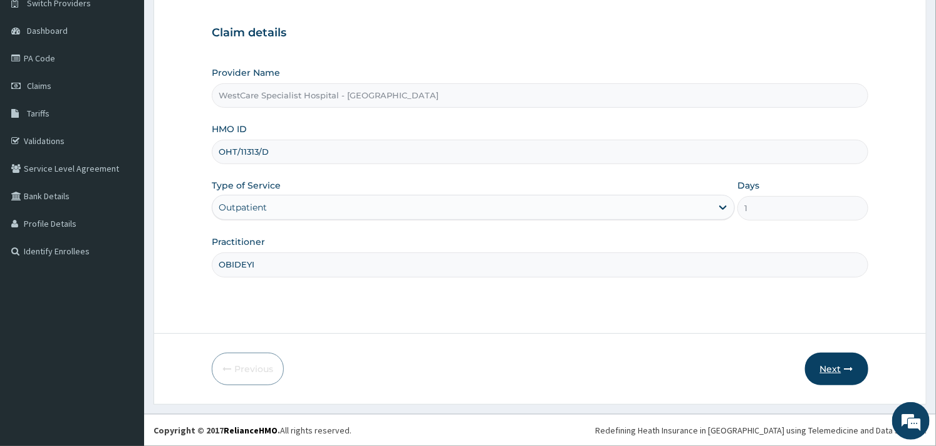
click at [836, 368] on button "Next" at bounding box center [836, 369] width 63 height 33
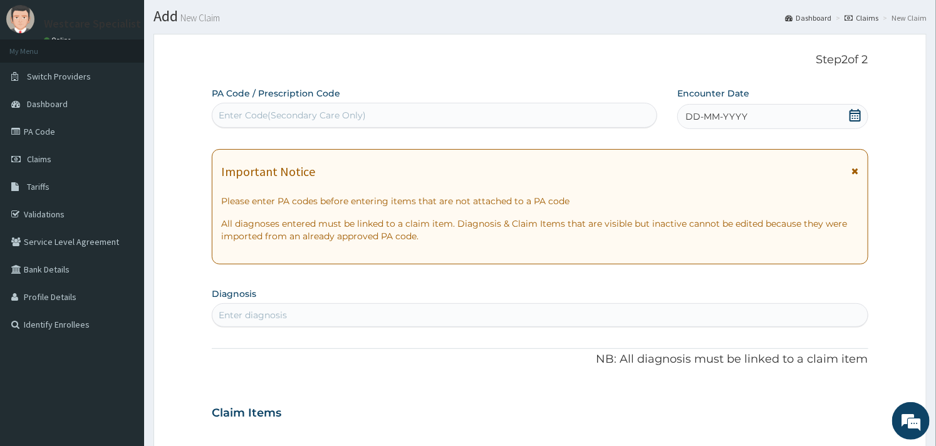
scroll to position [0, 0]
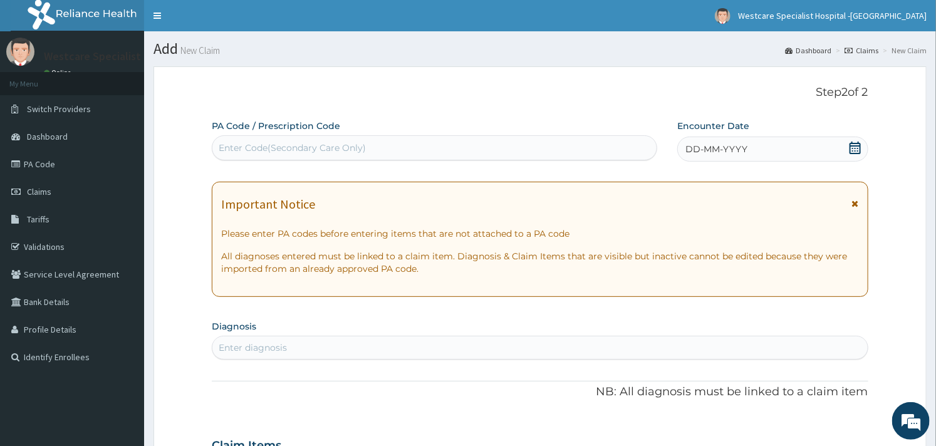
click at [861, 152] on div "DD-MM-YYYY" at bounding box center [772, 149] width 191 height 25
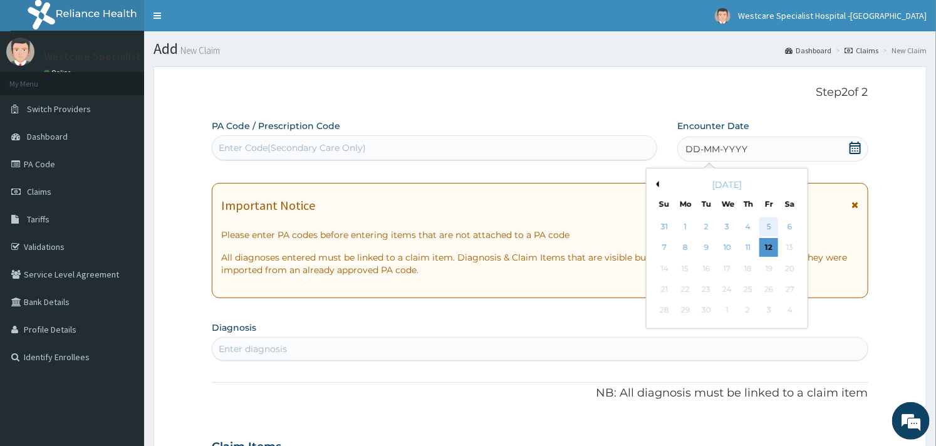
click at [765, 226] on div "5" at bounding box center [768, 226] width 19 height 19
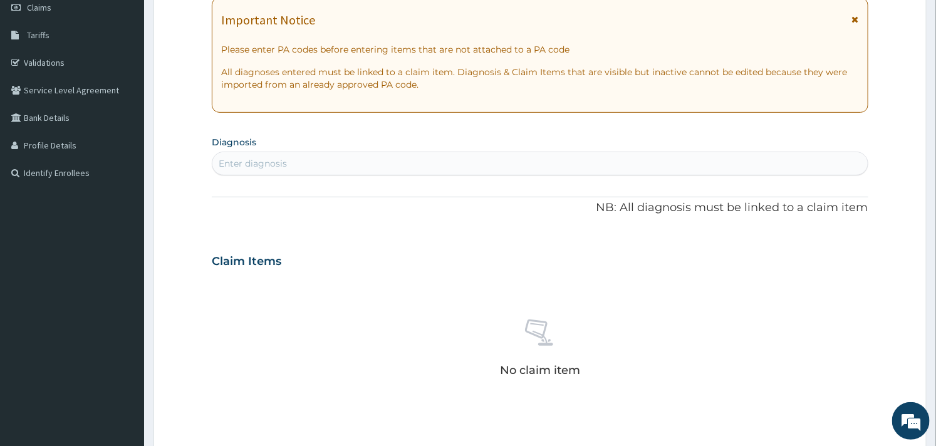
scroll to position [209, 0]
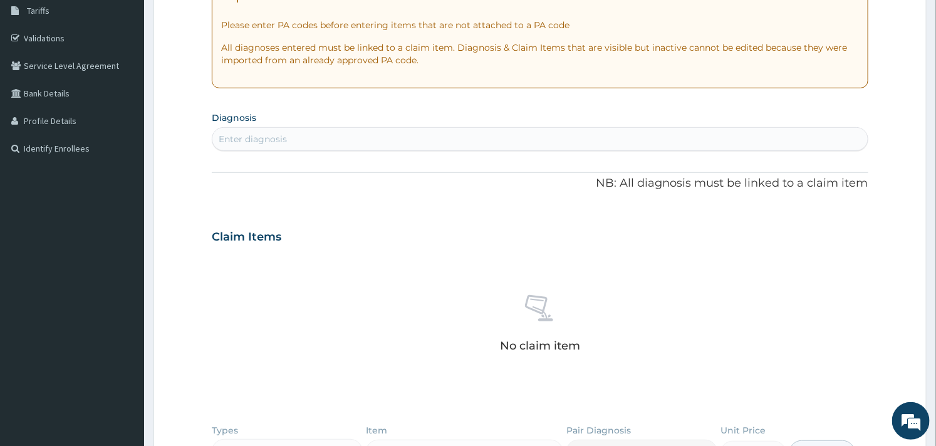
click at [309, 140] on div "Enter diagnosis" at bounding box center [539, 139] width 655 height 20
type input "[MEDICAL_DATA]"
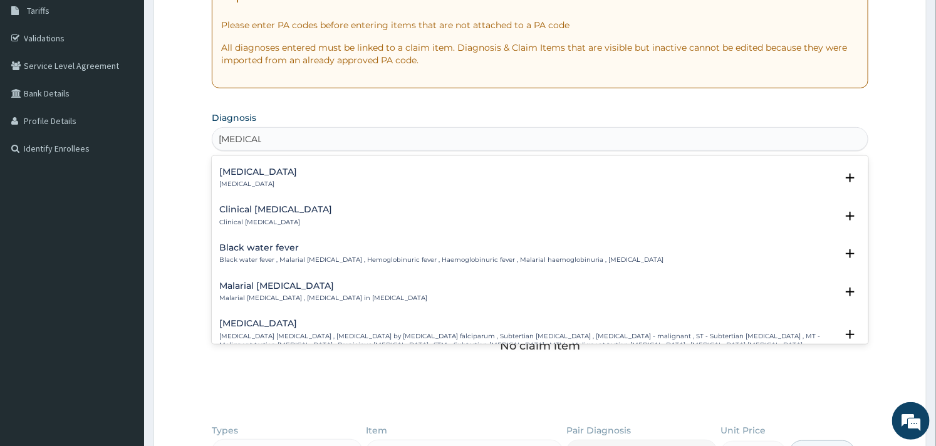
scroll to position [487, 0]
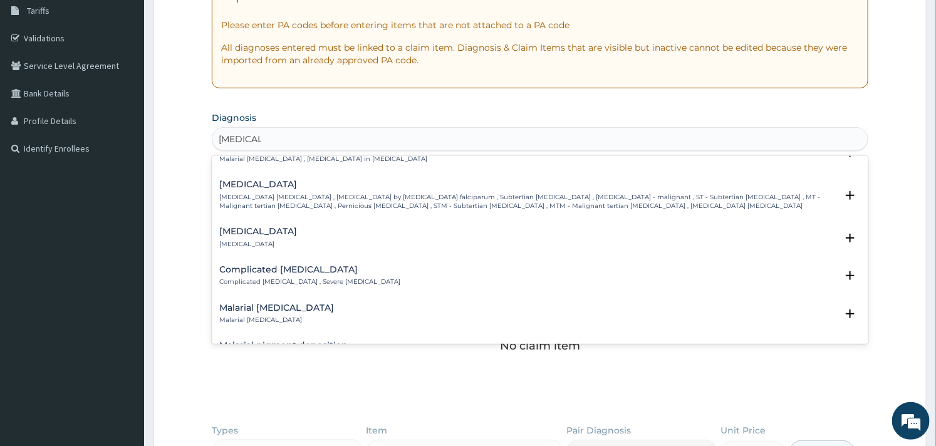
click at [264, 278] on p "Complicated [MEDICAL_DATA] , Severe [MEDICAL_DATA]" at bounding box center [309, 282] width 181 height 9
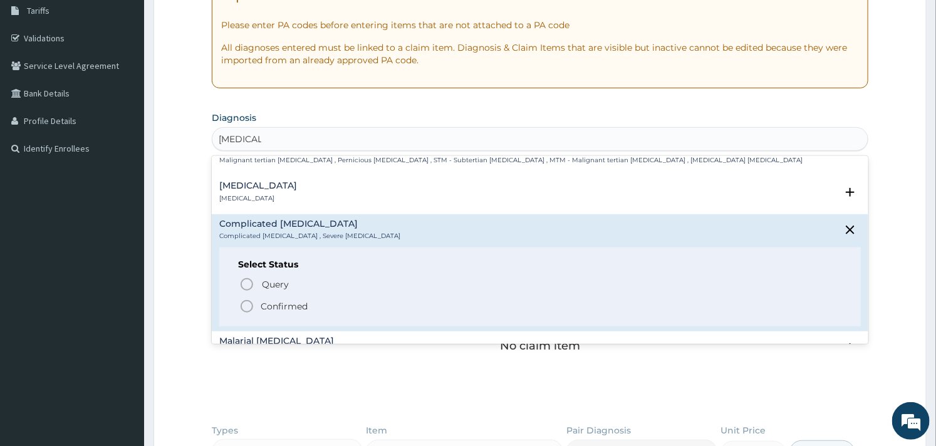
scroll to position [556, 0]
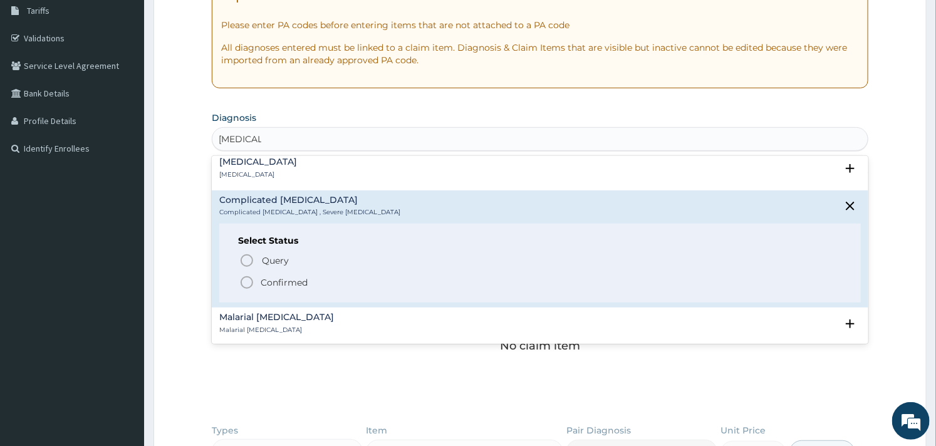
click at [247, 276] on icon "status option filled" at bounding box center [246, 282] width 15 height 15
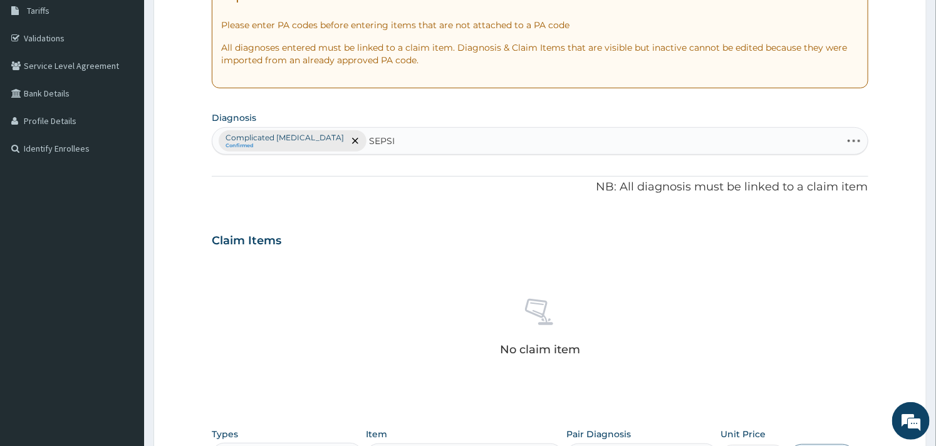
type input "[MEDICAL_DATA]"
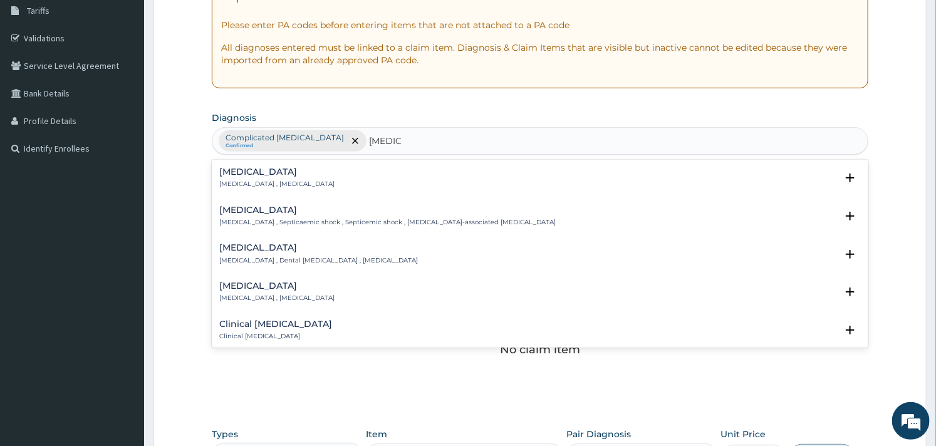
click at [276, 177] on div "[MEDICAL_DATA] [MEDICAL_DATA] , [MEDICAL_DATA]" at bounding box center [276, 178] width 115 height 22
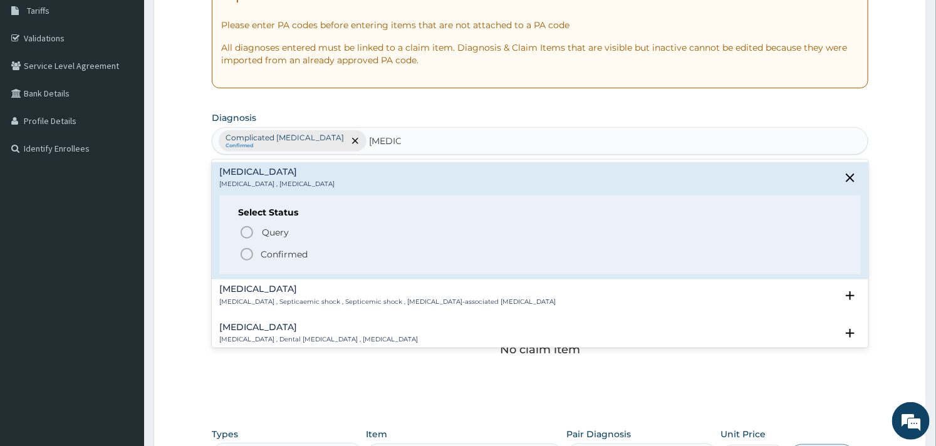
click at [247, 264] on div "Select Status Query Query covers suspected (?), Keep in view (kiv), Ruled out (…" at bounding box center [539, 235] width 641 height 80
click at [247, 254] on icon "status option filled" at bounding box center [246, 254] width 15 height 15
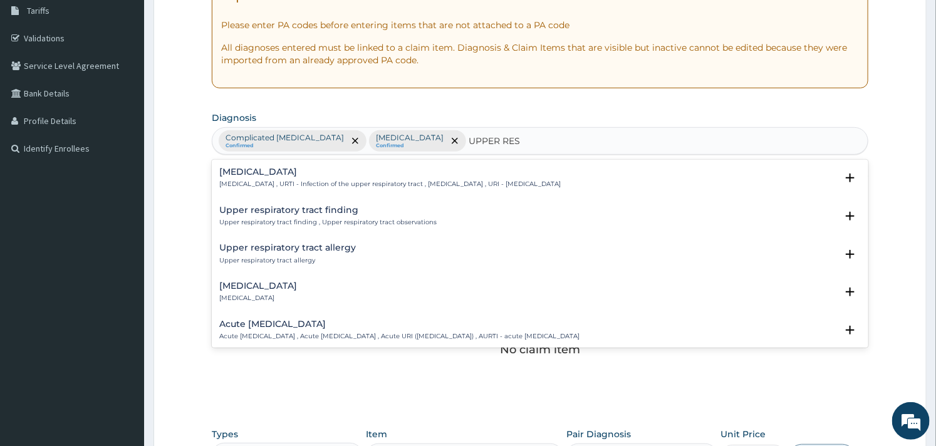
type input "UPPER RESP"
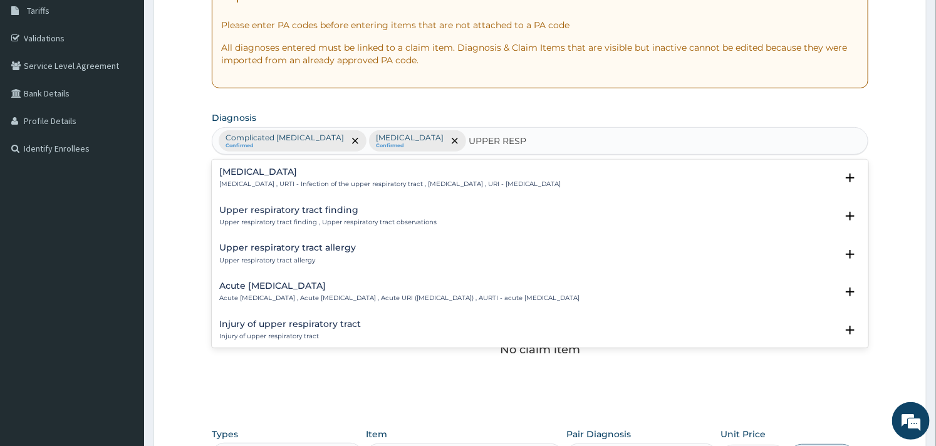
click at [281, 167] on h4 "[MEDICAL_DATA]" at bounding box center [389, 171] width 341 height 9
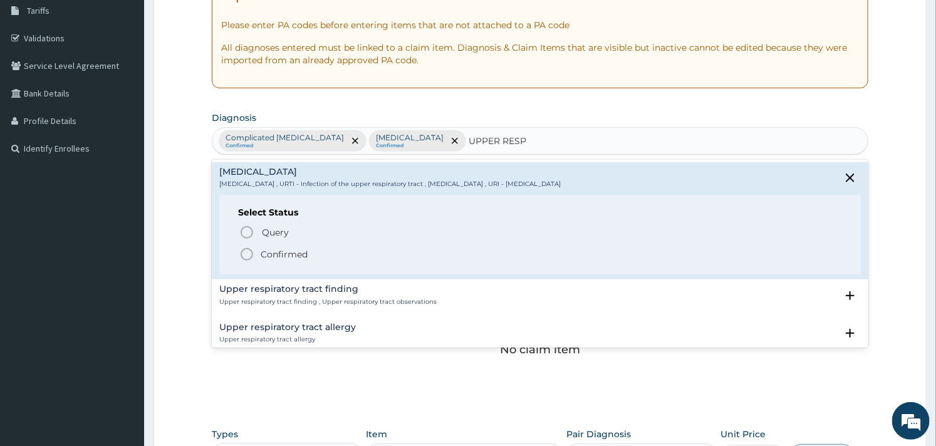
click at [245, 249] on circle "status option filled" at bounding box center [246, 254] width 11 height 11
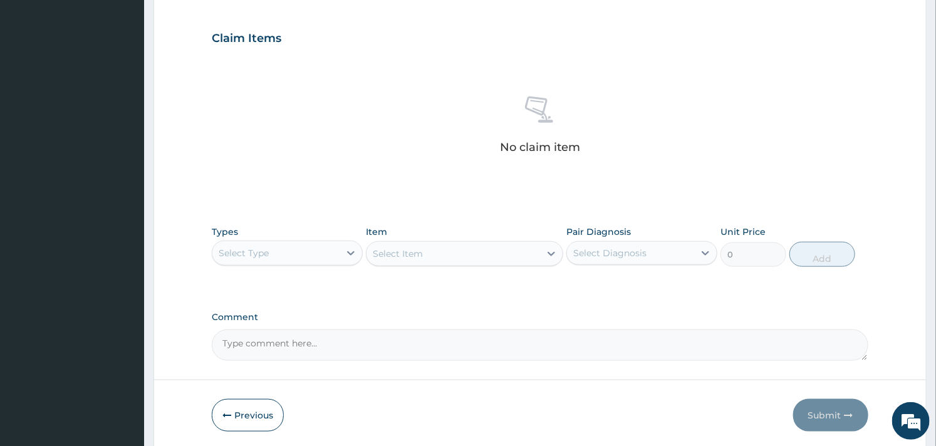
scroll to position [417, 0]
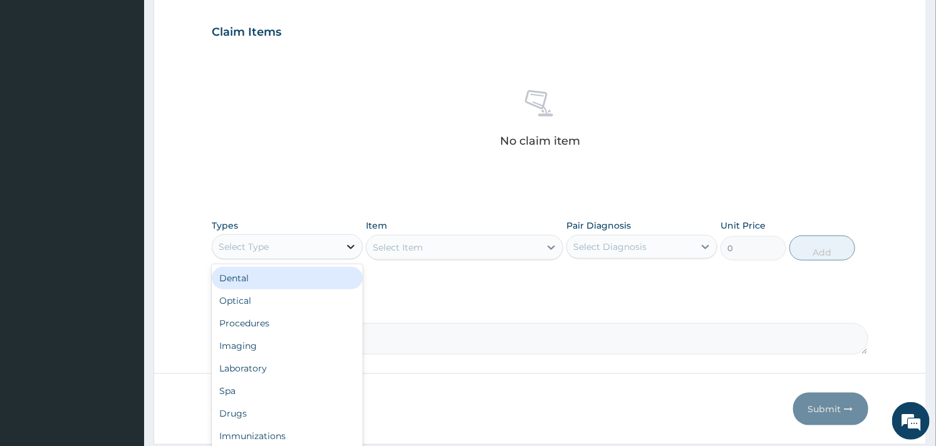
click at [340, 245] on div at bounding box center [351, 247] width 23 height 23
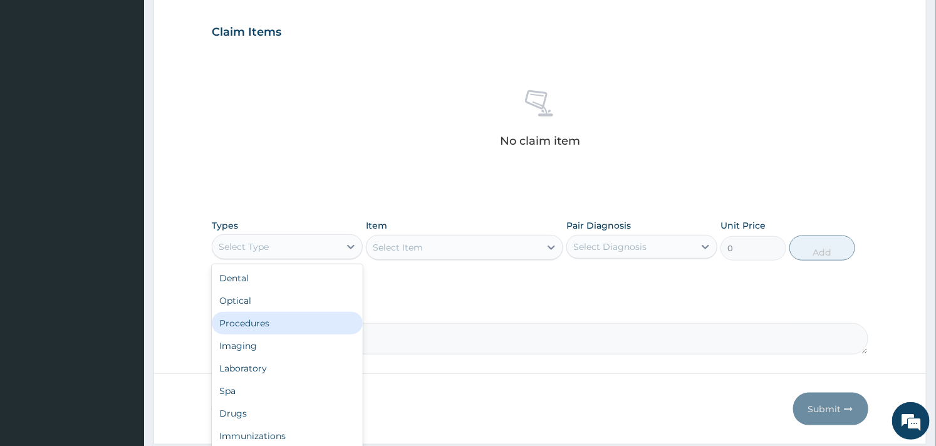
click at [291, 312] on div "Procedures" at bounding box center [287, 323] width 151 height 23
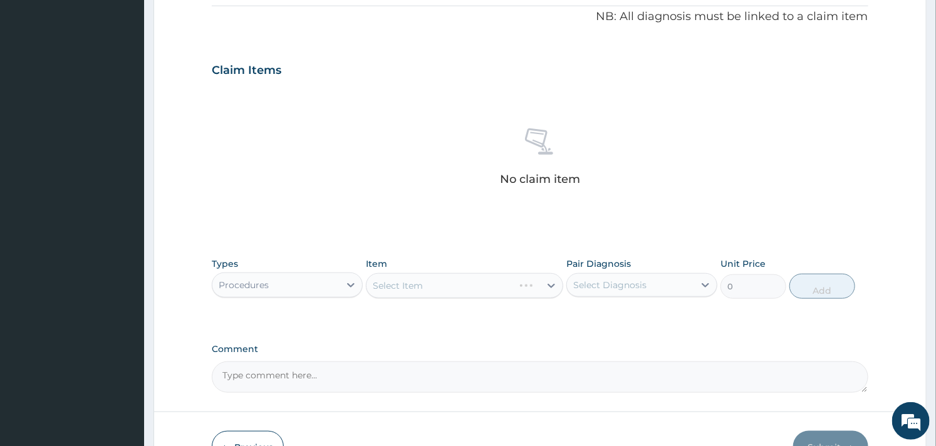
scroll to position [457, 0]
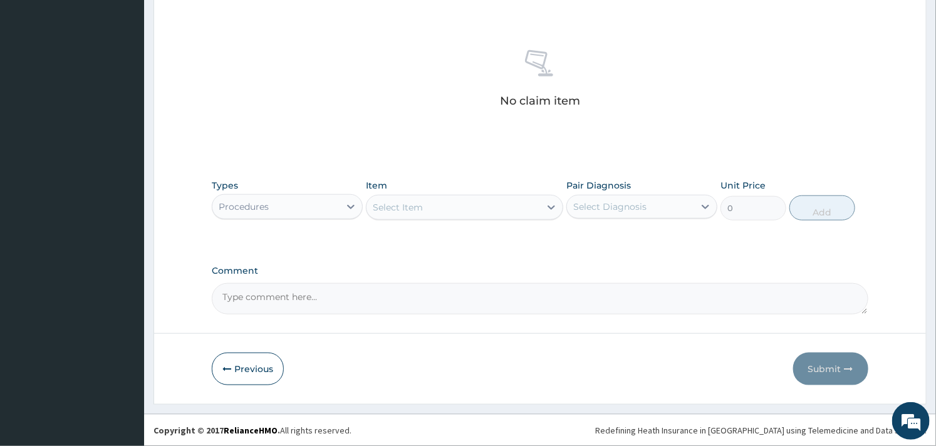
click at [478, 211] on div "Select Item" at bounding box center [452, 207] width 173 height 20
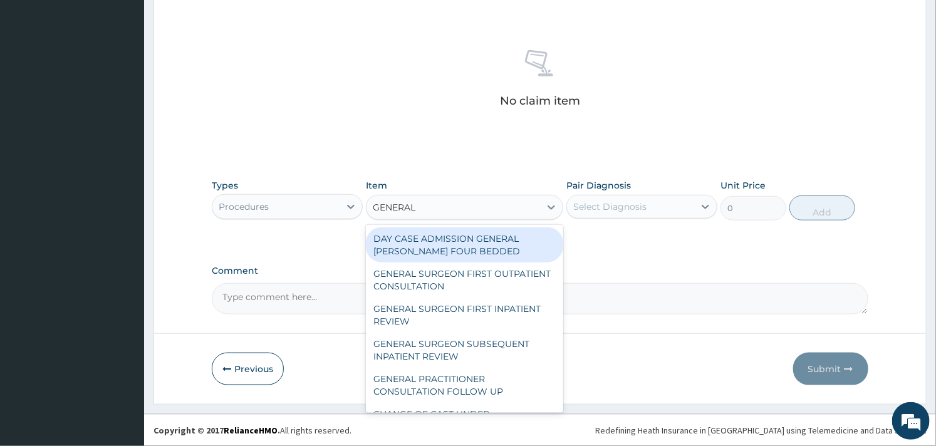
type input "GENERAL P"
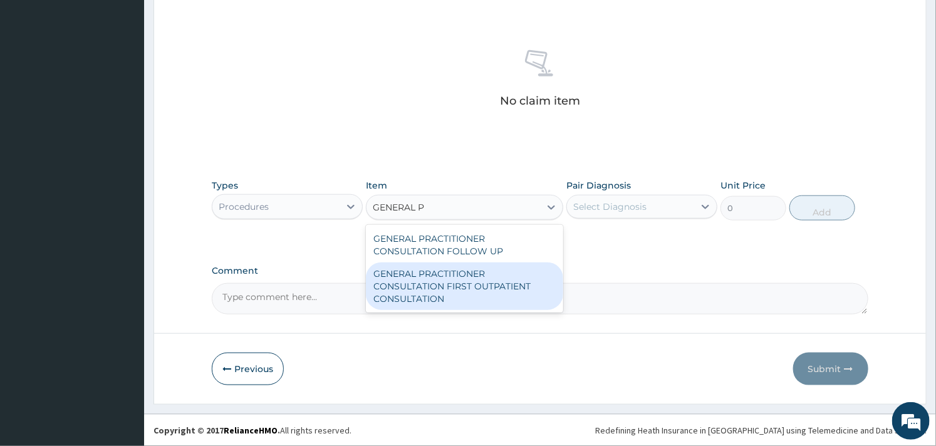
click at [471, 269] on div "GENERAL PRACTITIONER CONSULTATION FIRST OUTPATIENT CONSULTATION" at bounding box center [464, 286] width 197 height 48
type input "3000"
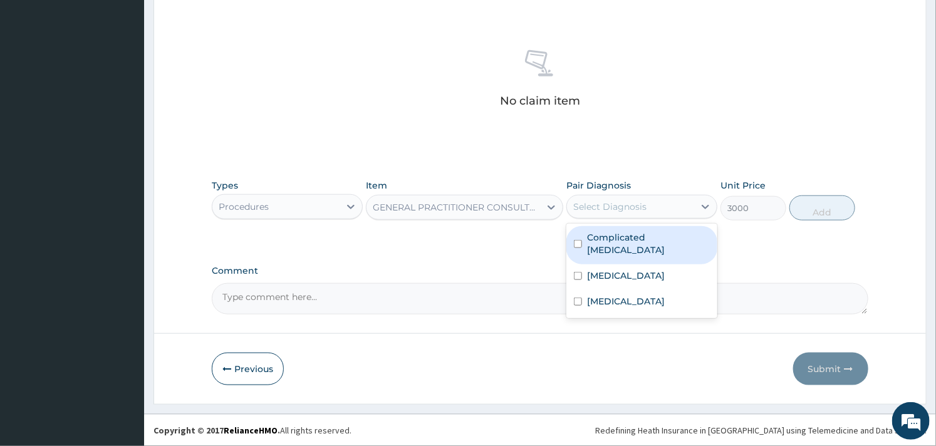
click at [636, 207] on div "Select Diagnosis" at bounding box center [609, 206] width 73 height 13
click at [614, 247] on div "Complicated malaria" at bounding box center [641, 245] width 151 height 38
checkbox input "true"
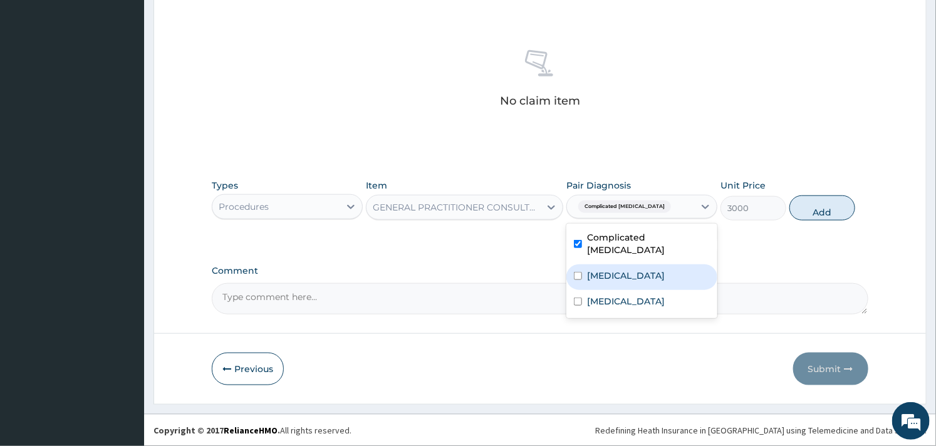
click at [608, 264] on div "Sepsis" at bounding box center [641, 277] width 151 height 26
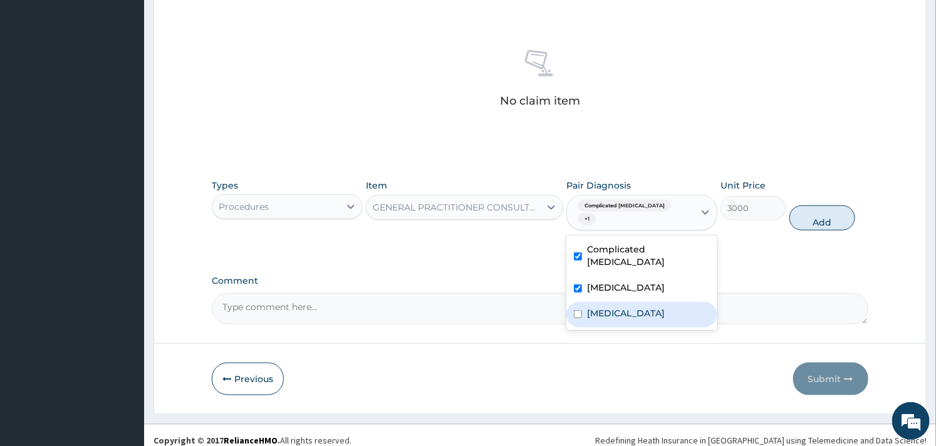
checkbox input "true"
click at [592, 307] on label "Upper respiratory infection" at bounding box center [626, 313] width 78 height 13
checkbox input "true"
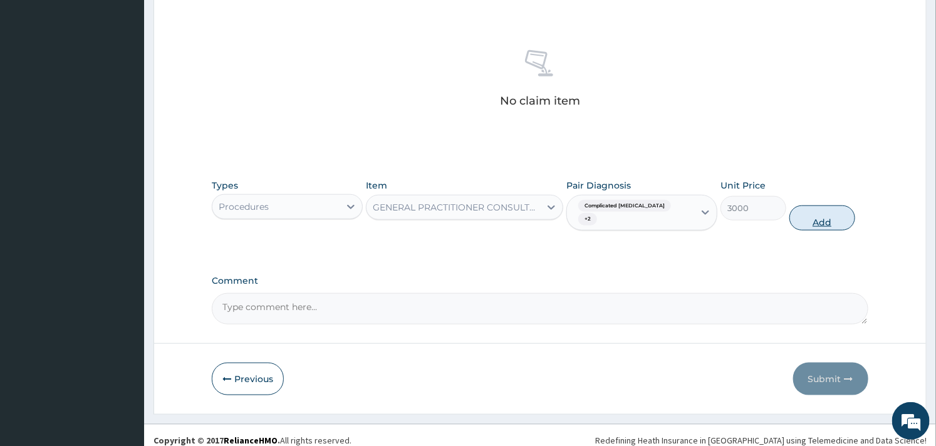
click at [815, 207] on button "Add" at bounding box center [822, 217] width 66 height 25
type input "0"
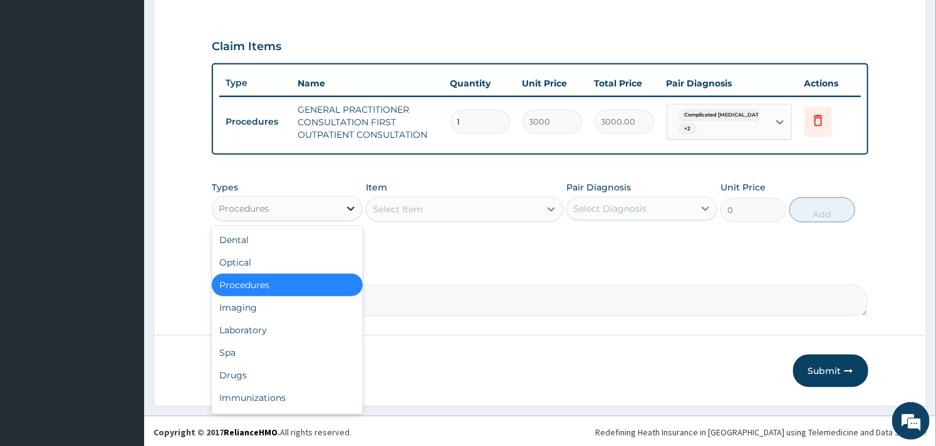
click at [355, 209] on icon at bounding box center [351, 208] width 13 height 13
click at [261, 328] on div "Laboratory" at bounding box center [287, 330] width 151 height 23
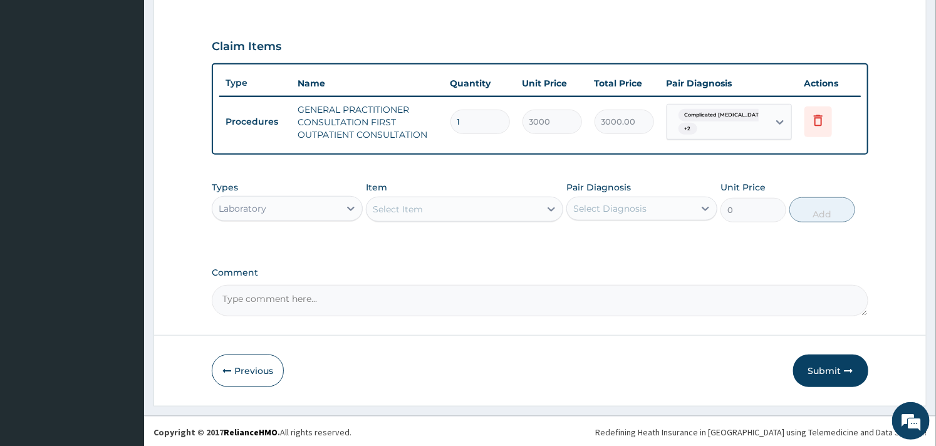
click at [336, 209] on div "Laboratory" at bounding box center [275, 209] width 127 height 20
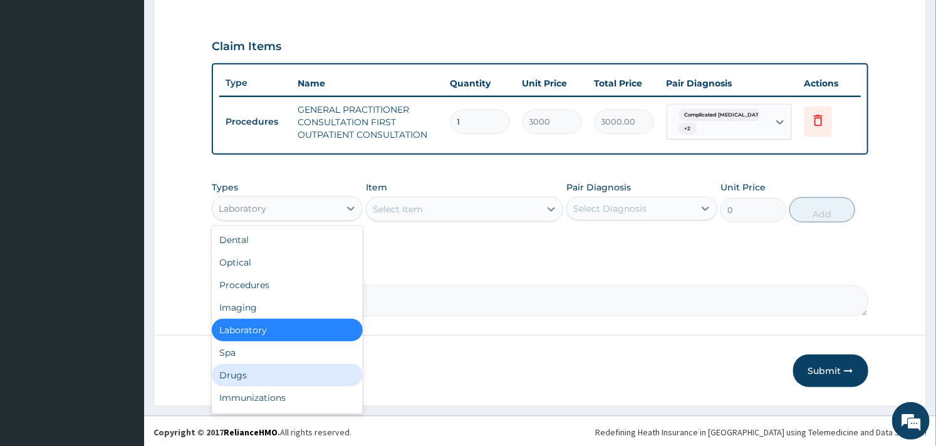
click at [247, 382] on div "Drugs" at bounding box center [287, 375] width 151 height 23
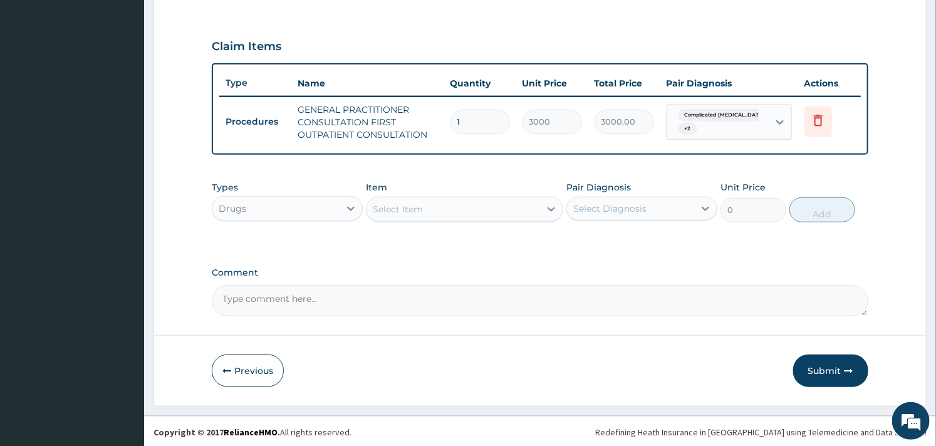
click at [427, 205] on div "Select Item" at bounding box center [452, 209] width 173 height 20
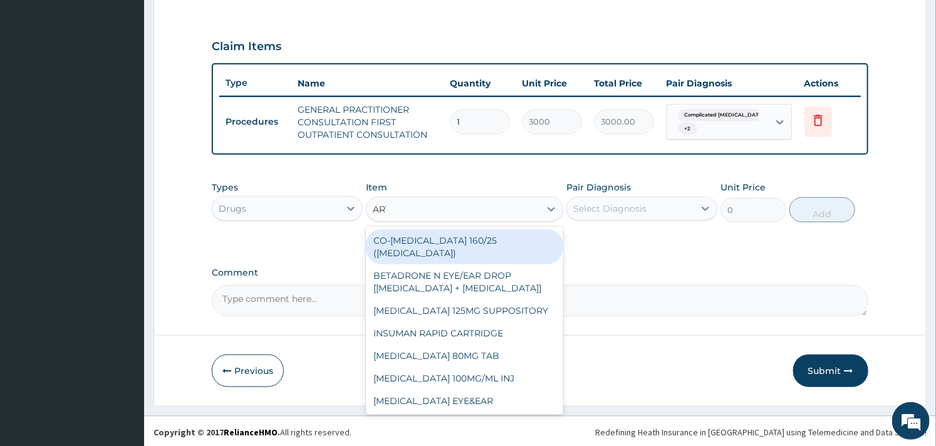
type input "ARTE"
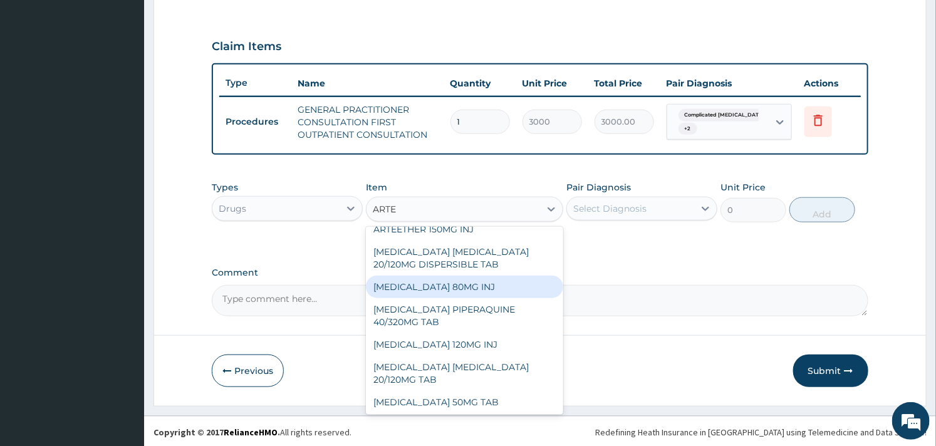
scroll to position [92, 0]
click at [434, 286] on div "ARTEMETHER 80MG INJ" at bounding box center [464, 286] width 197 height 23
type input "1400"
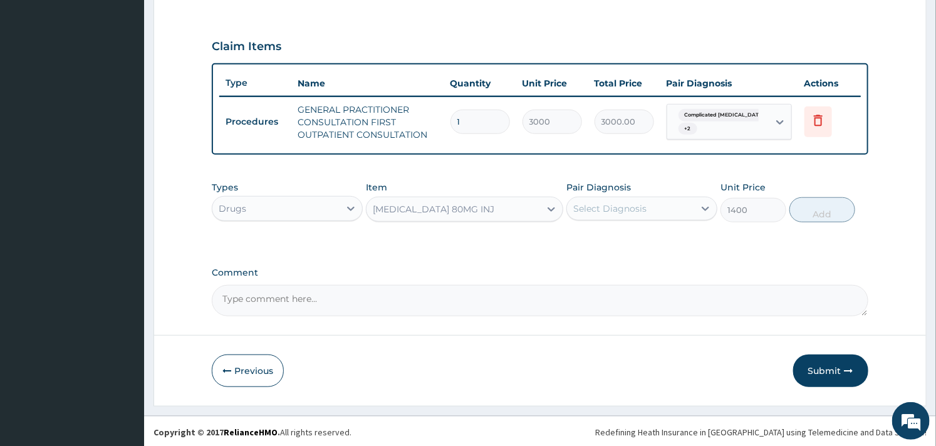
click at [660, 210] on div "Select Diagnosis" at bounding box center [630, 209] width 127 height 20
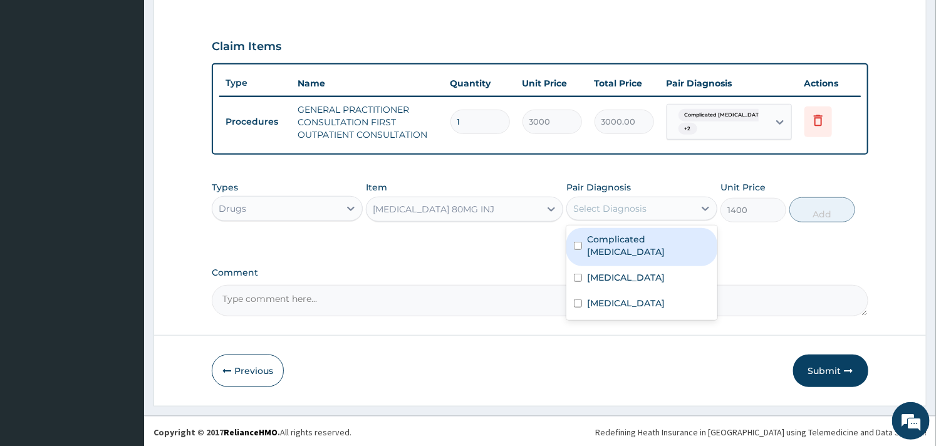
click at [614, 242] on label "Complicated malaria" at bounding box center [648, 245] width 123 height 25
checkbox input "true"
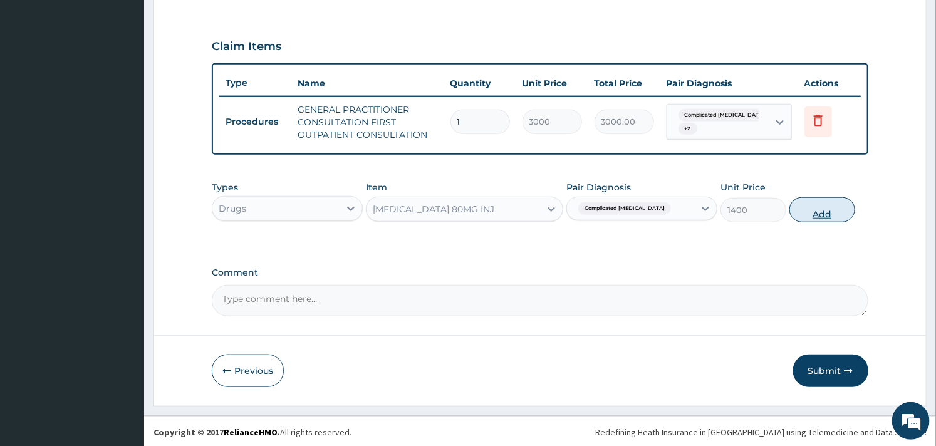
click at [803, 207] on button "Add" at bounding box center [822, 209] width 66 height 25
type input "0"
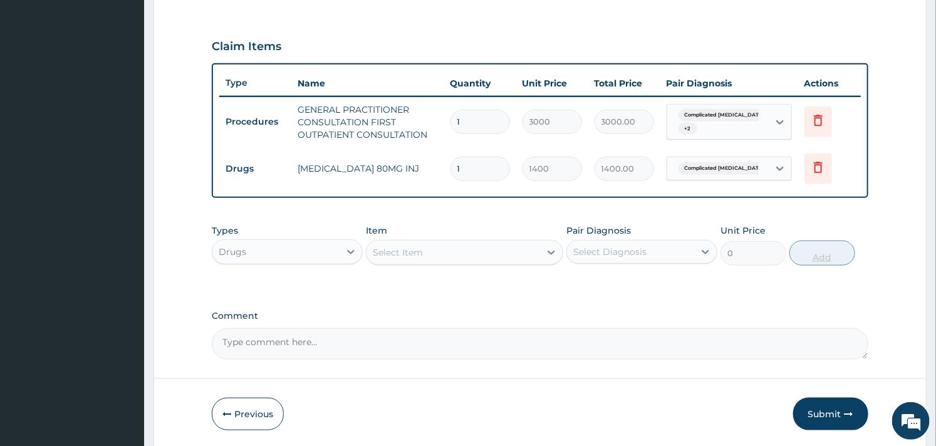
type input "0.00"
click at [486, 166] on input "number" at bounding box center [480, 169] width 60 height 24
click at [486, 167] on input "number" at bounding box center [480, 169] width 60 height 24
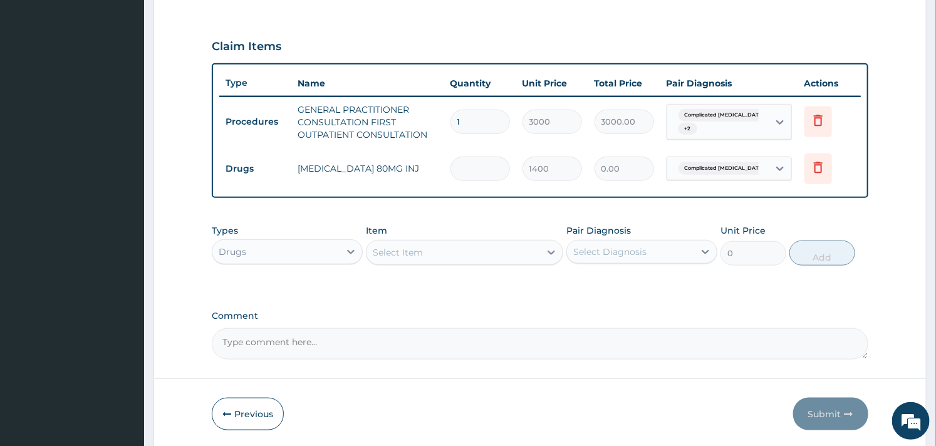
click at [471, 176] on input "number" at bounding box center [480, 169] width 60 height 24
click at [470, 166] on input "number" at bounding box center [480, 169] width 60 height 24
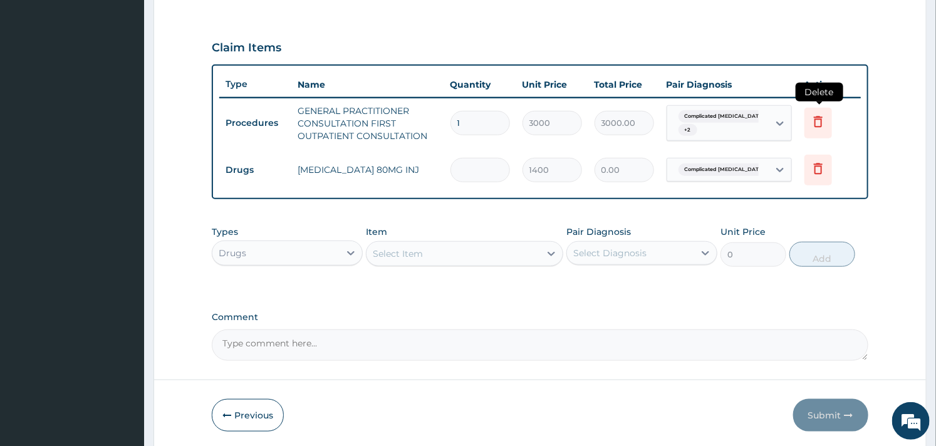
scroll to position [377, 0]
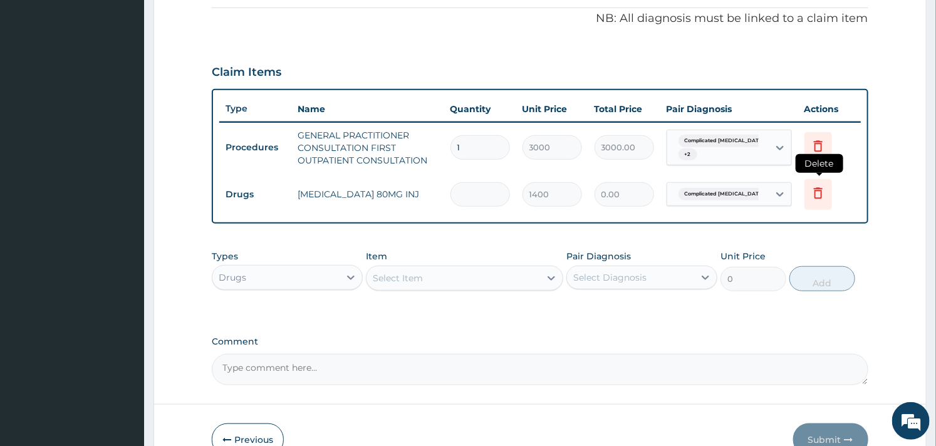
click at [818, 197] on icon at bounding box center [818, 192] width 9 height 11
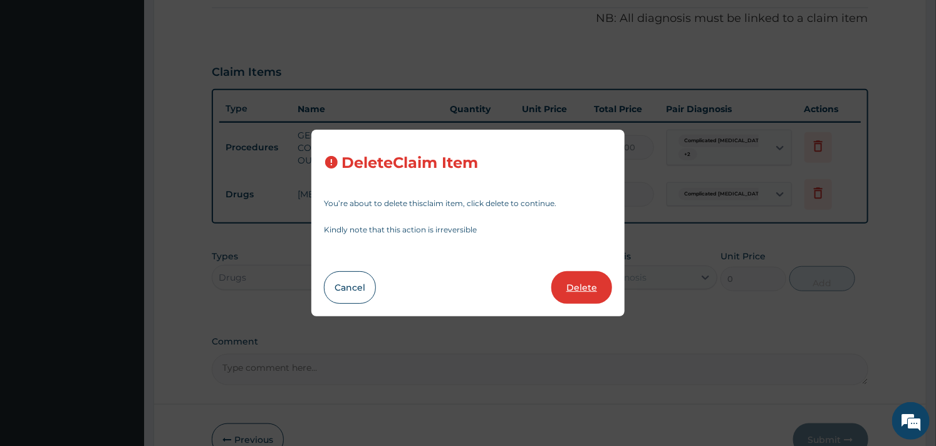
click at [577, 294] on button "Delete" at bounding box center [581, 287] width 61 height 33
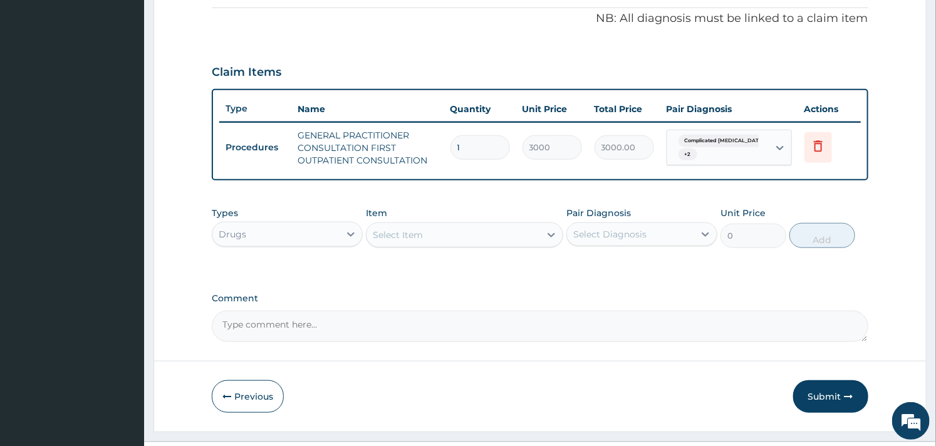
click at [405, 229] on div "Select Item" at bounding box center [398, 235] width 50 height 13
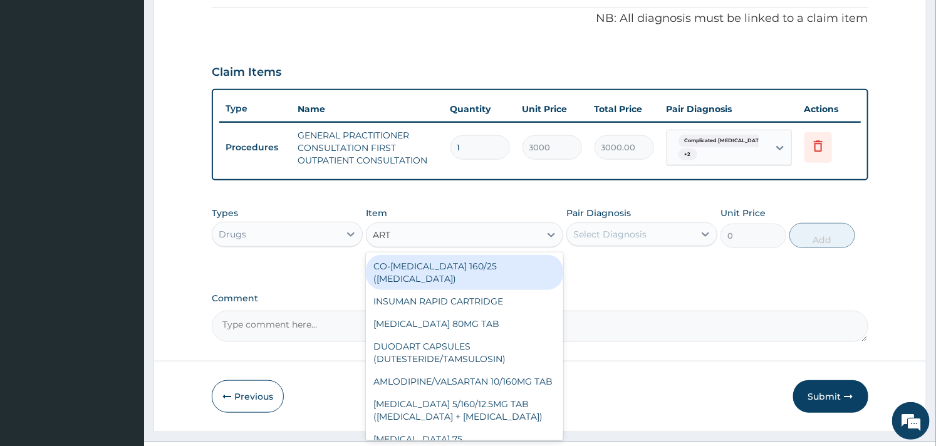
type input "ARTE"
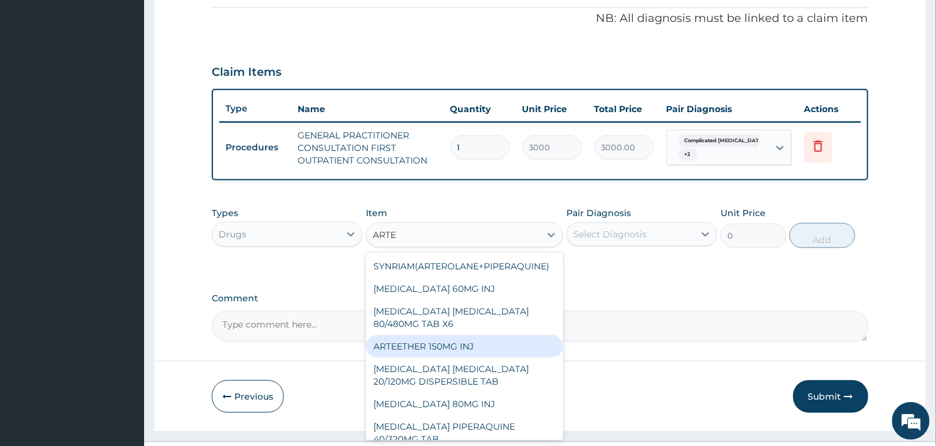
scroll to position [92, 0]
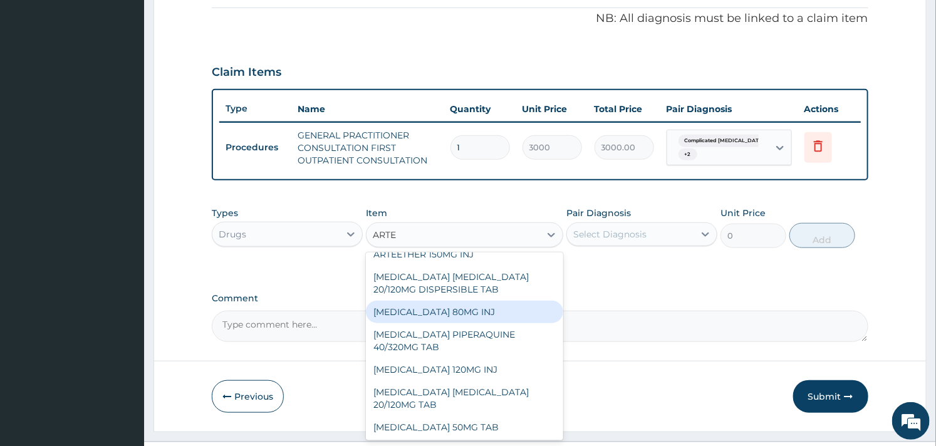
click at [459, 311] on div "ARTEMETHER 80MG INJ" at bounding box center [464, 312] width 197 height 23
type input "1400"
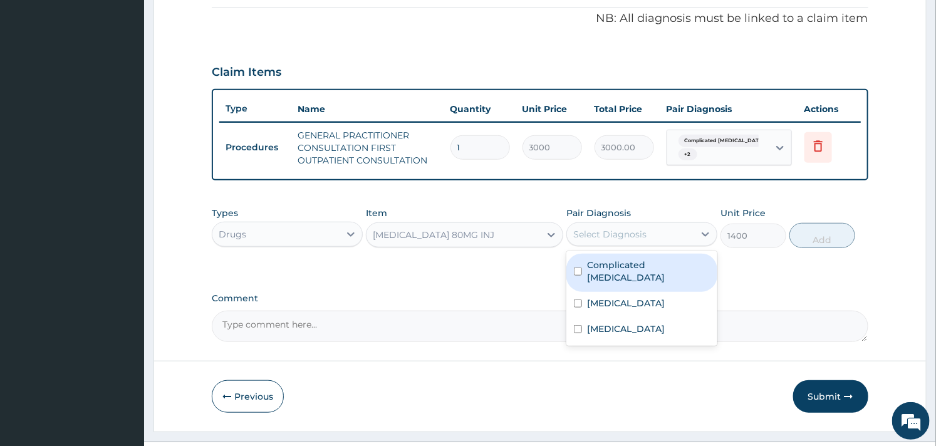
click at [666, 228] on div "Select Diagnosis" at bounding box center [630, 234] width 127 height 20
click at [586, 273] on div "Complicated malaria" at bounding box center [641, 273] width 151 height 38
checkbox input "true"
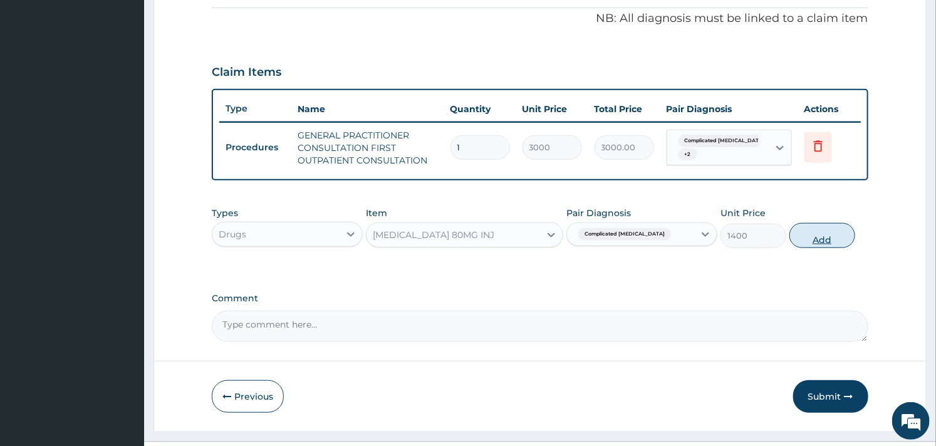
click at [835, 236] on button "Add" at bounding box center [822, 235] width 66 height 25
type input "0"
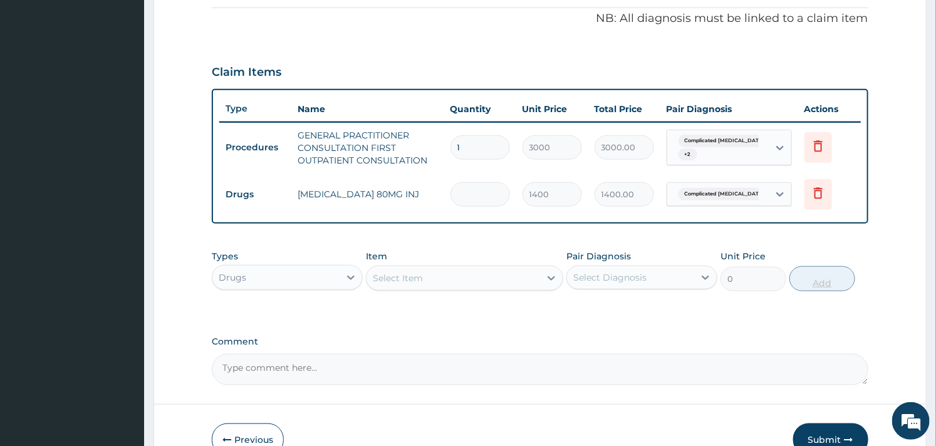
type input "0.00"
click at [480, 190] on input "number" at bounding box center [480, 194] width 60 height 24
type input "6"
type input "8400.00"
type input "6"
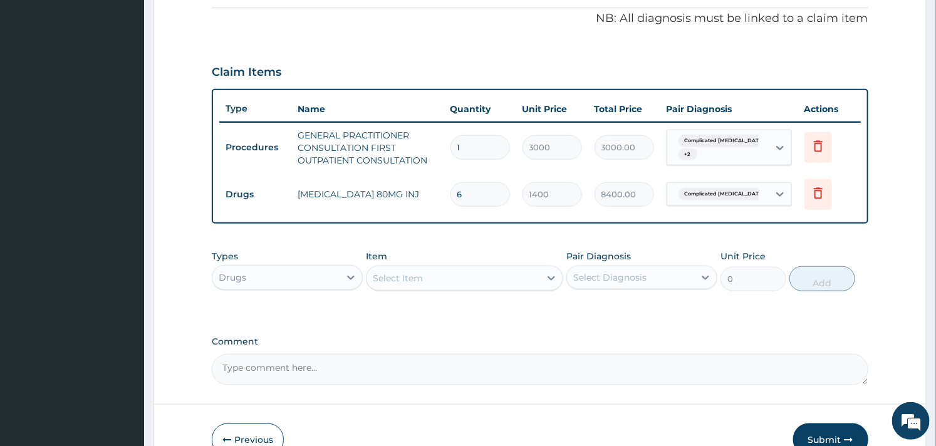
click at [410, 281] on div "Select Item" at bounding box center [398, 278] width 50 height 13
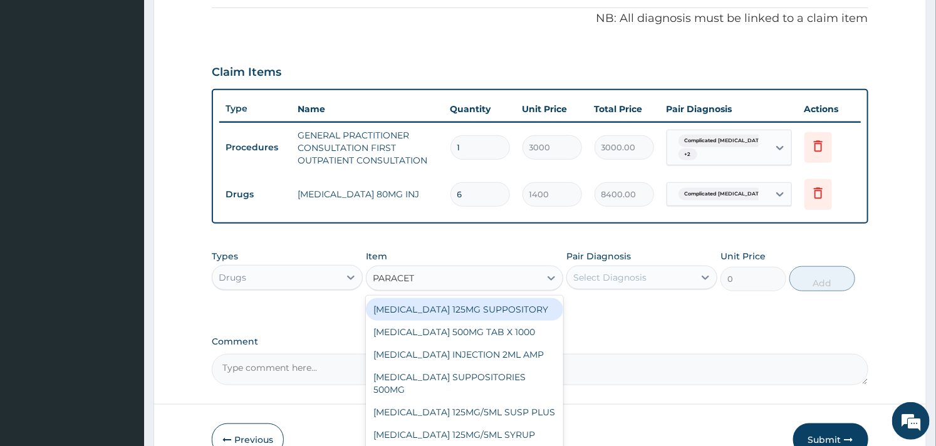
type input "PARACETA"
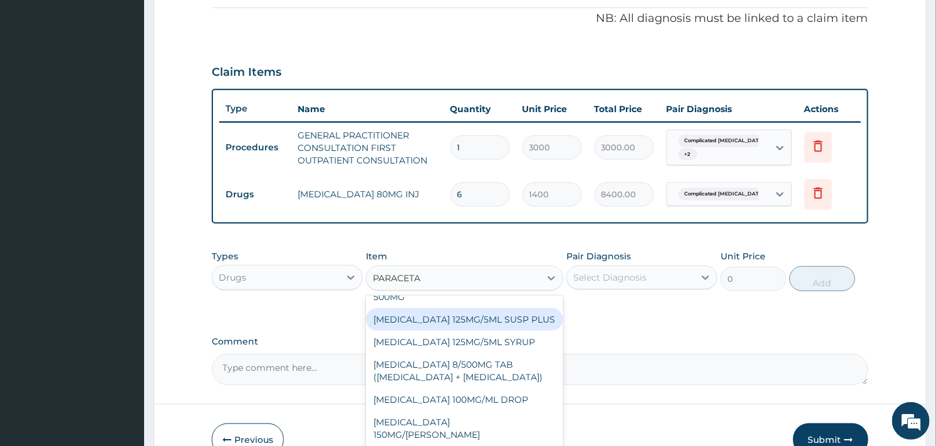
scroll to position [0, 0]
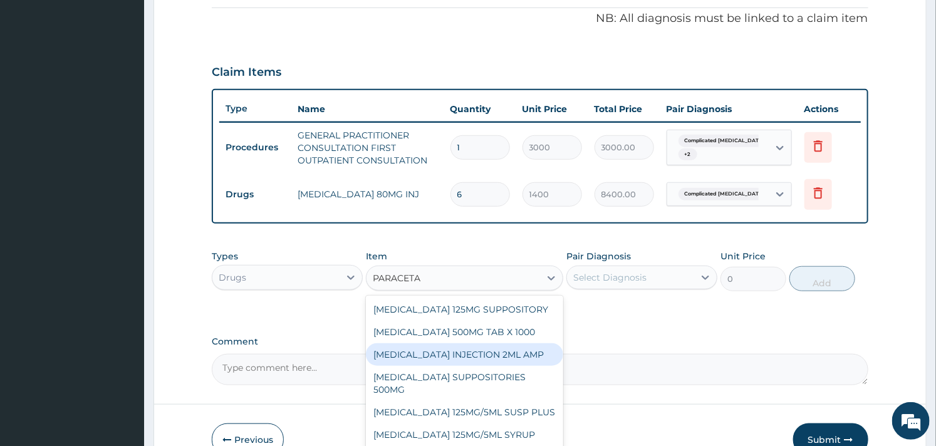
click at [474, 357] on div "PARACETAMOL INJECTION 2ML AMP" at bounding box center [464, 354] width 197 height 23
type input "700"
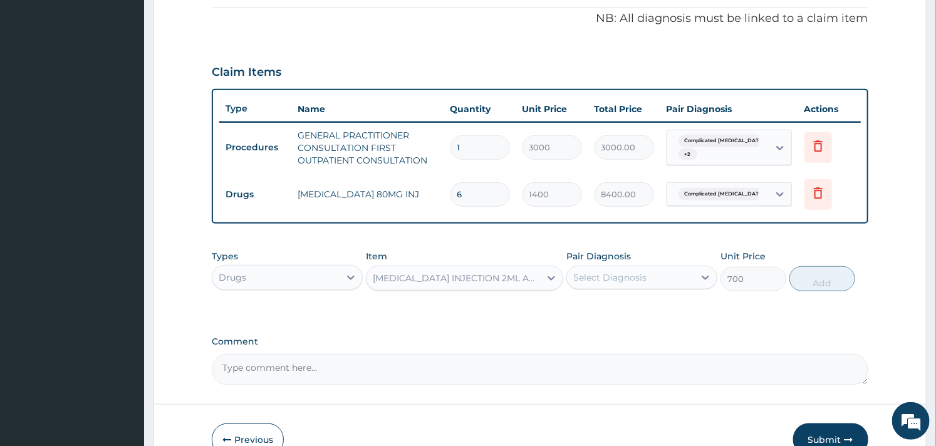
click at [629, 279] on div "Select Diagnosis" at bounding box center [609, 277] width 73 height 13
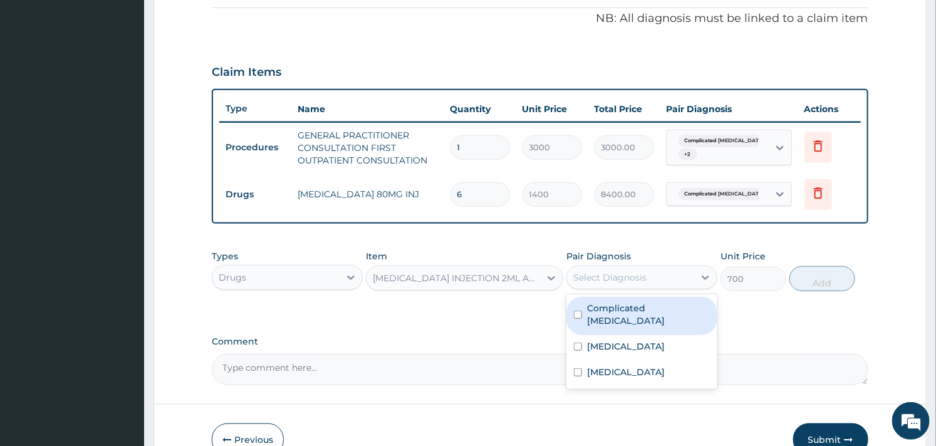
click at [587, 309] on label "Complicated malaria" at bounding box center [648, 314] width 123 height 25
checkbox input "true"
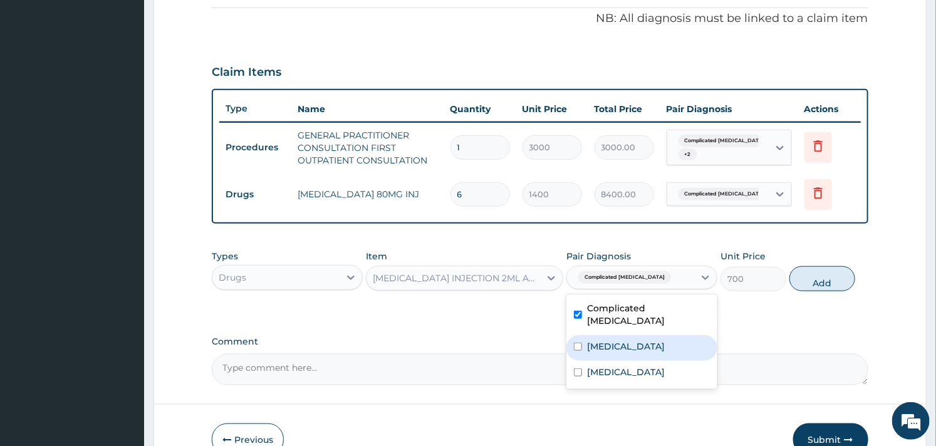
click at [584, 337] on div "Sepsis" at bounding box center [641, 348] width 151 height 26
checkbox input "true"
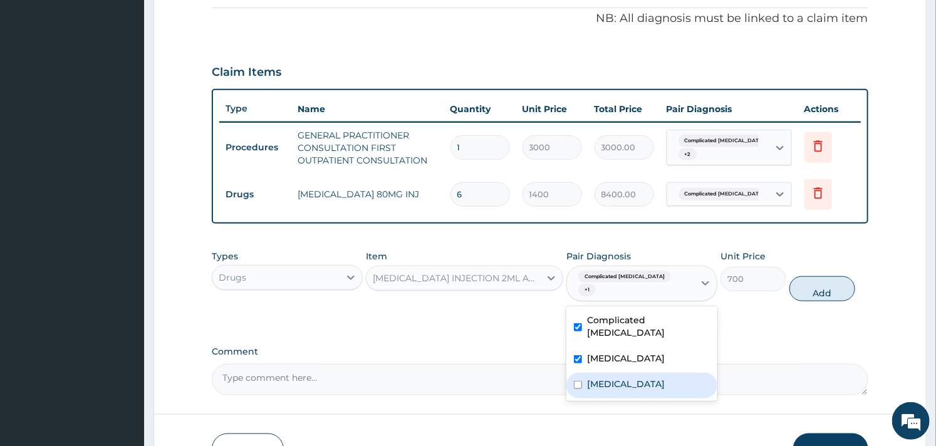
click at [580, 381] on input "checkbox" at bounding box center [578, 385] width 8 height 8
checkbox input "true"
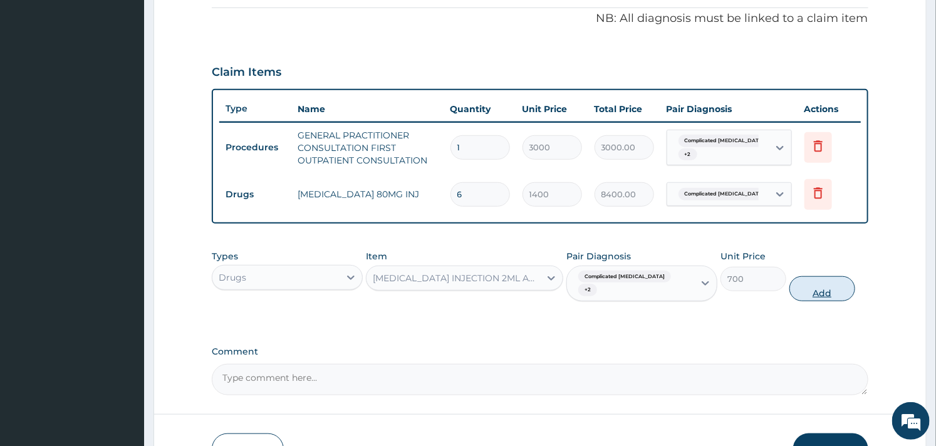
click at [831, 276] on button "Add" at bounding box center [822, 288] width 66 height 25
type input "0"
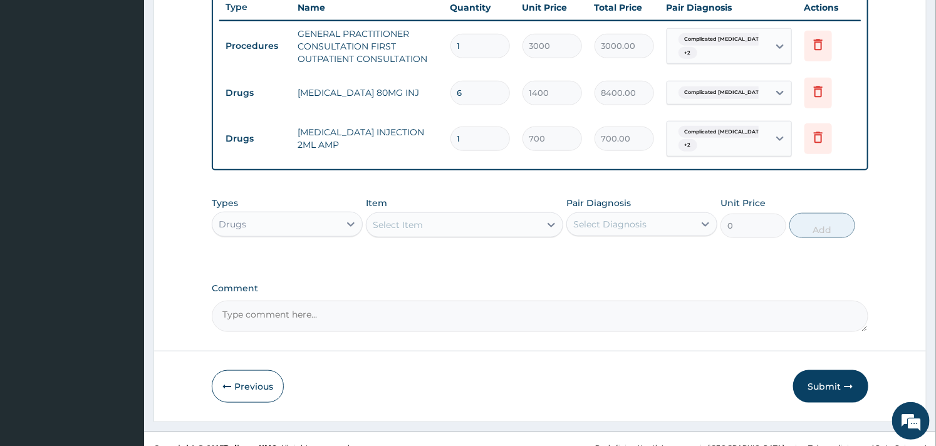
scroll to position [496, 0]
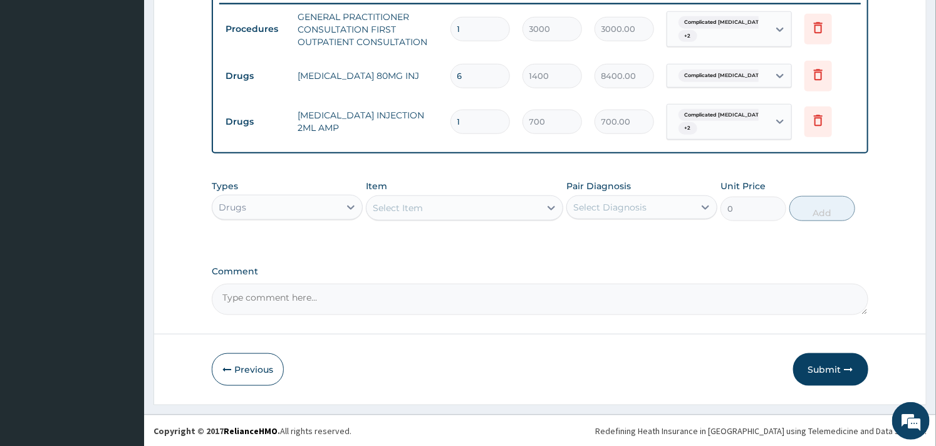
click at [389, 199] on div "Select Item" at bounding box center [452, 208] width 173 height 20
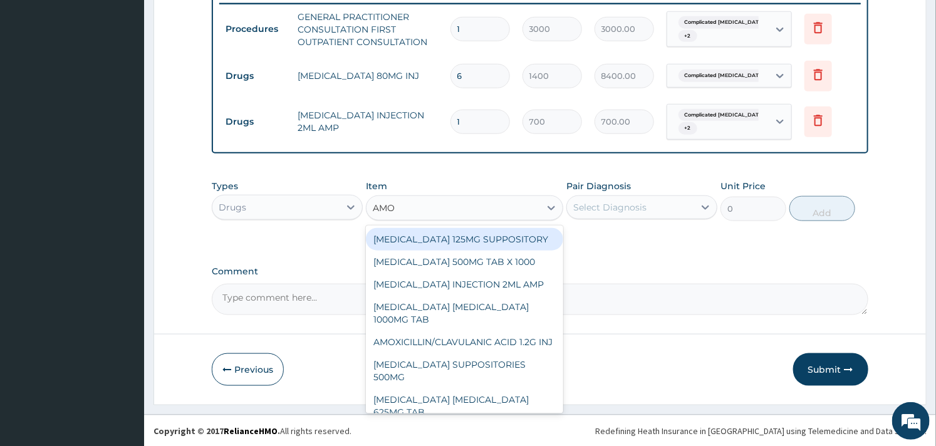
type input "AMOX"
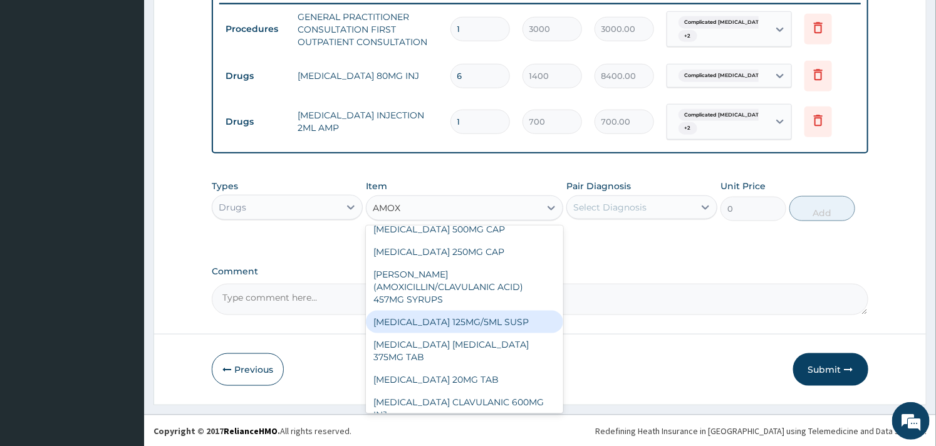
scroll to position [150, 0]
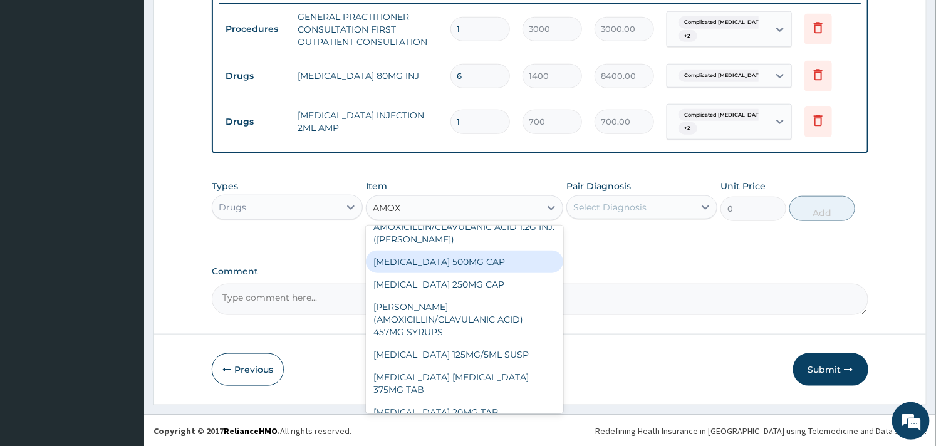
click at [451, 273] on div "AMOXICILLIN 500MG CAP" at bounding box center [464, 262] width 197 height 23
type input "35"
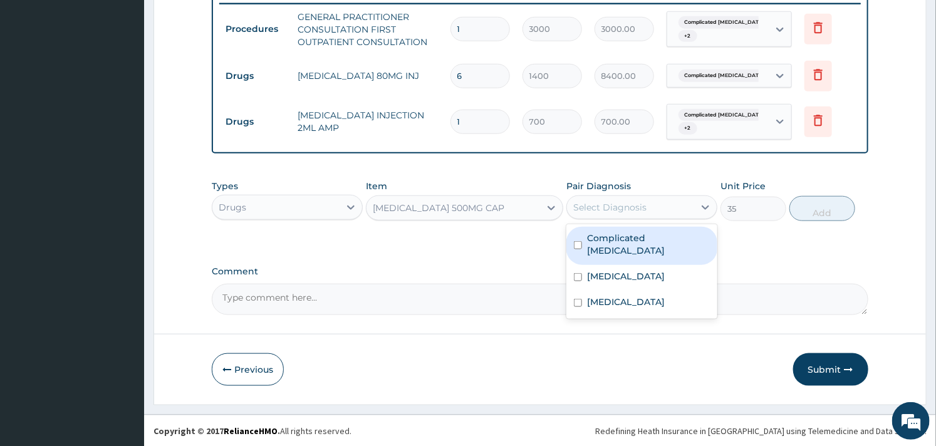
click at [633, 197] on div "Select Diagnosis" at bounding box center [630, 207] width 127 height 20
click at [608, 239] on label "Complicated malaria" at bounding box center [648, 244] width 123 height 25
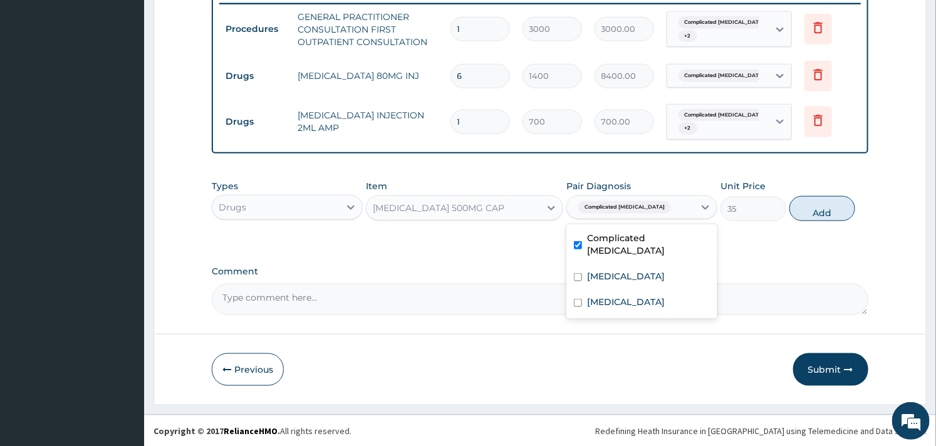
click at [593, 233] on label "Complicated malaria" at bounding box center [648, 244] width 123 height 25
checkbox input "false"
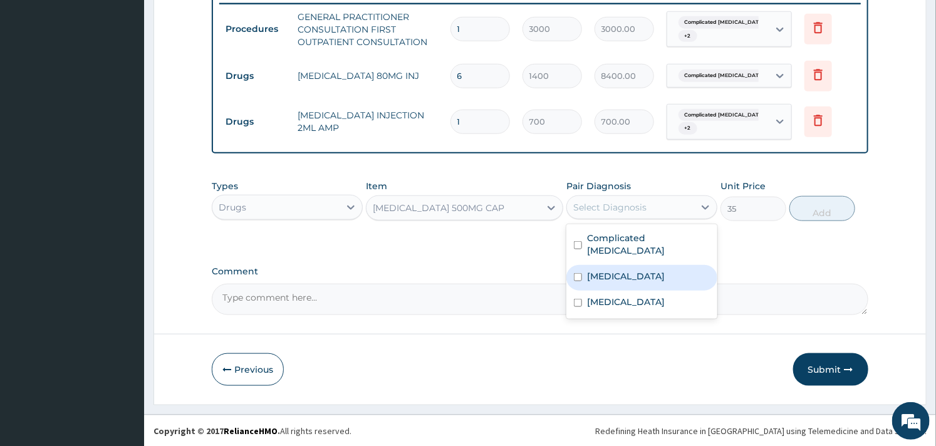
click at [572, 265] on div "Sepsis" at bounding box center [641, 278] width 151 height 26
checkbox input "true"
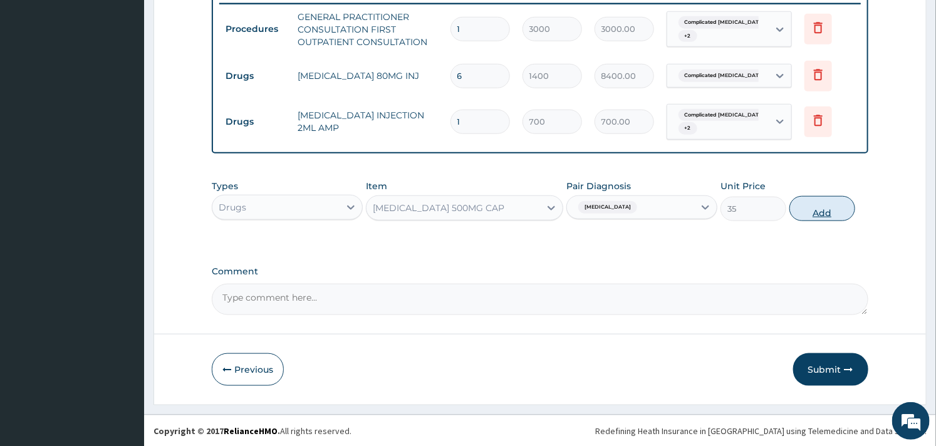
click at [804, 205] on button "Add" at bounding box center [822, 208] width 66 height 25
type input "0"
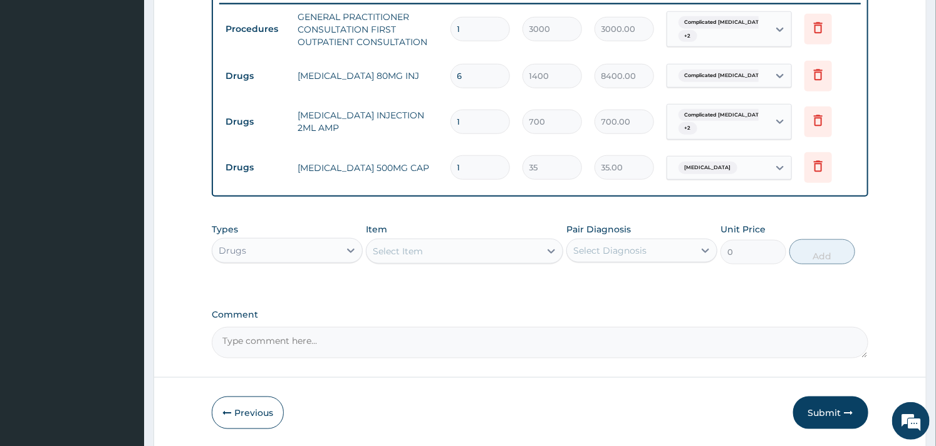
type input "15"
type input "525.00"
type input "15"
click at [402, 242] on div "Select Item" at bounding box center [452, 251] width 173 height 20
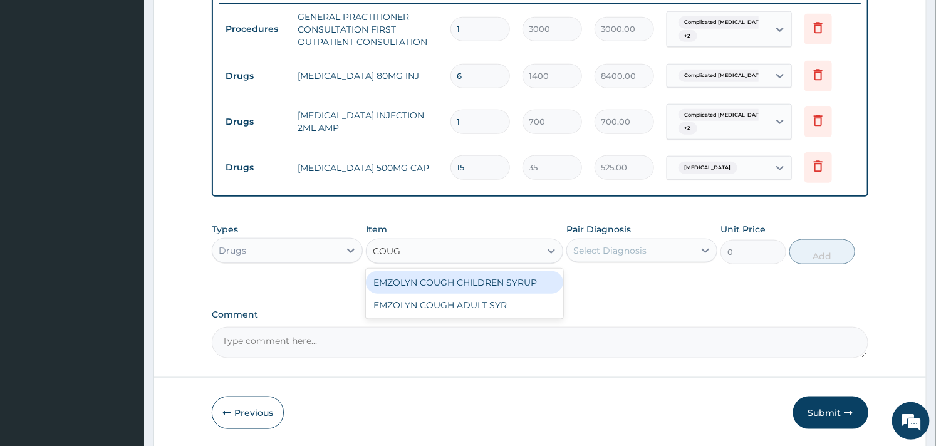
type input "COUGH"
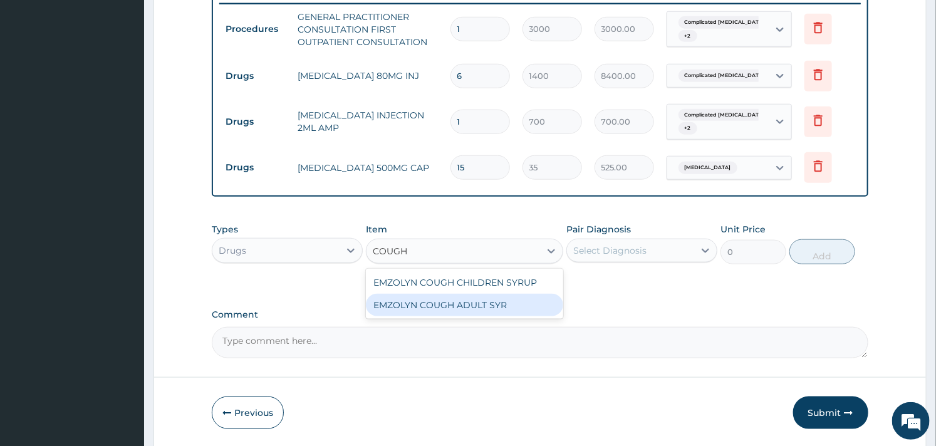
click at [437, 306] on div "EMZOLYN COUGH ADULT SYR" at bounding box center [464, 305] width 197 height 23
type input "735"
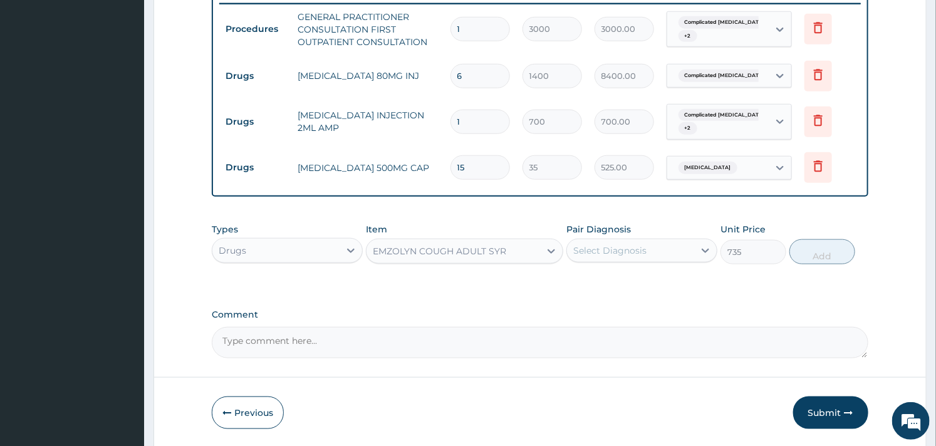
click at [660, 244] on div "Select Diagnosis" at bounding box center [630, 251] width 127 height 20
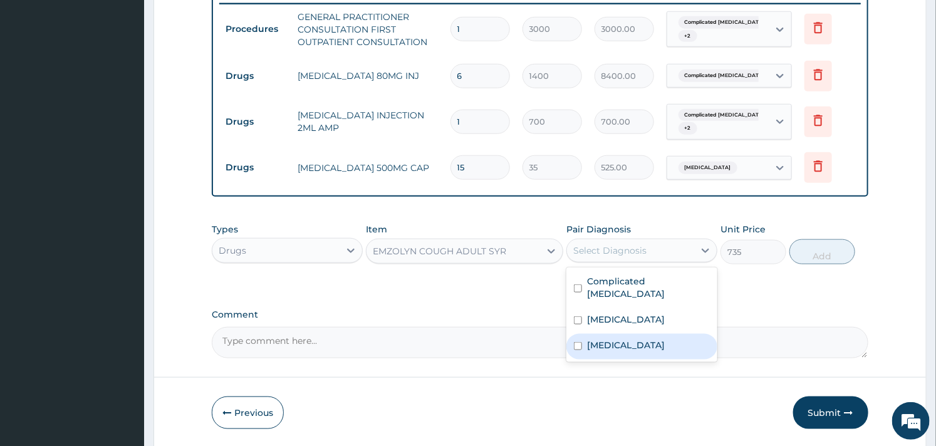
click at [588, 339] on label "Upper respiratory infection" at bounding box center [626, 345] width 78 height 13
checkbox input "true"
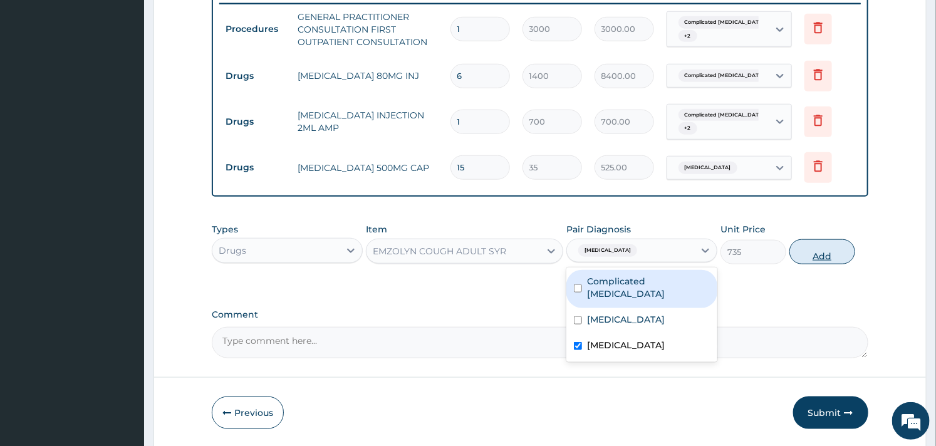
click at [834, 249] on button "Add" at bounding box center [822, 251] width 66 height 25
type input "0"
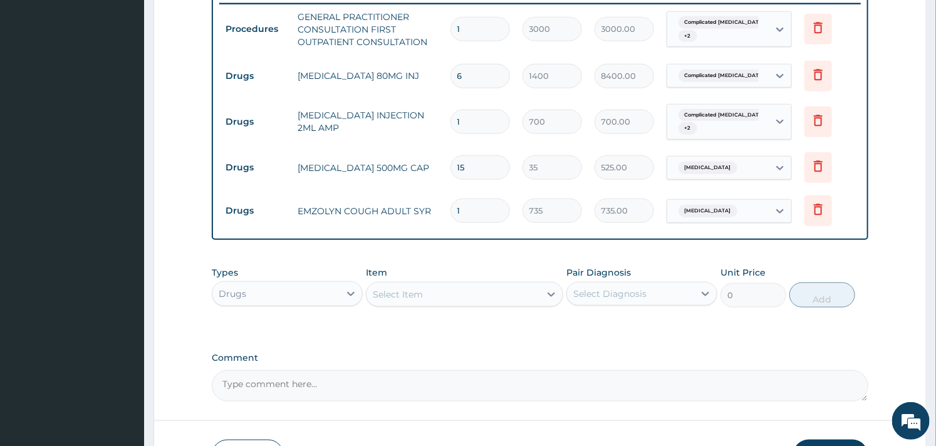
scroll to position [565, 0]
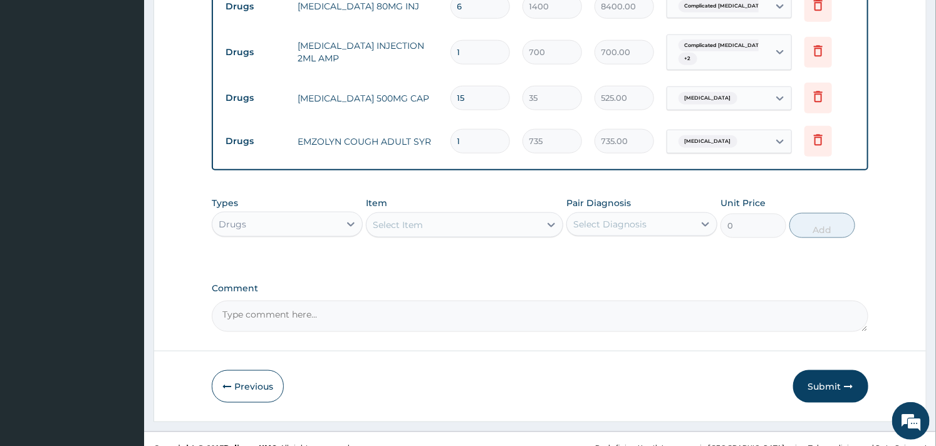
click at [418, 239] on div "Types Drugs Item Select Item Pair Diagnosis Select Diagnosis Unit Price 0 Add" at bounding box center [540, 217] width 656 height 54
click at [417, 227] on div "Select Item" at bounding box center [398, 225] width 50 height 13
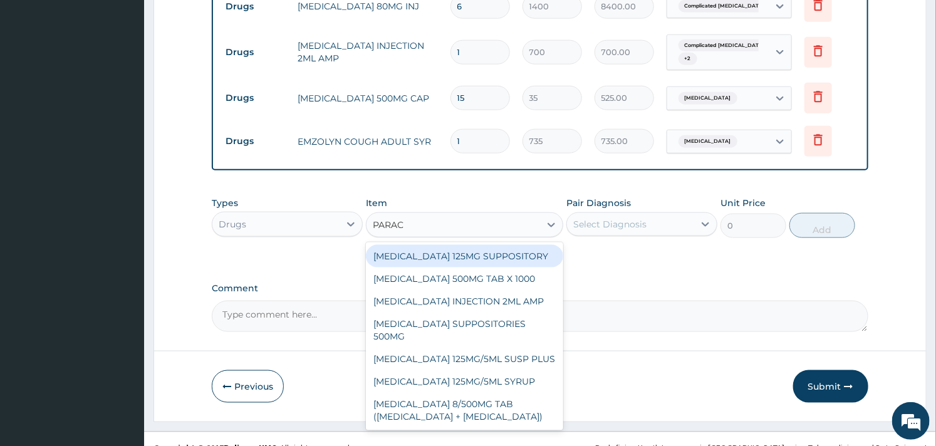
type input "PARACE"
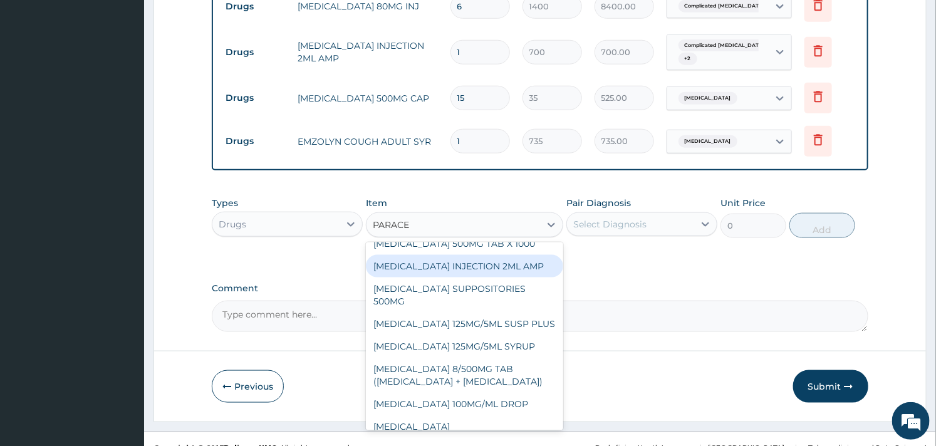
scroll to position [0, 0]
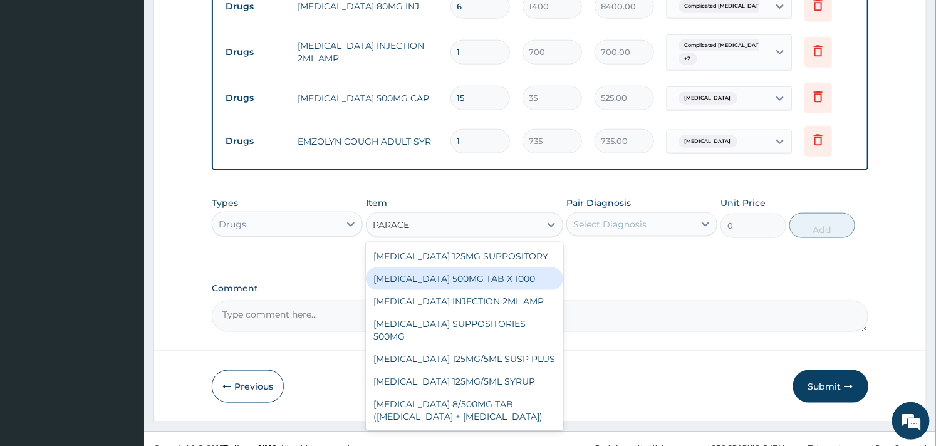
click at [459, 284] on div "PARACETAMOL 500MG TAB X 1000" at bounding box center [464, 279] width 197 height 23
type input "11.02499961853027"
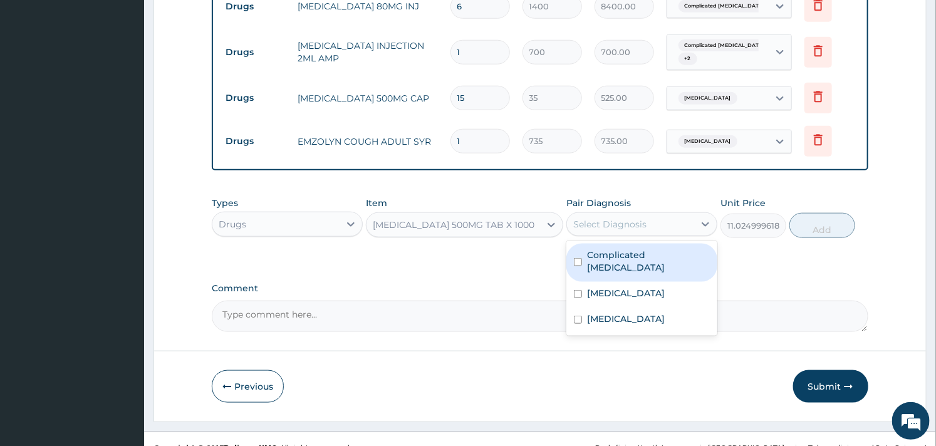
click at [611, 226] on div "Select Diagnosis" at bounding box center [609, 224] width 73 height 13
click at [593, 255] on label "Complicated malaria" at bounding box center [648, 261] width 123 height 25
checkbox input "true"
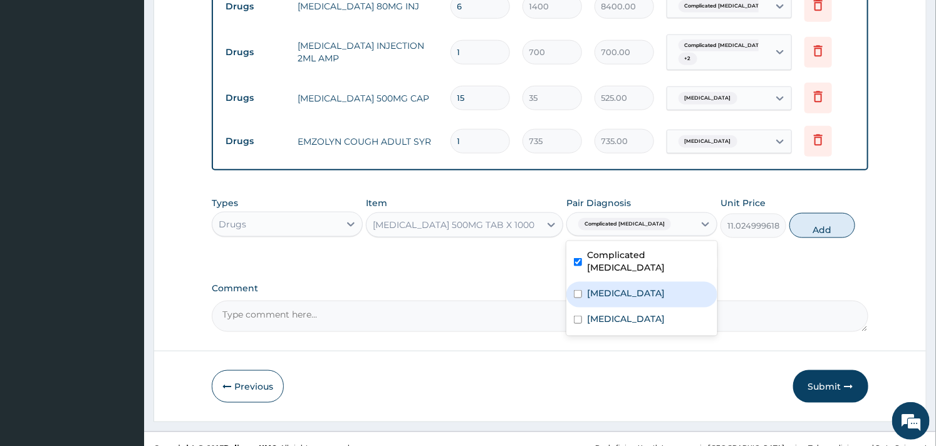
click at [586, 282] on div "Sepsis" at bounding box center [641, 295] width 151 height 26
checkbox input "true"
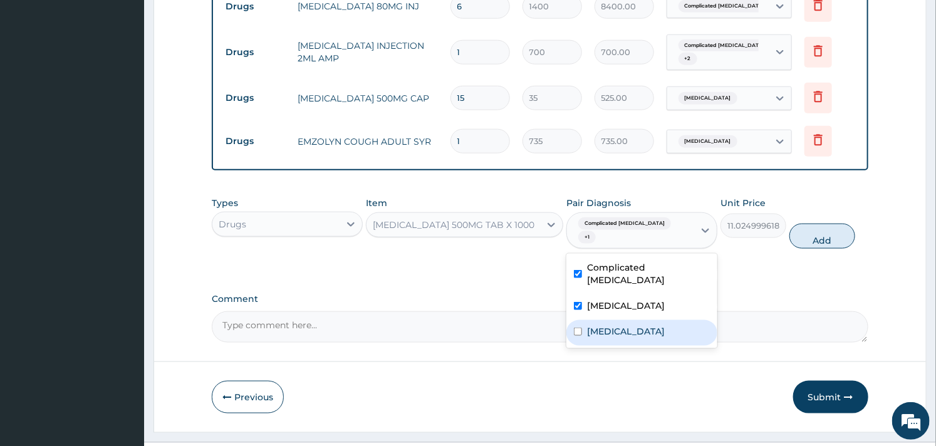
click at [581, 328] on input "checkbox" at bounding box center [578, 332] width 8 height 8
checkbox input "true"
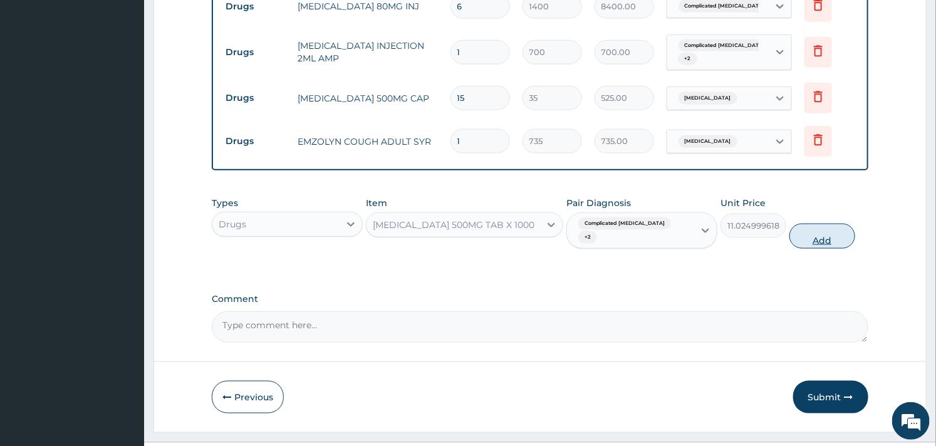
click at [813, 224] on button "Add" at bounding box center [822, 236] width 66 height 25
type input "0"
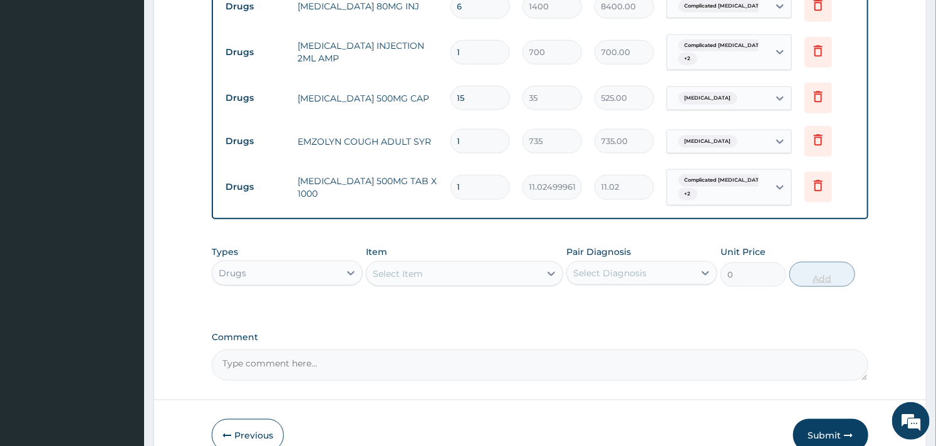
type input "18"
type input "198.45"
type input "18"
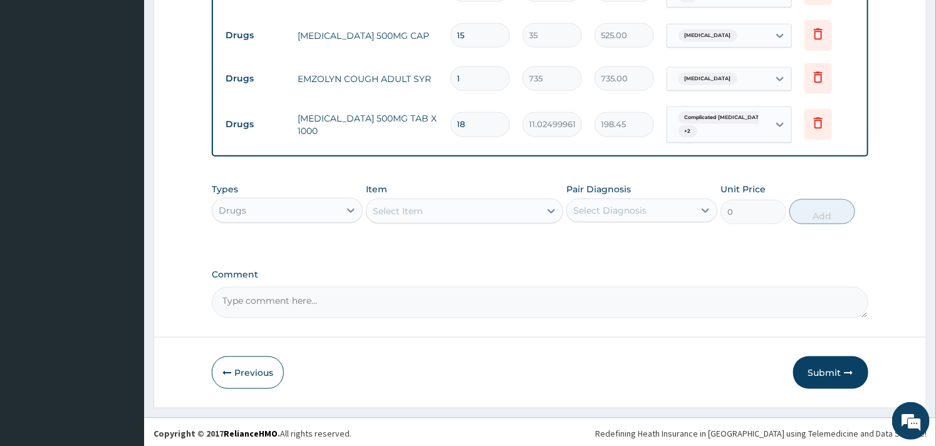
scroll to position [631, 0]
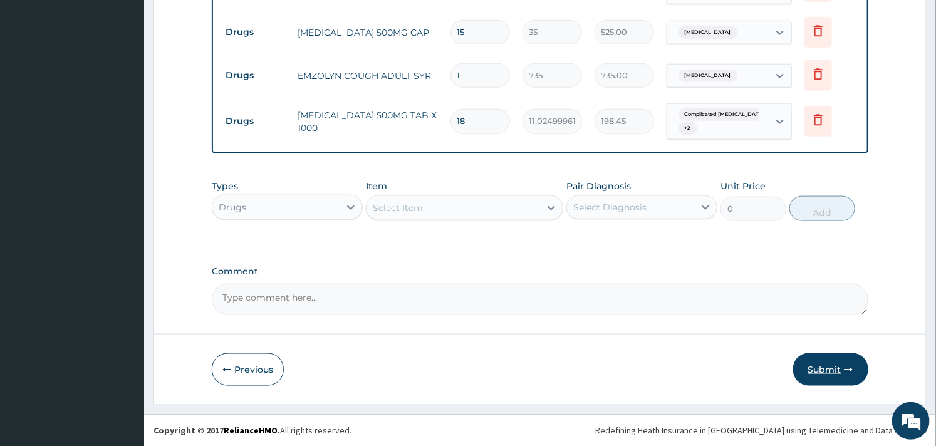
click at [819, 365] on button "Submit" at bounding box center [830, 369] width 75 height 33
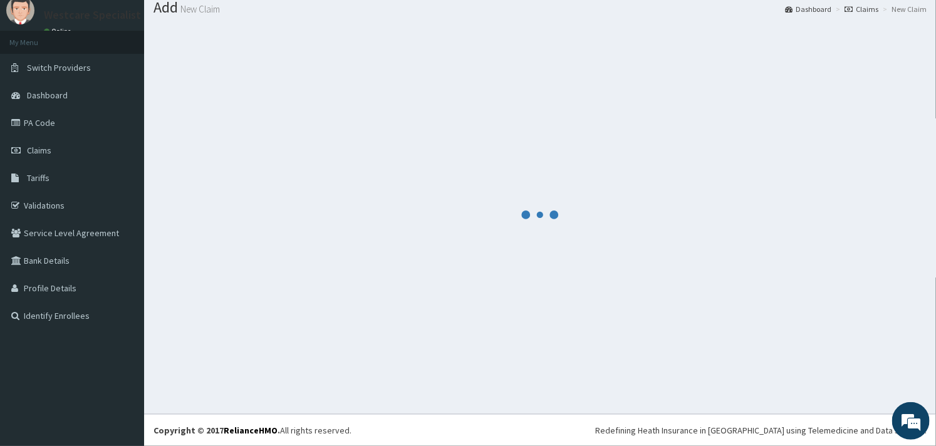
scroll to position [41, 0]
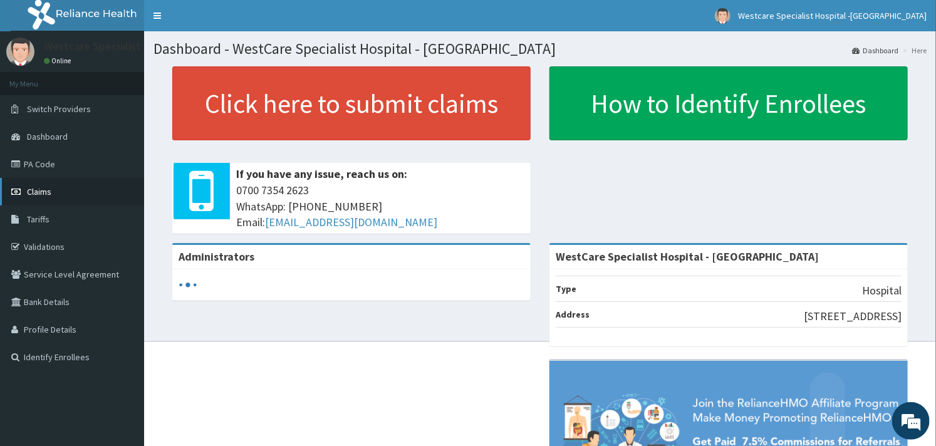
click at [46, 183] on link "Claims" at bounding box center [72, 192] width 144 height 28
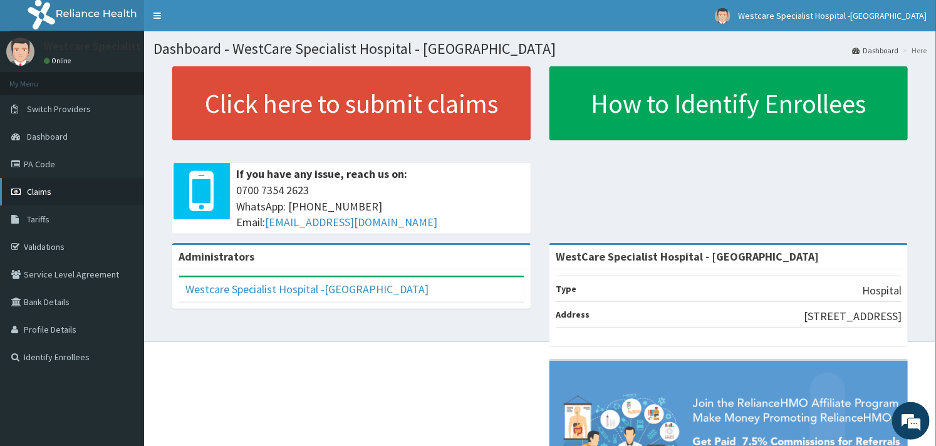
click at [44, 186] on span "Claims" at bounding box center [39, 191] width 24 height 11
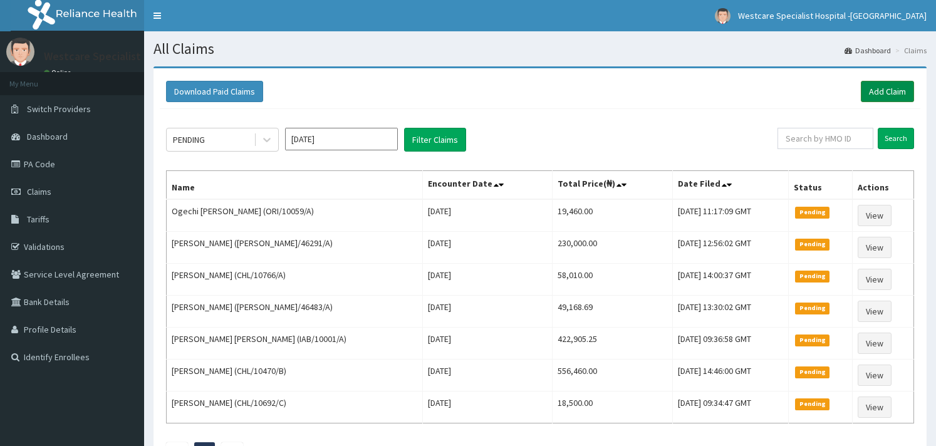
click at [874, 91] on link "Add Claim" at bounding box center [887, 91] width 53 height 21
click at [805, 136] on input "text" at bounding box center [825, 138] width 96 height 21
paste input "OHT/11313/D"
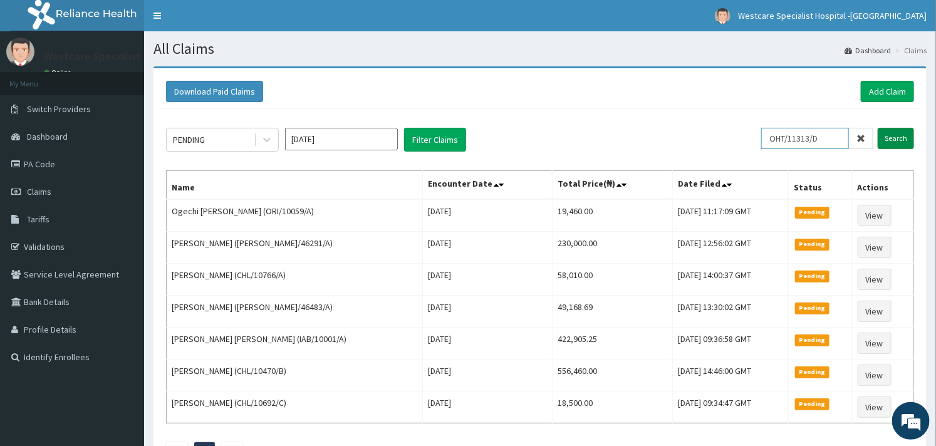
type input "OHT/11313/D"
click at [895, 132] on input "Search" at bounding box center [896, 138] width 36 height 21
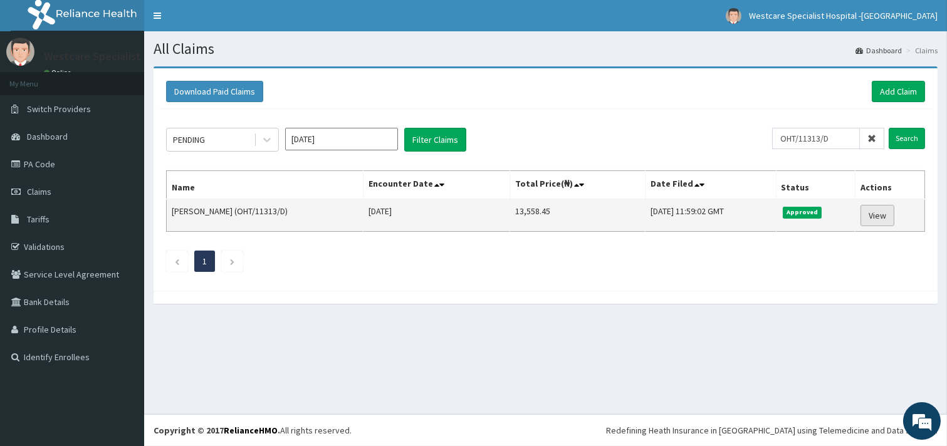
click at [882, 205] on link "View" at bounding box center [877, 215] width 34 height 21
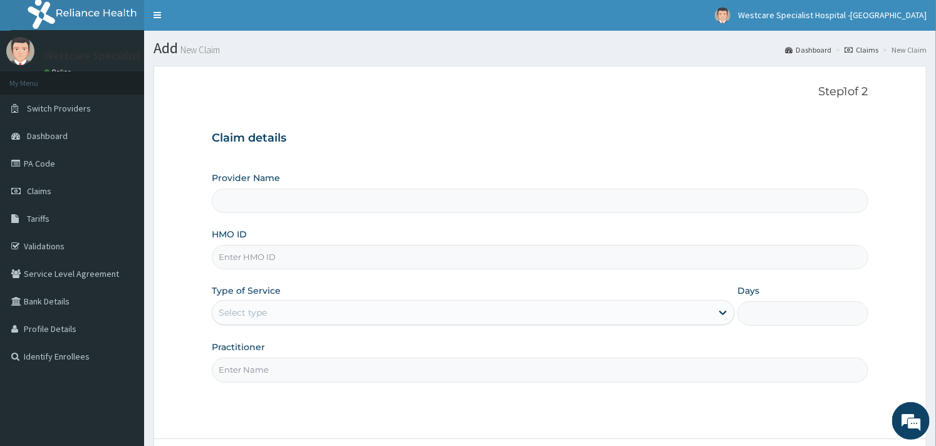
type input "WestCare Specialist Hospital - [GEOGRAPHIC_DATA]"
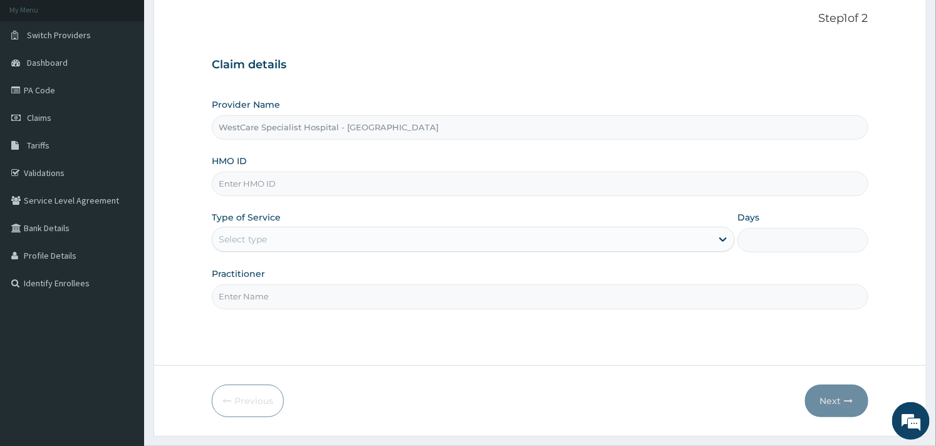
scroll to position [107, 0]
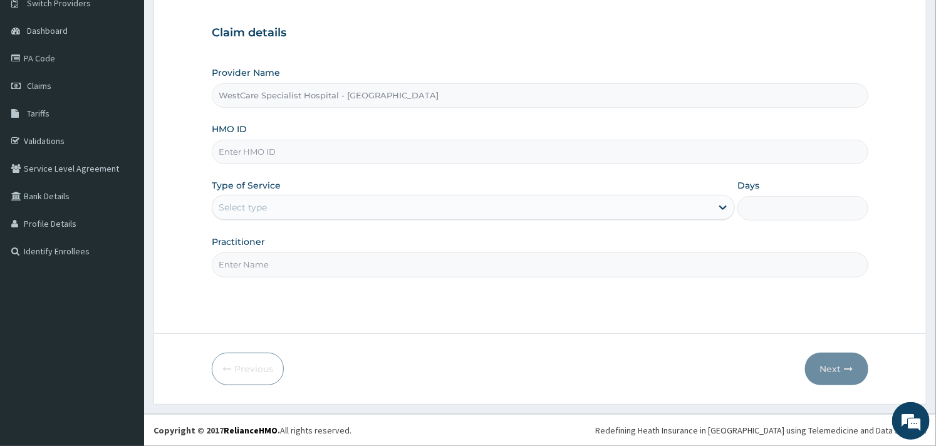
click at [267, 152] on input "HMO ID" at bounding box center [540, 152] width 656 height 24
paste input "70D5EB"
type input "7"
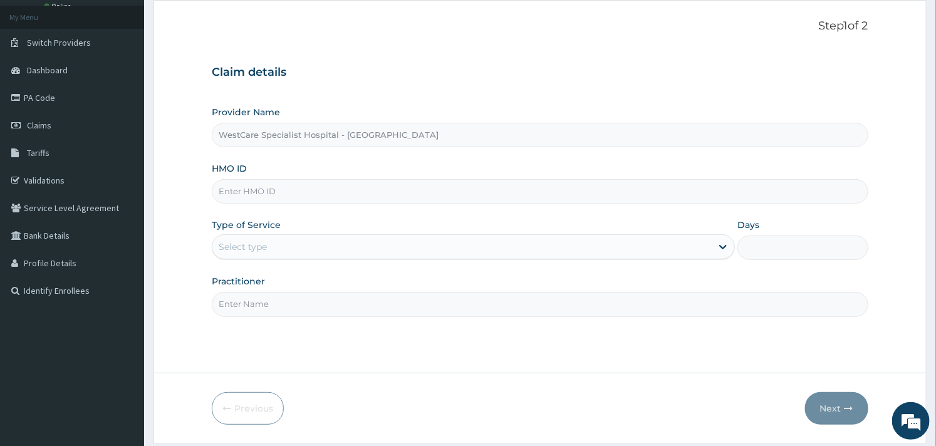
scroll to position [0, 0]
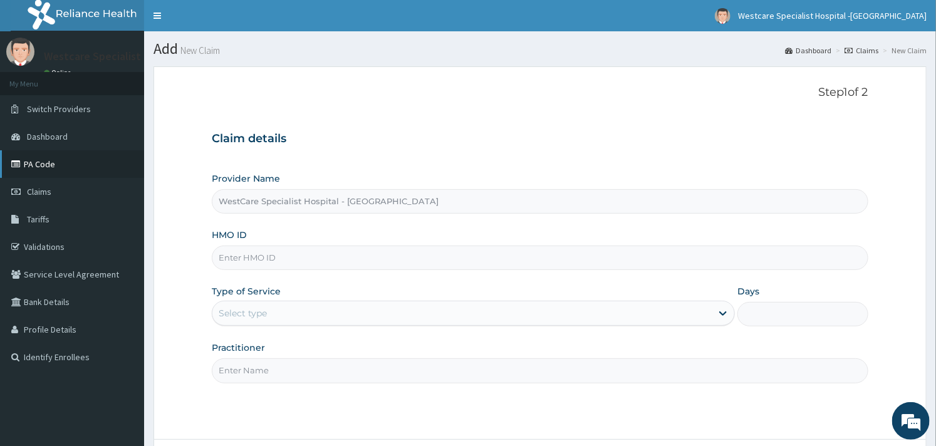
click at [20, 167] on icon at bounding box center [17, 164] width 13 height 9
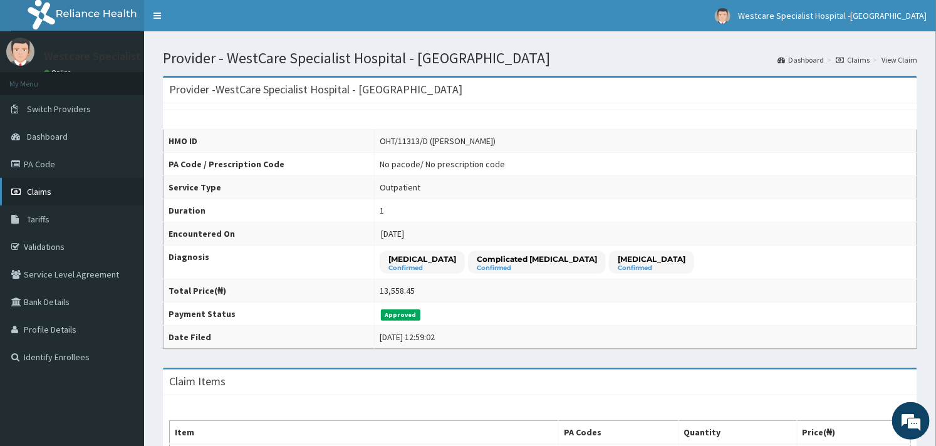
click at [65, 193] on link "Claims" at bounding box center [72, 192] width 144 height 28
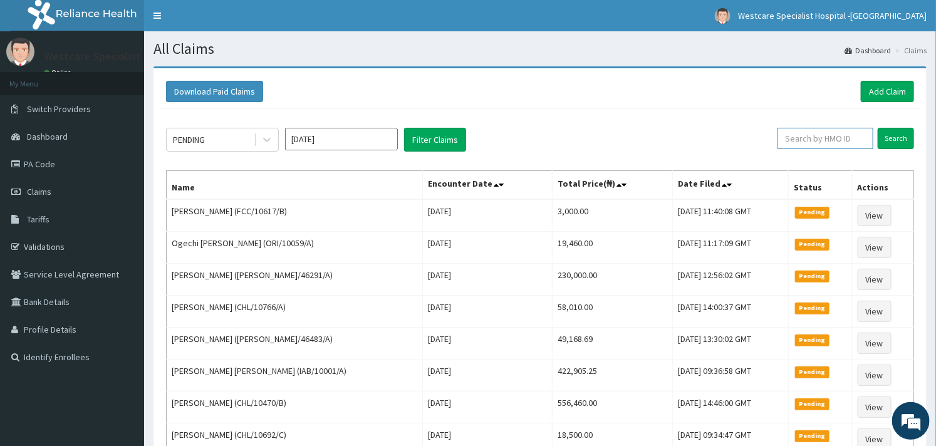
click at [816, 142] on input "text" at bounding box center [825, 138] width 96 height 21
paste input "KSB/10907/C"
type input "KSB/10907/C"
click at [896, 134] on input "Search" at bounding box center [896, 138] width 36 height 21
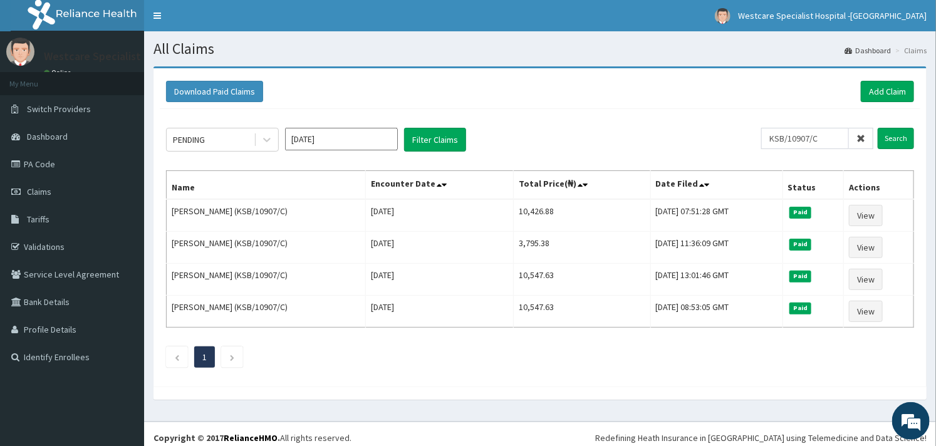
click at [583, 142] on div "PENDING Sep 2025 Filter Claims" at bounding box center [463, 140] width 595 height 24
click at [874, 94] on link "Add Claim" at bounding box center [887, 91] width 53 height 21
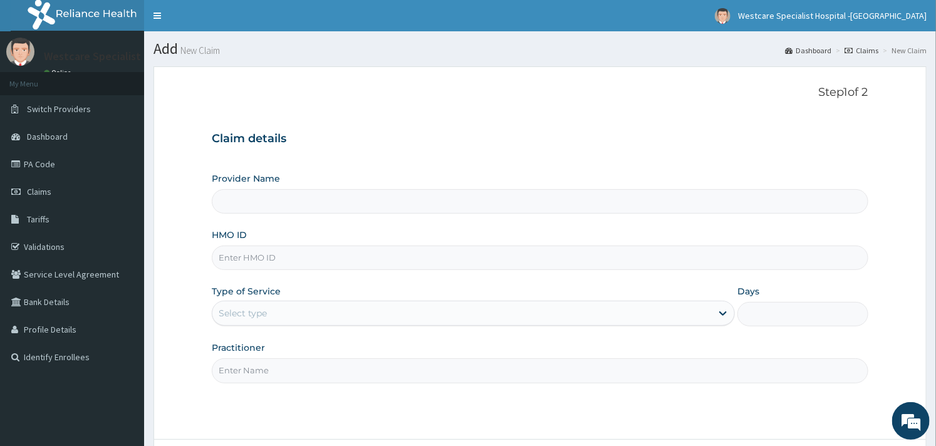
type input "WestCare Specialist Hospital - [GEOGRAPHIC_DATA]"
click at [247, 252] on input "HMO ID" at bounding box center [540, 258] width 656 height 24
paste input "KSB/10907/C"
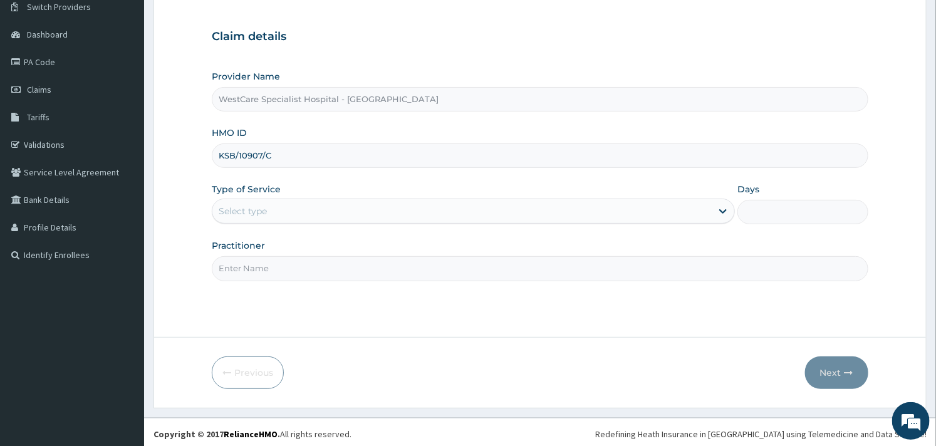
scroll to position [107, 0]
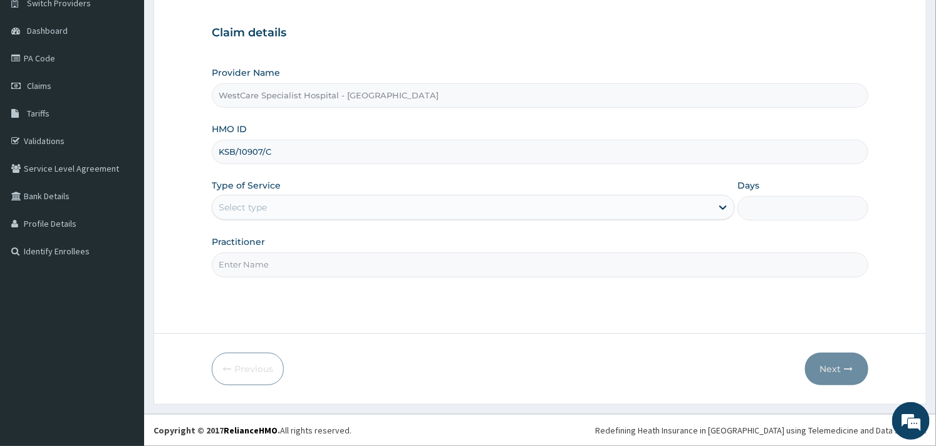
type input "KSB/10907/C"
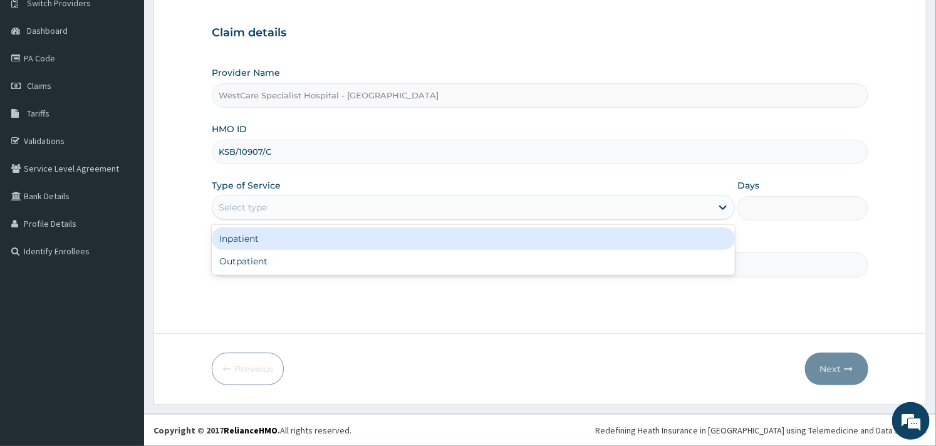
click at [296, 207] on div "Select type" at bounding box center [461, 207] width 499 height 20
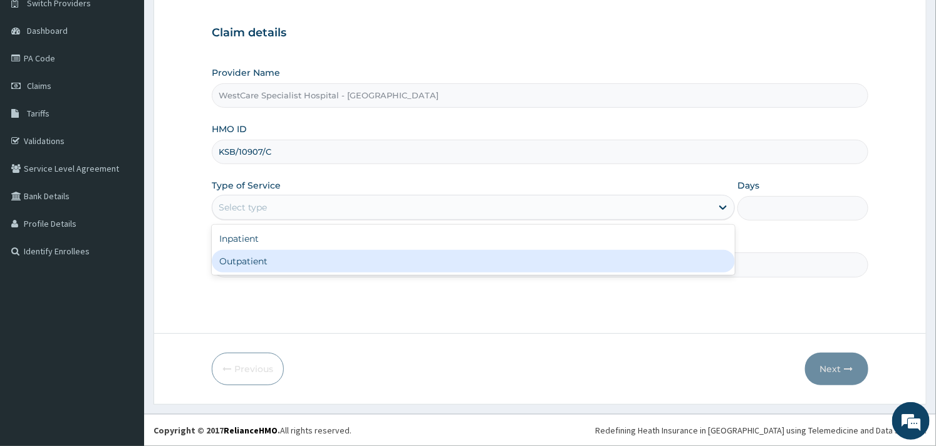
click at [268, 256] on div "Outpatient" at bounding box center [473, 261] width 523 height 23
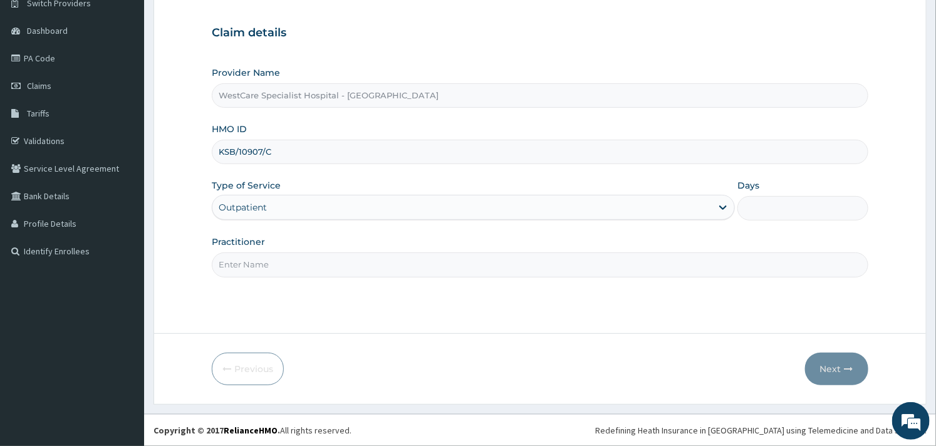
type input "1"
click at [272, 261] on input "Practitioner" at bounding box center [540, 264] width 656 height 24
type input "OBIDEYI"
click at [838, 373] on button "Next" at bounding box center [836, 369] width 63 height 33
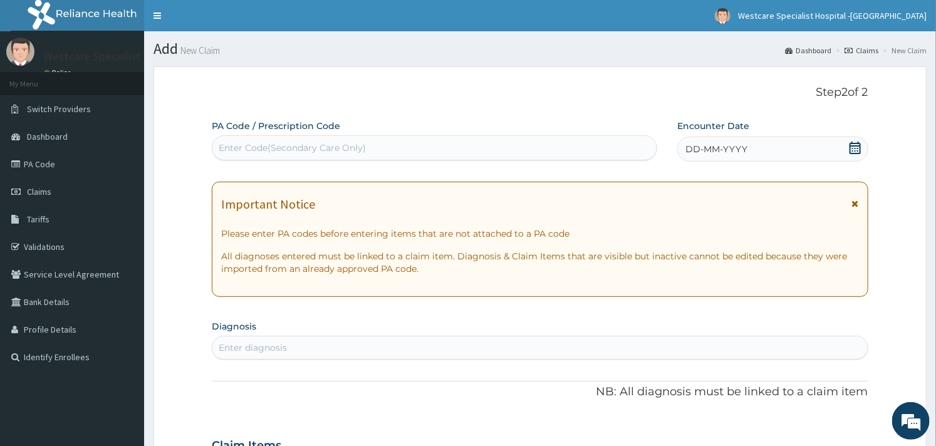
scroll to position [0, 0]
click at [320, 151] on div "Enter Code(Secondary Care Only)" at bounding box center [292, 148] width 147 height 13
paste input "PA/6D8CF3"
type input "PA/6D8CF3"
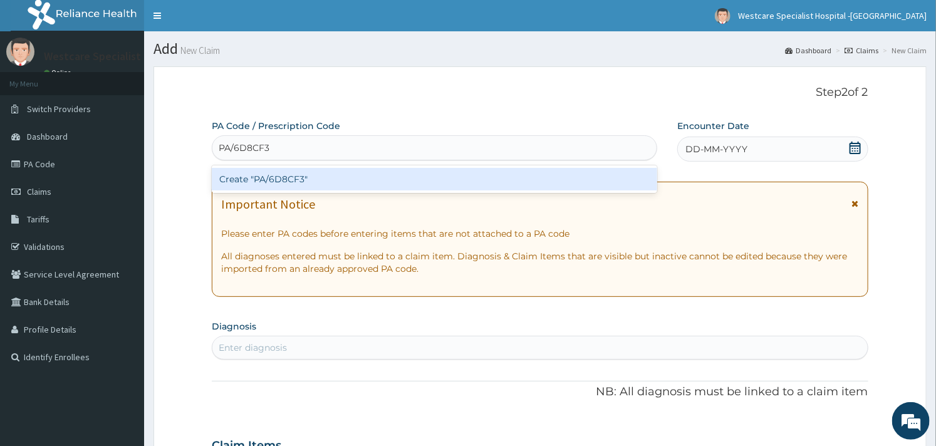
click at [291, 171] on div "Create "PA/6D8CF3"" at bounding box center [434, 179] width 445 height 23
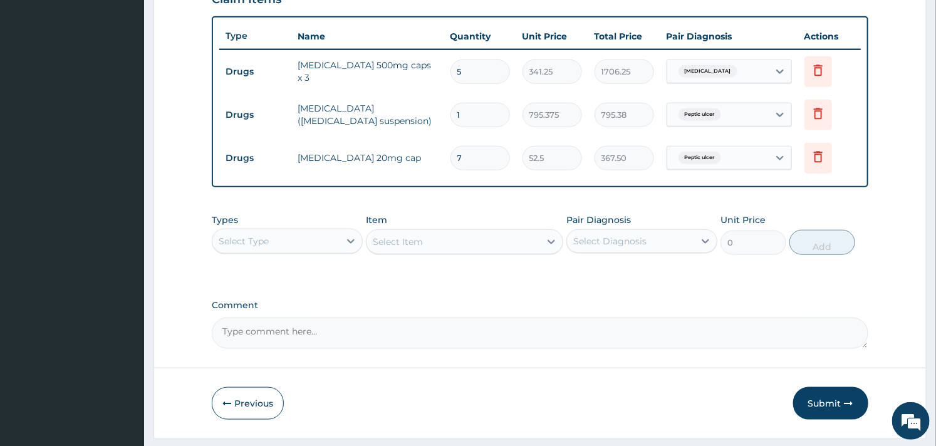
scroll to position [484, 0]
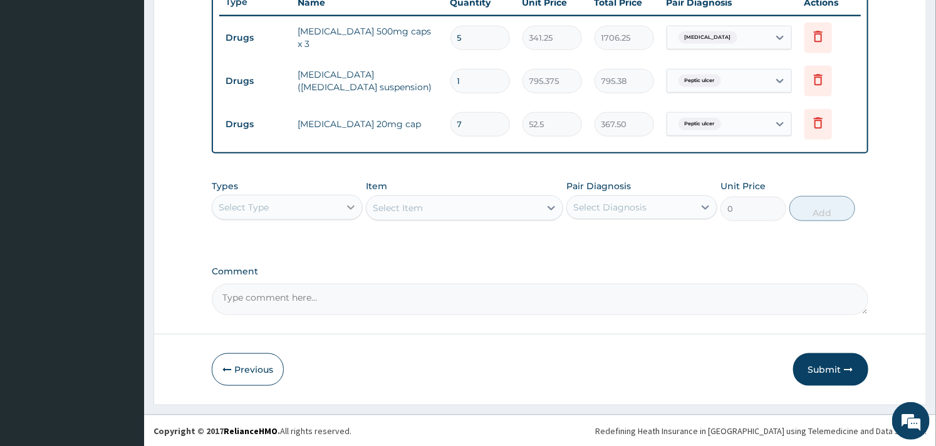
click at [348, 210] on icon at bounding box center [351, 207] width 13 height 13
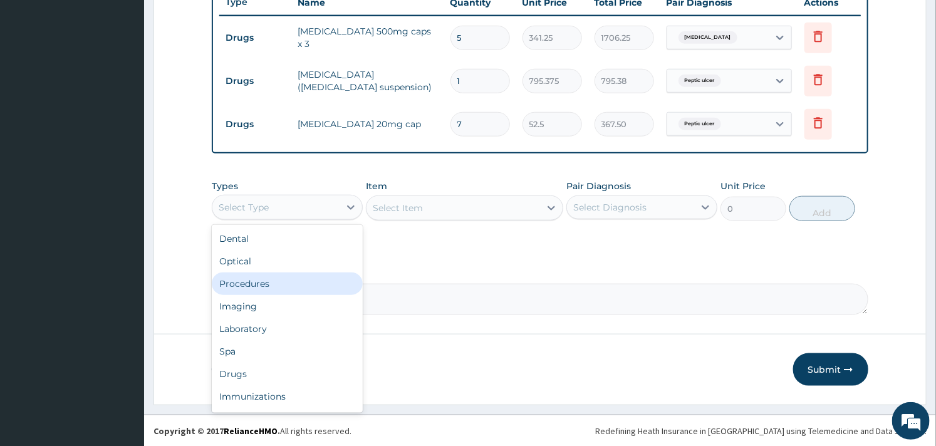
click at [267, 273] on div "Procedures" at bounding box center [287, 284] width 151 height 23
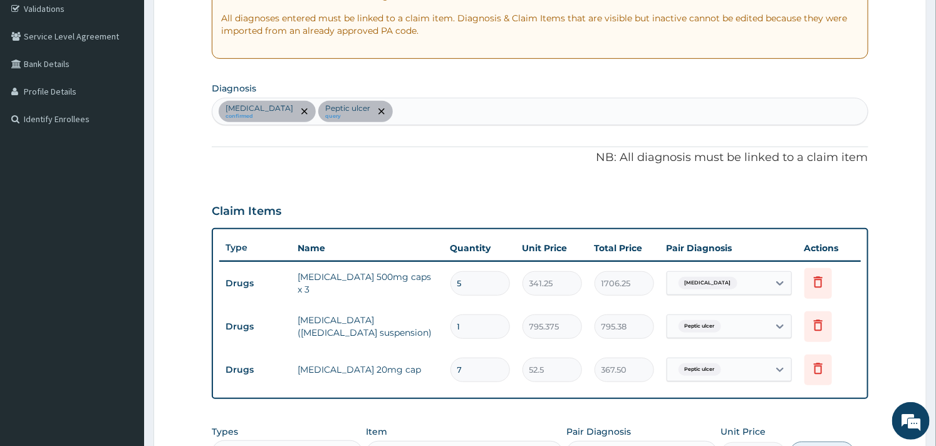
scroll to position [205, 0]
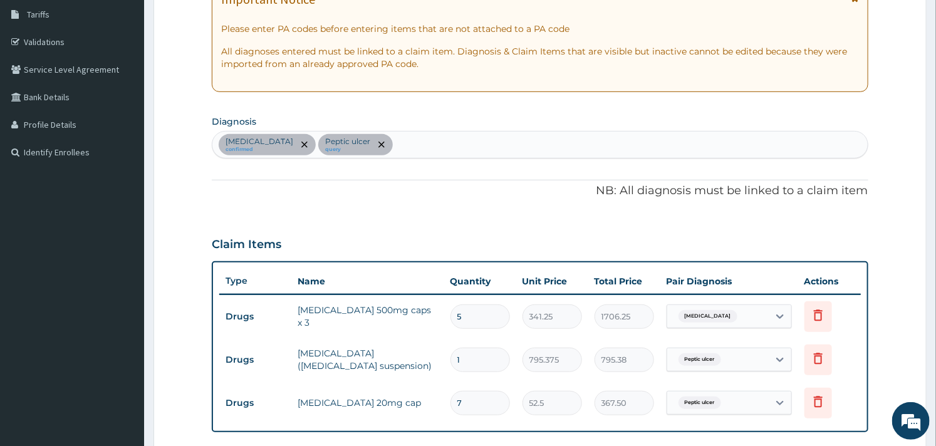
click at [402, 150] on div "Sepsis confirmed Peptic ulcer query" at bounding box center [539, 145] width 655 height 26
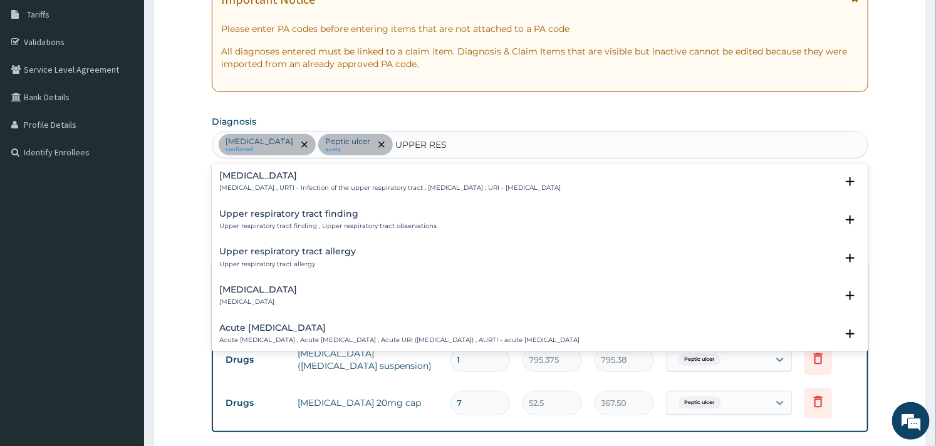
type input "UPPER RESP"
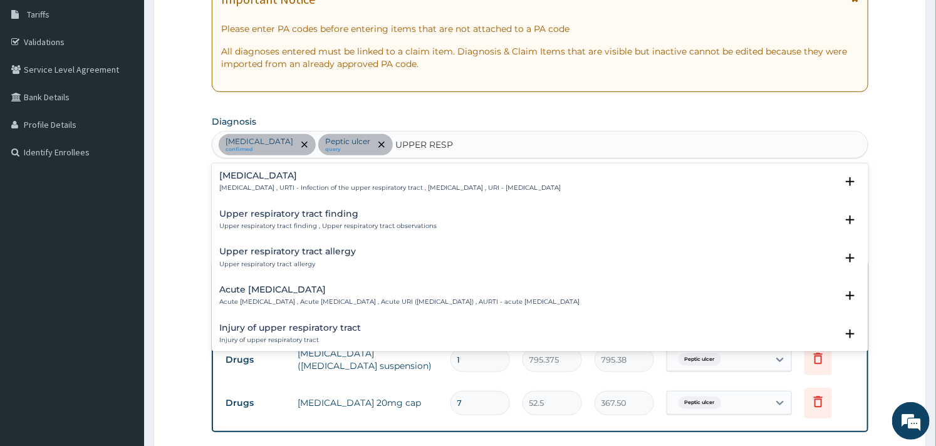
click at [318, 178] on h4 "Upper respiratory infection" at bounding box center [389, 175] width 341 height 9
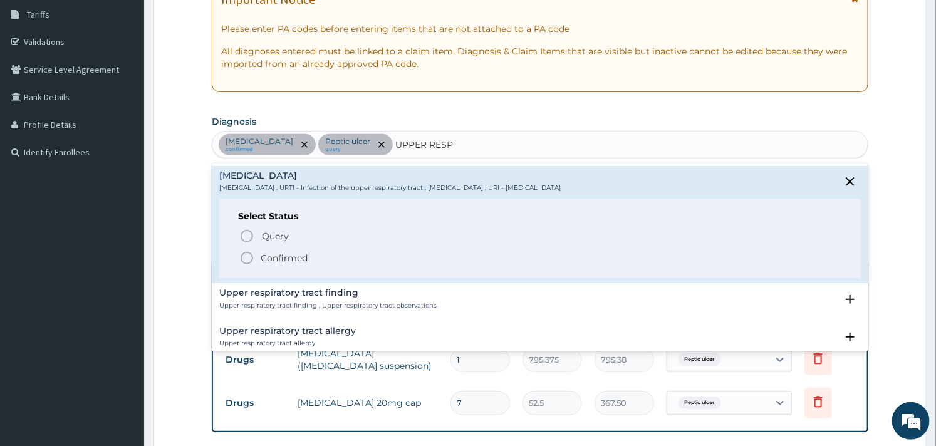
click at [252, 261] on circle "status option filled" at bounding box center [246, 257] width 11 height 11
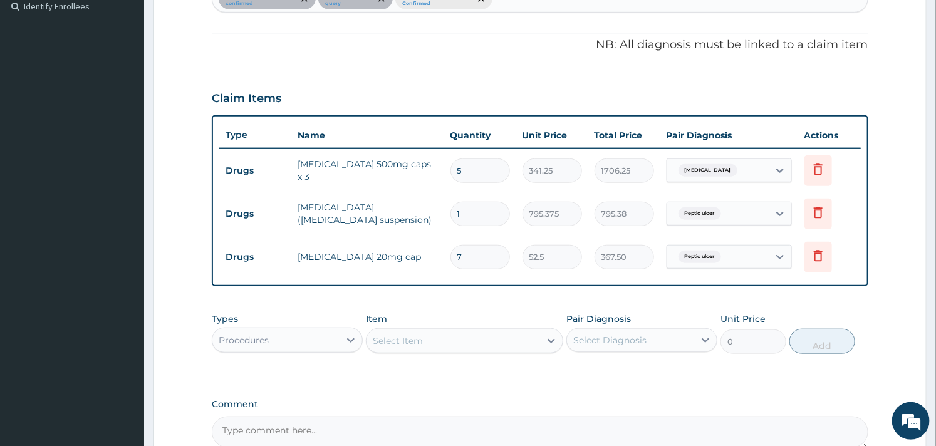
scroll to position [414, 0]
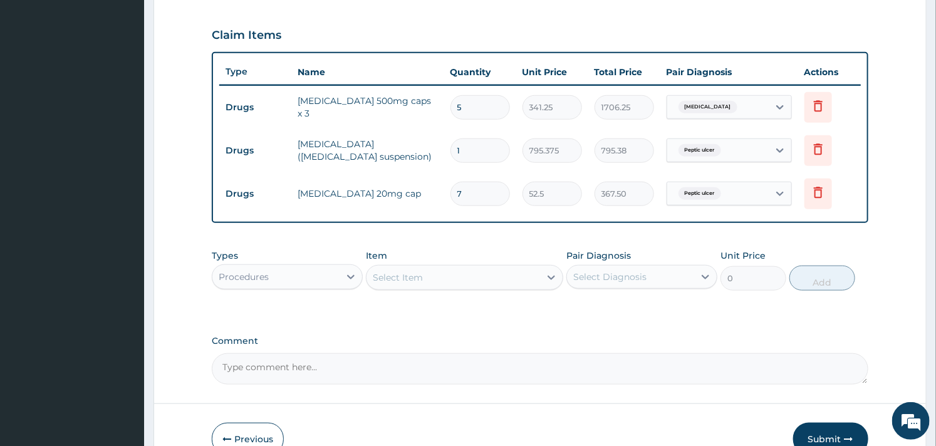
click at [377, 272] on div "Select Item" at bounding box center [398, 277] width 50 height 13
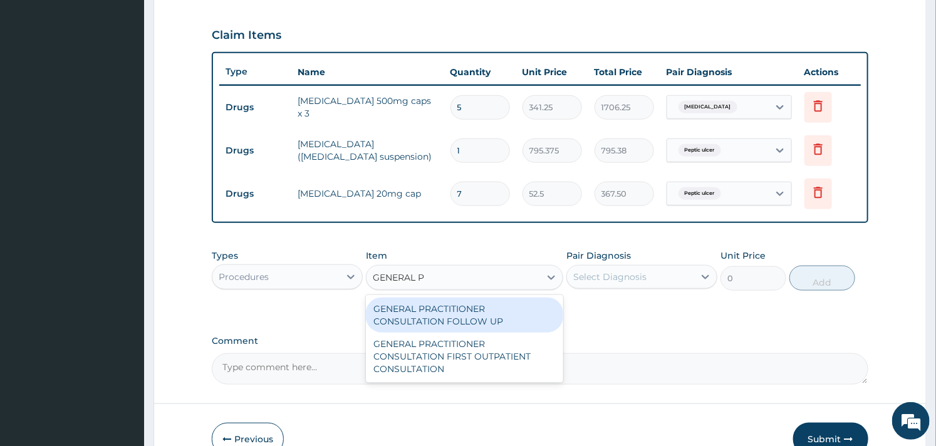
type input "GENERAL PR"
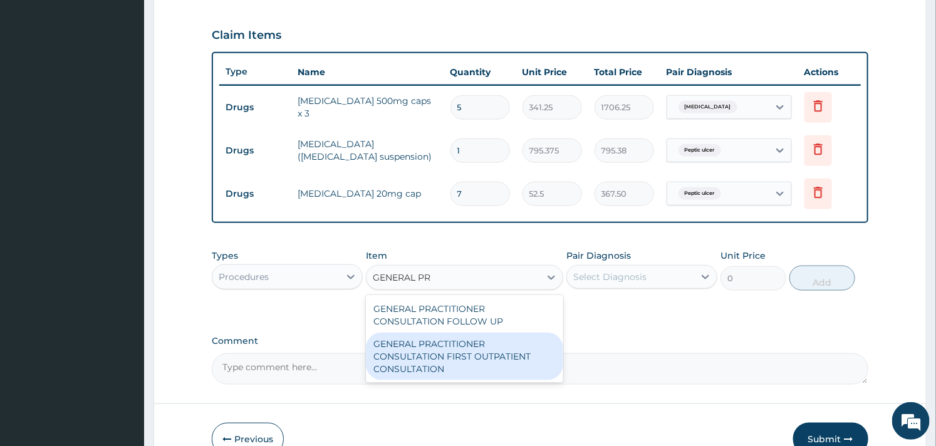
click at [418, 336] on div "GENERAL PRACTITIONER CONSULTATION FIRST OUTPATIENT CONSULTATION" at bounding box center [464, 357] width 197 height 48
type input "3000"
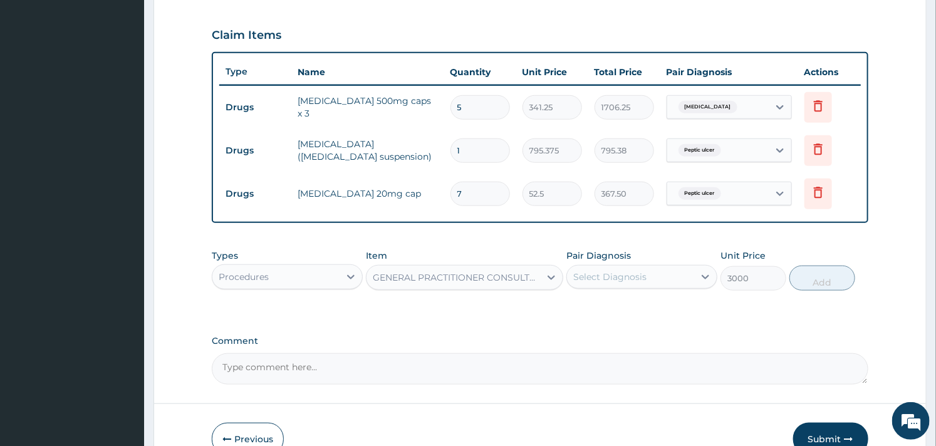
click at [591, 263] on div "Pair Diagnosis Select Diagnosis" at bounding box center [641, 269] width 151 height 41
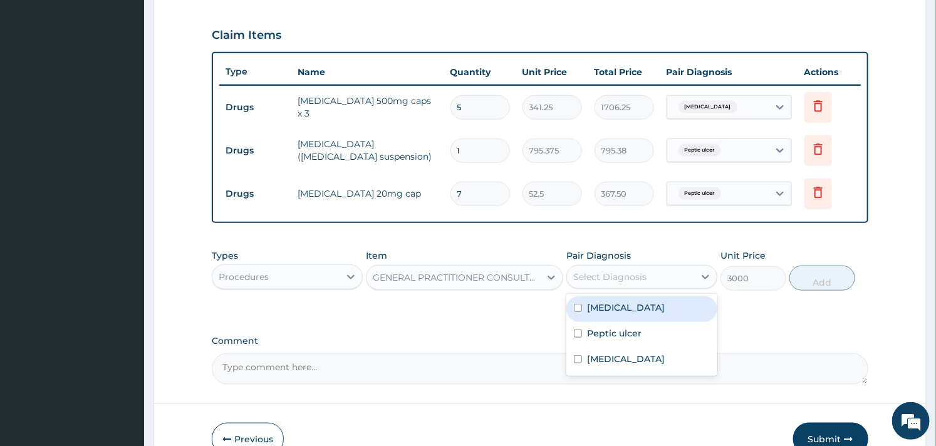
click at [591, 274] on div "Select Diagnosis" at bounding box center [609, 277] width 73 height 13
click at [587, 310] on label "Sepsis" at bounding box center [626, 307] width 78 height 13
checkbox input "true"
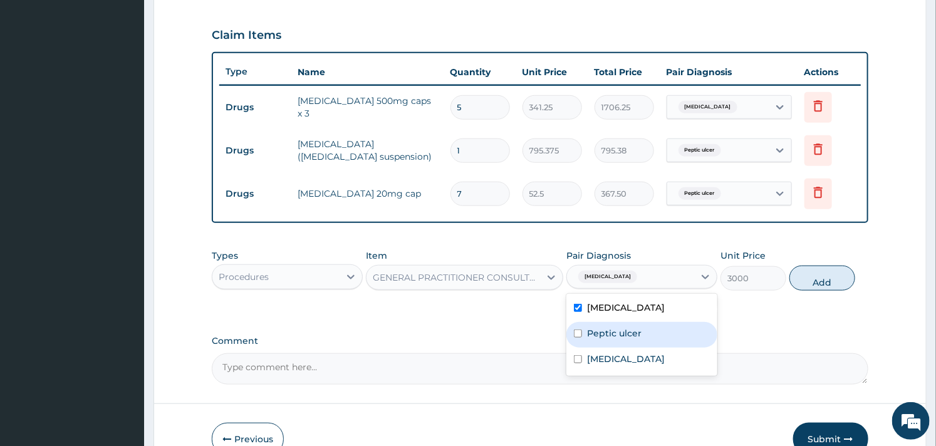
click at [587, 329] on label "Peptic ulcer" at bounding box center [614, 333] width 55 height 13
checkbox input "true"
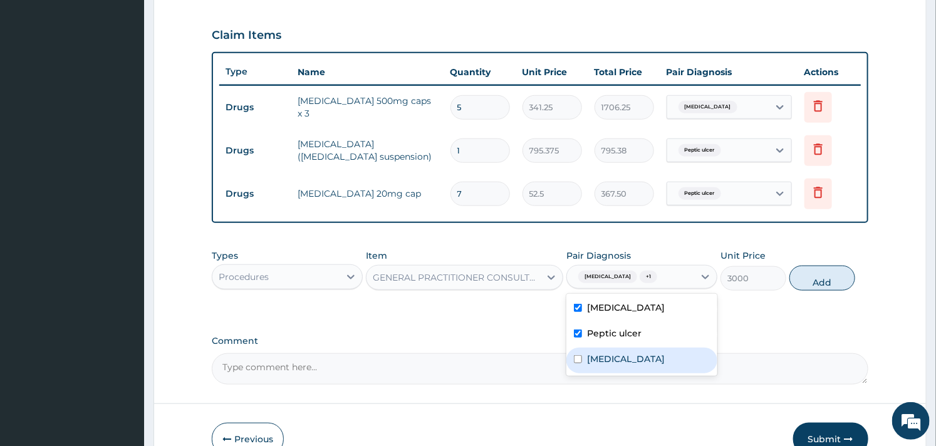
click at [583, 353] on div "Upper respiratory infection" at bounding box center [641, 361] width 151 height 26
checkbox input "true"
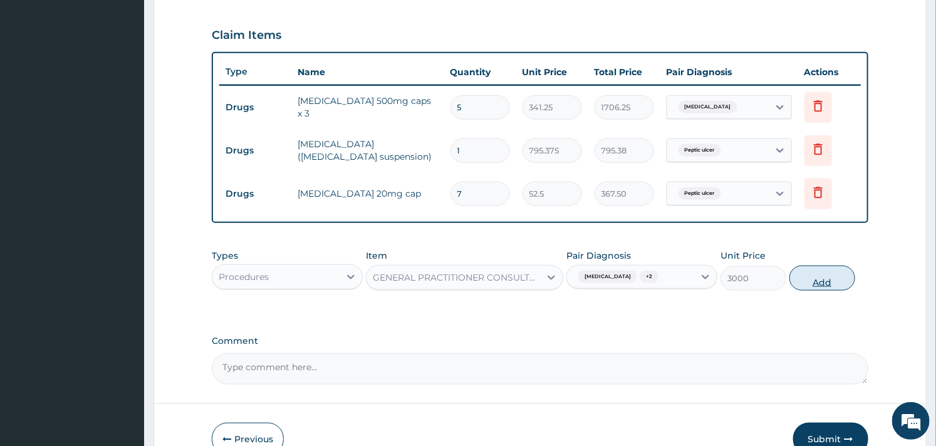
click at [811, 268] on button "Add" at bounding box center [822, 278] width 66 height 25
type input "0"
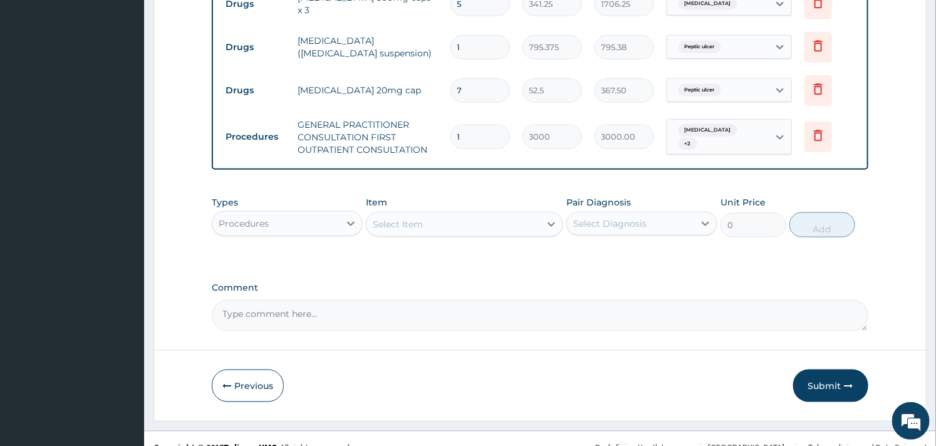
scroll to position [534, 0]
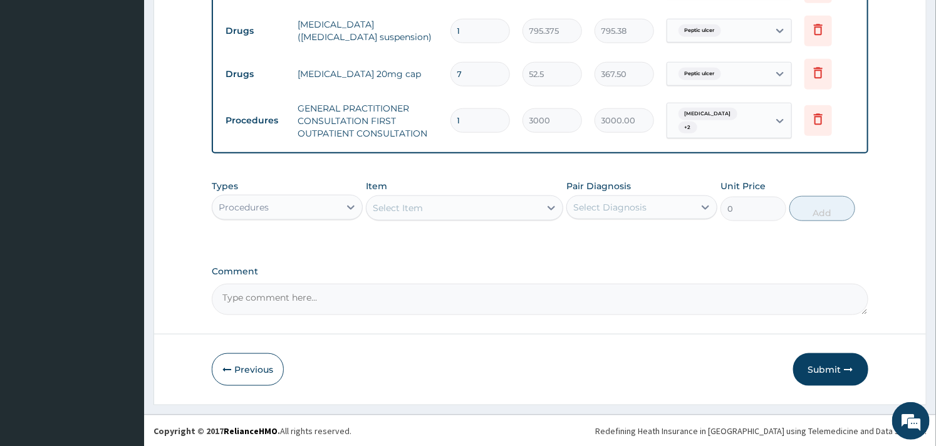
click at [330, 214] on div "Procedures" at bounding box center [275, 207] width 127 height 20
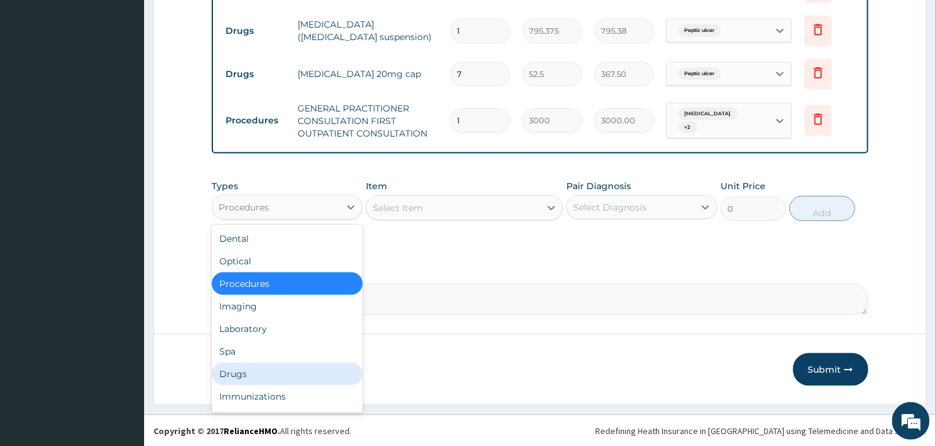
click at [242, 374] on div "Drugs" at bounding box center [287, 374] width 151 height 23
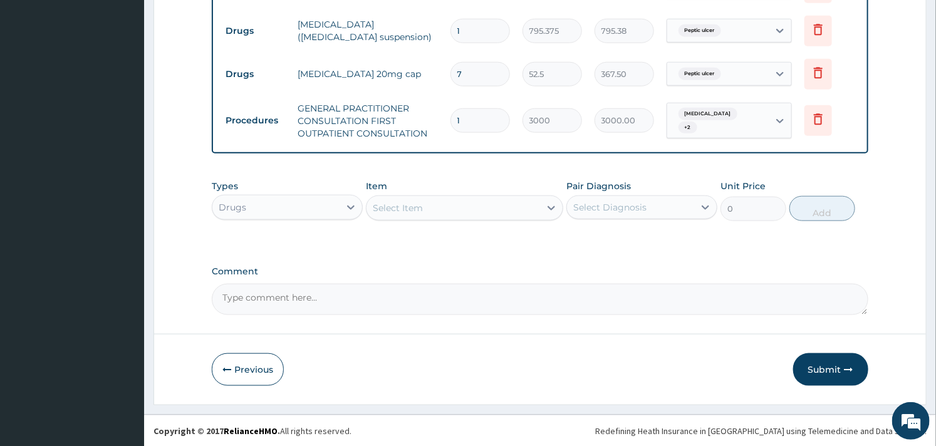
click at [441, 209] on div "Select Item" at bounding box center [452, 208] width 173 height 20
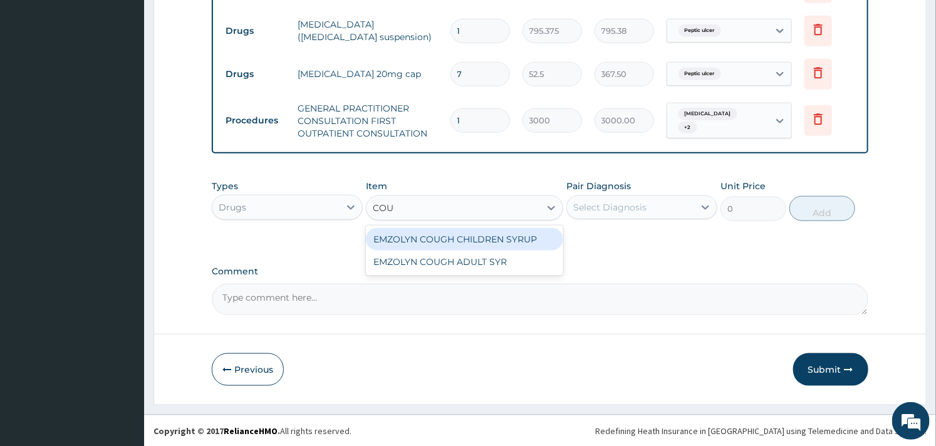
type input "COUGH"
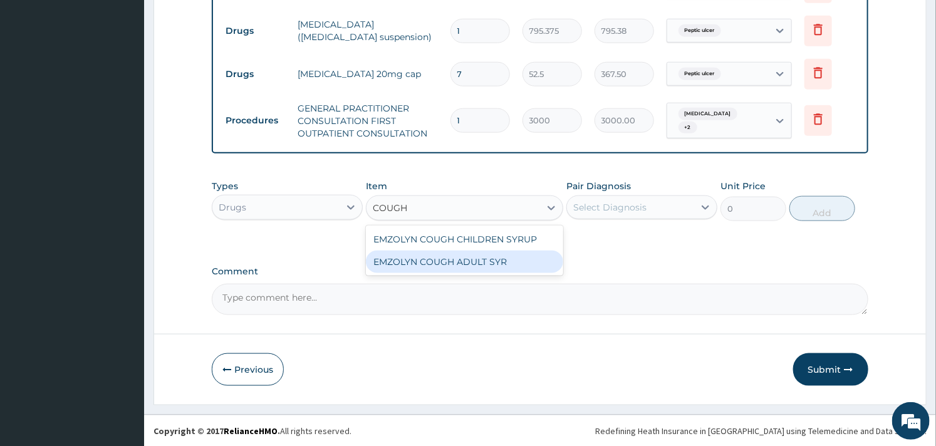
click at [439, 253] on div "EMZOLYN COUGH ADULT SYR" at bounding box center [464, 262] width 197 height 23
type input "735"
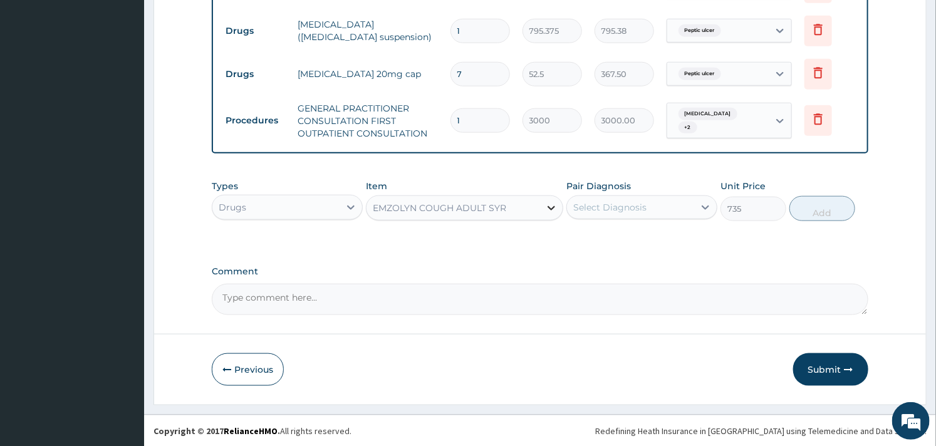
click at [546, 216] on div at bounding box center [551, 208] width 23 height 23
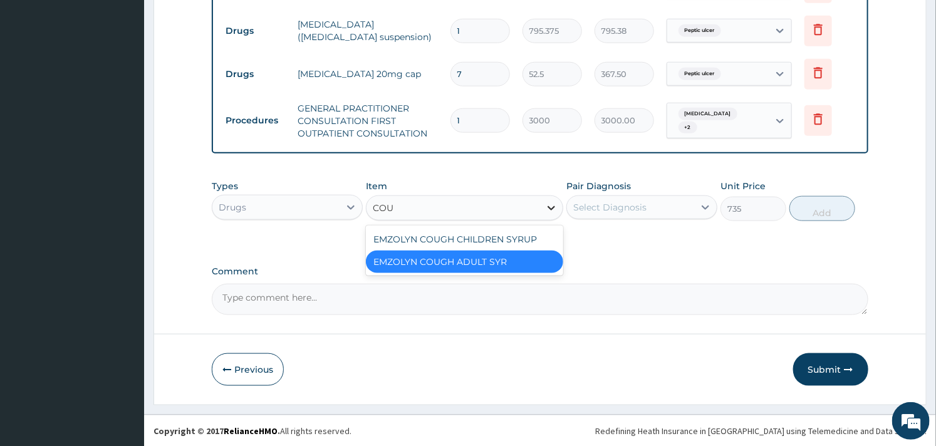
scroll to position [0, 0]
type input "COUGH"
click at [501, 238] on div "EMZOLYN COUGH CHILDREN SYRUP" at bounding box center [464, 239] width 197 height 23
type input "525"
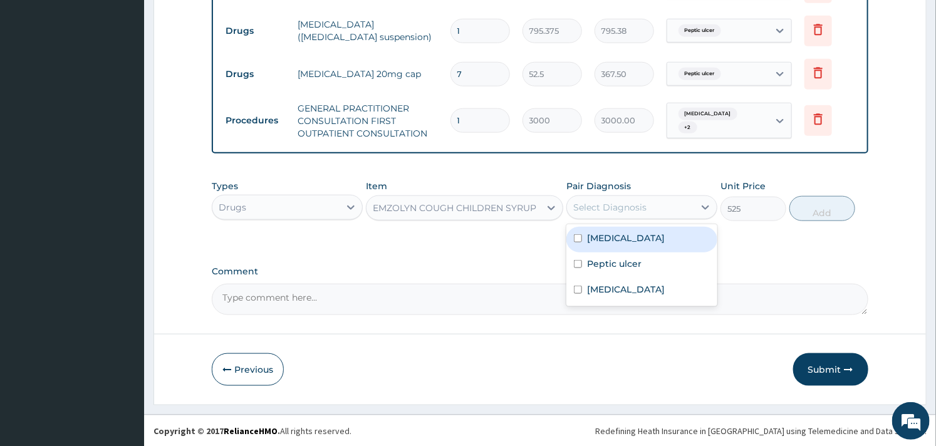
click at [626, 199] on div "Select Diagnosis" at bounding box center [630, 207] width 127 height 20
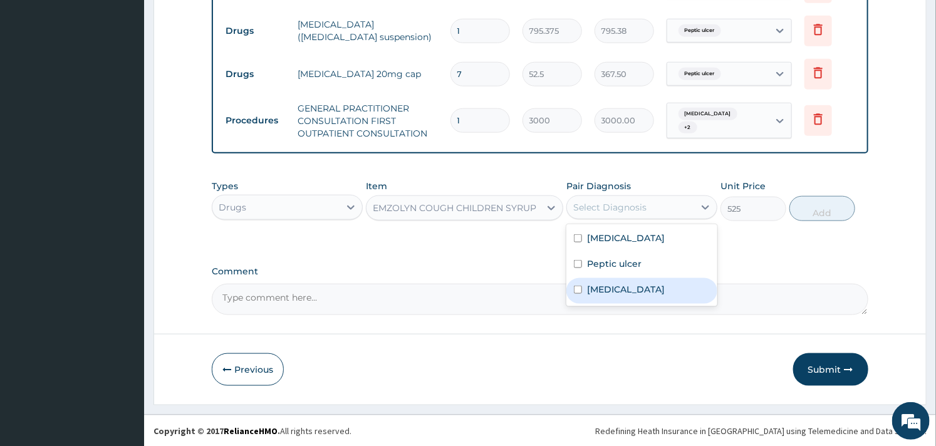
click at [591, 284] on label "Upper respiratory infection" at bounding box center [626, 289] width 78 height 13
checkbox input "true"
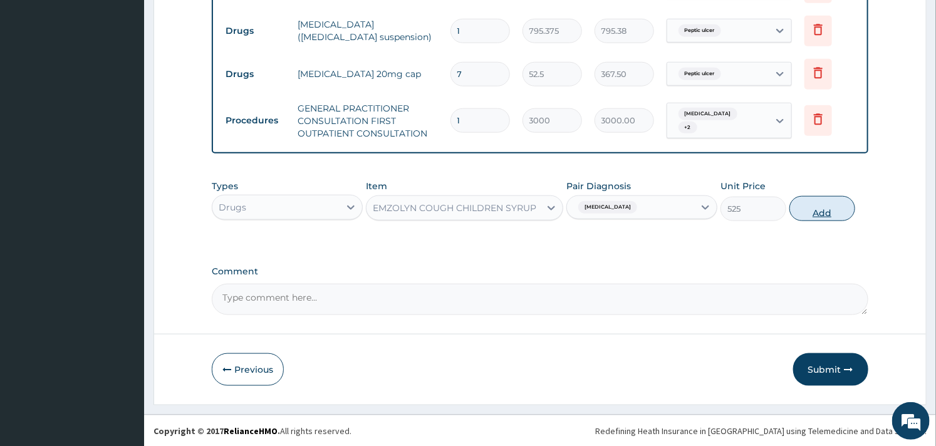
click at [834, 204] on button "Add" at bounding box center [822, 208] width 66 height 25
type input "0"
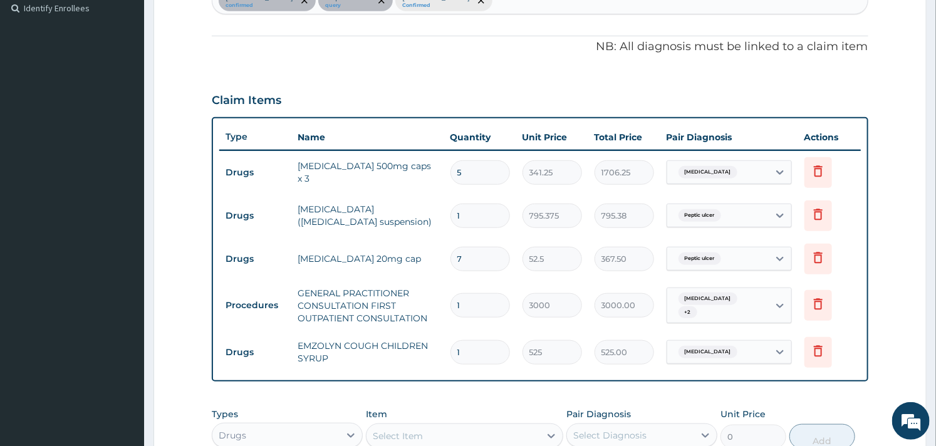
scroll to position [325, 0]
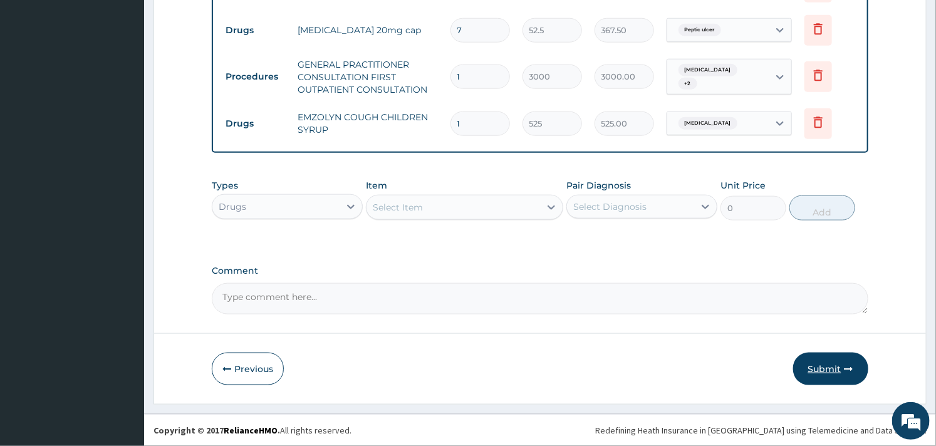
click at [817, 371] on button "Submit" at bounding box center [830, 369] width 75 height 33
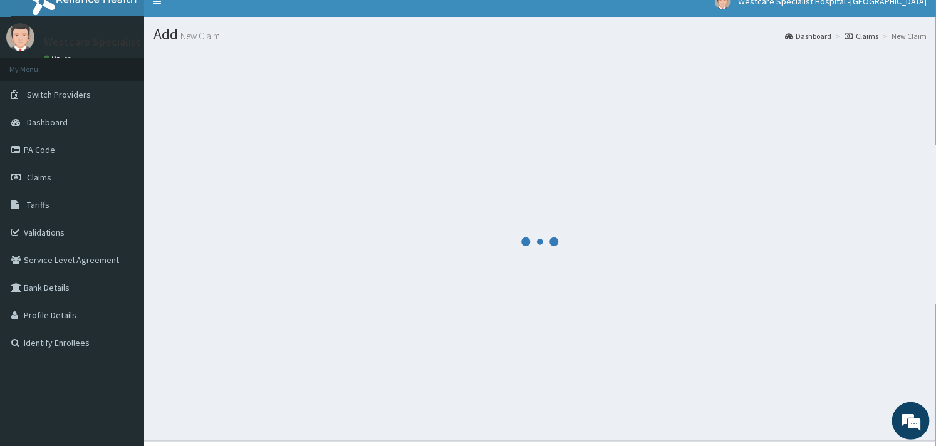
scroll to position [0, 0]
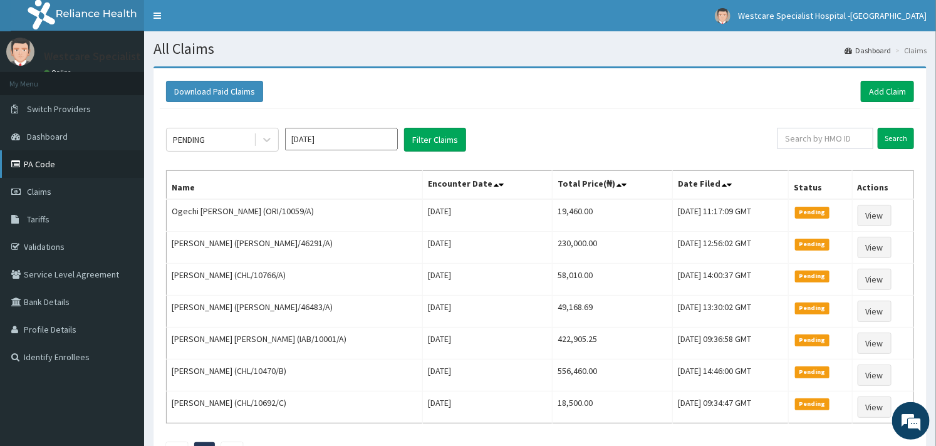
click at [50, 167] on link "PA Code" at bounding box center [72, 164] width 144 height 28
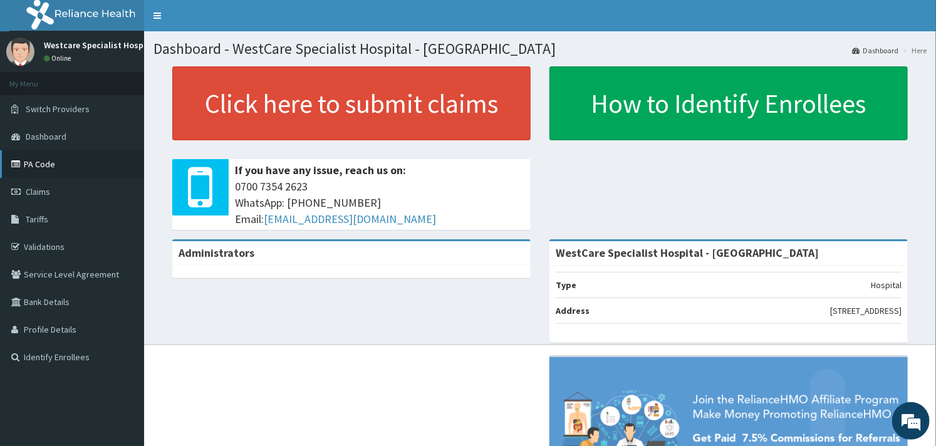
click at [26, 161] on link "PA Code" at bounding box center [72, 164] width 144 height 28
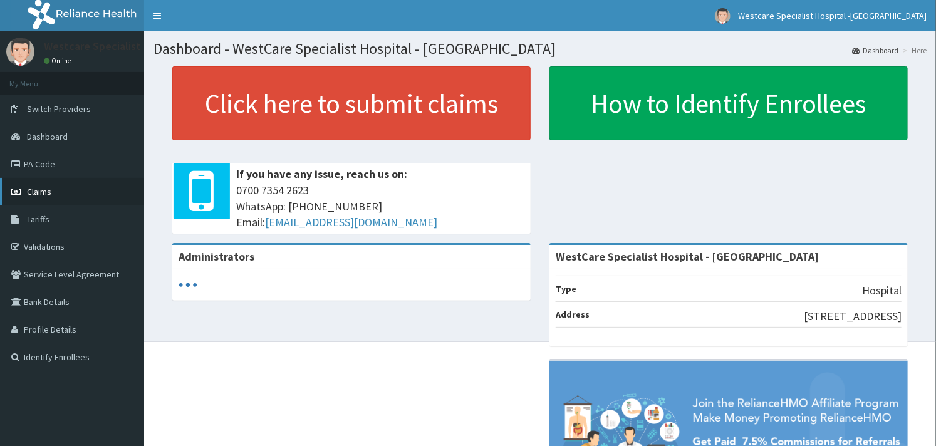
click at [51, 189] on link "Claims" at bounding box center [72, 192] width 144 height 28
